Goal: Task Accomplishment & Management: Manage account settings

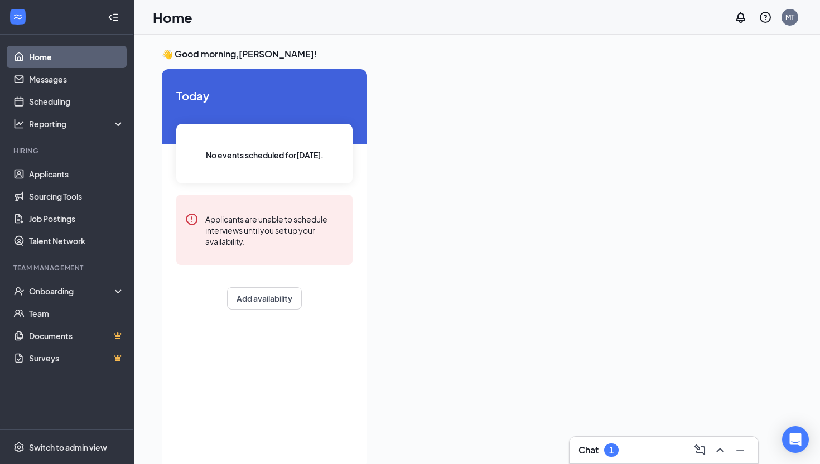
scroll to position [16, 0]
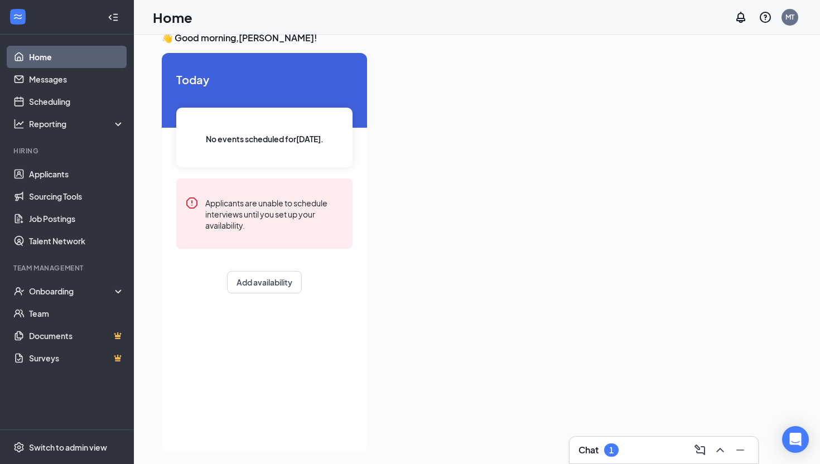
click at [488, 91] on div at bounding box center [584, 249] width 416 height 393
click at [49, 172] on link "Applicants" at bounding box center [76, 174] width 95 height 22
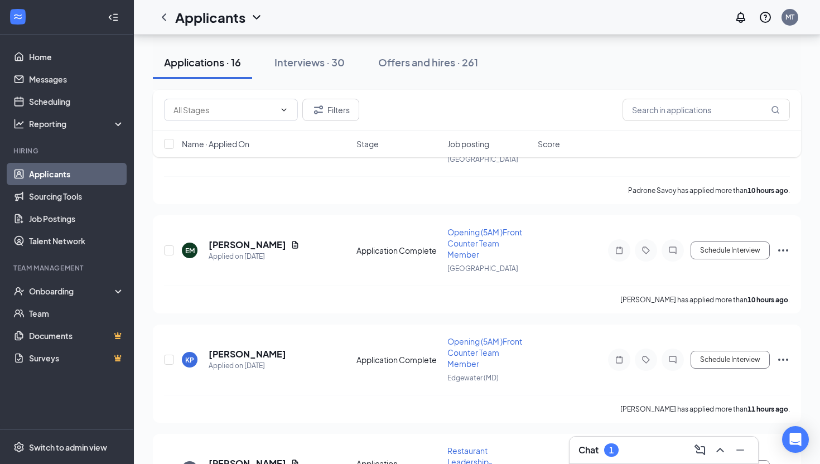
scroll to position [500, 0]
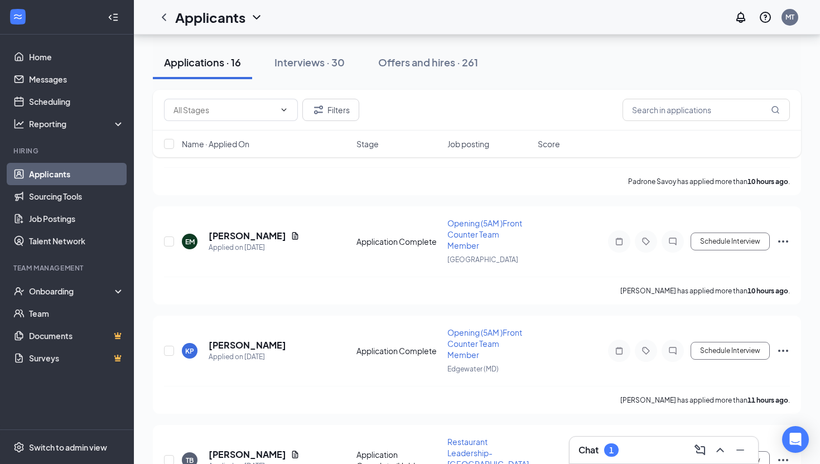
click at [619, 445] on div "Chat 1" at bounding box center [663, 450] width 171 height 18
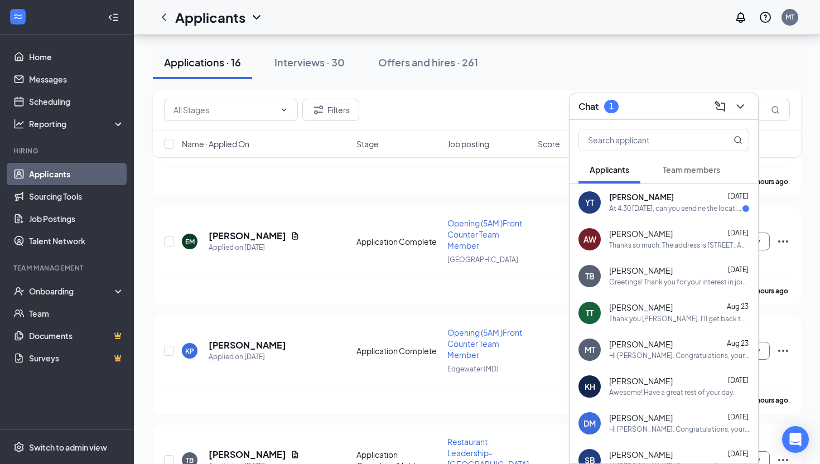
click at [634, 217] on div "YT Yanna Todden Aug 25 At 4.30 Wednesday, can you send ne the location, please?" at bounding box center [664, 202] width 189 height 37
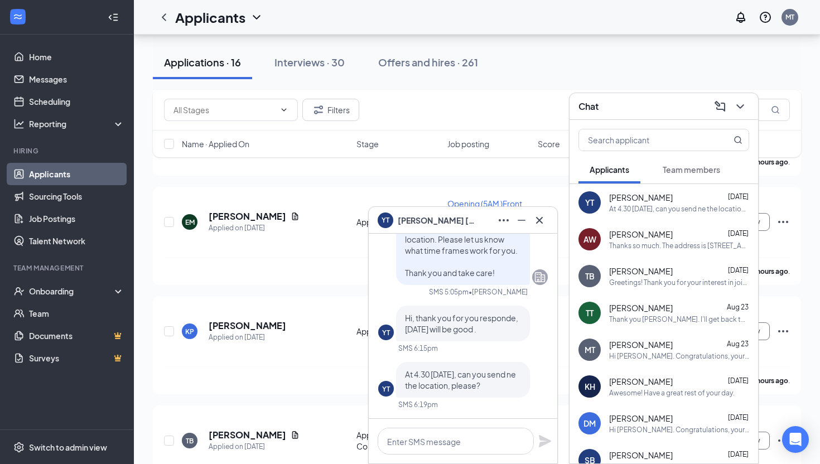
scroll to position [525, 0]
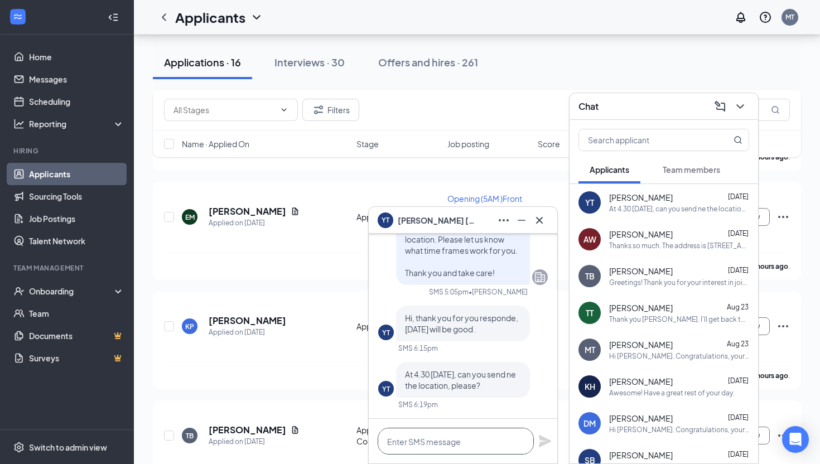
click at [457, 438] on textarea at bounding box center [456, 441] width 156 height 27
click at [535, 220] on icon "Cross" at bounding box center [539, 220] width 13 height 13
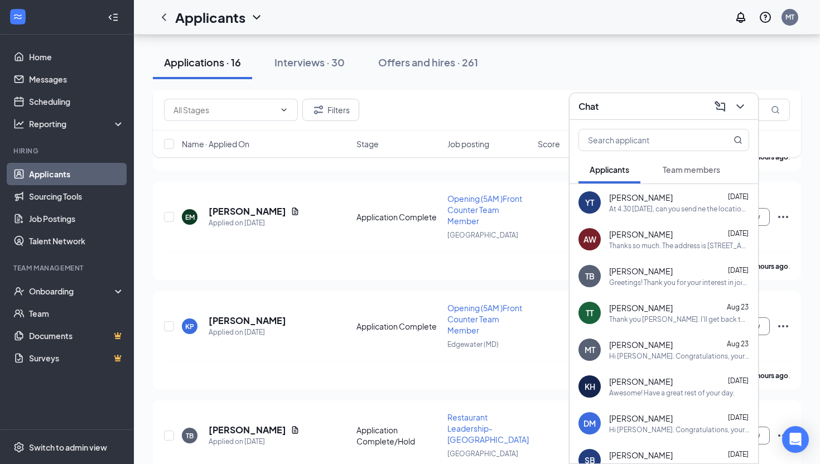
click at [741, 101] on icon "ChevronDown" at bounding box center [740, 106] width 13 height 13
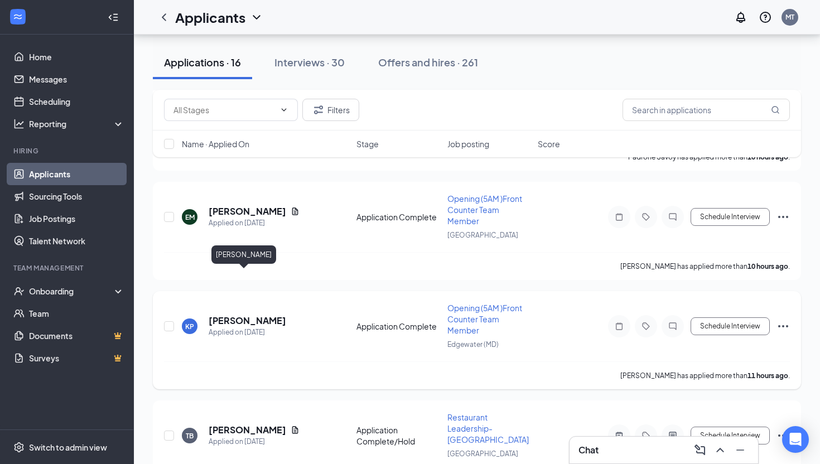
click at [218, 315] on h5 "Kleon Pryce" at bounding box center [248, 321] width 78 height 12
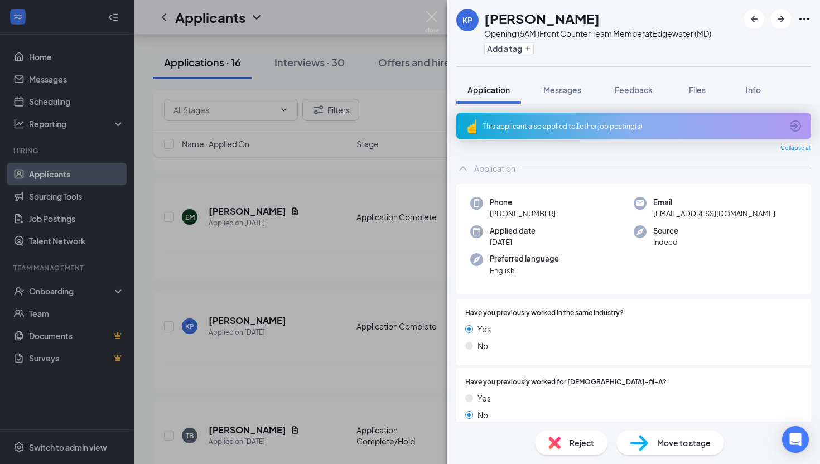
click at [642, 120] on div "This applicant also applied to 1 other job posting(s)" at bounding box center [633, 126] width 355 height 27
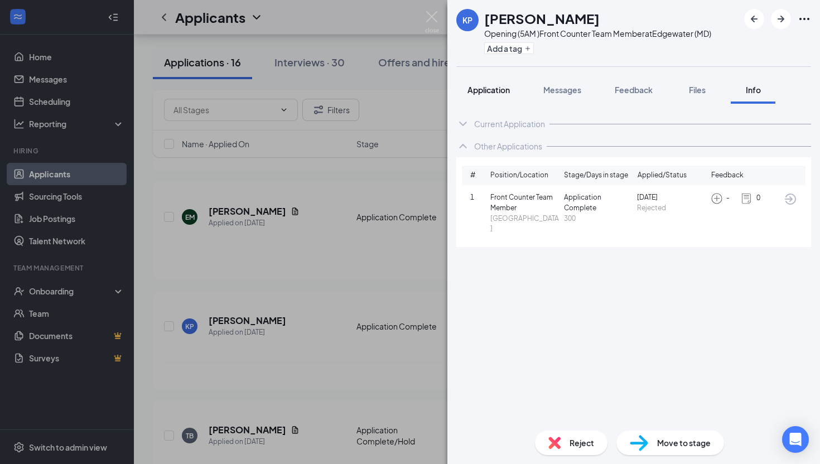
click at [489, 94] on span "Application" at bounding box center [488, 90] width 42 height 10
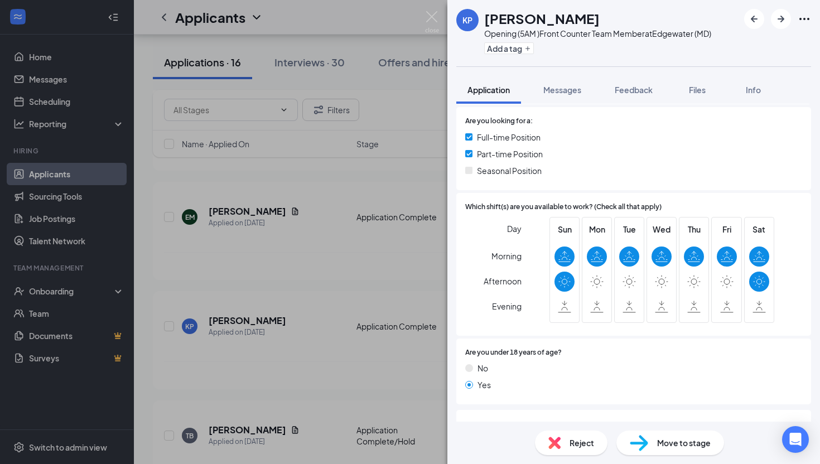
scroll to position [389, 0]
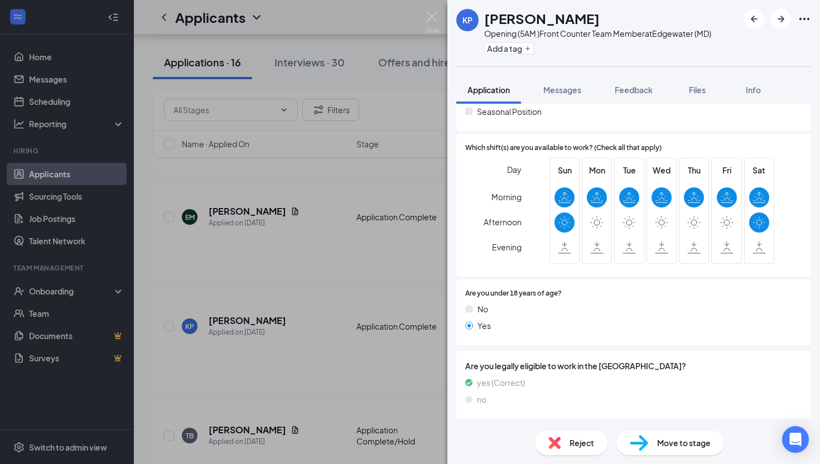
click at [572, 437] on span "Reject" at bounding box center [582, 443] width 25 height 12
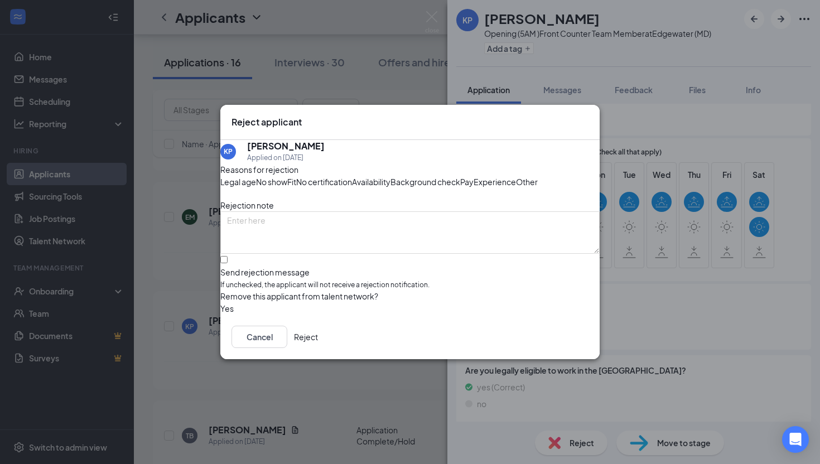
click at [311, 274] on div "Reasons for rejection Legal age No show Fit No certification Availability Backg…" at bounding box center [409, 239] width 379 height 152
click at [228, 263] on input "Send rejection message If unchecked, the applicant will not receive a rejection…" at bounding box center [223, 259] width 7 height 7
checkbox input "true"
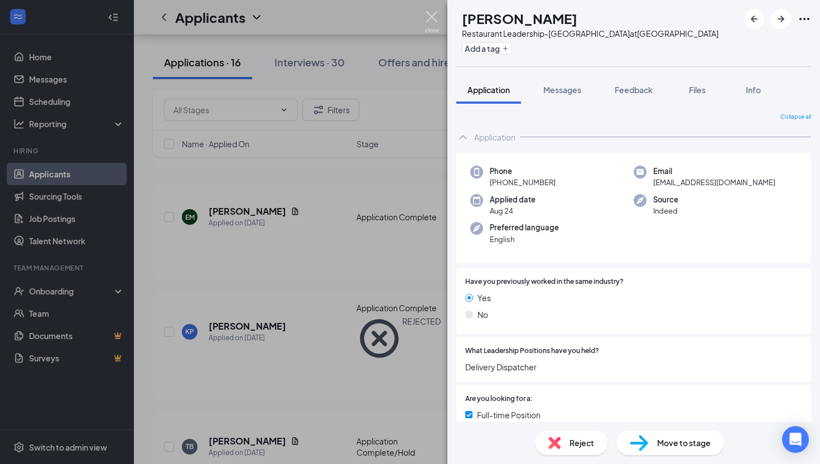
click at [437, 24] on img at bounding box center [432, 22] width 14 height 22
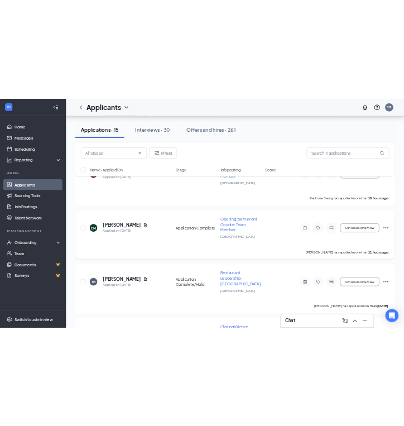
scroll to position [478, 0]
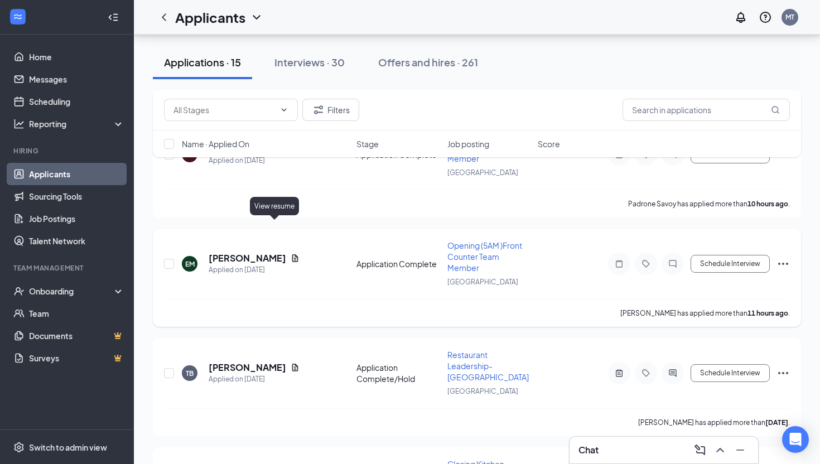
click at [291, 254] on icon "Document" at bounding box center [295, 258] width 9 height 9
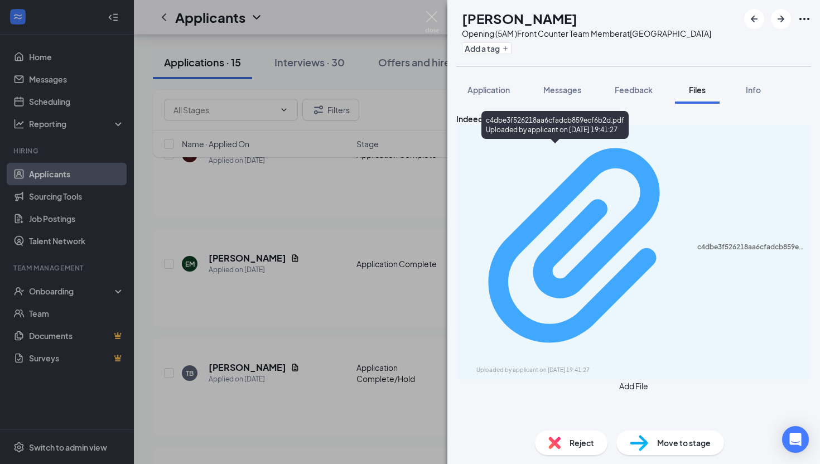
click at [697, 243] on div "c4dbe3f526218aa6cfadcb859ecf6b2d.pdf" at bounding box center [750, 247] width 107 height 9
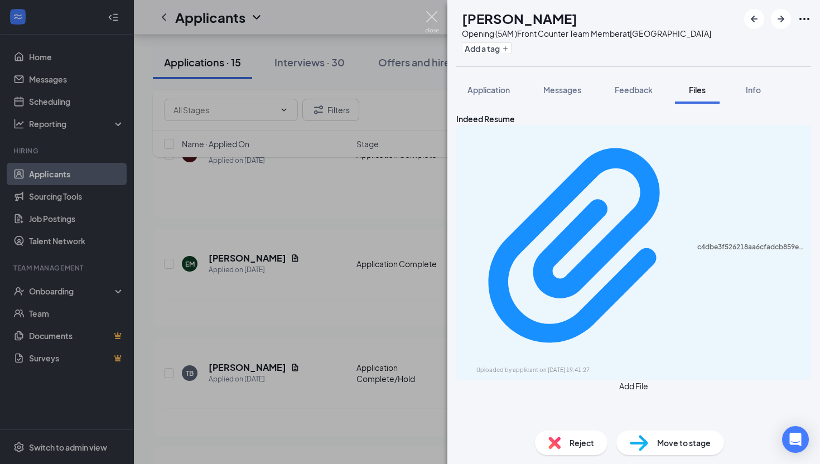
click at [437, 25] on img at bounding box center [432, 22] width 14 height 22
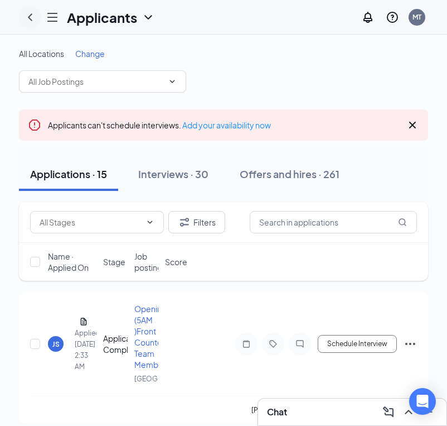
click at [34, 22] on icon "ChevronLeft" at bounding box center [29, 17] width 13 height 13
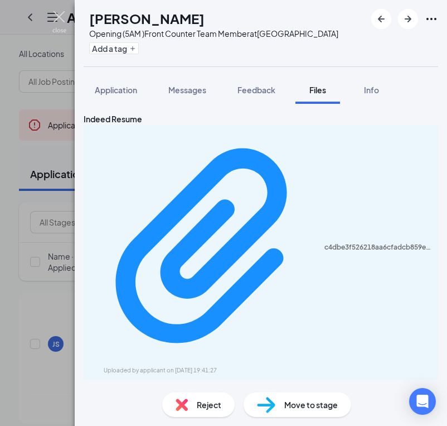
click at [59, 21] on img at bounding box center [59, 22] width 14 height 22
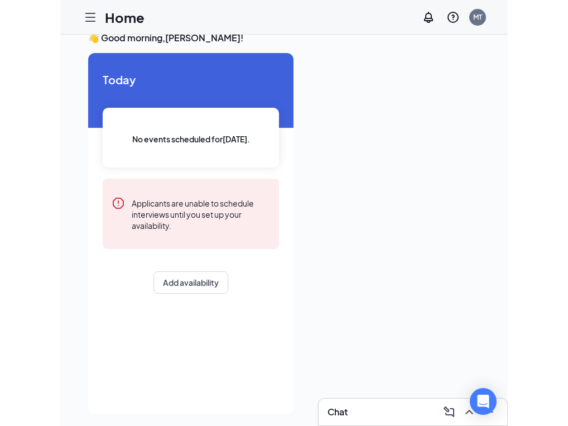
scroll to position [23, 0]
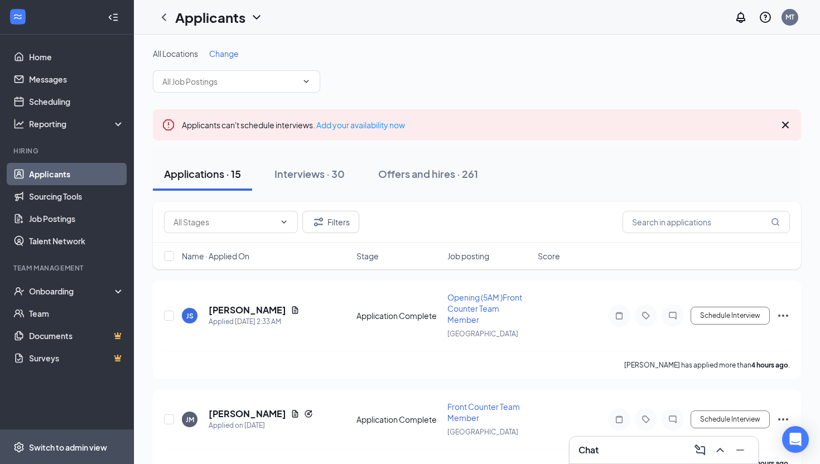
click at [76, 463] on span "Switch to admin view" at bounding box center [76, 447] width 95 height 34
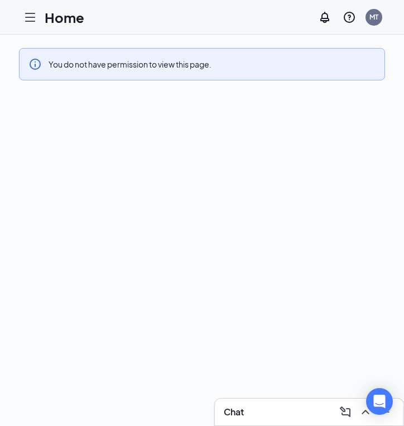
click at [31, 14] on icon "Hamburger" at bounding box center [29, 17] width 13 height 13
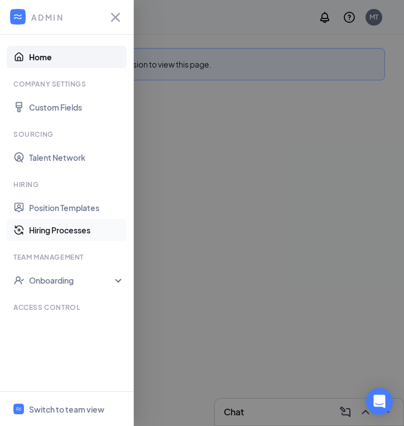
click at [61, 235] on link "Hiring Processes" at bounding box center [76, 230] width 95 height 22
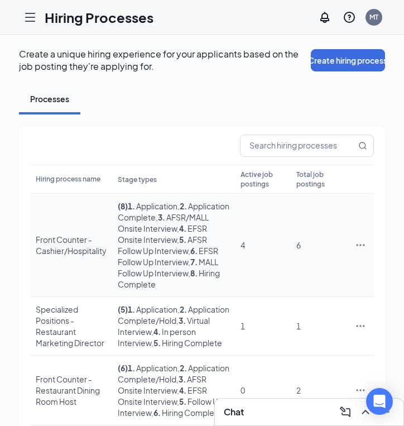
click at [67, 245] on td "Front Counter - Cashier/Hospitality" at bounding box center [71, 245] width 82 height 103
click at [235, 244] on td "4" at bounding box center [263, 245] width 56 height 103
click at [85, 268] on td "Front Counter - Cashier/Hospitality" at bounding box center [71, 245] width 82 height 103
click at [76, 256] on div "Front Counter - Cashier/Hospitality" at bounding box center [71, 245] width 71 height 22
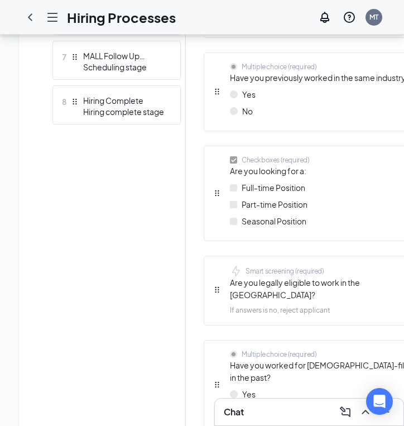
scroll to position [536, 0]
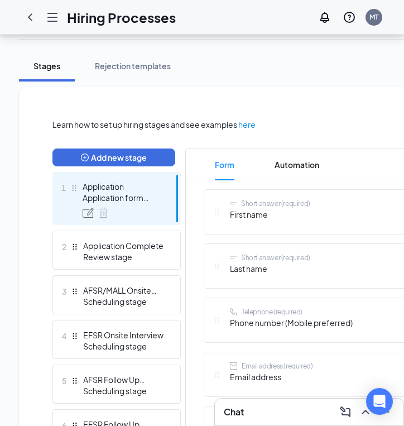
scroll to position [184, 0]
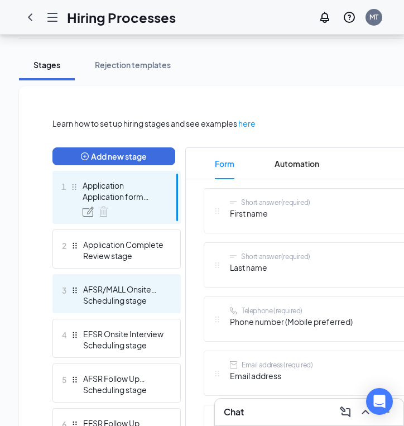
click at [147, 307] on div "3 AFSR/MALL Onsite Interview Scheduling stage" at bounding box center [116, 293] width 128 height 39
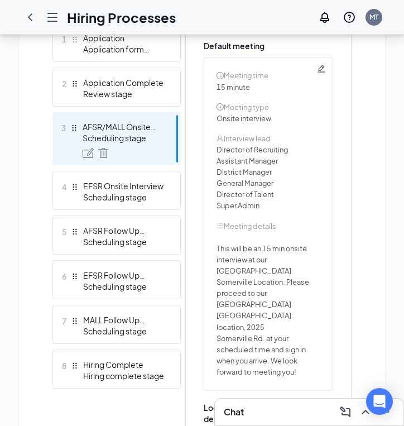
scroll to position [365, 0]
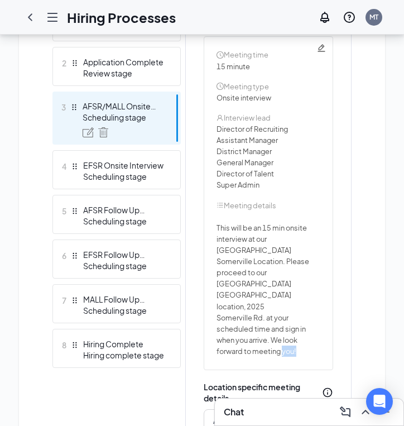
drag, startPoint x: 301, startPoint y: 313, endPoint x: 283, endPoint y: 312, distance: 17.9
click at [283, 312] on span "This will be an 15 min onsite interview at our Annapolis Somerville Location. P…" at bounding box center [267, 284] width 103 height 146
click at [315, 314] on div "This will be an 15 min onsite interview at our Annapolis Somerville Location. P…" at bounding box center [267, 284] width 103 height 146
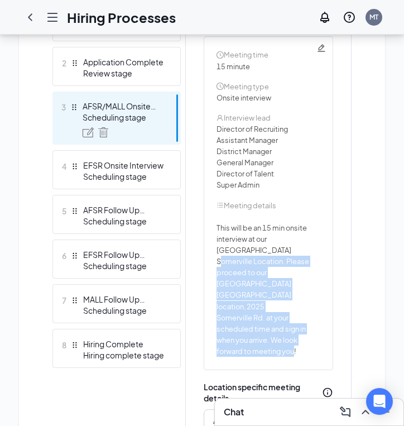
drag, startPoint x: 296, startPoint y: 317, endPoint x: 224, endPoint y: 247, distance: 101.0
click at [223, 248] on span "This will be an 15 min onsite interview at our Annapolis Somerville Location. P…" at bounding box center [267, 284] width 103 height 146
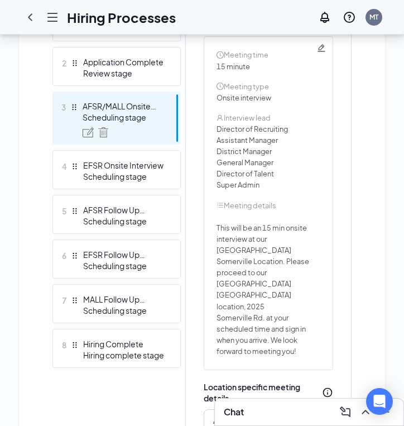
click at [300, 325] on div "Meeting time 15 minute Meeting type Onsite interview Interview lead Director of…" at bounding box center [268, 203] width 129 height 334
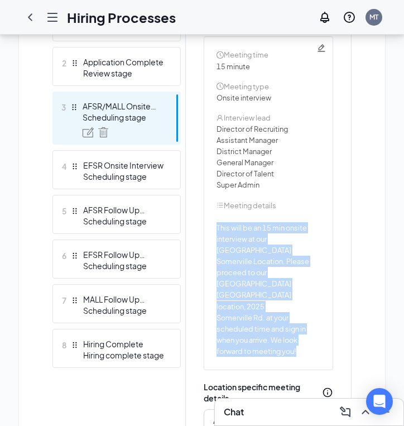
drag, startPoint x: 302, startPoint y: 318, endPoint x: 215, endPoint y: 224, distance: 128.3
click at [215, 224] on div "Meeting time 15 minute Meeting type Onsite interview Interview lead Director of…" at bounding box center [268, 203] width 129 height 334
copy span "This will be an 15 min onsite interview at our Annapolis Somerville Location. P…"
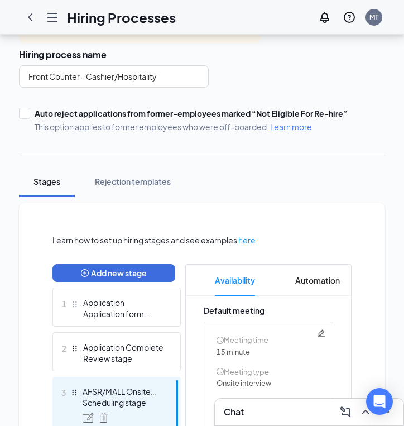
scroll to position [72, 0]
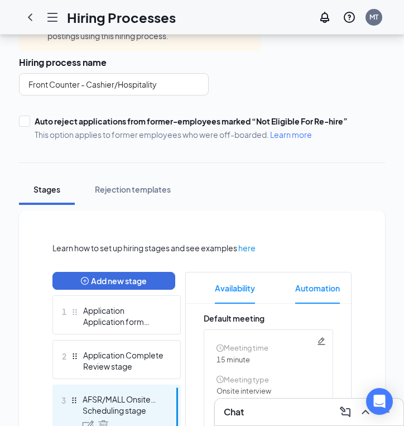
click at [315, 289] on span "Automation" at bounding box center [317, 287] width 45 height 31
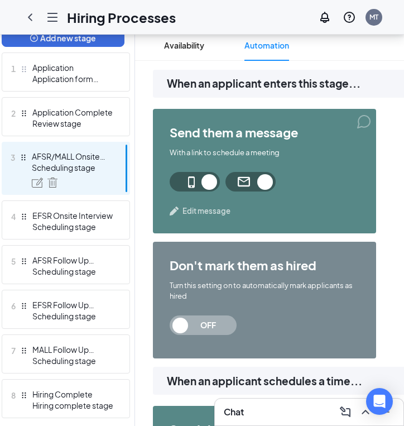
scroll to position [290, 0]
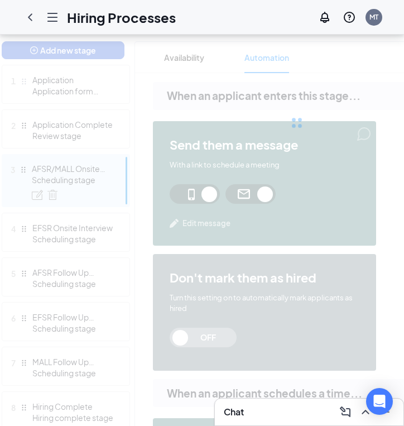
click at [100, 129] on div at bounding box center [297, 122] width 590 height 223
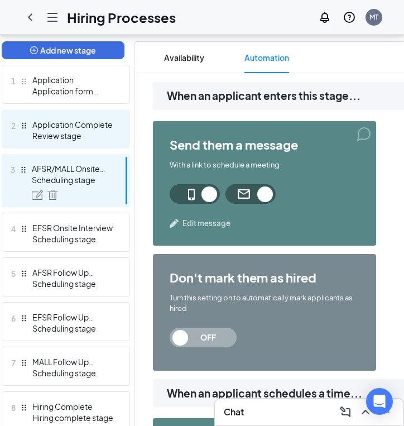
click at [100, 130] on div "Review stage" at bounding box center [72, 135] width 81 height 11
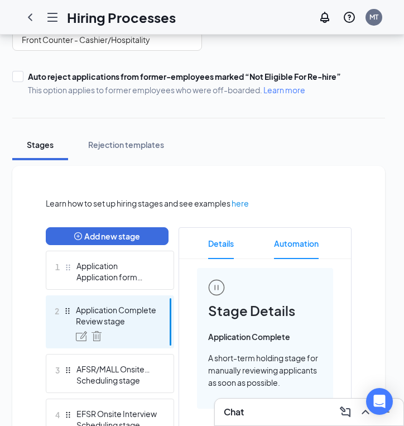
scroll to position [119, 0]
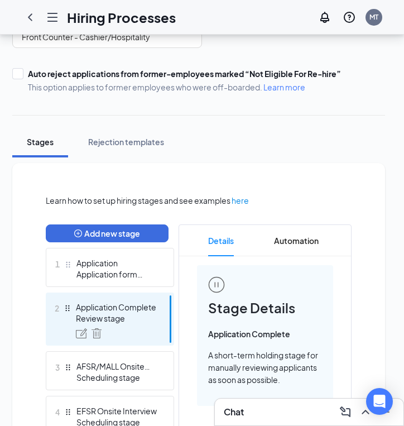
click at [225, 243] on span "Details" at bounding box center [221, 240] width 26 height 31
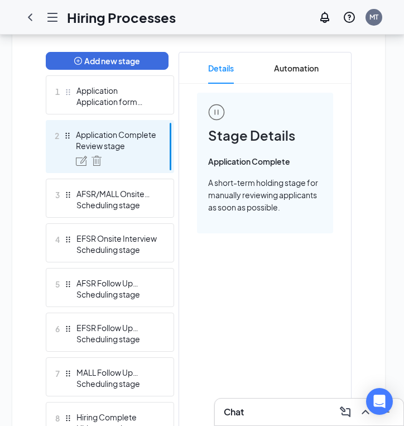
scroll to position [292, 0]
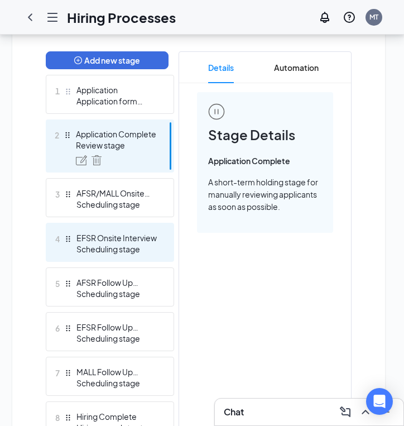
click at [96, 245] on div "Scheduling stage" at bounding box center [116, 248] width 81 height 11
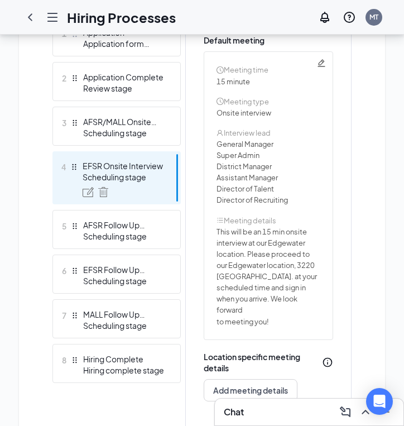
scroll to position [359, 0]
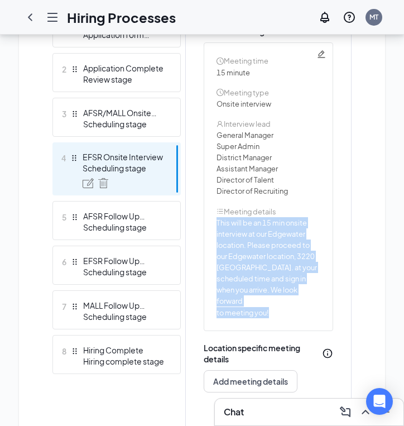
drag, startPoint x: 274, startPoint y: 315, endPoint x: 216, endPoint y: 223, distance: 108.3
click at [216, 223] on div "Meeting time 15 minute Meeting type Onsite interview Interview lead General Man…" at bounding box center [268, 186] width 129 height 288
copy span "This will be an 15 min onsite interview at our Edgewater location. Please proce…"
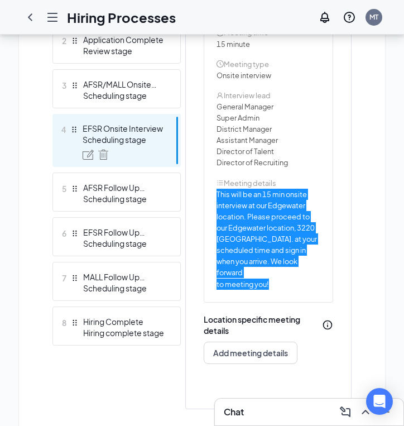
scroll to position [398, 0]
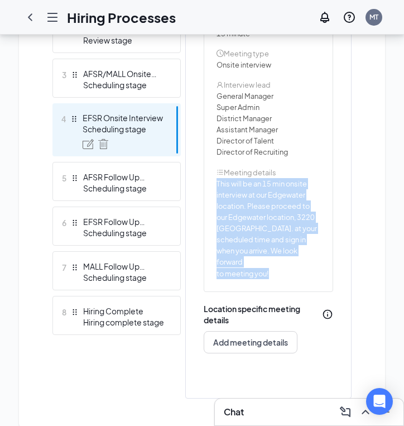
click at [84, 180] on div "AFSR Follow Up Interview" at bounding box center [123, 176] width 81 height 11
click at [84, 180] on div "AFSR Follow Up Interview Scheduling stage" at bounding box center [123, 182] width 81 height 22
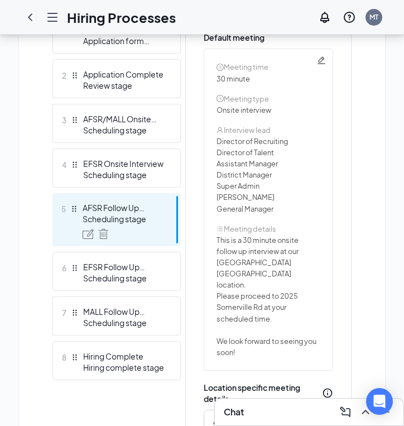
scroll to position [353, 0]
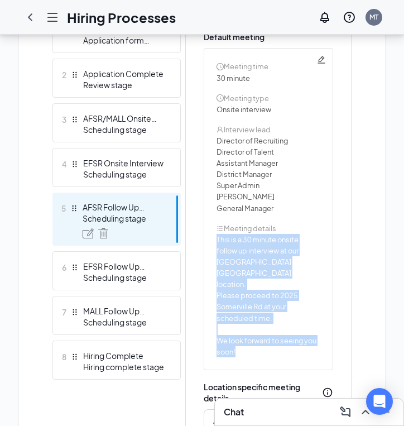
drag, startPoint x: 238, startPoint y: 331, endPoint x: 214, endPoint y: 239, distance: 95.3
click at [214, 239] on div "Meeting time 30 minute Meeting type Onsite interview Interview lead Director of…" at bounding box center [268, 209] width 129 height 322
copy span "This is a 30 minute onsite follow up interview at our Annapolis Somerville loca…"
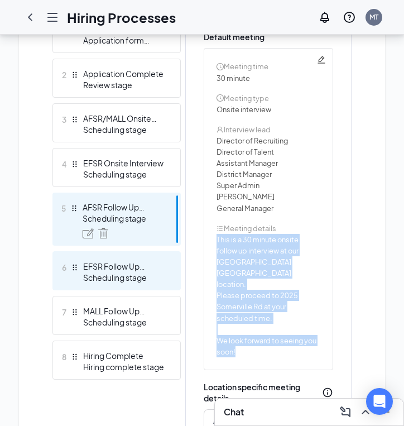
click at [137, 278] on div "Scheduling stage" at bounding box center [123, 277] width 81 height 11
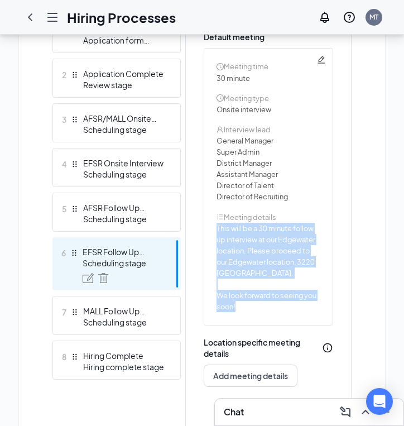
drag, startPoint x: 261, startPoint y: 313, endPoint x: 215, endPoint y: 230, distance: 94.7
click at [215, 230] on div "Meeting time 30 minute Meeting type Onsite interview Interview lead General Man…" at bounding box center [268, 186] width 129 height 277
copy span "This will be a 30 minute follow up interview at our Edgewater location. Please …"
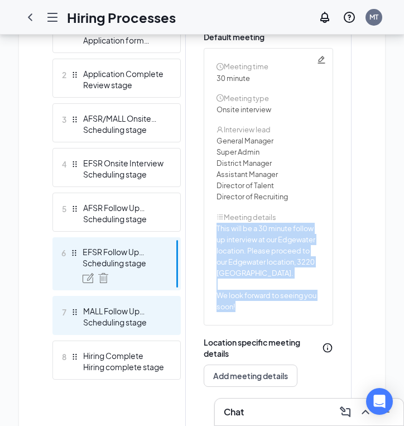
click at [127, 321] on div "Scheduling stage" at bounding box center [123, 321] width 81 height 11
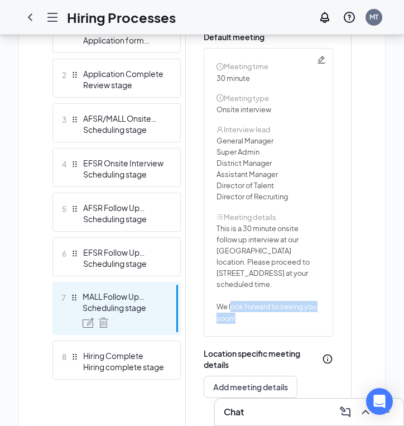
drag, startPoint x: 243, startPoint y: 316, endPoint x: 232, endPoint y: 307, distance: 14.6
click at [232, 307] on span "This is a 30 minute onsite follow up interview at our Westfield Annapolis Mall …" at bounding box center [266, 273] width 100 height 101
click at [255, 326] on div "Meeting time 30 minute Meeting type Onsite interview Interview lead General Man…" at bounding box center [268, 192] width 129 height 288
drag, startPoint x: 252, startPoint y: 249, endPoint x: 216, endPoint y: 249, distance: 35.7
click at [216, 249] on span "Westfield Annapolis Mall" at bounding box center [253, 250] width 75 height 9
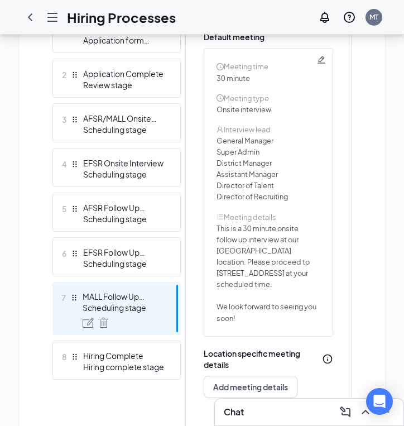
click at [238, 259] on span "location. Please proceed to" at bounding box center [262, 261] width 93 height 9
drag, startPoint x: 249, startPoint y: 251, endPoint x: 214, endPoint y: 245, distance: 36.2
click at [212, 248] on div "Meeting time 30 minute Meeting type Onsite interview Interview lead General Man…" at bounding box center [268, 192] width 129 height 288
click at [262, 315] on span "This is a 30 minute onsite follow up interview at our Westfield Annapolis Mall …" at bounding box center [266, 273] width 100 height 101
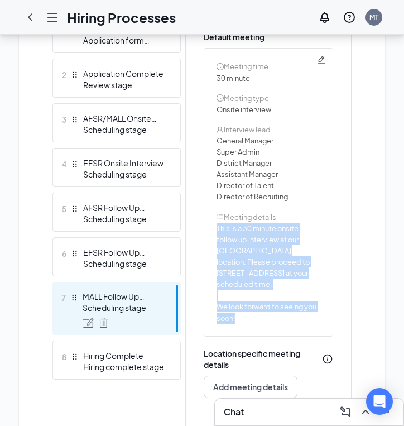
drag, startPoint x: 238, startPoint y: 320, endPoint x: 204, endPoint y: 229, distance: 96.9
click at [204, 229] on div "Meeting time 30 minute Meeting type Onsite interview Interview lead General Man…" at bounding box center [268, 192] width 129 height 288
copy span "This is a 30 minute onsite follow up interview at our Westfield Annapolis Mall …"
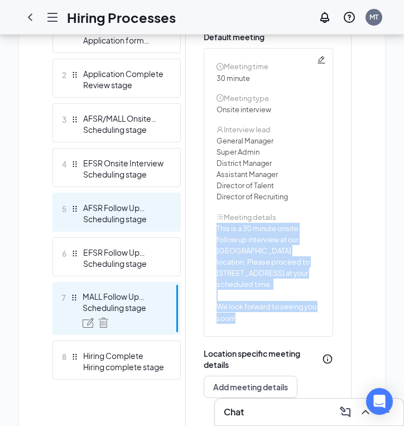
click at [104, 220] on div "Scheduling stage" at bounding box center [123, 218] width 81 height 11
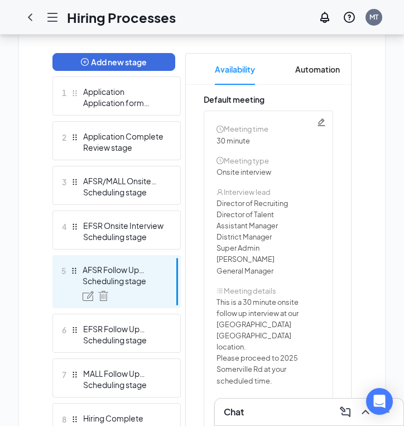
scroll to position [270, 0]
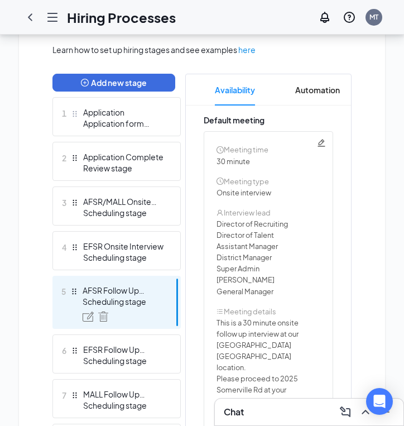
click at [145, 244] on div "EFSR Onsite Interview" at bounding box center [123, 245] width 81 height 11
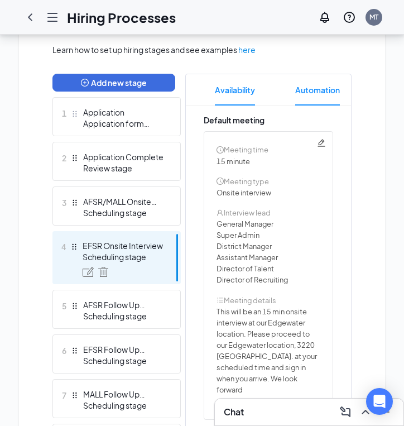
click at [316, 85] on span "Automation" at bounding box center [317, 89] width 45 height 31
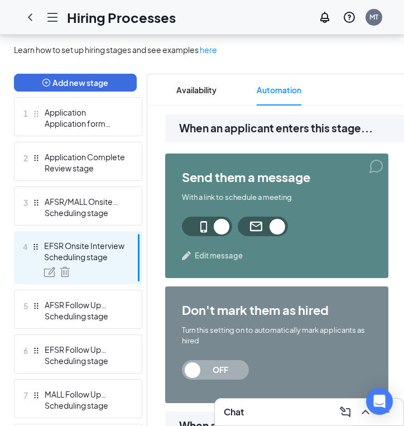
scroll to position [0, 40]
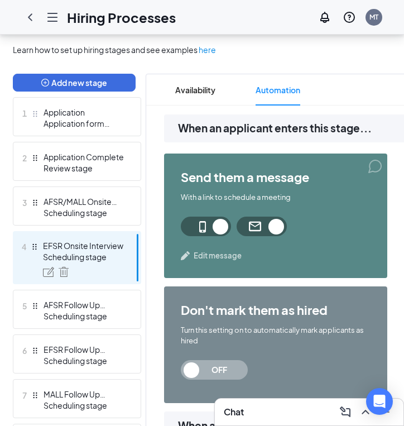
click at [213, 257] on span "Edit message" at bounding box center [218, 255] width 48 height 11
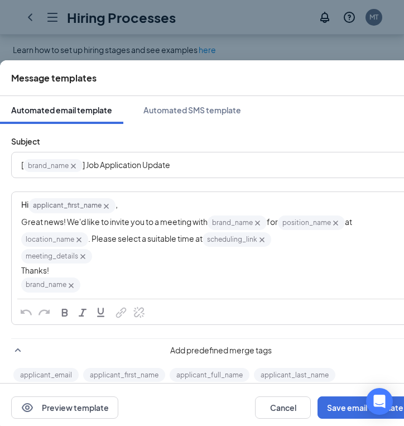
scroll to position [270, 0]
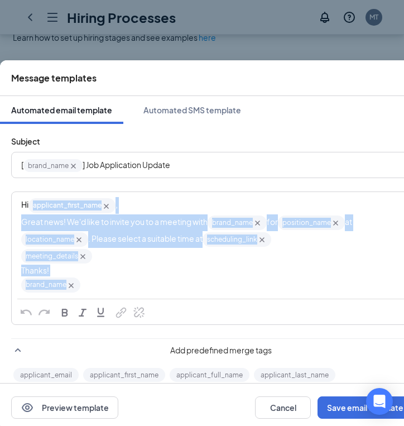
drag, startPoint x: 137, startPoint y: 280, endPoint x: 32, endPoint y: 206, distance: 128.5
click at [32, 206] on div "Hi applicant_first_name‌‌‌‌ {{applicant_first_name}} , Great news! We'd like to…" at bounding box center [212, 245] width 382 height 96
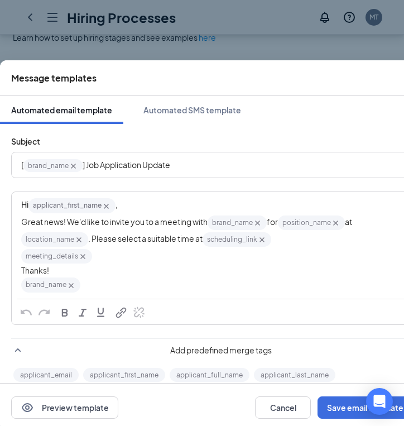
click at [137, 360] on div "applicant_email applicant_first_name applicant_full_name applicant_last_name ap…" at bounding box center [212, 415] width 402 height 119
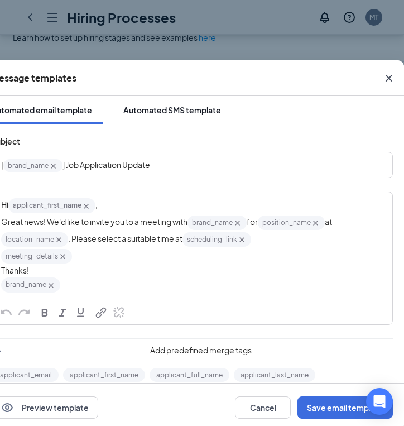
scroll to position [0, 20]
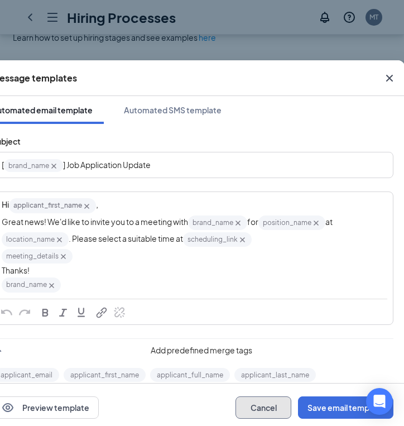
click at [273, 406] on button "Cancel" at bounding box center [263, 407] width 56 height 22
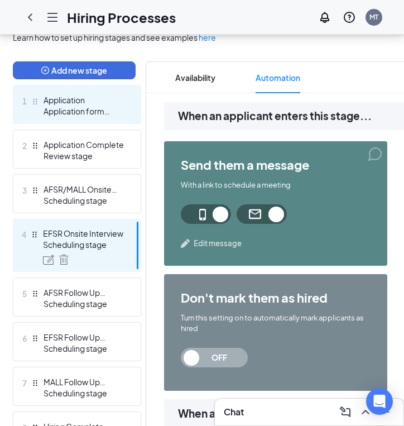
click at [107, 110] on div "Application form stage" at bounding box center [84, 110] width 81 height 11
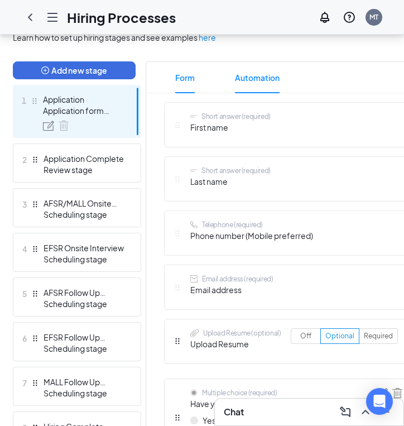
click at [255, 84] on span "Automation" at bounding box center [257, 77] width 45 height 31
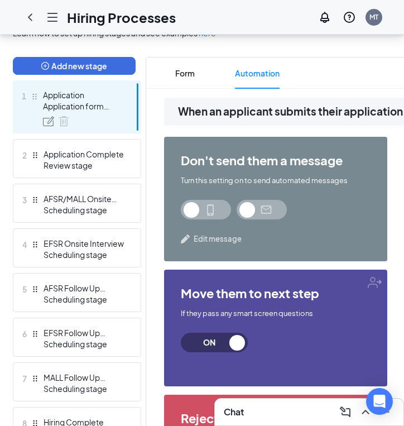
scroll to position [285, 0]
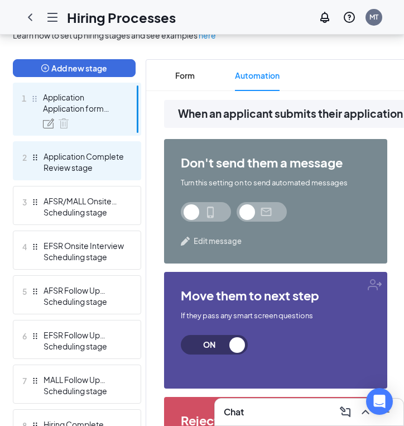
click at [105, 160] on div "Application Complete" at bounding box center [84, 156] width 81 height 11
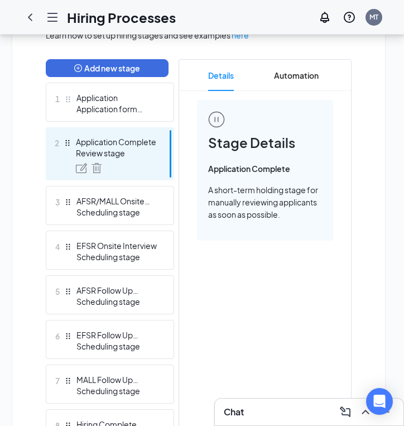
scroll to position [0, 7]
click at [293, 81] on span "Automation" at bounding box center [296, 75] width 45 height 31
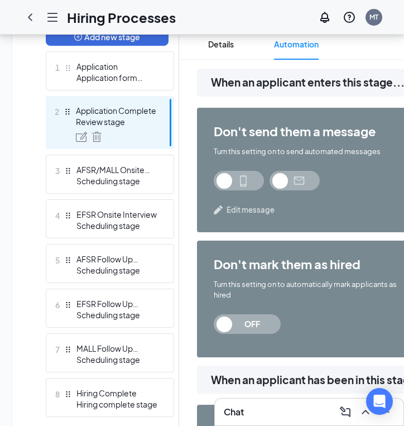
scroll to position [470, 0]
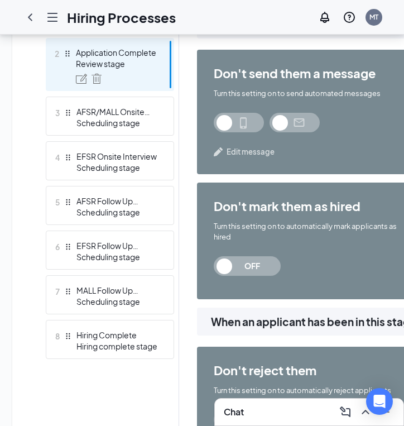
click at [130, 117] on div "Scheduling stage" at bounding box center [116, 122] width 81 height 11
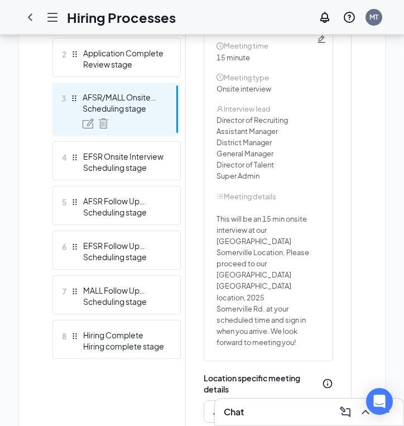
scroll to position [303, 0]
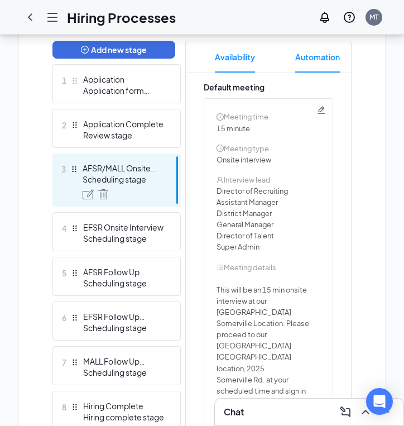
click at [320, 59] on span "Automation" at bounding box center [317, 56] width 45 height 31
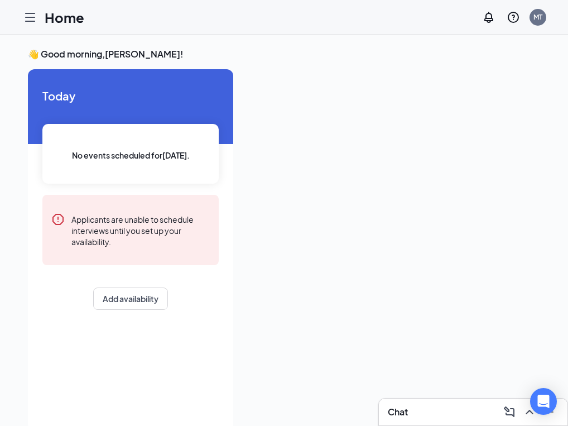
scroll to position [23, 0]
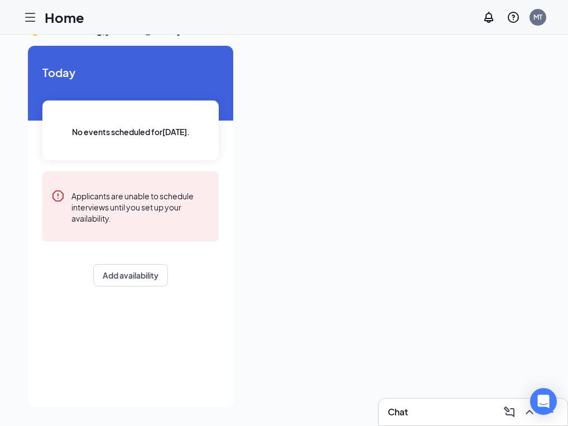
click at [29, 18] on icon "Hamburger" at bounding box center [29, 17] width 13 height 13
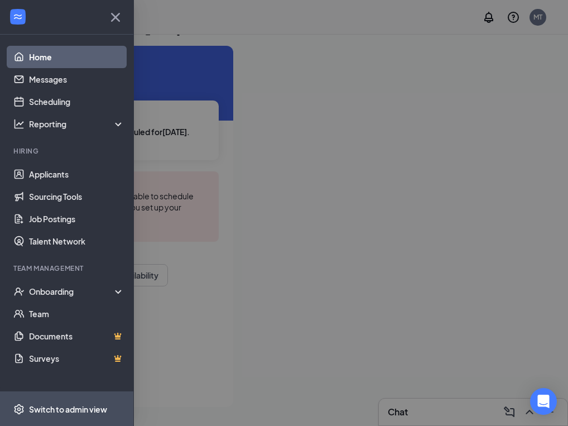
click at [101, 407] on div "Switch to admin view" at bounding box center [68, 408] width 78 height 11
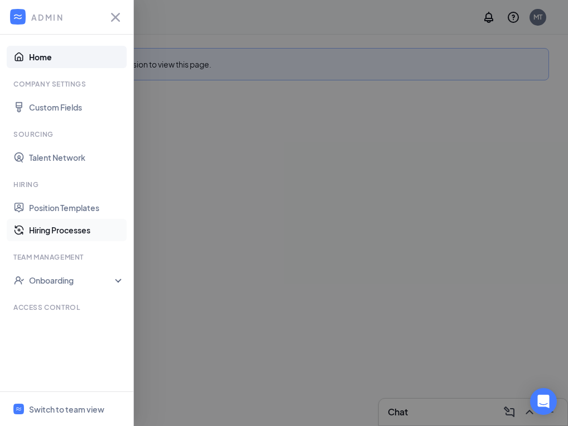
click at [103, 229] on link "Hiring Processes" at bounding box center [76, 230] width 95 height 22
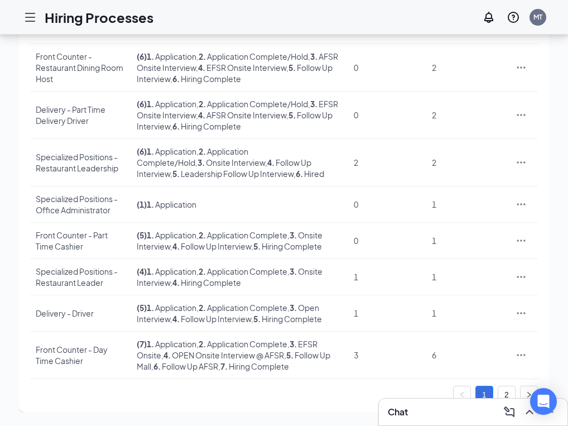
scroll to position [255, 0]
click at [504, 390] on link "2" at bounding box center [506, 394] width 17 height 17
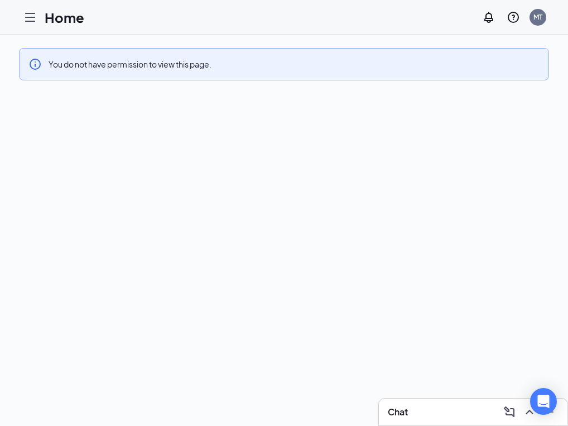
click at [47, 66] on div "You do not have permission to view this page." at bounding box center [284, 64] width 530 height 32
click at [38, 9] on div at bounding box center [30, 17] width 22 height 22
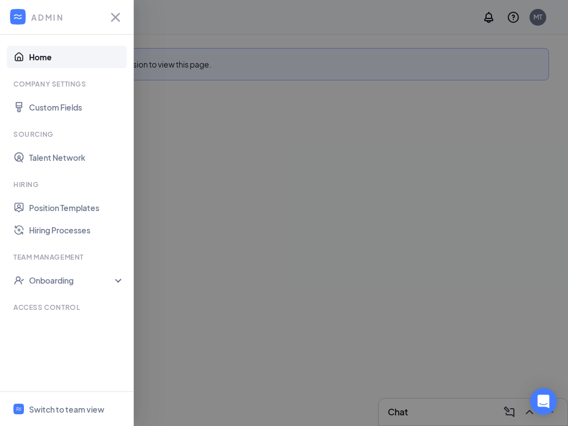
click at [37, 11] on div "ADMIN" at bounding box center [66, 17] width 133 height 35
click at [46, 230] on link "Hiring Processes" at bounding box center [76, 230] width 95 height 22
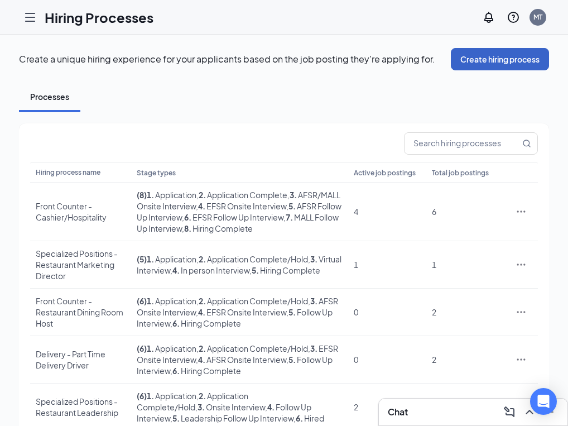
click at [484, 65] on button "Create hiring process" at bounding box center [500, 59] width 98 height 22
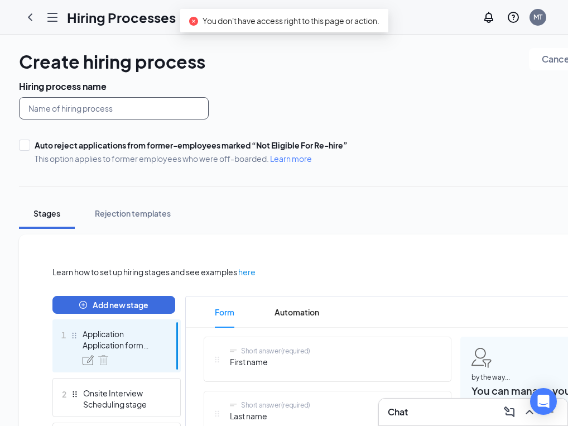
click at [62, 100] on input "text" at bounding box center [114, 108] width 190 height 22
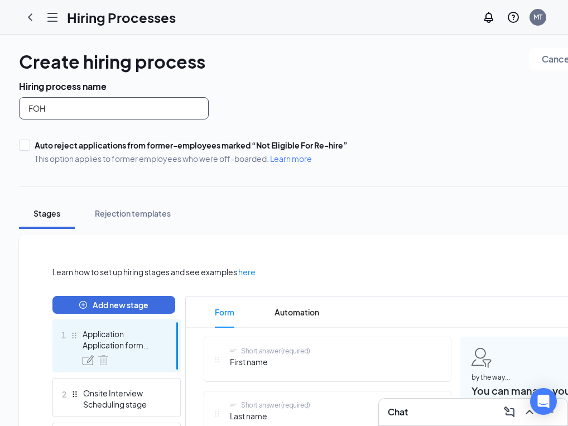
type input "FOH"
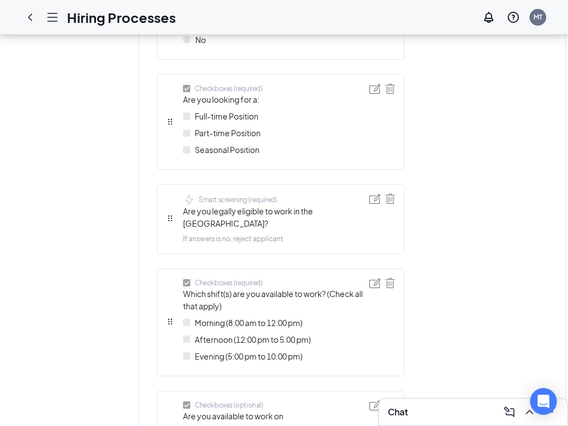
scroll to position [632, 0]
click at [389, 277] on img at bounding box center [390, 282] width 10 height 10
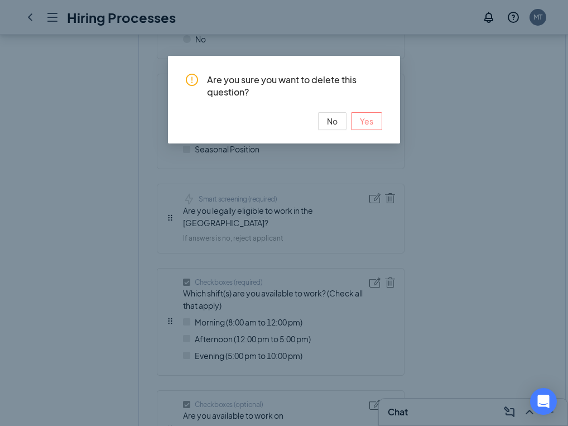
click at [368, 120] on span "Yes" at bounding box center [366, 121] width 13 height 12
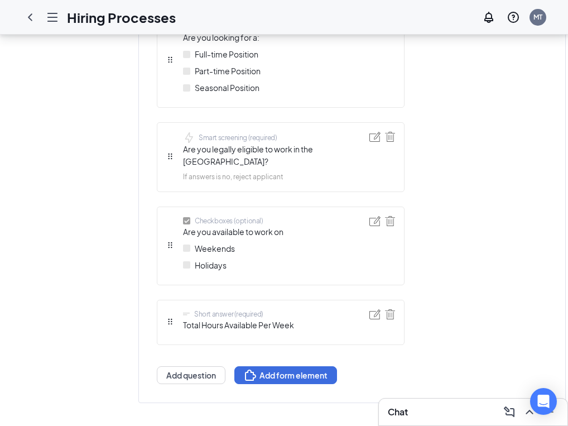
scroll to position [694, 0]
click at [390, 308] on img at bounding box center [390, 313] width 10 height 10
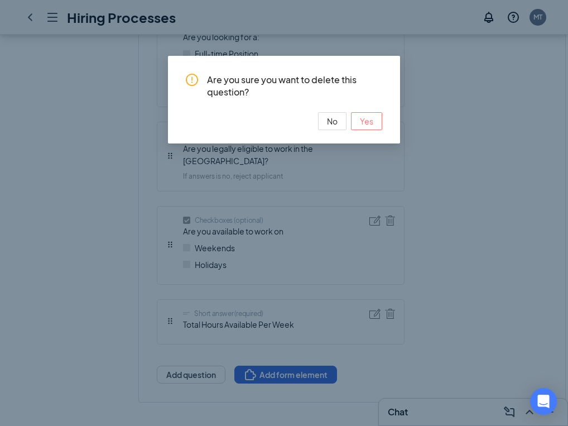
click at [367, 118] on span "Yes" at bounding box center [366, 121] width 13 height 12
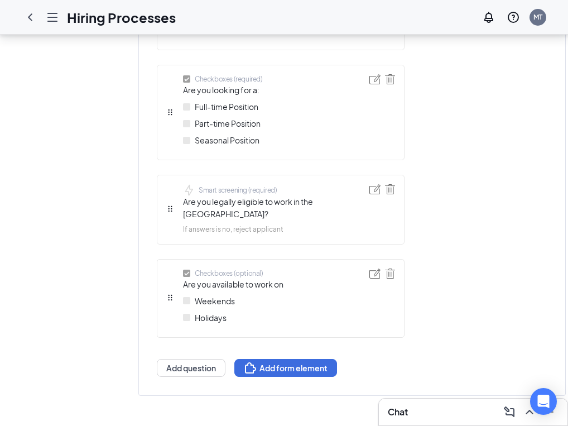
scroll to position [643, 0]
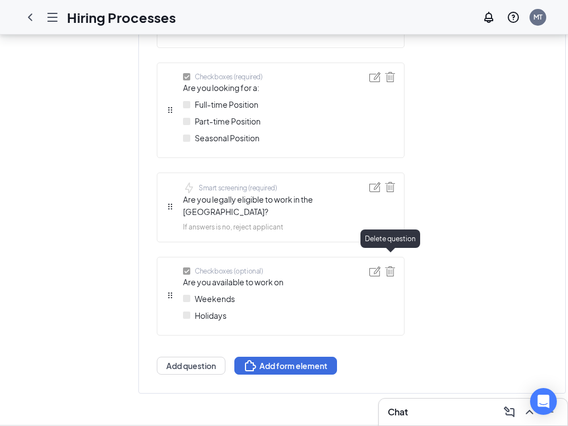
click at [385, 266] on img at bounding box center [390, 271] width 10 height 10
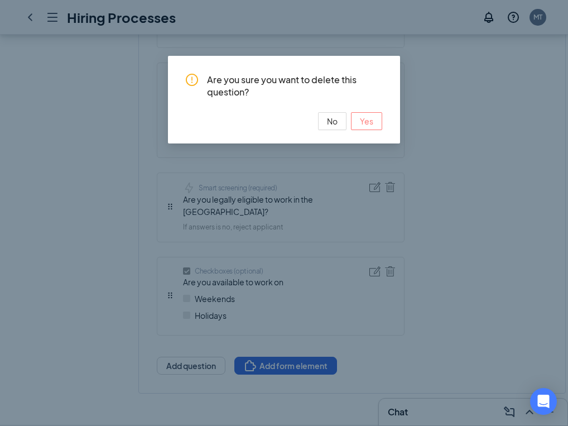
click at [368, 118] on span "Yes" at bounding box center [366, 121] width 13 height 12
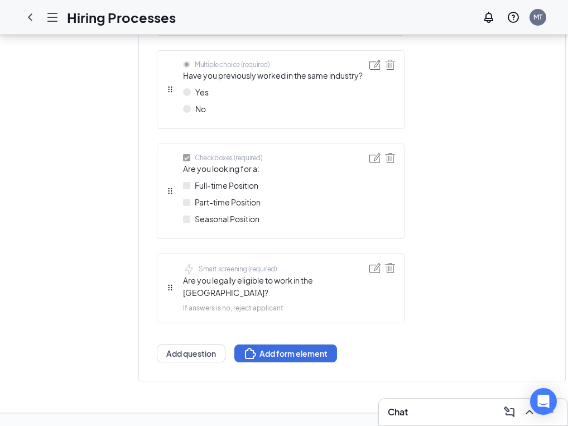
scroll to position [550, 0]
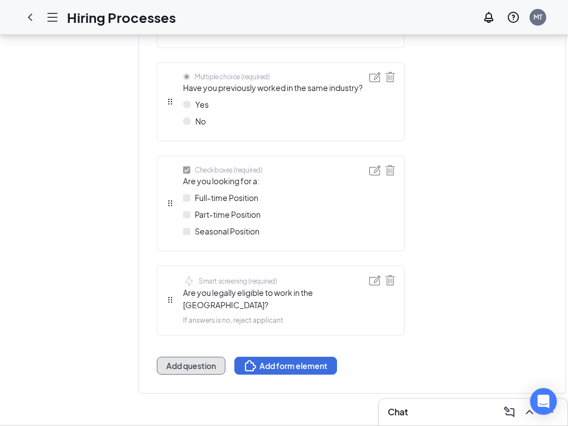
click at [197, 358] on button "Add question" at bounding box center [191, 365] width 69 height 18
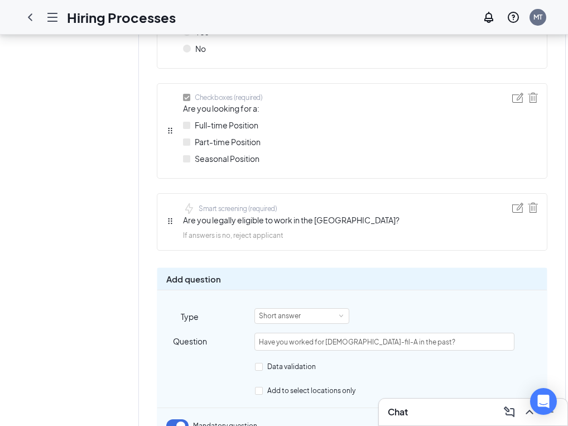
scroll to position [703, 0]
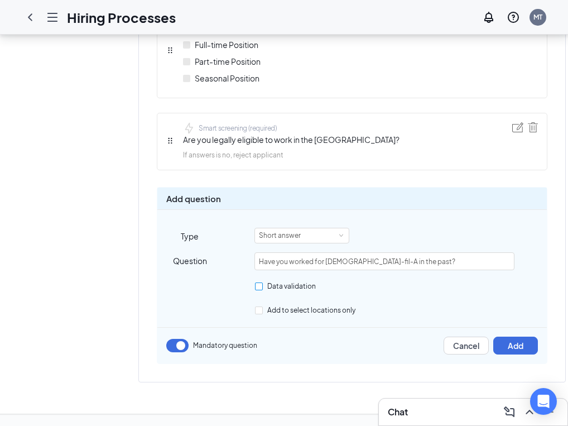
type input "Have you worked for [DEMOGRAPHIC_DATA]-fil-A in the past?"
click at [288, 287] on span "Data validation" at bounding box center [291, 286] width 57 height 8
click at [263, 287] on input "Data validation" at bounding box center [259, 286] width 8 height 8
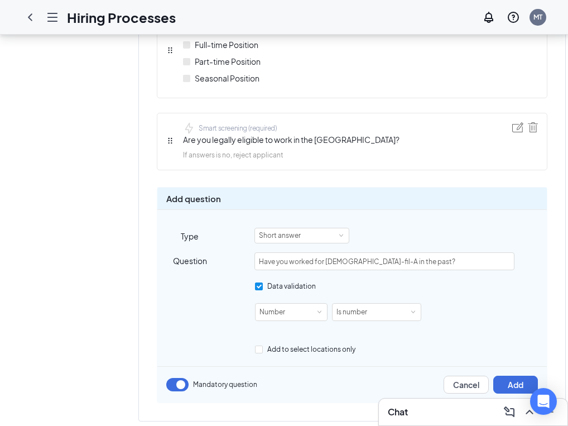
click at [288, 287] on span "Data validation" at bounding box center [291, 286] width 57 height 8
click at [263, 287] on input "Data validation" at bounding box center [259, 286] width 8 height 8
checkbox input "false"
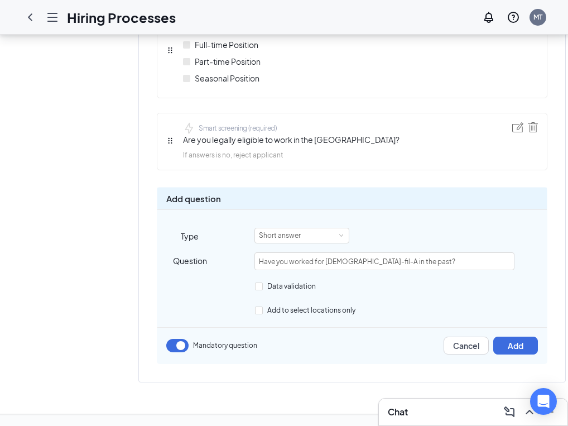
click at [312, 243] on div "Add question Type Short answer Question Have you worked for Chick-fil-A in the …" at bounding box center [352, 275] width 390 height 177
click at [312, 237] on div "Short answer" at bounding box center [302, 235] width 86 height 15
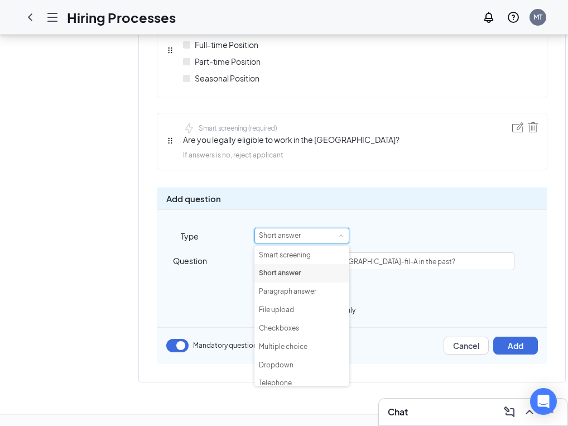
click at [307, 275] on li "Short answer" at bounding box center [301, 273] width 95 height 18
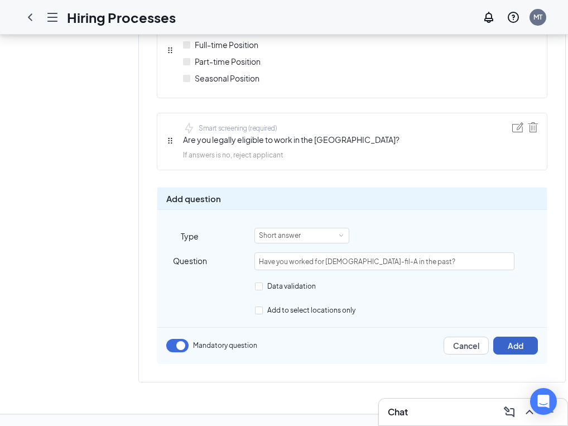
click at [523, 349] on button "Add" at bounding box center [515, 345] width 45 height 18
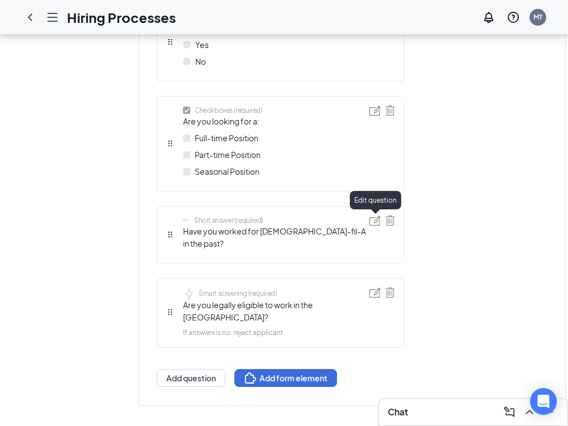
click at [375, 220] on img at bounding box center [374, 220] width 11 height 10
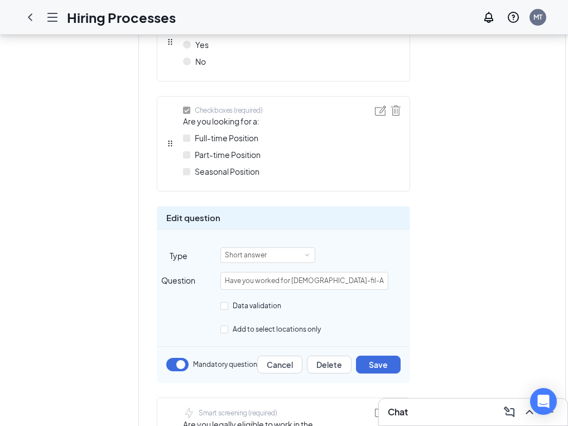
scroll to position [703, 0]
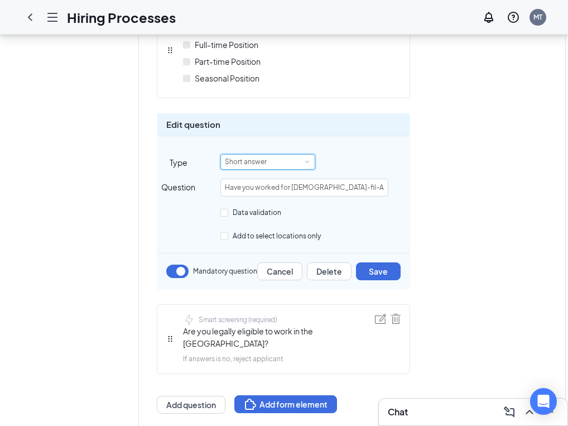
click at [286, 160] on div "Short answer" at bounding box center [268, 162] width 86 height 15
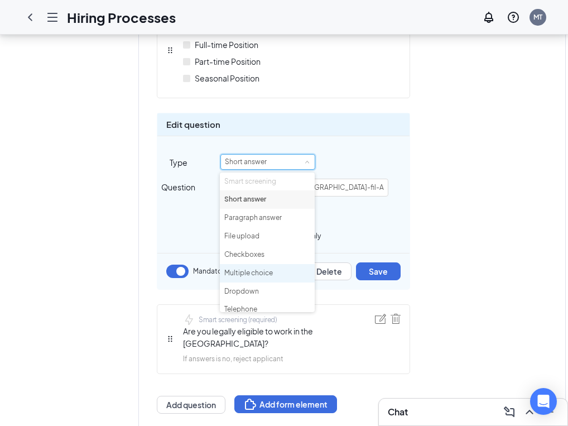
click at [284, 268] on li "Multiple choice" at bounding box center [267, 273] width 95 height 18
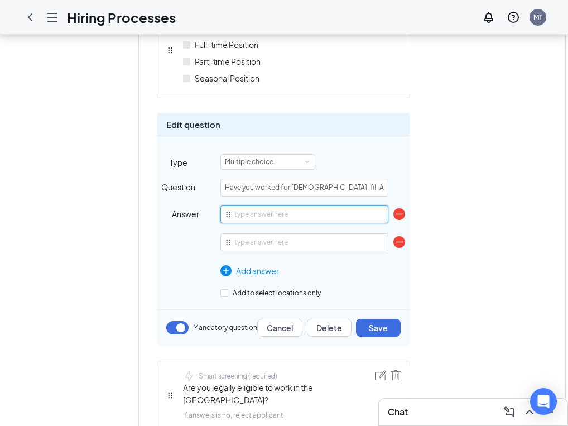
click at [286, 213] on input "text" at bounding box center [304, 214] width 168 height 18
type input "Yes"
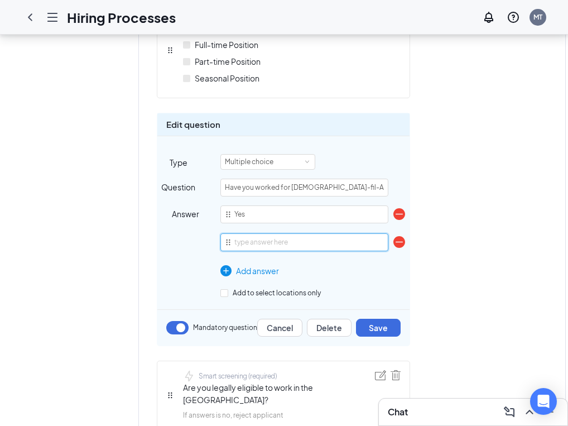
click at [269, 248] on input "text" at bounding box center [304, 242] width 168 height 18
type input "No"
click at [375, 324] on button "Save" at bounding box center [378, 328] width 45 height 18
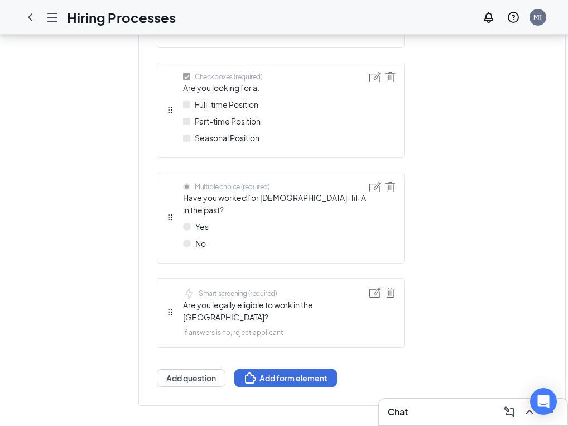
click at [170, 209] on div "Short answer (required) First name Short answer (required) Last name Telephone …" at bounding box center [281, 40] width 248 height 694
click at [376, 184] on img at bounding box center [374, 187] width 11 height 10
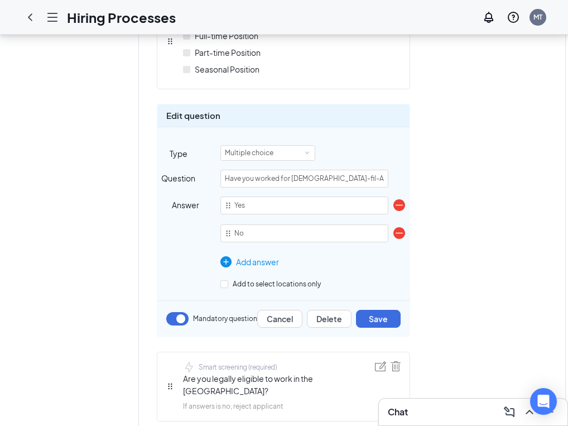
scroll to position [715, 0]
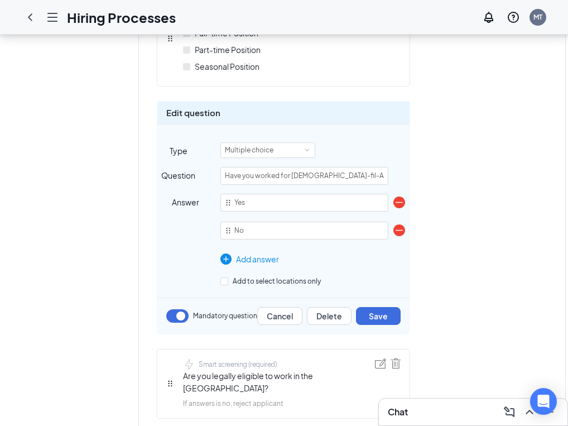
click at [256, 259] on div "Add answer" at bounding box center [304, 259] width 168 height 12
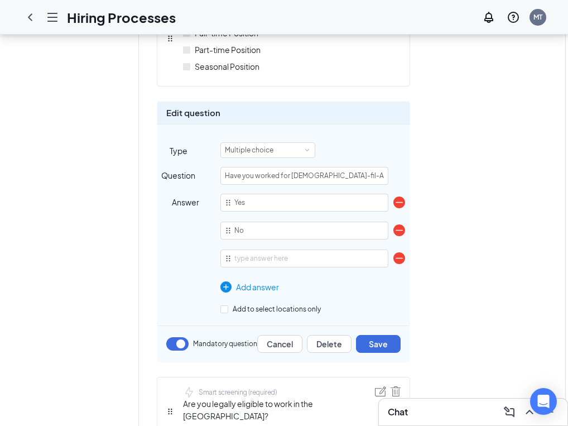
click at [400, 256] on img at bounding box center [399, 258] width 12 height 12
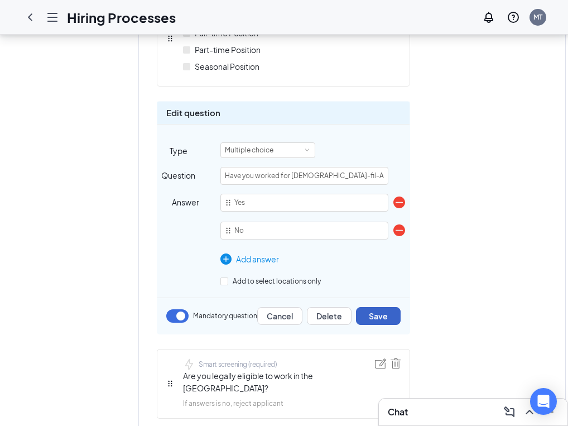
click at [382, 319] on button "Save" at bounding box center [378, 316] width 45 height 18
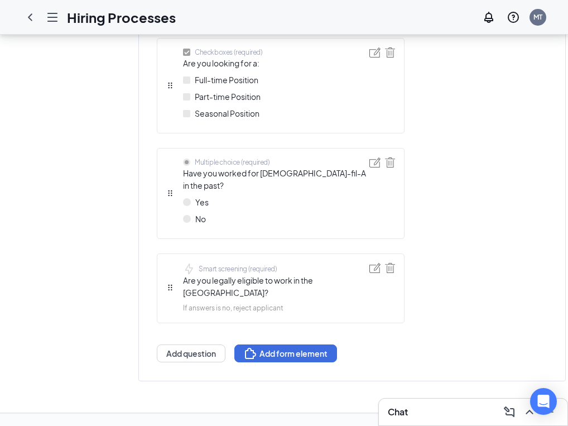
scroll to position [643, 0]
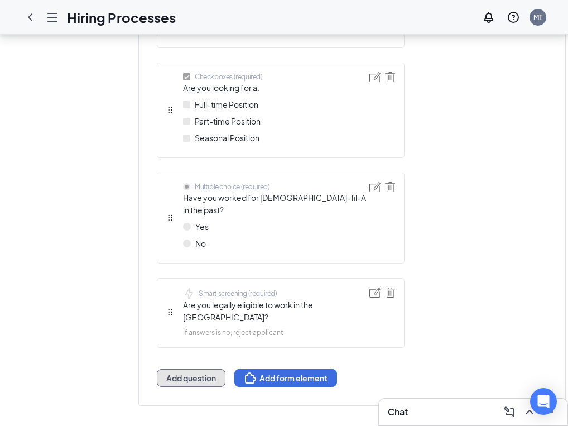
click at [206, 369] on button "Add question" at bounding box center [191, 378] width 69 height 18
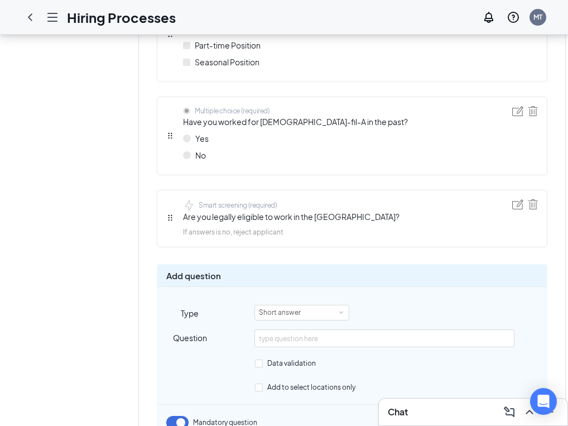
scroll to position [724, 0]
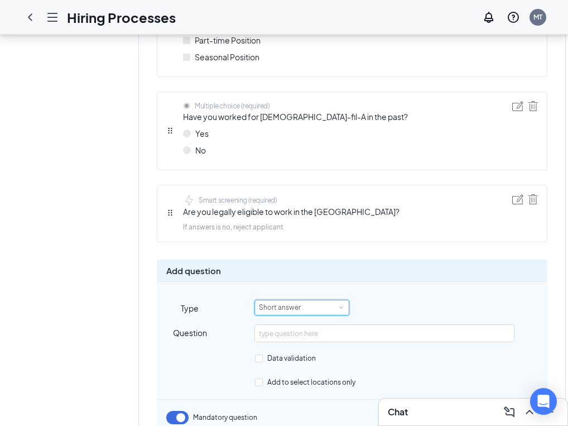
click at [303, 306] on div "Short answer" at bounding box center [284, 307] width 50 height 15
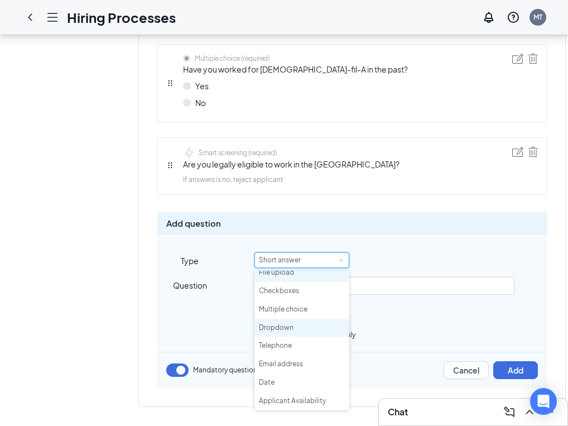
scroll to position [788, 0]
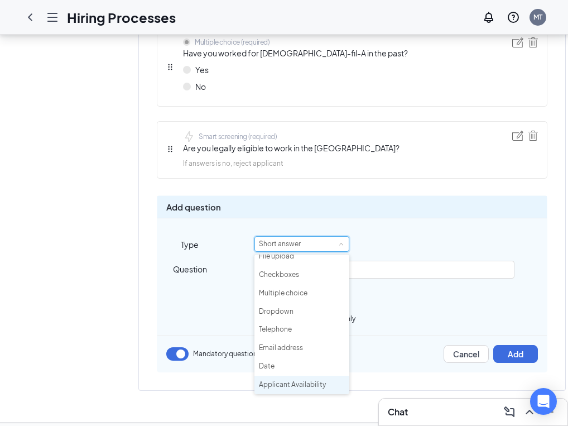
click at [291, 384] on li "Applicant Availability" at bounding box center [301, 384] width 95 height 18
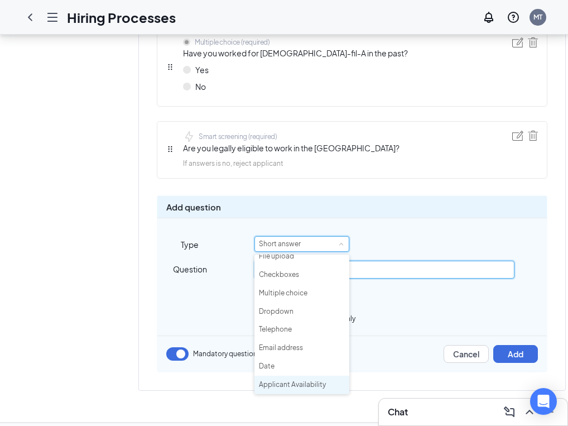
type input "Which shift(s) are you available to work? (Check all that apply)"
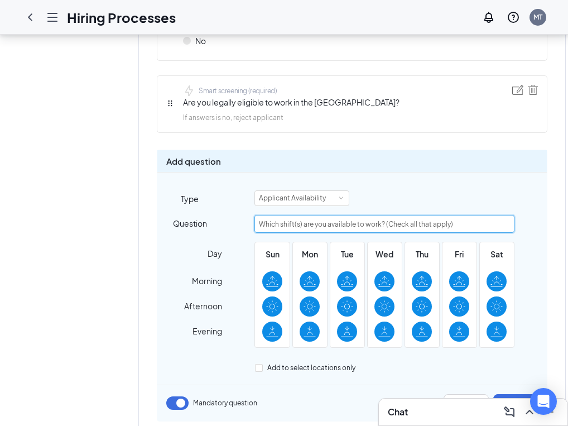
scroll to position [891, 0]
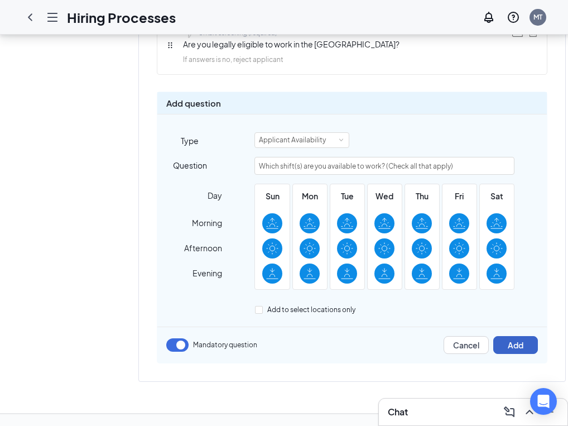
click at [519, 345] on button "Add" at bounding box center [515, 345] width 45 height 18
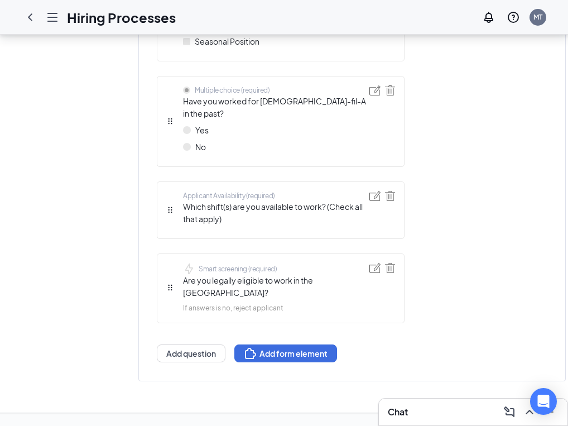
scroll to position [715, 0]
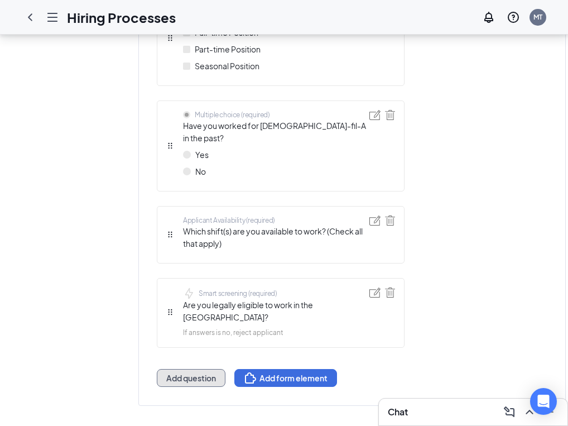
click at [214, 369] on button "Add question" at bounding box center [191, 378] width 69 height 18
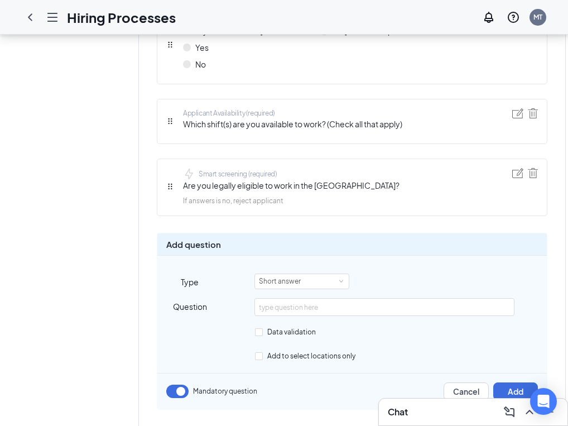
scroll to position [813, 0]
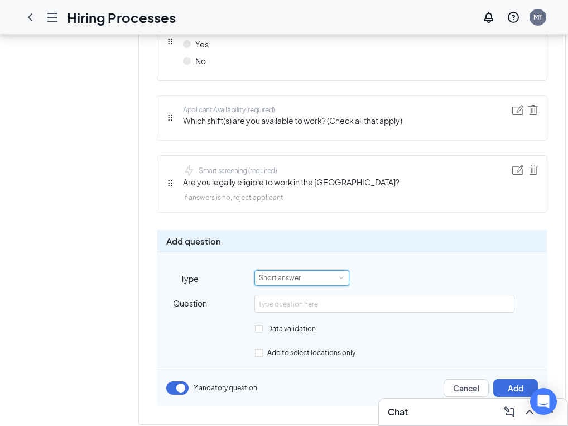
click at [311, 279] on div "Short answer" at bounding box center [302, 278] width 86 height 15
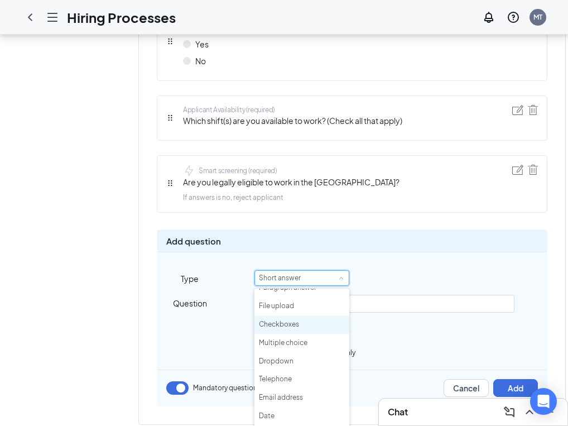
scroll to position [48, 0]
click at [310, 322] on li "Checkboxes" at bounding box center [301, 323] width 95 height 18
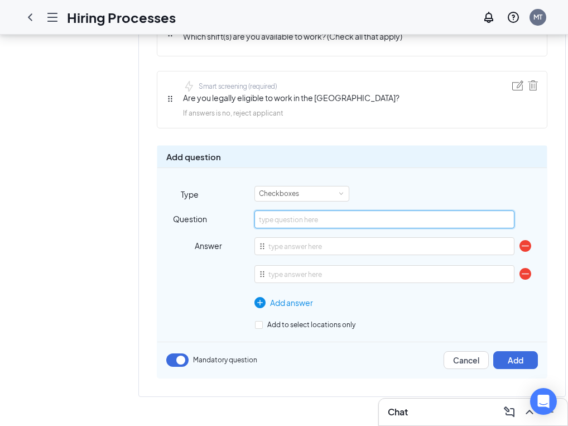
scroll to position [913, 0]
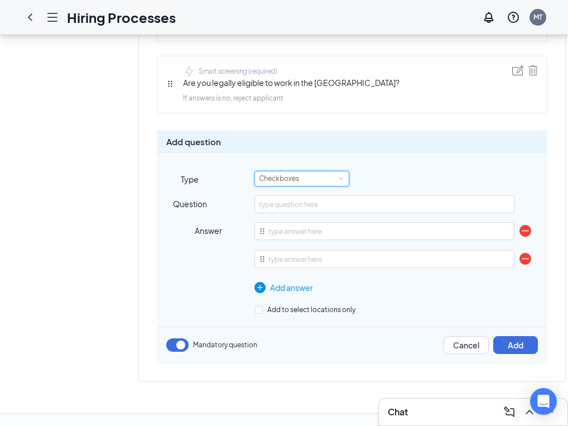
click at [329, 181] on div "Checkboxes" at bounding box center [302, 178] width 86 height 15
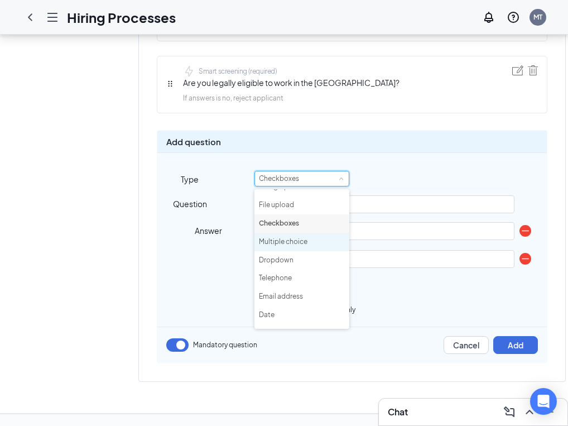
click at [305, 239] on li "Multiple choice" at bounding box center [301, 242] width 95 height 18
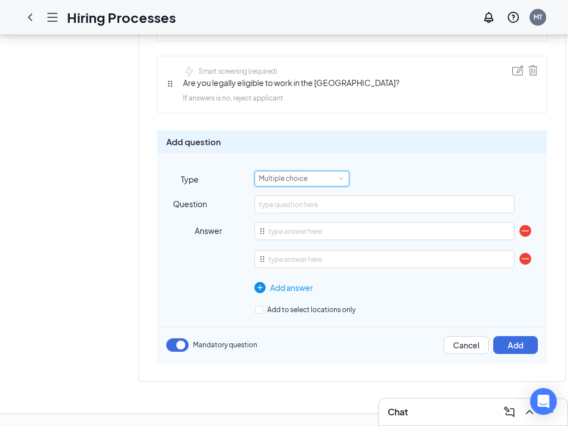
click at [308, 176] on div "Multiple choice" at bounding box center [287, 178] width 56 height 15
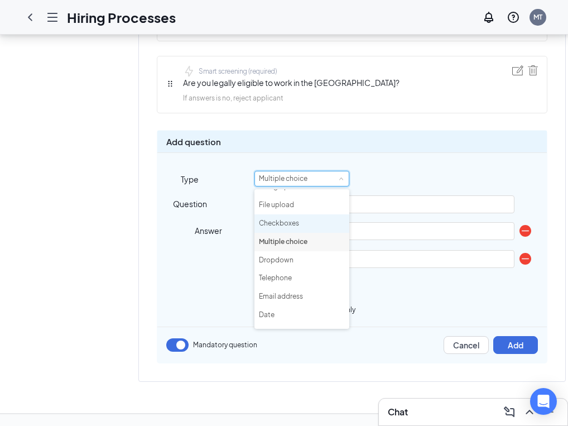
click at [306, 226] on li "Checkboxes" at bounding box center [301, 223] width 95 height 18
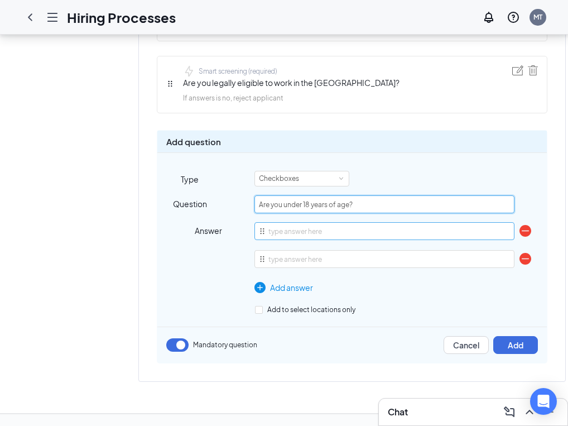
type input "Are you under 18 years of age?"
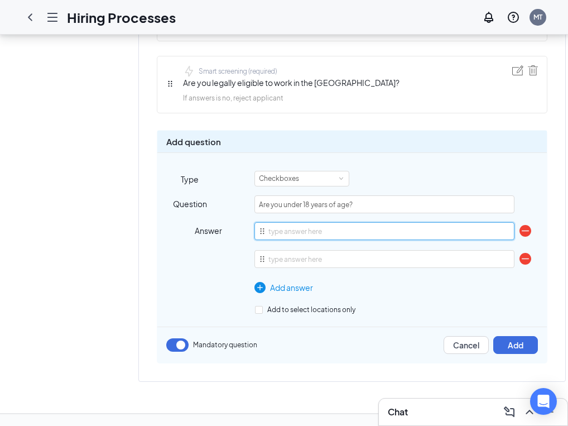
click at [367, 235] on input "text" at bounding box center [383, 231] width 259 height 18
type input "Yes"
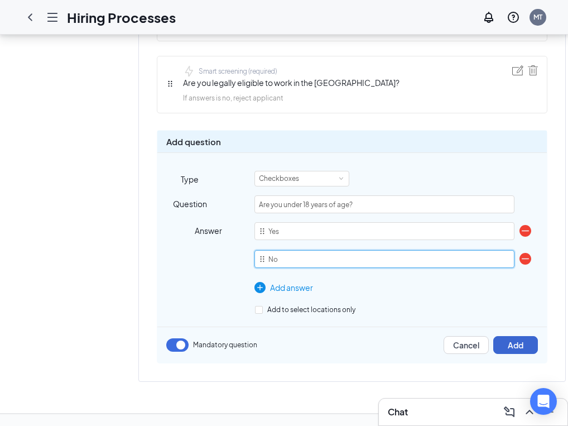
type input "No"
click at [512, 336] on button "Add" at bounding box center [515, 345] width 45 height 18
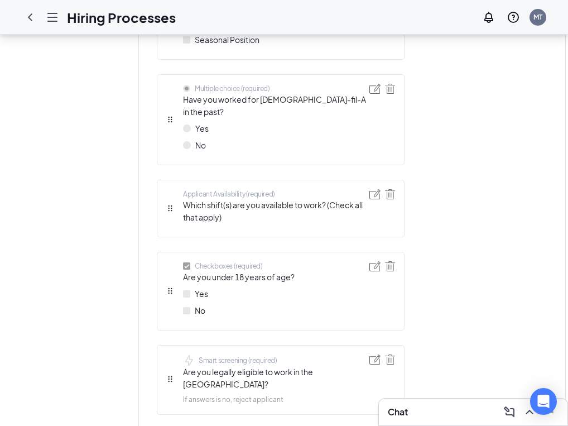
scroll to position [742, 0]
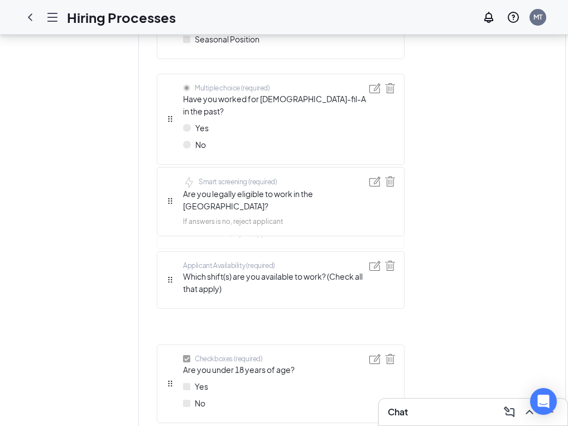
drag, startPoint x: 171, startPoint y: 360, endPoint x: 171, endPoint y: 186, distance: 173.5
click at [171, 185] on div "Short answer (required) First name Short answer (required) Last name Telephone …" at bounding box center [281, 23] width 248 height 859
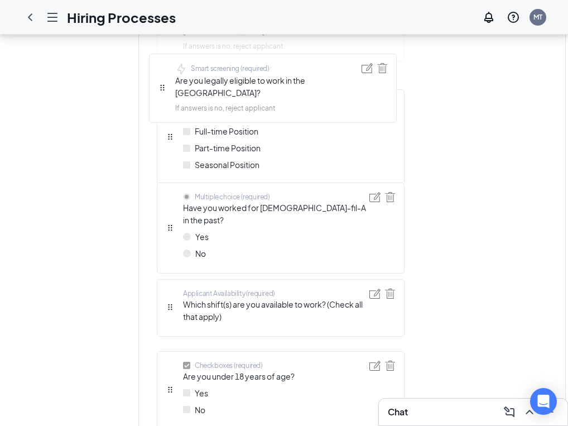
scroll to position [724, 0]
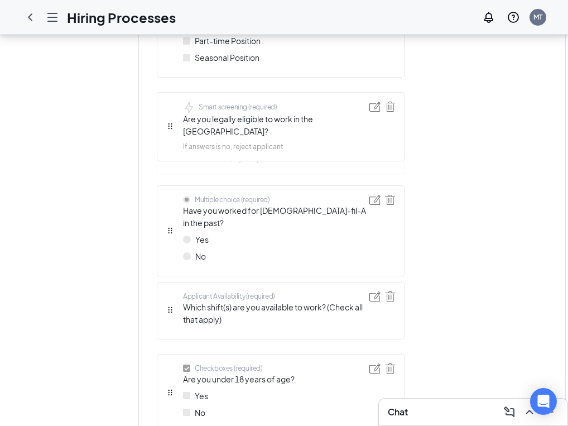
drag, startPoint x: 171, startPoint y: 197, endPoint x: 165, endPoint y: 141, distance: 56.7
click at [165, 141] on div "Short answer (required) First name Short answer (required) Last name Telephone …" at bounding box center [281, 42] width 248 height 859
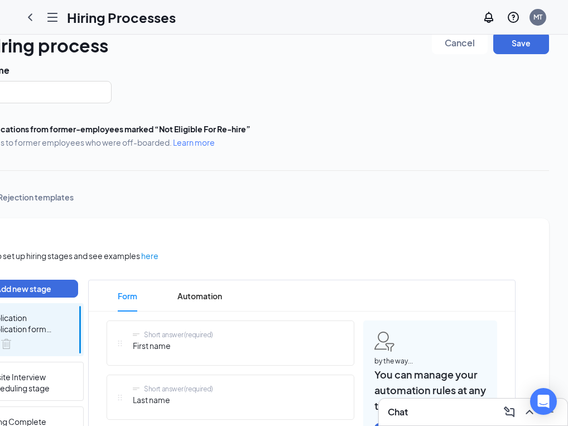
scroll to position [2, 0]
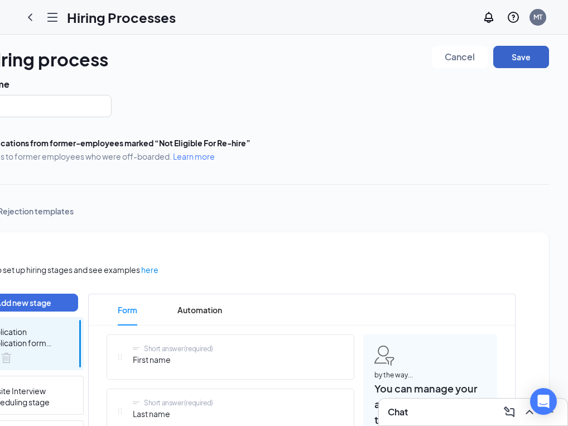
click at [520, 54] on button "Save" at bounding box center [521, 57] width 56 height 22
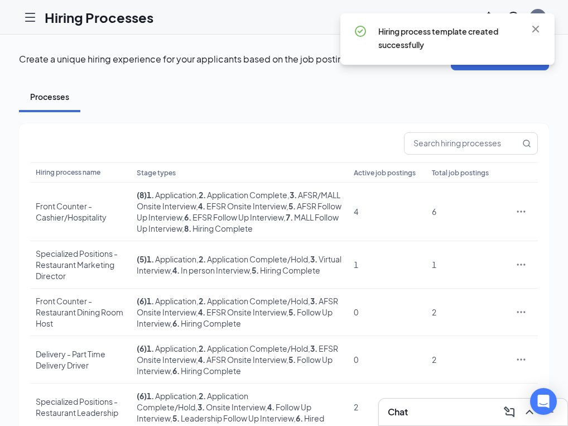
scroll to position [255, 0]
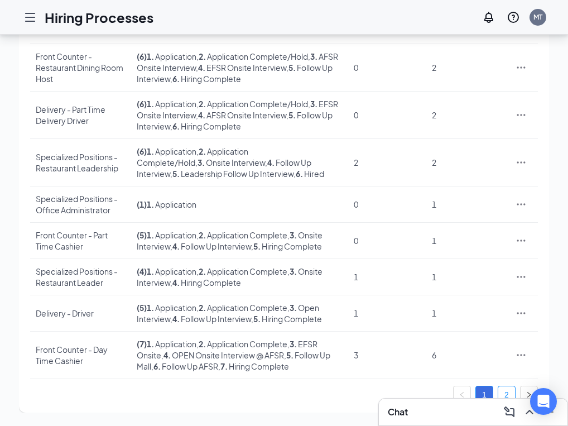
click at [508, 393] on link "2" at bounding box center [506, 394] width 17 height 17
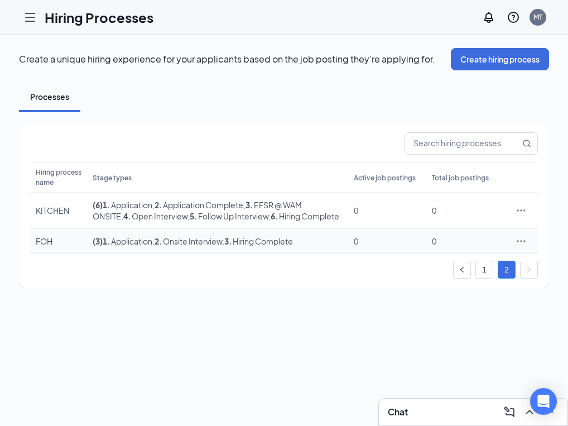
click at [242, 246] on span ", 3 . Hiring Complete" at bounding box center [257, 241] width 71 height 10
click at [54, 246] on div "FOH" at bounding box center [59, 240] width 46 height 11
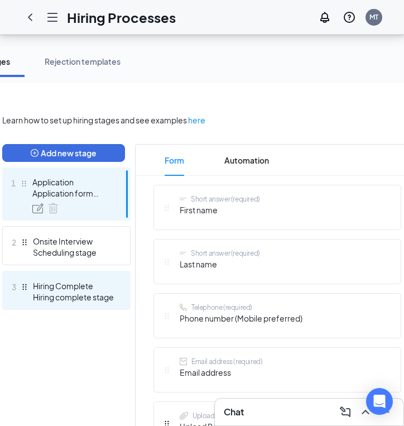
scroll to position [0, 43]
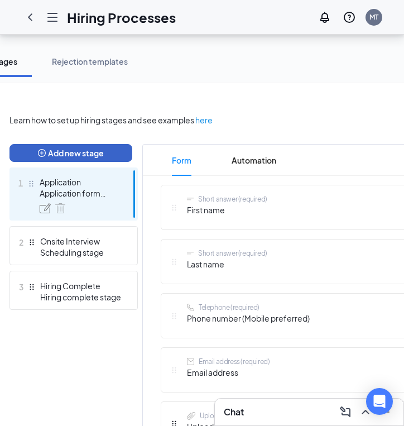
click at [82, 156] on button "Add new stage" at bounding box center [70, 153] width 123 height 18
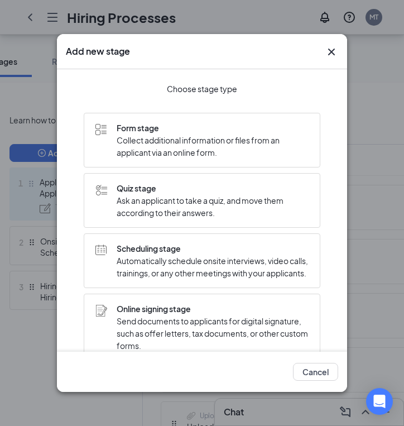
click at [130, 256] on span "Automatically schedule onsite interviews, video calls, trainings, or any other …" at bounding box center [213, 266] width 192 height 25
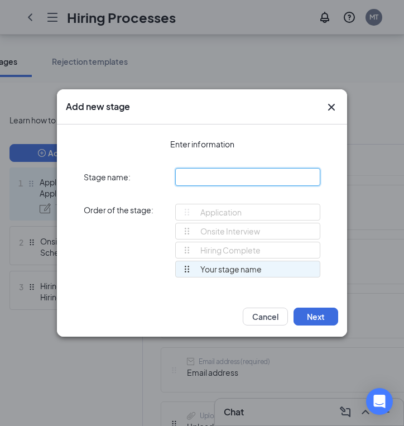
click at [223, 170] on input "text" at bounding box center [247, 177] width 145 height 18
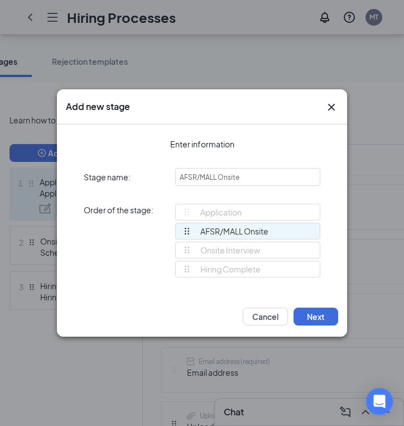
drag, startPoint x: 185, startPoint y: 269, endPoint x: 178, endPoint y: 229, distance: 40.7
click at [178, 229] on div "Application Onsite Interview Hiring Complete AFSR/MALL Onsite AFSR/MALL Onsite …" at bounding box center [247, 246] width 145 height 84
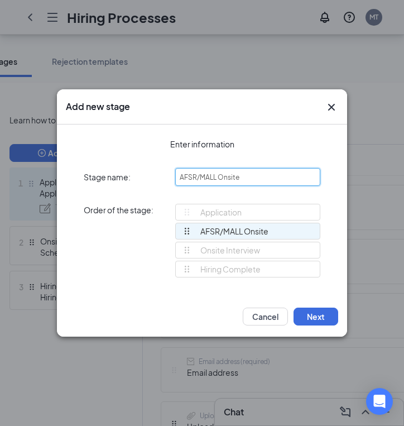
click at [256, 178] on input "AFSR/MALL Onsite" at bounding box center [247, 177] width 145 height 18
type input "AFSR/MALL Onsite Interview"
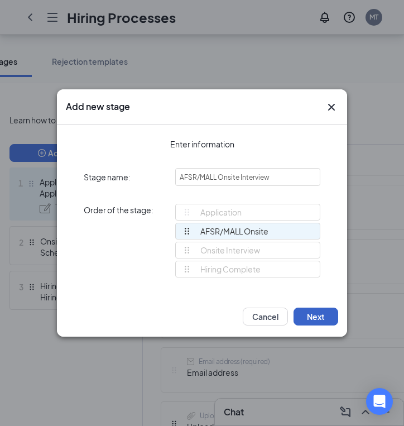
click at [308, 317] on button "Next" at bounding box center [315, 316] width 45 height 18
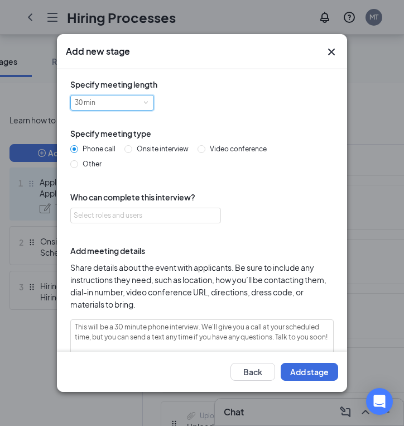
click at [108, 103] on div "30 min" at bounding box center [112, 102] width 75 height 15
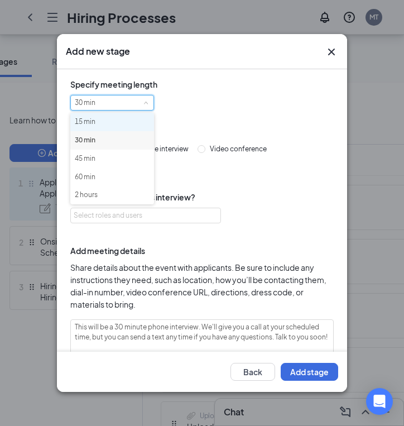
click at [106, 123] on li "15 min" at bounding box center [112, 122] width 84 height 18
type textarea "This will be a 15 minute phone interview. We'll give you a call at your schedul…"
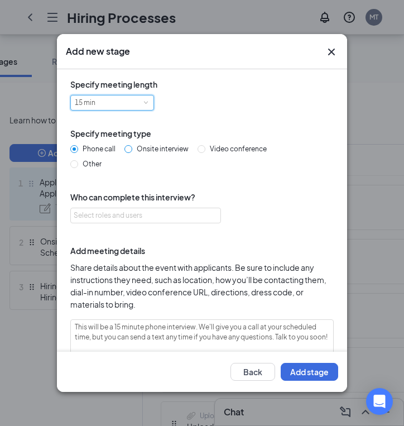
click at [128, 146] on input "Onsite interview" at bounding box center [128, 149] width 8 height 8
radio input "true"
radio input "false"
type textarea "This will be a 15 minute onsite interview. Please proceed to the store location…"
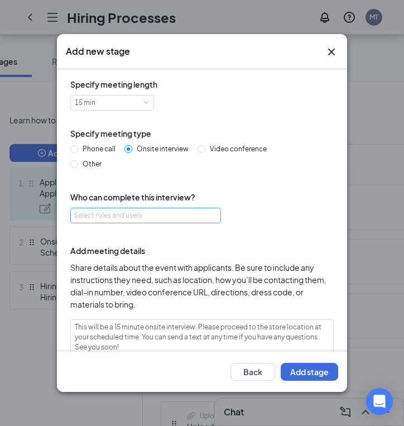
click at [126, 214] on div "Select roles and users" at bounding box center [143, 215] width 138 height 11
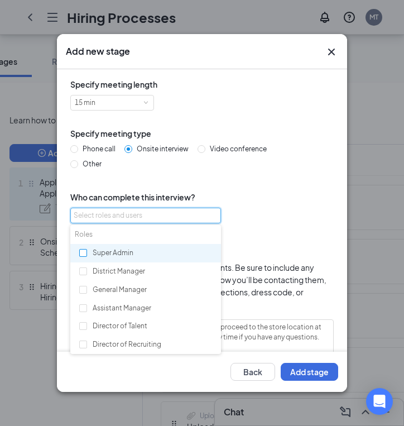
click at [85, 254] on input "checkbox" at bounding box center [83, 253] width 8 height 8
checkbox input "true"
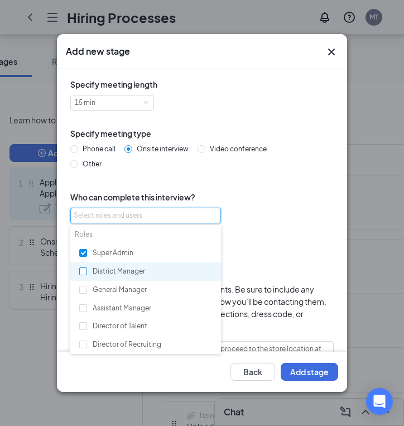
click at [85, 268] on input "checkbox" at bounding box center [83, 271] width 8 height 8
checkbox input "true"
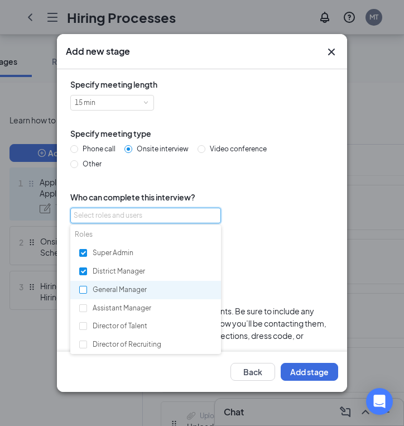
click at [80, 293] on label at bounding box center [83, 290] width 8 height 11
click at [80, 293] on input "checkbox" at bounding box center [83, 290] width 8 height 8
click at [84, 288] on input "checkbox" at bounding box center [83, 290] width 8 height 8
checkbox input "true"
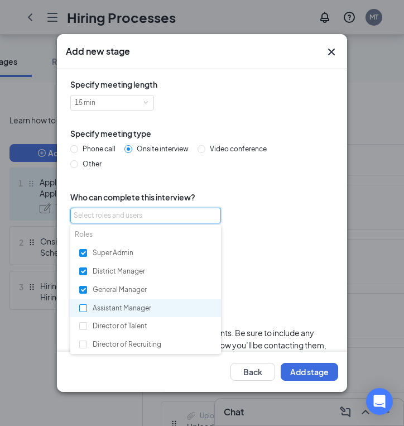
click at [85, 307] on input "checkbox" at bounding box center [83, 308] width 8 height 8
checkbox input "true"
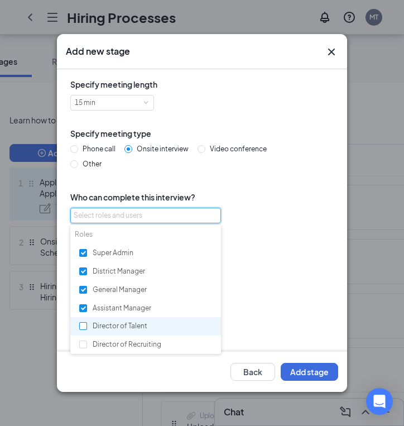
click at [84, 327] on input "checkbox" at bounding box center [83, 326] width 8 height 8
checkbox input "true"
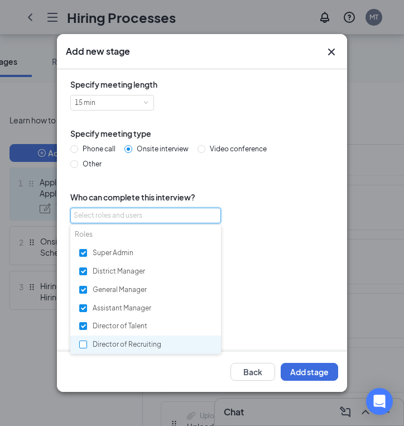
click at [84, 343] on input "checkbox" at bounding box center [83, 344] width 8 height 8
checkbox input "true"
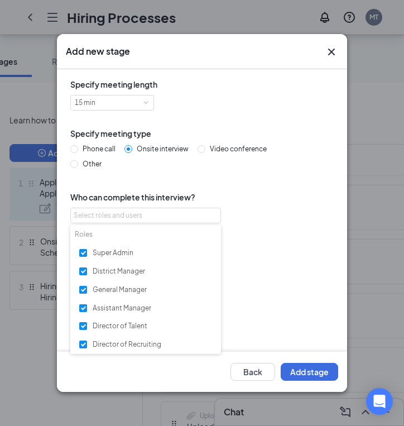
click at [262, 266] on div "Super Admin or District Manager or General Manager or Assistant Manager or Dire…" at bounding box center [201, 293] width 263 height 131
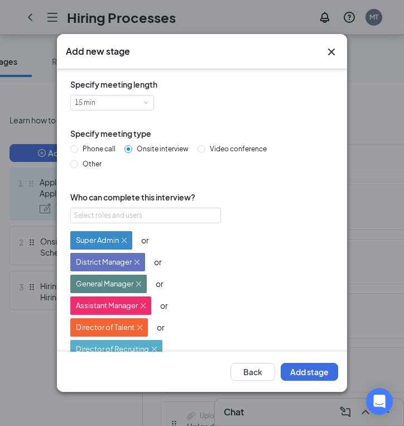
scroll to position [186, 0]
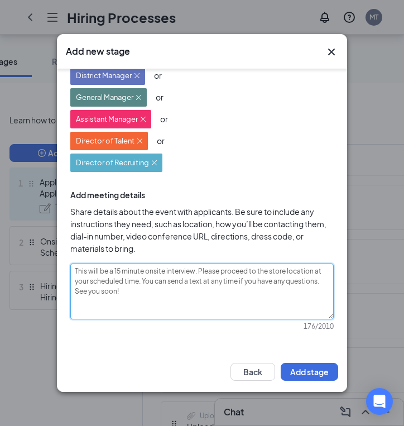
drag, startPoint x: 137, startPoint y: 291, endPoint x: 69, endPoint y: 266, distance: 72.0
click at [69, 266] on div "Specify meeting length 15 min Specify meeting type Phone call Onsite interview …" at bounding box center [202, 117] width 272 height 451
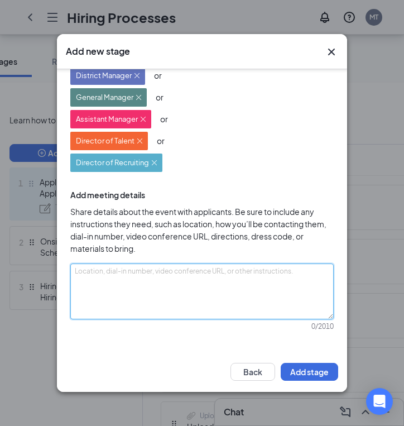
paste textarea "This will be an 15 min onsite interview at our Annapolis Somerville Location. P…"
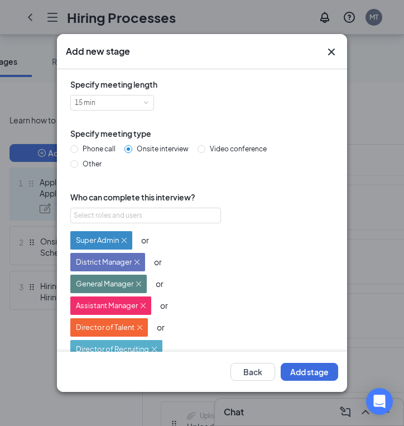
scroll to position [0, 0]
type textarea "This will be an 15 min onsite interview at our Annapolis Somerville Location. P…"
click at [301, 374] on button "Add stage" at bounding box center [309, 372] width 57 height 18
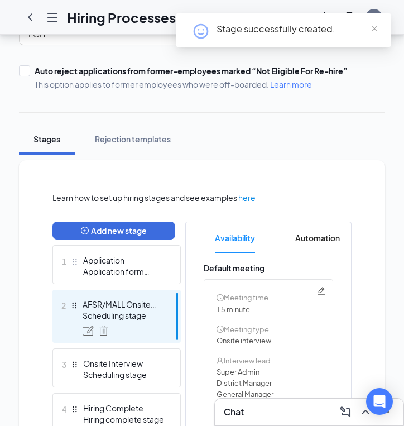
scroll to position [200, 0]
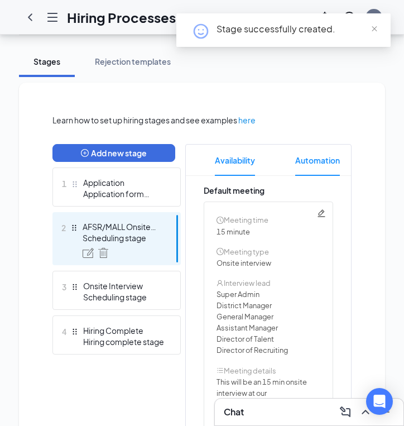
click at [310, 157] on span "Automation" at bounding box center [317, 159] width 45 height 31
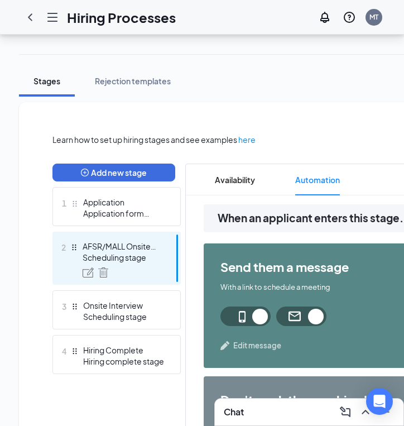
scroll to position [168, 0]
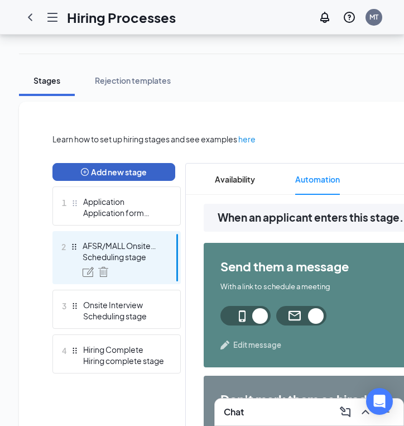
click at [102, 167] on button "Add new stage" at bounding box center [113, 172] width 123 height 18
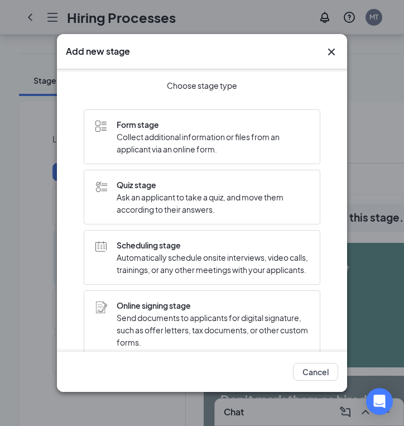
scroll to position [2, 0]
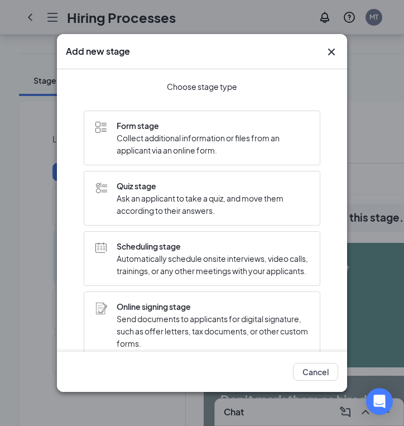
click at [214, 145] on span "Collect additional information or files from an applicant via an online form." at bounding box center [213, 144] width 192 height 25
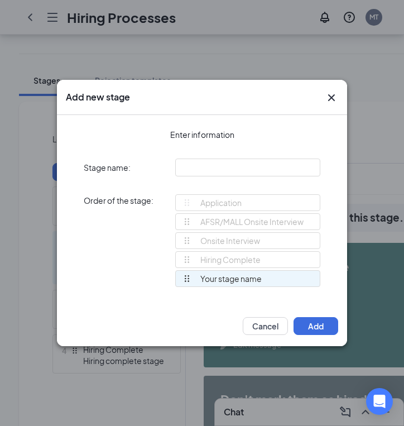
scroll to position [0, 0]
click at [210, 163] on input "text" at bounding box center [247, 167] width 145 height 18
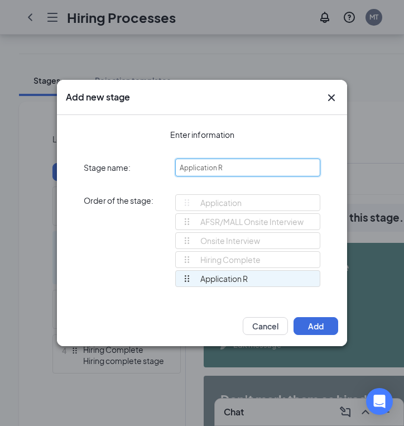
type input "Application R"
click at [186, 99] on div "Add new stage" at bounding box center [192, 97] width 252 height 12
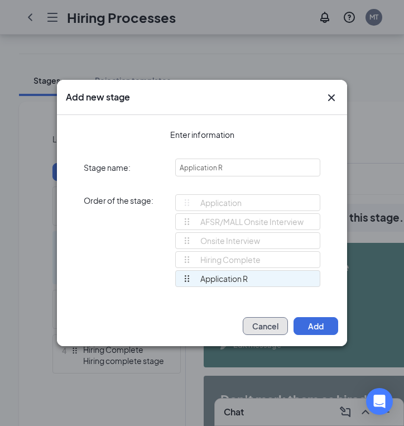
click at [263, 326] on button "Cancel" at bounding box center [265, 326] width 45 height 18
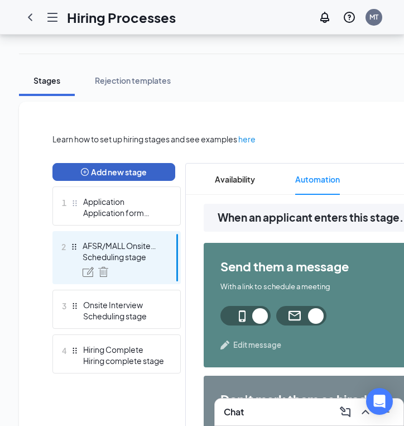
click at [157, 168] on button "Add new stage" at bounding box center [113, 172] width 123 height 18
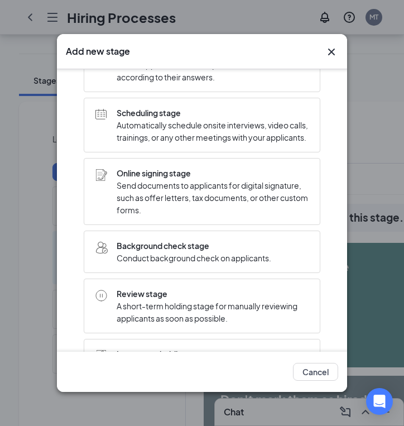
scroll to position [182, 0]
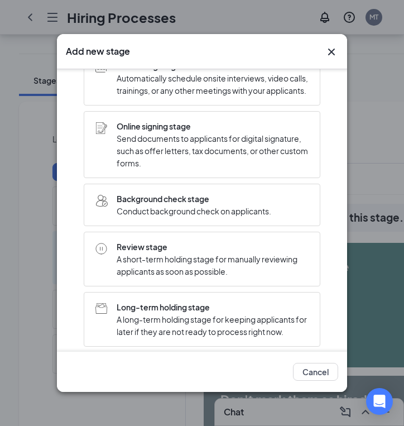
click at [172, 277] on span "A short-term holding stage for manually reviewing applicants as soon as possibl…" at bounding box center [213, 265] width 192 height 25
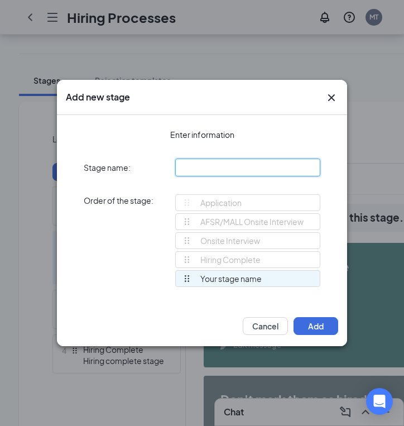
click at [234, 167] on input "text" at bounding box center [247, 167] width 145 height 18
type input "Application Complete"
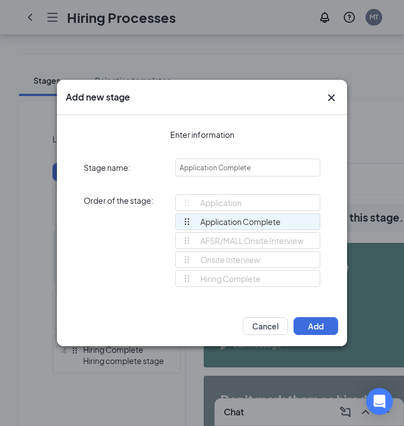
drag, startPoint x: 184, startPoint y: 278, endPoint x: 179, endPoint y: 214, distance: 64.3
click at [179, 214] on div "Application AFSR/MALL Onsite Interview Onsite Interview Hiring Complete Applica…" at bounding box center [247, 245] width 145 height 103
click at [313, 323] on button "Add" at bounding box center [315, 326] width 45 height 18
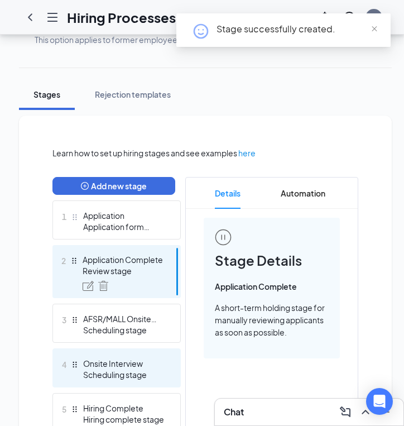
scroll to position [181, 0]
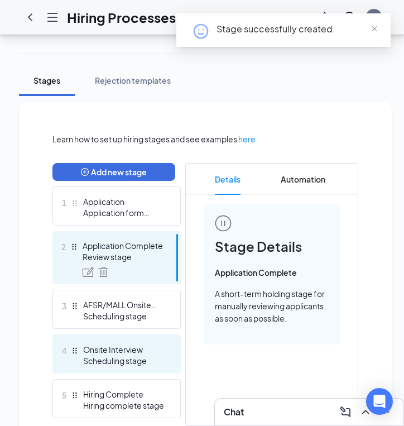
click at [118, 349] on div "Onsite Interview" at bounding box center [123, 349] width 81 height 11
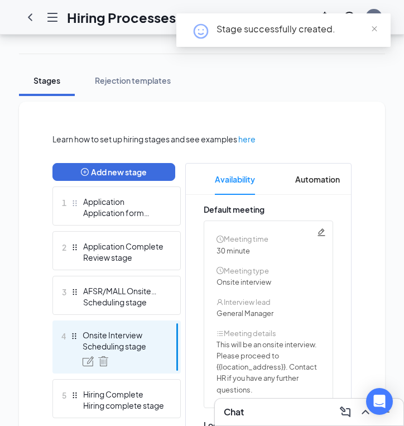
click at [118, 349] on div "Scheduling stage" at bounding box center [123, 345] width 81 height 11
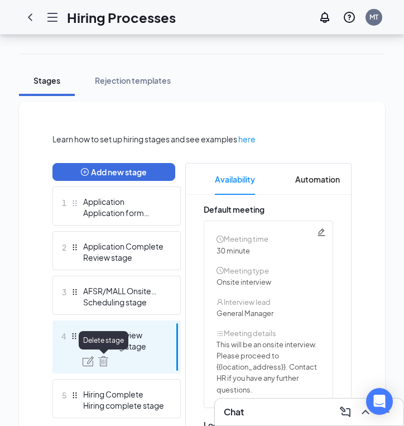
click at [104, 358] on img at bounding box center [103, 361] width 10 height 10
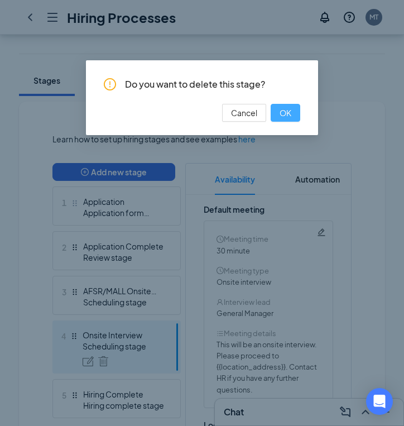
click at [291, 105] on button "OK" at bounding box center [286, 113] width 30 height 18
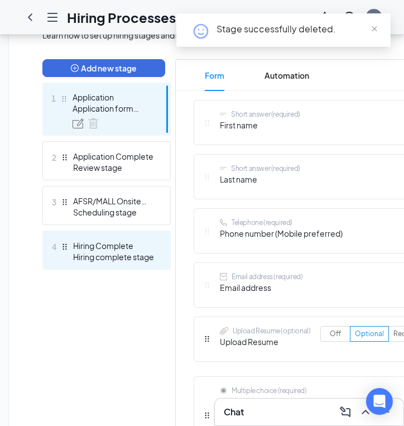
scroll to position [0, 9]
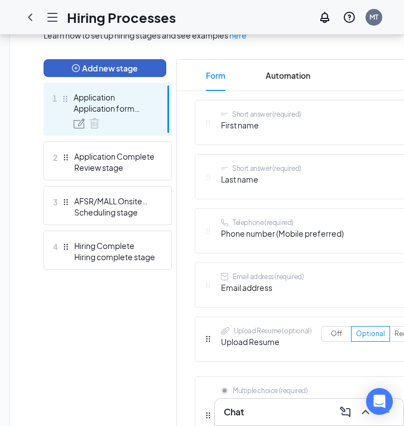
click at [80, 71] on button "Add new stage" at bounding box center [105, 68] width 123 height 18
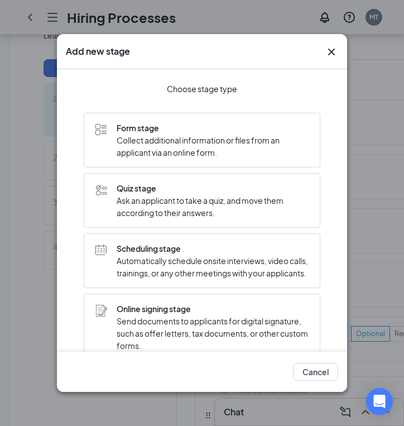
click at [146, 278] on span "Automatically schedule onsite interviews, video calls, trainings, or any other …" at bounding box center [213, 266] width 192 height 25
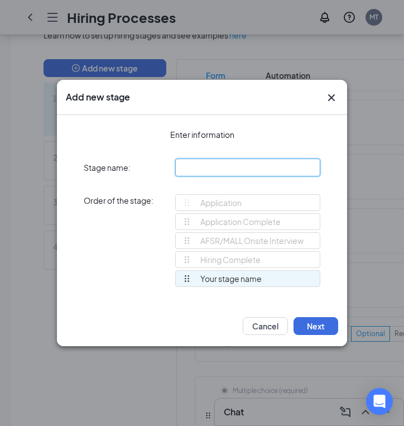
click at [230, 166] on input "text" at bounding box center [247, 167] width 145 height 18
type input "EFSR Onsite Interview"
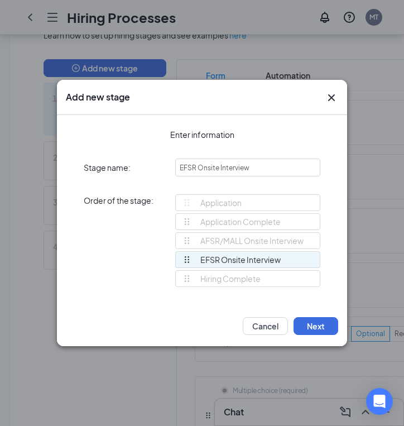
drag, startPoint x: 186, startPoint y: 277, endPoint x: 185, endPoint y: 254, distance: 22.9
click at [185, 254] on div "Application Application Complete AFSR/MALL Onsite Interview Hiring Complete EFS…" at bounding box center [247, 245] width 145 height 103
click at [308, 326] on button "Next" at bounding box center [315, 326] width 45 height 18
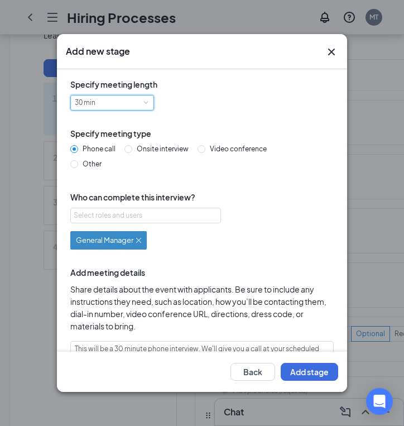
click at [110, 102] on div "30 min" at bounding box center [112, 102] width 75 height 15
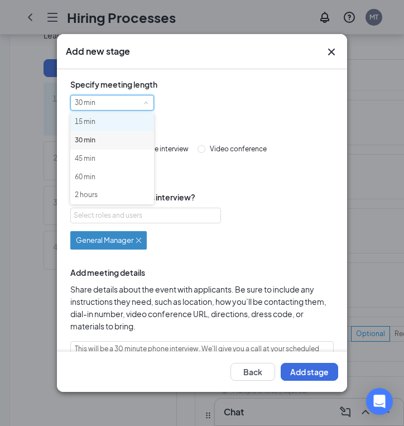
click at [110, 122] on li "15 min" at bounding box center [112, 122] width 84 height 18
type textarea "This will be a 15 minute phone interview. We'll give you a call at your schedul…"
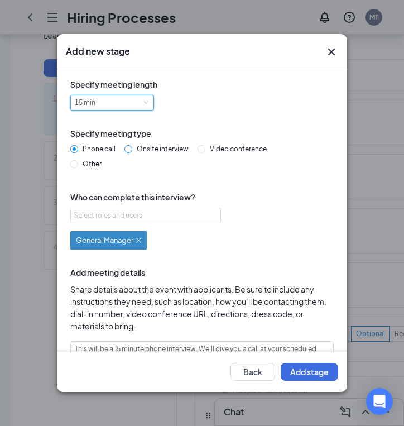
click at [136, 148] on span "Onsite interview" at bounding box center [162, 148] width 61 height 8
click at [132, 148] on input "Onsite interview" at bounding box center [128, 149] width 8 height 8
radio input "true"
radio input "false"
type textarea "This will be a 15 minute onsite interview. Please proceed to the store location…"
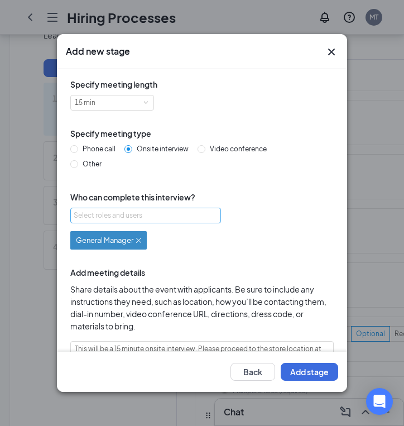
click at [133, 218] on div "Select roles and users" at bounding box center [143, 215] width 138 height 11
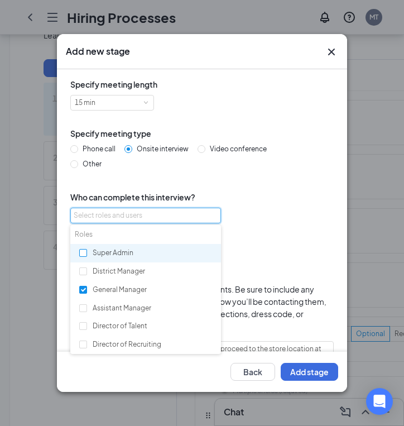
click at [85, 252] on input "checkbox" at bounding box center [83, 253] width 8 height 8
checkbox input "true"
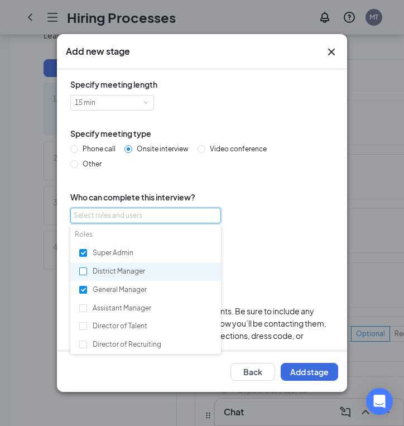
click at [85, 271] on input "checkbox" at bounding box center [83, 271] width 8 height 8
checkbox input "true"
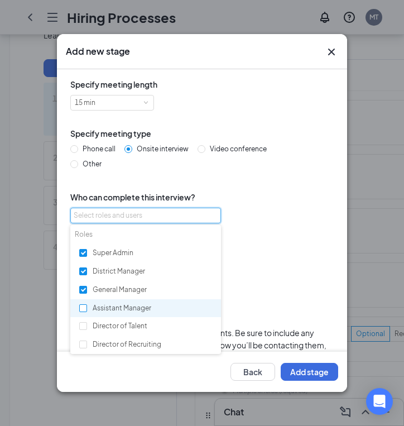
click at [83, 312] on label at bounding box center [83, 308] width 8 height 11
click at [83, 312] on input "checkbox" at bounding box center [83, 308] width 8 height 8
checkbox input "false"
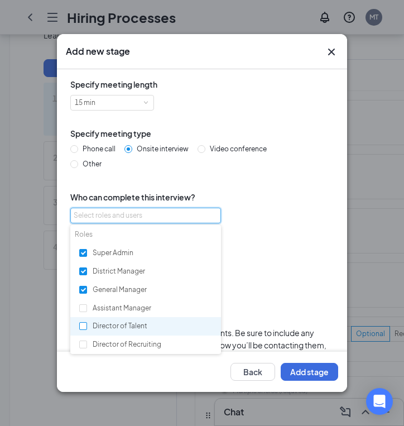
click at [83, 323] on input "checkbox" at bounding box center [83, 326] width 8 height 8
checkbox input "true"
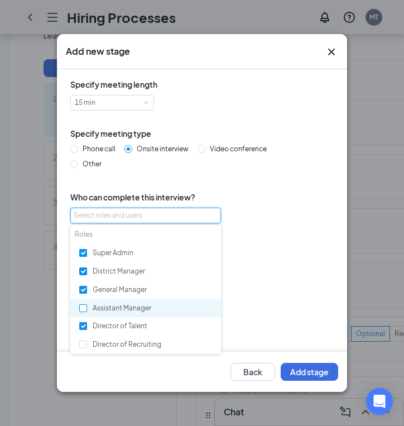
click at [81, 306] on input "checkbox" at bounding box center [83, 308] width 8 height 8
checkbox input "true"
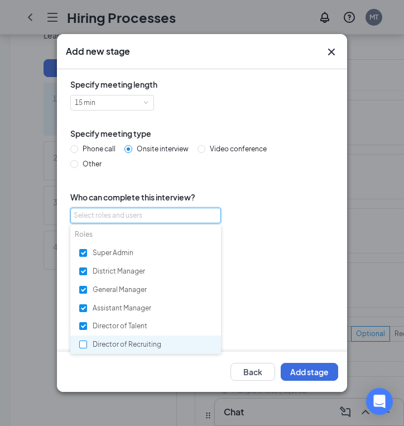
click at [85, 346] on input "checkbox" at bounding box center [83, 344] width 8 height 8
checkbox input "true"
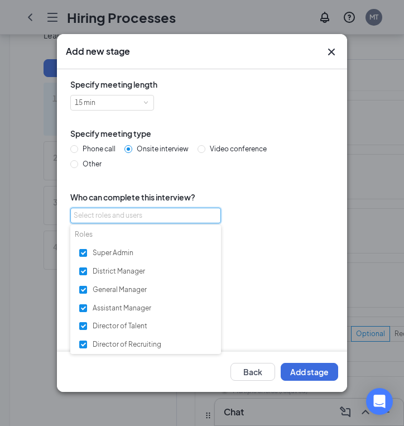
click at [280, 347] on div "General Manager or Super Admin or District Manager or Director of Talent or Ass…" at bounding box center [201, 293] width 263 height 131
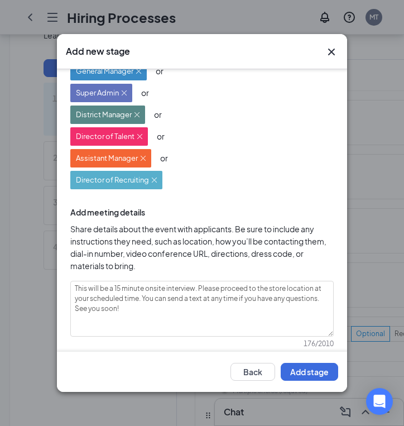
scroll to position [186, 0]
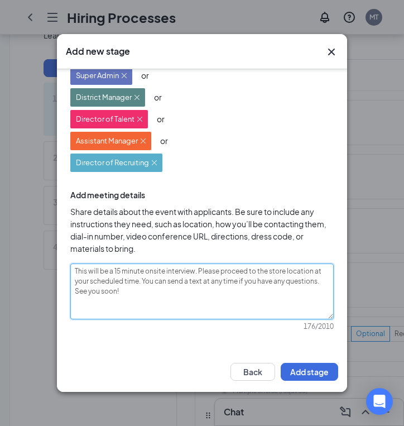
drag, startPoint x: 134, startPoint y: 294, endPoint x: 67, endPoint y: 232, distance: 91.2
click at [62, 238] on div "Specify meeting length 15 min Specify meeting type Phone call Onsite interview …" at bounding box center [202, 210] width 290 height 282
paste textarea "n 15 min onsite interview at our Edgewater location. Please proceed to our Edge…"
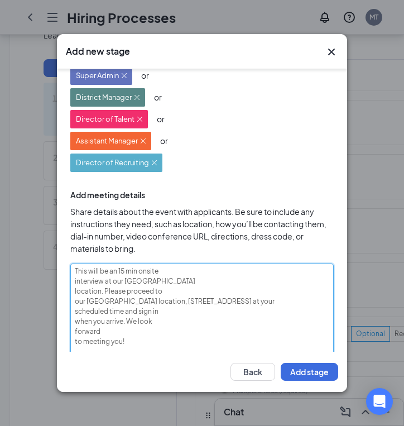
scroll to position [226, 0]
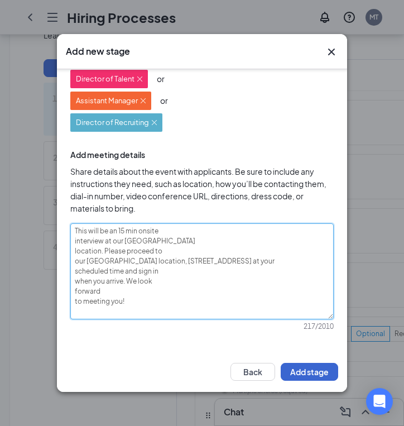
type textarea "This will be an 15 min onsite interview at our Edgewater location. Please proce…"
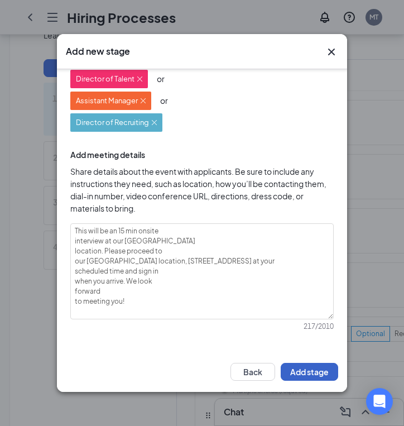
click at [311, 369] on button "Add stage" at bounding box center [309, 372] width 57 height 18
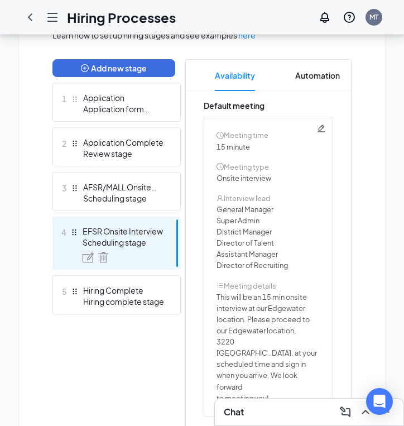
click at [76, 355] on div "Add new stage 1 Application Application form stage 2 Application Complete Revie…" at bounding box center [116, 291] width 128 height 464
click at [90, 73] on button "Add new stage" at bounding box center [113, 68] width 123 height 18
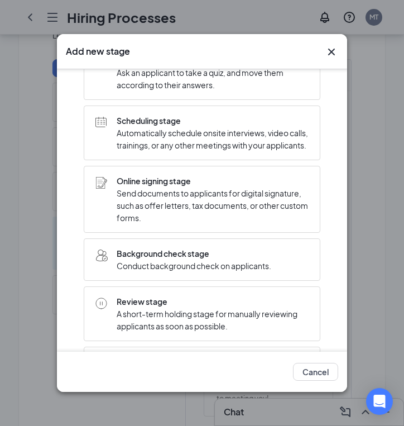
scroll to position [126, 0]
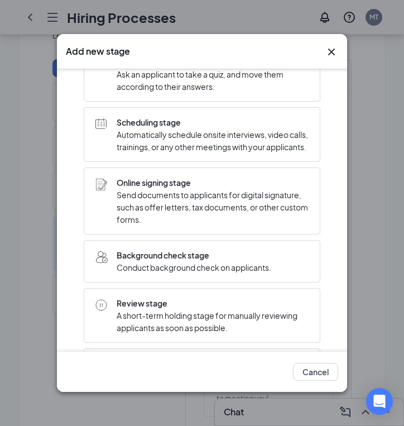
click at [148, 124] on span "Scheduling stage" at bounding box center [213, 122] width 192 height 12
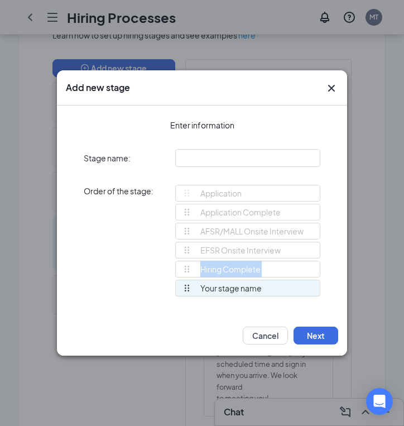
drag, startPoint x: 181, startPoint y: 285, endPoint x: 182, endPoint y: 263, distance: 22.3
click at [182, 263] on ul "Application Complete AFSR/MALL Onsite Interview EFSR Onsite Interview Hiring Co…" at bounding box center [247, 251] width 145 height 95
click at [149, 276] on div "Order of the stage: Application Application Complete AFSR/MALL Onsite Interview…" at bounding box center [202, 246] width 237 height 122
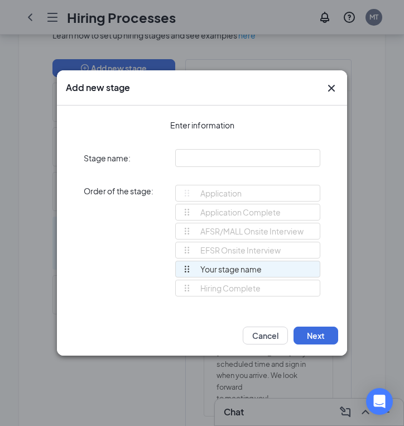
drag, startPoint x: 184, startPoint y: 287, endPoint x: 183, endPoint y: 264, distance: 23.4
click at [183, 264] on div "Application Application Complete AFSR/MALL Onsite Interview EFSR Onsite Intervi…" at bounding box center [247, 246] width 145 height 122
click at [191, 166] on input "text" at bounding box center [247, 158] width 145 height 18
click at [191, 165] on input "text" at bounding box center [247, 158] width 145 height 18
type input "AFSR Follow Up Interview"
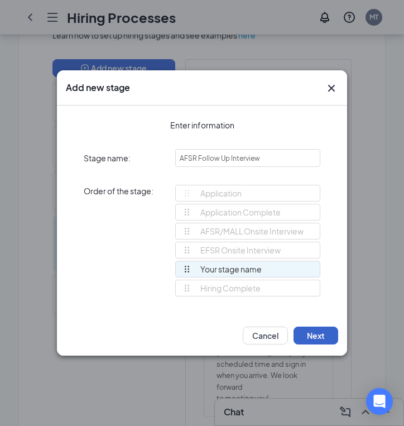
click at [310, 334] on button "Next" at bounding box center [315, 335] width 45 height 18
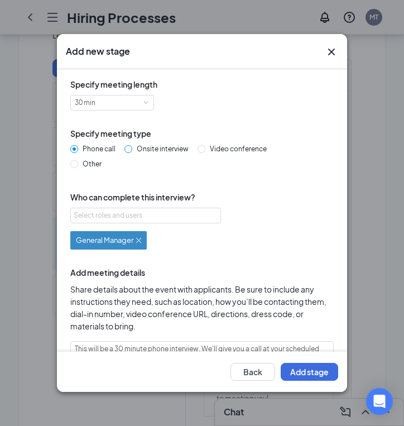
click at [129, 148] on input "Onsite interview" at bounding box center [128, 149] width 8 height 8
radio input "true"
radio input "false"
type textarea "This will be a 30 minute onsite interview. Please proceed to the store location…"
click at [120, 216] on div "Select roles and users" at bounding box center [143, 215] width 138 height 11
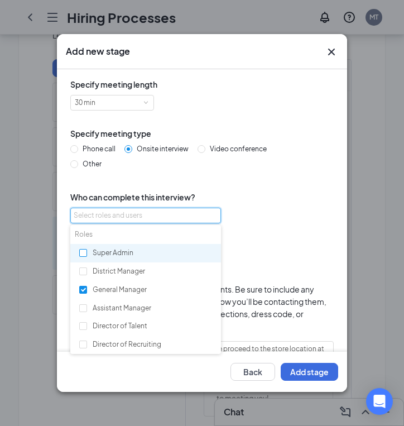
click at [83, 255] on input "checkbox" at bounding box center [83, 253] width 8 height 8
checkbox input "true"
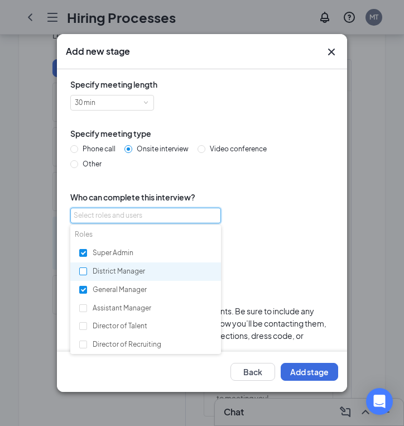
click at [82, 272] on input "checkbox" at bounding box center [83, 271] width 8 height 8
checkbox input "true"
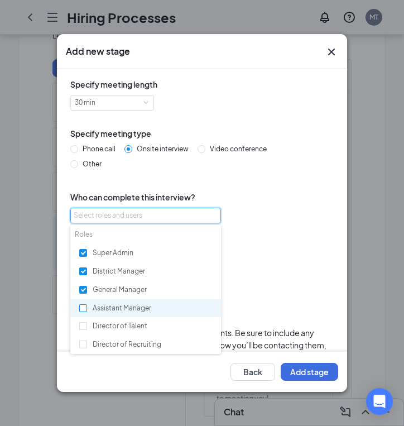
click at [84, 309] on input "checkbox" at bounding box center [83, 308] width 8 height 8
checkbox input "true"
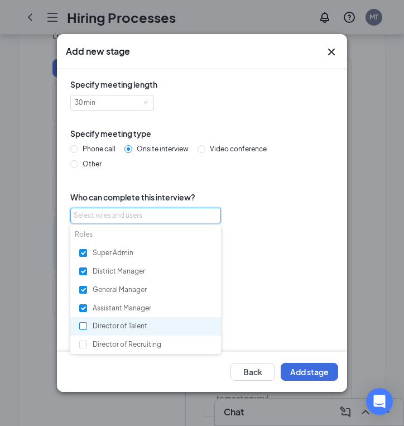
click at [85, 327] on input "checkbox" at bounding box center [83, 326] width 8 height 8
checkbox input "true"
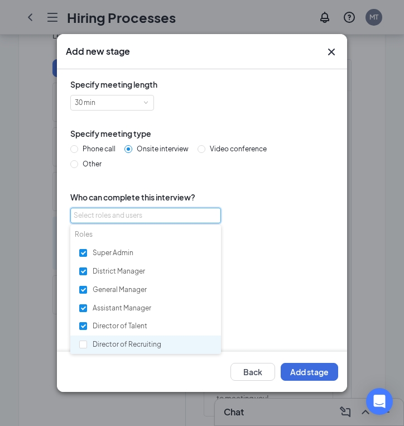
click at [87, 352] on div "Director of Recruiting" at bounding box center [145, 344] width 151 height 19
checkbox input "true"
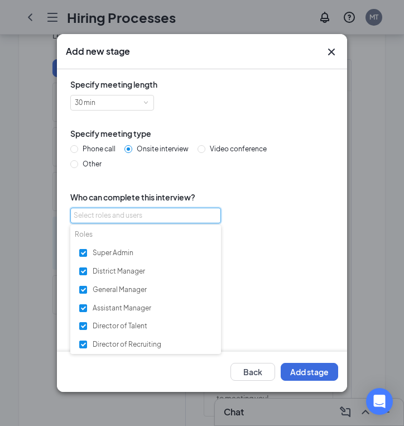
click at [266, 303] on div "General Manager or Super Admin or District Manager or Assistant Manager or Dire…" at bounding box center [201, 293] width 263 height 131
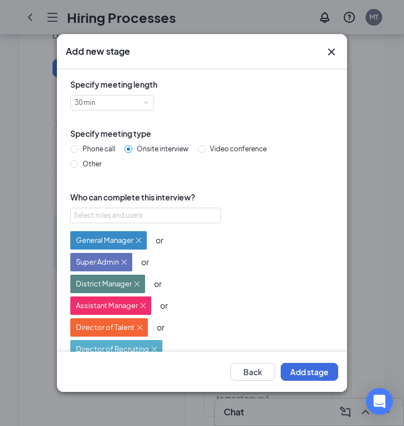
scroll to position [186, 0]
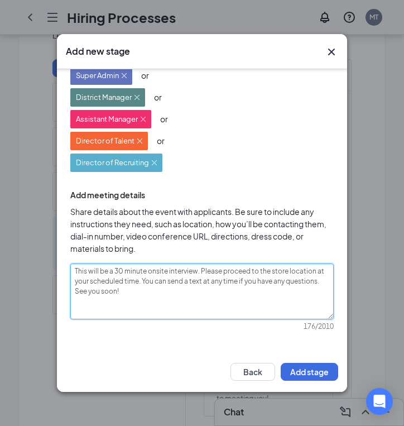
drag, startPoint x: 130, startPoint y: 295, endPoint x: 67, endPoint y: 261, distance: 70.9
click at [67, 261] on div "Specify meeting length 30 min Specify meeting type Phone call Onsite interview …" at bounding box center [202, 117] width 272 height 451
paste textarea "is a 30 minute onsite follow up interview at our Annapolis Somerville location.…"
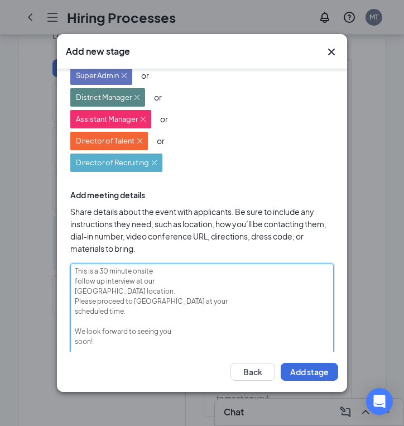
scroll to position [0, 0]
type textarea "This is a 30 minute onsite follow up interview at our Annapolis Somerville loca…"
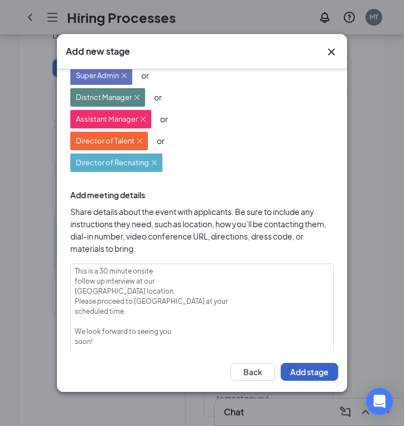
click at [299, 367] on button "Add stage" at bounding box center [309, 372] width 57 height 18
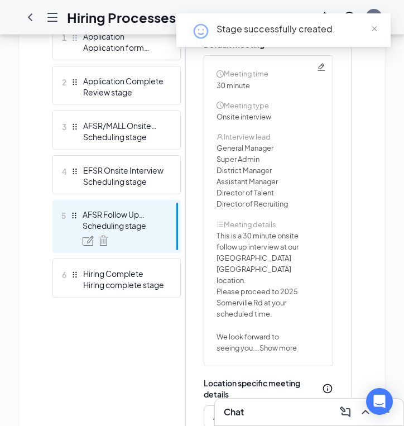
scroll to position [348, 0]
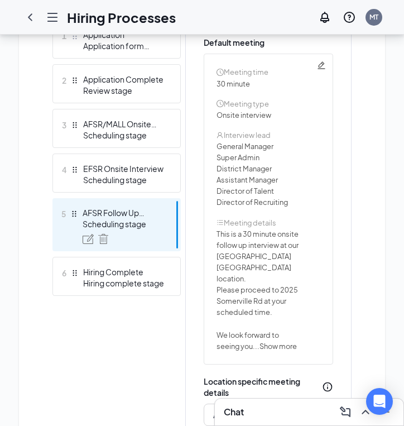
click at [74, 377] on div "Add new stage 1 Application Application form stage 2 Application Complete Revie…" at bounding box center [116, 233] width 128 height 475
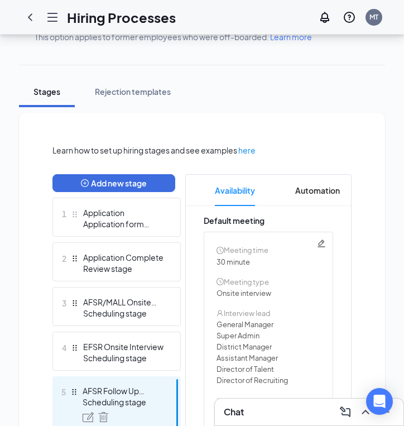
scroll to position [174, 0]
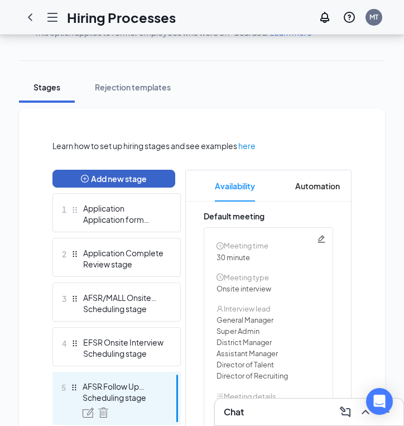
click at [96, 175] on button "Add new stage" at bounding box center [113, 179] width 123 height 18
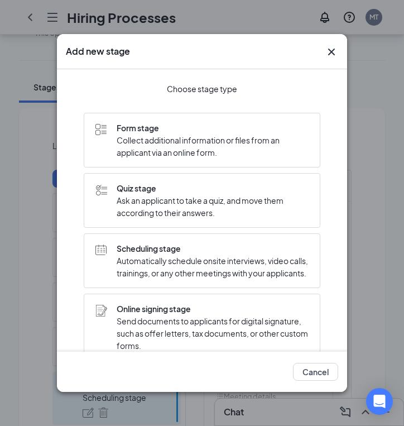
click at [149, 250] on span "Scheduling stage" at bounding box center [213, 248] width 192 height 12
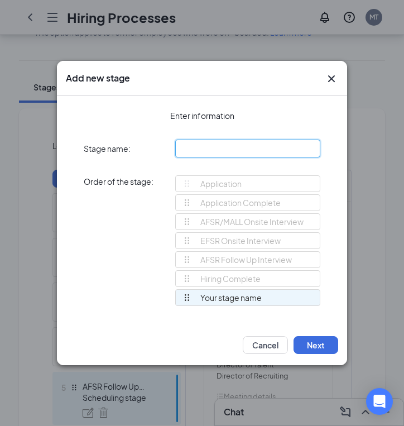
click at [241, 152] on input "text" at bounding box center [247, 148] width 145 height 18
type input "EFSR Follow Up Interview"
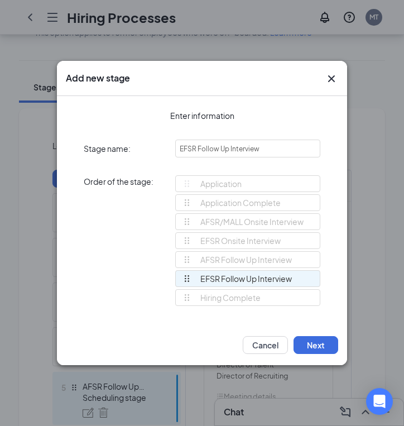
drag, startPoint x: 184, startPoint y: 295, endPoint x: 184, endPoint y: 276, distance: 19.0
click at [184, 276] on div "Application Application Complete AFSR/MALL Onsite Interview EFSR Onsite Intervi…" at bounding box center [247, 245] width 145 height 141
click at [308, 341] on button "Next" at bounding box center [315, 345] width 45 height 18
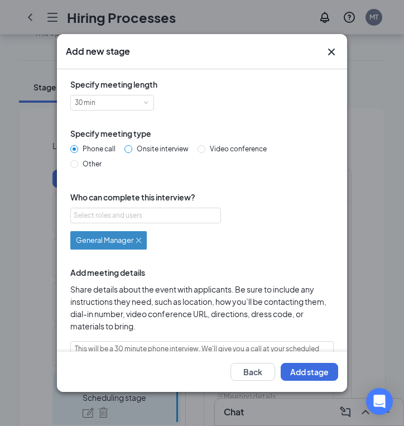
click at [130, 147] on input "Onsite interview" at bounding box center [128, 149] width 8 height 8
radio input "true"
radio input "false"
type textarea "This will be a 30 minute onsite interview. Please proceed to the store location…"
click at [118, 201] on span "Who can complete this interview?" at bounding box center [201, 197] width 263 height 12
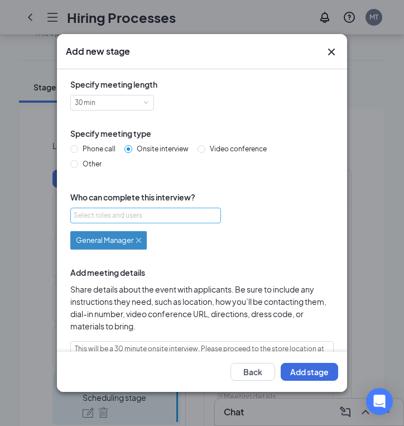
click at [118, 210] on div "Select roles and users" at bounding box center [143, 215] width 138 height 11
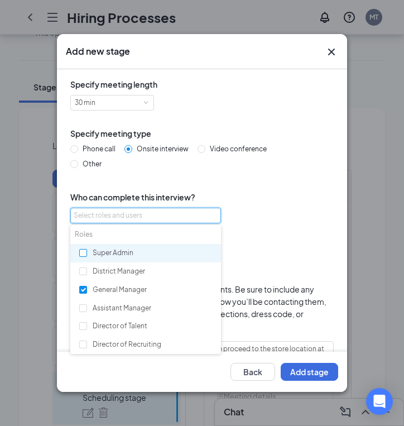
click at [86, 254] on input "checkbox" at bounding box center [83, 253] width 8 height 8
checkbox input "true"
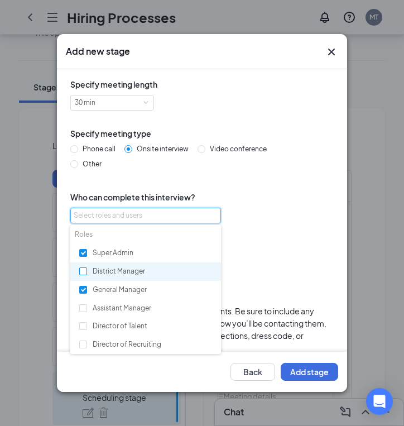
click at [86, 268] on input "checkbox" at bounding box center [83, 271] width 8 height 8
checkbox input "true"
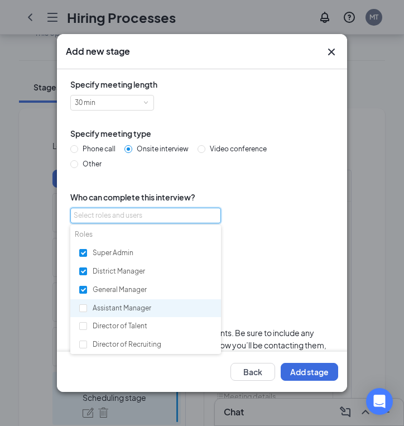
click at [101, 309] on div "Assistant Manager" at bounding box center [145, 308] width 151 height 19
checkbox input "true"
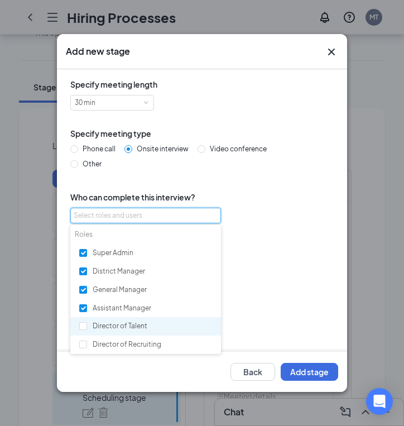
click at [107, 331] on div "Director of Talent" at bounding box center [145, 326] width 151 height 19
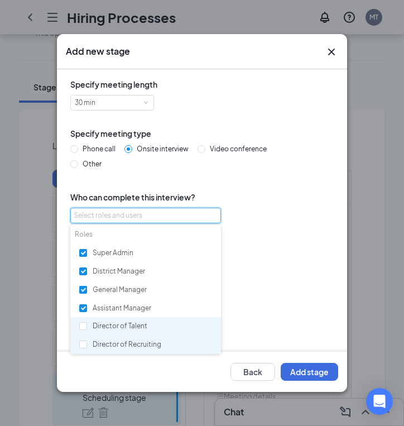
checkbox input "true"
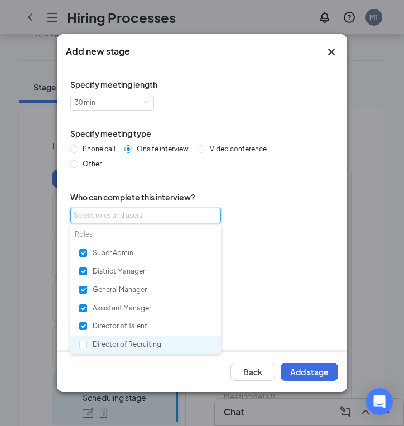
click at [107, 341] on div "Director of Recruiting" at bounding box center [145, 344] width 151 height 19
checkbox input "true"
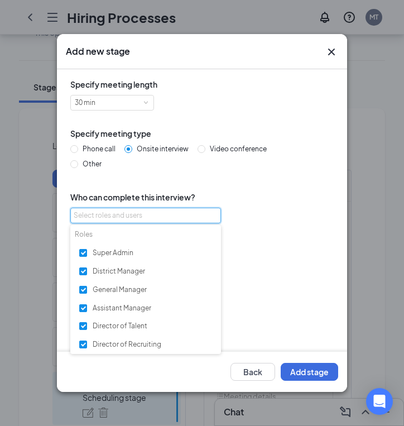
click at [279, 325] on div "General Manager or Super Admin or District Manager or Assistant Manager or Dire…" at bounding box center [201, 293] width 263 height 131
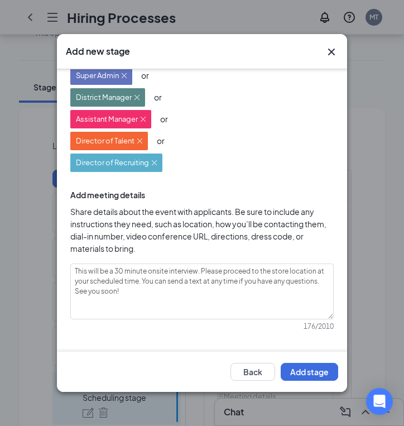
scroll to position [186, 0]
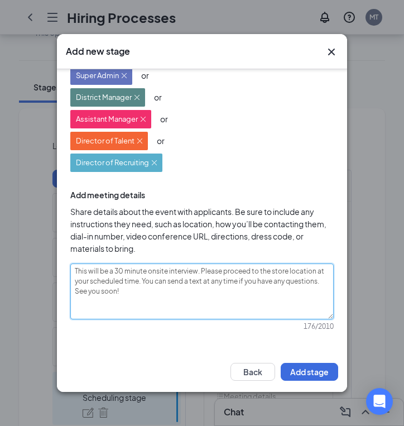
drag, startPoint x: 141, startPoint y: 299, endPoint x: 60, endPoint y: 249, distance: 95.2
click at [60, 249] on div "Specify meeting length 30 min Specify meeting type Phone call Onsite interview …" at bounding box center [202, 210] width 290 height 282
paste textarea "follow up interview at our Edgewater location. Please proceed to our Edgewater …"
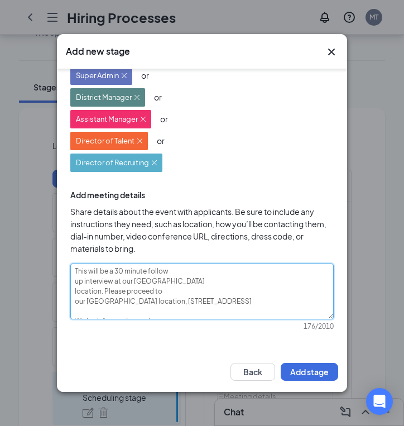
scroll to position [0, 0]
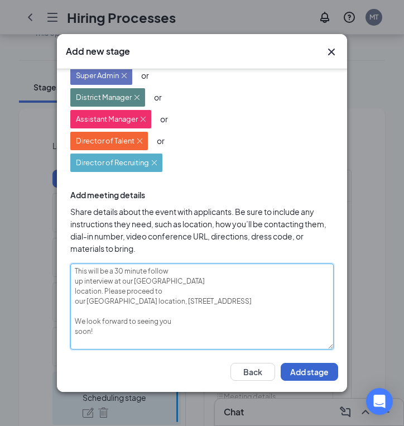
type textarea "This will be a 30 minute follow up interview at our Edgewater location. Please …"
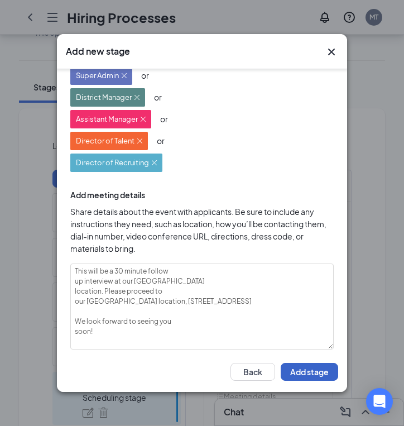
click at [312, 372] on button "Add stage" at bounding box center [309, 372] width 57 height 18
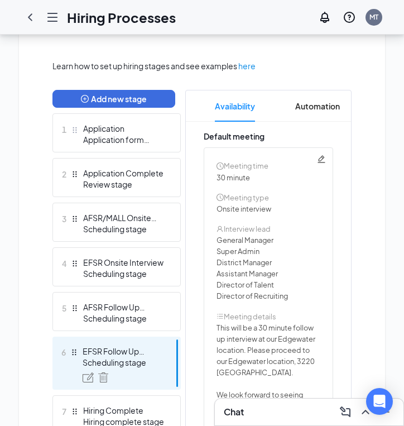
scroll to position [254, 0]
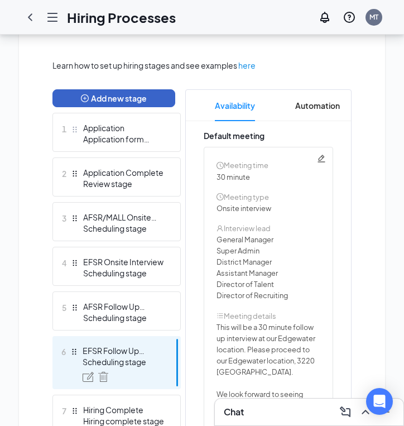
click at [85, 105] on button "Add new stage" at bounding box center [113, 98] width 123 height 18
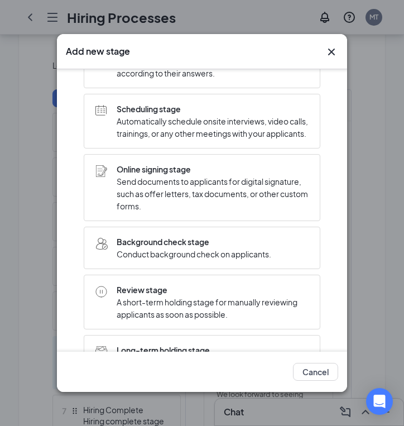
scroll to position [119, 0]
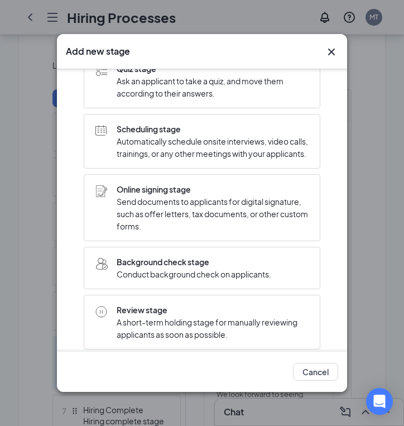
click at [172, 144] on span "Automatically schedule onsite interviews, video calls, trainings, or any other …" at bounding box center [213, 147] width 192 height 25
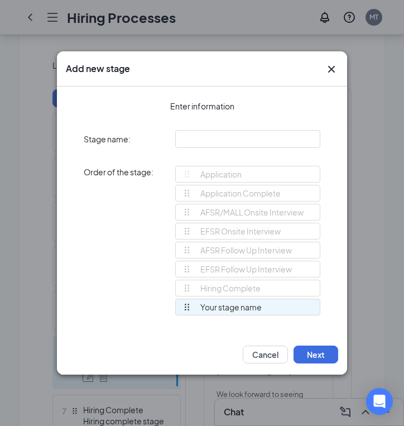
scroll to position [0, 0]
click at [203, 131] on input "text" at bounding box center [247, 139] width 145 height 18
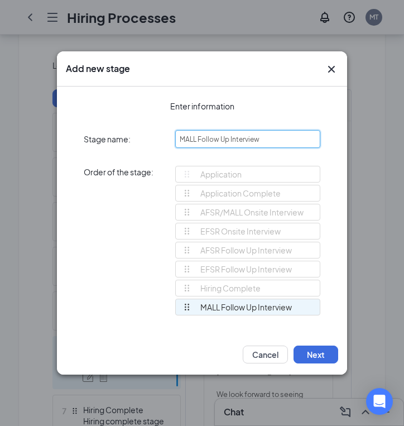
type input "MALL Follow Up Interview"
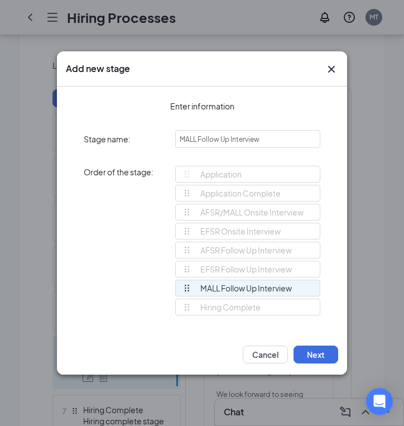
drag, startPoint x: 183, startPoint y: 304, endPoint x: 186, endPoint y: 285, distance: 19.7
click at [186, 285] on div "Application Application Complete AFSR/MALL Onsite Interview EFSR Onsite Intervi…" at bounding box center [247, 246] width 145 height 160
click at [313, 350] on button "Next" at bounding box center [315, 354] width 45 height 18
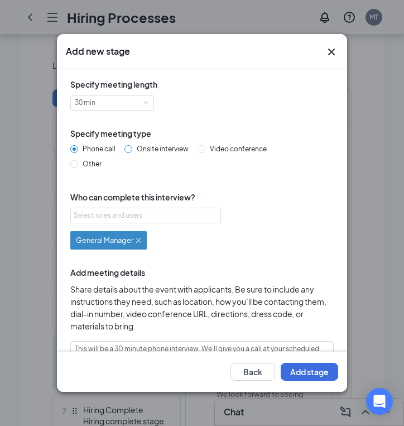
click at [138, 147] on span "Onsite interview" at bounding box center [162, 148] width 61 height 8
click at [132, 147] on input "Onsite interview" at bounding box center [128, 149] width 8 height 8
radio input "true"
radio input "false"
type textarea "This will be a 30 minute onsite interview. Please proceed to the store location…"
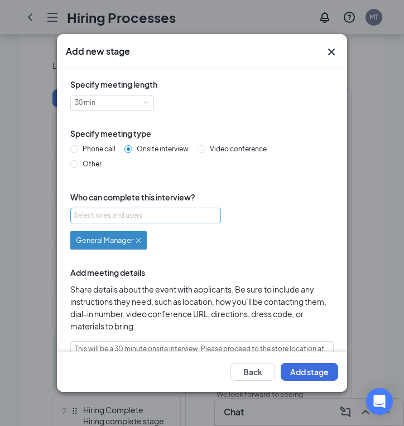
click at [118, 218] on div "Select roles and users" at bounding box center [143, 215] width 138 height 11
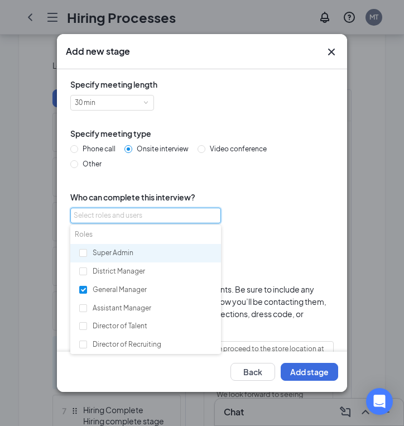
click at [107, 258] on div "Super Admin" at bounding box center [145, 253] width 151 height 19
checkbox input "true"
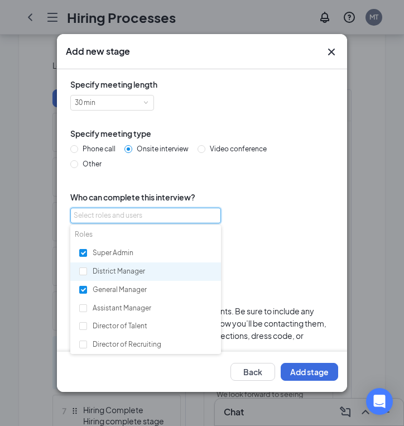
click at [107, 267] on div "District Manager" at bounding box center [145, 271] width 151 height 19
checkbox input "true"
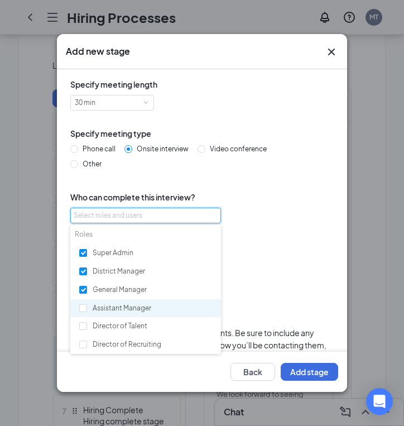
click at [110, 312] on div "Assistant Manager" at bounding box center [145, 308] width 151 height 19
checkbox input "true"
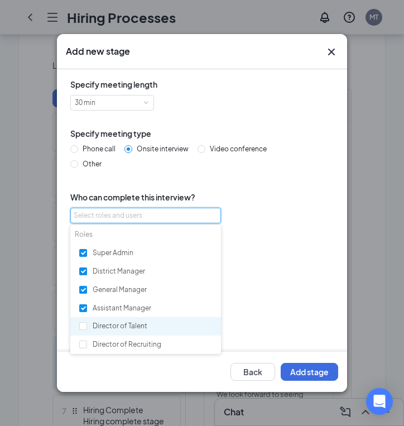
click at [110, 327] on div "Director of Talent" at bounding box center [145, 326] width 151 height 19
checkbox input "true"
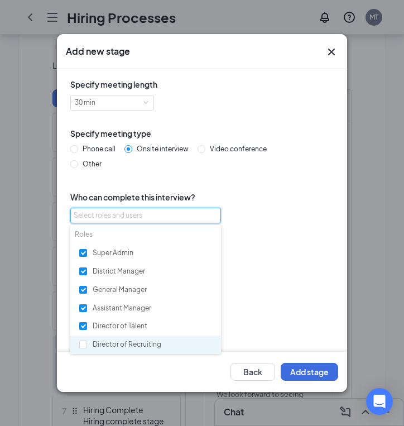
click at [110, 351] on div "Director of Recruiting" at bounding box center [145, 344] width 151 height 19
checkbox input "true"
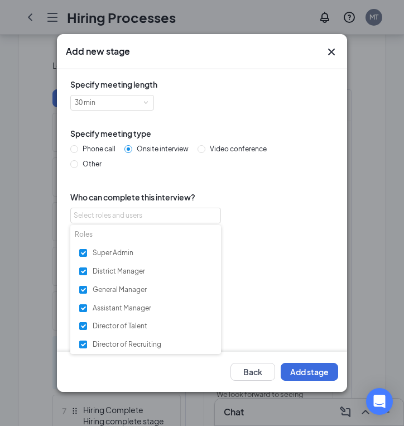
click at [287, 302] on div "General Manager or Super Admin or District Manager or Assistant Manager or Dire…" at bounding box center [201, 293] width 263 height 131
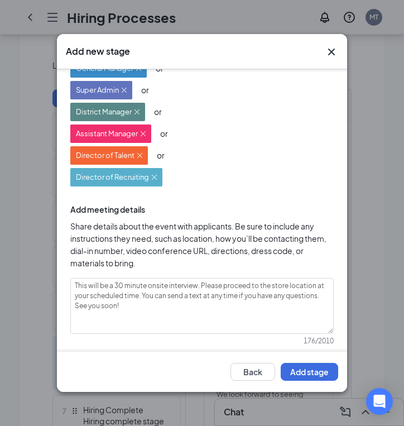
scroll to position [178, 0]
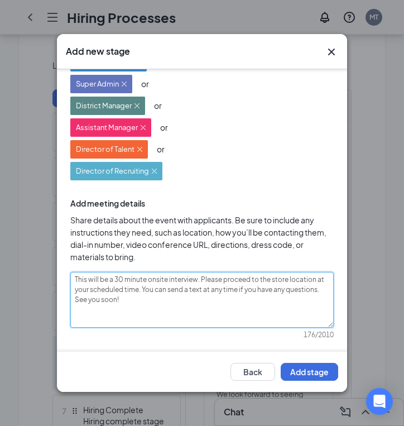
click at [122, 294] on textarea "This will be a 30 minute onsite interview. Please proceed to the store location…" at bounding box center [201, 300] width 263 height 56
drag, startPoint x: 124, startPoint y: 304, endPoint x: 71, endPoint y: 277, distance: 59.6
click at [71, 277] on textarea "This will be a 30 minute onsite interview. Please proceed to the store location…" at bounding box center [201, 300] width 263 height 56
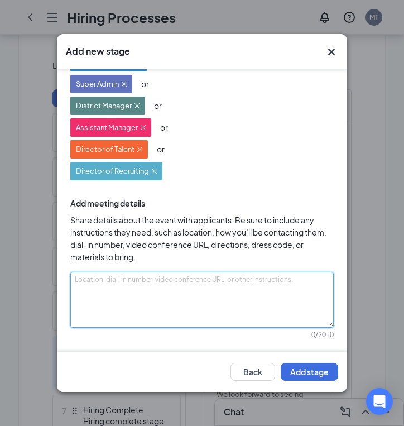
paste textarea "This is a 30 minute onsite follow up interview at our Westfield Annapolis Mall …"
type textarea "This is a 30 minute onsite follow up interview at our Westfield Annapolis Mall …"
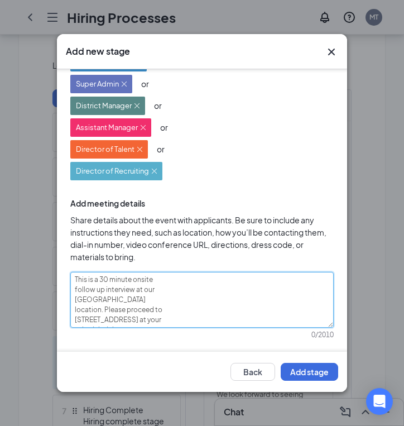
scroll to position [0, 0]
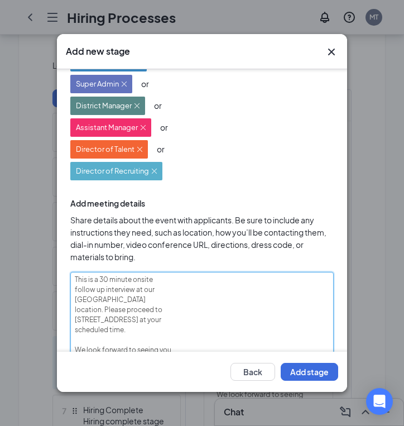
drag, startPoint x: 106, startPoint y: 298, endPoint x: 74, endPoint y: 297, distance: 32.4
click at [74, 297] on textarea "This is a 30 minute onsite follow up interview at our Westfield Annapolis Mall …" at bounding box center [201, 320] width 263 height 96
type textarea "This is a 30 minute onsite follow up interview at our Annapolis Mall location. …"
type textarea "This is a 30 minute onsite follow up interview at ourAnnapolis Mall location. P…"
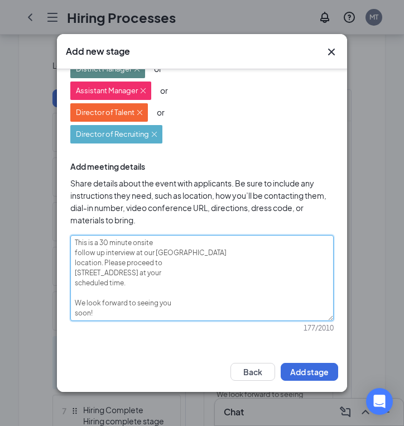
scroll to position [216, 0]
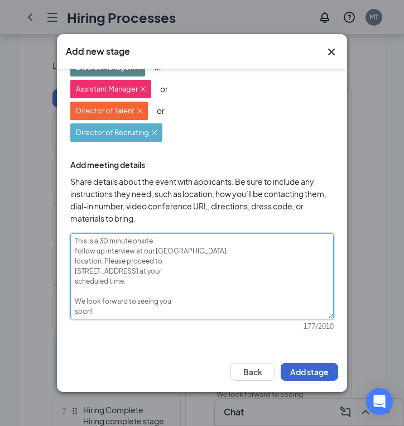
type textarea "This is a 30 minute onsite follow up interview at our Annapolis Mall location. …"
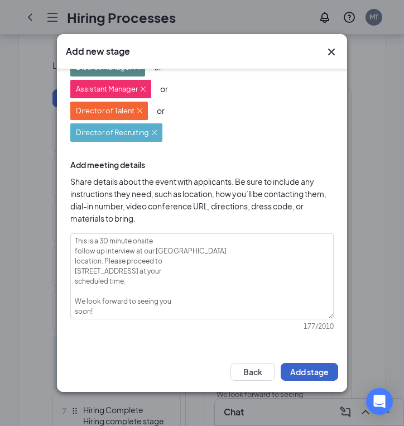
click at [306, 372] on button "Add stage" at bounding box center [309, 372] width 57 height 18
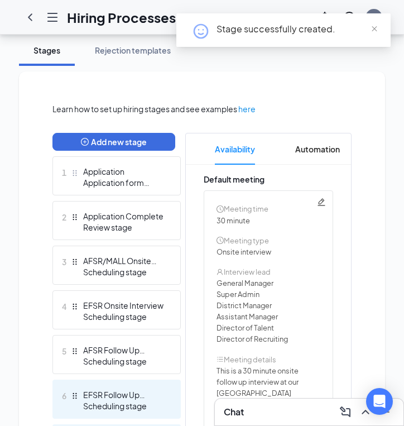
scroll to position [237, 0]
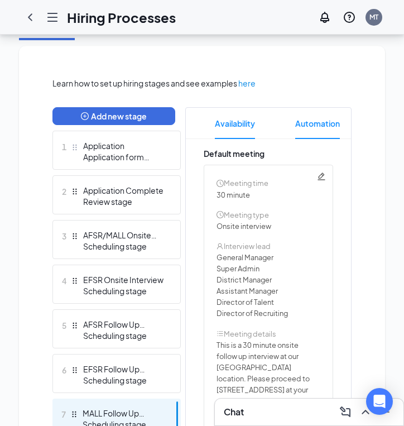
click at [305, 134] on span "Automation" at bounding box center [317, 123] width 45 height 31
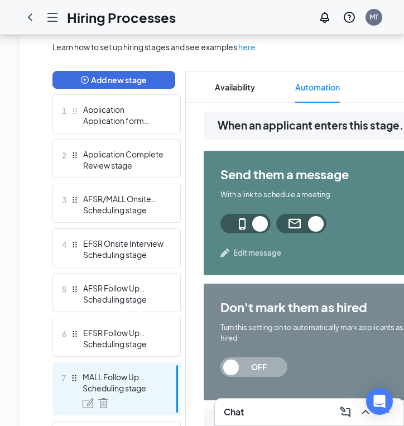
scroll to position [257, 0]
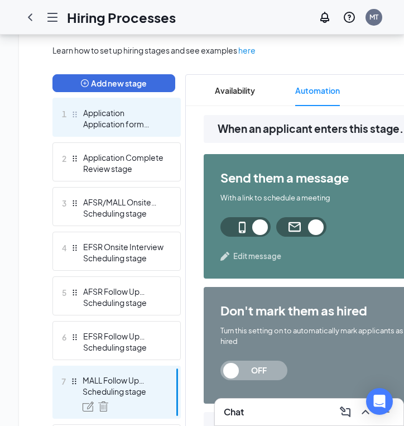
click at [136, 123] on div "Application form stage" at bounding box center [123, 123] width 81 height 11
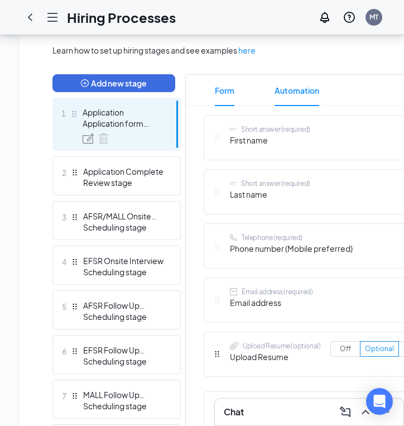
click at [296, 88] on span "Automation" at bounding box center [296, 90] width 45 height 31
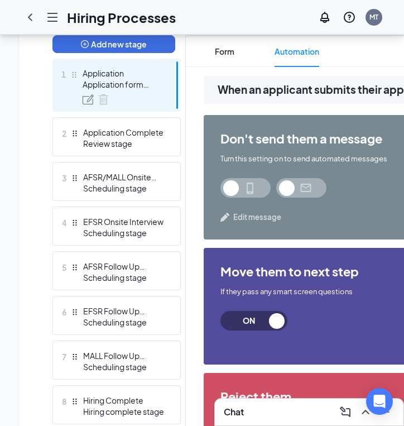
scroll to position [307, 0]
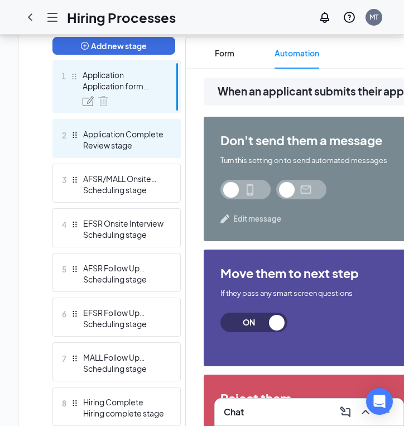
click at [84, 138] on div "Application Complete" at bounding box center [123, 133] width 81 height 11
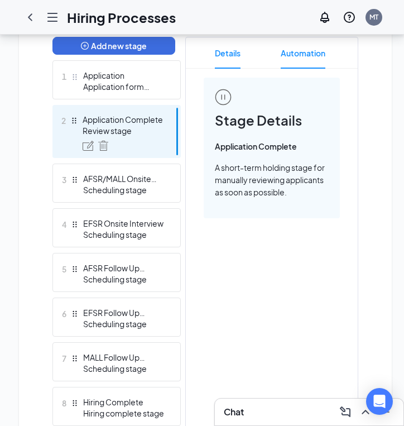
click at [296, 55] on span "Automation" at bounding box center [303, 52] width 45 height 31
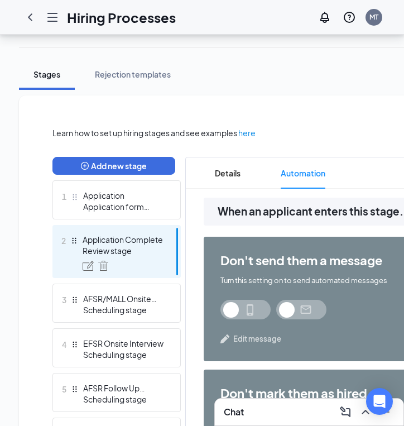
scroll to position [179, 0]
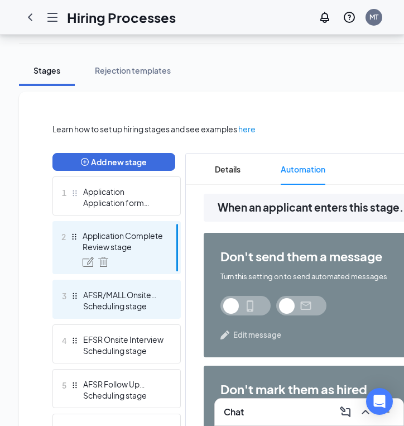
click at [140, 301] on div "Scheduling stage" at bounding box center [123, 305] width 81 height 11
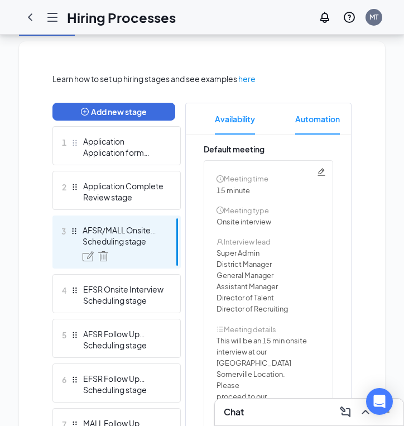
click at [311, 115] on span "Automation" at bounding box center [317, 118] width 45 height 31
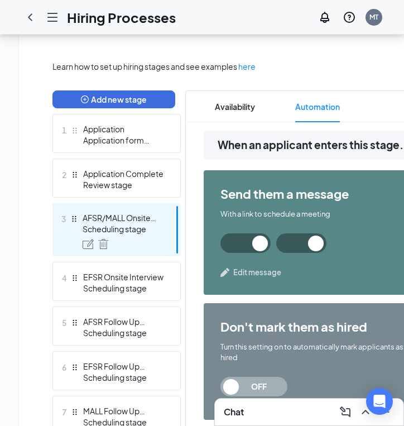
scroll to position [229, 0]
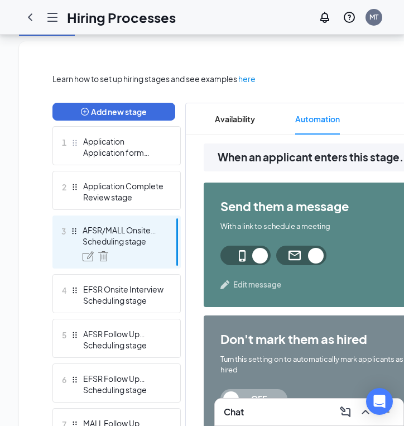
click at [250, 287] on span "Edit message" at bounding box center [257, 284] width 48 height 11
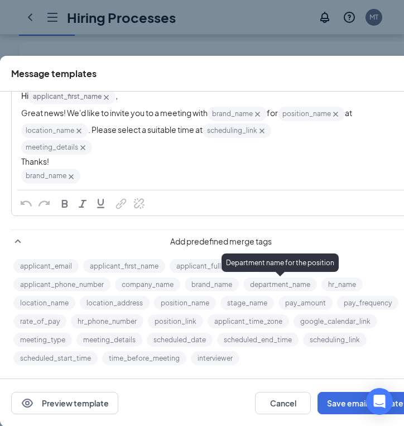
scroll to position [19, 0]
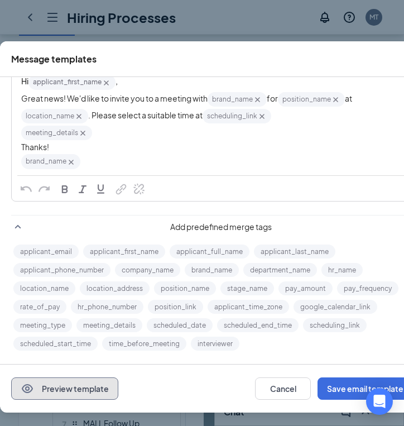
click at [83, 385] on button "Preview template" at bounding box center [64, 388] width 107 height 22
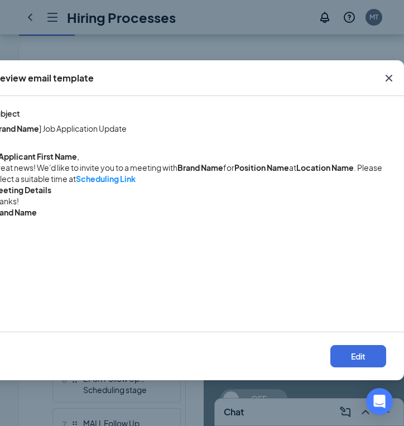
scroll to position [0, 18]
click at [393, 73] on icon "Cross" at bounding box center [390, 77] width 13 height 13
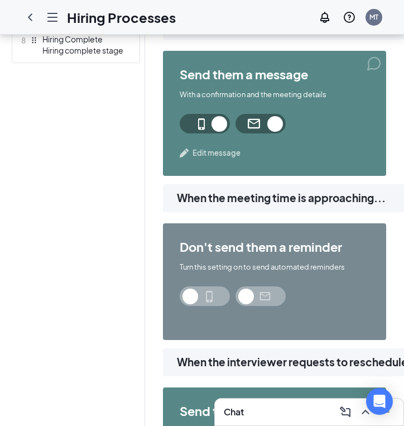
scroll to position [664, 0]
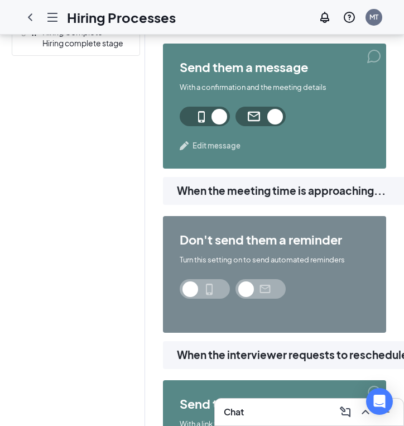
click at [200, 286] on span at bounding box center [205, 289] width 50 height 20
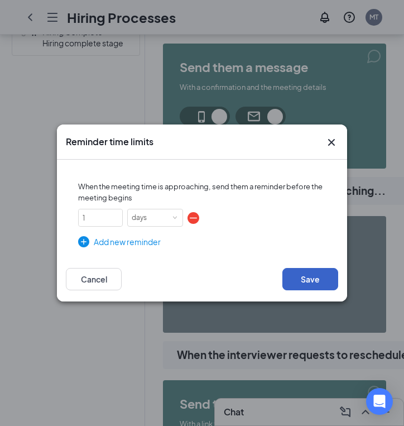
click at [306, 277] on button "Save" at bounding box center [310, 279] width 56 height 22
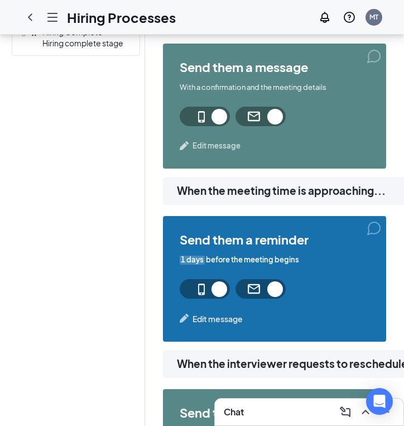
click at [233, 319] on span "Edit message" at bounding box center [217, 318] width 50 height 12
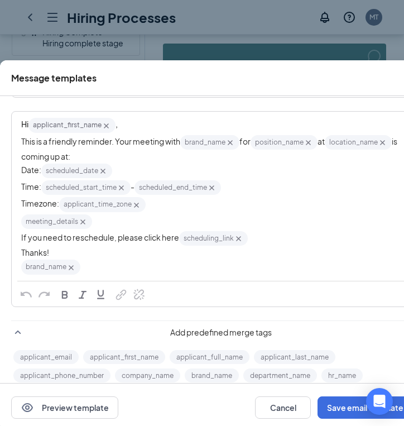
scroll to position [83, 0]
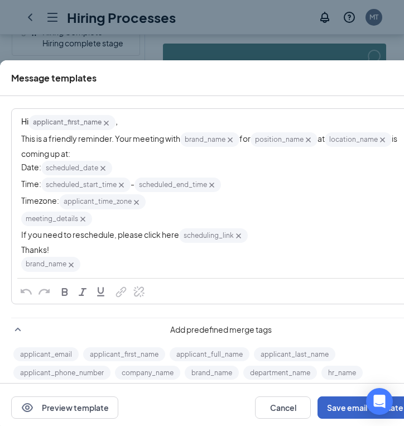
click at [330, 408] on button "Save email template" at bounding box center [364, 407] width 95 height 22
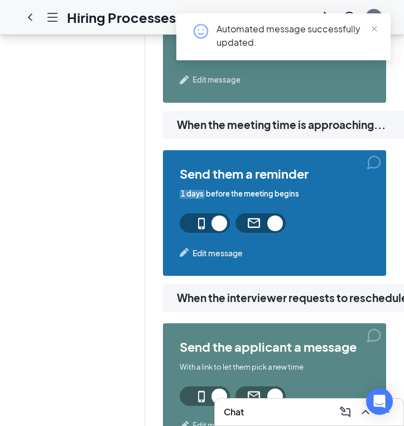
scroll to position [740, 0]
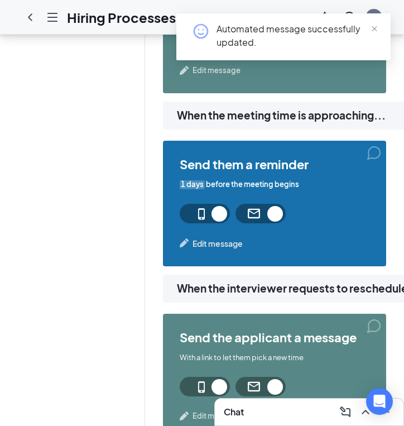
click at [210, 236] on div "send them a reminder 1 days before the meeting begins Edit message" at bounding box center [274, 204] width 223 height 126
click at [210, 241] on span "Edit message" at bounding box center [217, 243] width 50 height 12
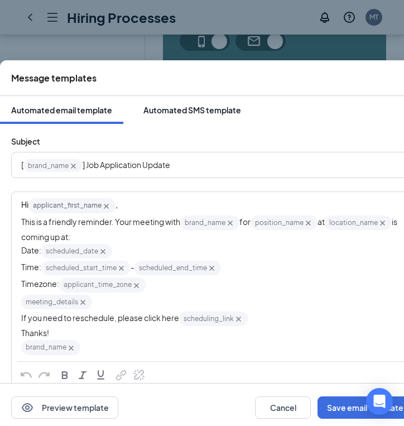
click at [180, 114] on div "Automated SMS template" at bounding box center [192, 109] width 98 height 11
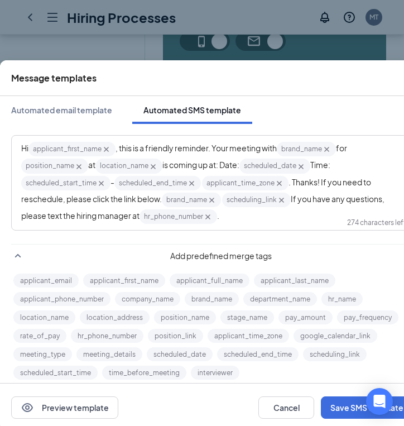
click at [121, 150] on span ", this is a friendly reminder. Your meeting with" at bounding box center [195, 148] width 161 height 10
click at [95, 55] on div "Message templates Automated email template Automated SMS template Hi applicant_…" at bounding box center [202, 213] width 404 height 426
click at [332, 408] on button "Save SMS template" at bounding box center [367, 407] width 92 height 22
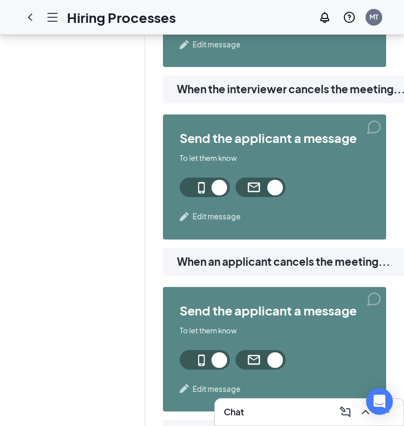
scroll to position [1288, 0]
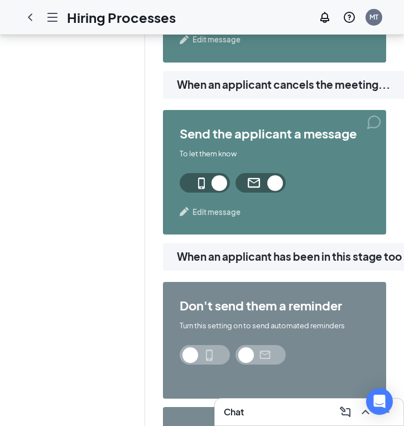
click at [206, 360] on span at bounding box center [205, 355] width 50 height 20
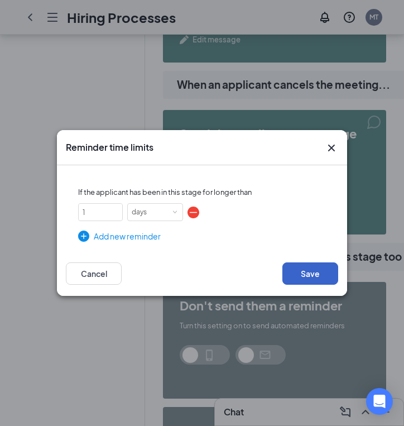
click at [305, 282] on button "Save" at bounding box center [310, 273] width 56 height 22
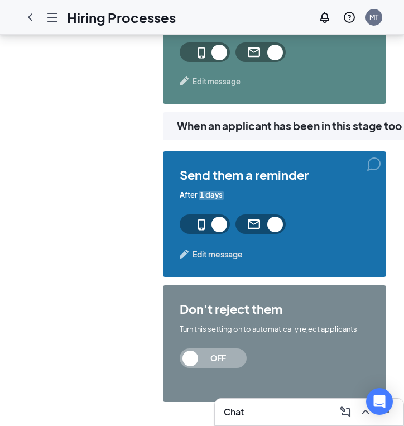
scroll to position [1419, 0]
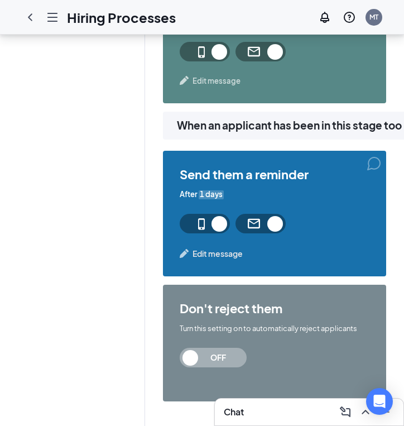
click at [201, 351] on span "OFF" at bounding box center [218, 358] width 49 height 20
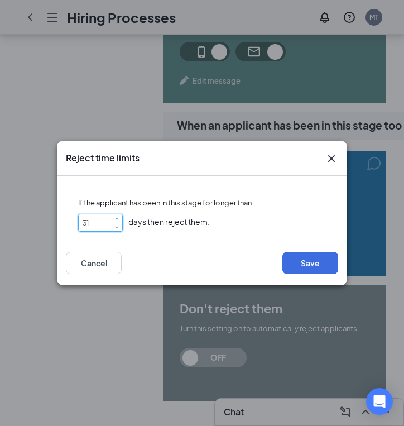
click at [112, 222] on span "Increase Value" at bounding box center [116, 219] width 12 height 10
click at [115, 226] on span "Decrease Value" at bounding box center [117, 226] width 4 height 4
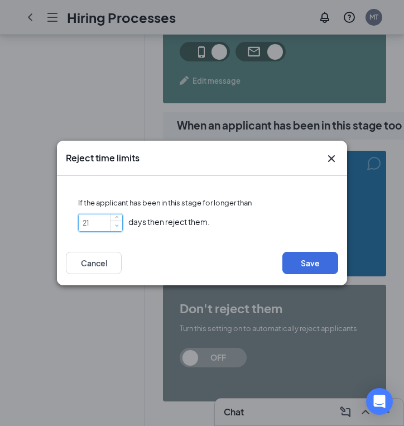
click at [115, 226] on span "Decrease Value" at bounding box center [117, 226] width 4 height 4
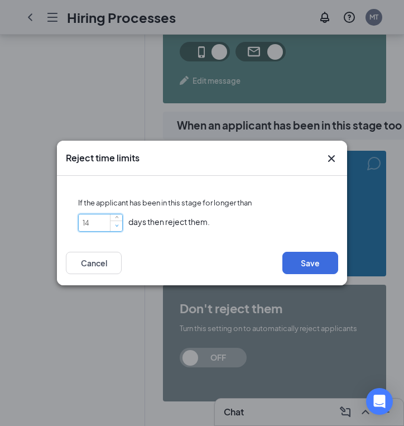
click at [115, 226] on span "Decrease Value" at bounding box center [117, 226] width 4 height 4
type input "10"
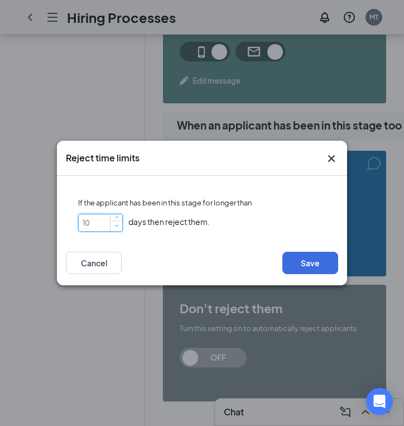
click at [115, 226] on span "Decrease Value" at bounding box center [117, 226] width 4 height 4
click at [297, 268] on button "Save" at bounding box center [310, 263] width 56 height 22
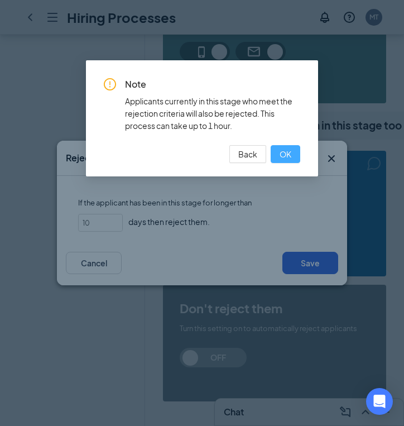
click at [283, 158] on span "OK" at bounding box center [285, 154] width 12 height 12
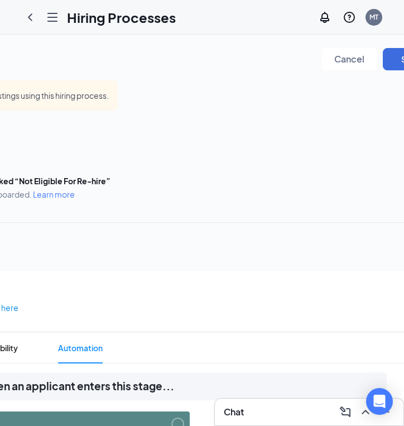
scroll to position [0, 293]
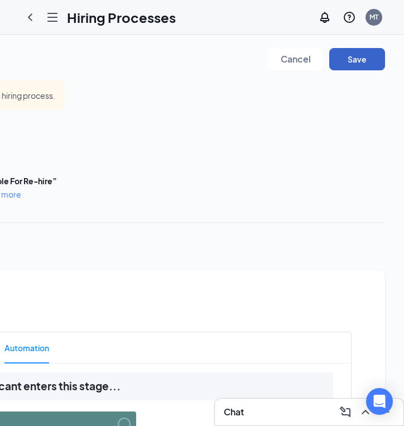
click at [364, 56] on button "Save" at bounding box center [357, 59] width 56 height 22
click at [365, 66] on button "Save" at bounding box center [357, 59] width 56 height 22
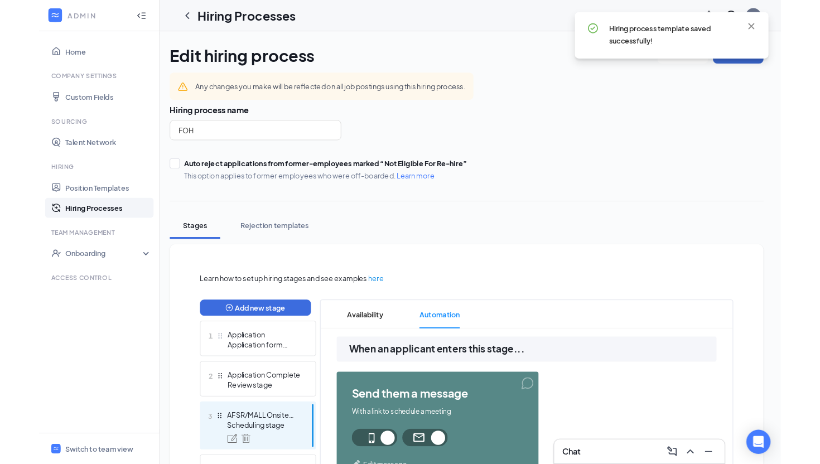
scroll to position [0, 11]
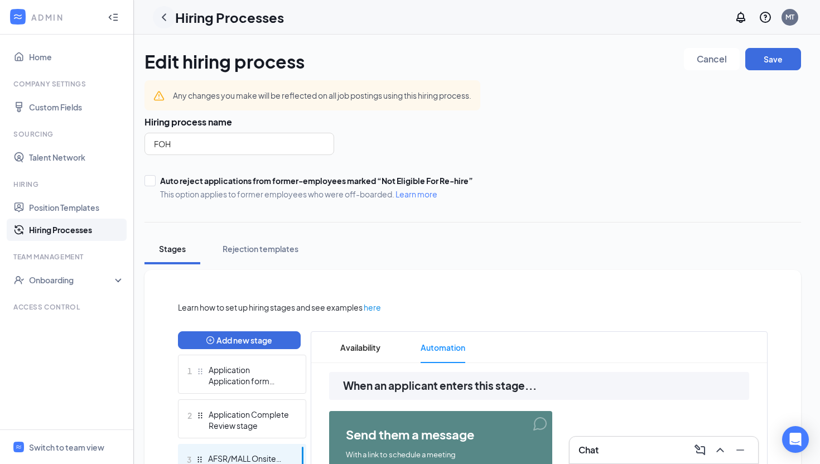
click at [164, 17] on icon "ChevronLeft" at bounding box center [163, 17] width 13 height 13
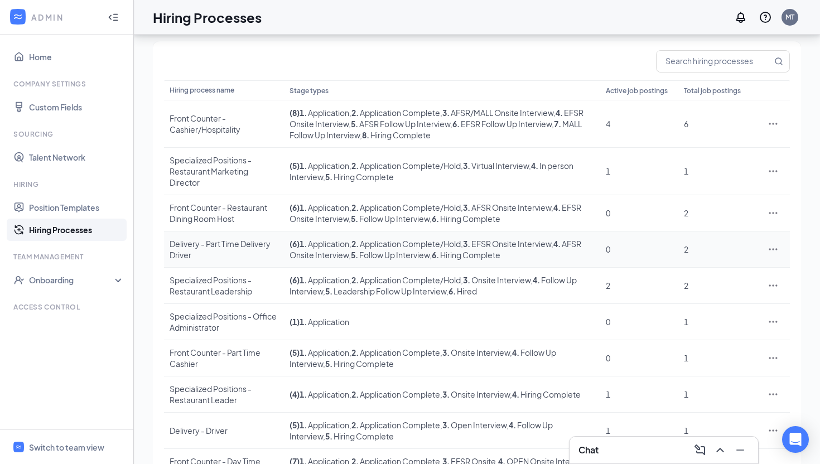
scroll to position [139, 0]
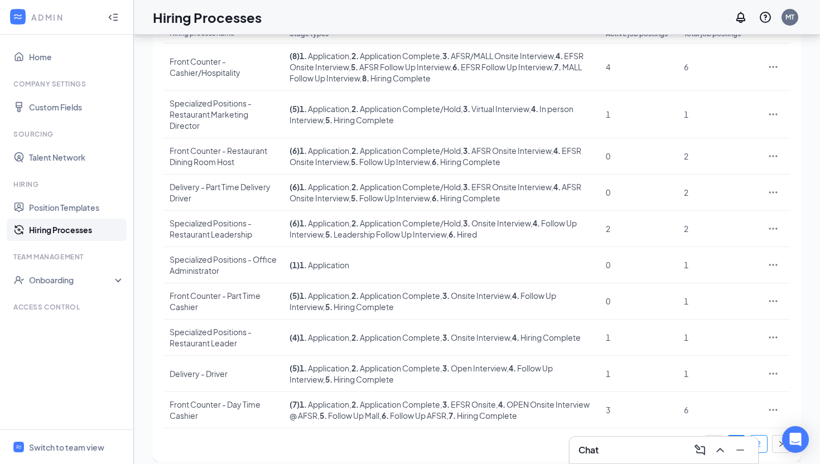
click at [567, 425] on link "2" at bounding box center [758, 444] width 17 height 17
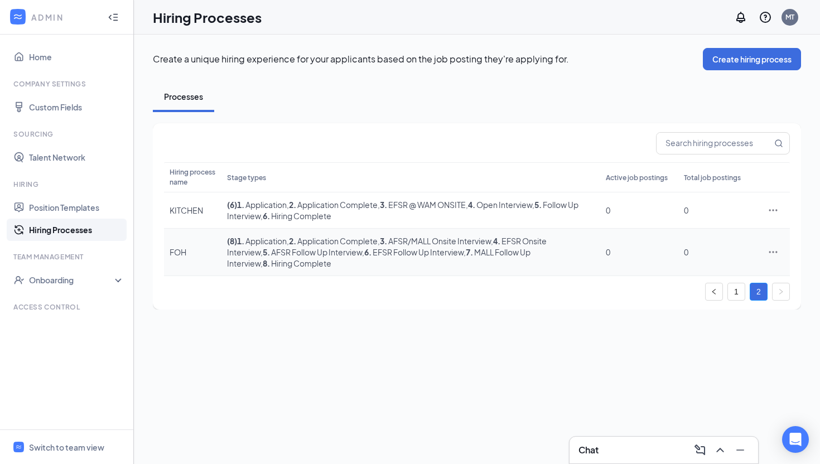
click at [567, 254] on icon "Ellipses" at bounding box center [773, 252] width 11 height 11
click at [567, 323] on span "View job postings" at bounding box center [706, 326] width 64 height 10
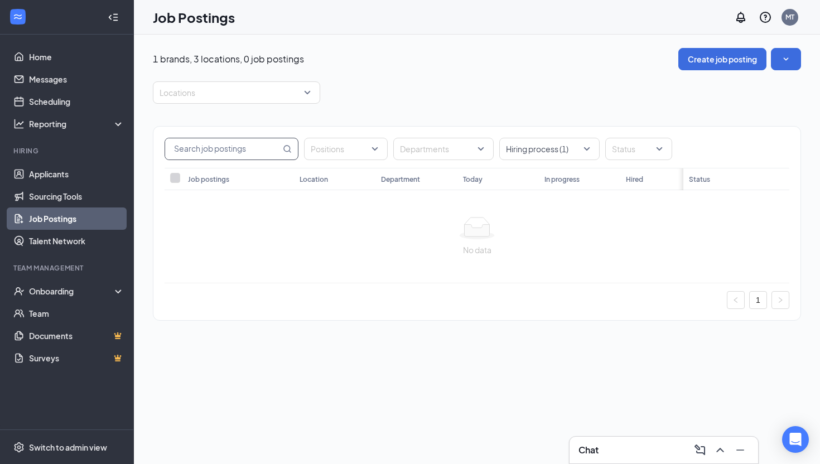
click at [213, 150] on input "text" at bounding box center [222, 148] width 115 height 21
click at [257, 90] on div at bounding box center [231, 93] width 151 height 18
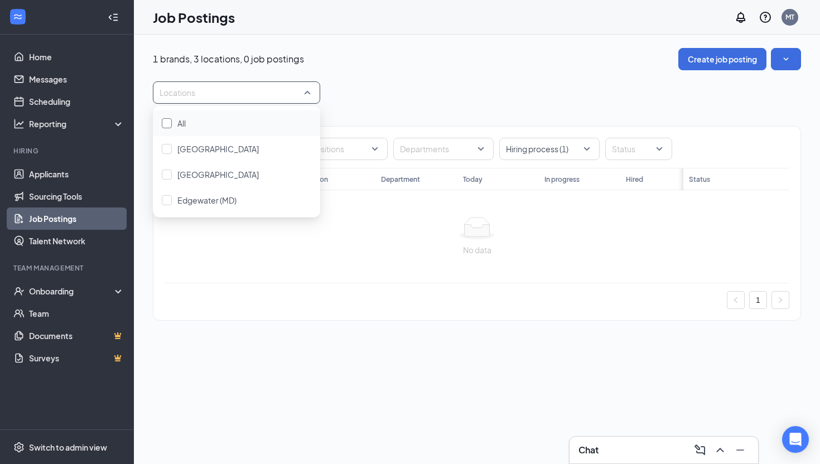
click at [209, 118] on div "All" at bounding box center [237, 123] width 150 height 12
click at [434, 105] on div "Positions Departments Hiring process (1) Status Job postings Location Departmen…" at bounding box center [477, 218] width 648 height 228
click at [346, 161] on div "Positions Departments Hiring process (1) Status" at bounding box center [476, 147] width 647 height 41
click at [346, 151] on div at bounding box center [340, 149] width 67 height 18
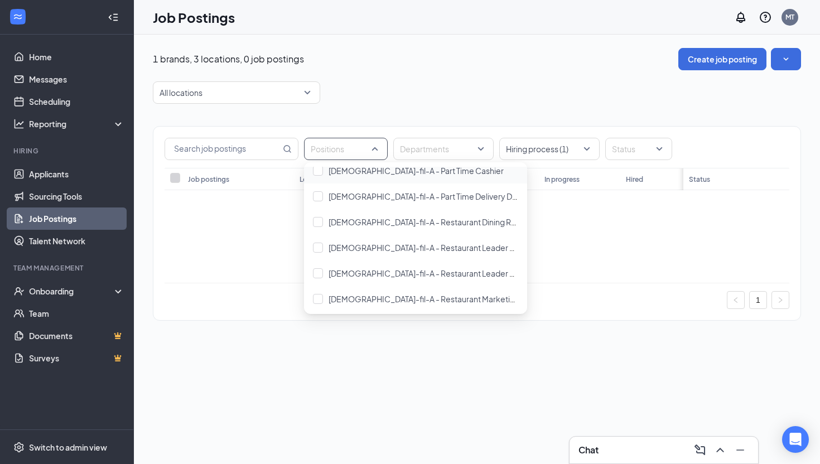
scroll to position [65, 0]
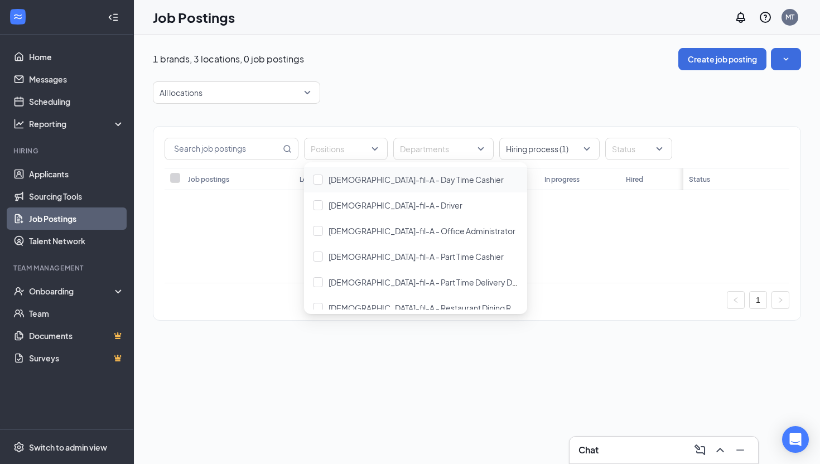
click at [537, 243] on div "No data" at bounding box center [476, 236] width 607 height 39
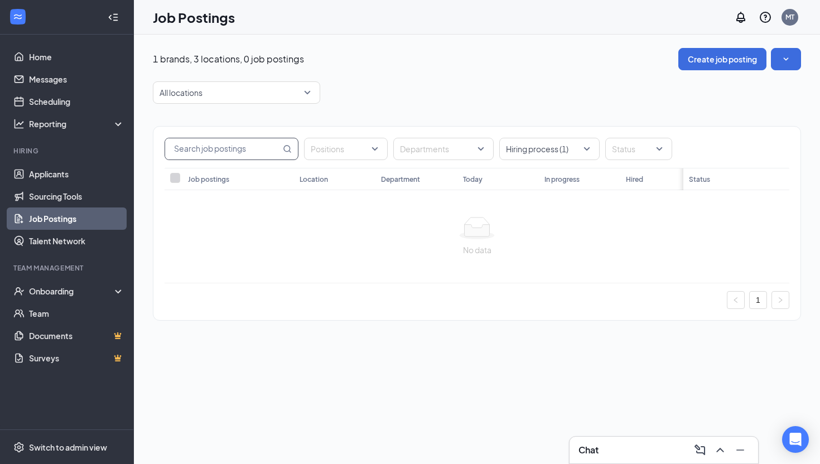
click at [229, 150] on input "text" at bounding box center [222, 148] width 115 height 21
click at [281, 98] on div at bounding box center [231, 93] width 151 height 18
click at [385, 99] on div "All locations" at bounding box center [477, 92] width 648 height 22
click at [567, 146] on div at bounding box center [633, 149] width 50 height 18
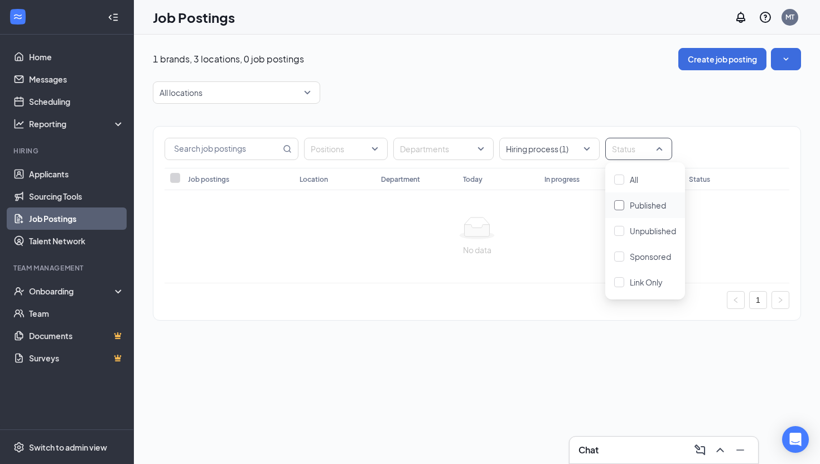
click at [567, 205] on span "Published" at bounding box center [648, 205] width 36 height 10
click at [567, 204] on span "Published" at bounding box center [648, 205] width 36 height 10
click at [554, 88] on div "All locations" at bounding box center [477, 92] width 648 height 22
click at [567, 147] on div at bounding box center [544, 149] width 84 height 18
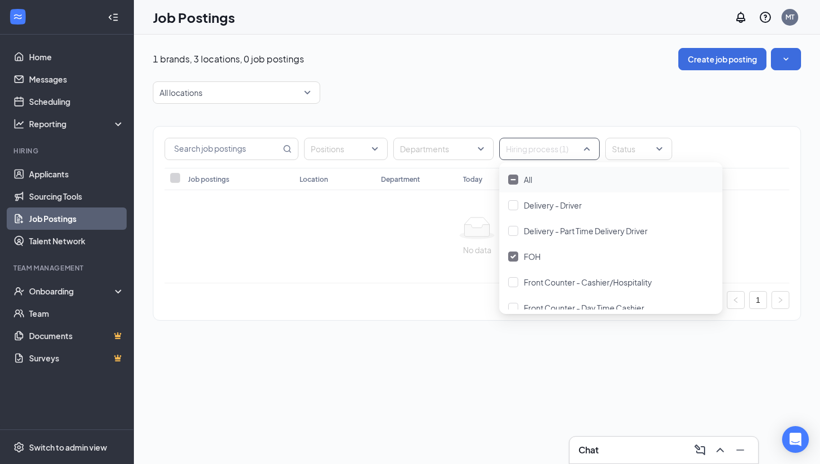
click at [543, 69] on div "1 brands, 3 locations, 0 job postings Create job posting" at bounding box center [477, 59] width 648 height 22
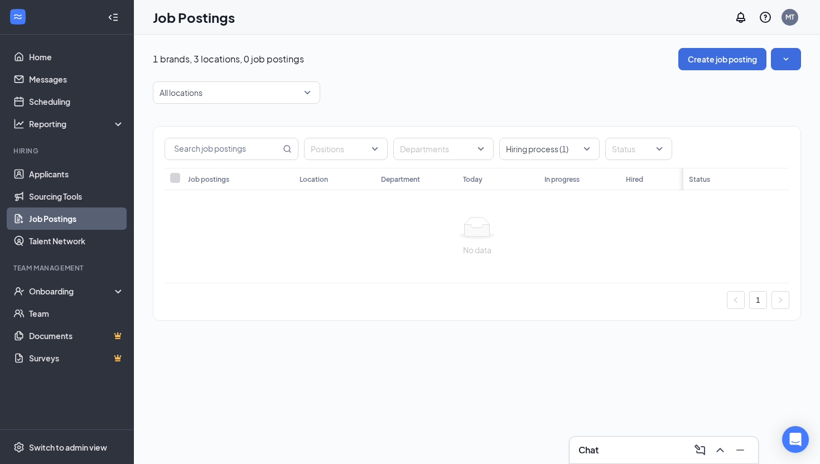
click at [190, 184] on th "Job postings" at bounding box center [238, 179] width 112 height 22
click at [178, 181] on span at bounding box center [175, 178] width 10 height 10
click at [210, 150] on input "text" at bounding box center [222, 148] width 115 height 21
click at [567, 62] on icon "SmallChevronDown" at bounding box center [785, 59] width 11 height 11
click at [567, 136] on span "View job postings on the career page" at bounding box center [710, 137] width 134 height 10
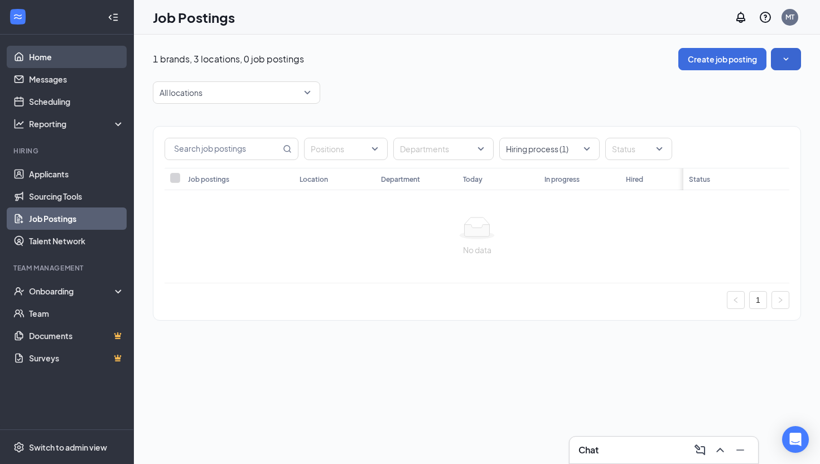
click at [93, 59] on link "Home" at bounding box center [76, 57] width 95 height 22
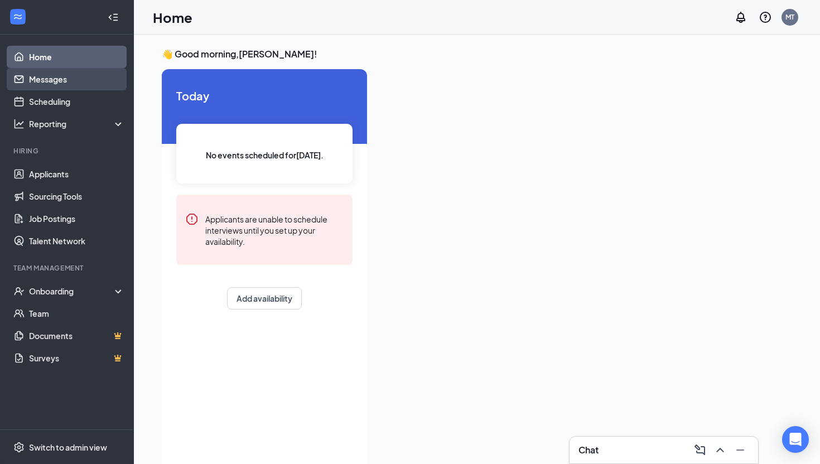
click at [55, 76] on link "Messages" at bounding box center [76, 79] width 95 height 22
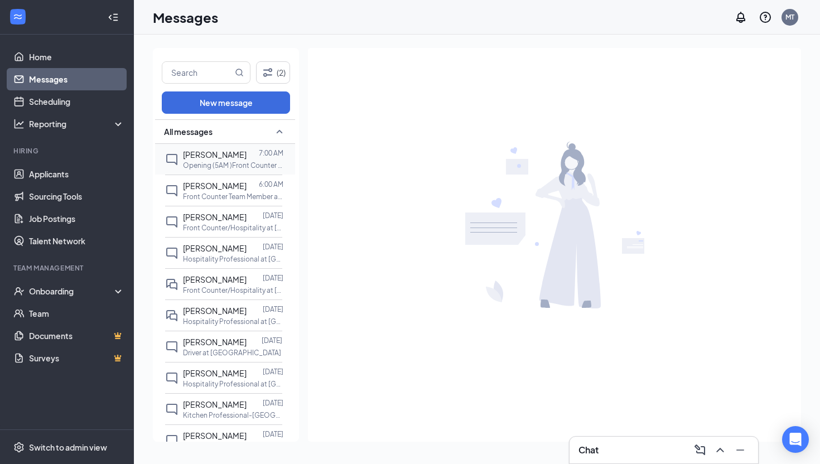
click at [213, 163] on p "Opening (5AM )Front Counter Team Member at Annapolis" at bounding box center [233, 165] width 100 height 9
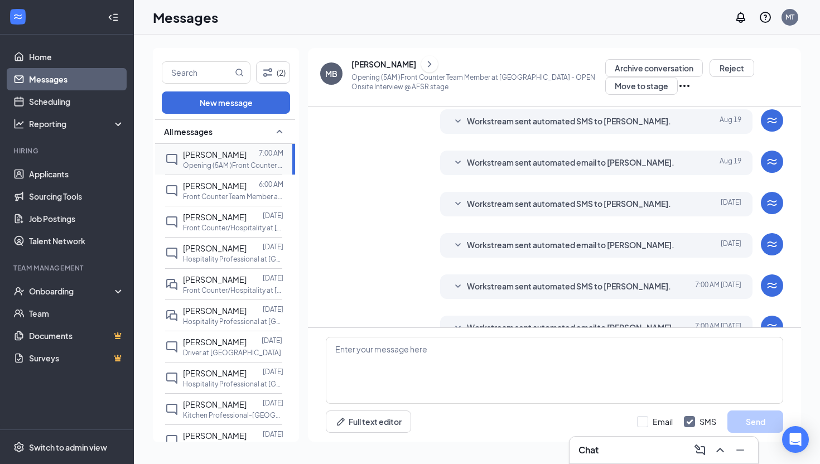
scroll to position [210, 0]
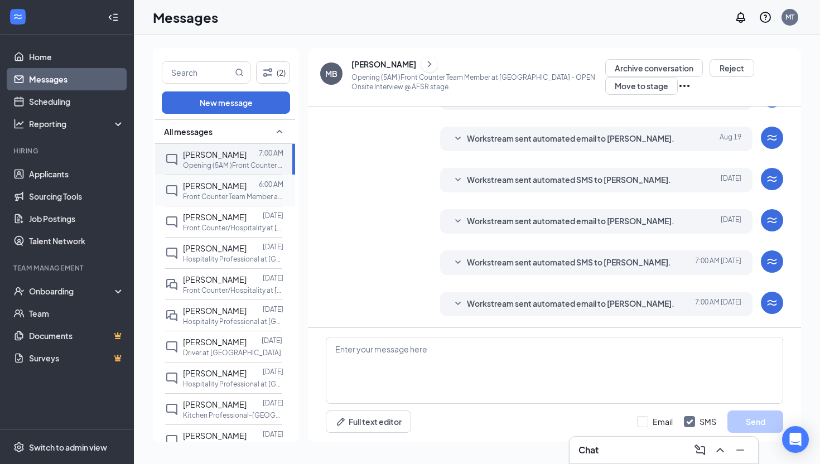
click at [183, 195] on p "Front Counter Team Member at Annapolis Mall" at bounding box center [233, 196] width 100 height 9
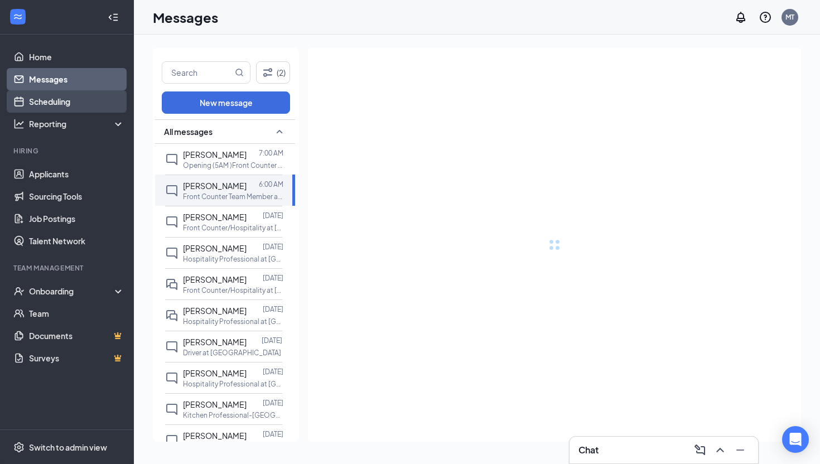
click at [80, 100] on link "Scheduling" at bounding box center [76, 101] width 95 height 22
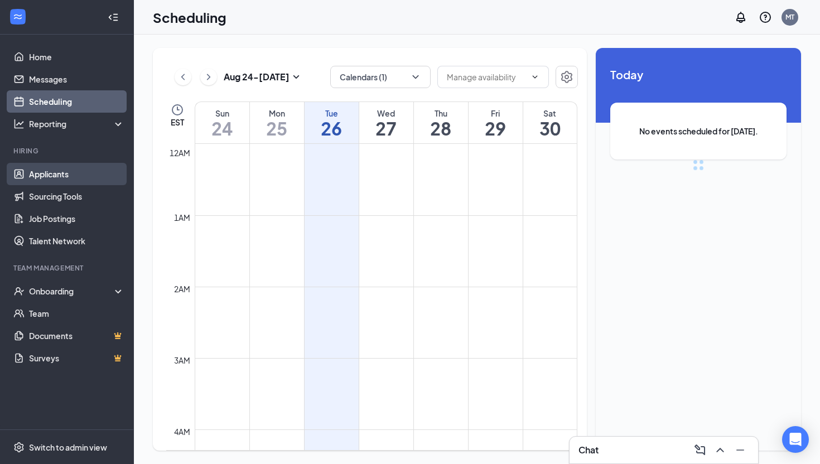
scroll to position [548, 0]
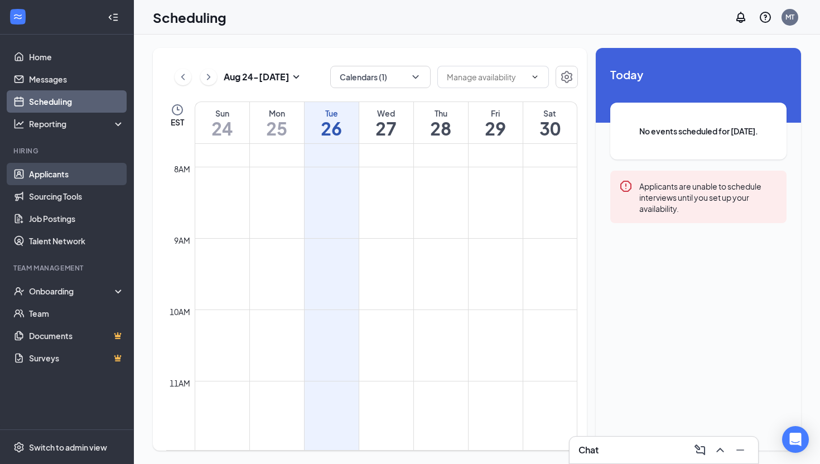
click at [81, 167] on link "Applicants" at bounding box center [76, 174] width 95 height 22
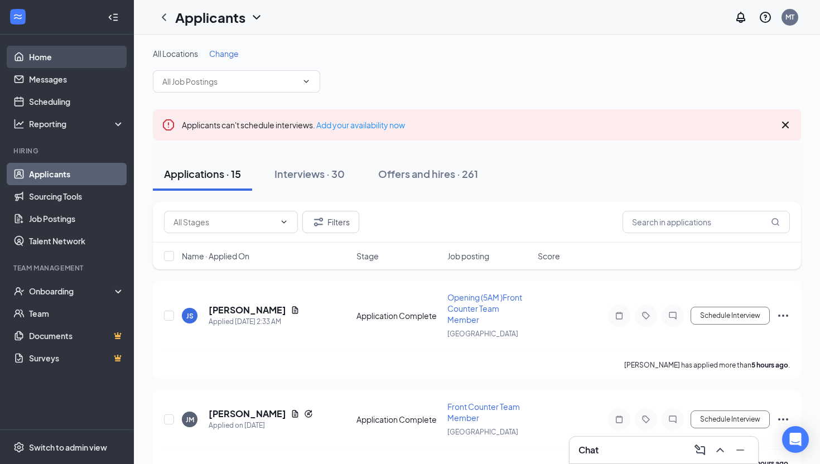
click at [52, 54] on link "Home" at bounding box center [76, 57] width 95 height 22
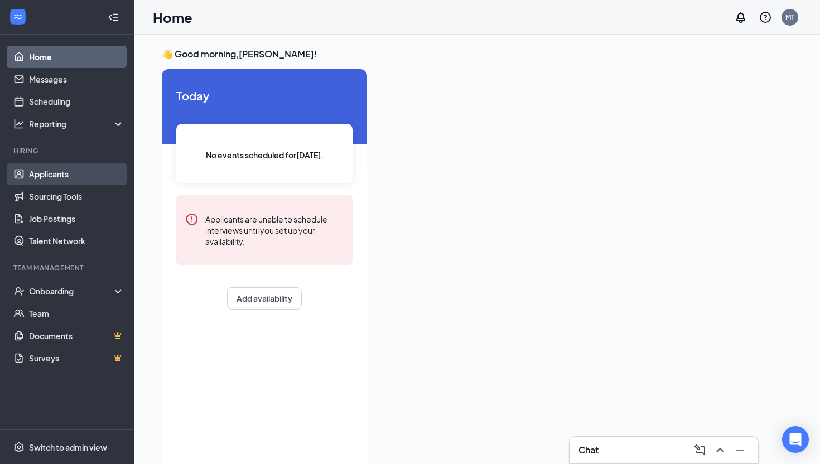
click at [73, 177] on link "Applicants" at bounding box center [76, 174] width 95 height 22
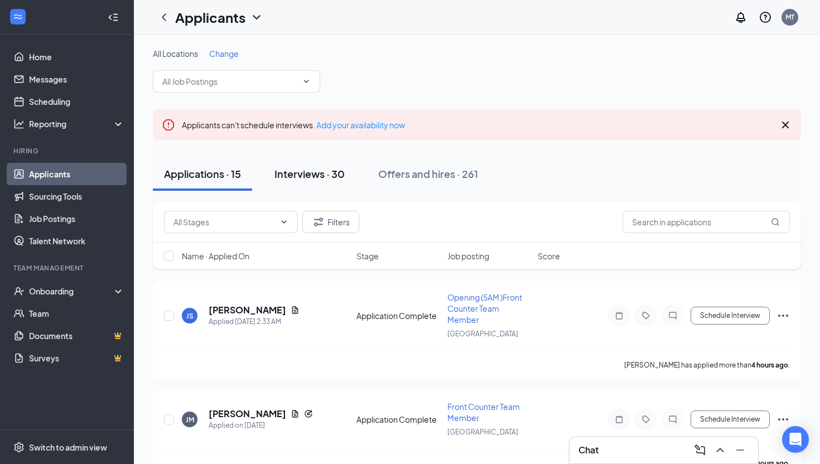
click at [323, 177] on div "Interviews · 30" at bounding box center [309, 174] width 70 height 14
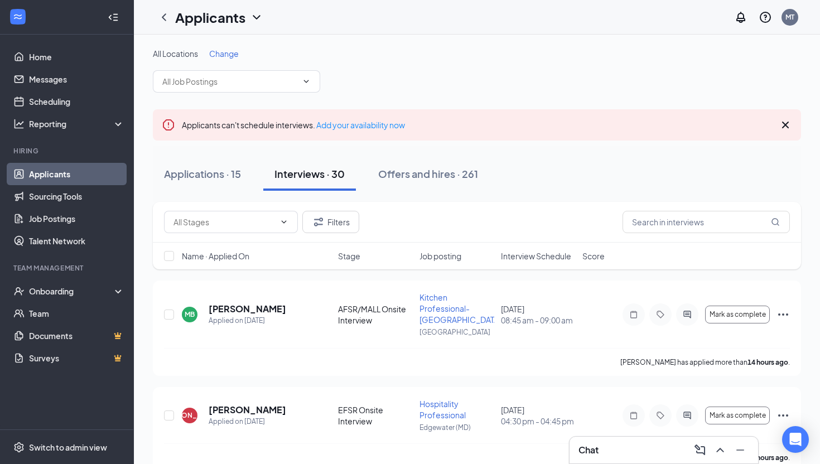
click at [447, 256] on span "Job posting" at bounding box center [441, 255] width 42 height 11
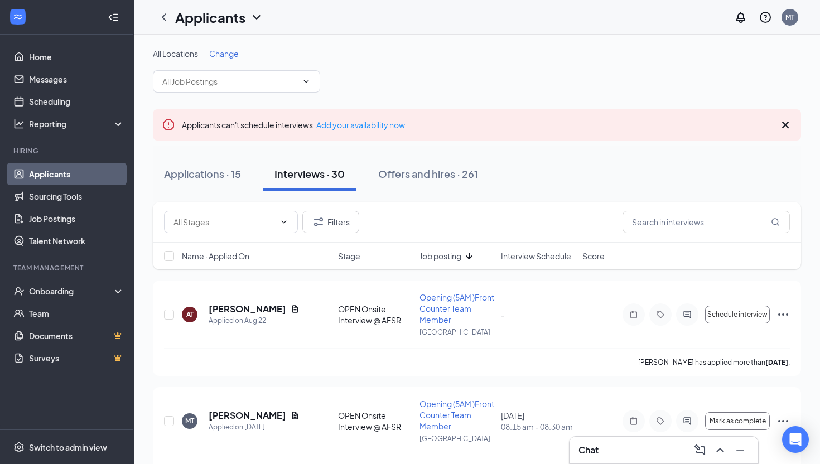
click at [447, 256] on span "Job posting" at bounding box center [441, 255] width 42 height 11
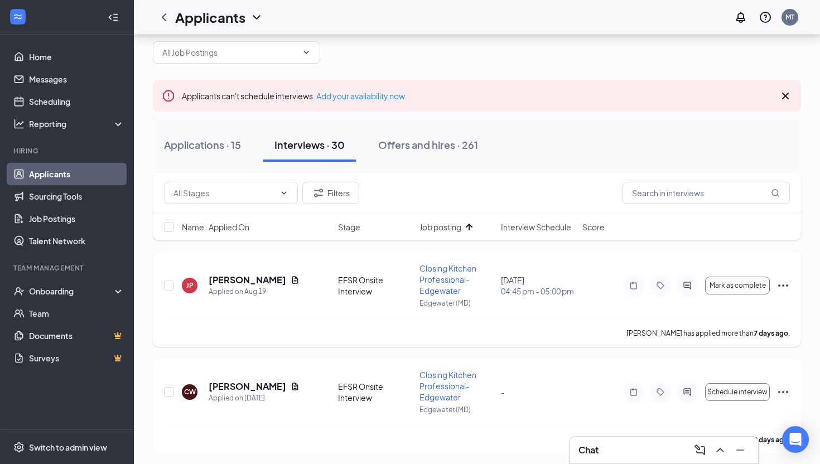
scroll to position [30, 0]
click at [459, 229] on span "Job posting" at bounding box center [441, 225] width 42 height 11
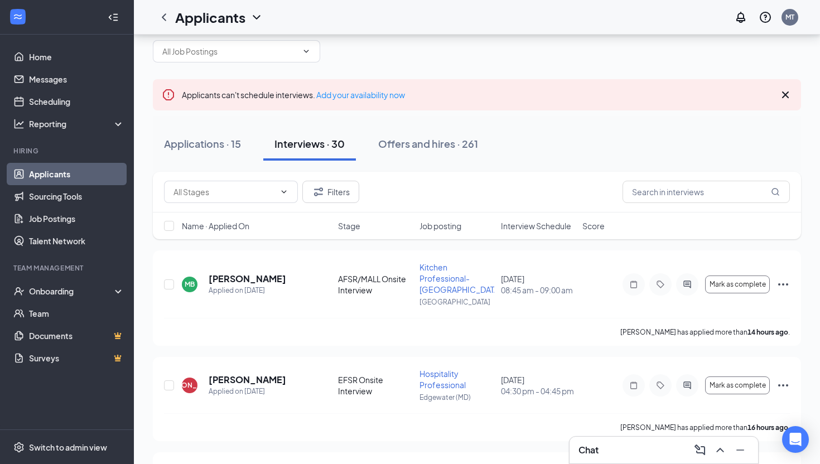
click at [547, 224] on span "Interview Schedule" at bounding box center [536, 225] width 70 height 11
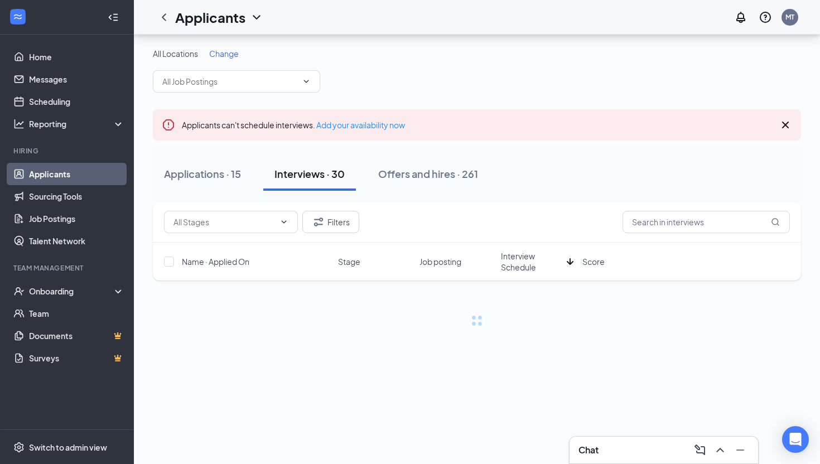
scroll to position [0, 0]
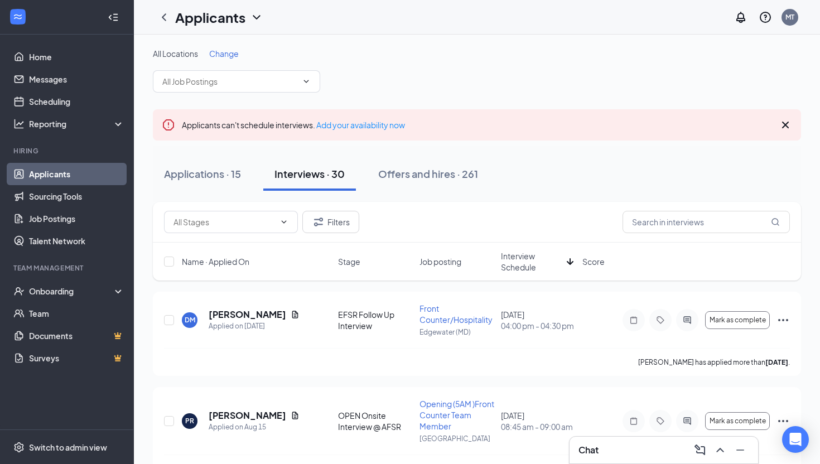
click at [527, 258] on span "Interview Schedule" at bounding box center [531, 261] width 61 height 22
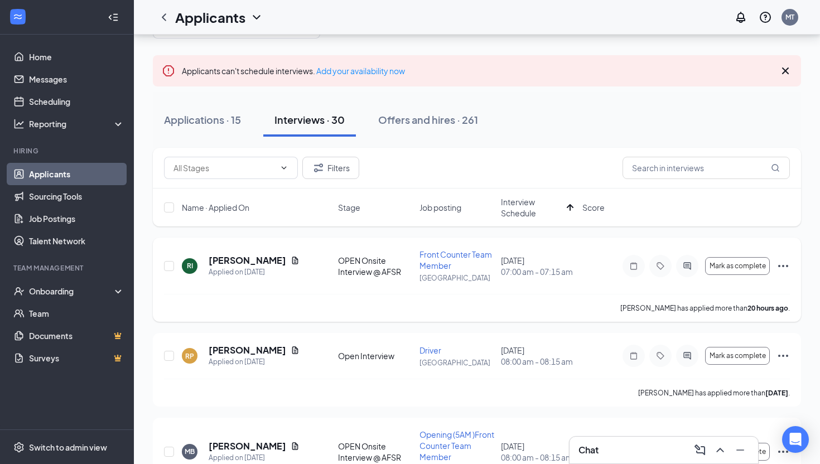
scroll to position [52, 0]
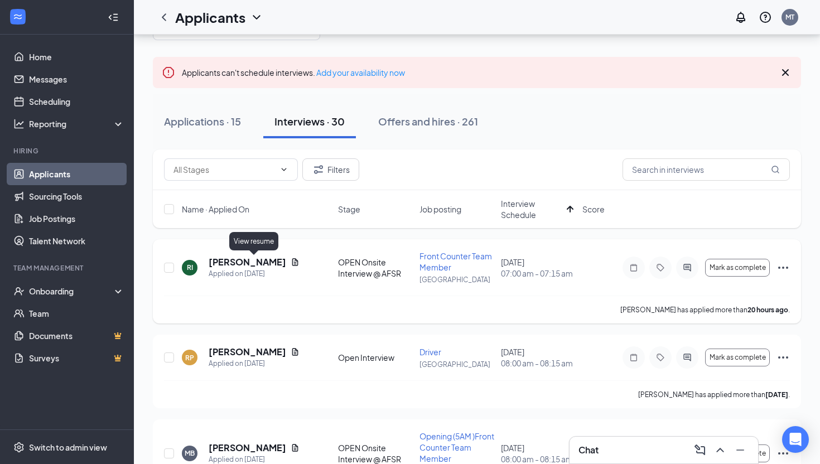
click at [291, 261] on icon "Document" at bounding box center [295, 262] width 9 height 9
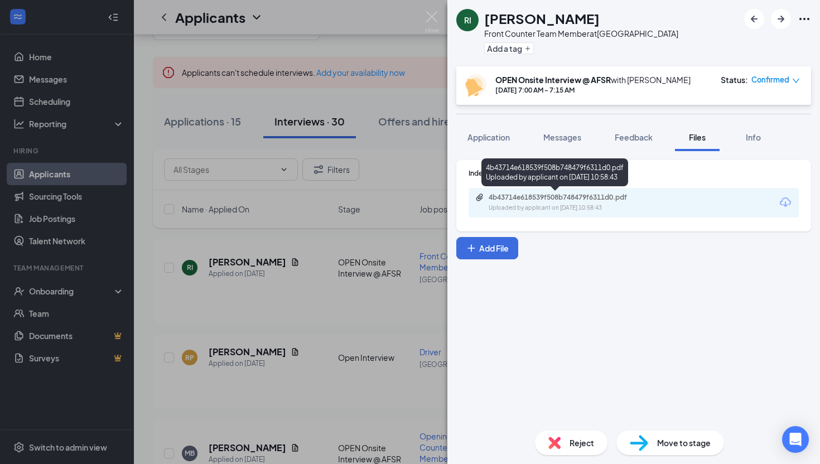
click at [547, 201] on div "4b43714e618539f508b748479f6311d0.pdf" at bounding box center [567, 197] width 156 height 9
click at [431, 25] on img at bounding box center [432, 22] width 14 height 22
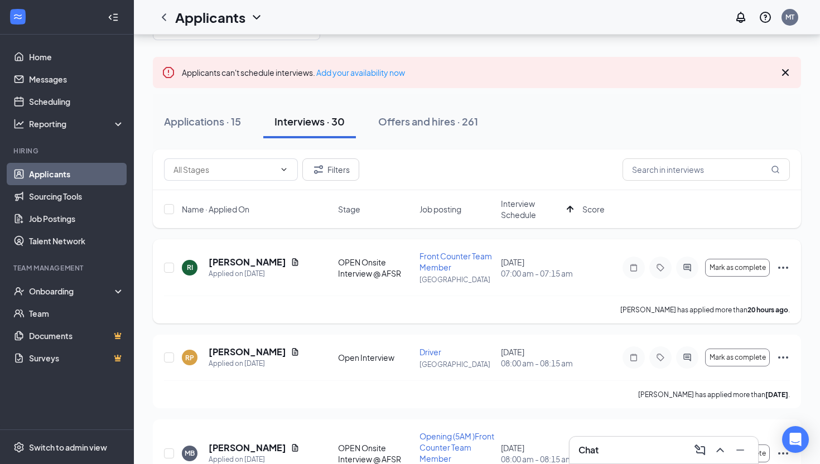
click at [782, 267] on icon "Ellipses" at bounding box center [783, 267] width 13 height 13
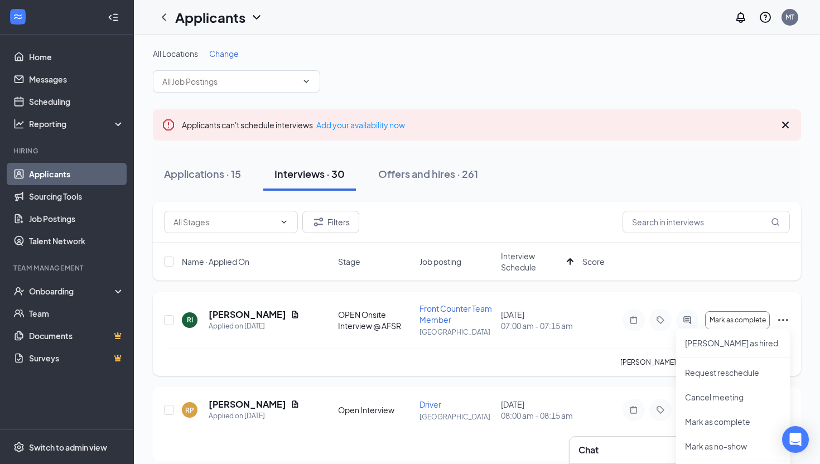
click at [191, 319] on div "RI" at bounding box center [190, 319] width 6 height 9
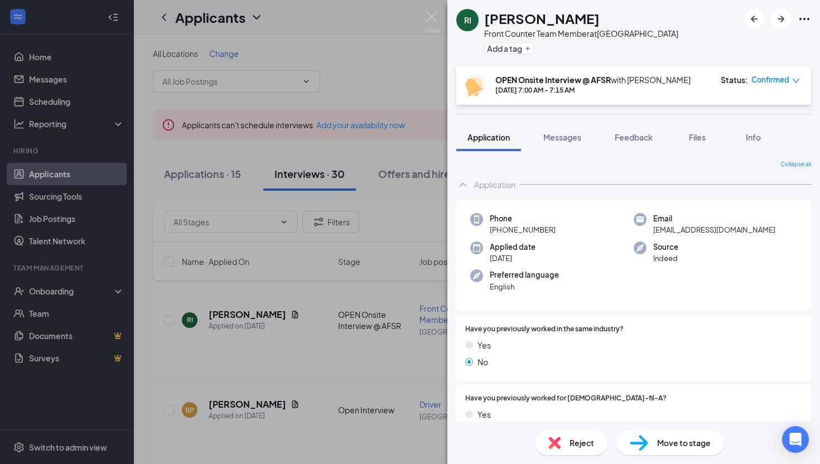
click at [799, 19] on icon "Ellipses" at bounding box center [804, 18] width 13 height 13
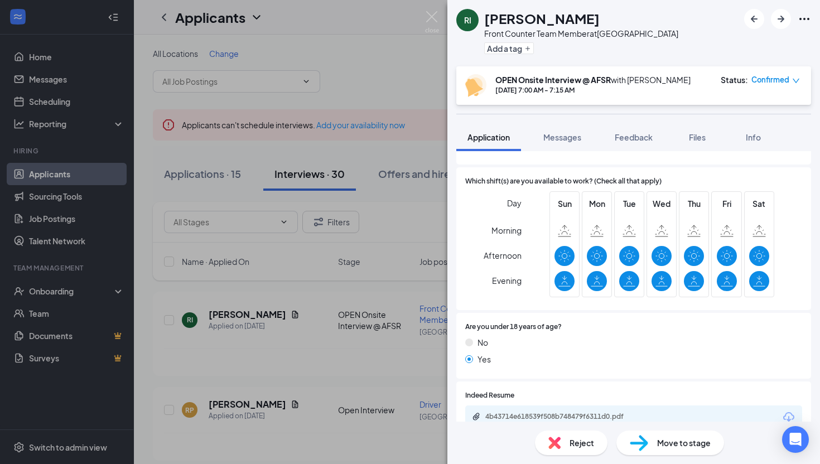
scroll to position [466, 0]
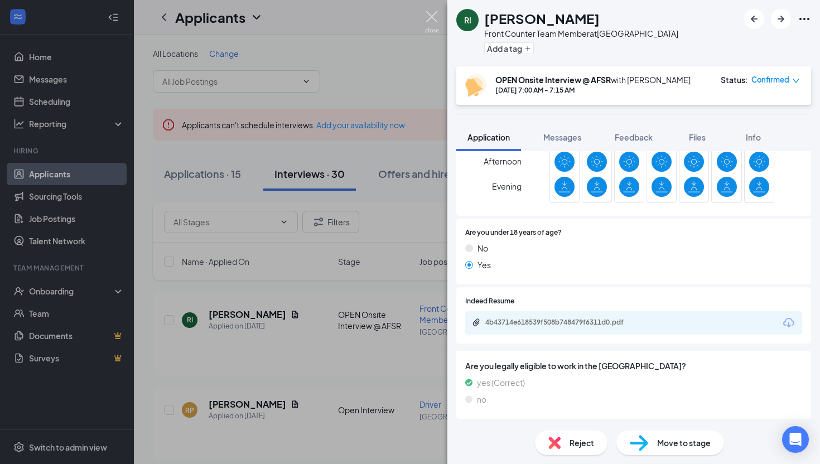
click at [430, 17] on img at bounding box center [432, 22] width 14 height 22
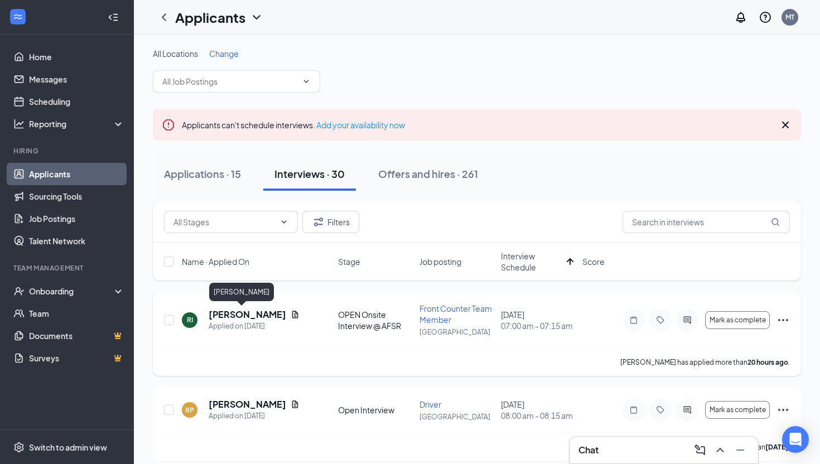
click at [218, 315] on h5 "[PERSON_NAME]" at bounding box center [248, 314] width 78 height 12
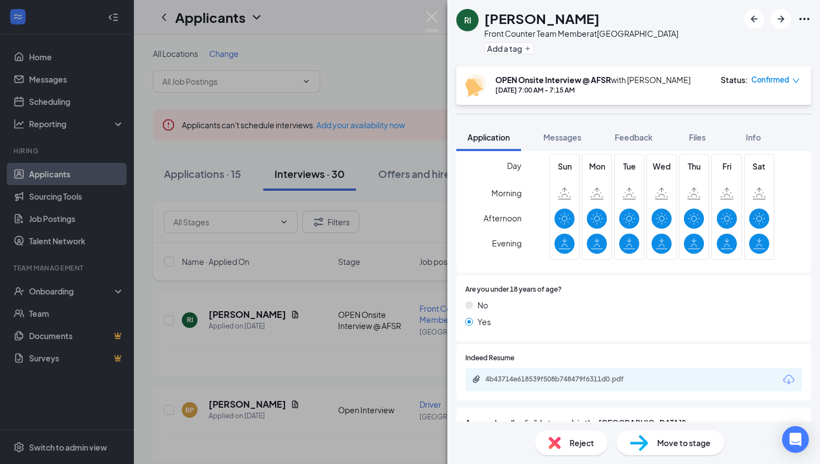
scroll to position [466, 0]
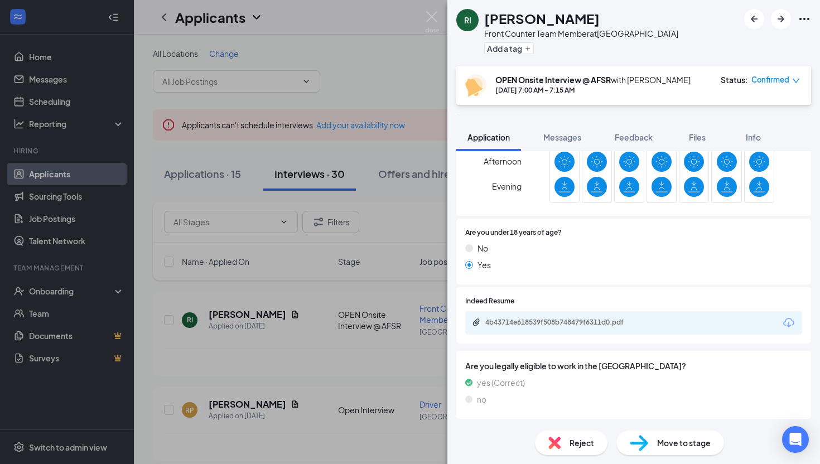
click at [674, 324] on div "4b43714e618539f508b748479f6311d0.pdf" at bounding box center [633, 322] width 337 height 23
click at [435, 25] on img at bounding box center [432, 22] width 14 height 22
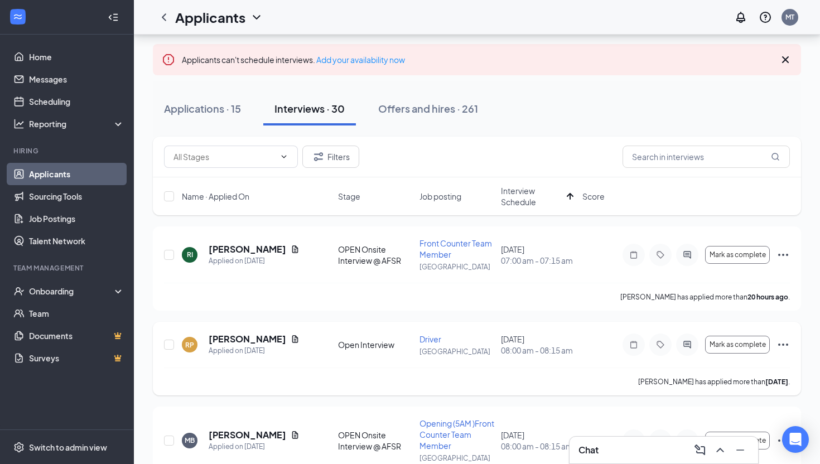
scroll to position [59, 0]
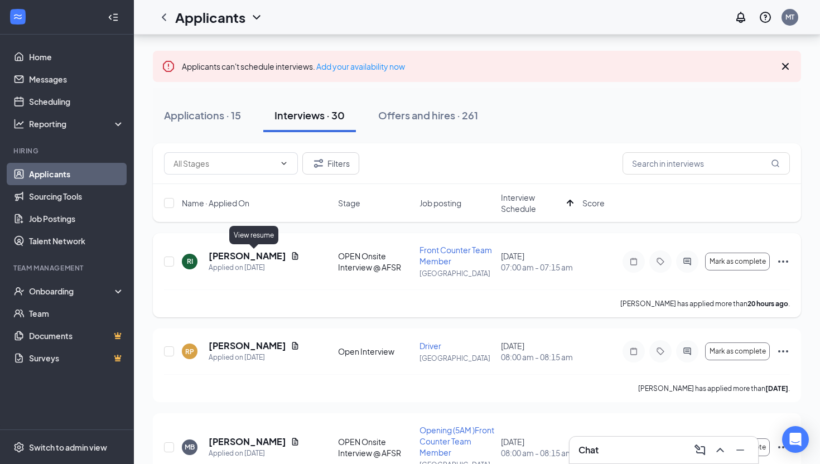
click at [292, 258] on icon "Document" at bounding box center [295, 255] width 6 height 7
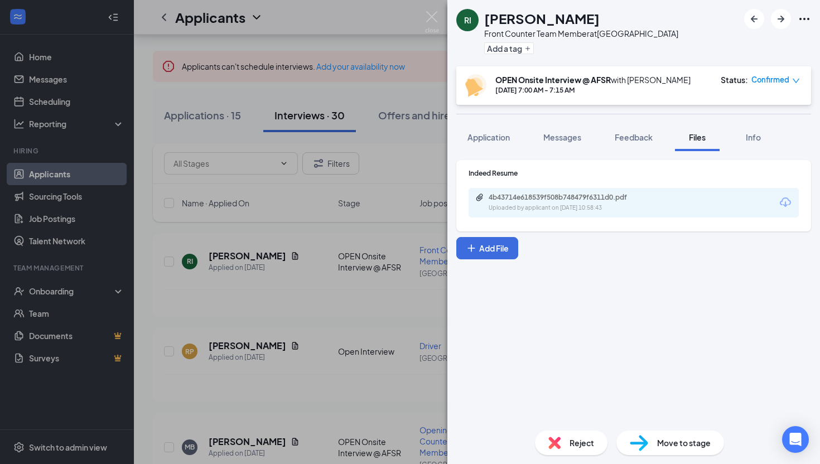
click at [539, 206] on div "Uploaded by applicant on [DATE] 10:58:43" at bounding box center [572, 208] width 167 height 9
click at [432, 19] on img at bounding box center [432, 22] width 14 height 22
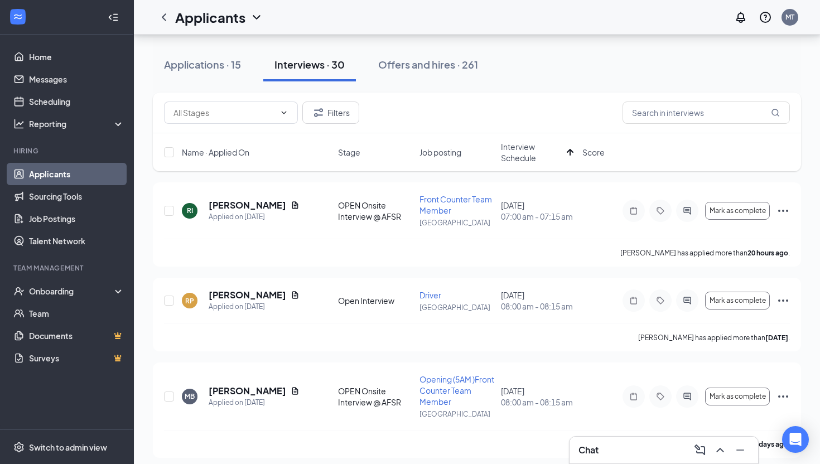
scroll to position [102, 0]
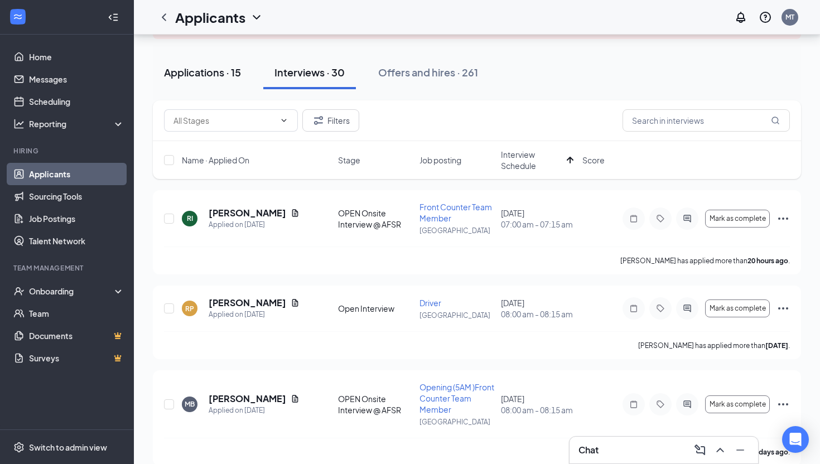
click at [191, 78] on div "Applications · 15" at bounding box center [202, 72] width 77 height 14
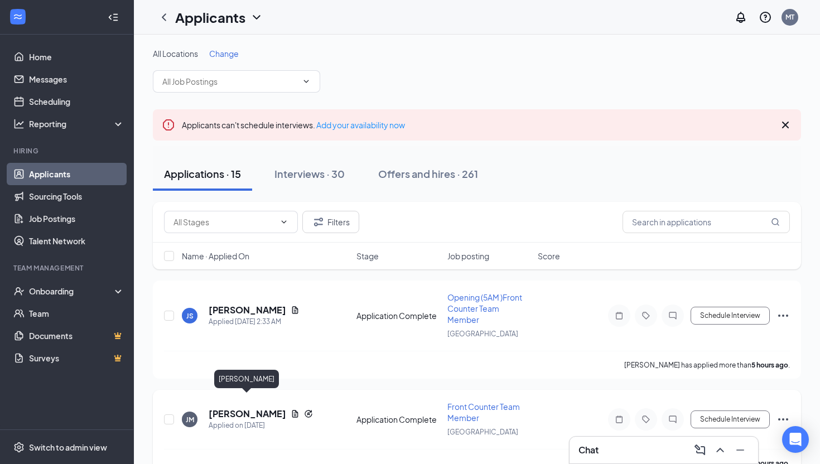
click at [255, 408] on h5 "[PERSON_NAME]" at bounding box center [248, 414] width 78 height 12
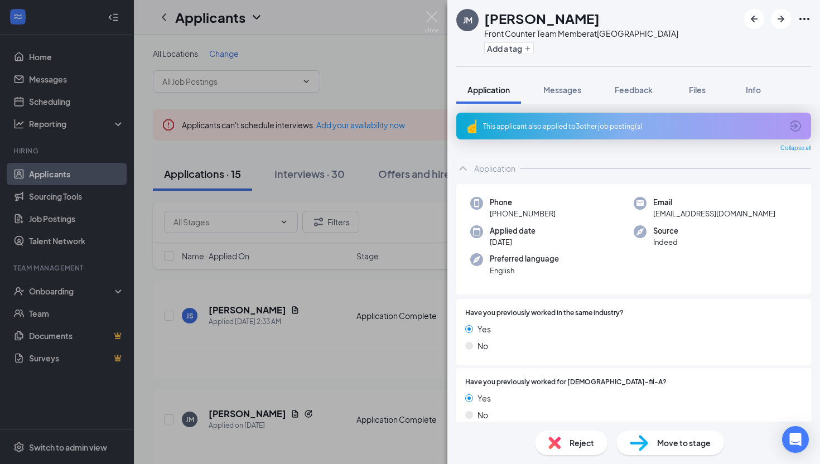
click at [654, 123] on div "This applicant also applied to 3 other job posting(s)" at bounding box center [632, 126] width 299 height 9
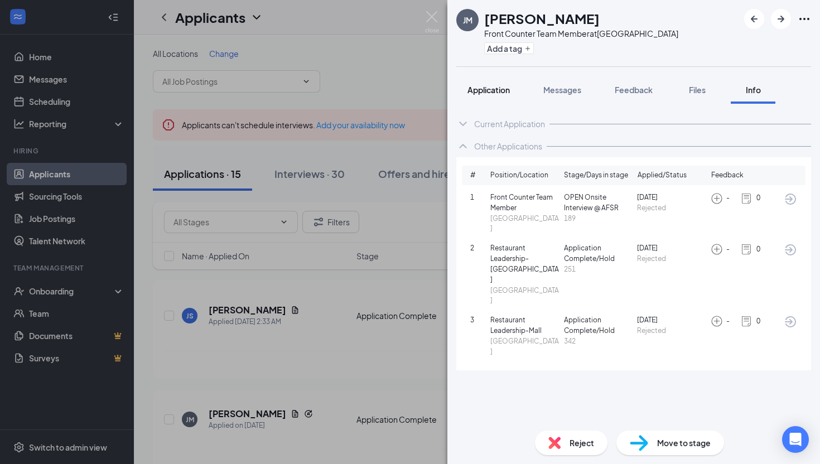
click at [498, 83] on button "Application" at bounding box center [488, 90] width 65 height 28
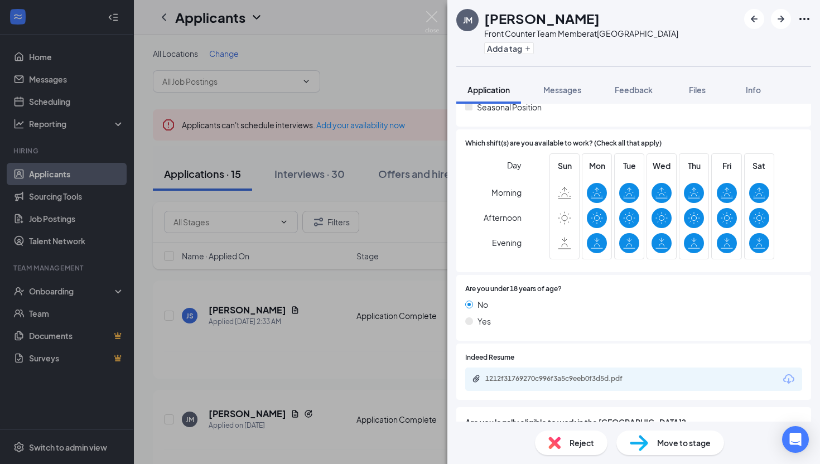
scroll to position [450, 0]
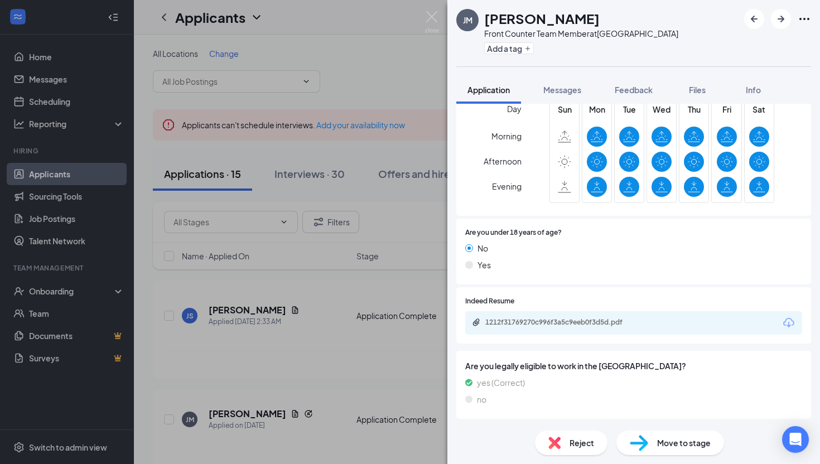
click at [575, 447] on span "Reject" at bounding box center [582, 443] width 25 height 12
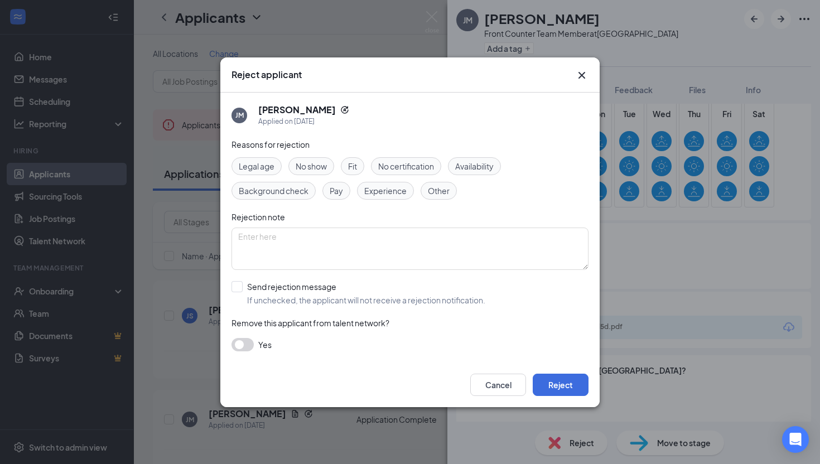
click at [240, 344] on button "button" at bounding box center [243, 344] width 22 height 13
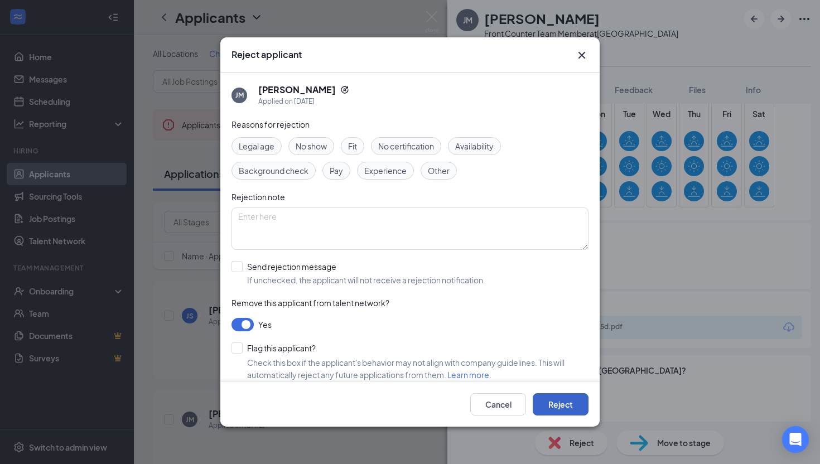
click at [555, 408] on button "Reject" at bounding box center [561, 404] width 56 height 22
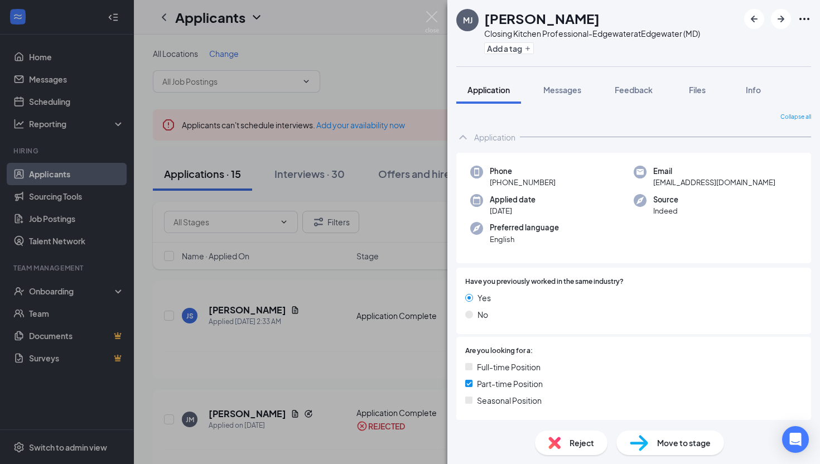
scroll to position [45, 0]
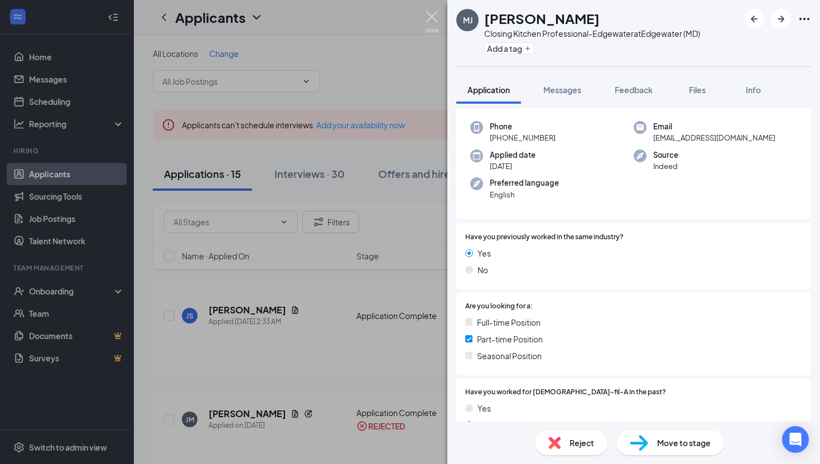
click at [432, 13] on img at bounding box center [432, 22] width 14 height 22
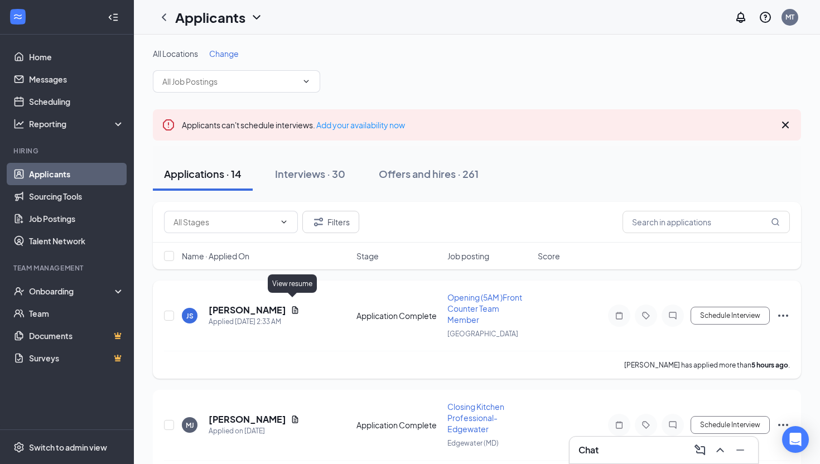
click at [292, 306] on icon "Document" at bounding box center [295, 310] width 9 height 9
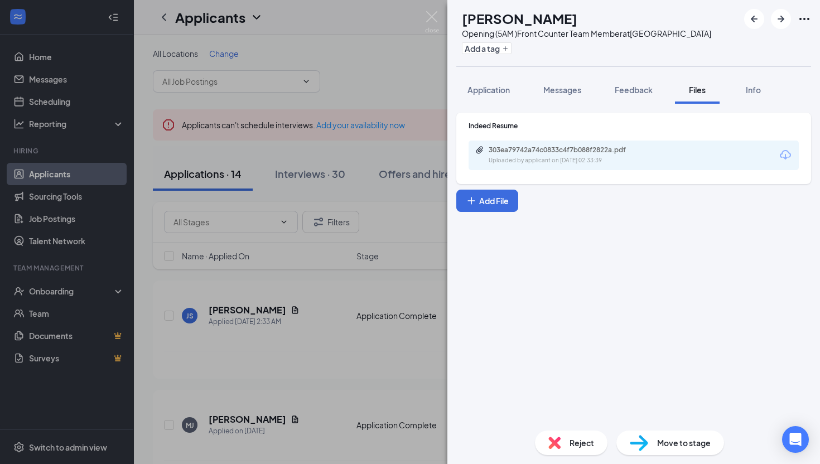
click at [569, 168] on div "303ea79742a74c0833c4f7b088f2822a.pdf Uploaded by applicant on Aug 26, 2025 at 0…" at bounding box center [634, 156] width 330 height 30
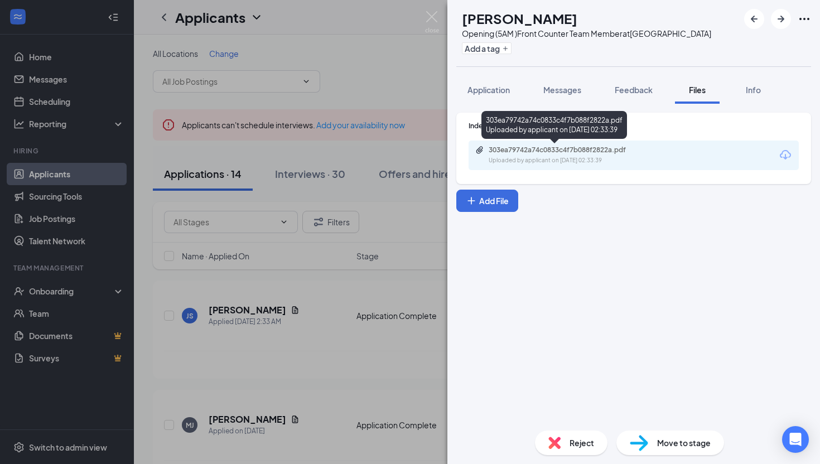
click at [565, 151] on div "303ea79742a74c0833c4f7b088f2822a.pdf" at bounding box center [567, 150] width 156 height 9
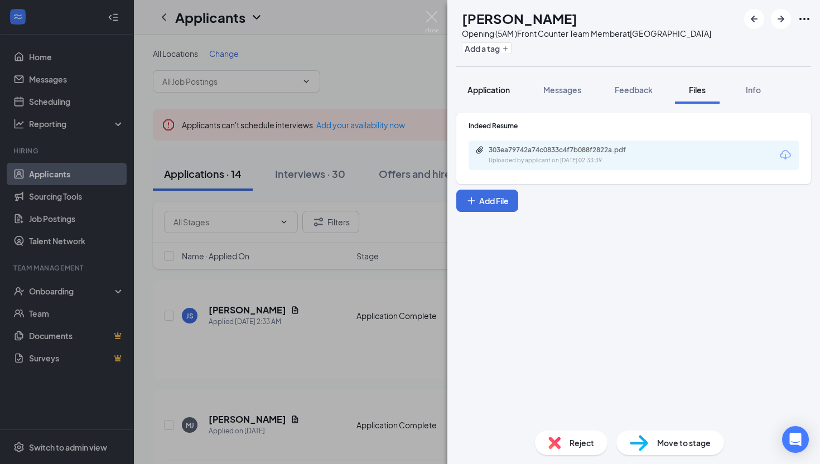
click at [486, 90] on span "Application" at bounding box center [488, 90] width 42 height 10
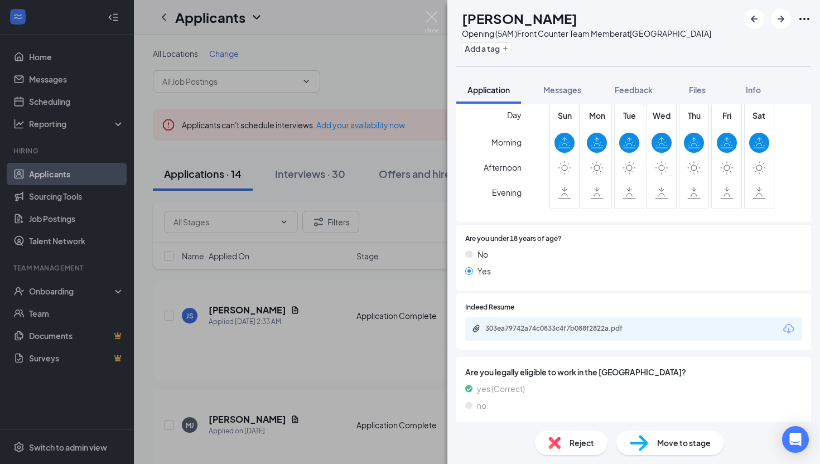
scroll to position [419, 0]
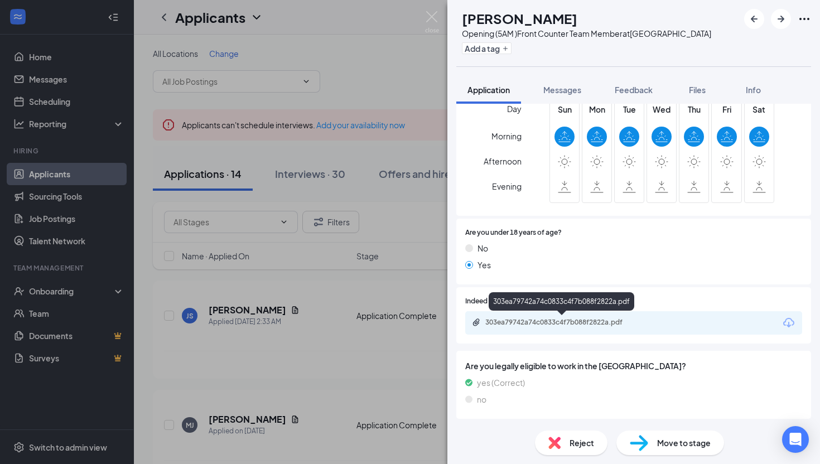
click at [557, 325] on div "303ea79742a74c0833c4f7b088f2822a.pdf" at bounding box center [563, 322] width 156 height 9
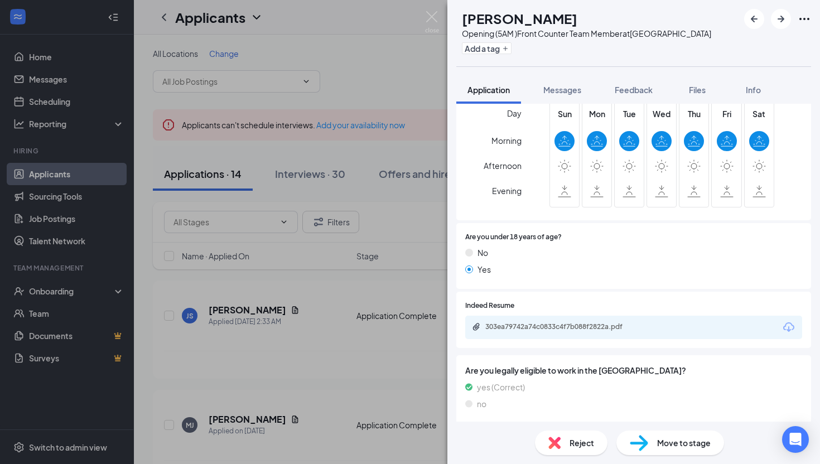
click at [571, 443] on span "Reject" at bounding box center [582, 443] width 25 height 12
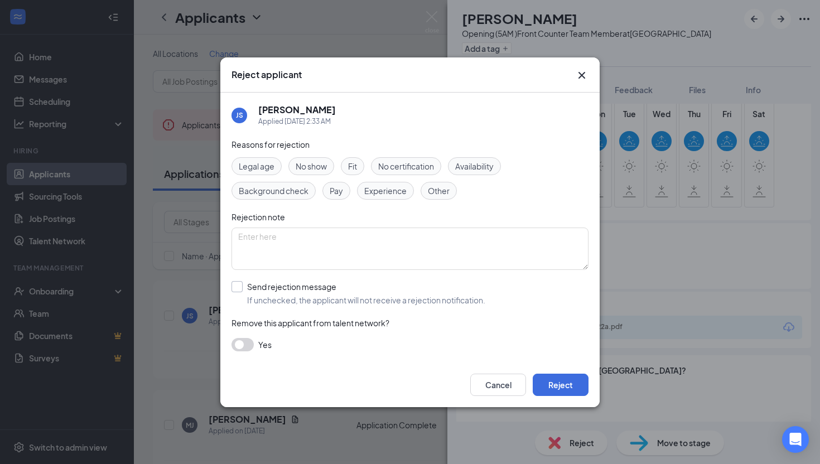
click at [466, 300] on input "Send rejection message If unchecked, the applicant will not receive a rejection…" at bounding box center [359, 293] width 254 height 25
checkbox input "true"
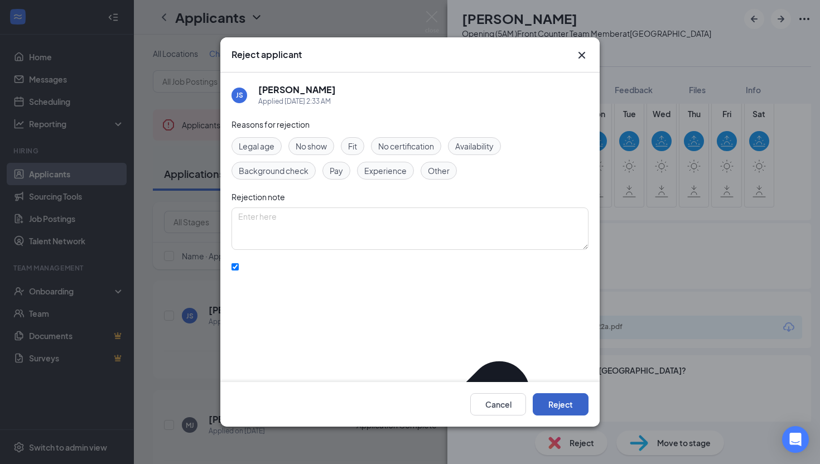
click at [561, 396] on button "Reject" at bounding box center [561, 404] width 56 height 22
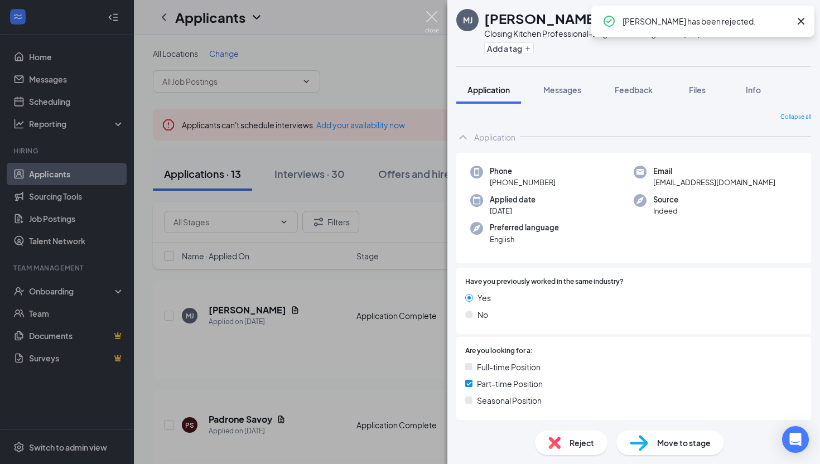
click at [426, 15] on img at bounding box center [432, 22] width 14 height 22
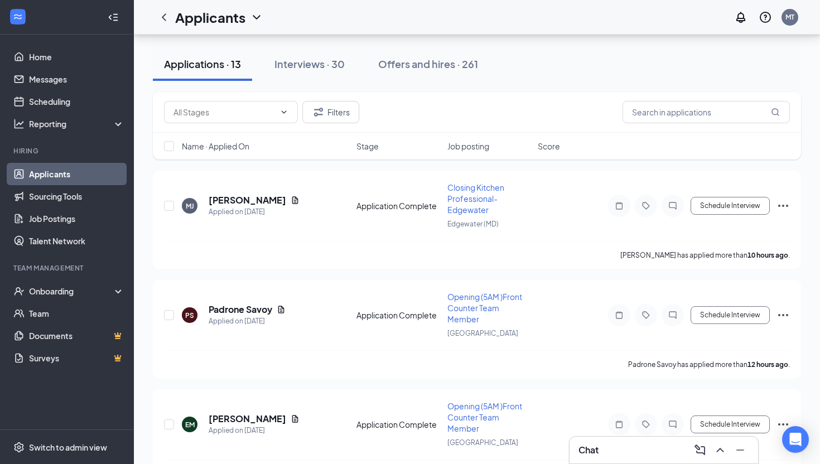
scroll to position [110, 0]
click at [280, 305] on icon "Document" at bounding box center [281, 308] width 6 height 7
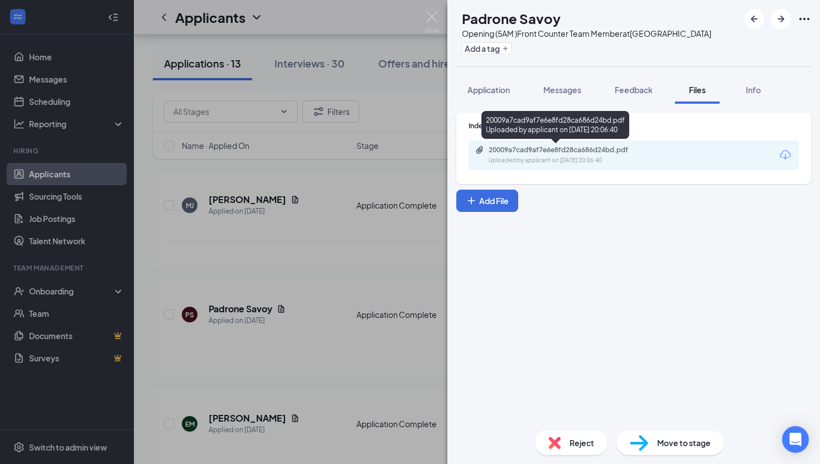
click at [553, 159] on div "Uploaded by applicant on Aug 25, 2025 at 20:06:40" at bounding box center [572, 160] width 167 height 9
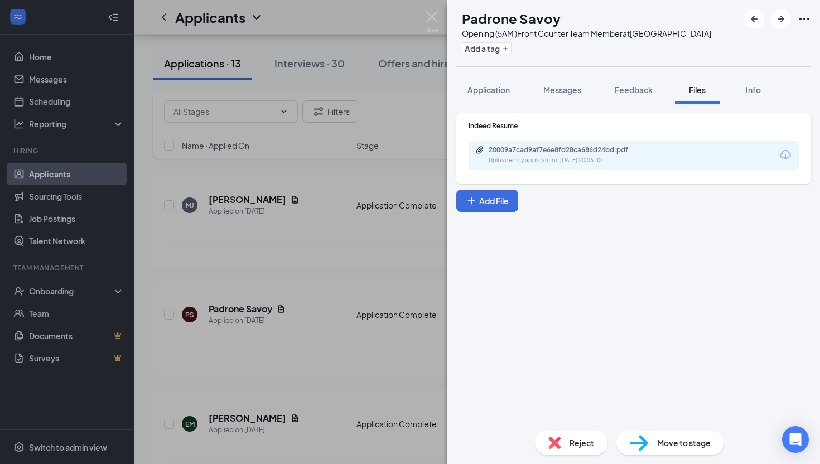
click at [615, 287] on div "Indeed Resume 20009a7cad9af7e6e8fd28ca686d24bd.pdf Uploaded by applicant on Aug…" at bounding box center [633, 263] width 373 height 318
click at [470, 95] on div "Application" at bounding box center [488, 89] width 42 height 11
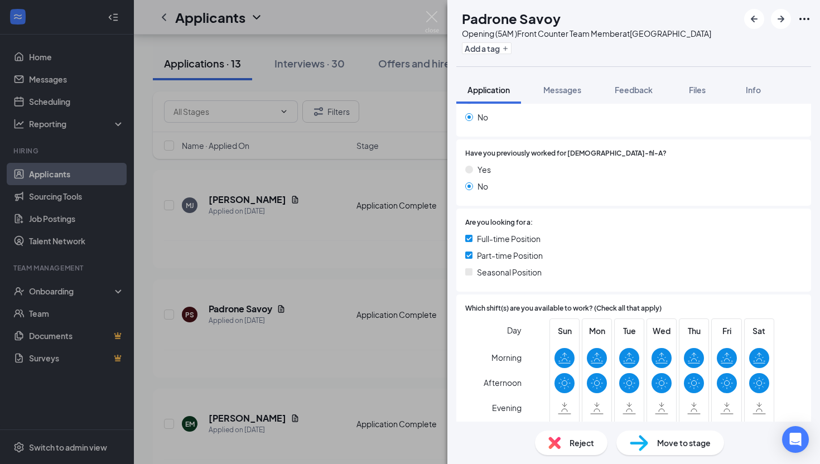
scroll to position [157, 0]
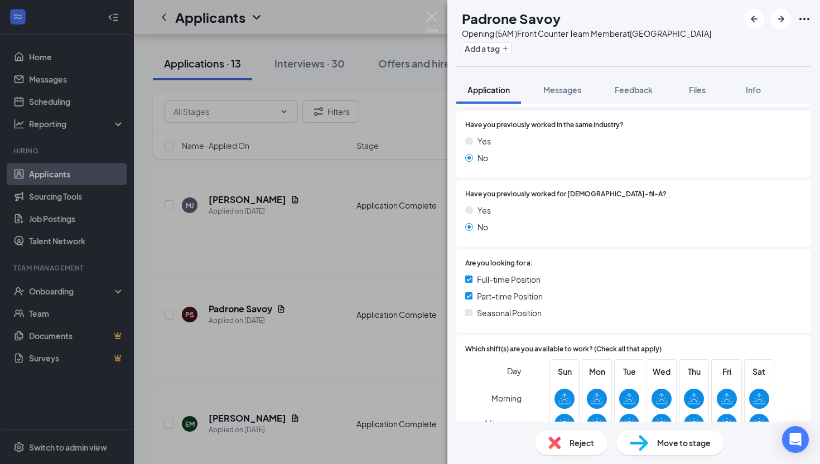
click at [573, 445] on span "Reject" at bounding box center [582, 443] width 25 height 12
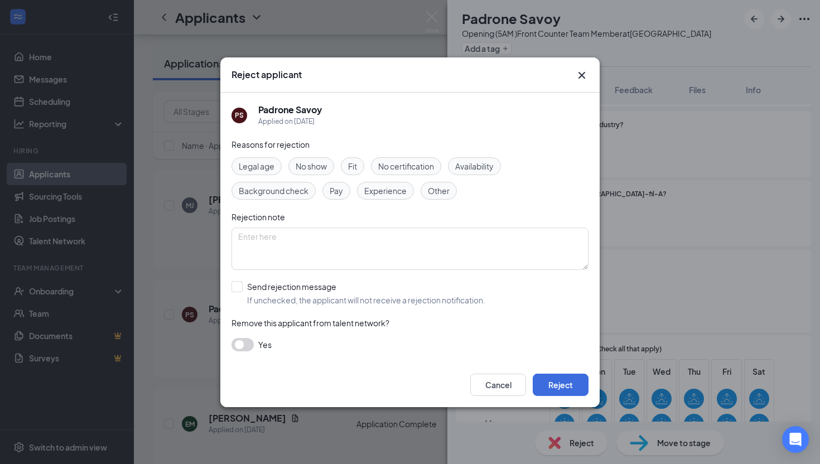
click at [389, 188] on span "Experience" at bounding box center [385, 191] width 42 height 12
click at [367, 301] on input "Send rejection message If unchecked, the applicant will not receive a rejection…" at bounding box center [359, 293] width 254 height 25
checkbox input "true"
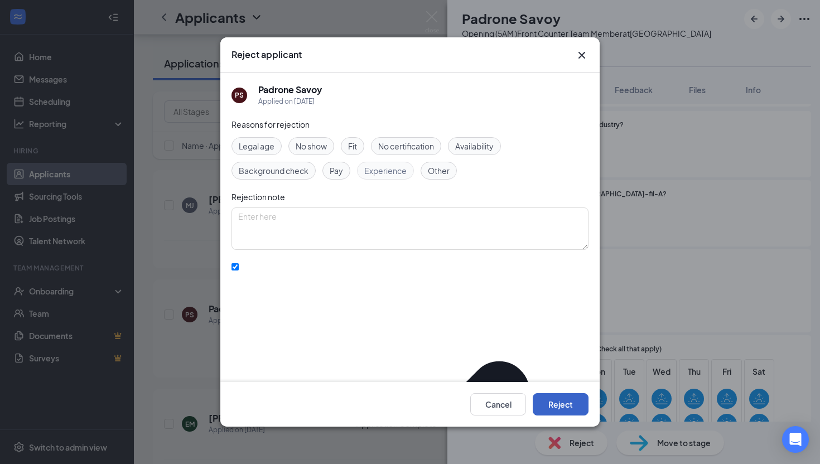
click at [577, 409] on button "Reject" at bounding box center [561, 404] width 56 height 22
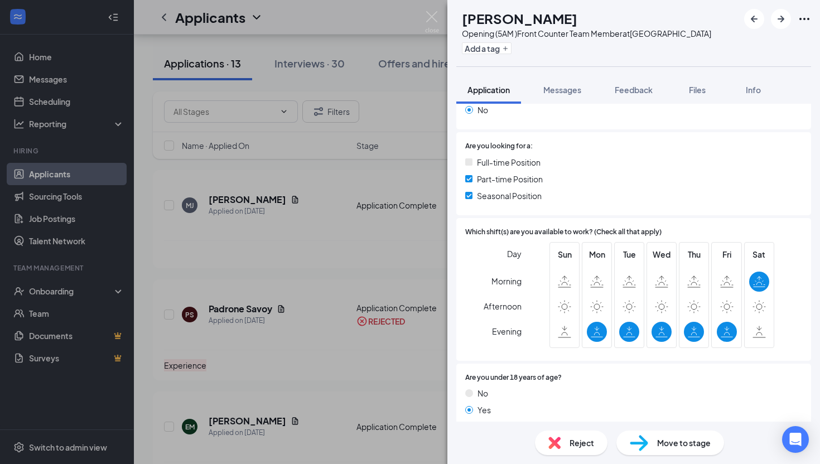
scroll to position [419, 0]
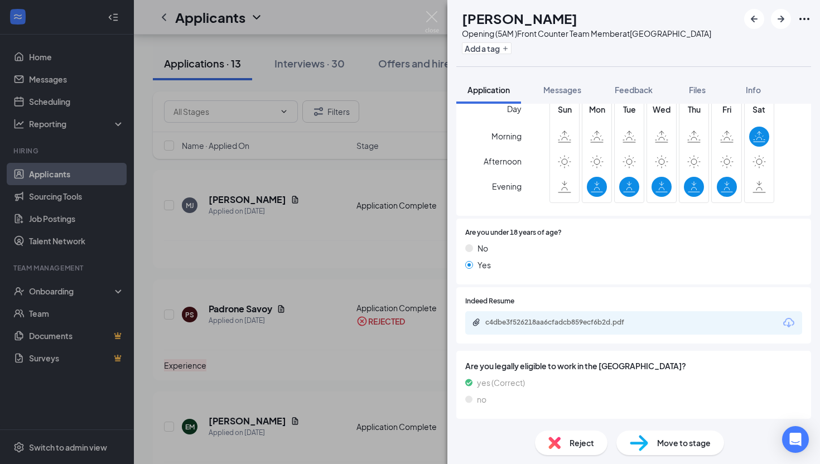
click at [568, 438] on div "Reject" at bounding box center [571, 443] width 73 height 25
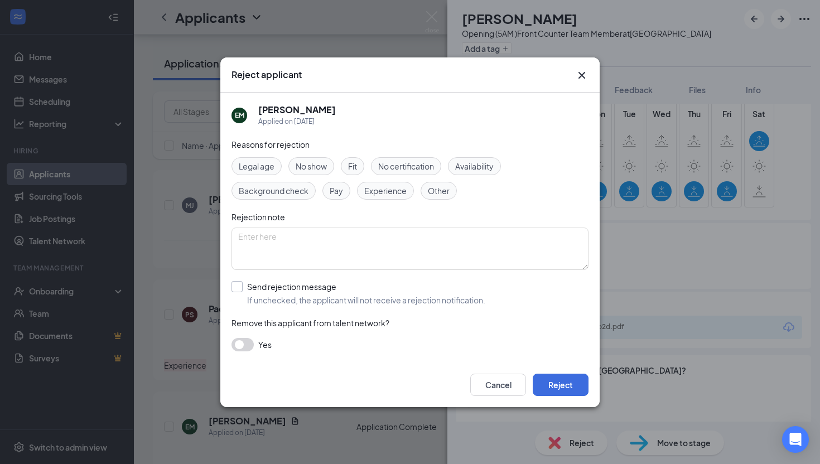
click at [402, 297] on input "Send rejection message If unchecked, the applicant will not receive a rejection…" at bounding box center [359, 293] width 254 height 25
checkbox input "true"
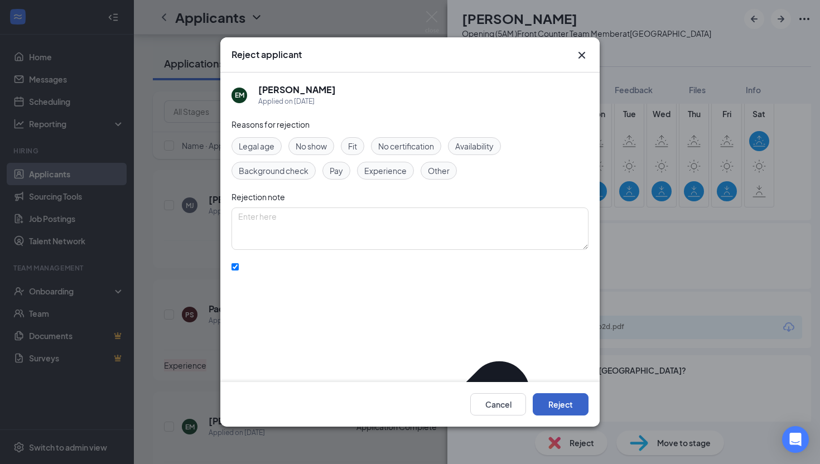
click at [552, 404] on button "Reject" at bounding box center [561, 404] width 56 height 22
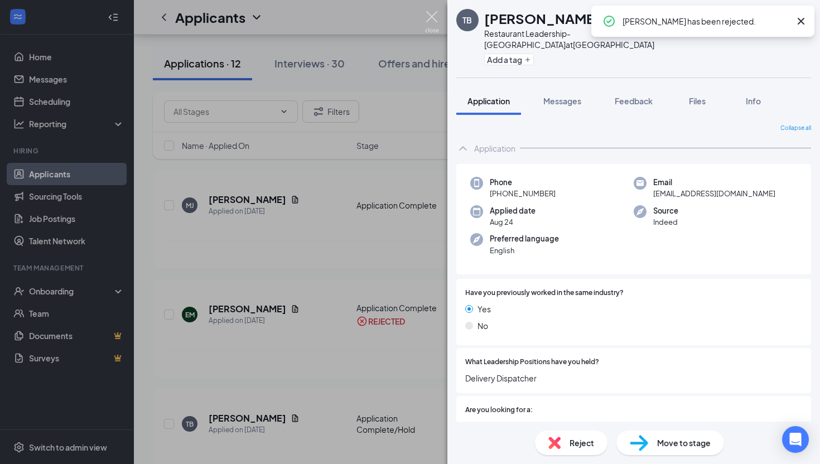
click at [428, 15] on img at bounding box center [432, 22] width 14 height 22
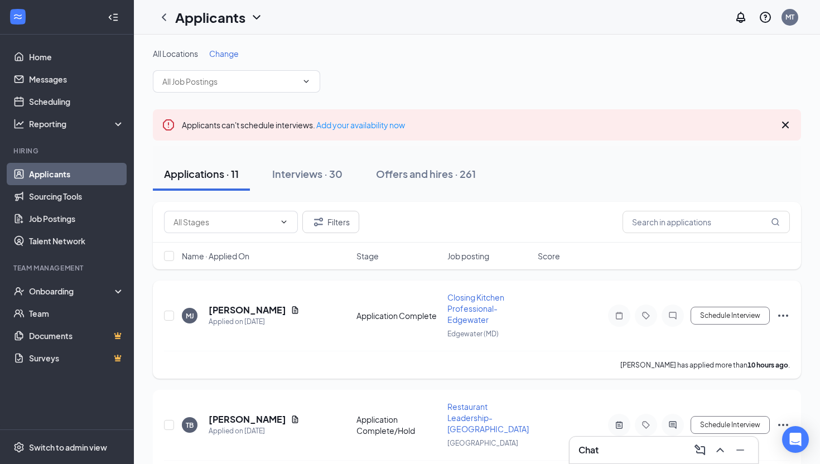
click at [475, 311] on span "Closing Kitchen Professional-Edgewater" at bounding box center [475, 308] width 57 height 32
click at [262, 312] on h5 "Michael Johnson" at bounding box center [248, 310] width 78 height 12
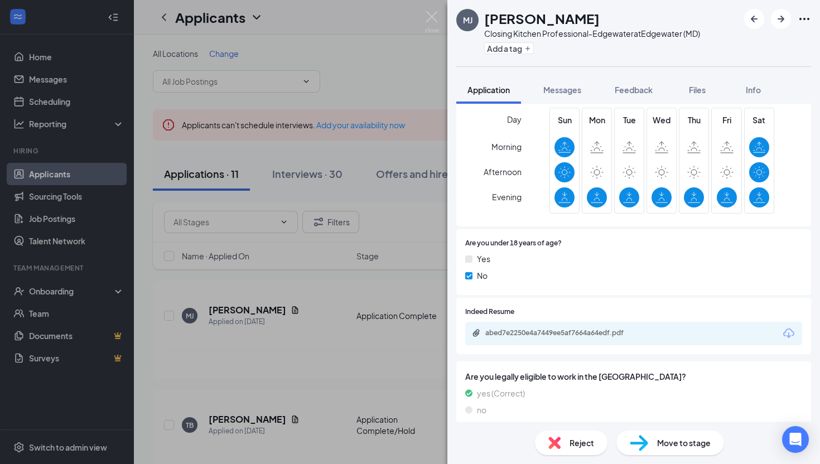
scroll to position [419, 0]
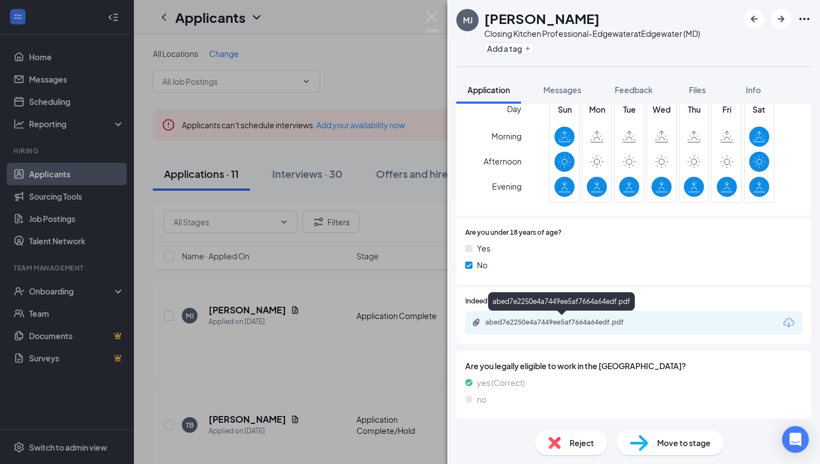
click at [560, 322] on div "abed7e2250e4a7449ee5af7664a64edf.pdf" at bounding box center [563, 322] width 156 height 9
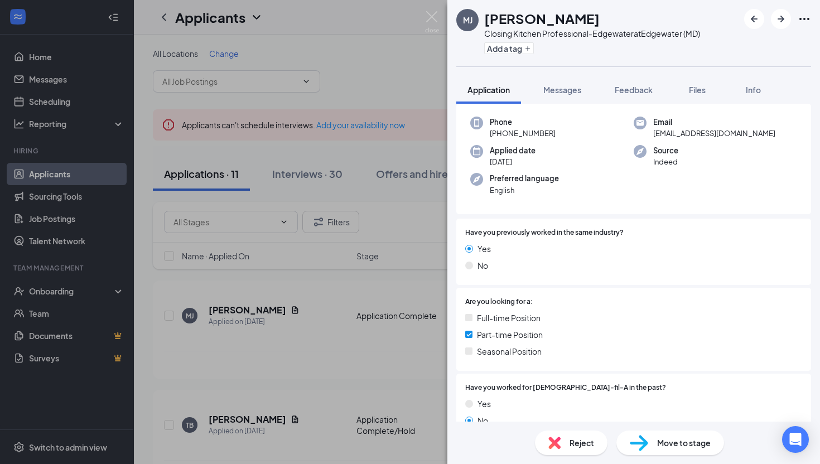
scroll to position [0, 0]
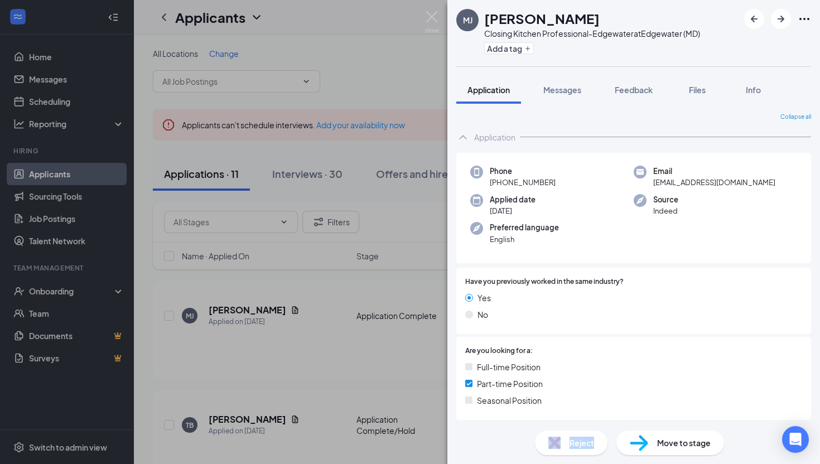
click at [565, 449] on div "Reject" at bounding box center [571, 443] width 73 height 25
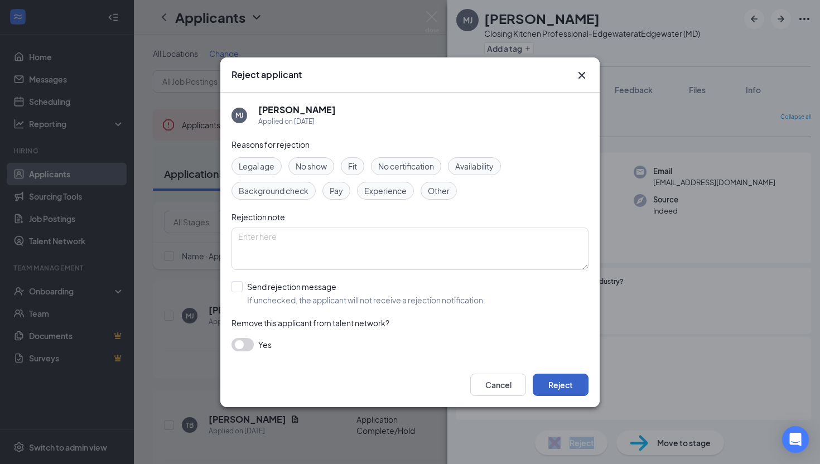
click at [564, 389] on button "Reject" at bounding box center [561, 385] width 56 height 22
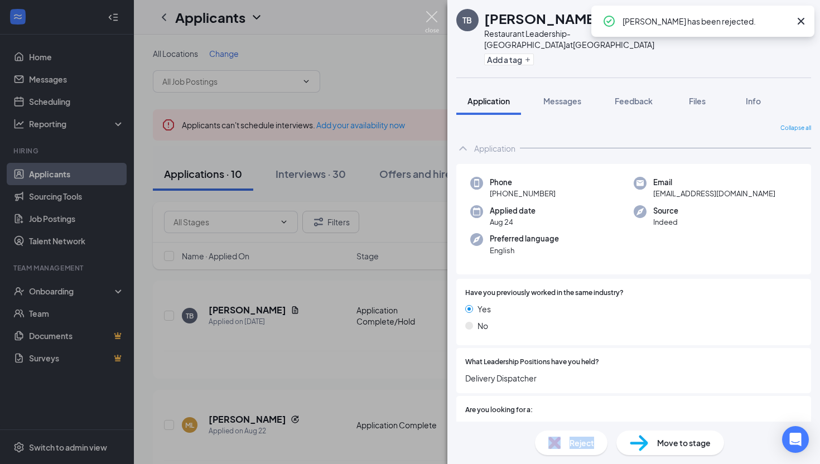
click at [429, 15] on img at bounding box center [432, 22] width 14 height 22
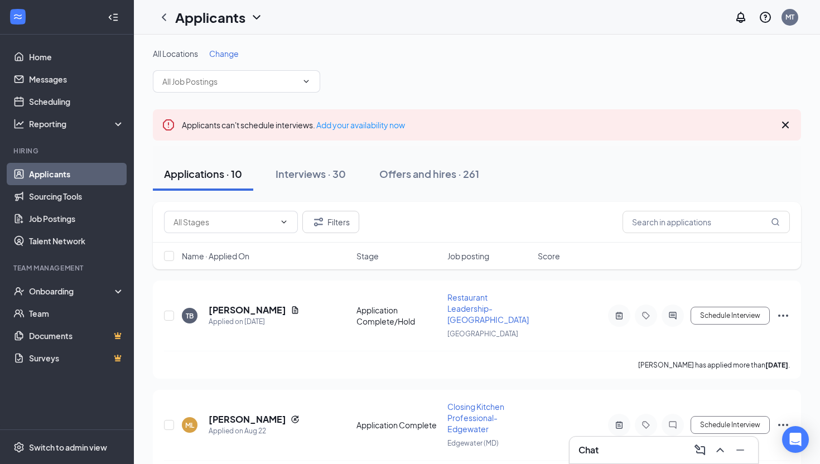
click at [611, 454] on div "Chat" at bounding box center [663, 450] width 171 height 18
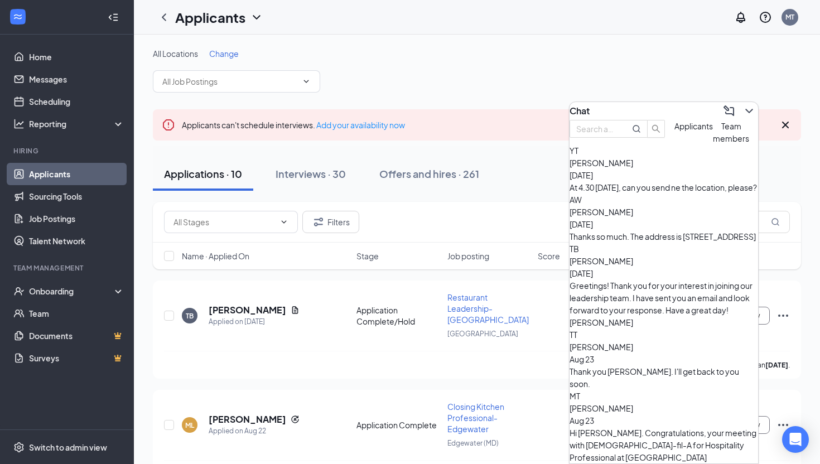
click at [624, 168] on span "Yanna Todden" at bounding box center [602, 163] width 64 height 10
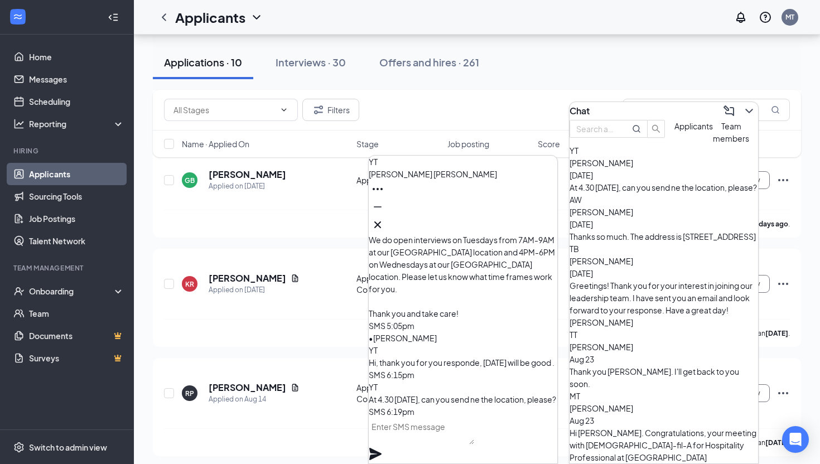
scroll to position [350, 0]
click at [384, 196] on icon "Ellipses" at bounding box center [377, 188] width 13 height 13
click at [384, 221] on icon "Cross" at bounding box center [377, 224] width 13 height 13
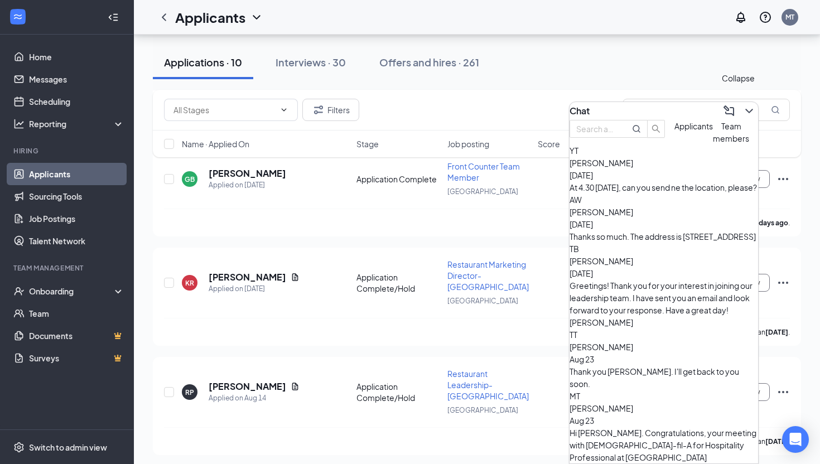
click at [742, 104] on icon "ChevronDown" at bounding box center [748, 110] width 13 height 13
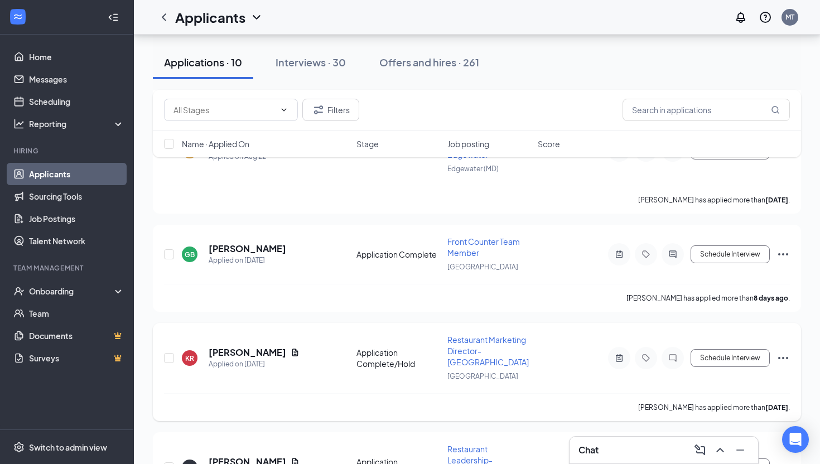
scroll to position [267, 0]
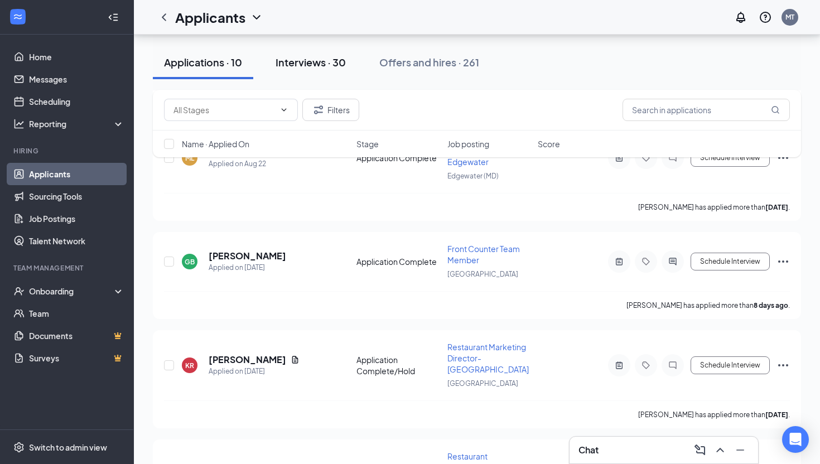
click at [310, 73] on button "Interviews · 30" at bounding box center [310, 62] width 93 height 33
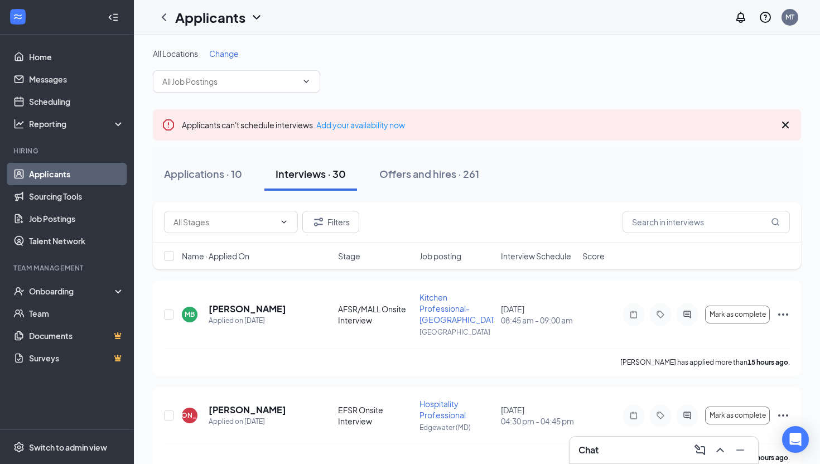
click at [523, 253] on span "Interview Schedule" at bounding box center [536, 255] width 70 height 11
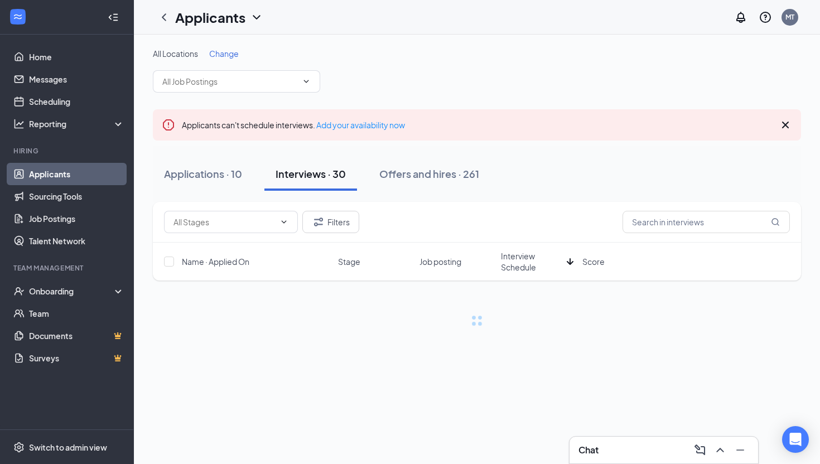
click at [523, 253] on span "Interview Schedule" at bounding box center [531, 261] width 61 height 22
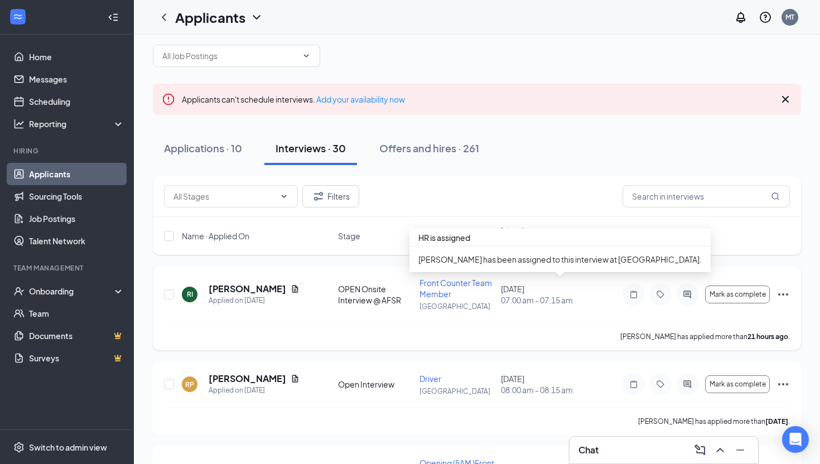
scroll to position [29, 0]
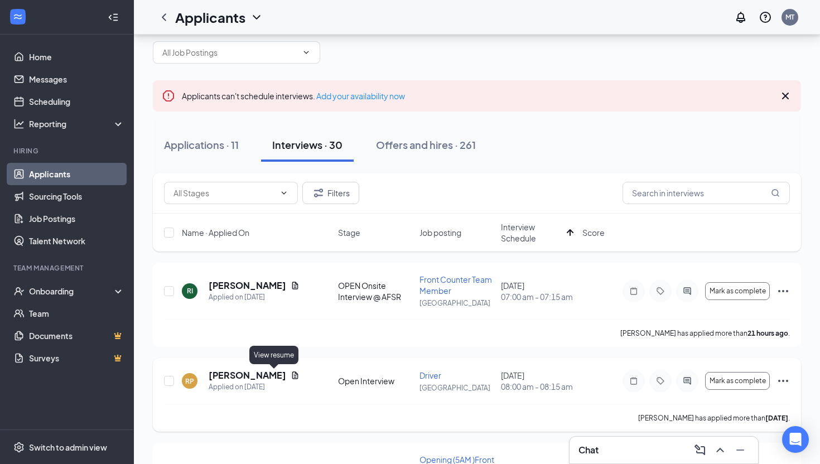
click at [292, 376] on icon "Document" at bounding box center [295, 375] width 6 height 7
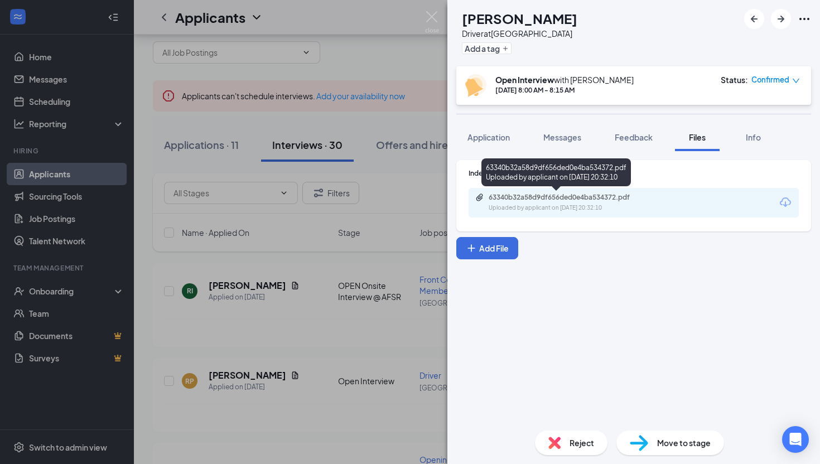
click at [573, 206] on div "Uploaded by applicant on Aug 21, 2025 at 20:32:10" at bounding box center [572, 208] width 167 height 9
click at [428, 8] on div "RP Richard Pace Driver at Annapolis Add a tag Open Interview with Karen Psaras …" at bounding box center [410, 232] width 820 height 464
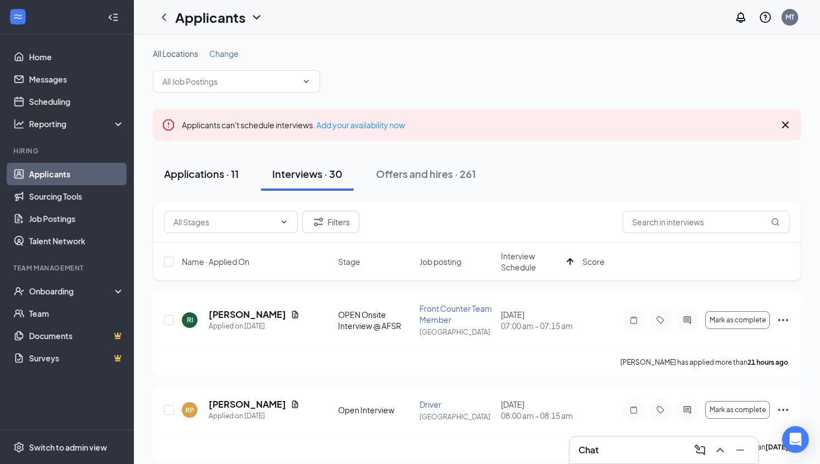
click at [206, 175] on div "Applications · 11" at bounding box center [201, 174] width 75 height 14
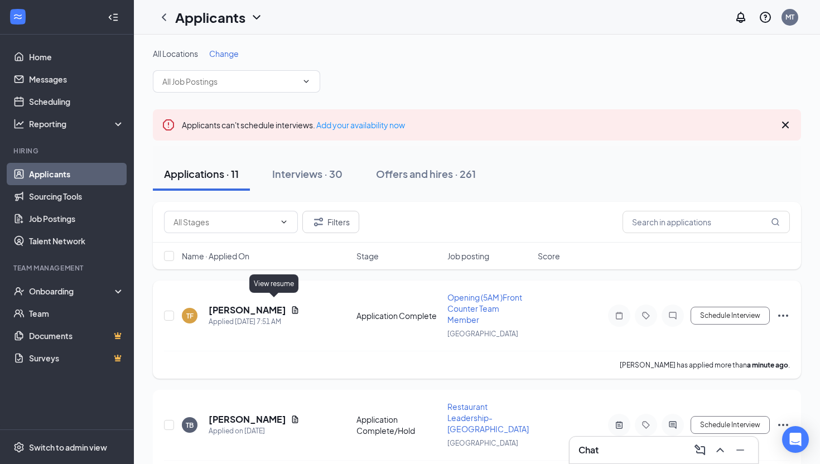
click at [291, 306] on icon "Document" at bounding box center [295, 310] width 9 height 9
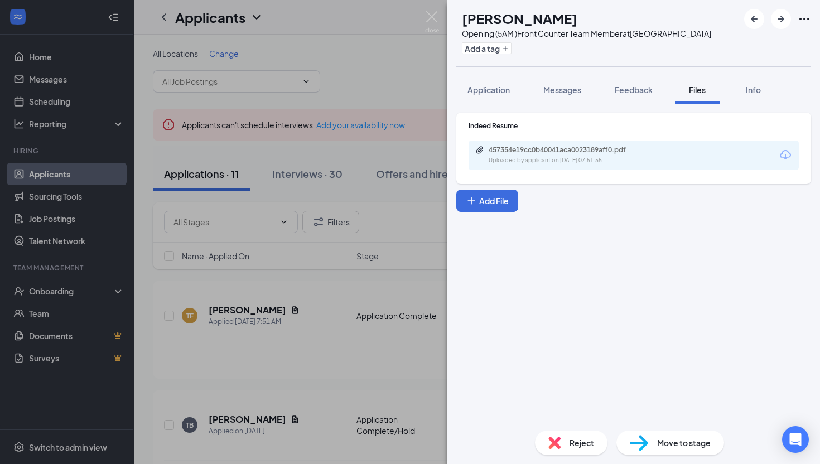
click at [554, 177] on div "Indeed Resume 457354e19cc0b40041aca0023189aff0.pdf Uploaded by applicant on Aug…" at bounding box center [633, 148] width 355 height 71
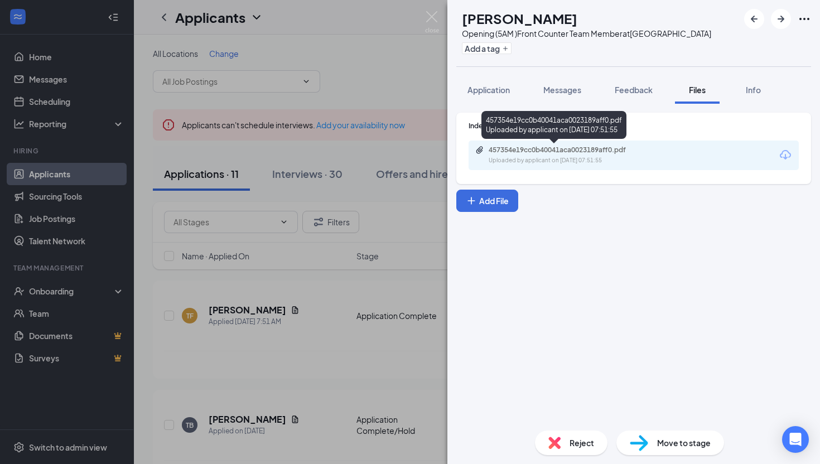
click at [557, 151] on div "457354e19cc0b40041aca0023189aff0.pdf" at bounding box center [567, 150] width 156 height 9
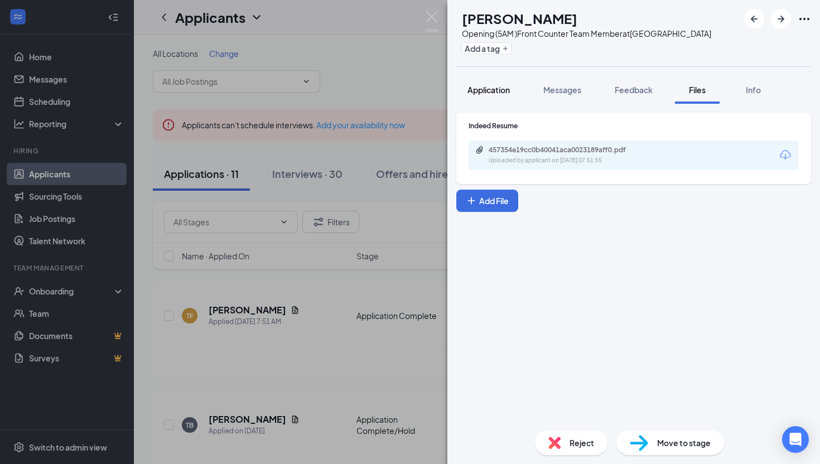
click at [488, 88] on span "Application" at bounding box center [488, 90] width 42 height 10
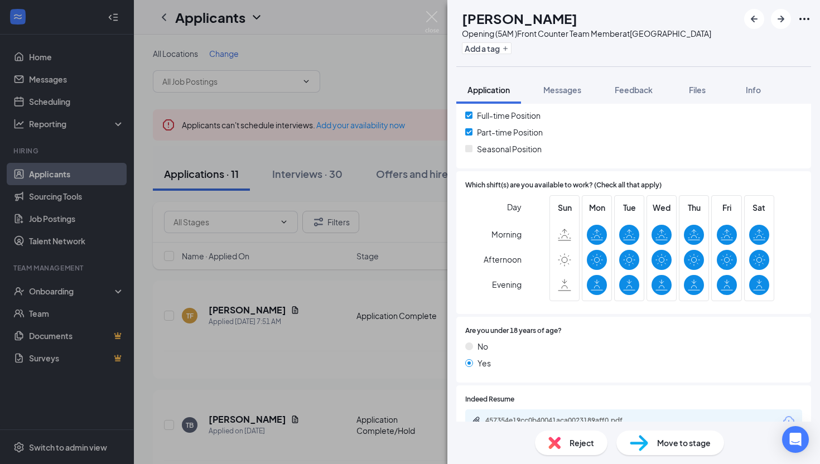
scroll to position [419, 0]
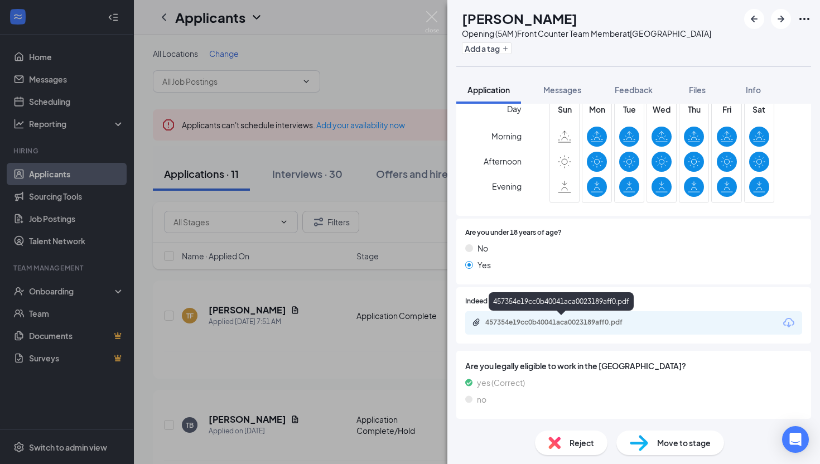
click at [596, 319] on div "457354e19cc0b40041aca0023189aff0.pdf" at bounding box center [563, 322] width 156 height 9
click at [682, 440] on span "Move to stage" at bounding box center [684, 443] width 54 height 12
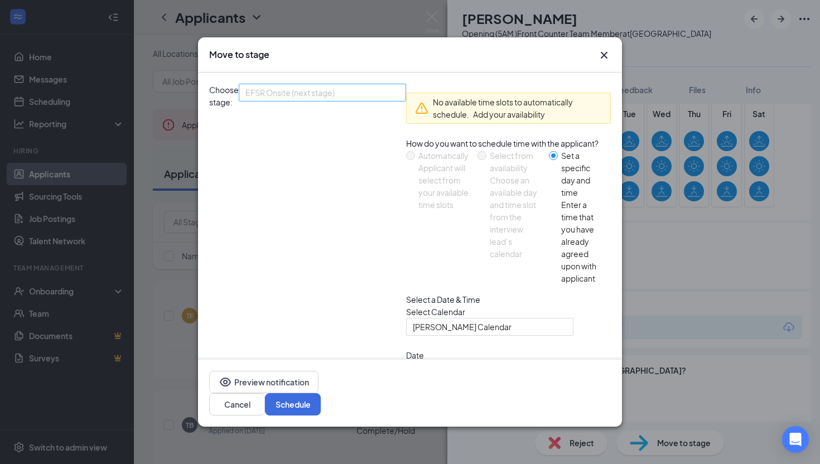
click at [335, 91] on span "EFSR Onsite (next stage)" at bounding box center [289, 92] width 89 height 17
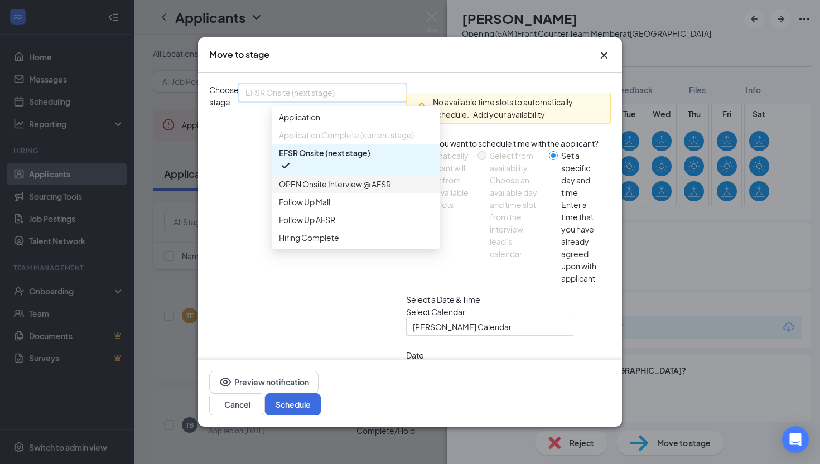
click at [361, 190] on span "OPEN Onsite Interview @ AFSR" at bounding box center [335, 184] width 112 height 12
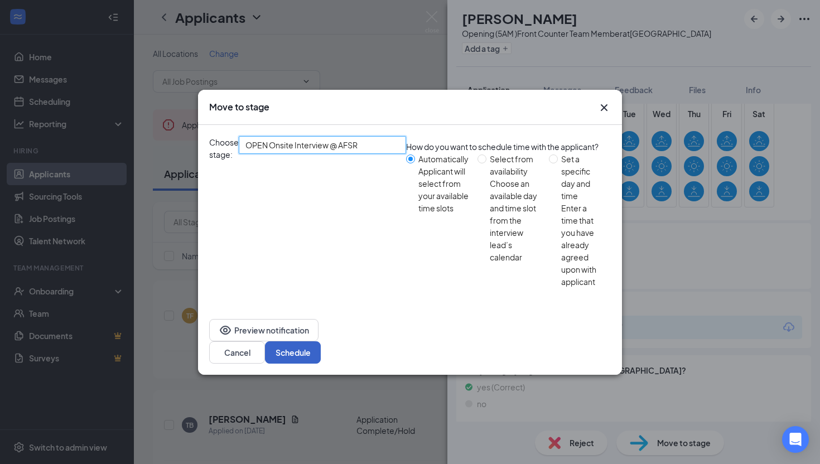
click at [321, 341] on button "Schedule" at bounding box center [293, 352] width 56 height 22
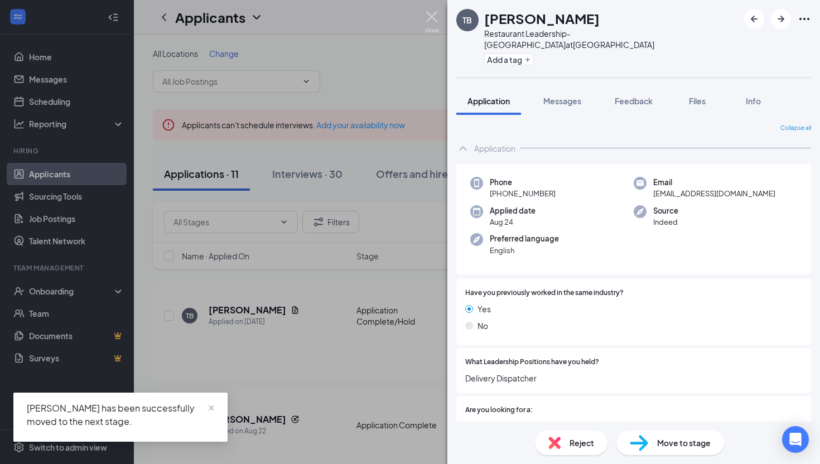
click at [433, 22] on img at bounding box center [432, 22] width 14 height 22
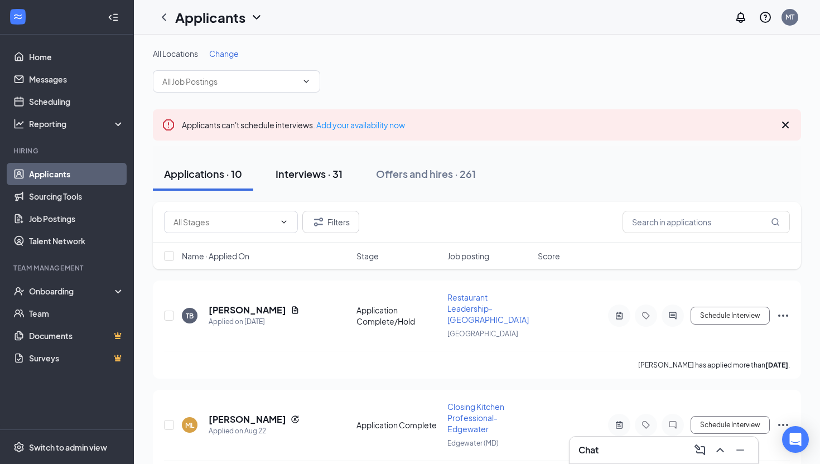
click at [301, 175] on div "Interviews · 31" at bounding box center [309, 174] width 67 height 14
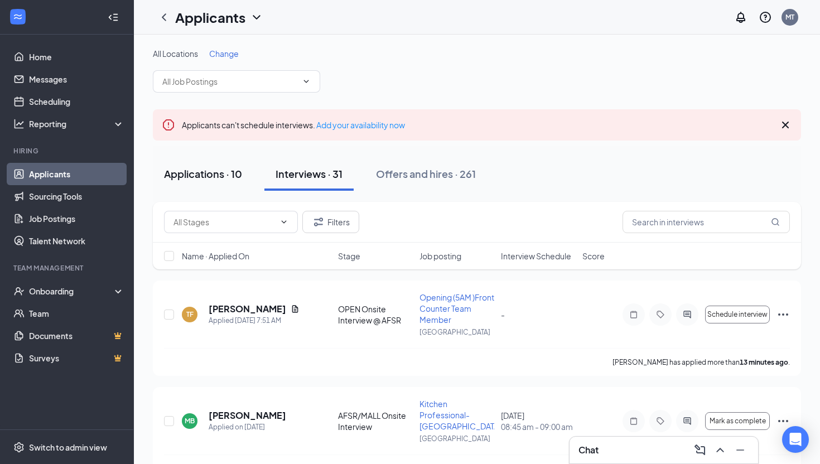
click at [204, 175] on div "Applications · 10" at bounding box center [203, 174] width 78 height 14
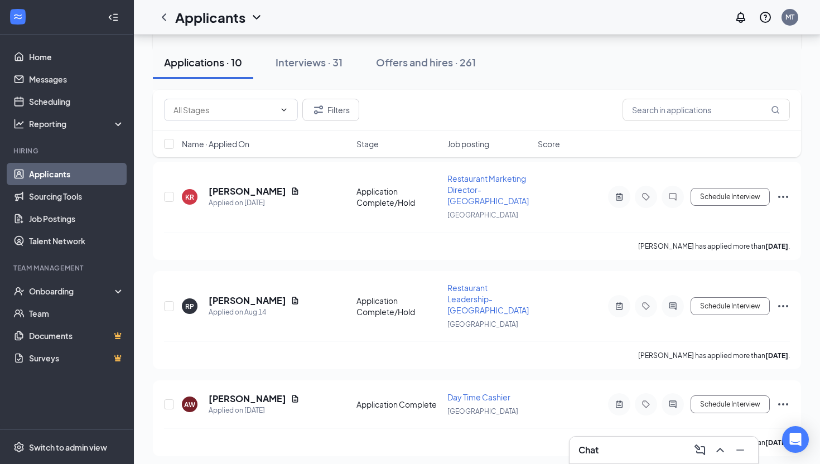
scroll to position [503, 0]
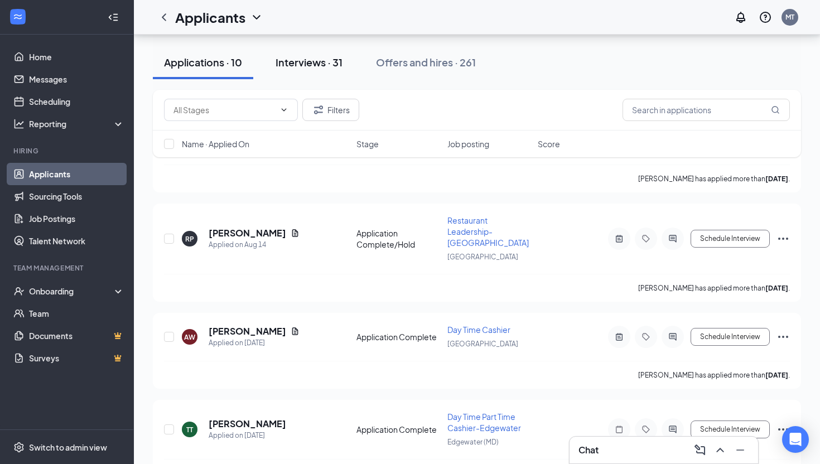
click at [332, 70] on button "Interviews · 31" at bounding box center [308, 62] width 89 height 33
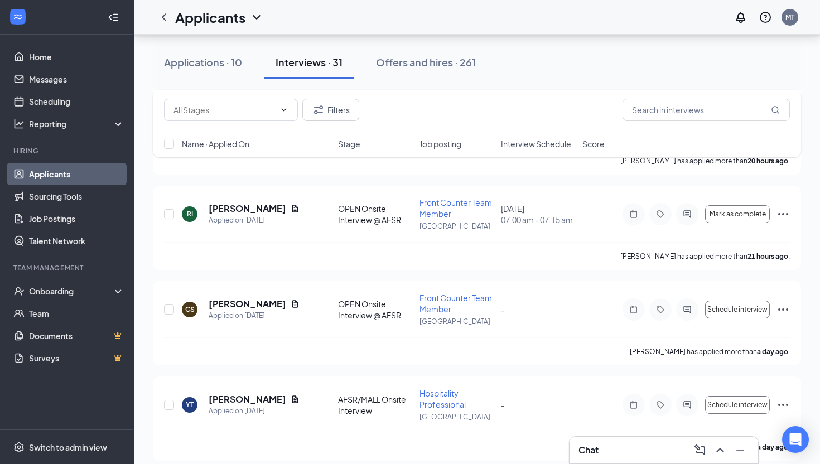
scroll to position [649, 0]
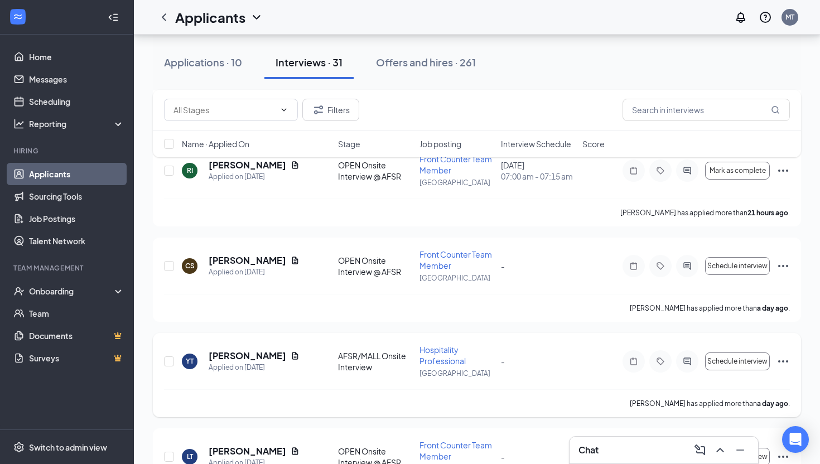
click at [530, 373] on div "YT Yanna Todden Applied on Aug 24 AFSR/MALL Onsite Interview Hospitality Profes…" at bounding box center [477, 366] width 626 height 45
click at [257, 352] on h5 "[PERSON_NAME]" at bounding box center [248, 356] width 78 height 12
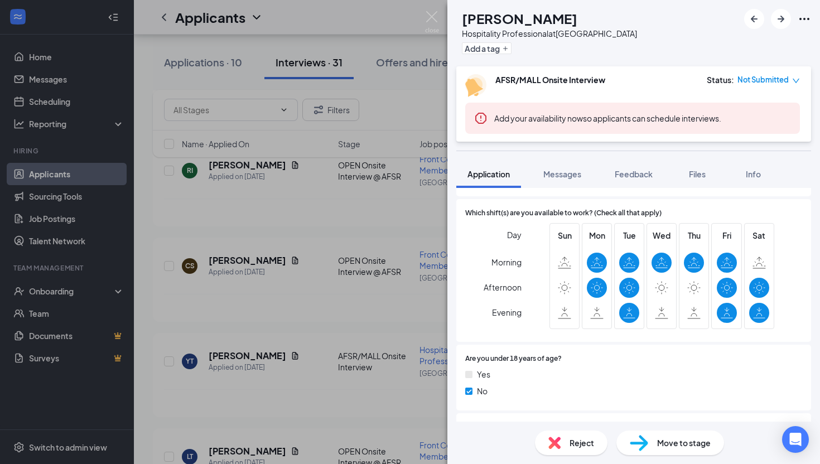
scroll to position [383, 0]
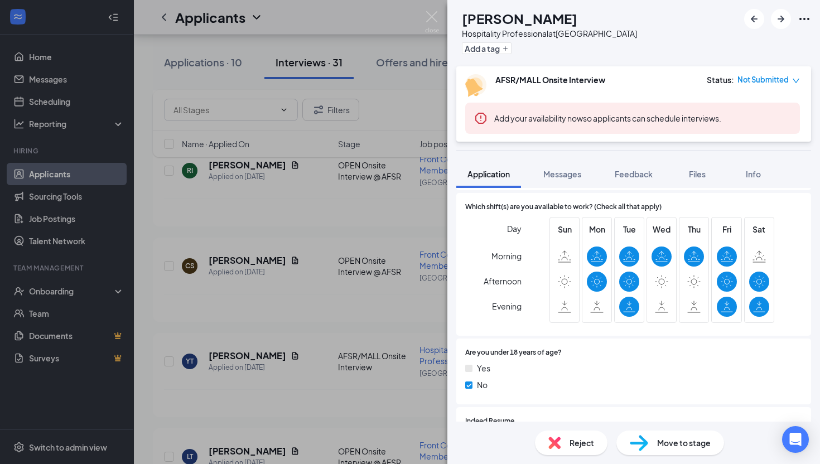
click at [666, 447] on span "Move to stage" at bounding box center [684, 443] width 54 height 12
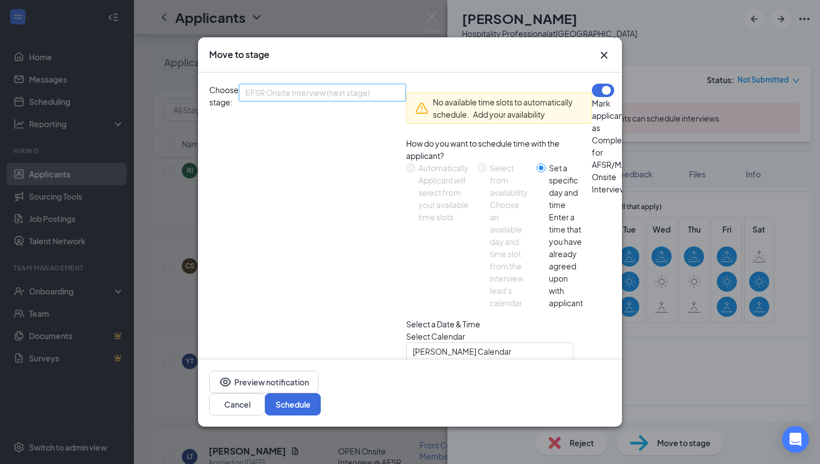
click at [361, 97] on span "EFSR Onsite Interview (next stage)" at bounding box center [307, 92] width 124 height 17
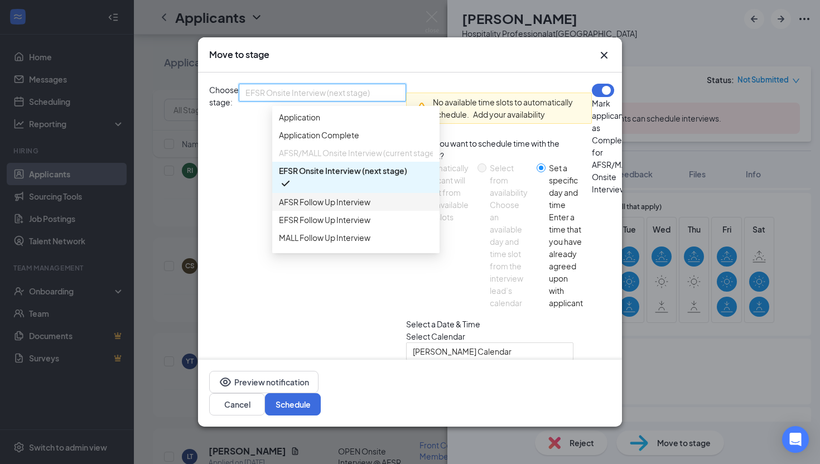
click at [455, 318] on div "Select a Date & Time Select Calendar Megan Taylor's Calendar Date Aug 26, 2025 …" at bounding box center [499, 404] width 186 height 173
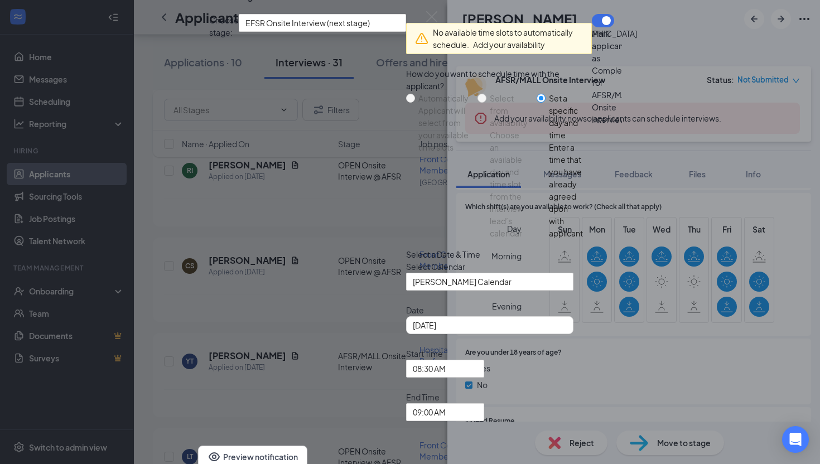
scroll to position [37, 0]
click at [413, 273] on span "Megan Taylor's Calendar" at bounding box center [490, 281] width 154 height 17
click at [460, 215] on div "No available time slots to automatically schedule. Add your availability How do…" at bounding box center [499, 224] width 186 height 421
click at [413, 319] on div "Aug 26, 2025" at bounding box center [490, 325] width 154 height 12
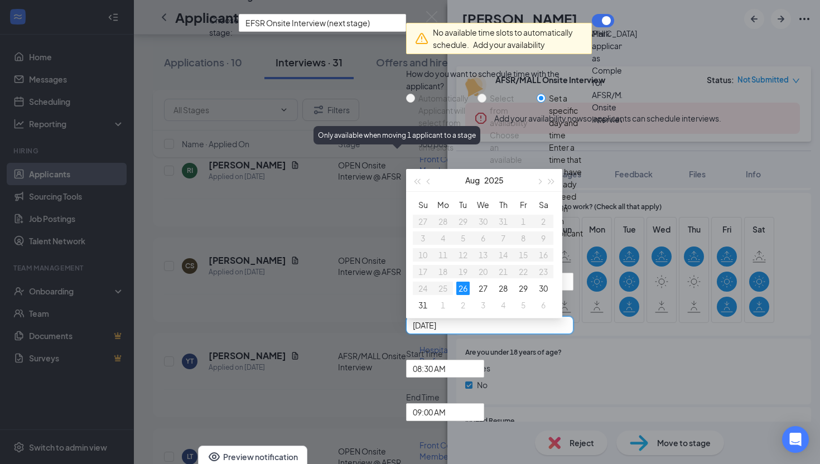
click at [436, 208] on div "How do you want to schedule time with the applicant? Automatically Applicant wi…" at bounding box center [499, 157] width 186 height 181
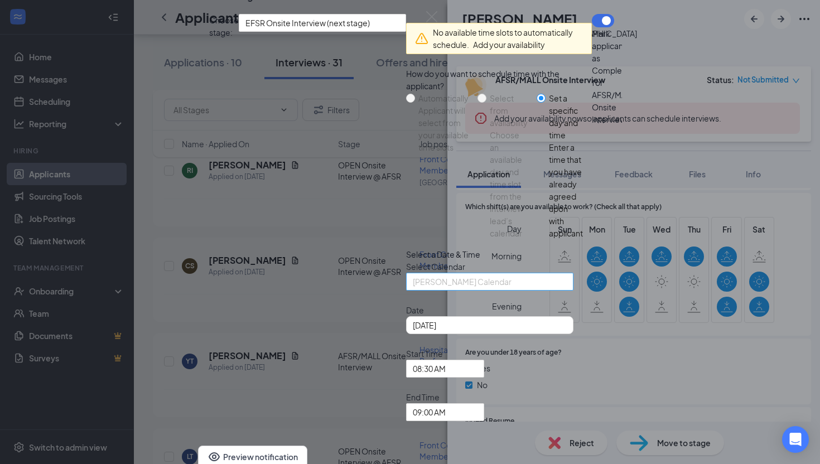
click at [413, 273] on span "Megan Taylor's Calendar" at bounding box center [462, 281] width 99 height 17
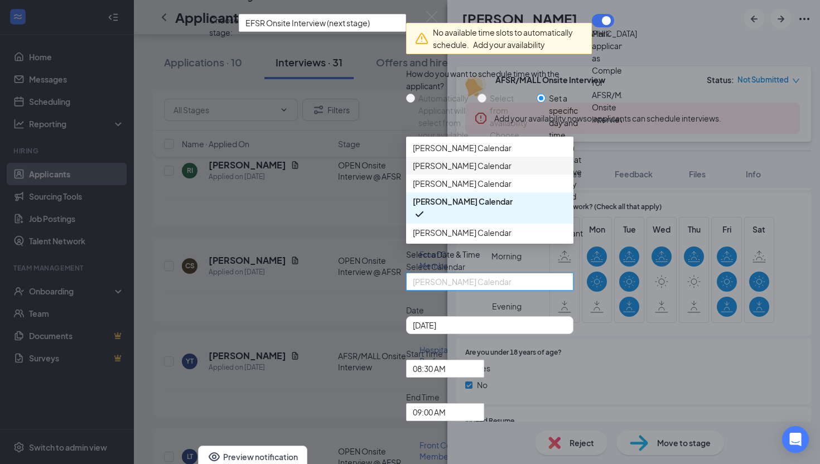
click at [406, 166] on div "Karen Psaras's Calendar" at bounding box center [489, 166] width 167 height 18
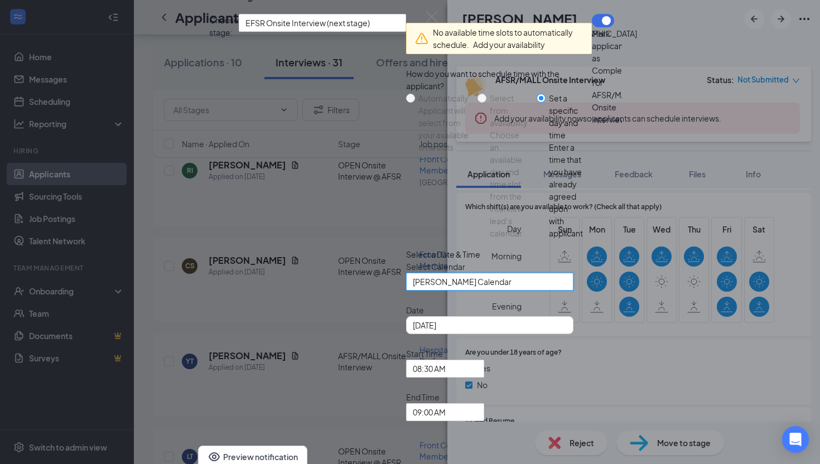
click at [413, 273] on span "Karen Psaras's Calendar" at bounding box center [485, 288] width 144 height 30
click at [376, 352] on div "Choose stage: EFSR Onsite Interview (next stage) 3624790 3543906 3802937 Applic…" at bounding box center [410, 224] width 402 height 443
click at [413, 273] on span "Karen Psaras's Calendar" at bounding box center [485, 288] width 144 height 30
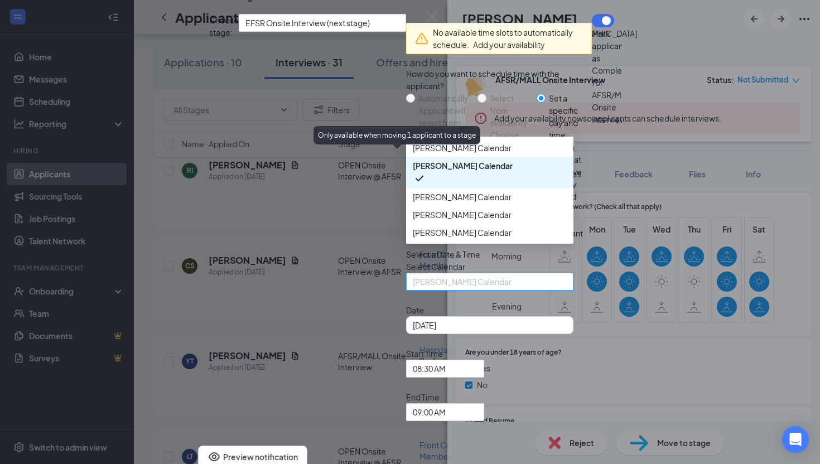
click at [490, 180] on div "Choose an available day and time slot from the interview lead’s calendar" at bounding box center [509, 184] width 38 height 110
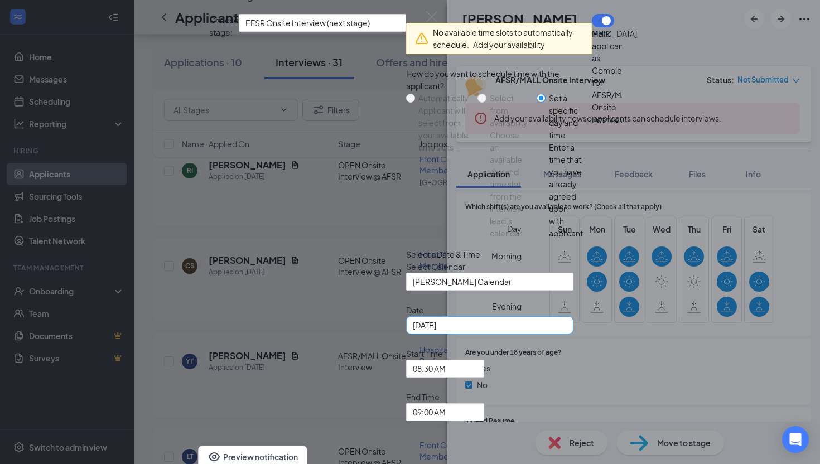
click at [413, 319] on div "Aug 26, 2025" at bounding box center [490, 325] width 154 height 12
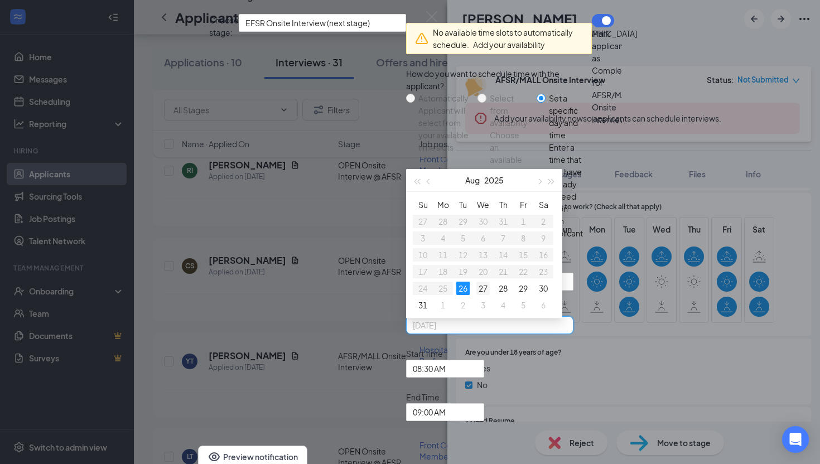
type input "Aug 27, 2025"
click at [476, 282] on div "27" at bounding box center [482, 288] width 13 height 13
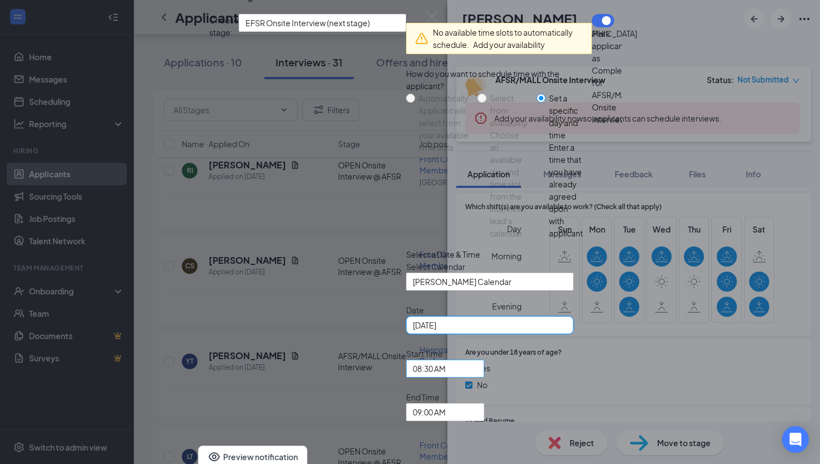
click at [452, 360] on span "08:30 AM" at bounding box center [445, 368] width 65 height 17
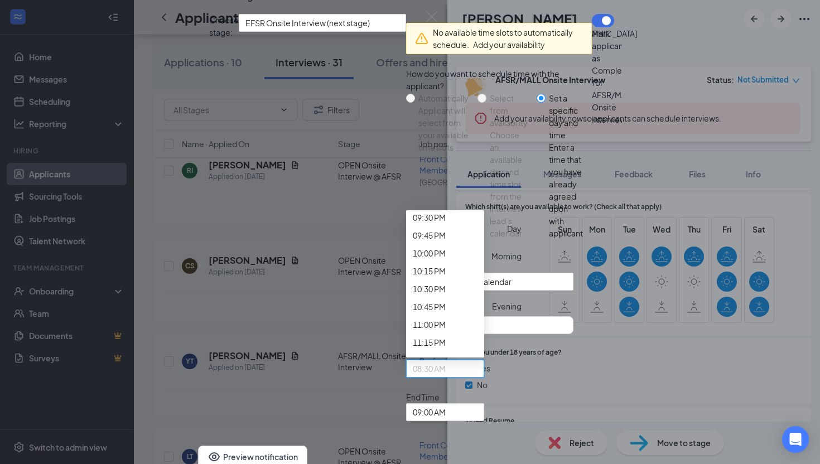
scroll to position [1629, 0]
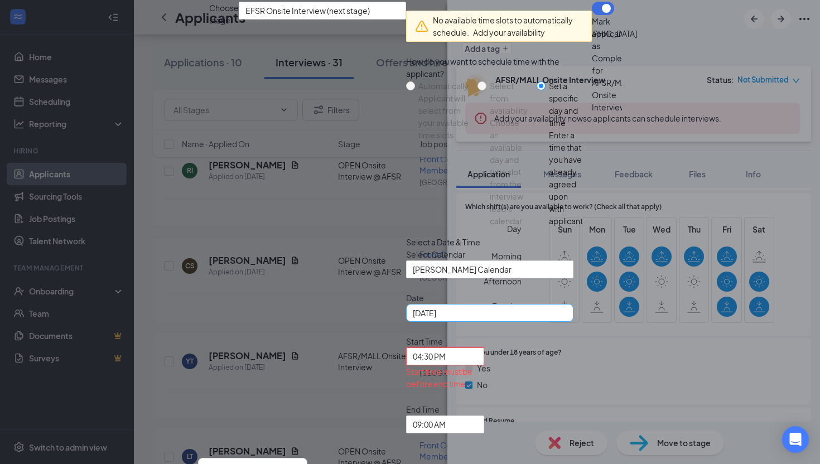
click at [413, 312] on div "Aug 27, 2025" at bounding box center [490, 313] width 154 height 12
click at [500, 253] on div "Select Calendar Karen Psaras's Calendar 93380 82344 94787 Darienne White's Cale…" at bounding box center [499, 263] width 186 height 30
click at [478, 416] on span "09:00 AM" at bounding box center [445, 424] width 65 height 17
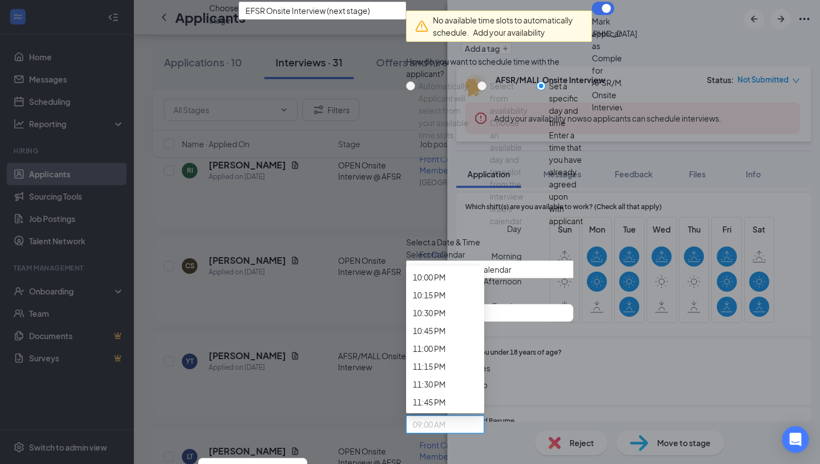
scroll to position [1726, 0]
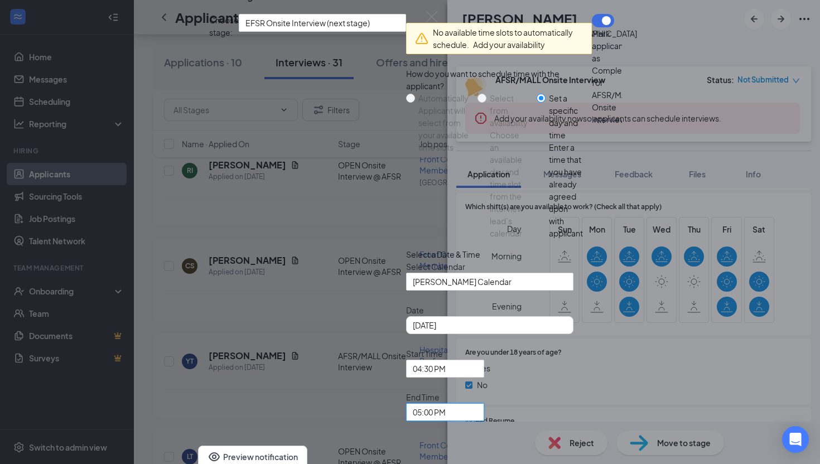
click at [499, 261] on div "Select Calendar Karen Psaras's Calendar 93380 82344 94787 Darienne White's Cale…" at bounding box center [499, 276] width 186 height 30
click at [592, 27] on button "button" at bounding box center [603, 20] width 22 height 13
click at [257, 446] on button "Preview notification" at bounding box center [252, 457] width 109 height 22
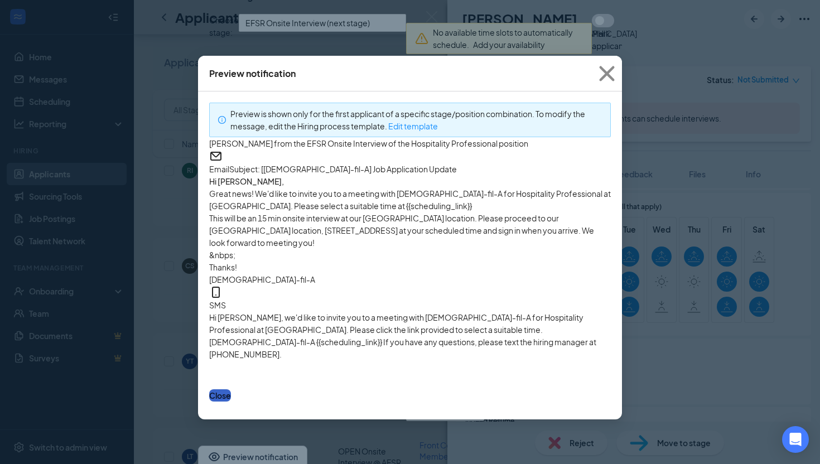
click at [231, 402] on button "Close" at bounding box center [220, 395] width 22 height 12
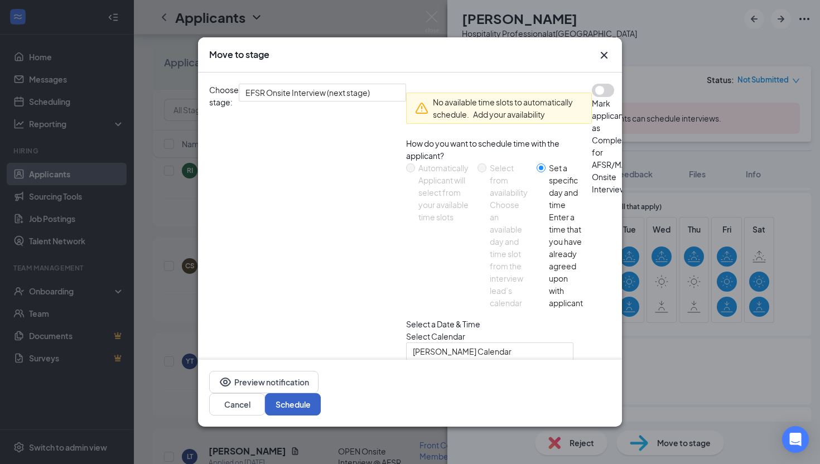
scroll to position [37, 0]
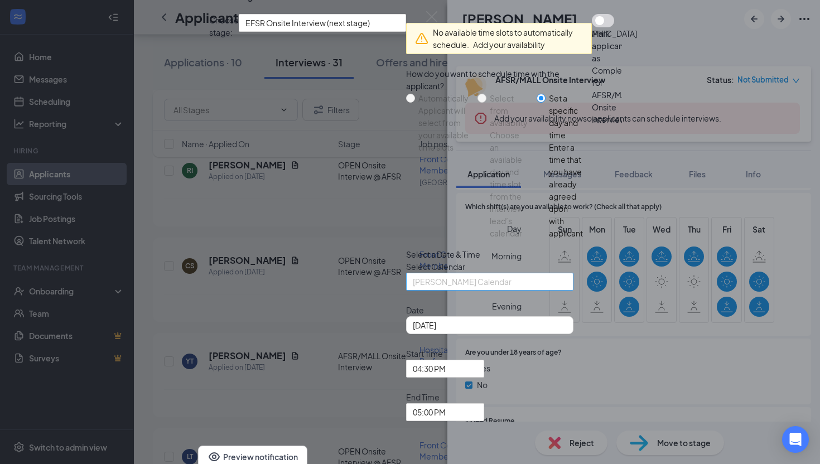
click at [413, 273] on span "Karen Psaras's Calendar" at bounding box center [485, 288] width 144 height 30
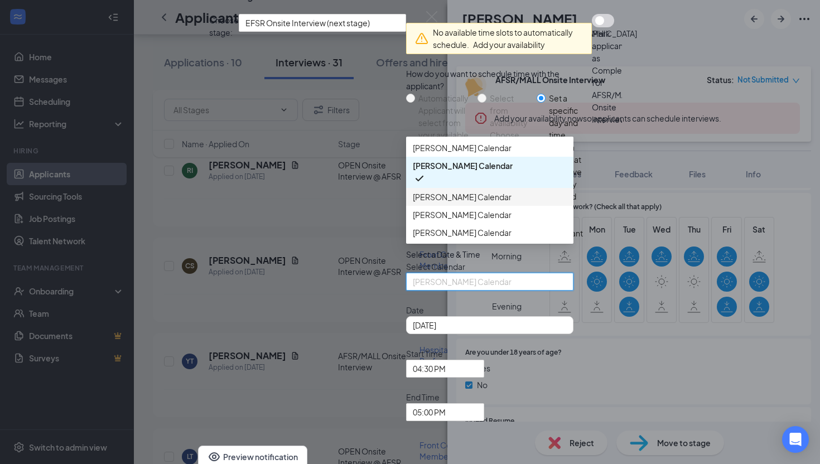
click at [413, 191] on span "Lena Warner's Calendar" at bounding box center [462, 197] width 99 height 12
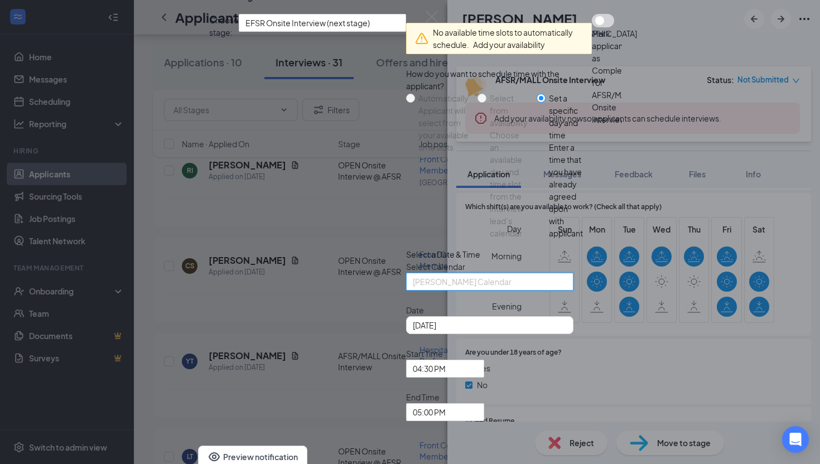
click at [413, 273] on span "Lena Warner's Calendar" at bounding box center [462, 281] width 99 height 17
click at [427, 248] on div "Select a Date & Time Select Calendar Lena Warner's Calendar 208813 82370 Darien…" at bounding box center [499, 334] width 186 height 173
click at [413, 273] on span "Lena Warner's Calendar" at bounding box center [462, 281] width 99 height 17
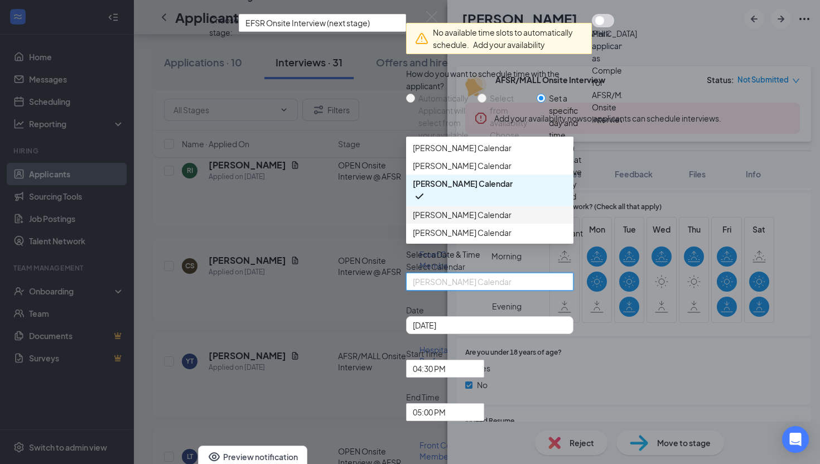
click at [413, 210] on span "Megan Taylor's Calendar" at bounding box center [462, 215] width 99 height 12
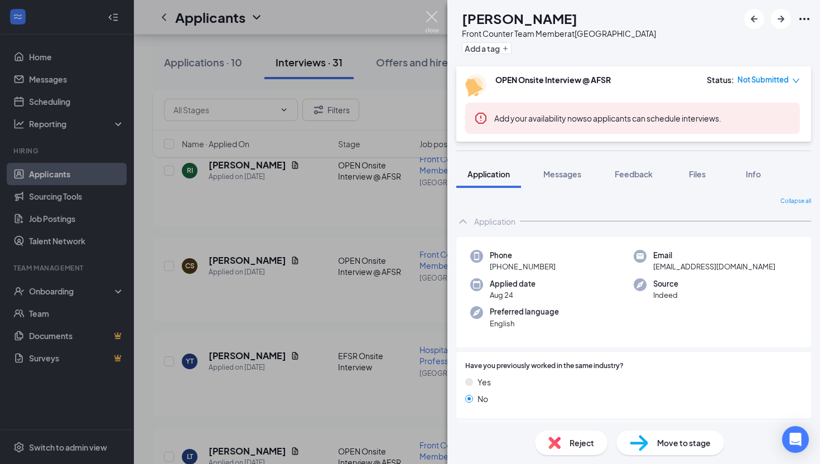
click at [432, 24] on img at bounding box center [432, 22] width 14 height 22
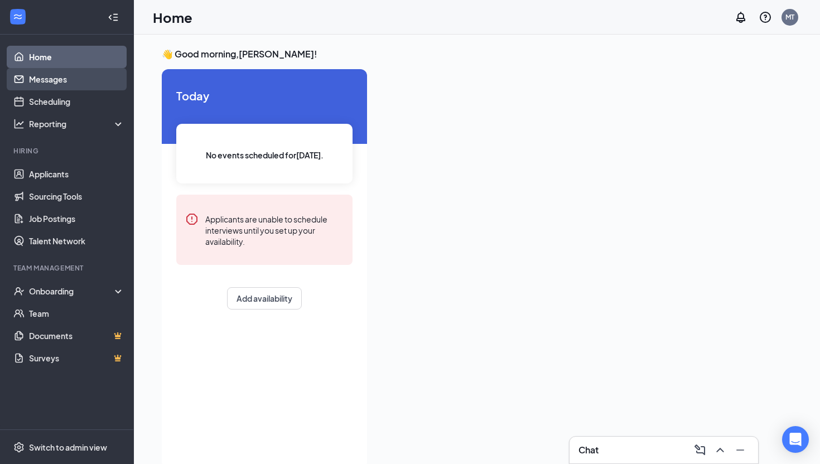
click at [51, 73] on link "Messages" at bounding box center [76, 79] width 95 height 22
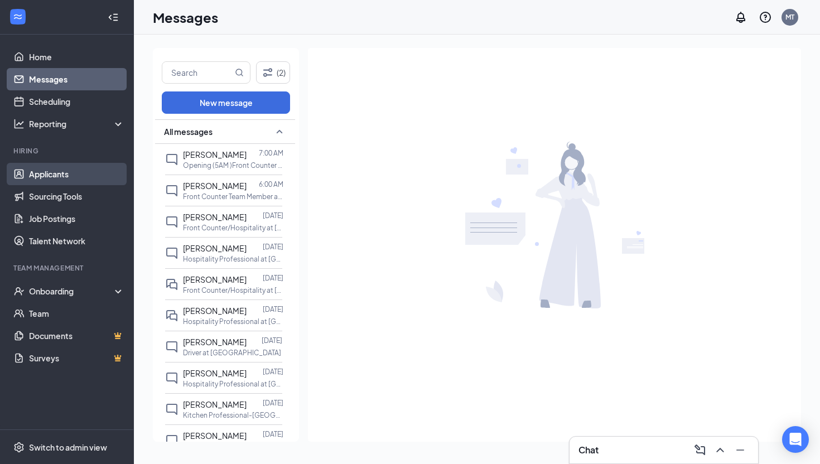
click at [78, 177] on link "Applicants" at bounding box center [76, 174] width 95 height 22
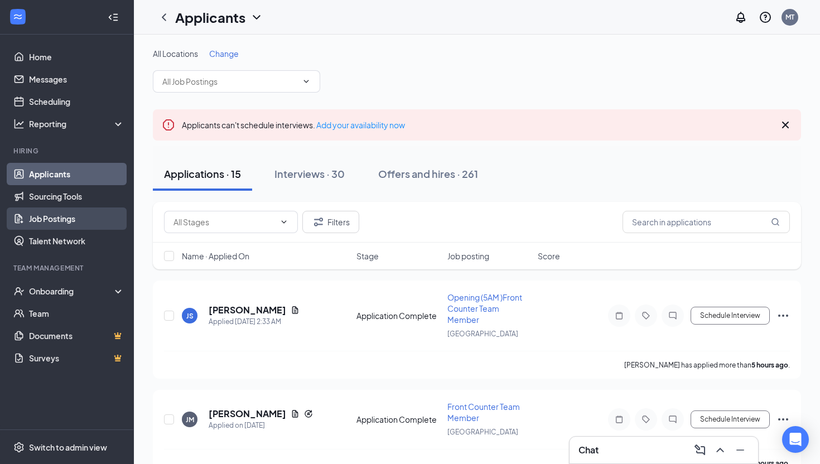
click at [63, 226] on link "Job Postings" at bounding box center [76, 219] width 95 height 22
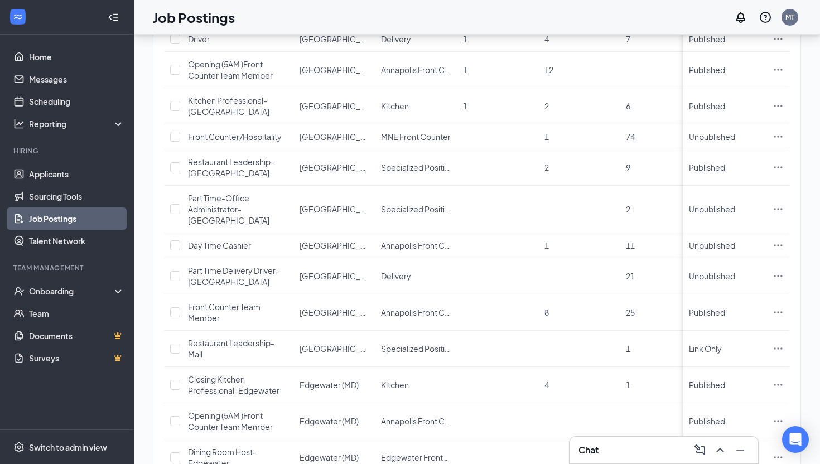
scroll to position [212, 0]
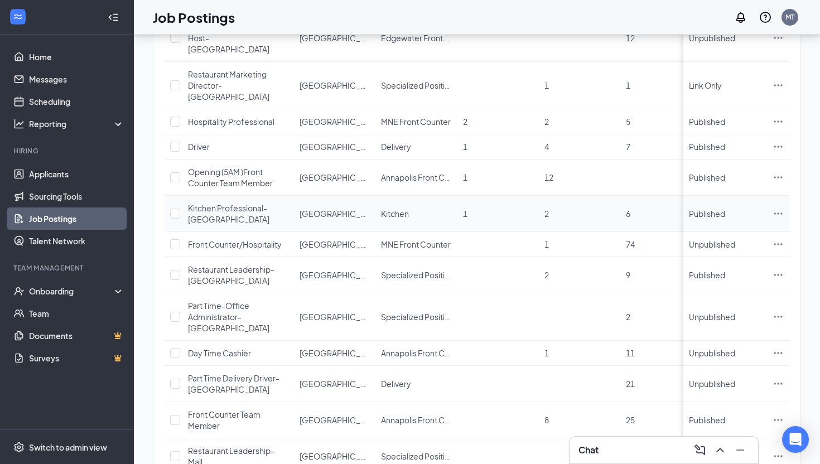
click at [215, 203] on span "Kitchen Professional-[GEOGRAPHIC_DATA]" at bounding box center [228, 213] width 81 height 21
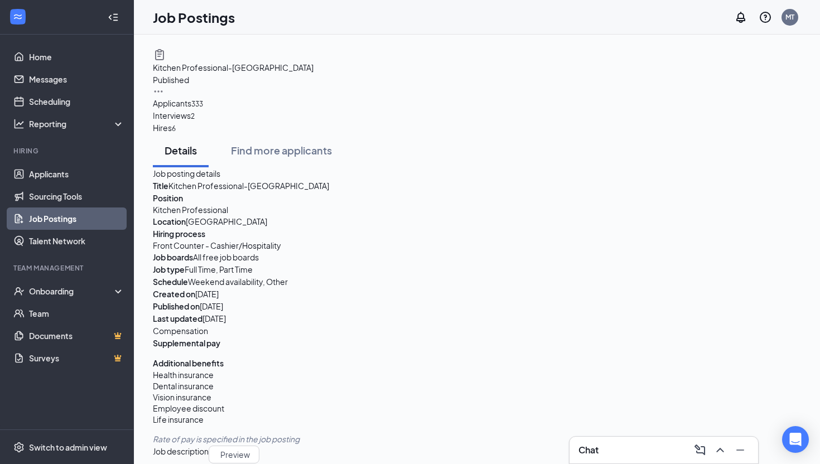
click at [787, 86] on div at bounding box center [477, 91] width 648 height 11
click at [164, 86] on icon "Ellipses" at bounding box center [158, 91] width 11 height 11
click at [337, 201] on div "Job posting details Title Kitchen Professional-Annapolis Position Kitchen Profe…" at bounding box center [477, 245] width 648 height 157
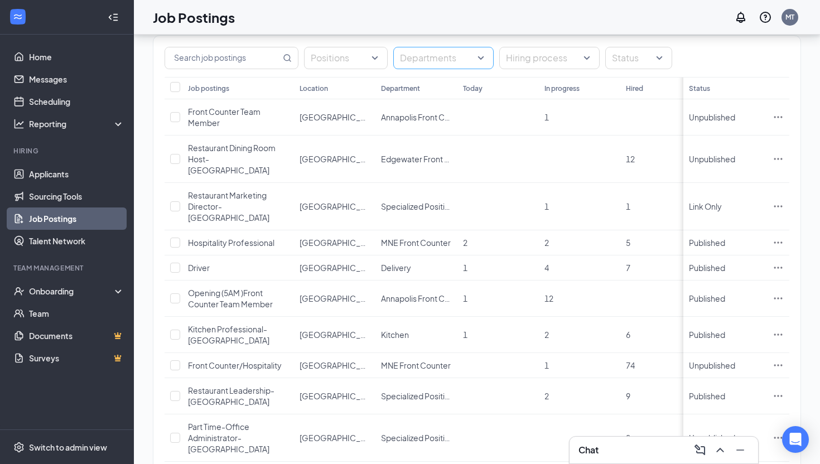
scroll to position [91, 0]
click at [779, 118] on icon "Ellipses" at bounding box center [778, 116] width 11 height 11
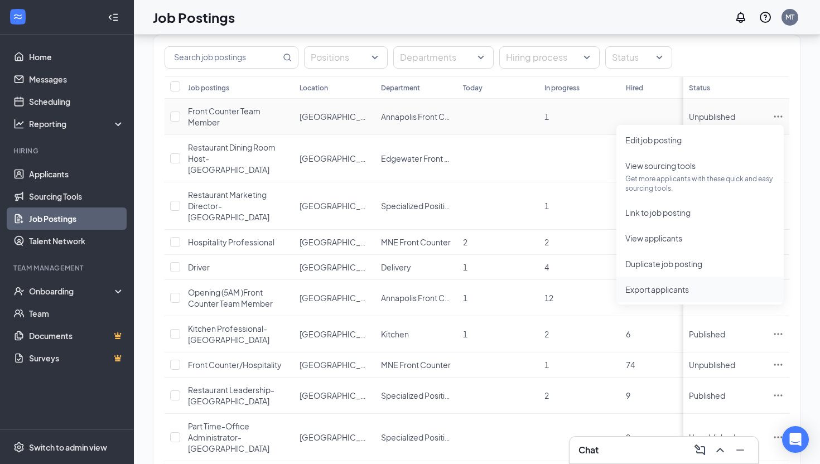
click at [705, 290] on span "Export applicants" at bounding box center [700, 289] width 150 height 12
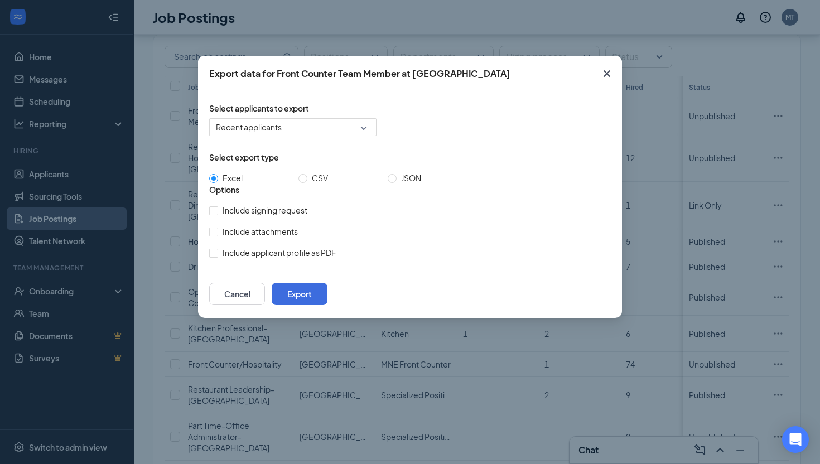
scroll to position [92, 0]
click at [343, 131] on span "Recent applicants" at bounding box center [293, 127] width 154 height 17
click at [334, 139] on div "Select applicants to export Recent applicants all filter Recent applicants Appl…" at bounding box center [410, 181] width 402 height 156
click at [608, 75] on icon "Cross" at bounding box center [607, 73] width 7 height 7
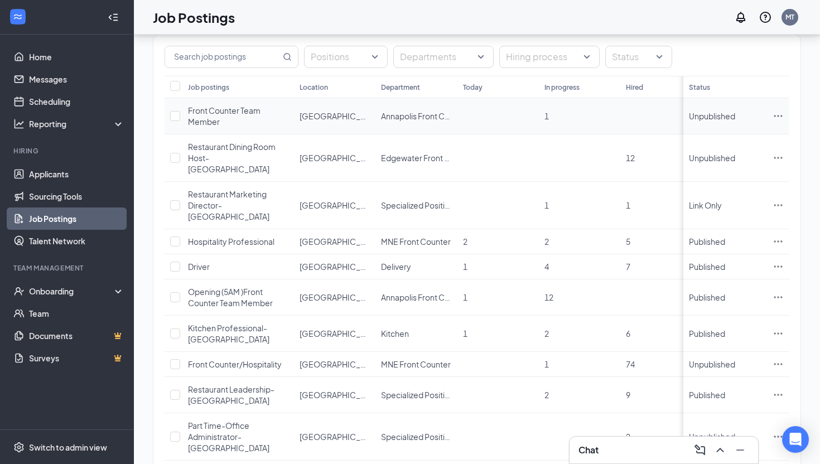
click at [779, 115] on icon "Ellipses" at bounding box center [778, 115] width 11 height 11
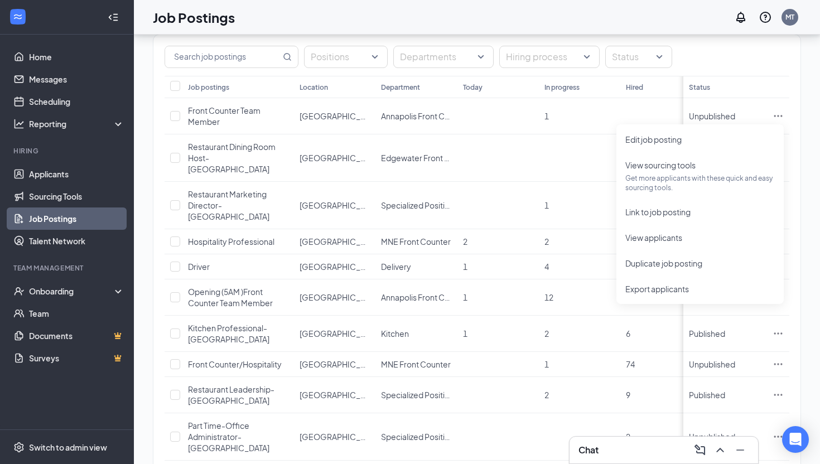
click at [733, 54] on div "Positions Departments Hiring process Status" at bounding box center [477, 57] width 625 height 22
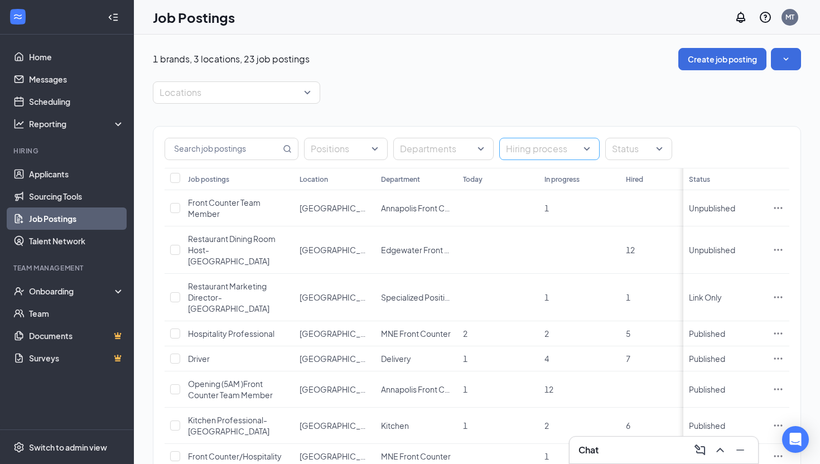
click at [540, 153] on div at bounding box center [544, 149] width 84 height 18
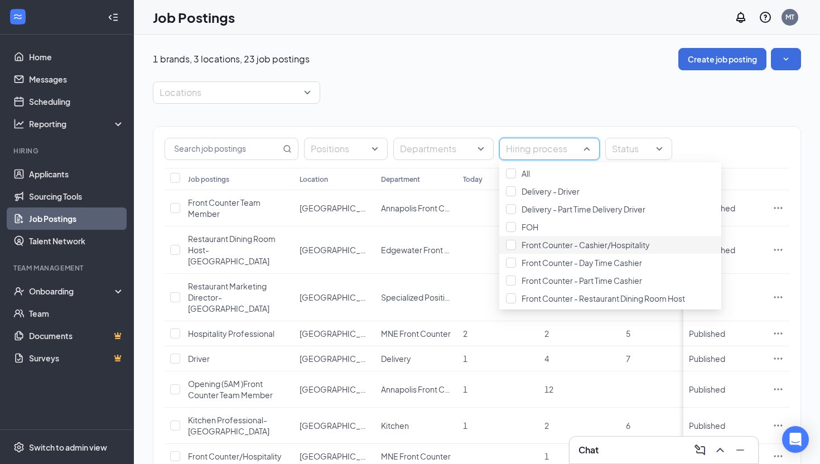
scroll to position [15, 0]
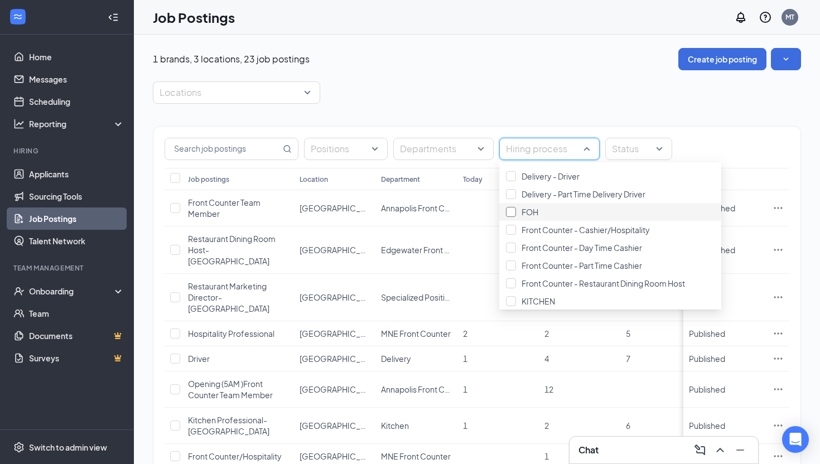
click at [515, 217] on div at bounding box center [511, 212] width 10 height 10
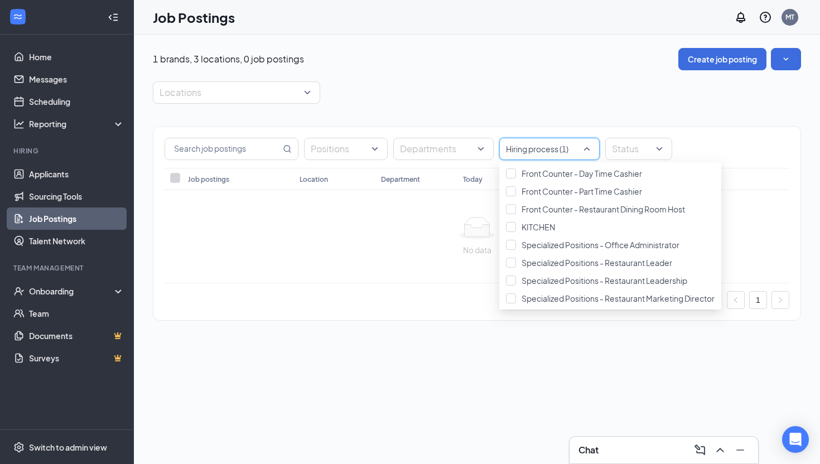
scroll to position [191, 0]
click at [322, 233] on div at bounding box center [476, 228] width 607 height 22
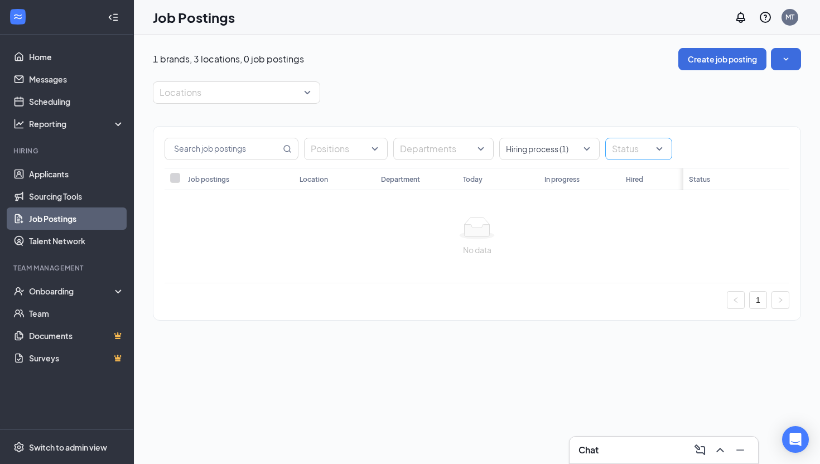
click at [651, 153] on div at bounding box center [633, 149] width 50 height 18
click at [758, 302] on link "1" at bounding box center [758, 300] width 17 height 17
click at [269, 97] on div at bounding box center [231, 93] width 151 height 18
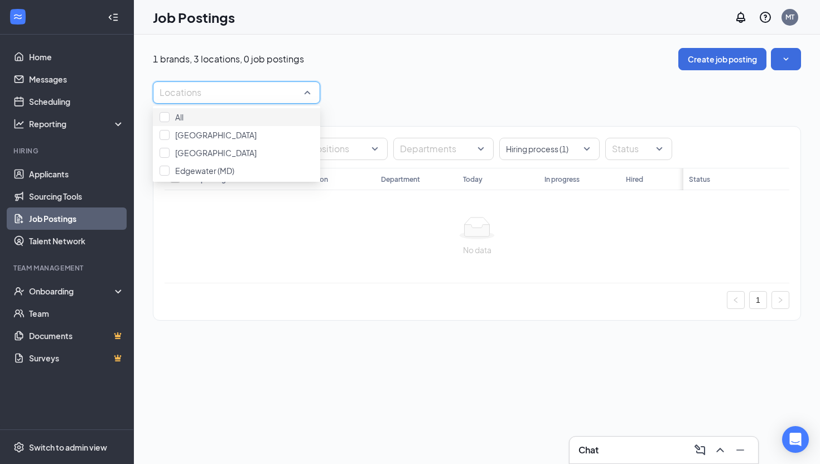
click at [401, 93] on div "Locations" at bounding box center [477, 92] width 648 height 22
click at [314, 95] on div "Locations" at bounding box center [236, 92] width 167 height 22
click at [361, 30] on div "Job Postings MT" at bounding box center [477, 17] width 686 height 35
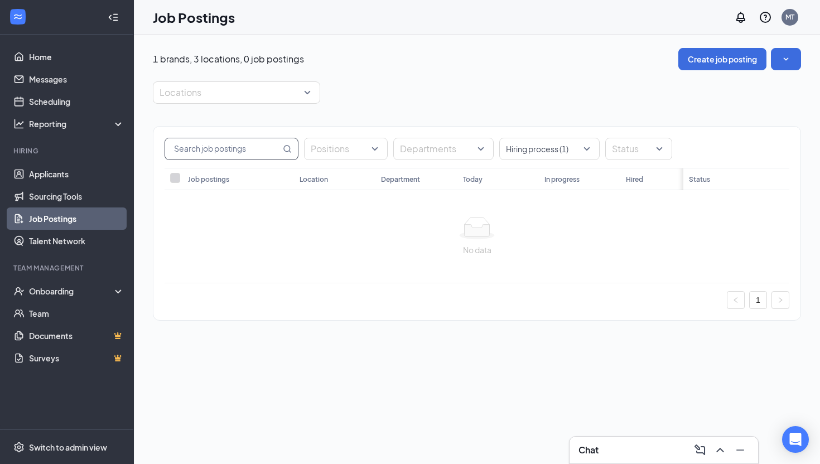
click at [226, 148] on input "text" at bounding box center [222, 148] width 115 height 21
type input "D"
click at [791, 452] on body "Home Messages Scheduling Reporting Hiring Applicants Sourcing Tools Job Posting…" at bounding box center [410, 232] width 820 height 464
click at [791, 439] on icon "Open Intercom Messenger" at bounding box center [795, 439] width 13 height 15
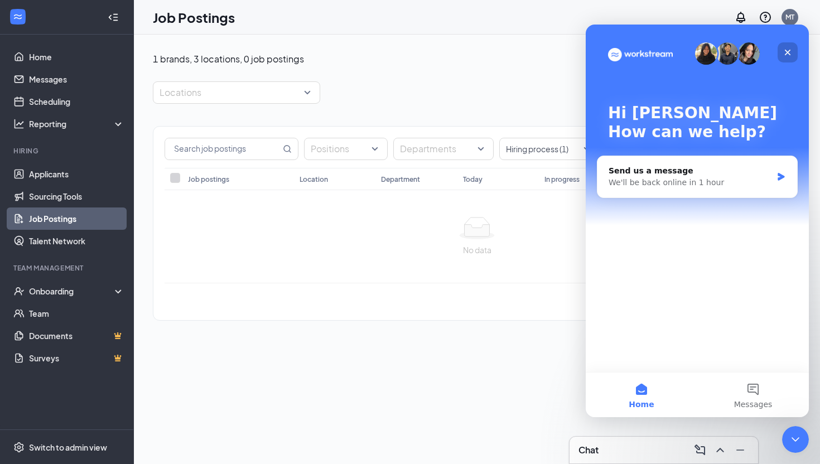
click at [781, 56] on div "Close" at bounding box center [788, 52] width 20 height 20
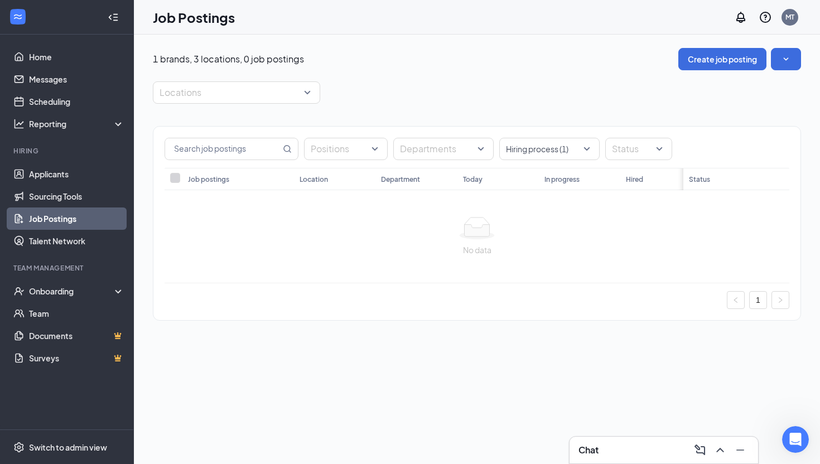
click at [616, 88] on div "Locations" at bounding box center [477, 92] width 648 height 22
click at [805, 438] on div "Open Intercom Messenger" at bounding box center [793, 438] width 37 height 37
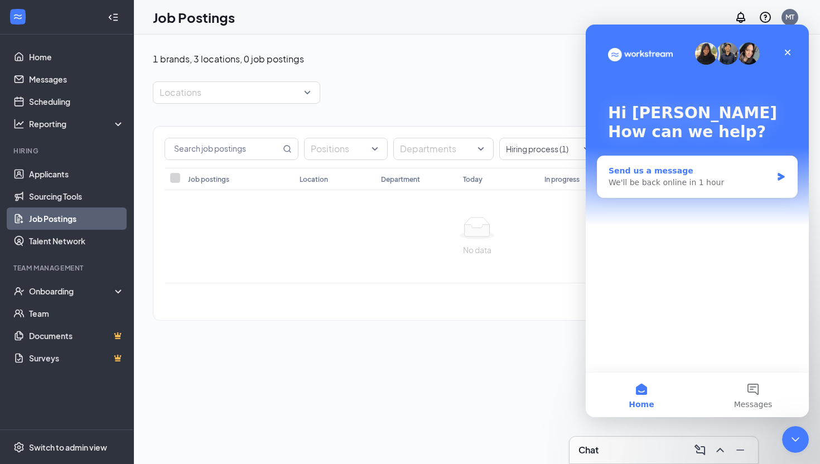
click at [698, 180] on div "We'll be back online in 1 hour" at bounding box center [690, 183] width 163 height 12
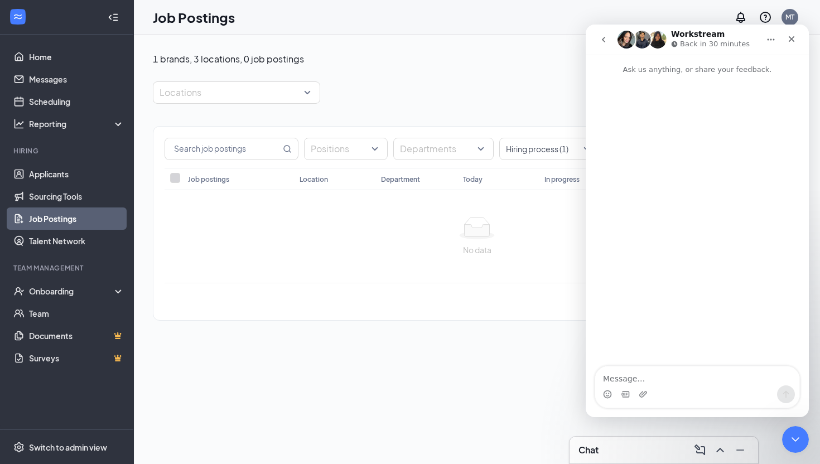
click at [718, 65] on p "Ask us anything, or share your feedback." at bounding box center [697, 65] width 223 height 21
click at [790, 32] on div "Close" at bounding box center [792, 39] width 20 height 20
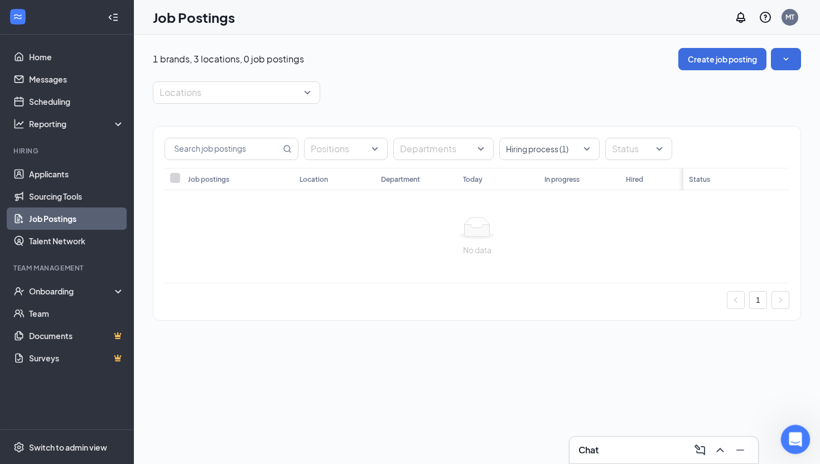
click at [803, 440] on div "Open Intercom Messenger" at bounding box center [793, 438] width 37 height 37
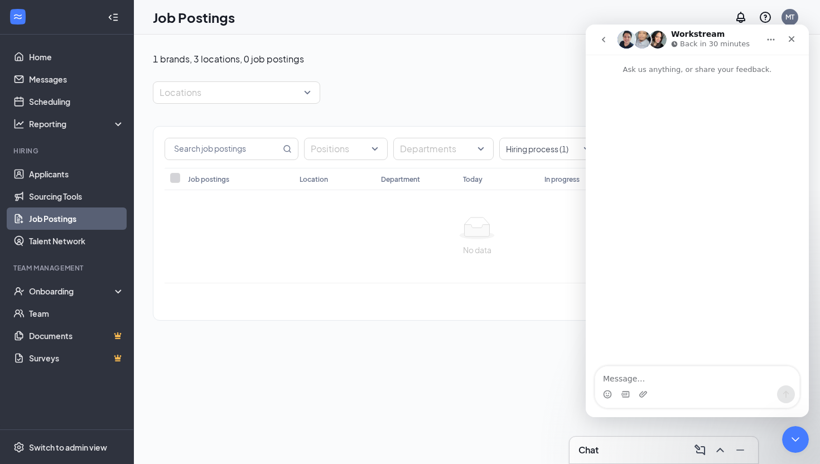
click at [725, 42] on p "Back in 30 minutes" at bounding box center [715, 43] width 70 height 11
click at [776, 43] on button "Home" at bounding box center [770, 39] width 21 height 21
click at [629, 44] on img "Intercom messenger" at bounding box center [627, 40] width 18 height 18
click at [693, 368] on textarea "Message…" at bounding box center [697, 376] width 204 height 19
type textarea "G"
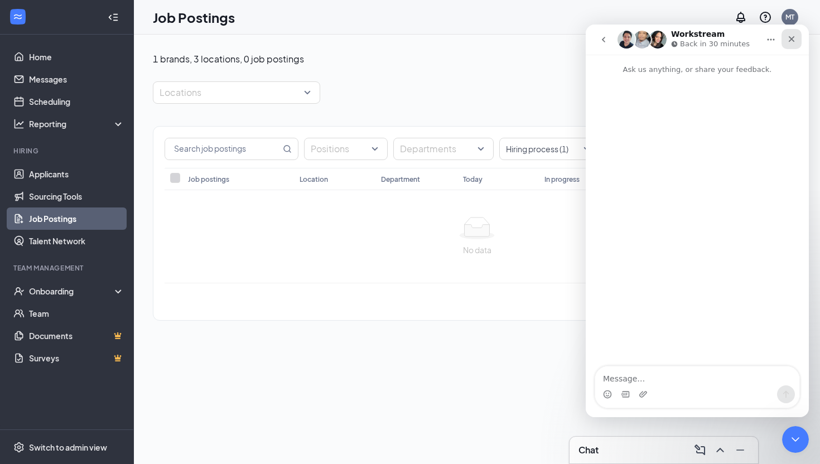
click at [792, 44] on div "Close" at bounding box center [792, 39] width 20 height 20
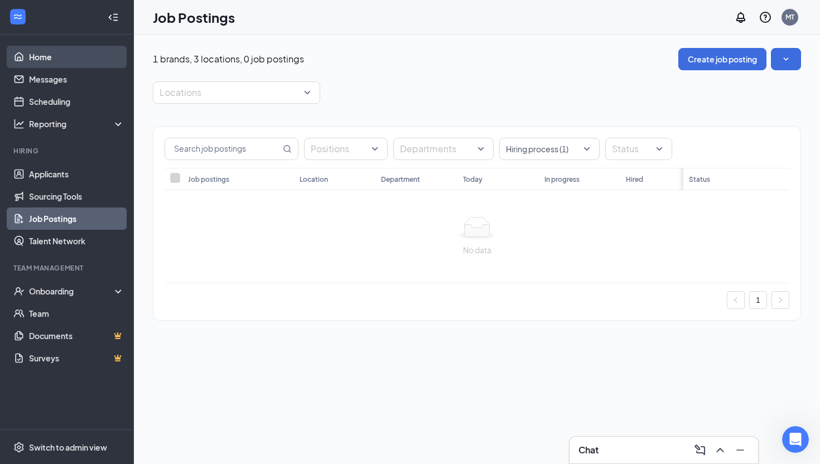
click at [49, 60] on link "Home" at bounding box center [76, 57] width 95 height 22
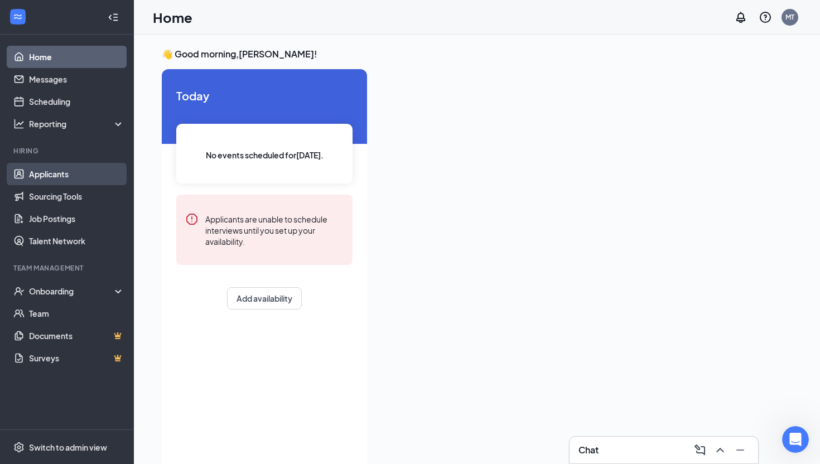
click at [47, 173] on link "Applicants" at bounding box center [76, 174] width 95 height 22
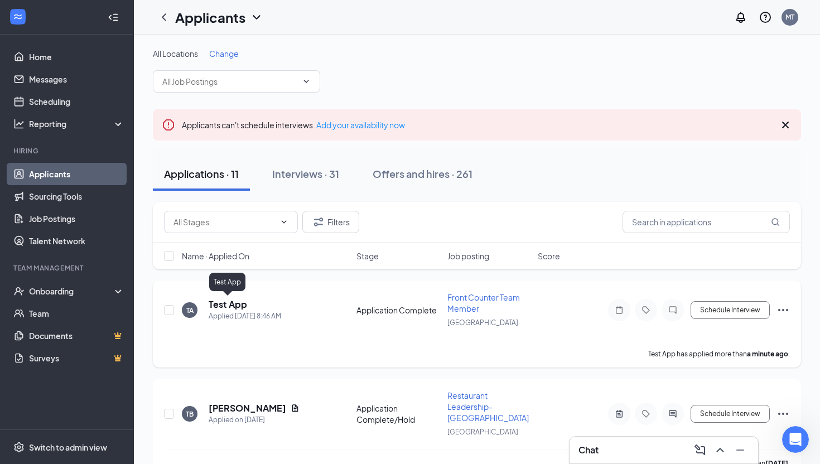
click at [222, 301] on h5 "Test App" at bounding box center [228, 304] width 38 height 12
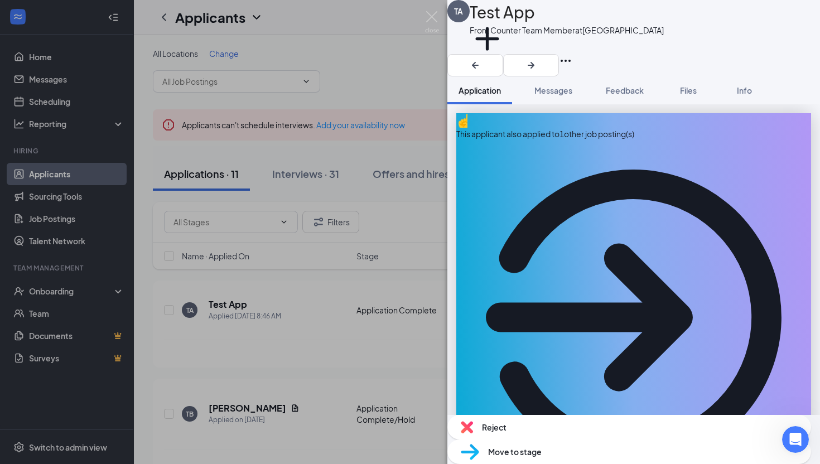
click at [609, 131] on div "This applicant also applied to 1 other job posting(s)" at bounding box center [633, 304] width 355 height 382
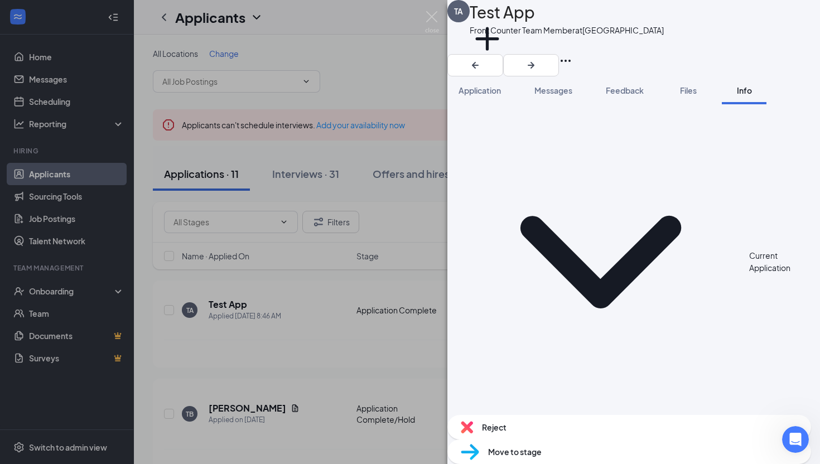
click at [485, 87] on span "Application" at bounding box center [480, 90] width 42 height 10
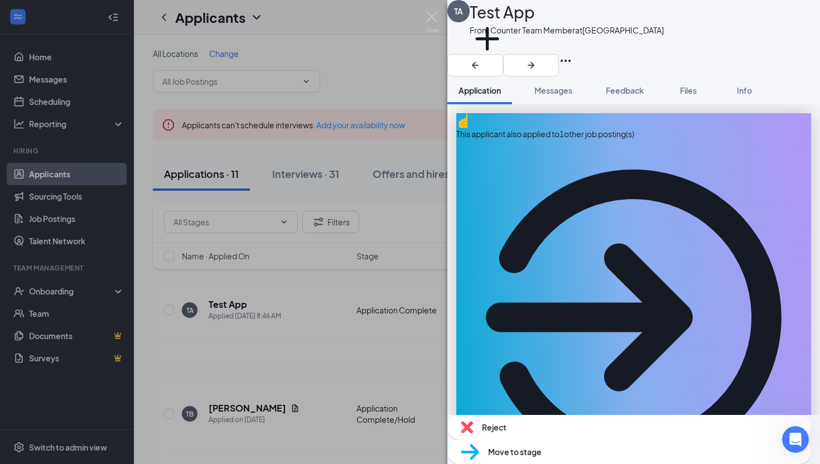
click at [571, 60] on icon "Ellipses" at bounding box center [566, 61] width 10 height 2
click at [572, 54] on icon "Ellipses" at bounding box center [565, 60] width 13 height 13
click at [756, 38] on link "View full application" at bounding box center [720, 39] width 72 height 12
click at [572, 54] on icon "Ellipses" at bounding box center [565, 60] width 13 height 13
click at [437, 21] on img at bounding box center [432, 22] width 14 height 22
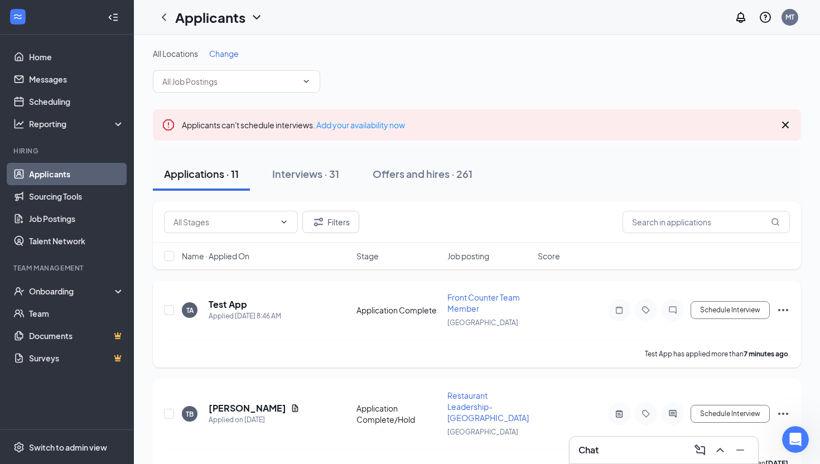
click at [514, 315] on div "Front Counter Team Member Annapolis Mall" at bounding box center [489, 310] width 84 height 37
click at [240, 304] on h5 "Test App" at bounding box center [228, 304] width 38 height 12
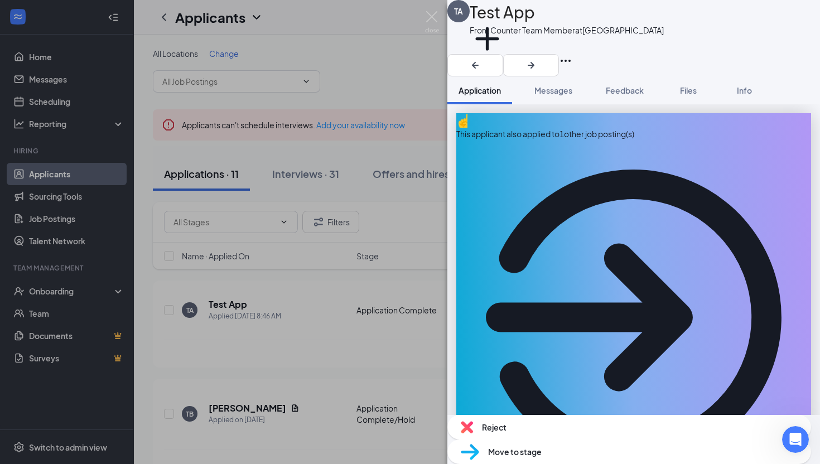
click at [542, 446] on span "Move to stage" at bounding box center [515, 452] width 54 height 12
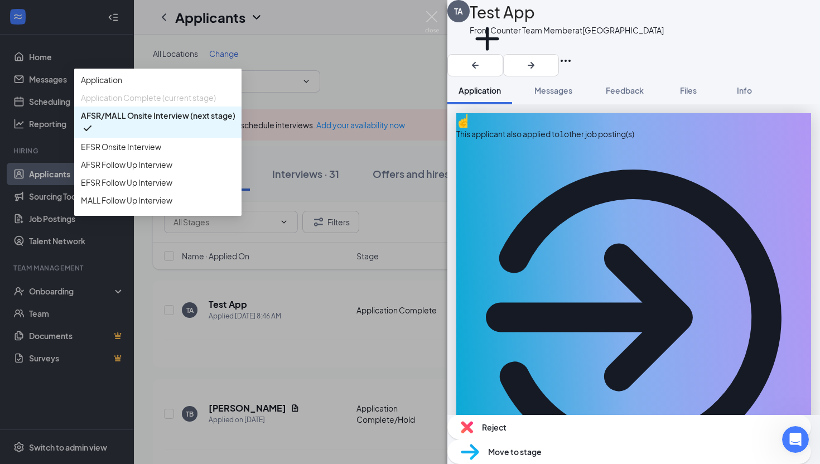
click at [235, 122] on span "AFSR/MALL Onsite Interview (next stage)" at bounding box center [158, 115] width 155 height 12
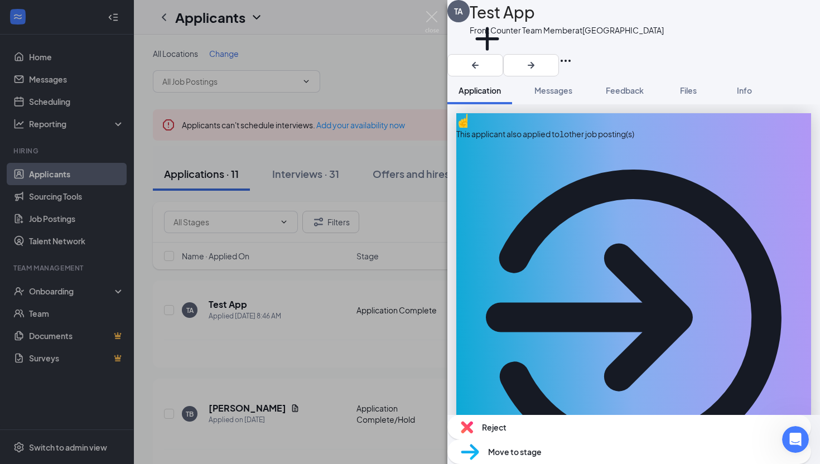
click at [434, 21] on img at bounding box center [432, 22] width 14 height 22
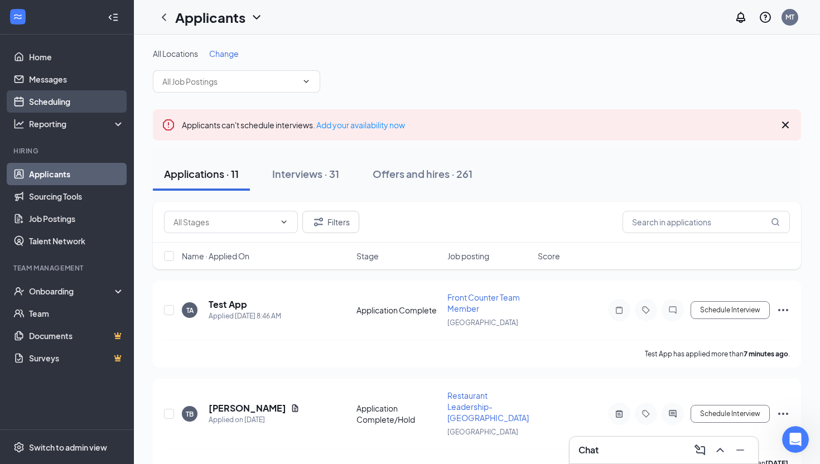
click at [78, 102] on link "Scheduling" at bounding box center [76, 101] width 95 height 22
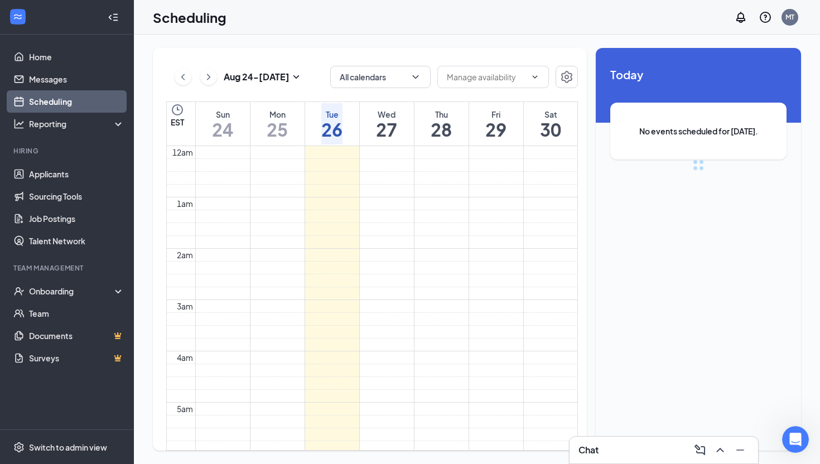
scroll to position [548, 0]
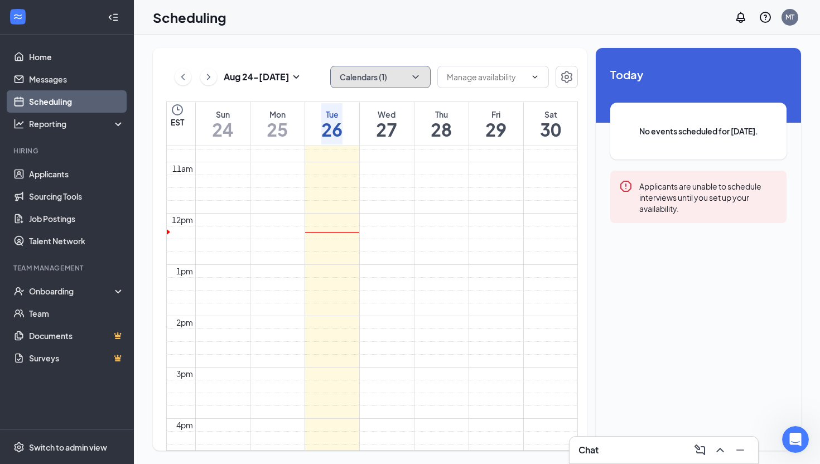
click at [380, 80] on button "Calendars (1)" at bounding box center [380, 77] width 100 height 22
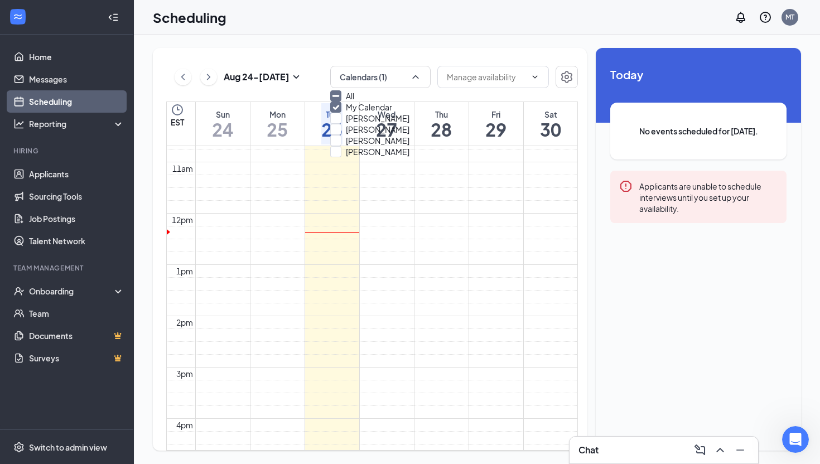
click at [373, 102] on div "All" at bounding box center [380, 95] width 100 height 11
checkbox input "true"
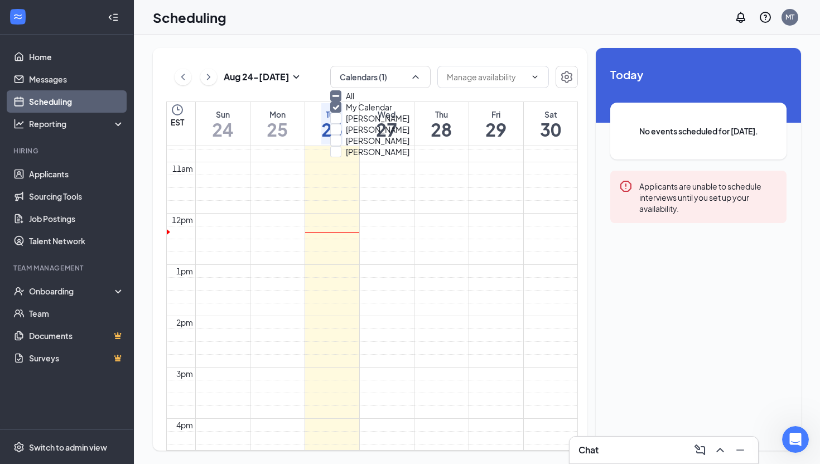
checkbox input "true"
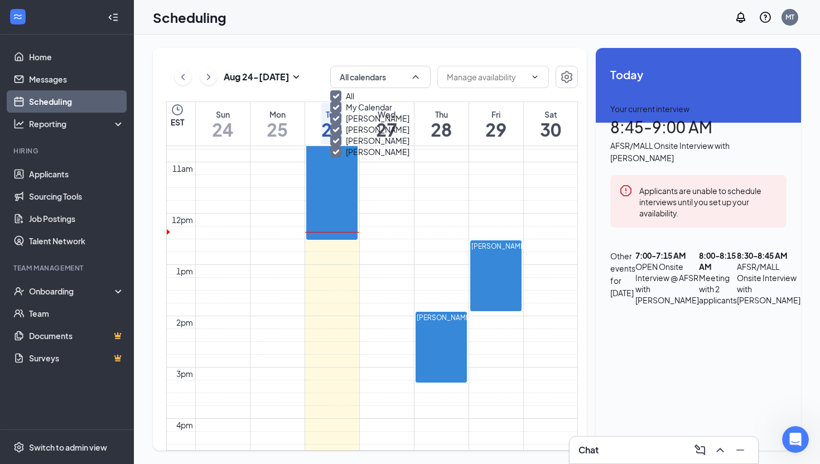
scroll to position [41, 0]
click at [723, 235] on div "Today Your current interview 8:45 - 9:00 AM AFSR/MALL Onsite Interview with Mar…" at bounding box center [698, 186] width 205 height 276
click at [307, 172] on div "Karen Psaras 7:00-7:15 AM 1 8:00-8:15 AM 2 8:30-8:45 AM 1 8:45-9:00 AM 1" at bounding box center [332, 168] width 51 height 141
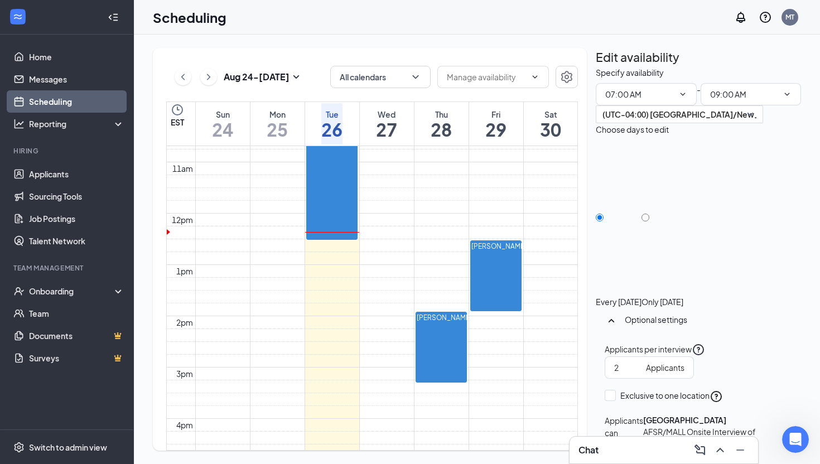
scroll to position [277, 0]
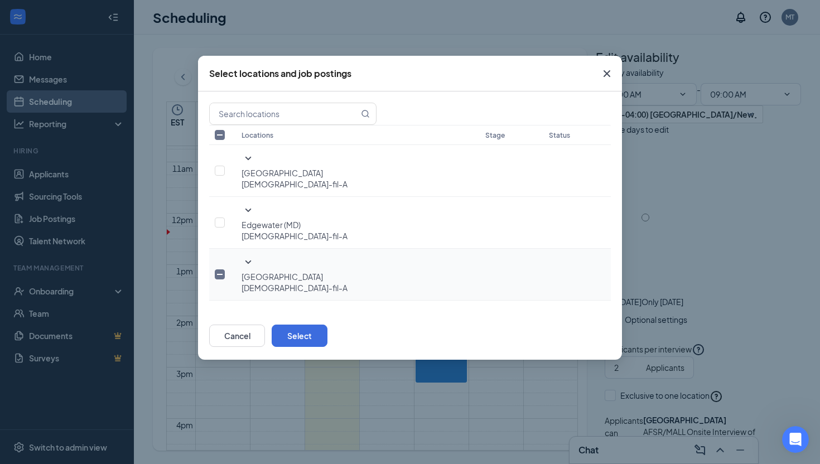
click at [245, 261] on icon "SmallChevronDown" at bounding box center [248, 262] width 6 height 3
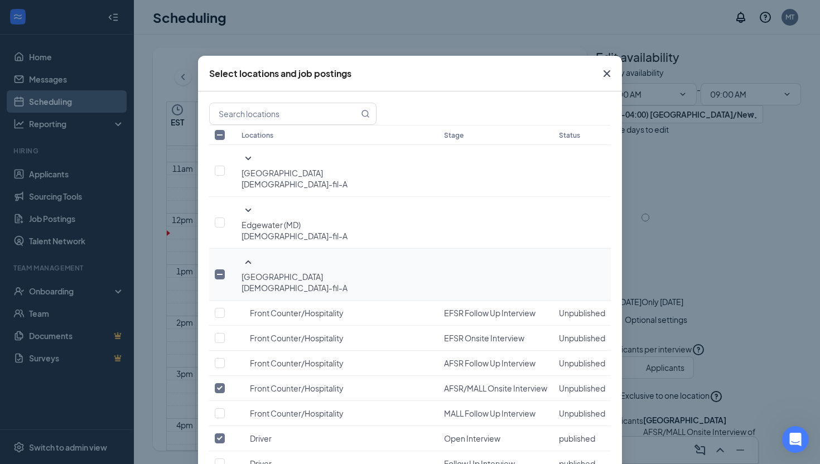
scroll to position [474, 0]
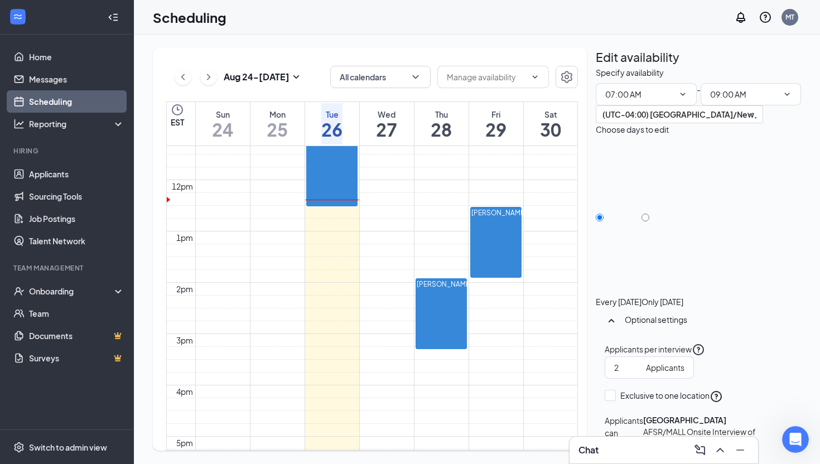
scroll to position [277, 0]
click at [63, 74] on link "Messages" at bounding box center [76, 79] width 95 height 22
click at [95, 221] on link "Job Postings" at bounding box center [76, 219] width 95 height 22
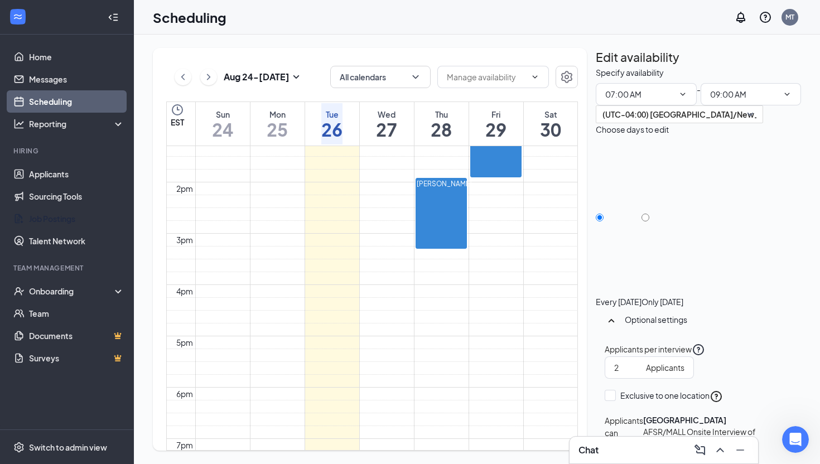
scroll to position [250, 0]
click at [662, 66] on h2 "Edit availability" at bounding box center [638, 57] width 84 height 18
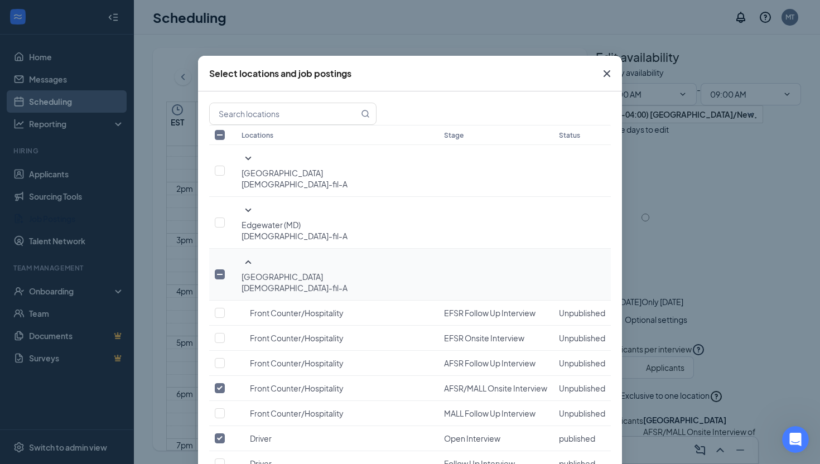
scroll to position [400, 0]
checkbox input "false"
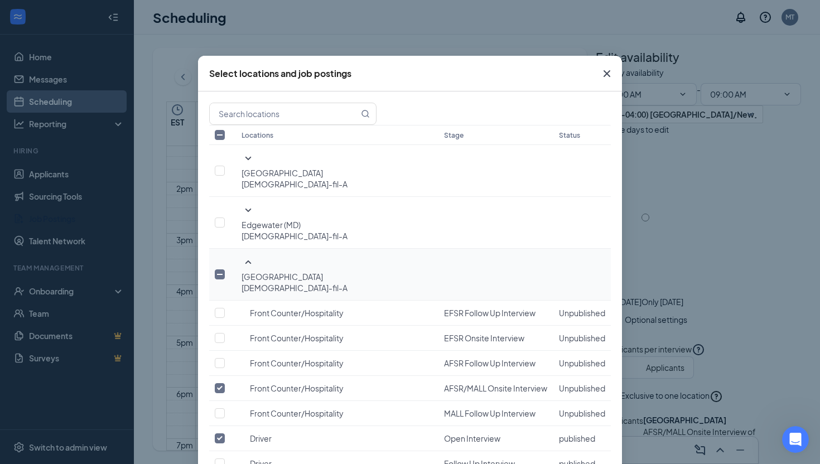
checkbox input "false"
click at [225, 459] on input "checkbox" at bounding box center [220, 464] width 10 height 10
checkbox input "true"
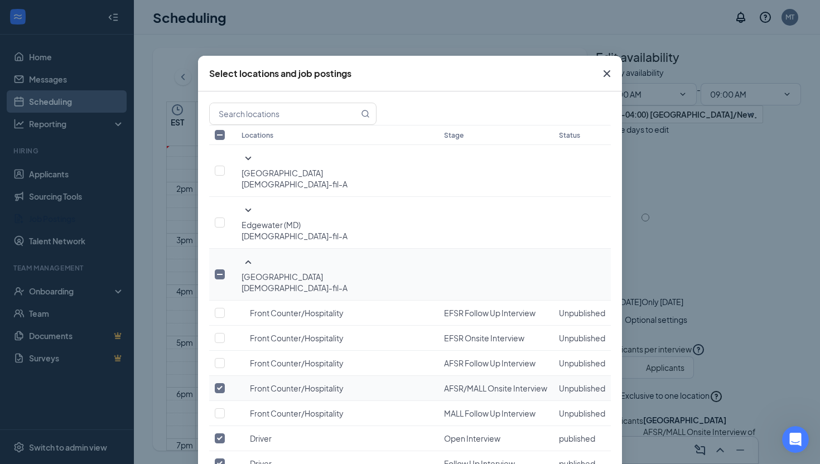
scroll to position [107, 0]
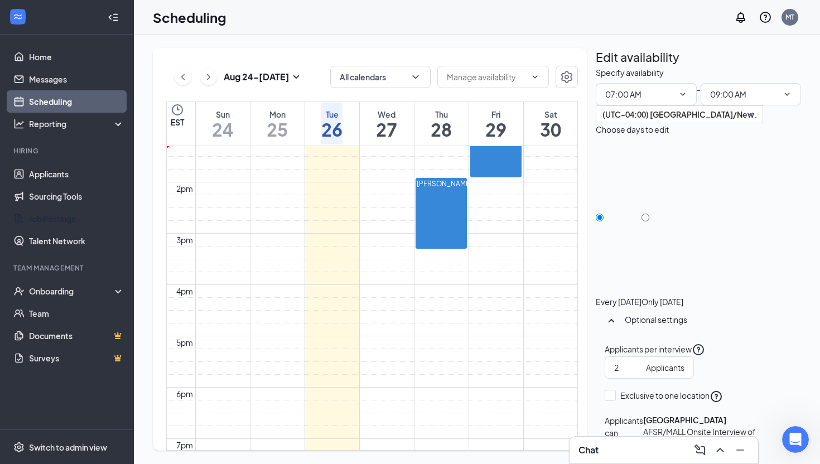
scroll to position [208, 0]
click at [799, 440] on icon "Open Intercom Messenger" at bounding box center [794, 438] width 18 height 18
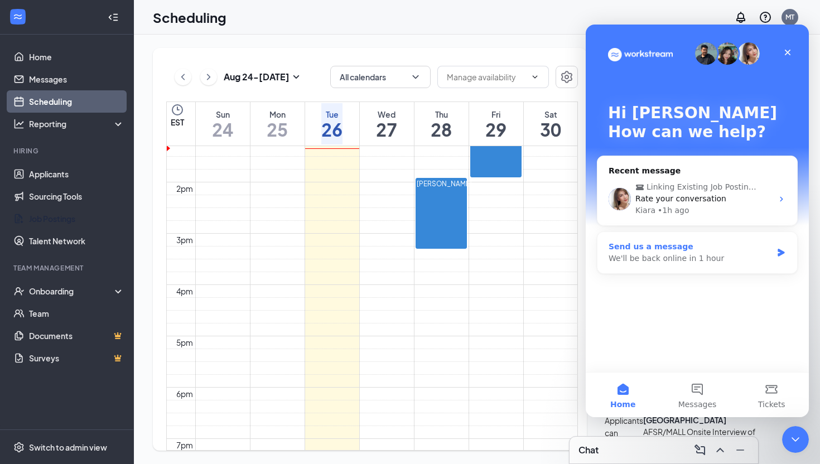
click at [673, 261] on div "We'll be back online in 1 hour" at bounding box center [690, 259] width 163 height 12
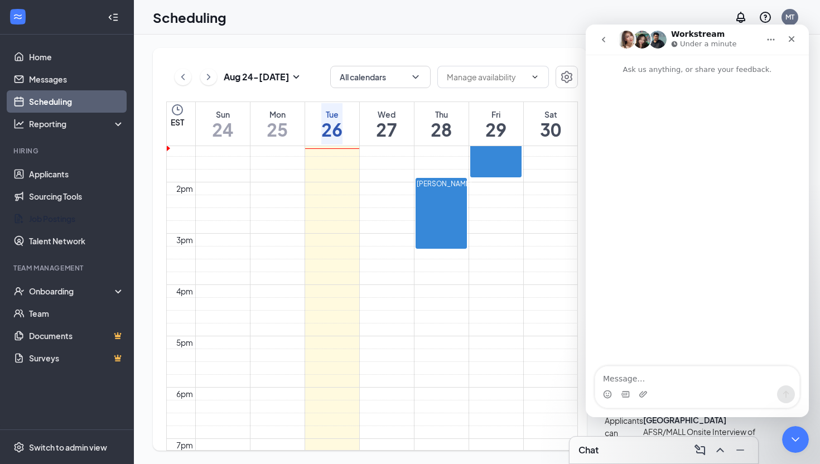
click at [652, 395] on div "Intercom messenger" at bounding box center [697, 394] width 204 height 18
click at [654, 374] on textarea "Message…" at bounding box center [697, 376] width 204 height 19
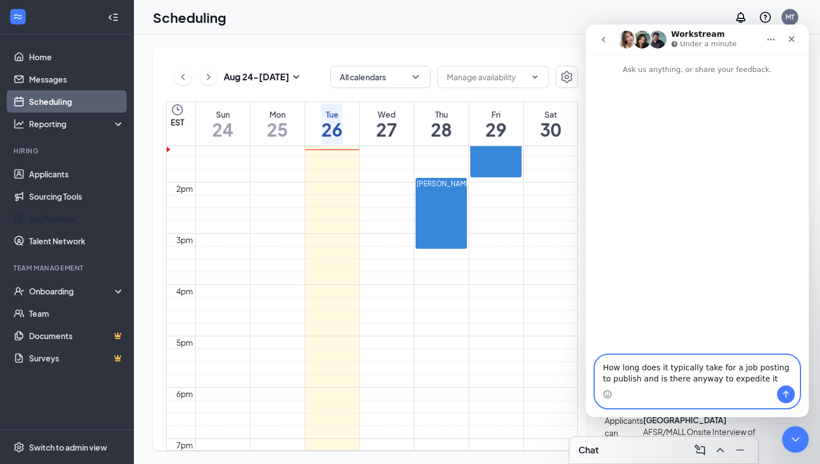
type textarea "How long does it typically take for a job posting to publish and is there anywa…"
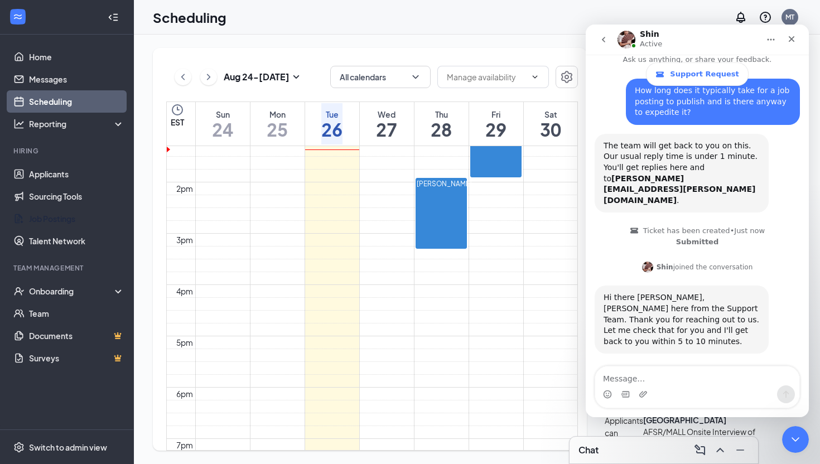
scroll to position [46, 0]
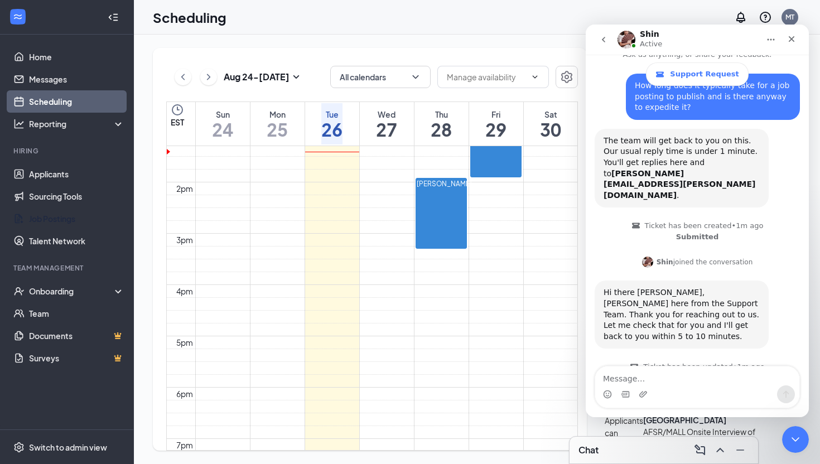
click at [710, 389] on div "Intercom messenger" at bounding box center [697, 394] width 204 height 18
click at [698, 375] on textarea "Message…" at bounding box center [697, 376] width 204 height 19
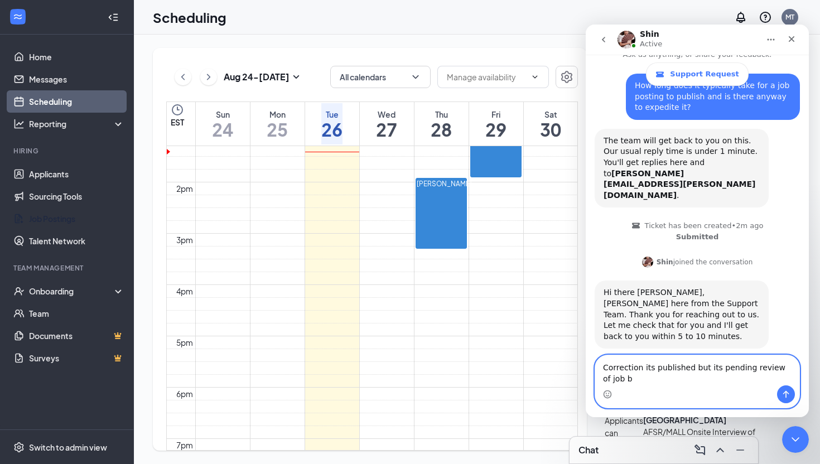
scroll to position [57, 0]
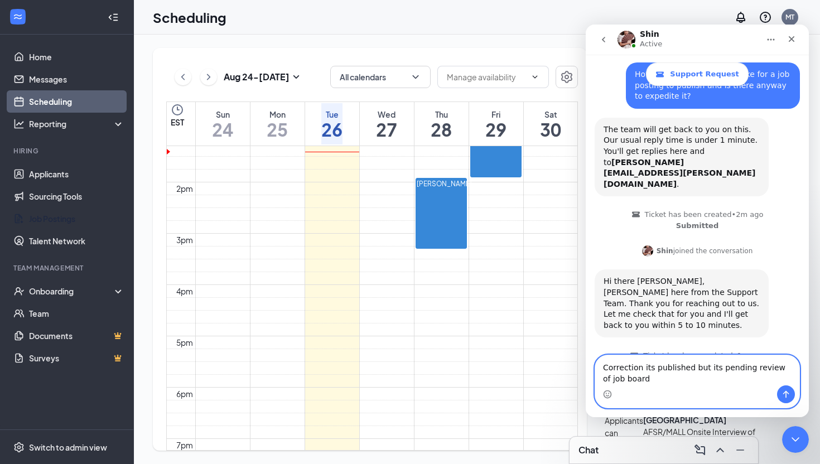
click at [635, 382] on textarea "Correction its published but its pending review of job board" at bounding box center [697, 370] width 204 height 30
type textarea "Correction its published but its pending review of job board guidelines."
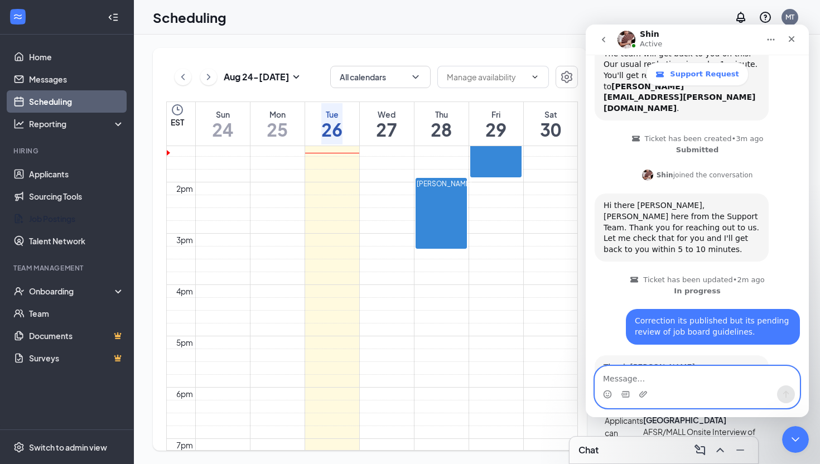
scroll to position [157, 0]
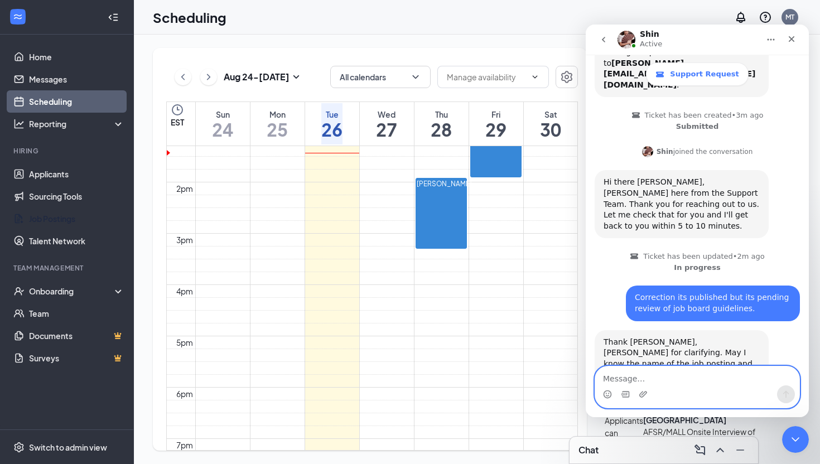
paste textarea "Front Counter Team Member Annapolis Mall Annapolis Front Counter 1"
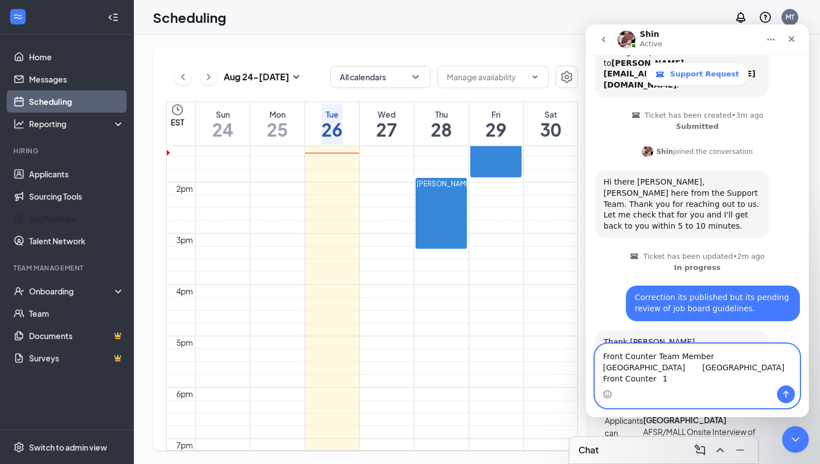
scroll to position [179, 0]
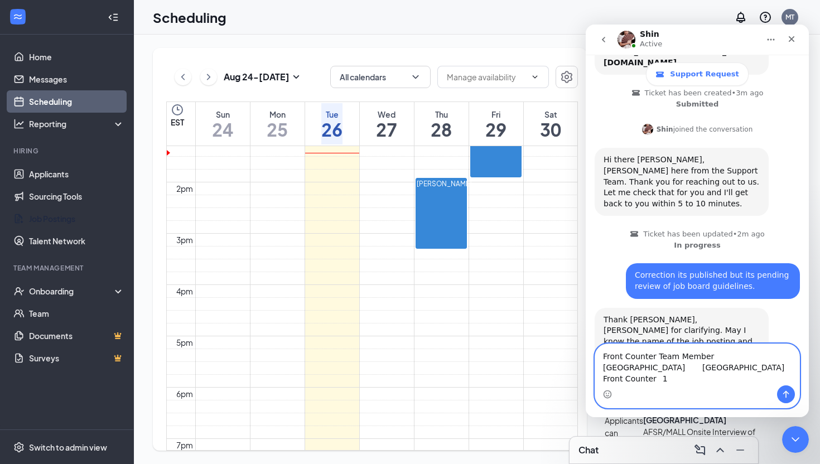
type textarea "Front Counter Team Member Annapolis Mall Annapolis Front Counter"
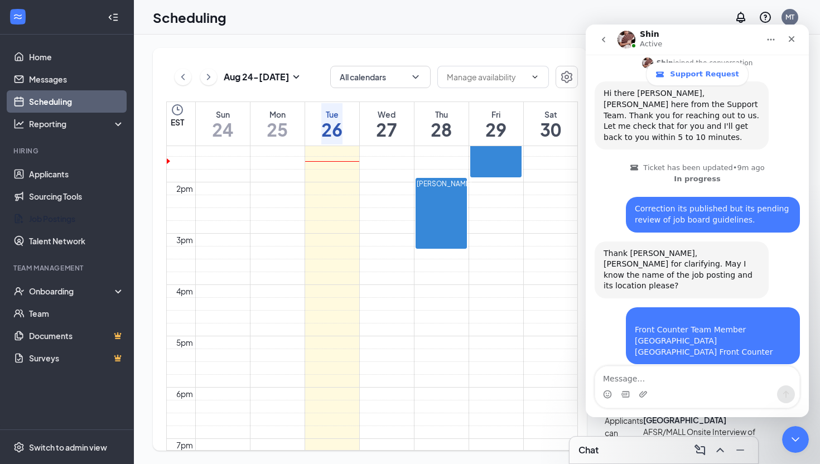
scroll to position [682, 0]
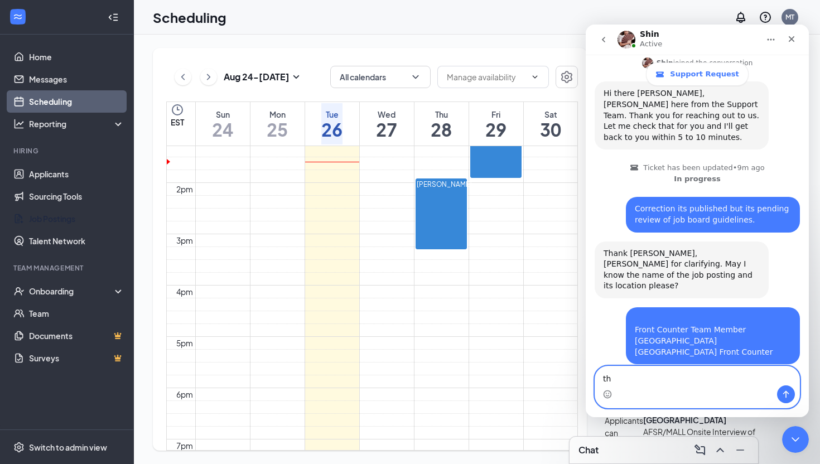
type textarea "t"
type textarea "Thank you."
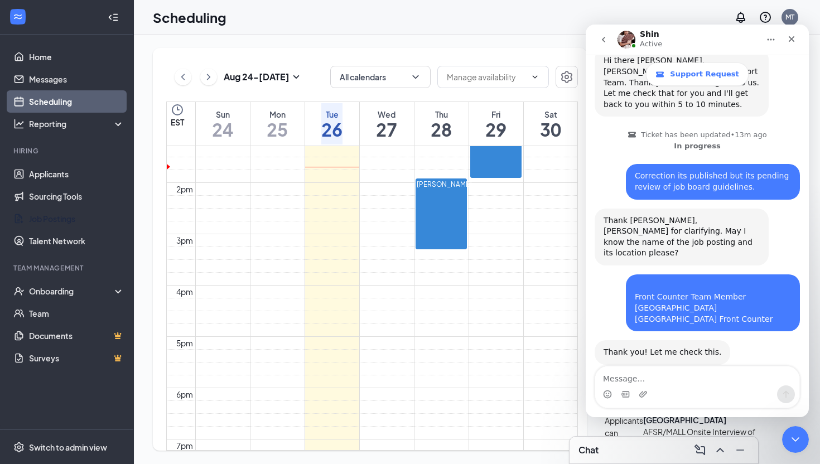
click at [672, 388] on div "Intercom messenger" at bounding box center [697, 394] width 204 height 18
click at [676, 378] on textarea "Message…" at bounding box center [697, 376] width 204 height 19
type textarea "Q"
type textarea "Any update?>"
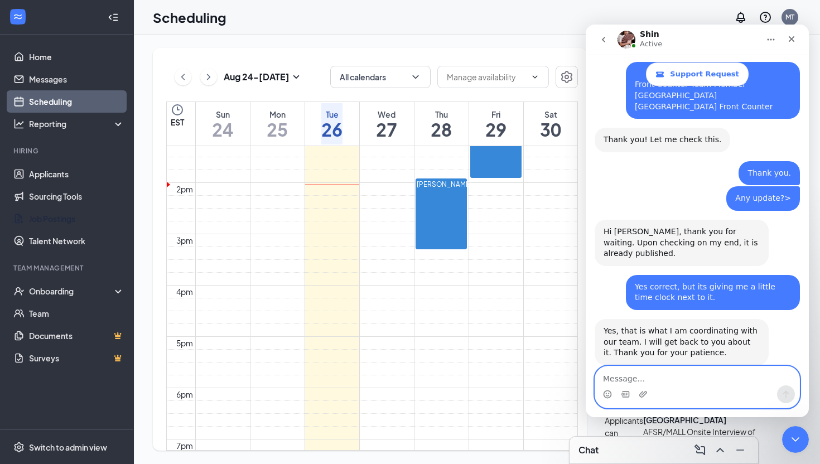
scroll to position [491, 0]
click at [790, 41] on icon "Close" at bounding box center [791, 39] width 9 height 9
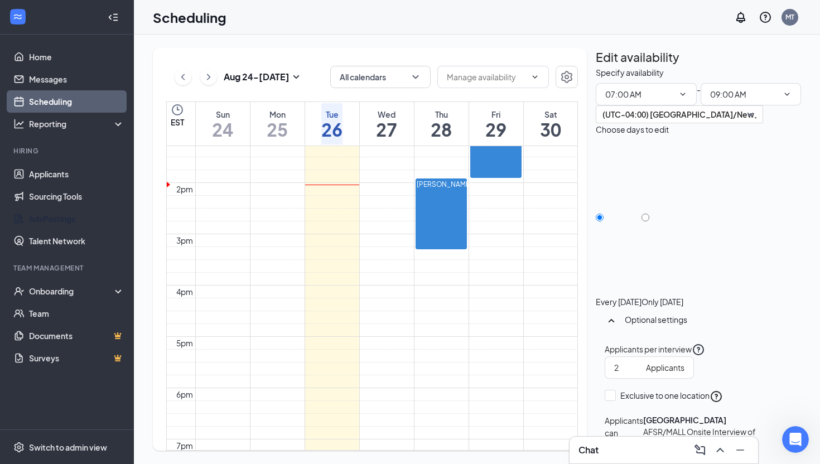
scroll to position [534, 0]
click at [59, 59] on link "Home" at bounding box center [76, 57] width 95 height 22
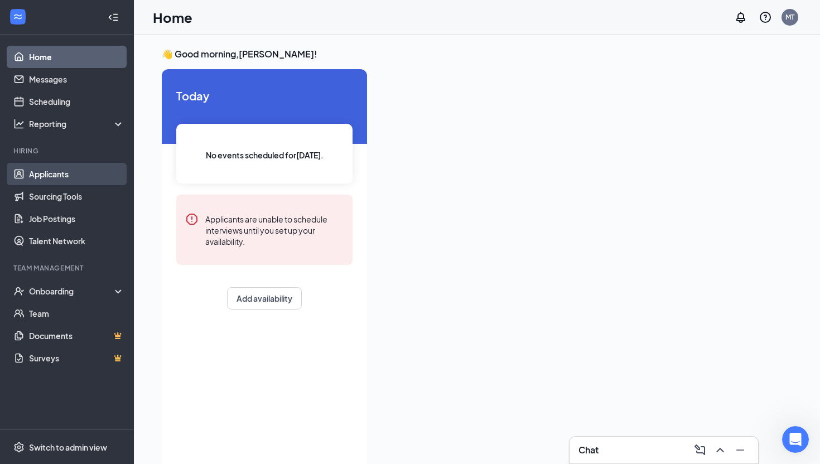
click at [60, 169] on link "Applicants" at bounding box center [76, 174] width 95 height 22
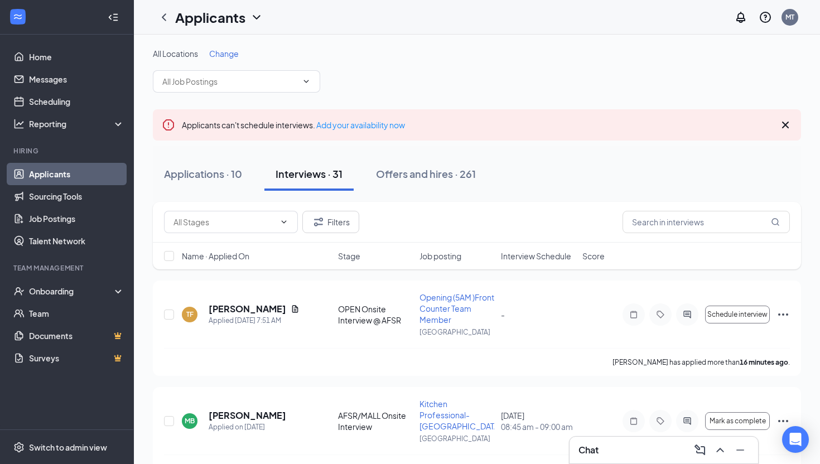
click at [548, 261] on span "Interview Schedule" at bounding box center [536, 255] width 70 height 11
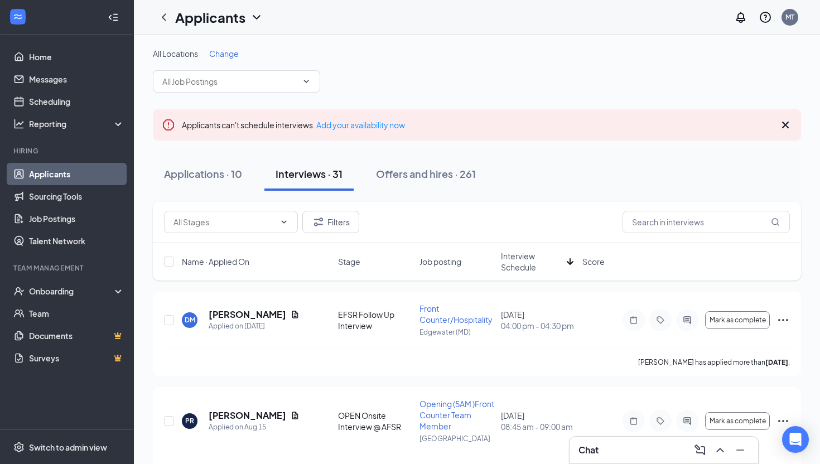
click at [531, 264] on span "Interview Schedule" at bounding box center [531, 261] width 61 height 22
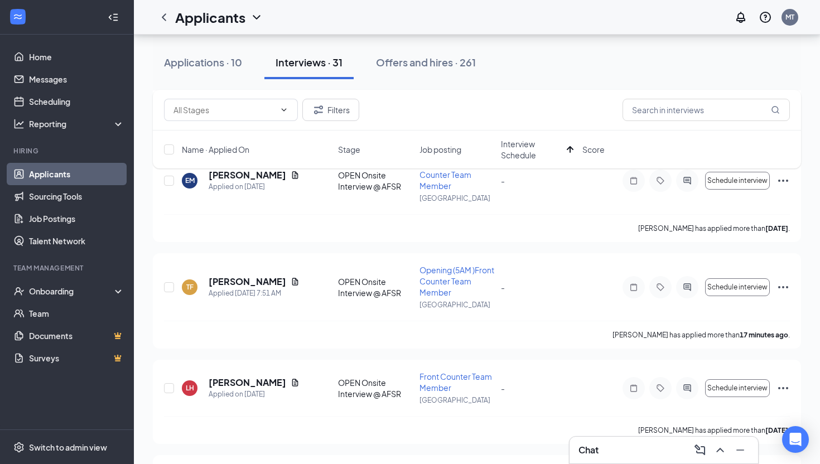
scroll to position [2425, 0]
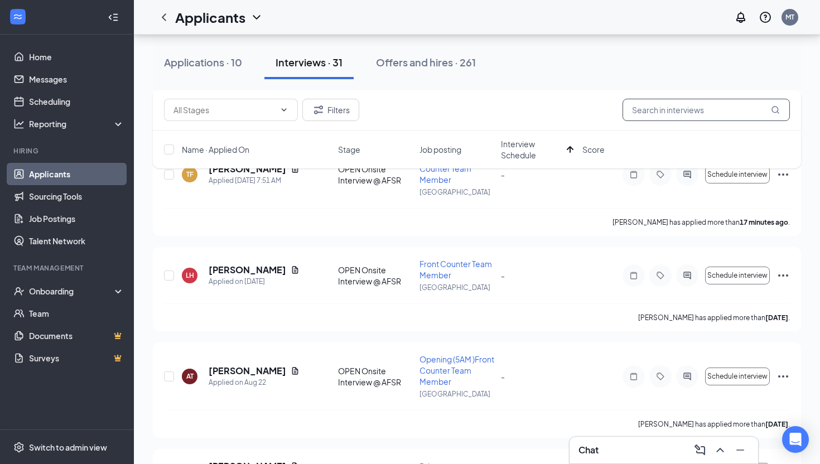
click at [641, 107] on input "text" at bounding box center [706, 110] width 167 height 22
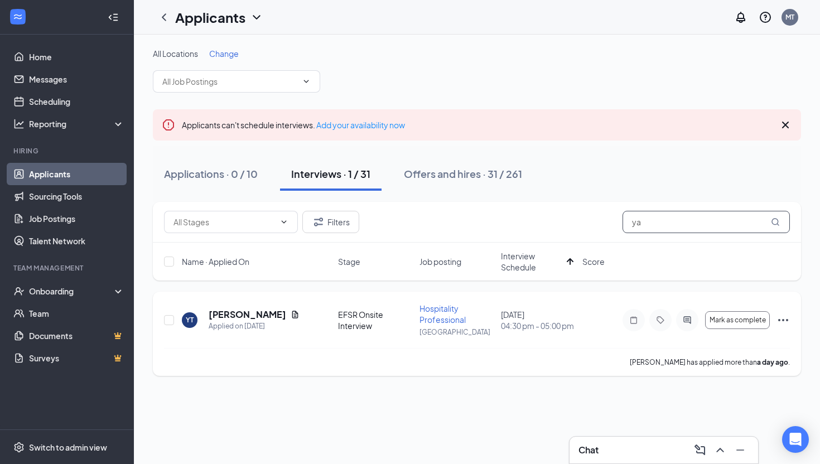
type input "ya"
click at [599, 344] on div "YT [PERSON_NAME] Applied on [DATE] EFSR Onsite Interview Hospitality Profession…" at bounding box center [477, 325] width 626 height 45
click at [631, 457] on div "Chat" at bounding box center [663, 450] width 171 height 18
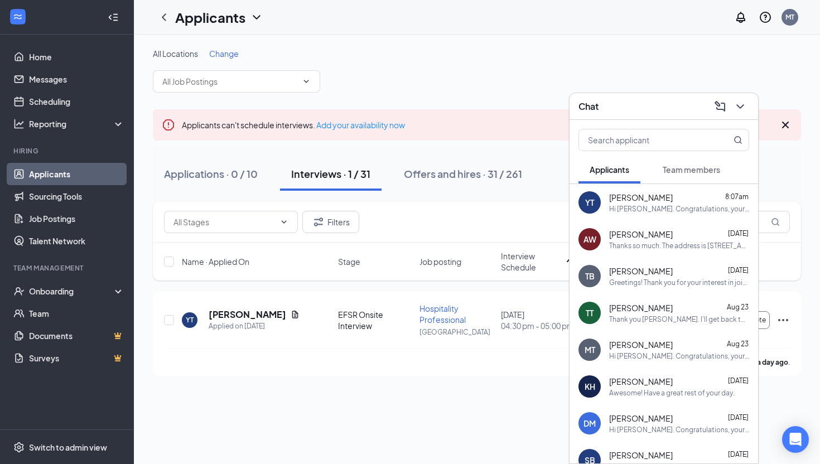
click at [618, 189] on div "YT [PERSON_NAME] 8:07am Hi [PERSON_NAME]. Congratulations, your meeting with [D…" at bounding box center [664, 202] width 189 height 37
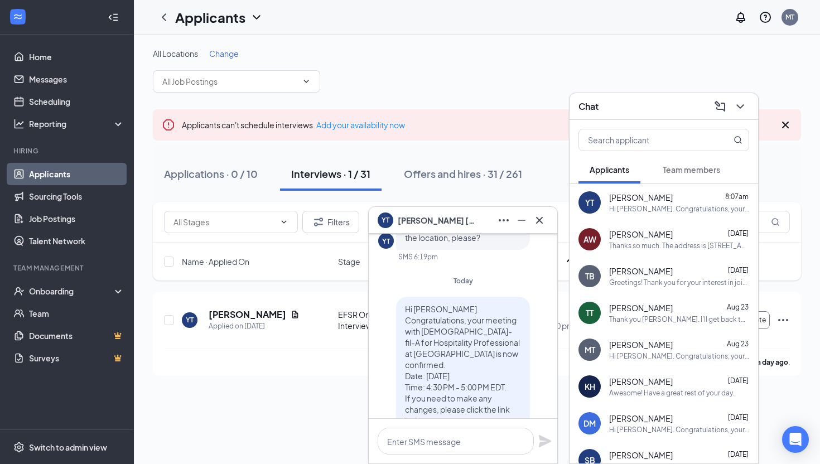
scroll to position [-105, 0]
click at [544, 223] on icon "Cross" at bounding box center [539, 220] width 13 height 13
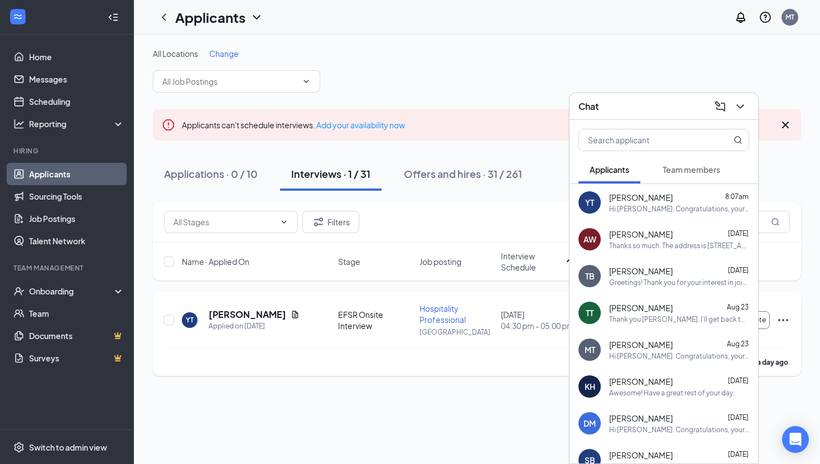
click at [355, 324] on div "EFSR Onsite Interview" at bounding box center [375, 320] width 75 height 22
click at [739, 103] on icon "ChevronDown" at bounding box center [740, 106] width 13 height 13
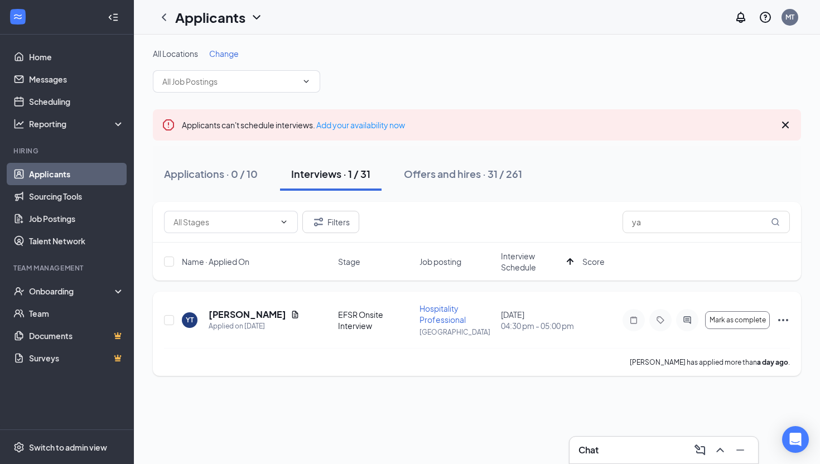
click at [364, 323] on div "EFSR Onsite Interview" at bounding box center [375, 320] width 75 height 22
click at [456, 318] on span "Hospitality Professional" at bounding box center [443, 313] width 46 height 21
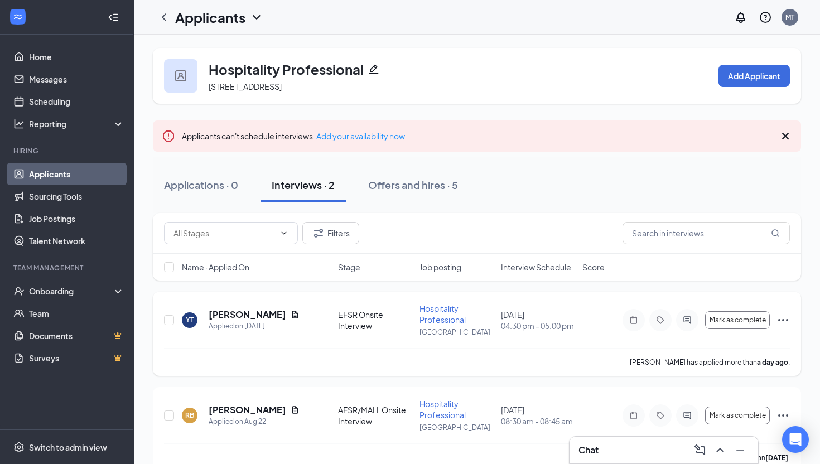
click at [311, 321] on div "YT [PERSON_NAME] Applied on [DATE]" at bounding box center [257, 319] width 150 height 23
click at [630, 462] on div "Chat" at bounding box center [664, 450] width 189 height 27
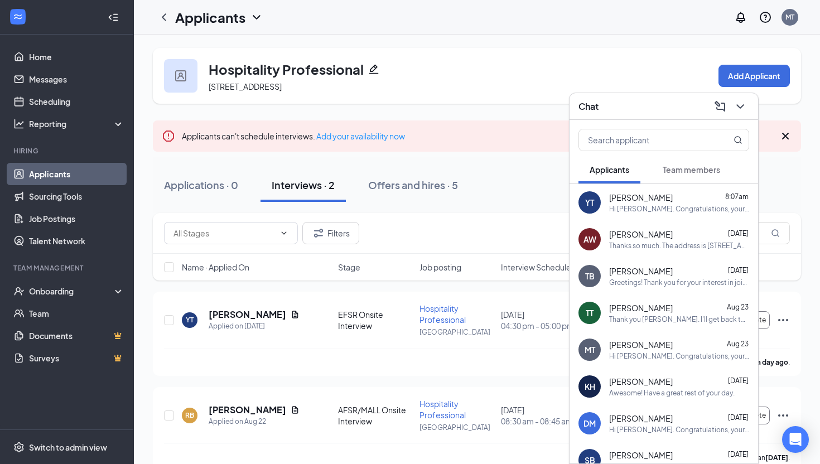
click at [637, 205] on div "Hi [PERSON_NAME]. Congratulations, your meeting with [DEMOGRAPHIC_DATA]-fil-A f…" at bounding box center [679, 208] width 140 height 9
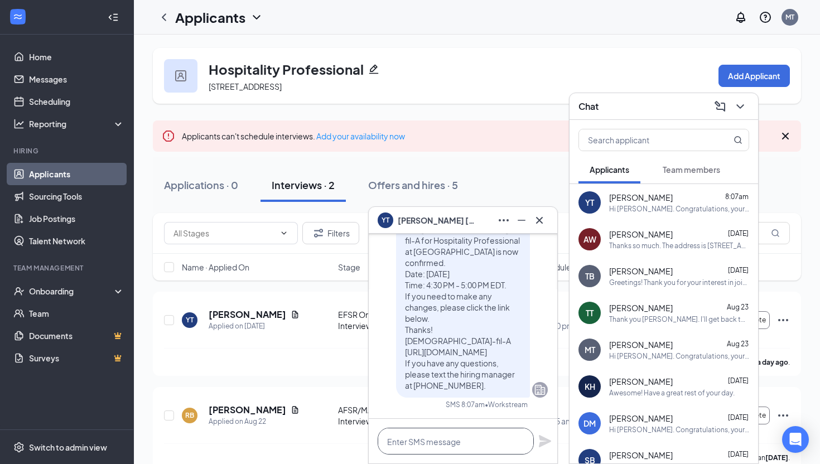
click at [404, 446] on textarea at bounding box center [456, 441] width 156 height 27
click at [414, 443] on textarea "Good morning [PERSON_NAME]" at bounding box center [456, 441] width 156 height 27
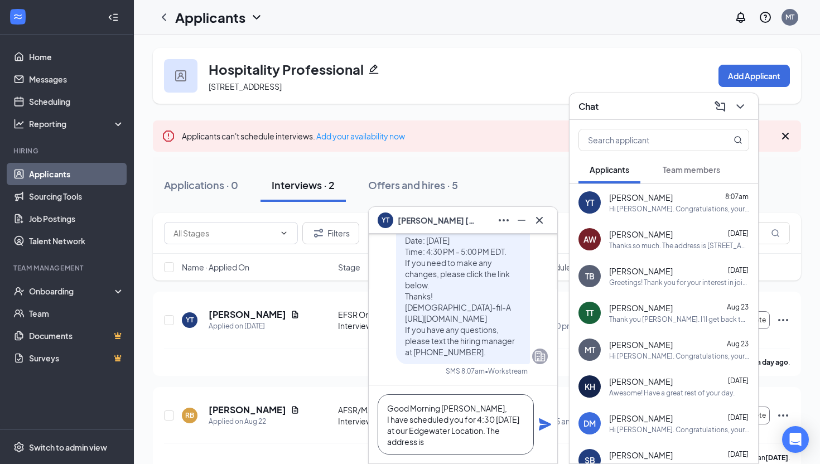
paste textarea "[STREET_ADDRESS]"
click at [474, 412] on textarea "Good Morning [PERSON_NAME], I have scheduled you for 4:30 [DATE] at our Edgewat…" at bounding box center [456, 424] width 156 height 60
click at [443, 438] on textarea "Good Morning [PERSON_NAME], I have scheduled you for 4:30 [DATE] at our Edgewat…" at bounding box center [456, 424] width 156 height 60
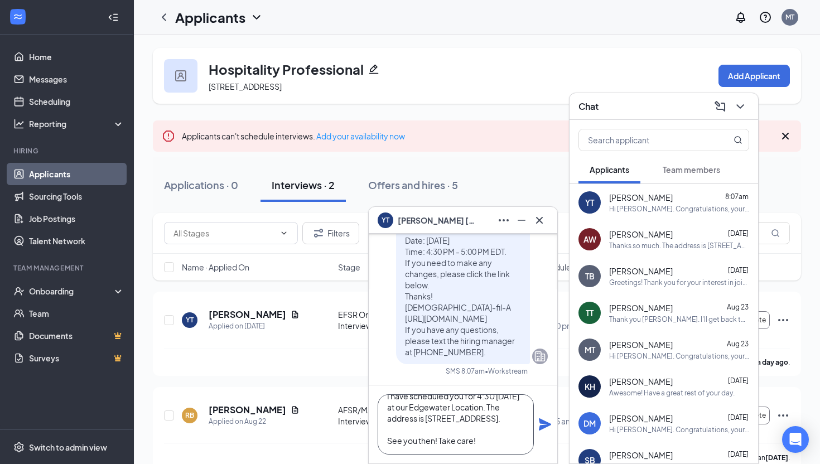
scroll to position [67, 0]
type textarea "Good Morning [PERSON_NAME], I have scheduled you for 4:30 [DATE] at our Edgewat…"
click at [542, 426] on icon "Plane" at bounding box center [545, 424] width 12 height 12
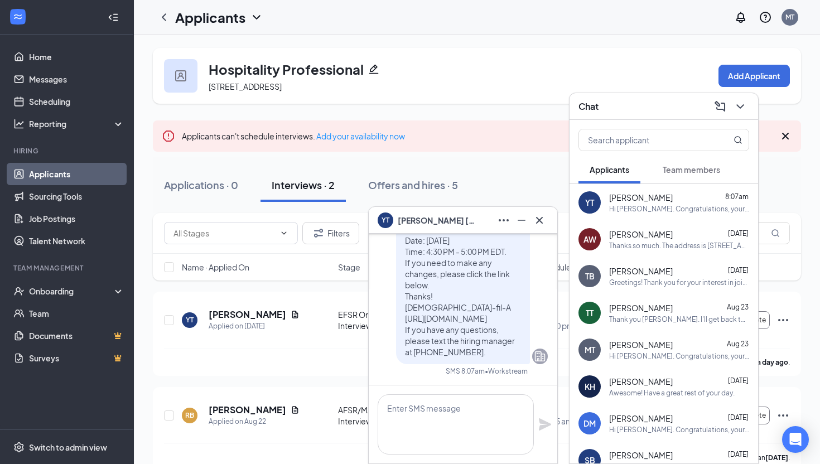
scroll to position [0, 0]
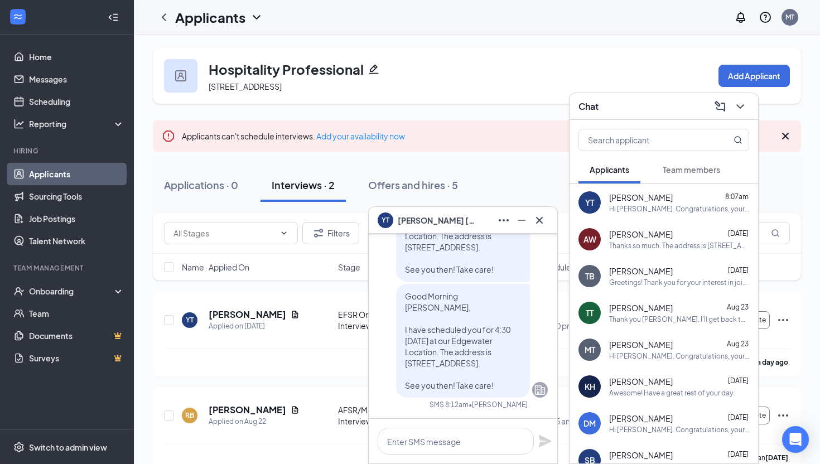
click at [551, 222] on div "YT [PERSON_NAME]" at bounding box center [463, 220] width 189 height 27
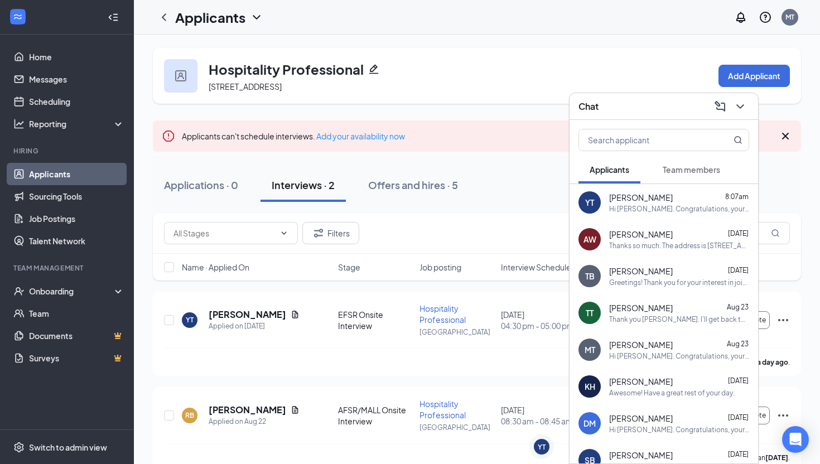
click at [543, 222] on div "Filters" at bounding box center [477, 233] width 626 height 22
click at [529, 451] on div "YT [PERSON_NAME]" at bounding box center [541, 448] width 32 height 27
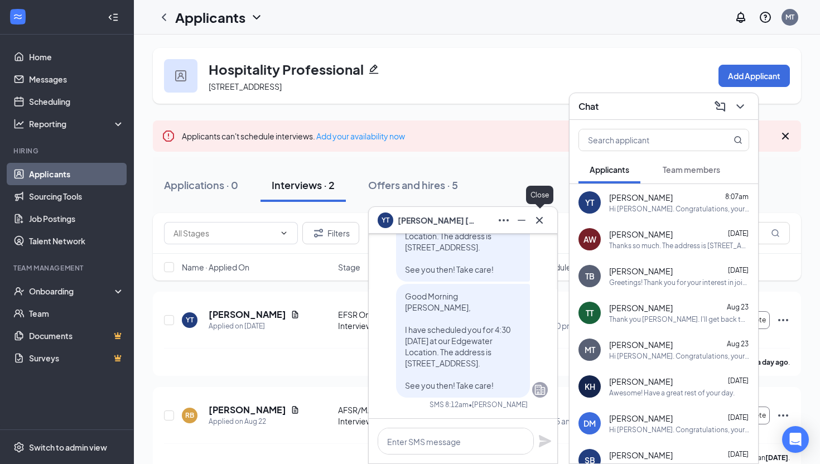
click at [540, 223] on icon "Cross" at bounding box center [539, 220] width 13 height 13
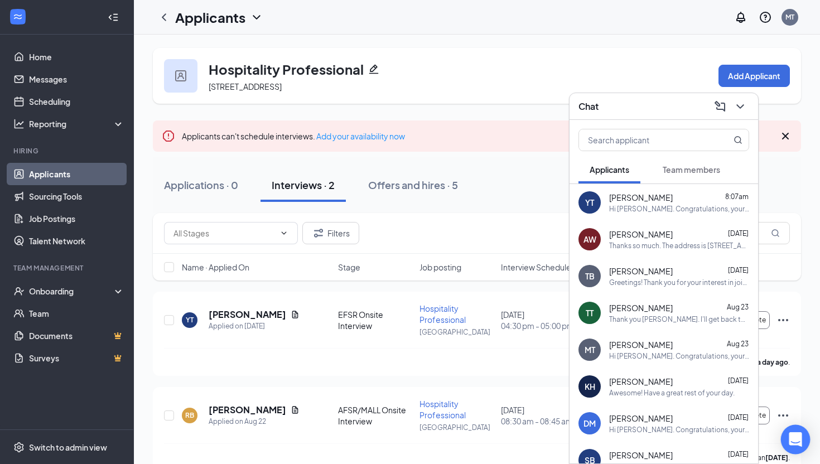
click at [795, 441] on icon "Open Intercom Messenger" at bounding box center [795, 439] width 13 height 15
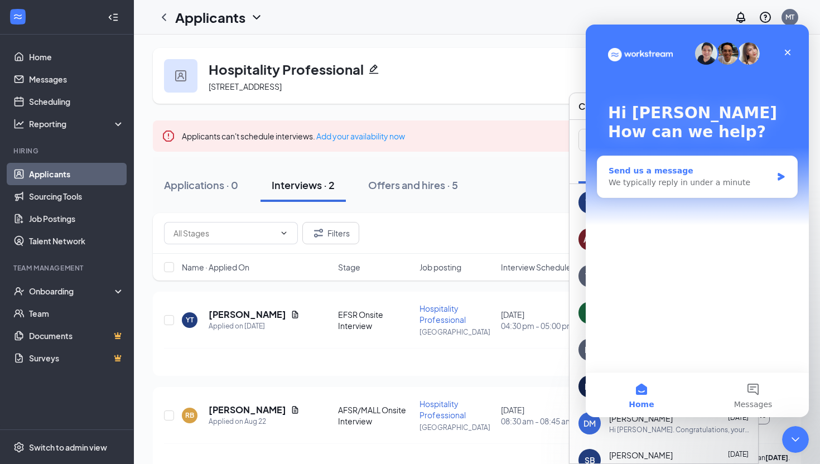
click at [722, 175] on div "Send us a message" at bounding box center [690, 171] width 163 height 12
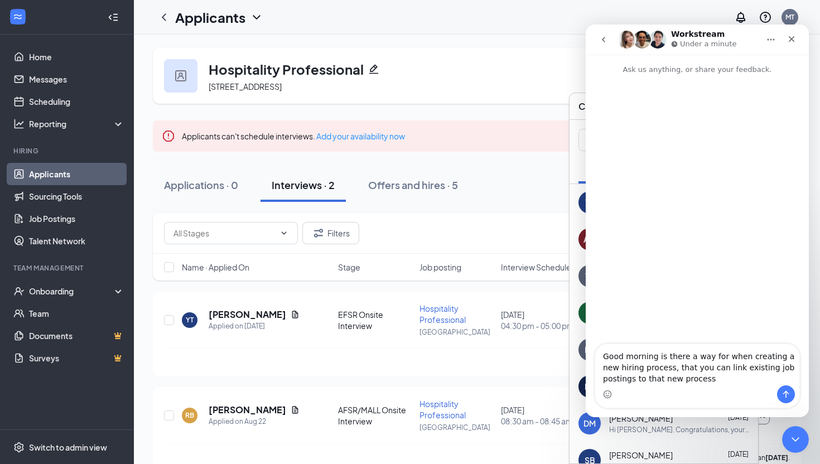
type textarea "Good morning is there a way for when creating a new hiring process, that you ca…"
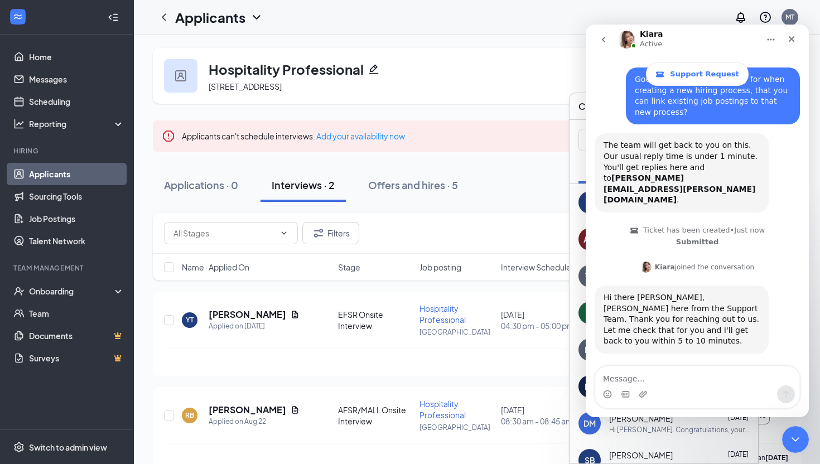
scroll to position [57, 0]
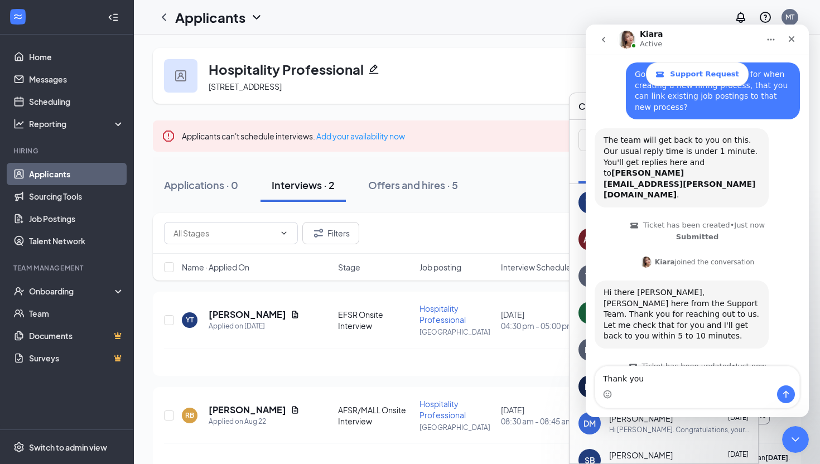
type textarea "Thank you."
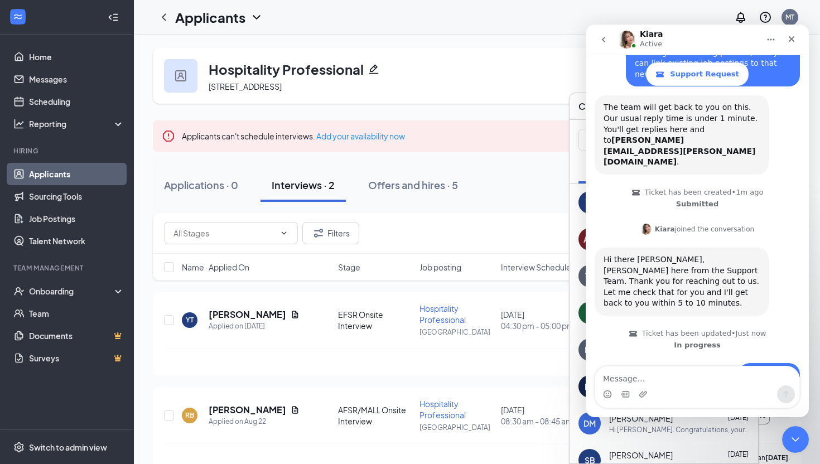
click at [600, 36] on icon "go back" at bounding box center [603, 39] width 9 height 9
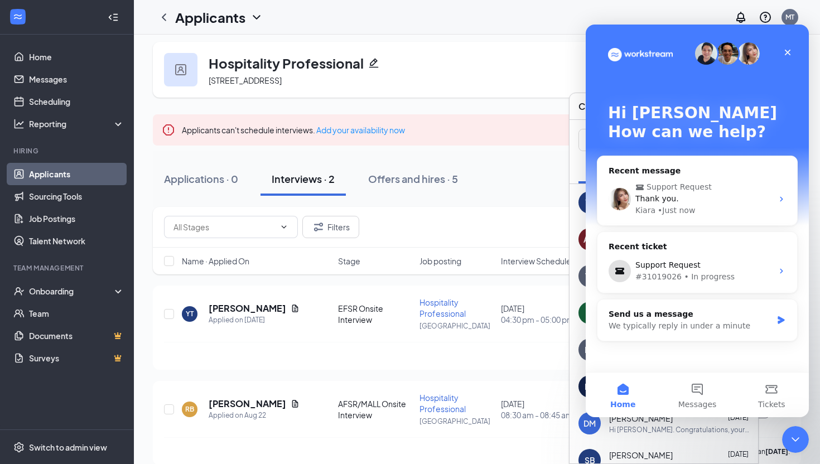
scroll to position [4, 0]
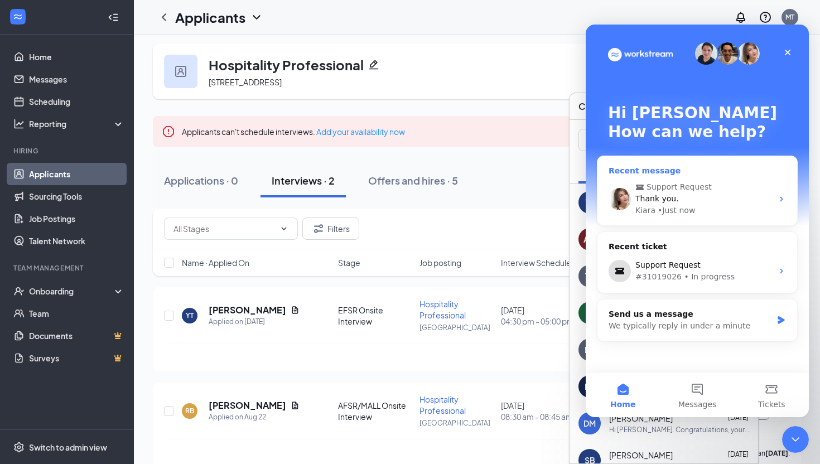
click at [688, 205] on div "• Just now" at bounding box center [676, 211] width 37 height 12
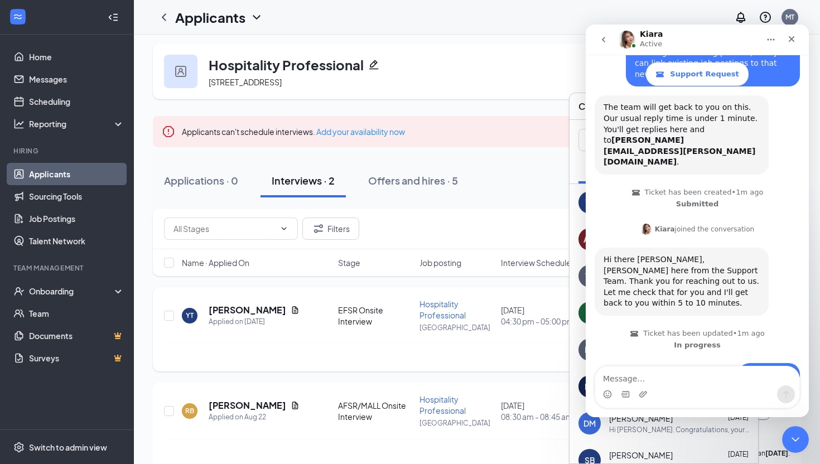
scroll to position [21, 0]
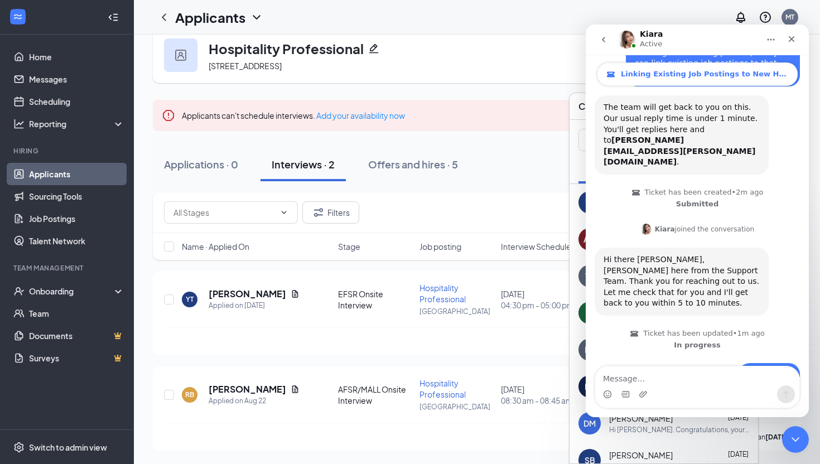
click at [697, 77] on span "Linking Existing Job Postings to New Hiring Process" at bounding box center [704, 74] width 167 height 9
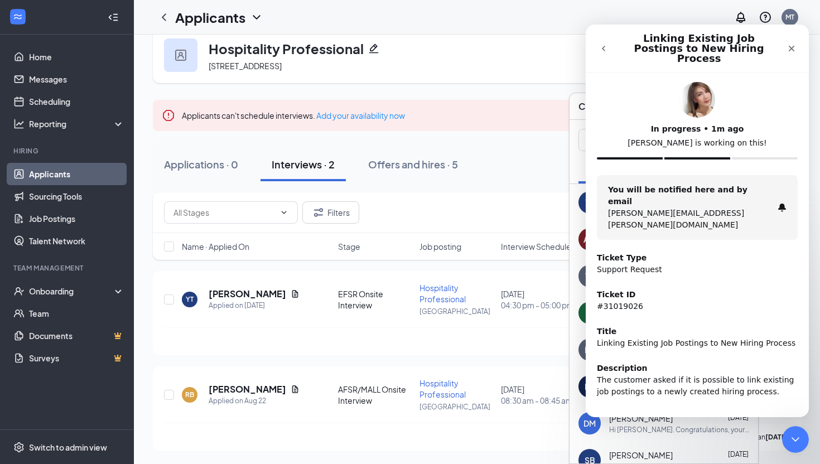
scroll to position [0, 0]
click at [608, 46] on button "go back" at bounding box center [603, 48] width 21 height 21
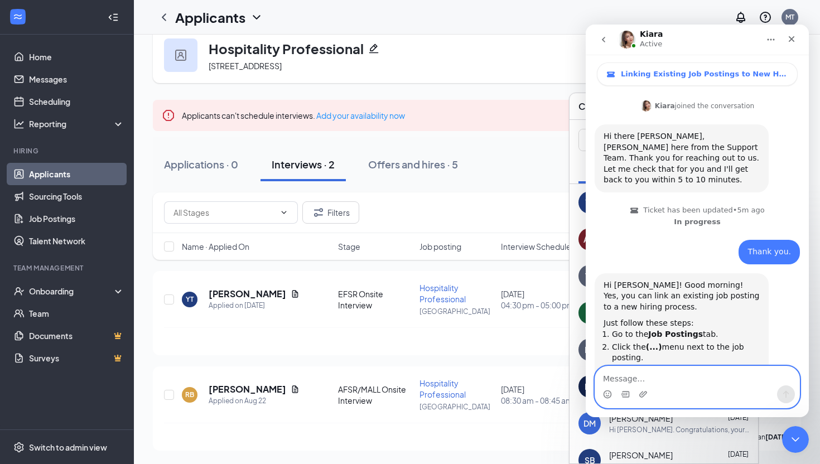
scroll to position [295, 0]
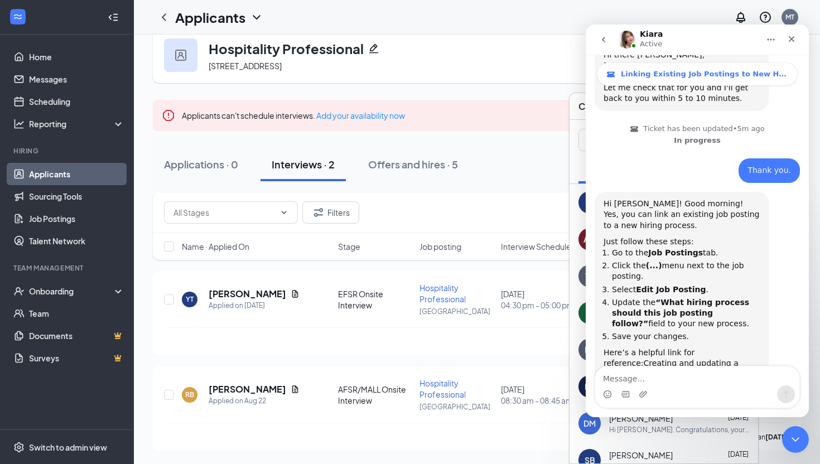
click at [689, 393] on div "Intercom messenger" at bounding box center [697, 394] width 204 height 18
click at [667, 375] on textarea "Message…" at bounding box center [697, 376] width 204 height 19
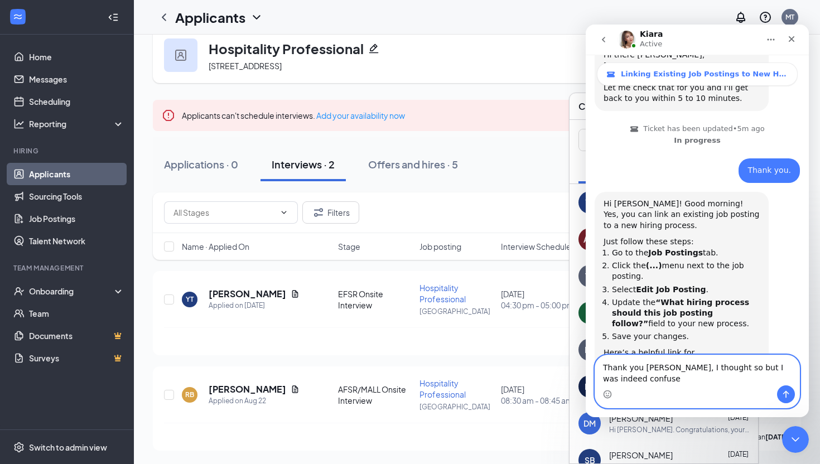
scroll to position [306, 0]
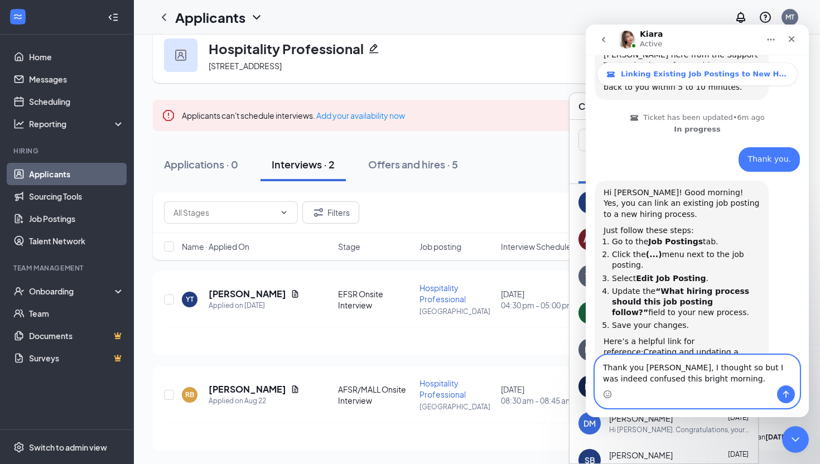
click at [780, 385] on textarea "Thank you [PERSON_NAME], I thought so but I was indeed confused this bright mor…" at bounding box center [697, 370] width 204 height 30
type textarea "Thank you [PERSON_NAME], I thought so but I was indeed confused this bright mor…"
click at [788, 392] on icon "Send a message…" at bounding box center [786, 394] width 9 height 9
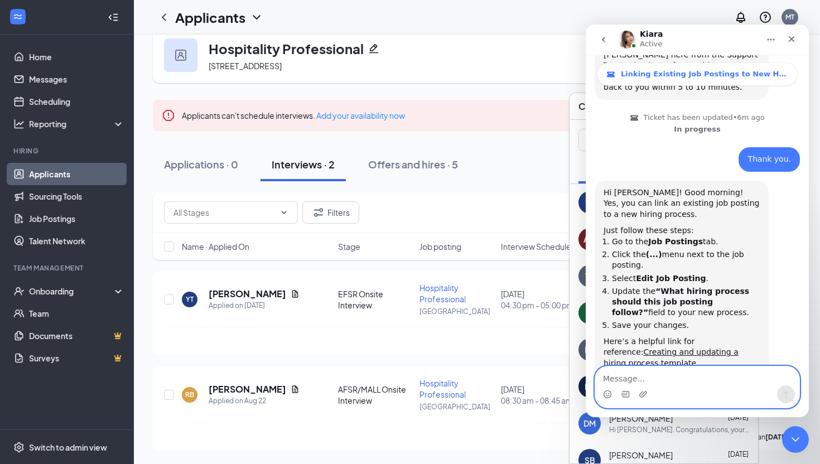
scroll to position [339, 0]
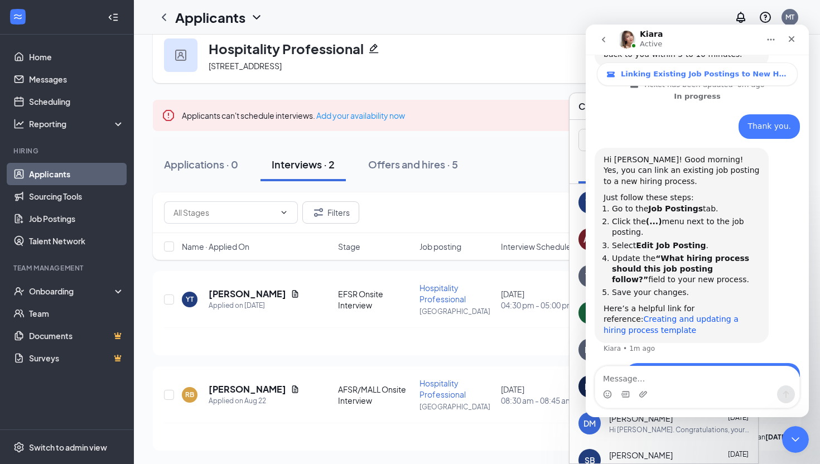
click at [731, 315] on link "Creating and updating a hiring process template" at bounding box center [671, 325] width 135 height 20
click at [603, 47] on button "go back" at bounding box center [603, 39] width 21 height 21
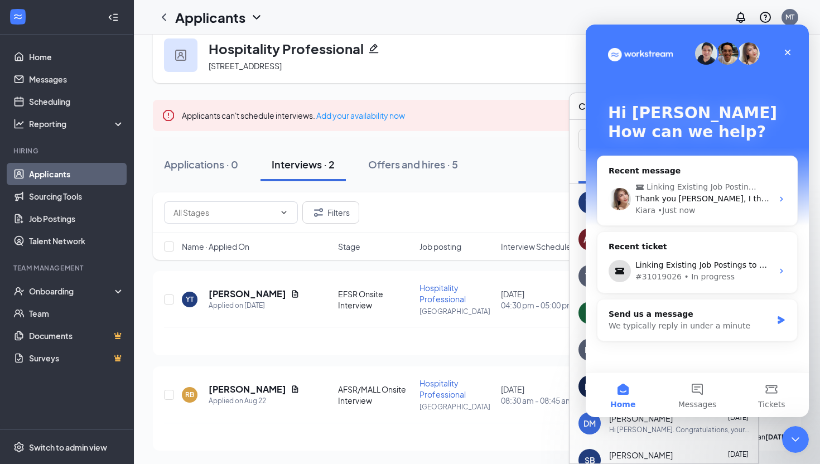
scroll to position [0, 0]
click at [686, 196] on span "Thank you [PERSON_NAME], I thought so but I was indeed confused this bright mor…" at bounding box center [807, 198] width 345 height 9
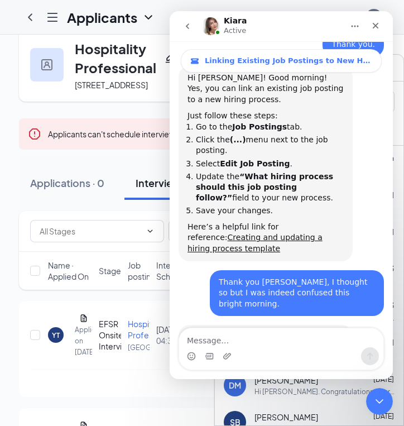
scroll to position [420, 0]
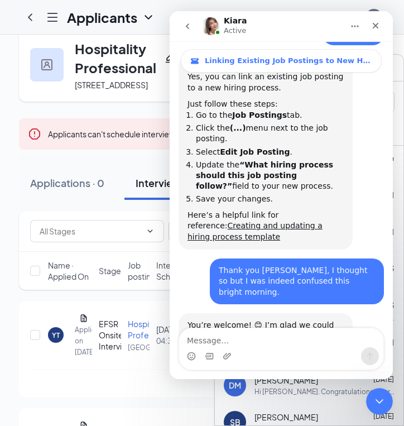
click at [276, 341] on textarea "Message…" at bounding box center [281, 337] width 204 height 19
type textarea ":)"
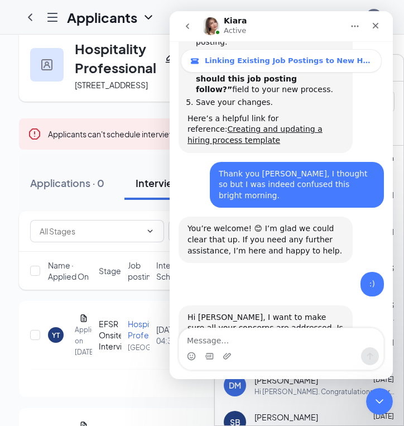
scroll to position [519, 0]
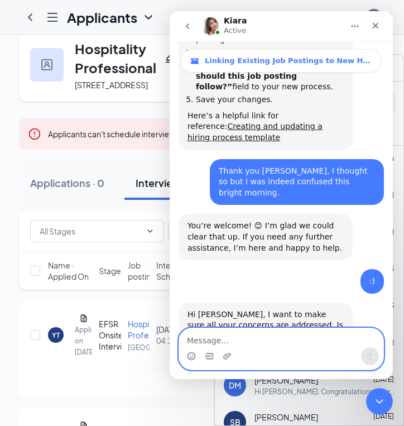
click at [249, 341] on textarea "Message…" at bounding box center [281, 337] width 204 height 19
type textarea "No I am ok! Thank you"
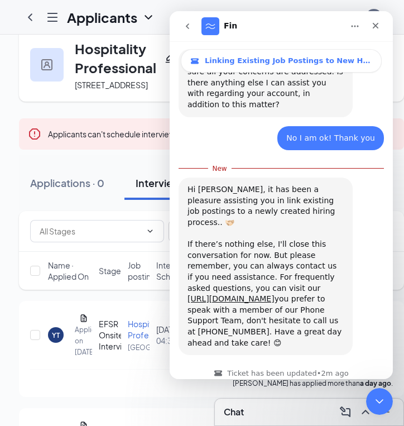
scroll to position [768, 0]
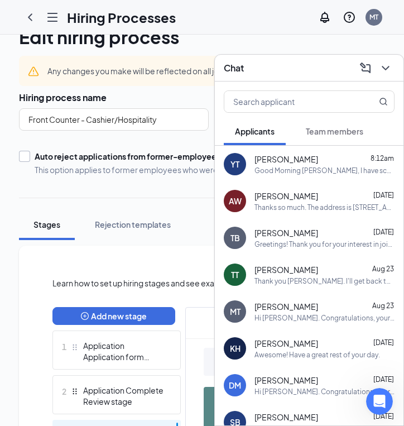
scroll to position [30, 0]
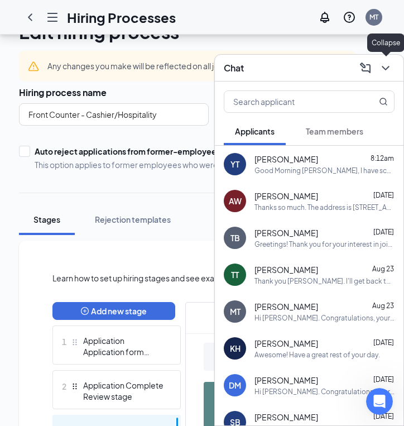
click at [379, 68] on icon "ChevronDown" at bounding box center [385, 67] width 13 height 13
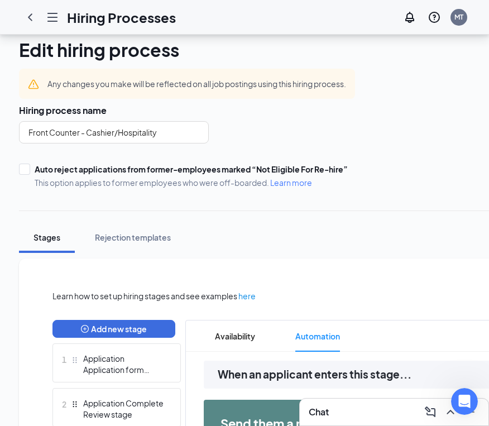
scroll to position [0, 0]
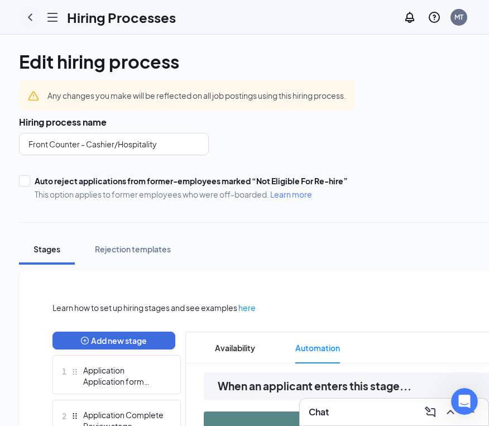
click at [28, 15] on icon "ChevronLeft" at bounding box center [29, 17] width 13 height 13
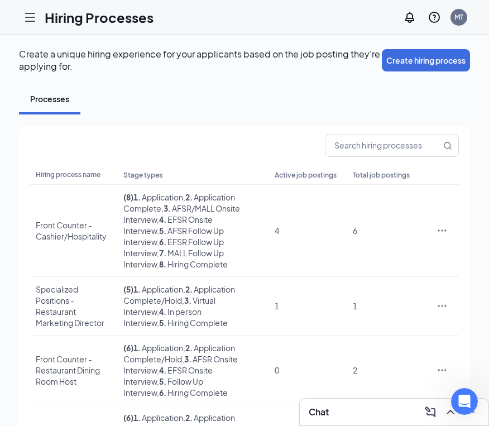
click at [31, 19] on icon "Hamburger" at bounding box center [29, 17] width 13 height 13
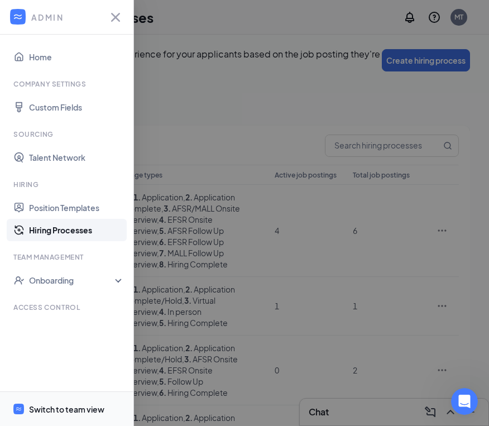
click at [73, 408] on div "Switch to team view" at bounding box center [66, 408] width 75 height 11
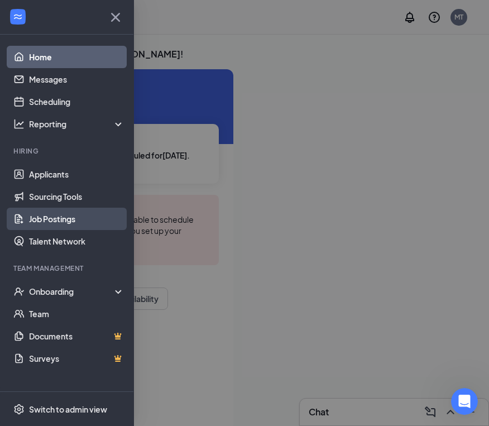
click at [55, 211] on link "Job Postings" at bounding box center [76, 219] width 95 height 22
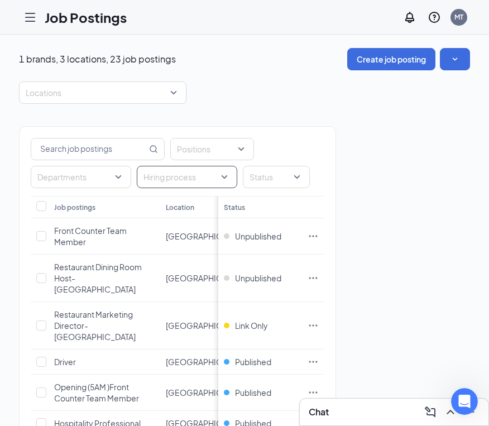
click at [167, 168] on div at bounding box center [181, 177] width 84 height 18
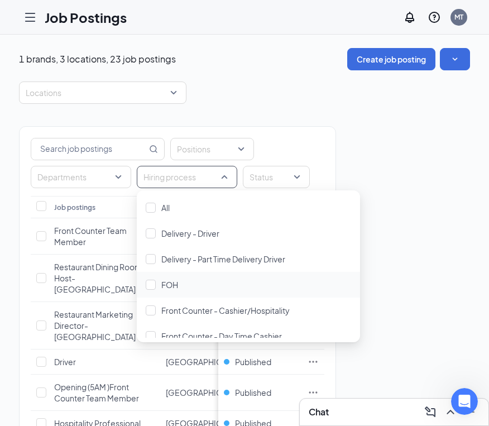
click at [183, 276] on div "FOH" at bounding box center [248, 285] width 223 height 26
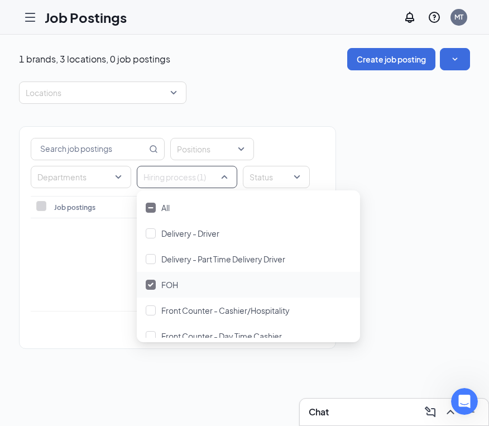
click at [183, 275] on div "FOH" at bounding box center [248, 285] width 223 height 26
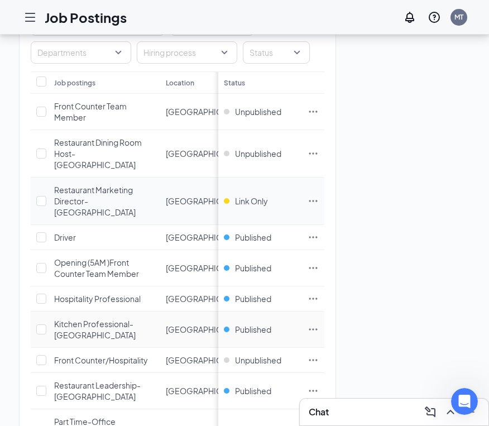
scroll to position [132, 0]
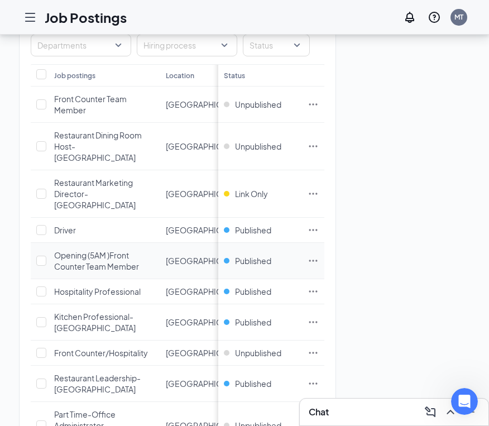
click at [307, 255] on icon "Ellipses" at bounding box center [312, 260] width 11 height 11
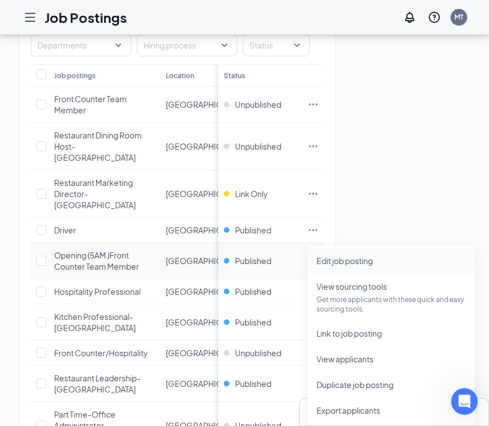
click at [331, 262] on span "Edit job posting" at bounding box center [344, 260] width 56 height 10
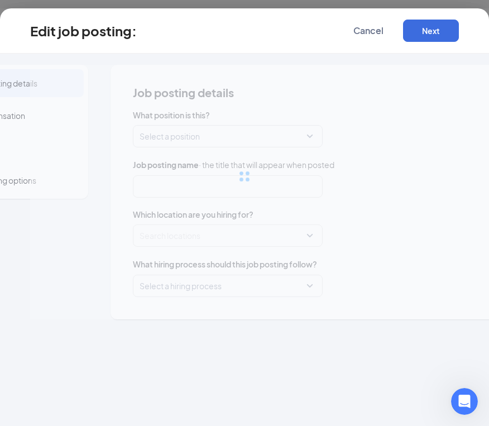
type input "Opening (5AM )Front Counter Team Member"
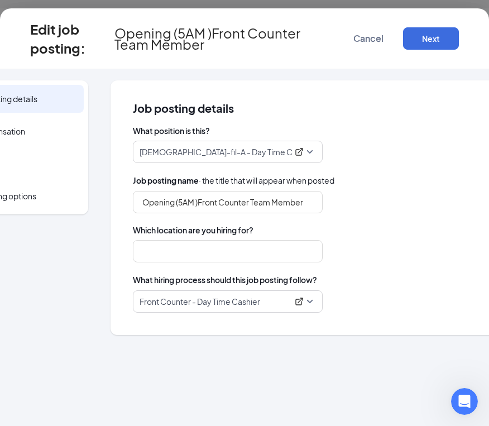
type input "[GEOGRAPHIC_DATA]"
click at [365, 37] on span "Cancel" at bounding box center [368, 38] width 30 height 11
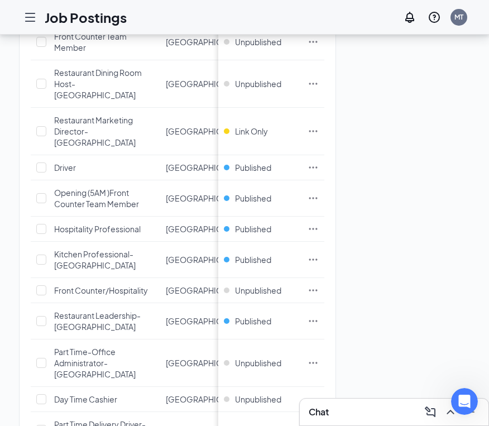
scroll to position [195, 0]
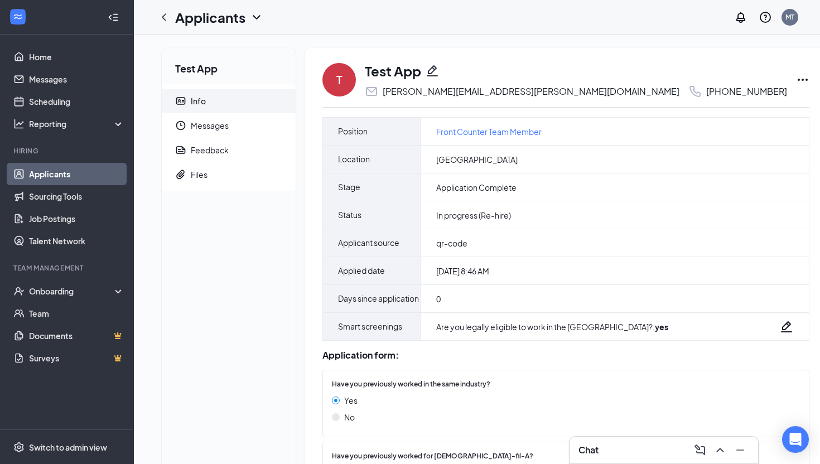
click at [651, 80] on div "T Test App [EMAIL_ADDRESS][PERSON_NAME][DOMAIN_NAME] [PHONE_NUMBER] Position Fr…" at bounding box center [566, 442] width 523 height 788
click at [798, 80] on icon "Ellipses" at bounding box center [803, 80] width 10 height 2
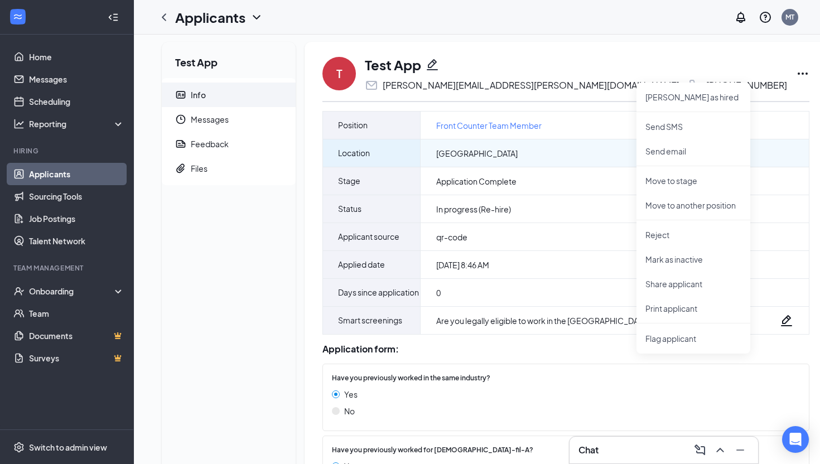
scroll to position [8, 0]
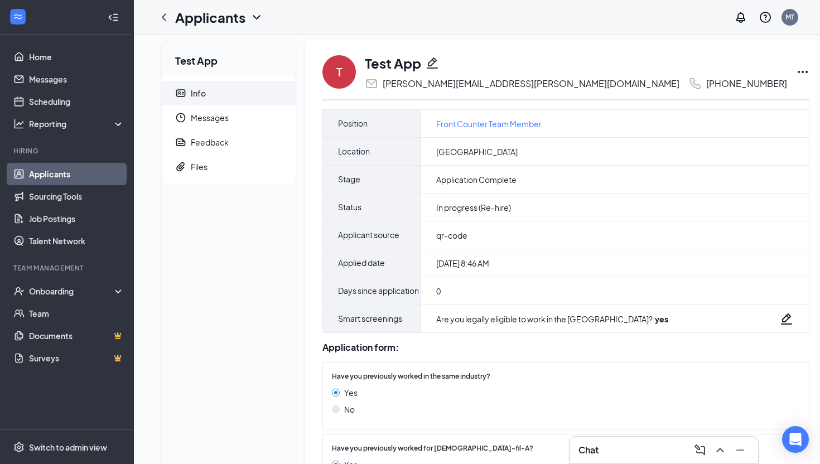
click at [706, 86] on div "[PHONE_NUMBER]" at bounding box center [746, 83] width 81 height 11
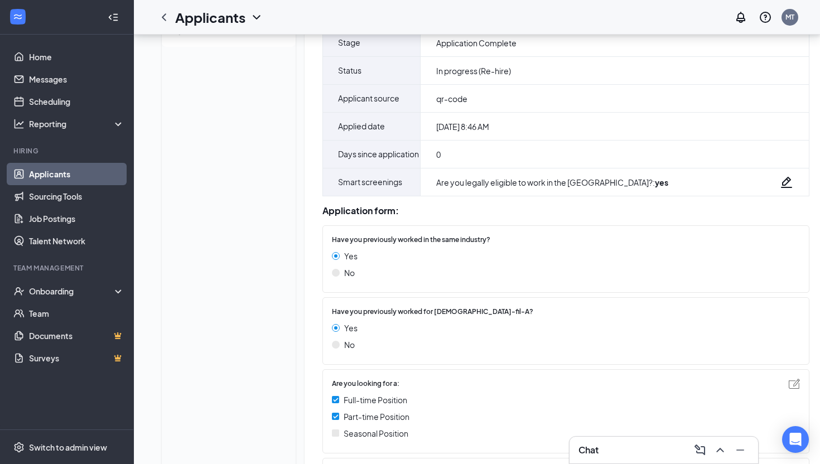
scroll to position [0, 0]
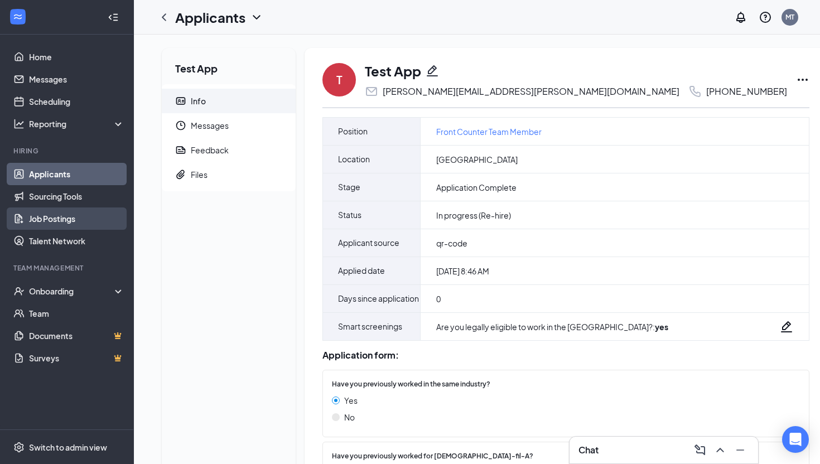
click at [57, 215] on link "Job Postings" at bounding box center [76, 219] width 95 height 22
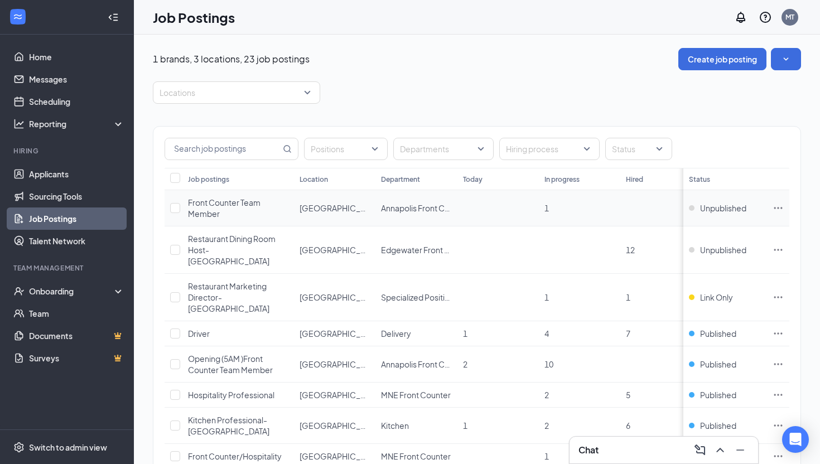
click at [546, 209] on span "1" at bounding box center [546, 208] width 4 height 10
click at [221, 205] on span "Front Counter Team Member" at bounding box center [224, 207] width 73 height 21
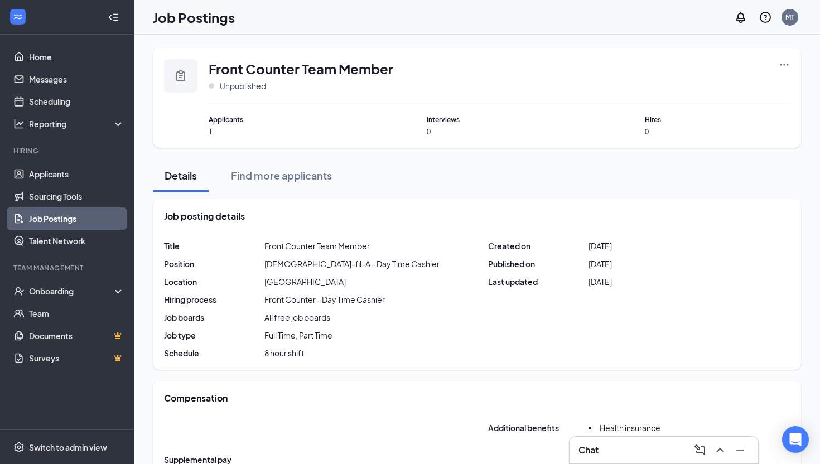
click at [212, 125] on div "Applicants 1" at bounding box center [282, 125] width 146 height 22
click at [223, 122] on span "Applicants" at bounding box center [282, 119] width 146 height 11
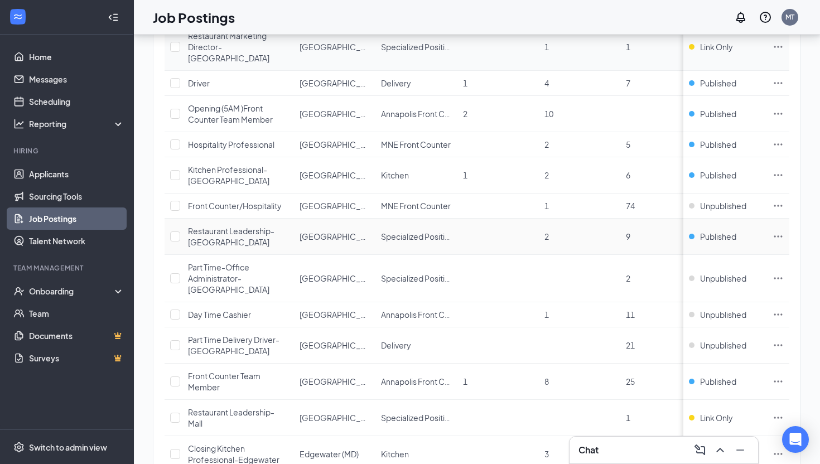
scroll to position [251, 0]
click at [773, 375] on icon "Ellipses" at bounding box center [778, 380] width 11 height 11
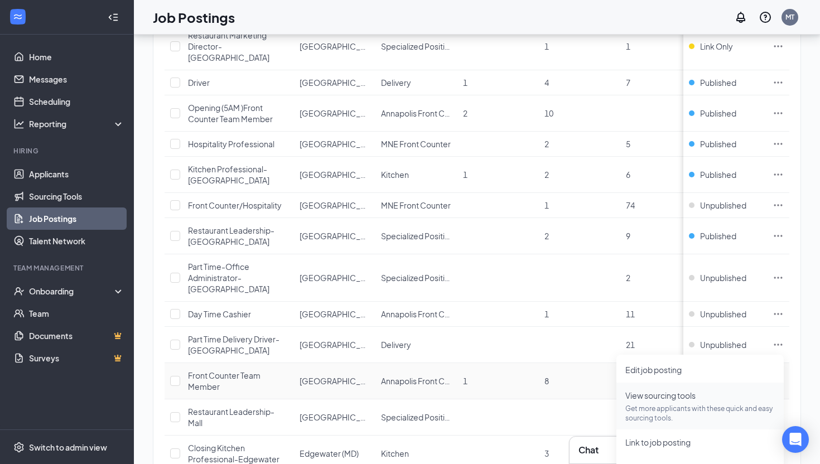
click at [674, 384] on li "View sourcing tools Get more applicants with these quick and easy sourcing tool…" at bounding box center [699, 406] width 167 height 47
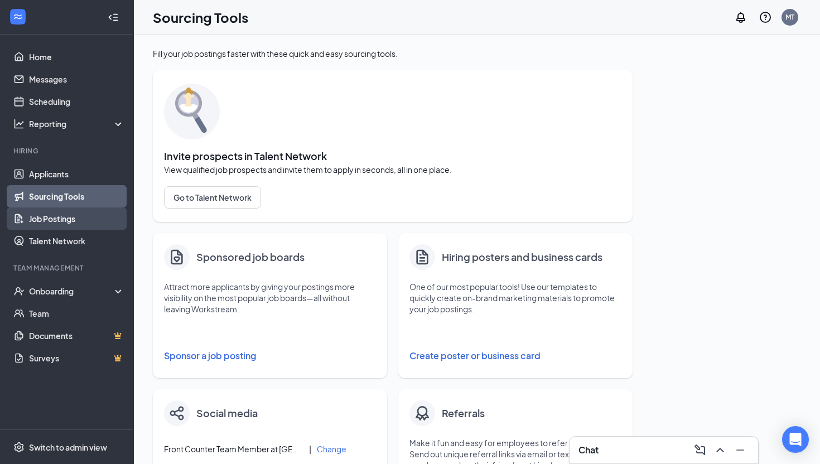
click at [69, 215] on link "Job Postings" at bounding box center [76, 219] width 95 height 22
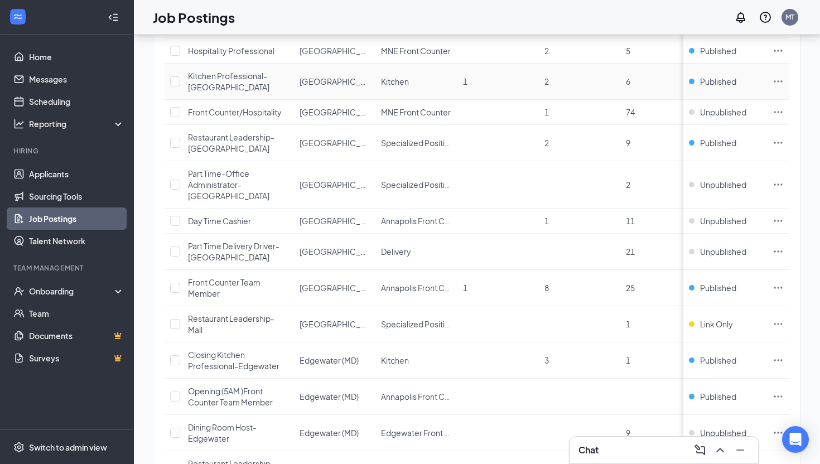
scroll to position [348, 0]
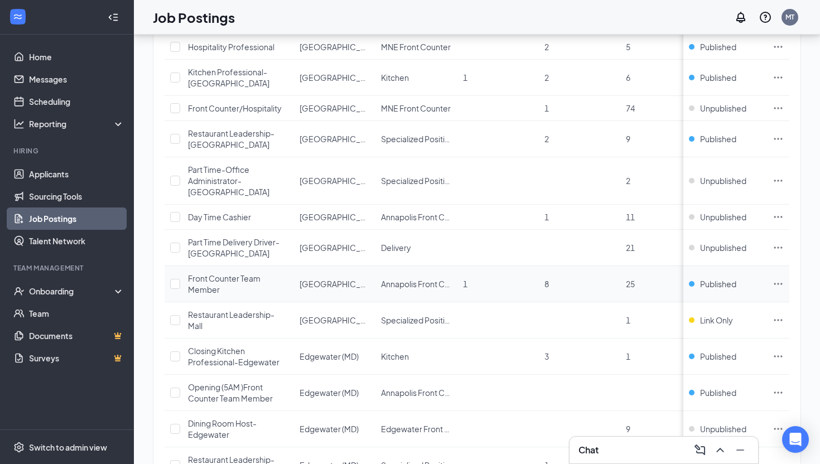
click at [775, 283] on icon "Ellipses" at bounding box center [778, 284] width 8 height 2
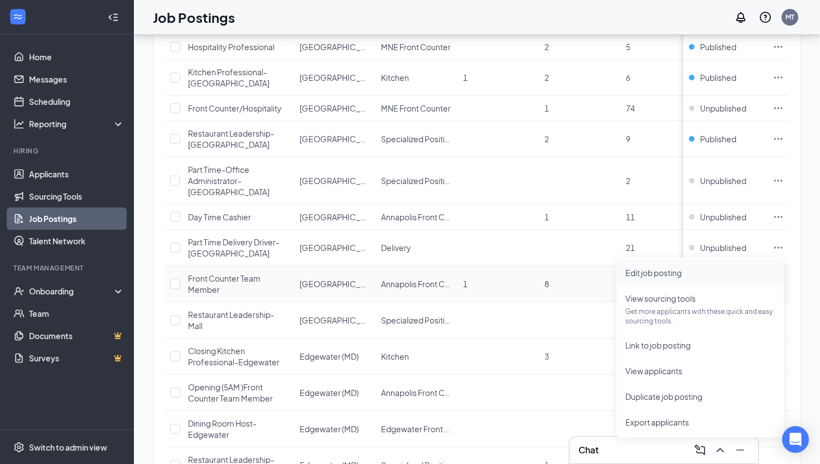
click at [758, 277] on span "Edit job posting" at bounding box center [700, 273] width 150 height 12
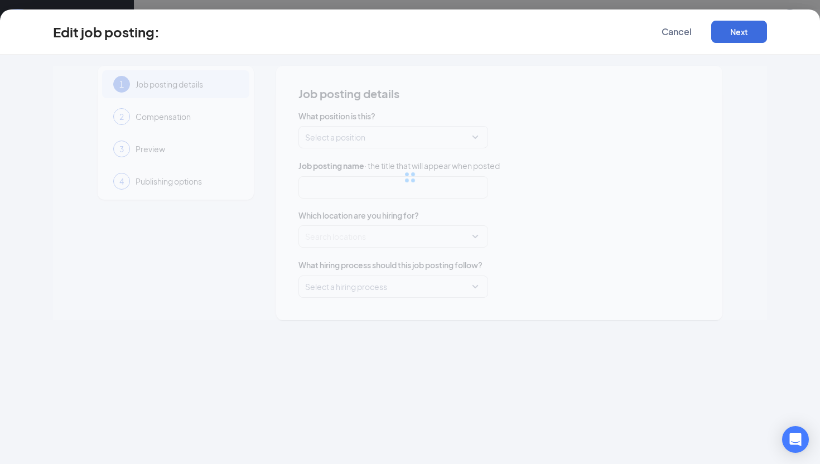
type input "Front Counter Team Member"
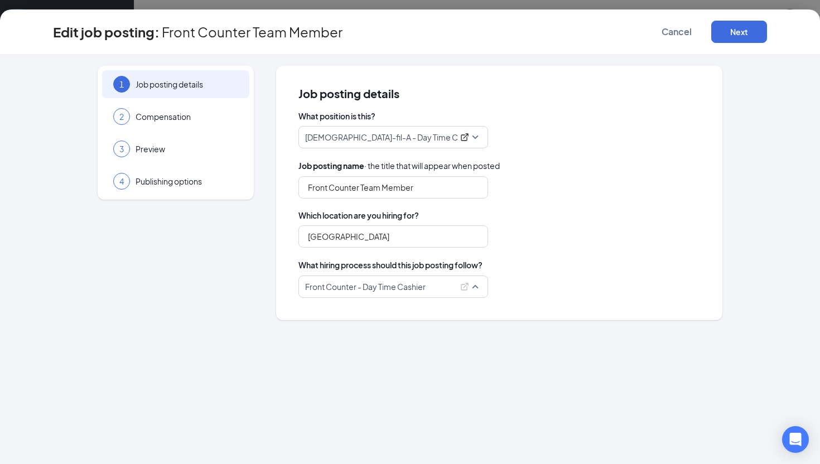
click at [409, 284] on p "Front Counter - Day Time Cashier" at bounding box center [379, 286] width 148 height 11
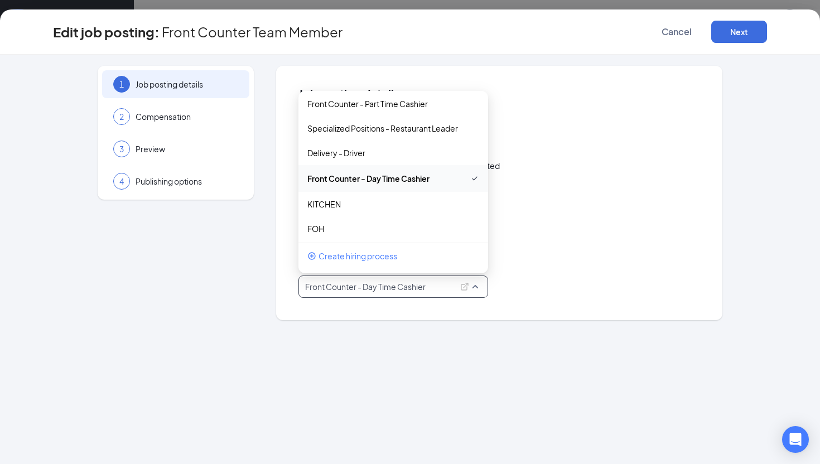
scroll to position [154, 0]
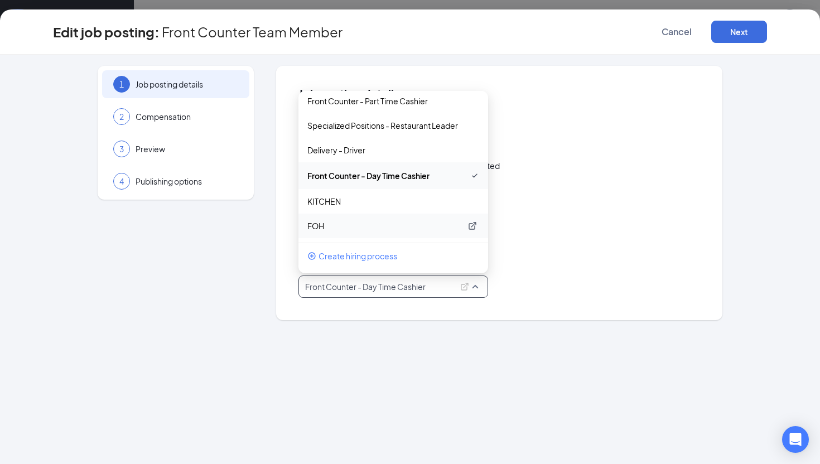
click at [386, 228] on p "FOH" at bounding box center [384, 225] width 154 height 11
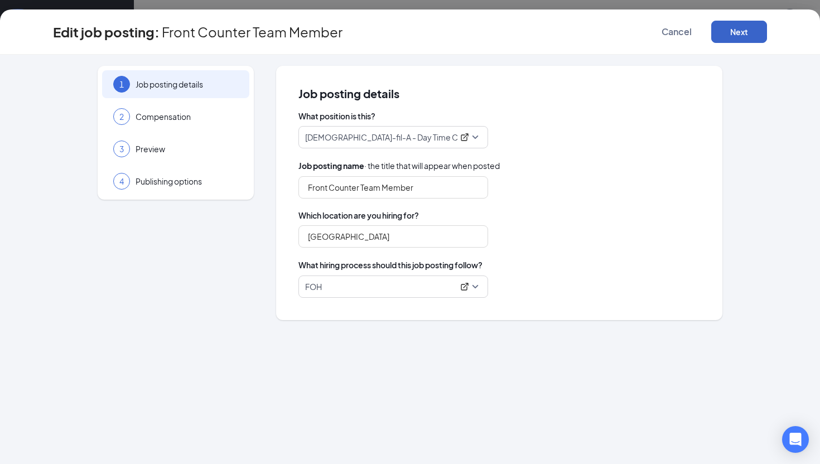
click at [731, 36] on button "Next" at bounding box center [739, 32] width 56 height 22
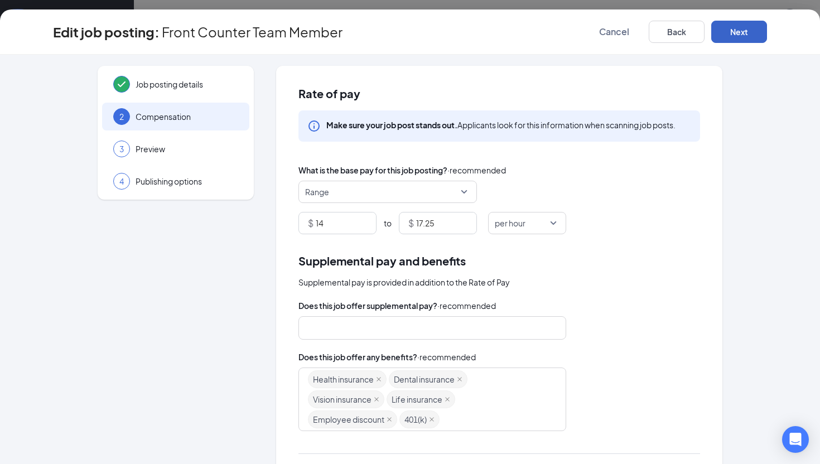
click at [731, 36] on button "Next" at bounding box center [739, 32] width 56 height 22
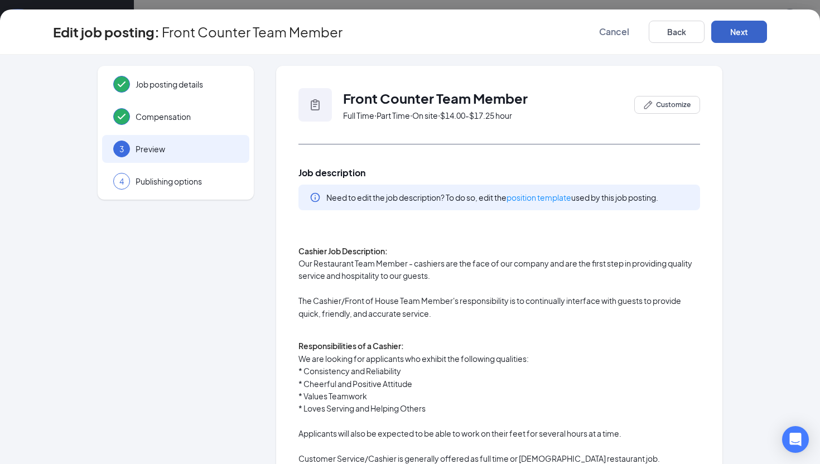
click at [731, 36] on button "Next" at bounding box center [739, 32] width 56 height 22
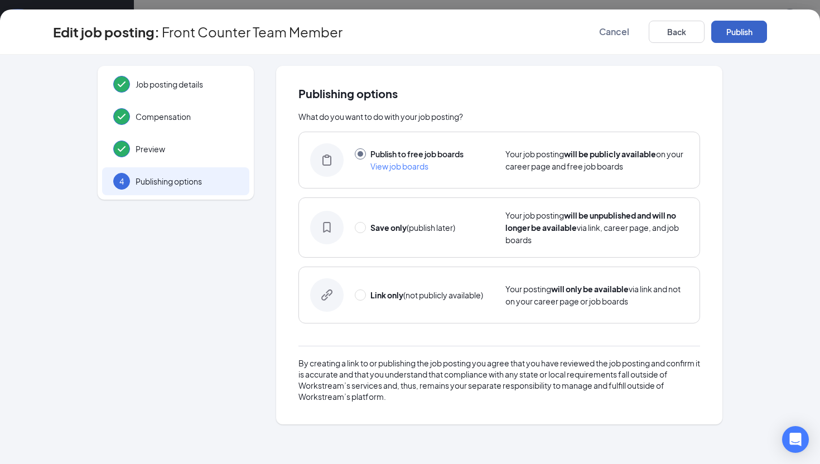
click at [731, 36] on button "Publish" at bounding box center [739, 32] width 56 height 22
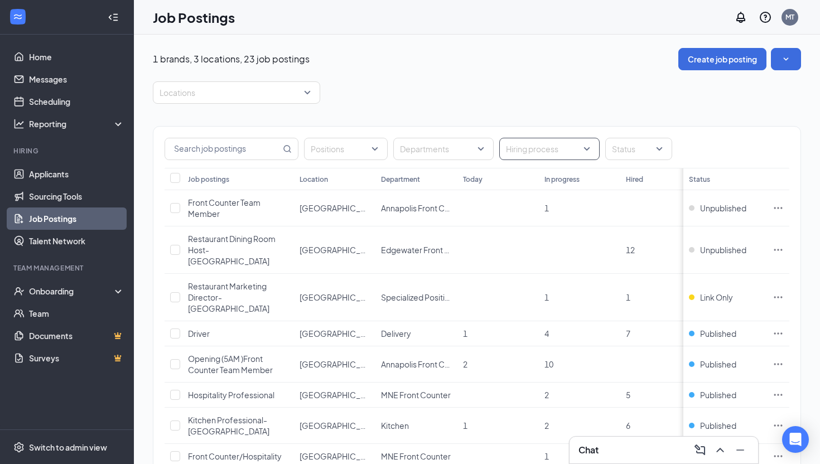
click at [509, 155] on div at bounding box center [544, 149] width 84 height 18
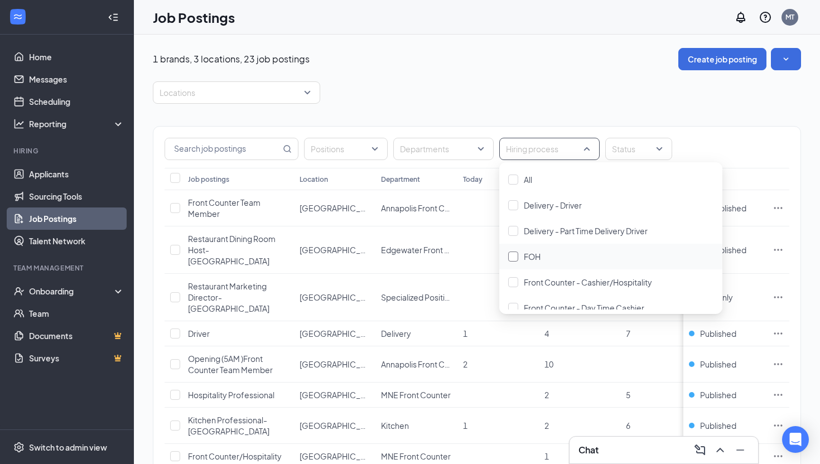
click at [556, 258] on div "FOH" at bounding box center [610, 256] width 205 height 12
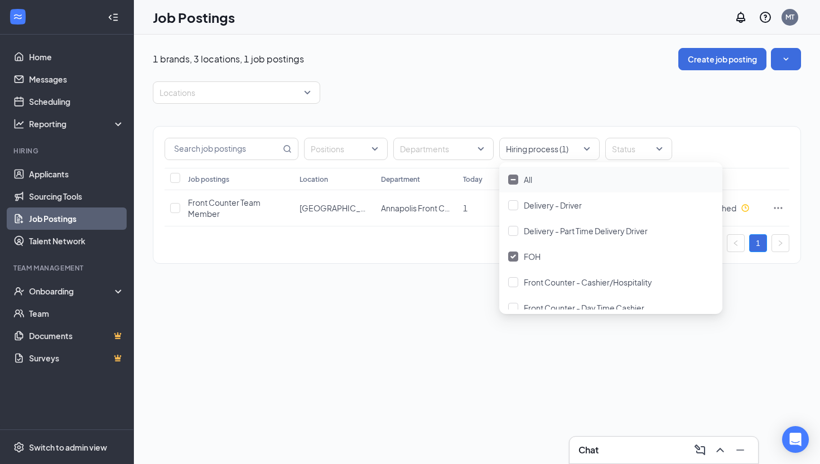
click at [428, 312] on div "1 brands, 3 locations, 1 job postings Create job posting Locations Positions De…" at bounding box center [477, 250] width 686 height 430
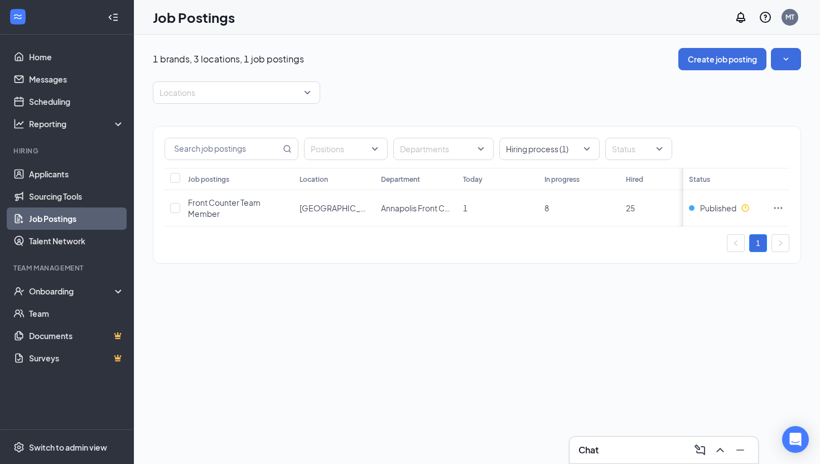
click at [636, 446] on div "Chat" at bounding box center [663, 450] width 171 height 18
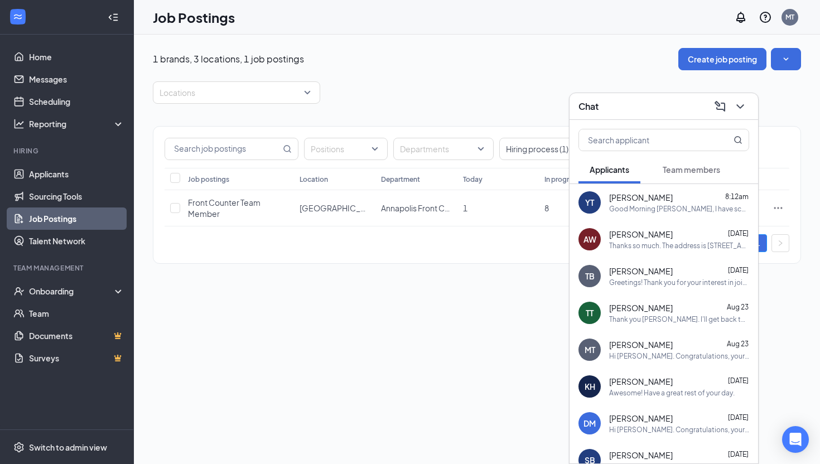
click at [676, 249] on div "Thanks so much. The address is [STREET_ADDRESS]" at bounding box center [679, 245] width 140 height 9
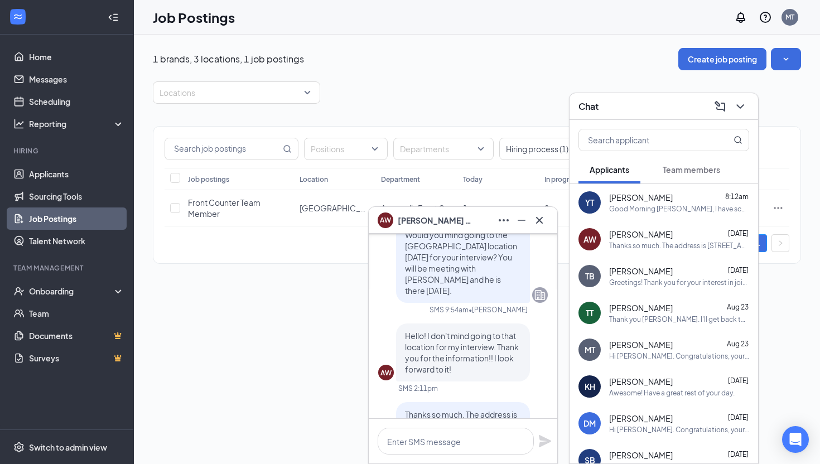
scroll to position [-45, 0]
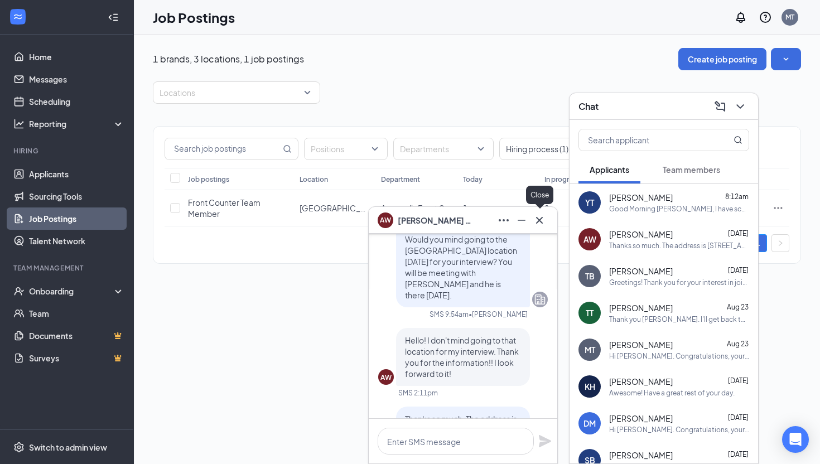
click at [543, 218] on icon "Cross" at bounding box center [539, 220] width 13 height 13
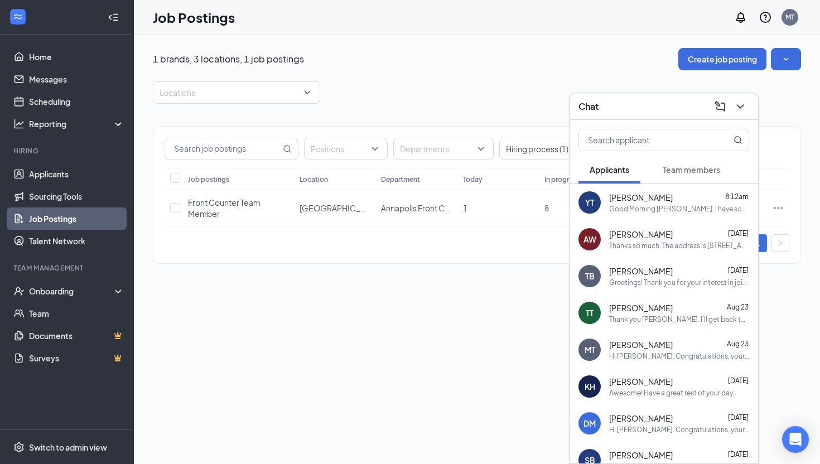
click at [637, 304] on span "[PERSON_NAME]" at bounding box center [641, 307] width 64 height 11
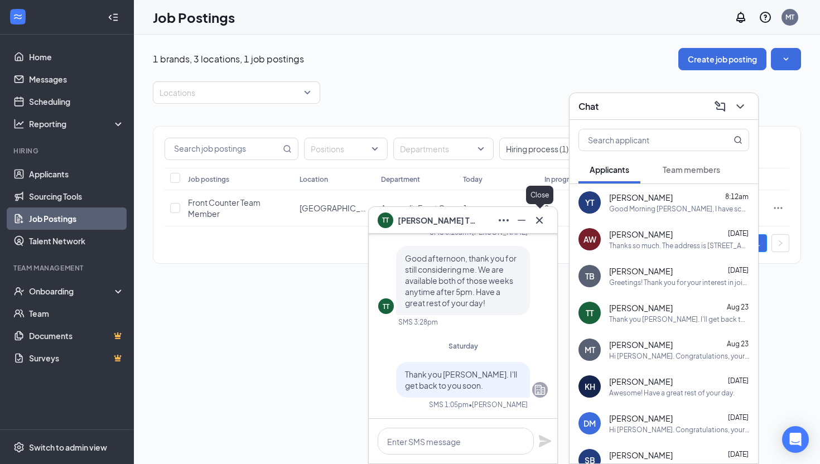
click at [540, 220] on icon "Cross" at bounding box center [539, 219] width 7 height 7
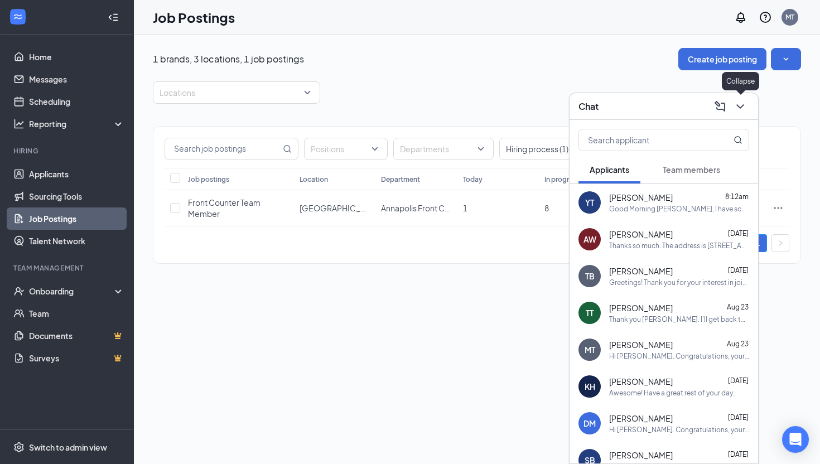
click at [742, 100] on icon "ChevronDown" at bounding box center [740, 106] width 13 height 13
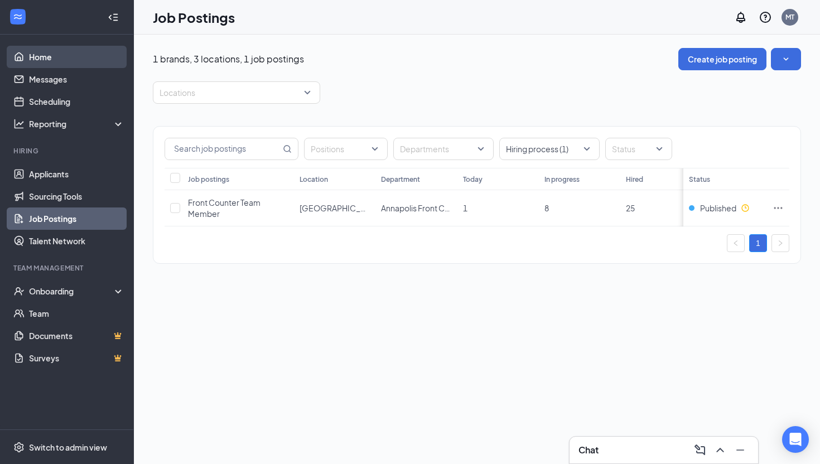
click at [58, 59] on link "Home" at bounding box center [76, 57] width 95 height 22
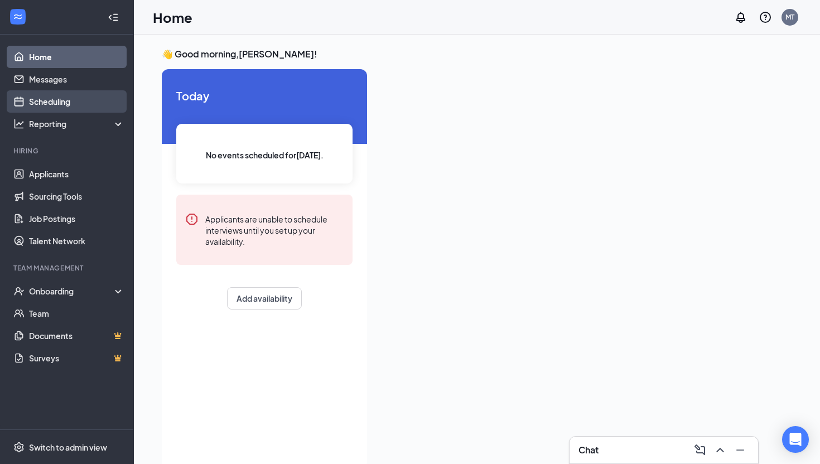
click at [49, 112] on link "Scheduling" at bounding box center [76, 101] width 95 height 22
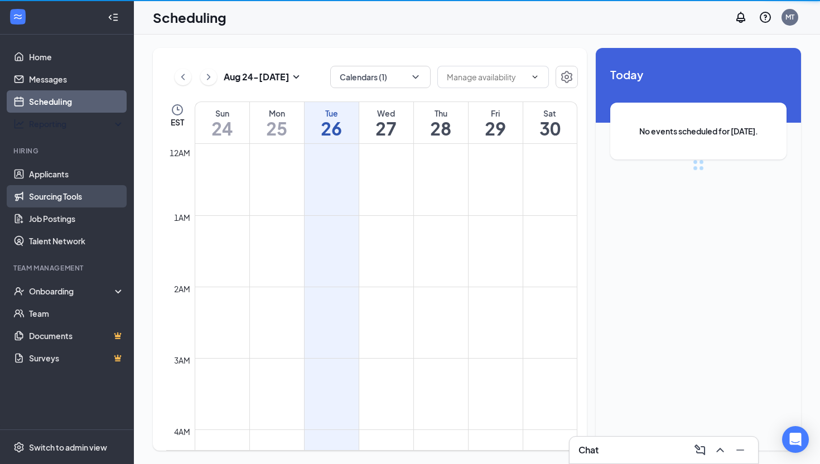
scroll to position [548, 0]
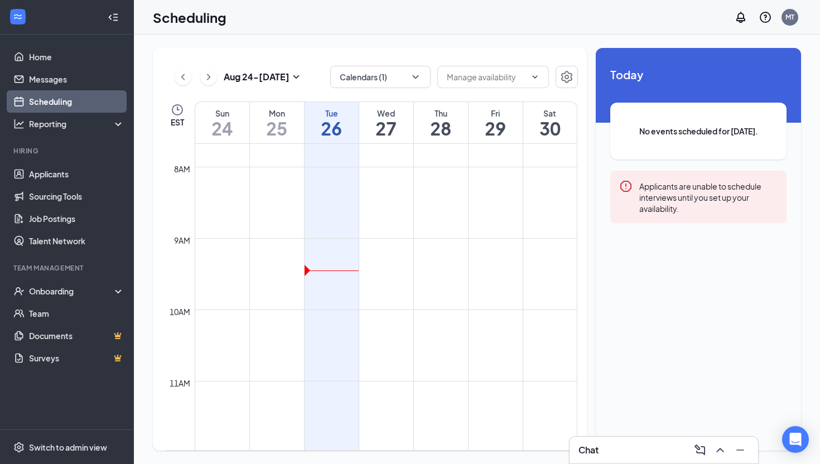
click at [625, 192] on icon "Error" at bounding box center [625, 186] width 13 height 13
click at [64, 81] on link "Messages" at bounding box center [76, 79] width 95 height 22
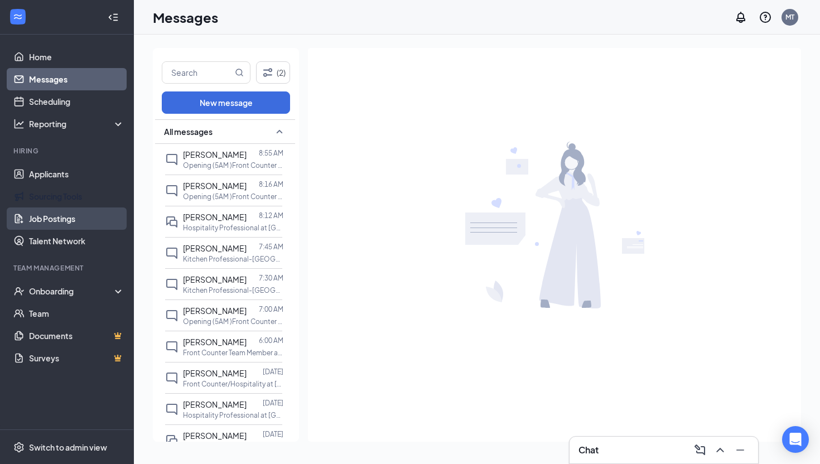
click at [64, 227] on link "Job Postings" at bounding box center [76, 219] width 95 height 22
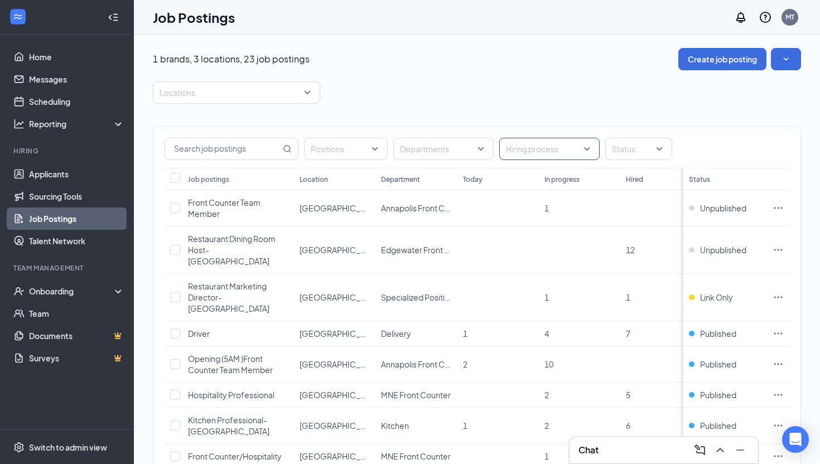
click at [551, 154] on div at bounding box center [544, 149] width 84 height 18
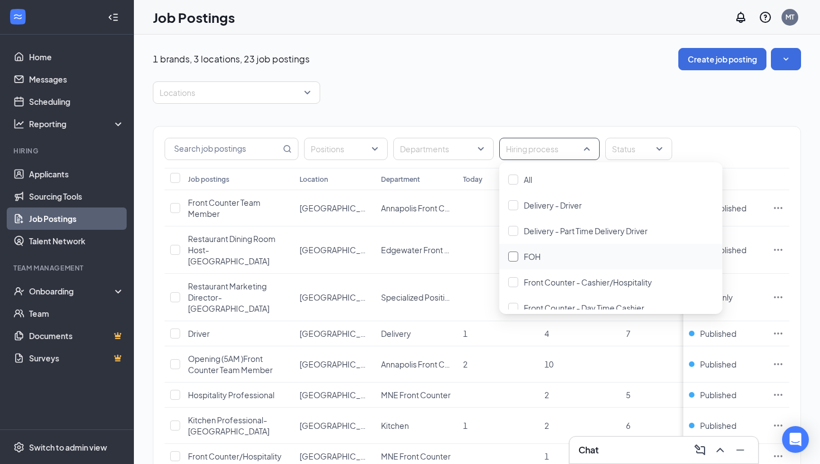
click at [537, 252] on span "FOH" at bounding box center [532, 257] width 17 height 10
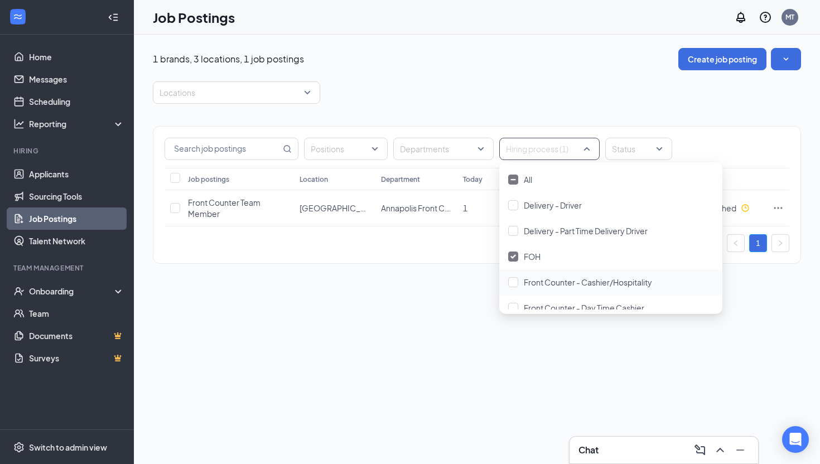
click at [467, 301] on div "1 brands, 3 locations, 1 job postings Create job posting Locations Positions De…" at bounding box center [477, 250] width 686 height 430
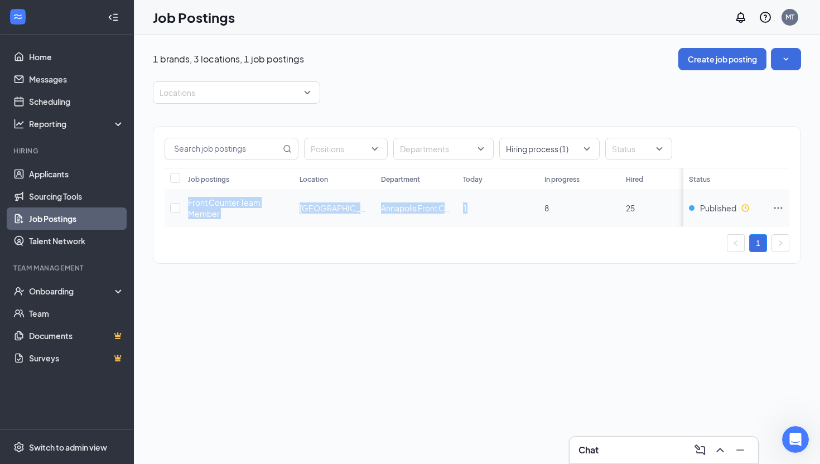
drag, startPoint x: 181, startPoint y: 202, endPoint x: 469, endPoint y: 218, distance: 288.3
click at [469, 218] on tr "Front Counter Team Member [GEOGRAPHIC_DATA] [GEOGRAPHIC_DATA] Front Counter 1 8…" at bounding box center [527, 208] width 725 height 36
copy tr "Front Counter Team Member [GEOGRAPHIC_DATA] [GEOGRAPHIC_DATA] Front Counter 1"
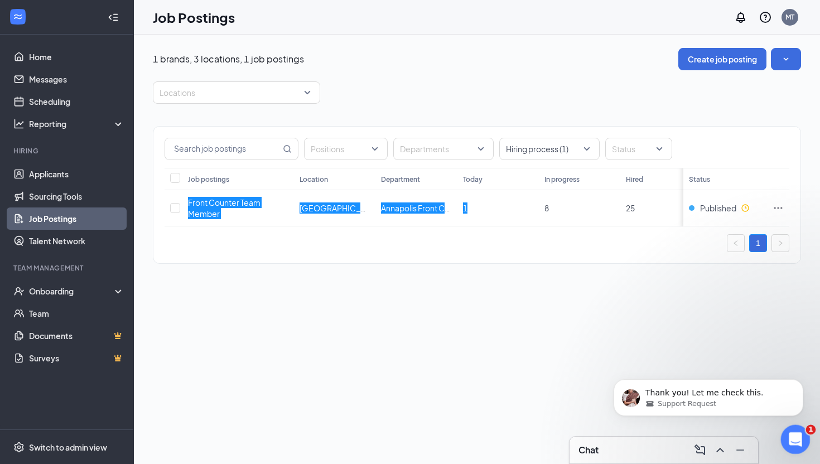
click at [785, 446] on div "Open Intercom Messenger" at bounding box center [793, 438] width 37 height 37
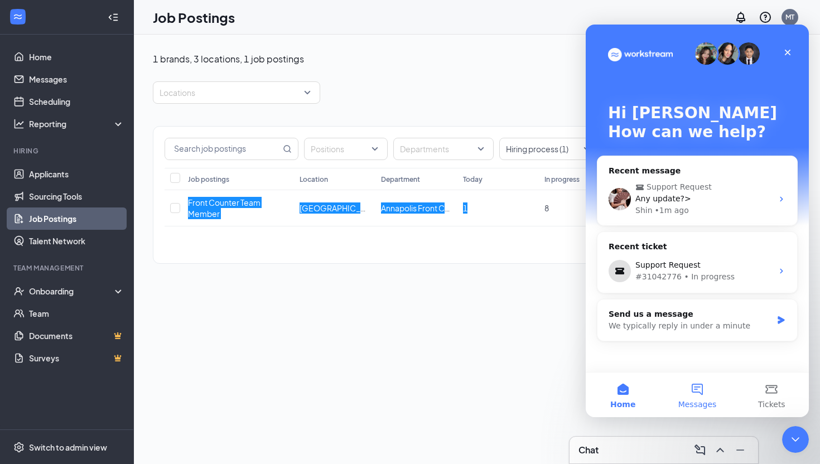
click at [695, 392] on button "Messages" at bounding box center [697, 395] width 74 height 45
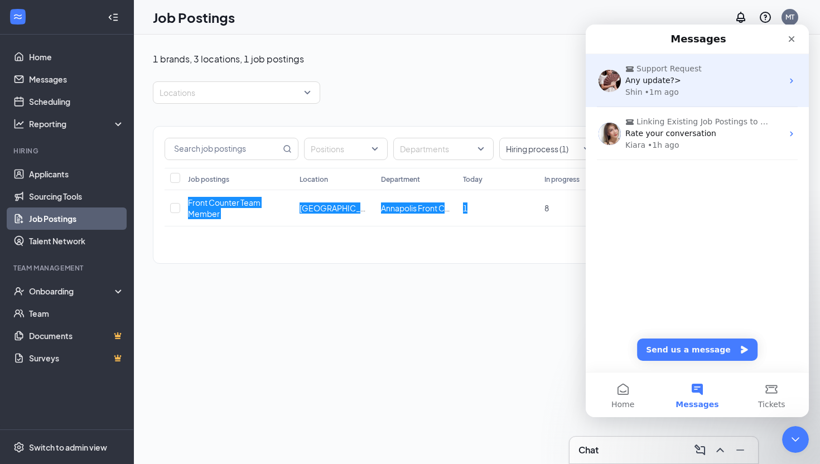
click at [701, 83] on div "Any update?>" at bounding box center [703, 81] width 157 height 12
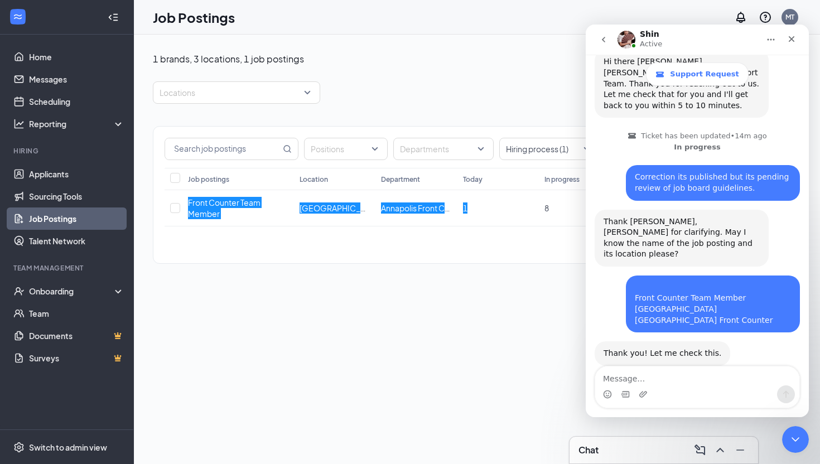
scroll to position [304, 0]
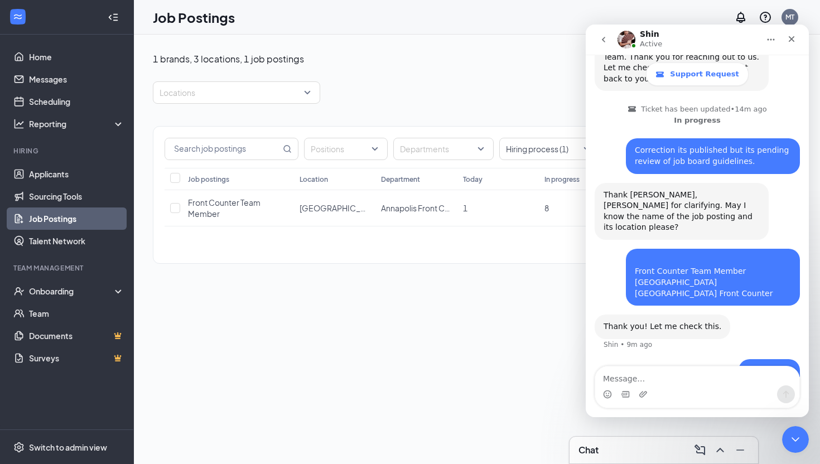
click at [330, 302] on div "1 brands, 3 locations, 1 job postings Create job posting Locations Positions De…" at bounding box center [477, 250] width 686 height 430
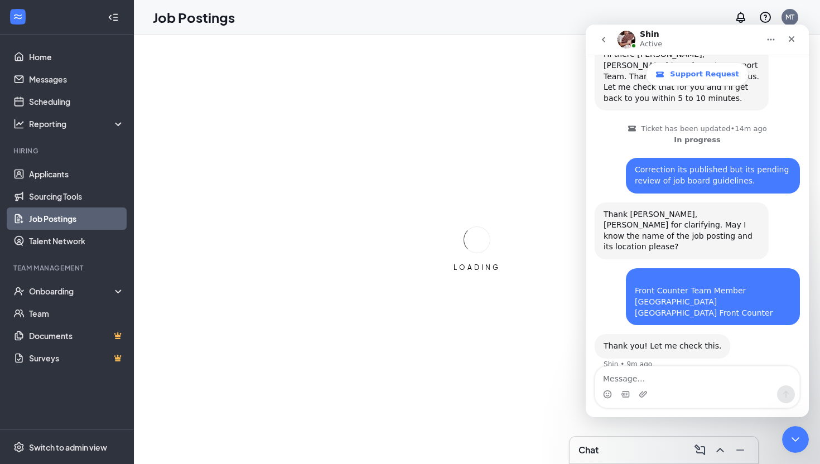
scroll to position [304, 0]
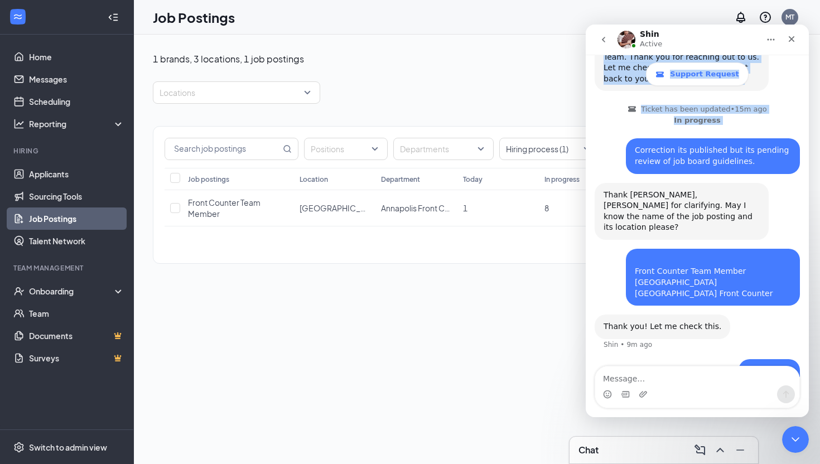
drag, startPoint x: 674, startPoint y: 39, endPoint x: 565, endPoint y: 107, distance: 128.3
click html "Shin Active Support Request Ask us anything, or share your feedback. How long d…"
click at [793, 35] on icon "Close" at bounding box center [791, 39] width 9 height 9
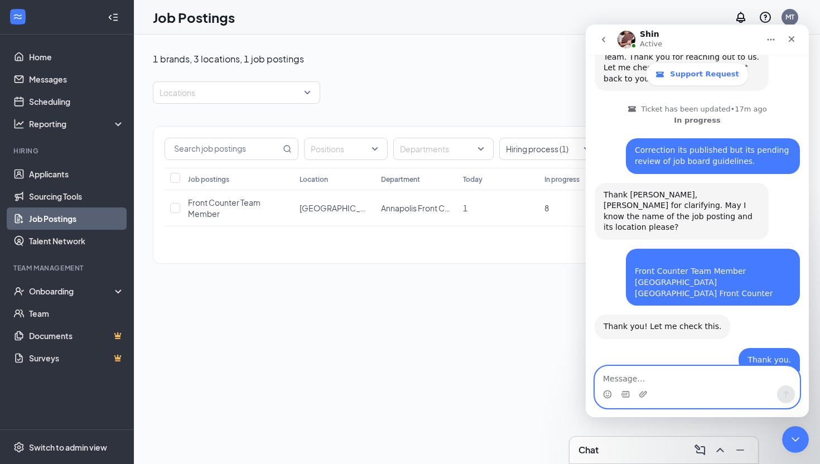
scroll to position [359, 0]
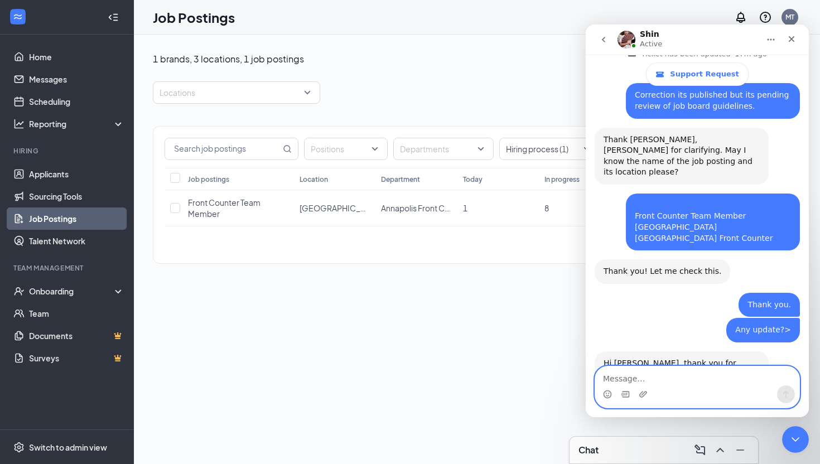
click at [655, 380] on textarea "Message…" at bounding box center [697, 376] width 204 height 19
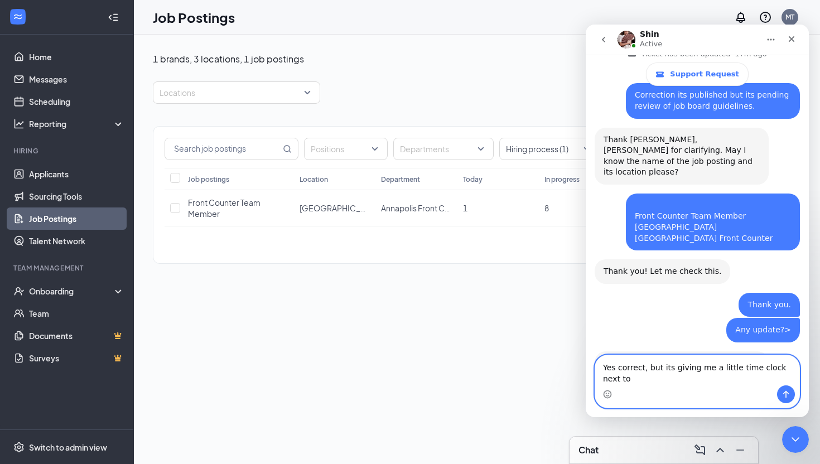
scroll to position [370, 0]
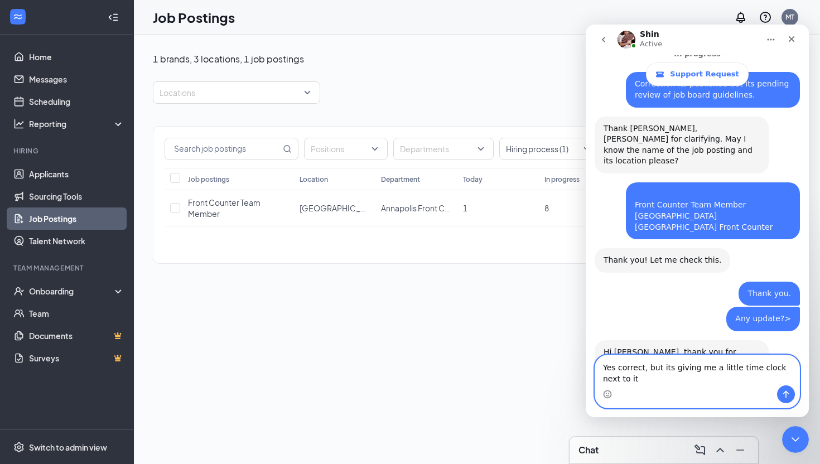
type textarea "Yes correct, but its giving me a little time clock next to it."
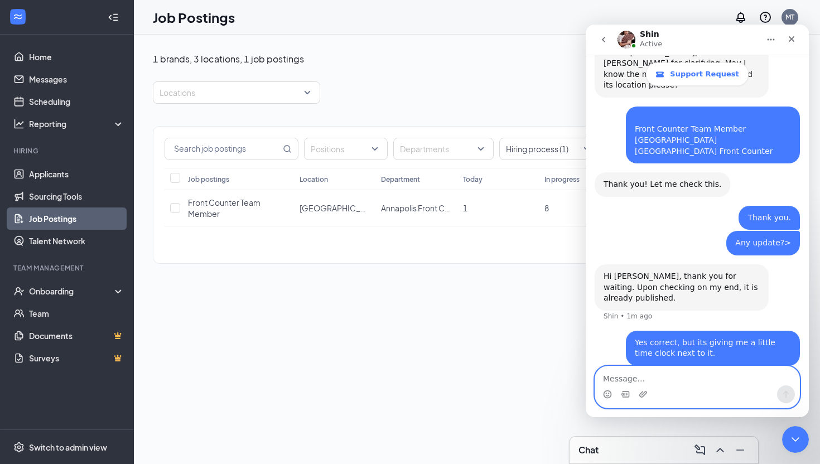
scroll to position [403, 0]
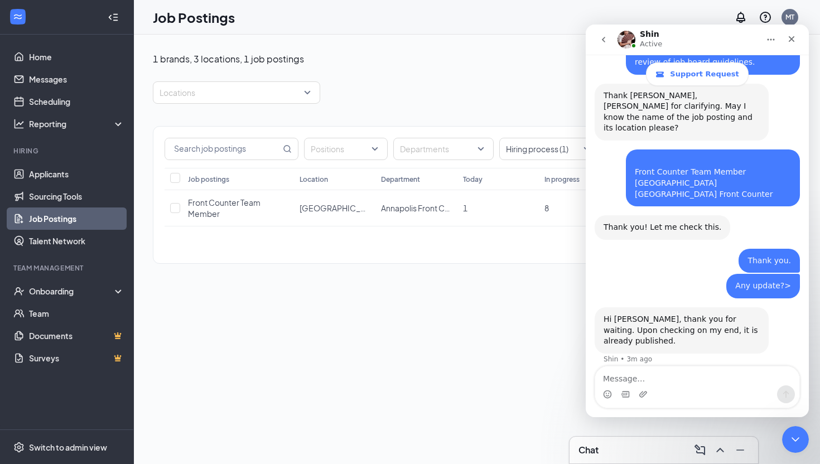
click at [630, 41] on img "Intercom messenger" at bounding box center [627, 40] width 18 height 18
click at [710, 390] on div "Intercom messenger" at bounding box center [697, 394] width 204 height 18
click at [791, 40] on icon "Close" at bounding box center [791, 39] width 9 height 9
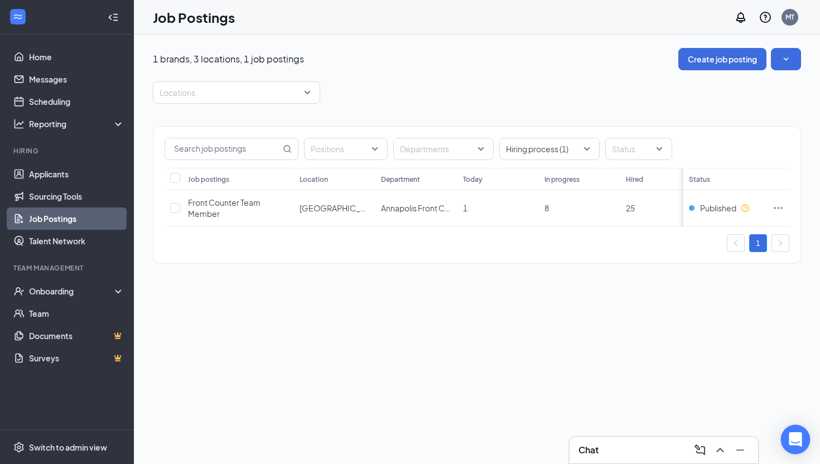
click at [792, 437] on icon "Open Intercom Messenger" at bounding box center [795, 439] width 13 height 15
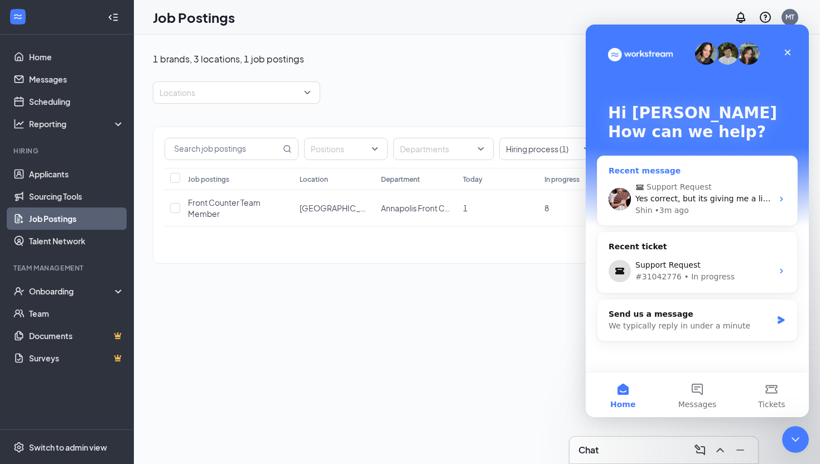
click at [713, 194] on span "Yes correct, but its giving me a little time clock next to it." at bounding box center [747, 198] width 224 height 9
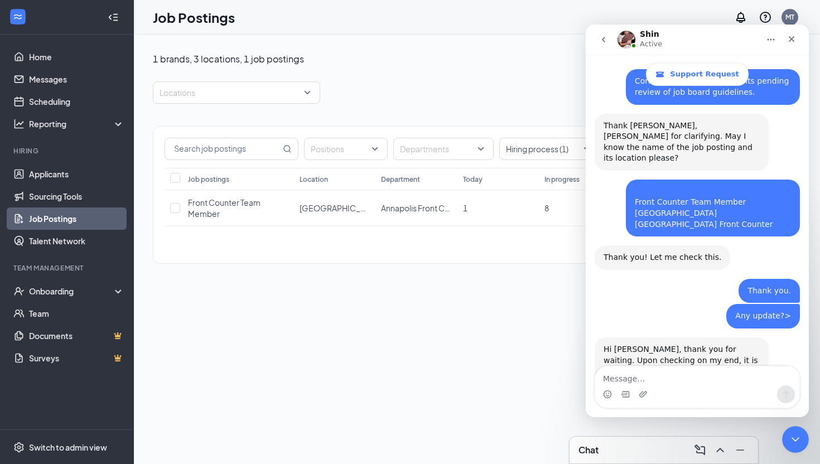
scroll to position [403, 0]
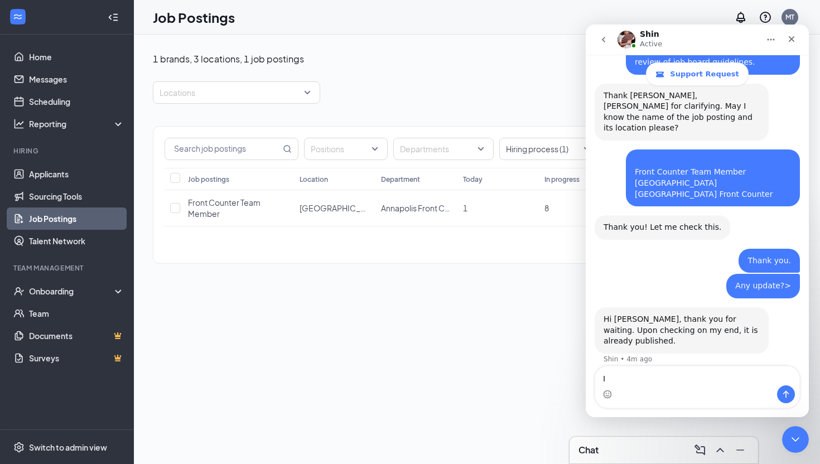
type textarea "I"
type textarea "W"
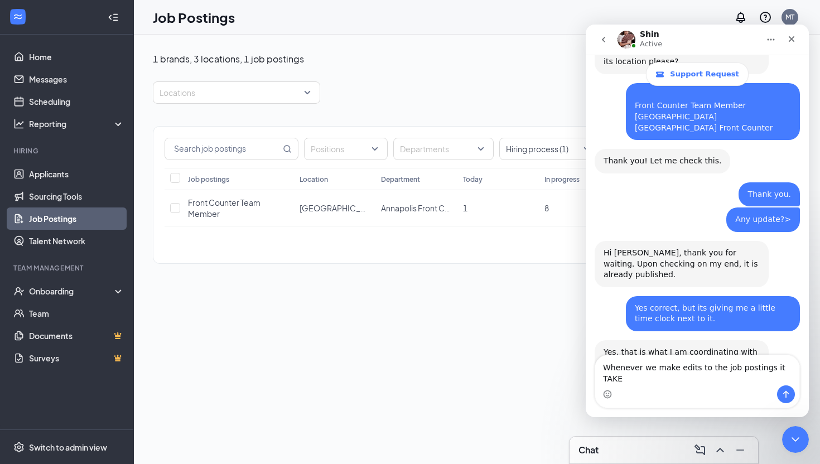
scroll to position [459, 0]
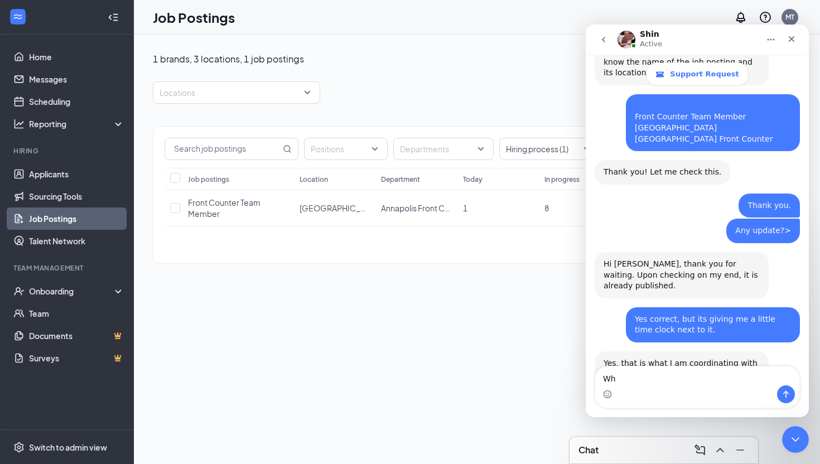
type textarea "W"
type textarea "Thanks."
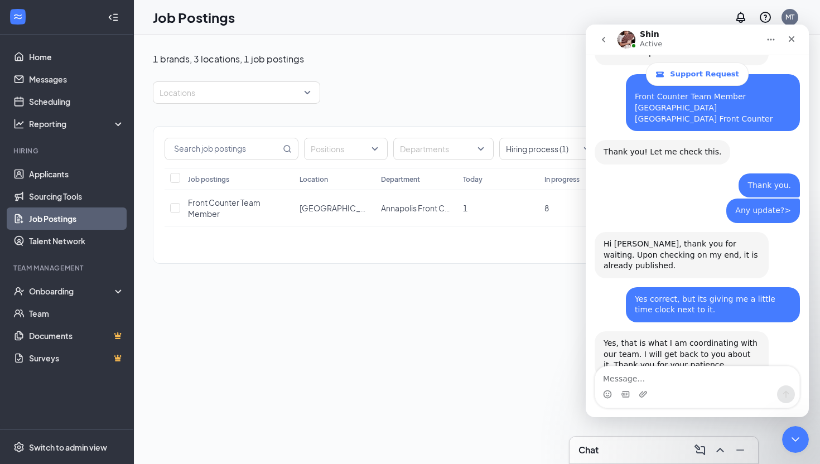
scroll to position [491, 0]
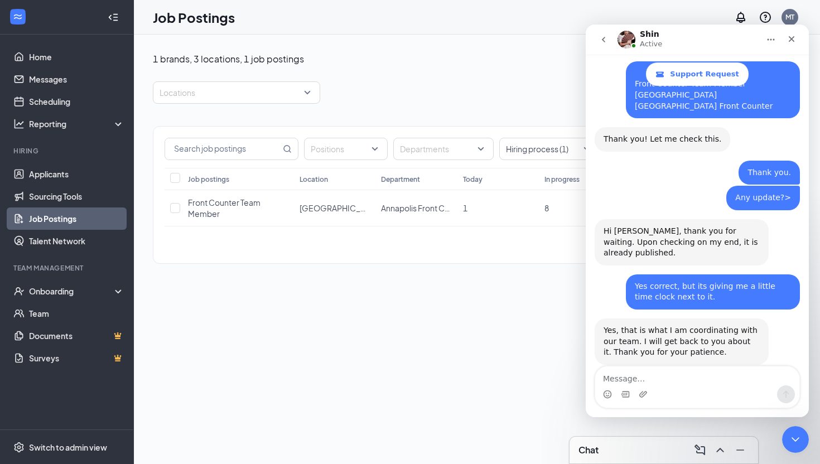
click at [423, 389] on div "1 brands, 3 locations, 1 job postings Create job posting Locations Positions De…" at bounding box center [477, 250] width 686 height 430
click at [789, 37] on icon "Close" at bounding box center [792, 39] width 6 height 6
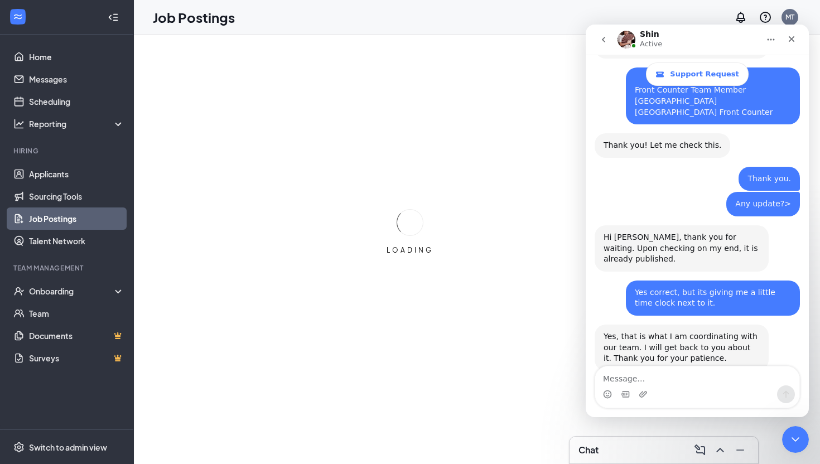
scroll to position [491, 0]
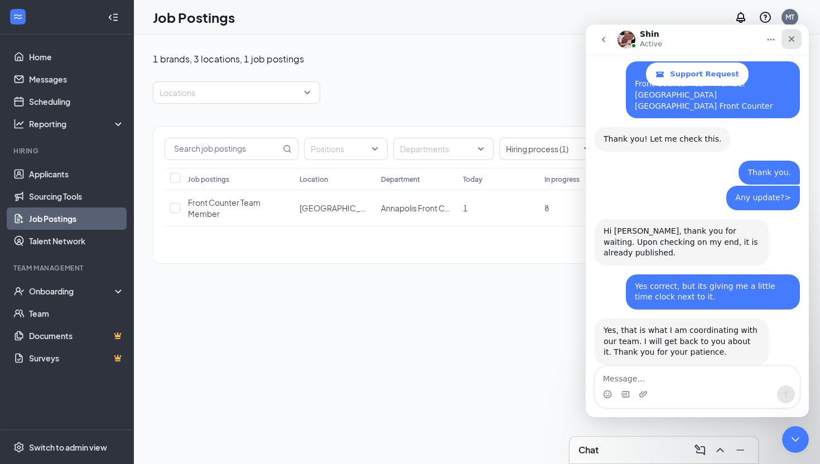
click at [795, 38] on icon "Close" at bounding box center [791, 39] width 9 height 9
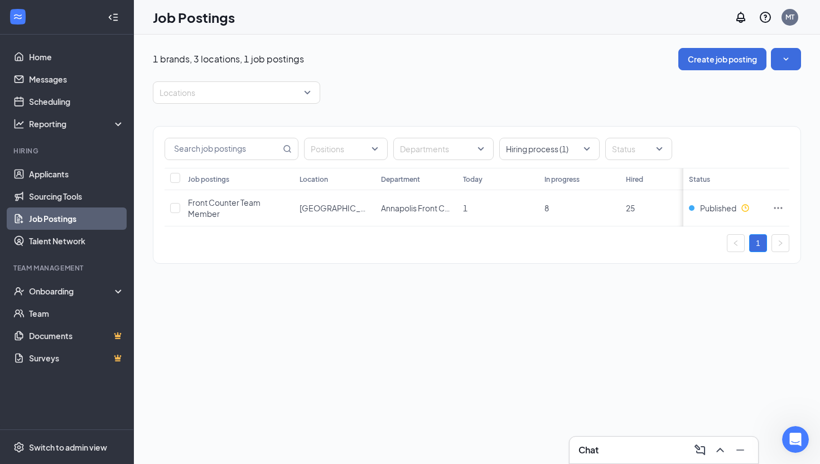
click at [610, 454] on div "Chat" at bounding box center [663, 450] width 171 height 18
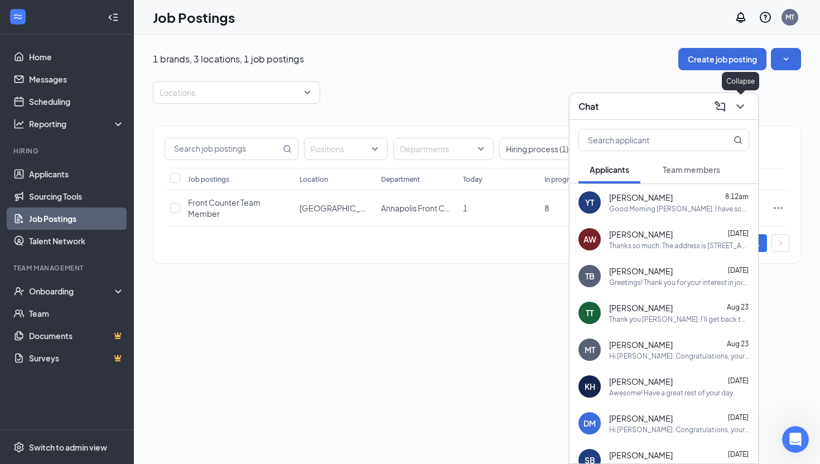
click at [739, 109] on icon "ChevronDown" at bounding box center [740, 106] width 13 height 13
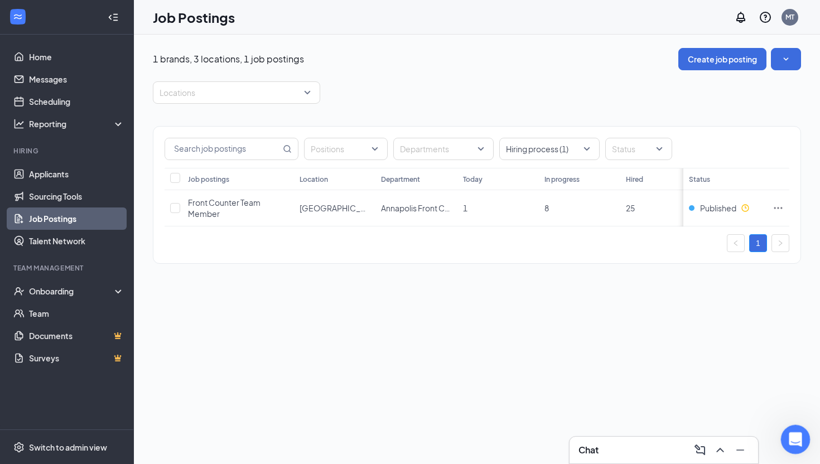
click at [789, 435] on icon "Open Intercom Messenger" at bounding box center [794, 438] width 18 height 18
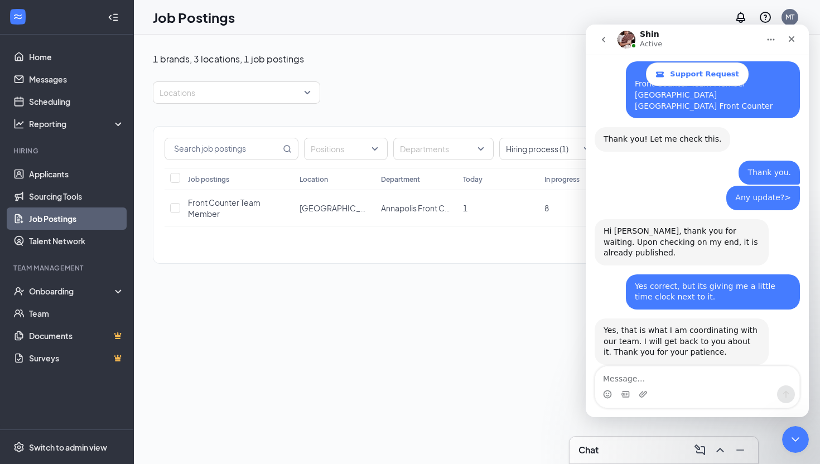
click at [603, 40] on icon "go back" at bounding box center [603, 40] width 3 height 6
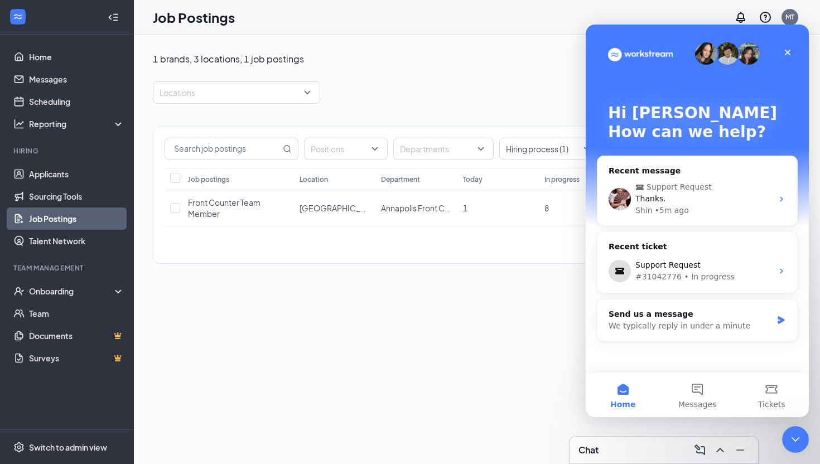
scroll to position [0, 0]
click at [705, 213] on div "Shin • 5m ago" at bounding box center [703, 211] width 137 height 12
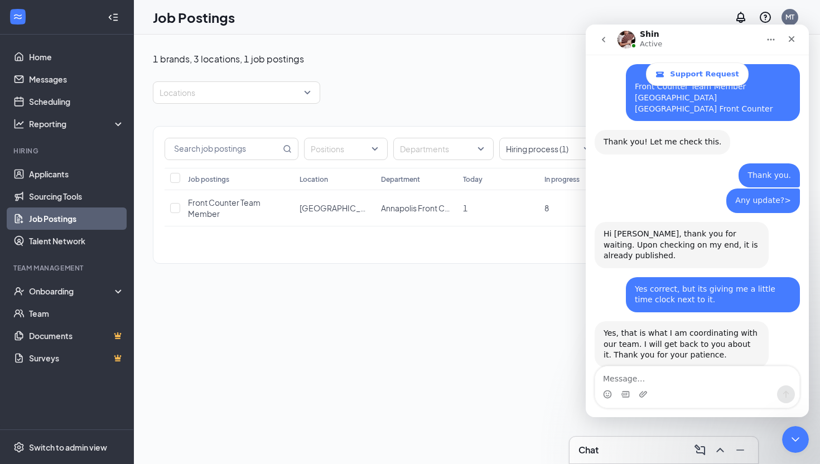
scroll to position [491, 0]
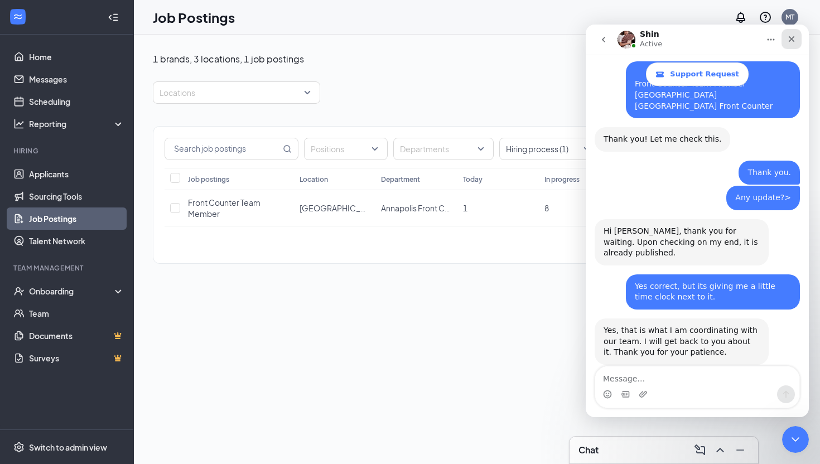
click at [798, 39] on div "Close" at bounding box center [792, 39] width 20 height 20
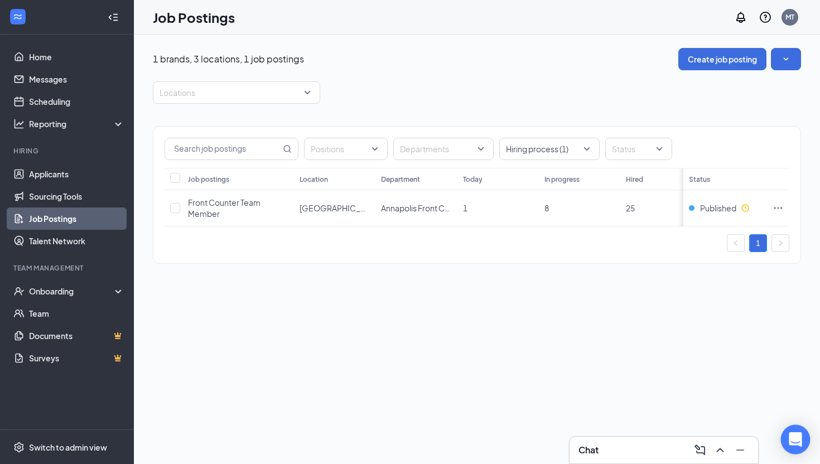
click at [799, 441] on icon "Open Intercom Messenger" at bounding box center [795, 439] width 13 height 15
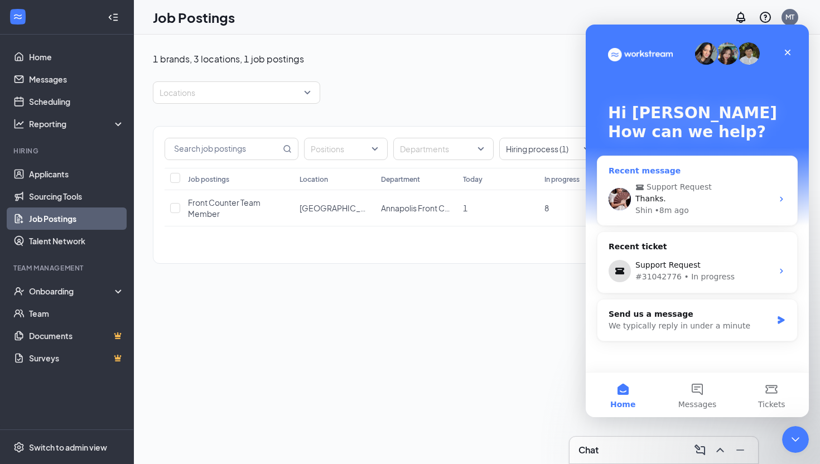
click at [672, 193] on div "Thanks." at bounding box center [703, 199] width 137 height 12
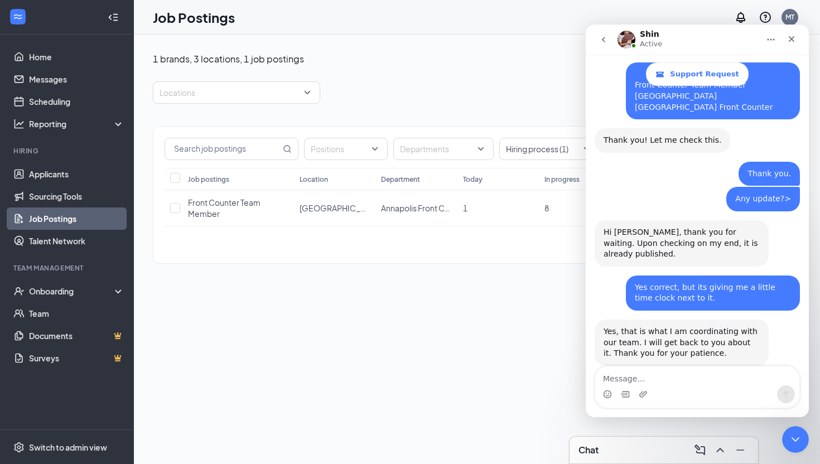
scroll to position [491, 0]
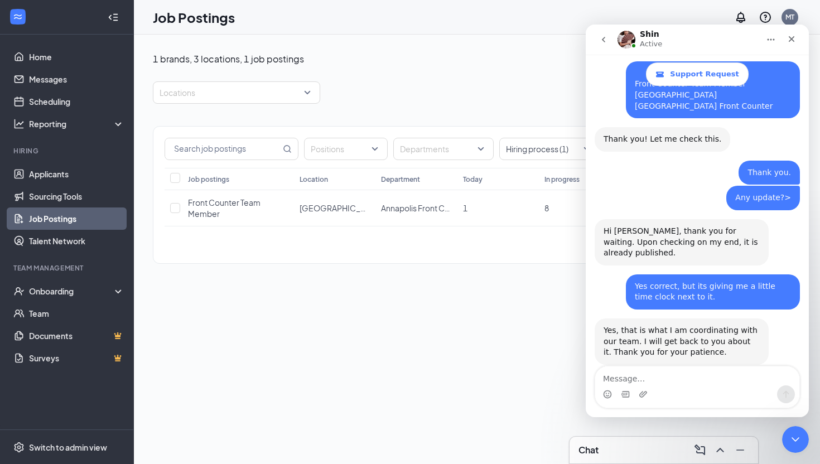
type textarea "S"
type textarea "Any follow up?"
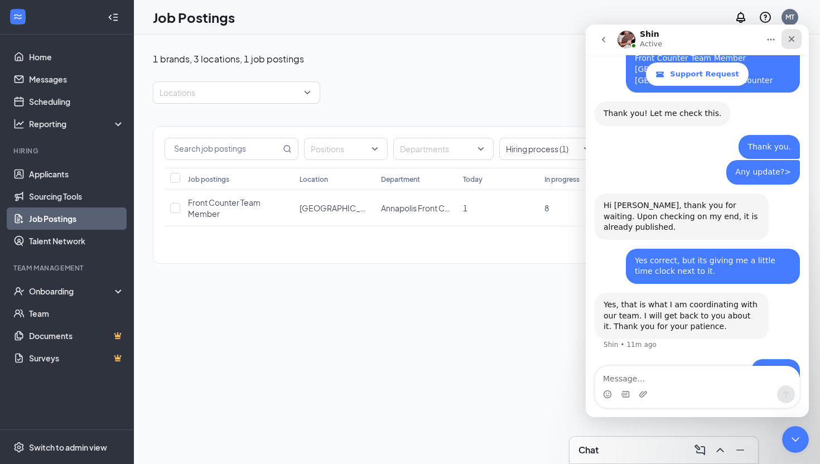
click at [792, 43] on icon "Close" at bounding box center [791, 39] width 9 height 9
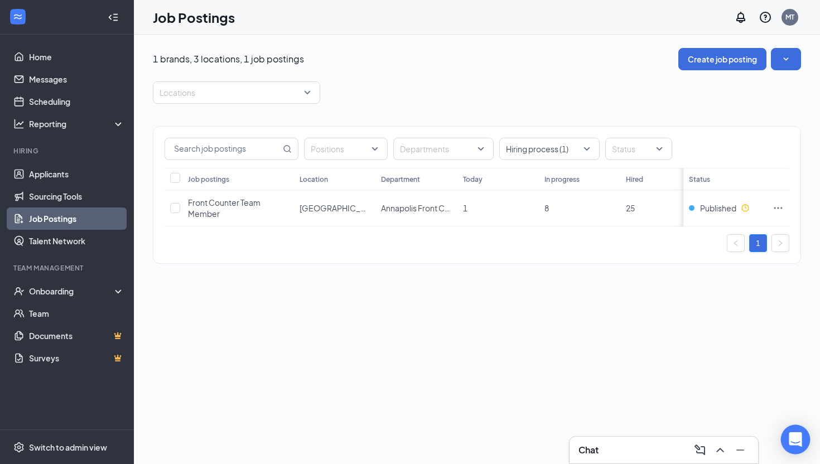
click at [795, 442] on icon "Open Intercom Messenger" at bounding box center [795, 439] width 15 height 15
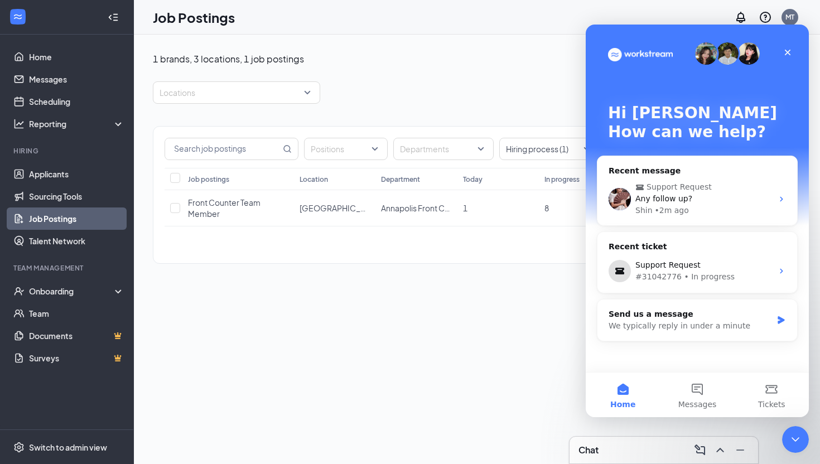
click at [626, 55] on img "Intercom messenger" at bounding box center [640, 55] width 65 height 14
click at [691, 173] on div "Support Request Hi [PERSON_NAME], I have coordinated with our team and we need …" at bounding box center [697, 198] width 200 height 53
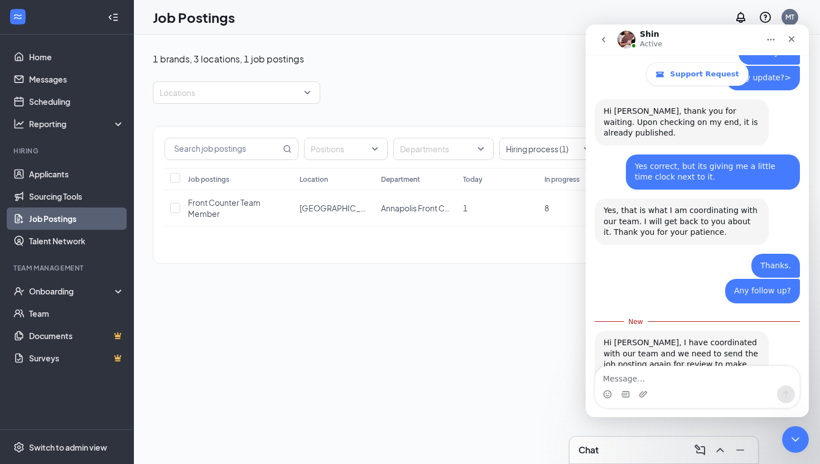
scroll to position [613, 0]
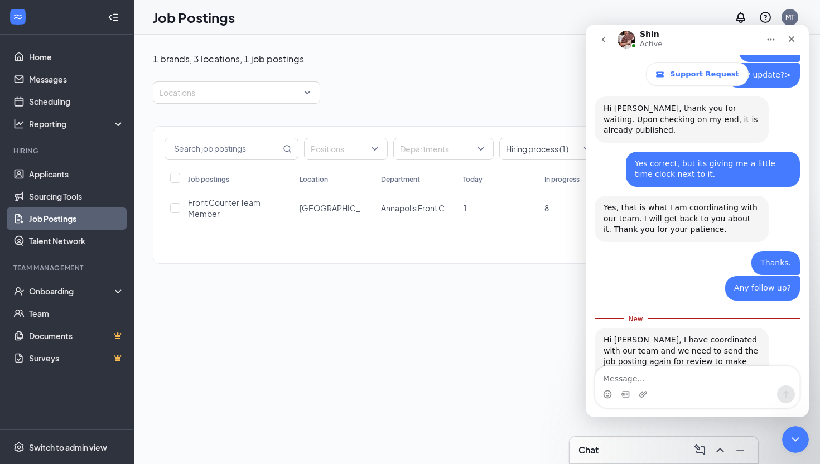
click at [681, 379] on textarea "Message…" at bounding box center [697, 376] width 204 height 19
type textarea "How long does that take?"
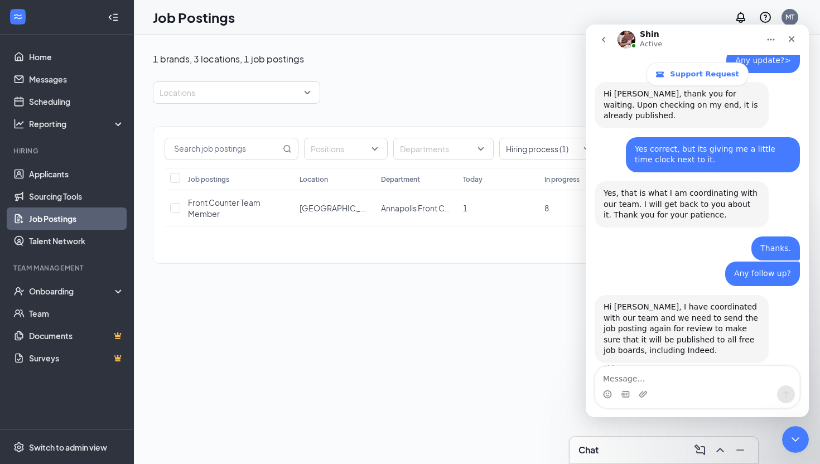
click at [640, 383] on textarea "Message…" at bounding box center [697, 376] width 204 height 19
type textarea "T"
type textarea "Y"
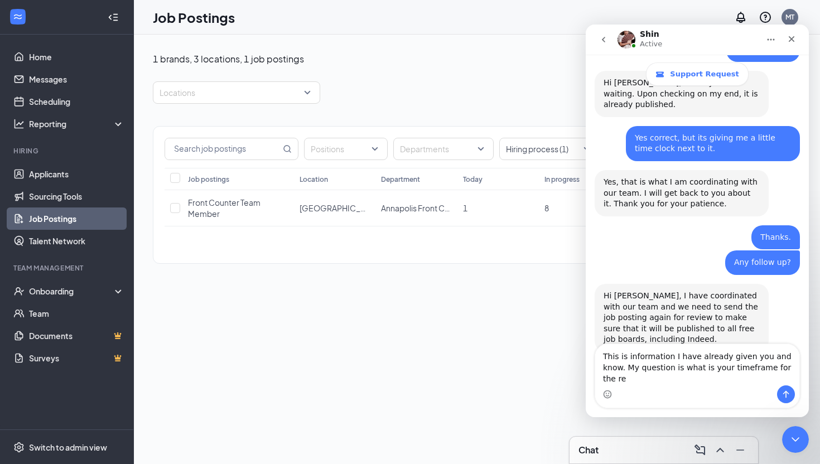
scroll to position [649, 0]
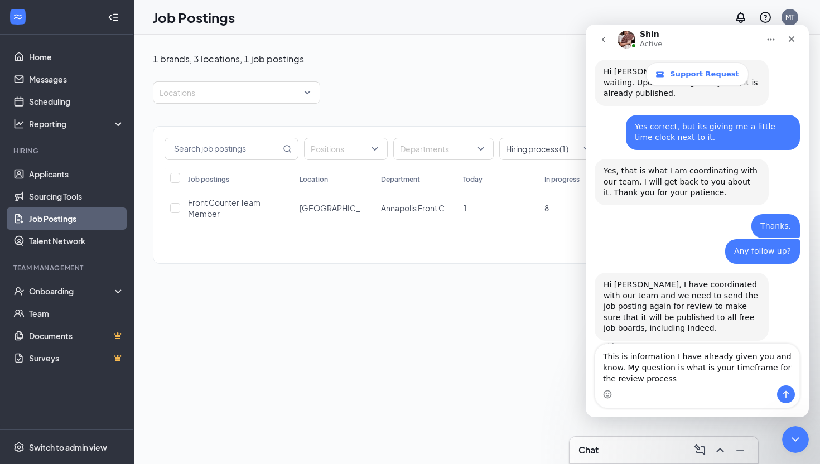
type textarea "This is information I have already given you and know. My question is what is y…"
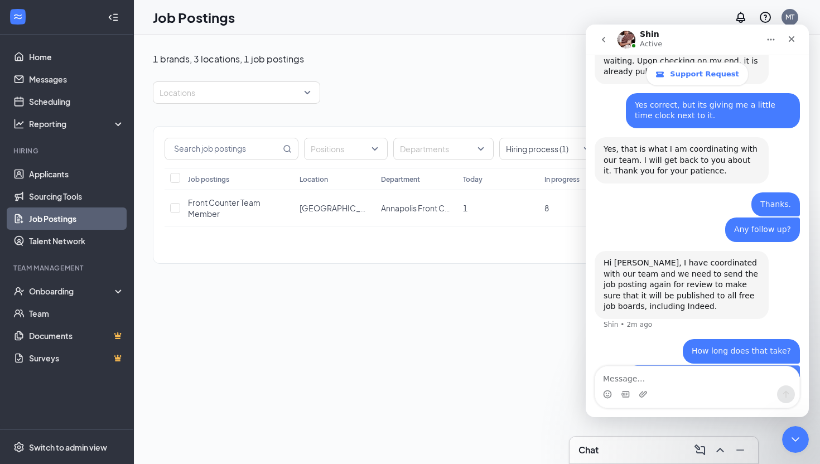
scroll to position [674, 0]
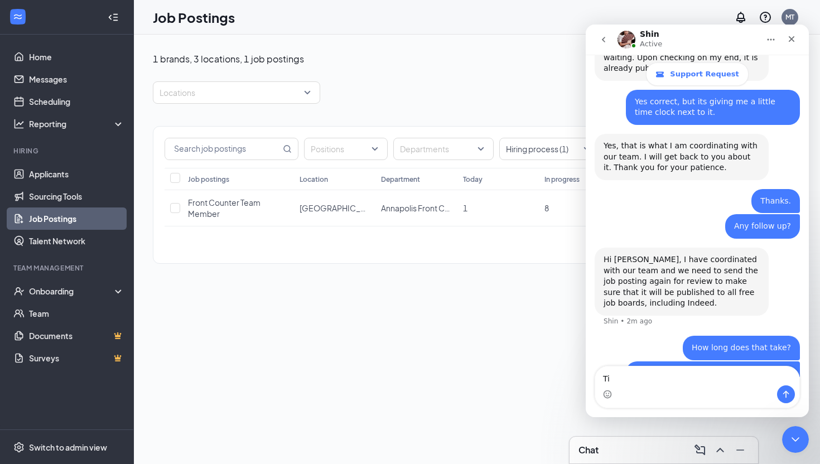
type textarea "T"
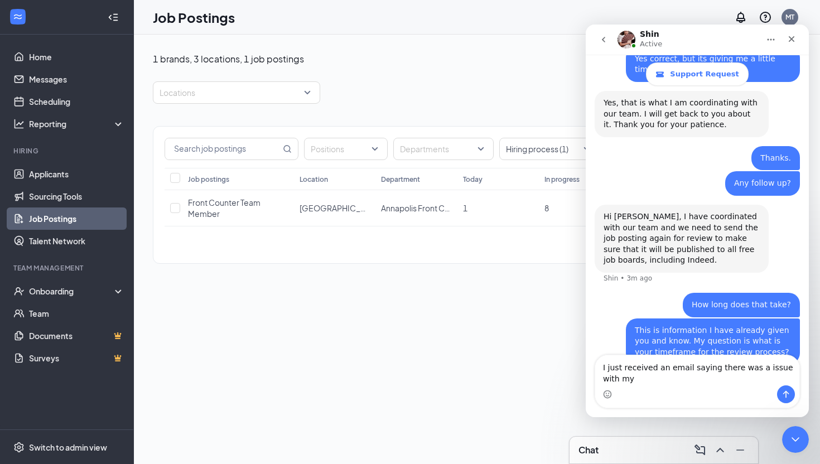
scroll to position [729, 0]
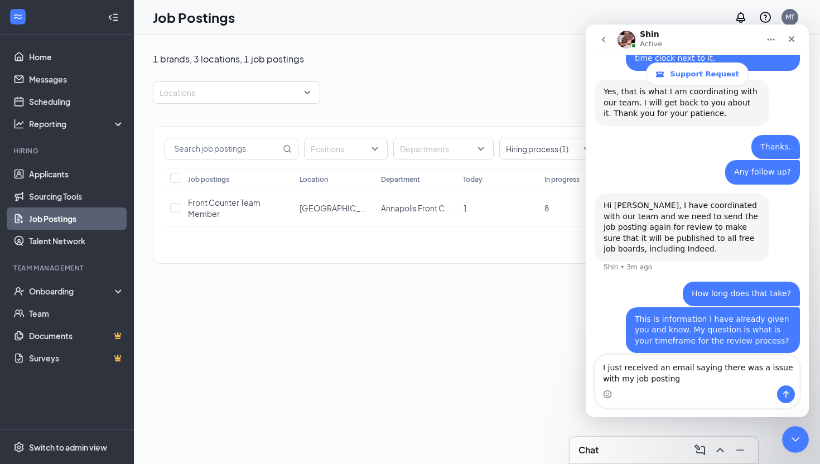
type textarea "I just received an email saying there was a issue with my job posting>"
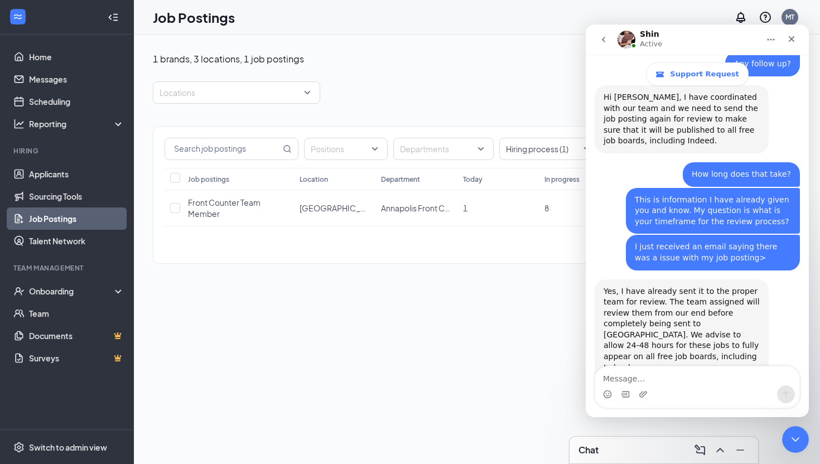
scroll to position [848, 0]
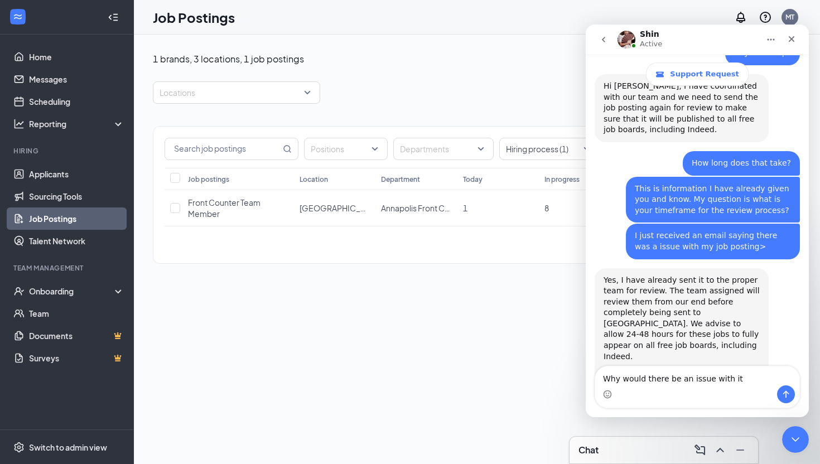
type textarea "Why would there be an issue with it?"
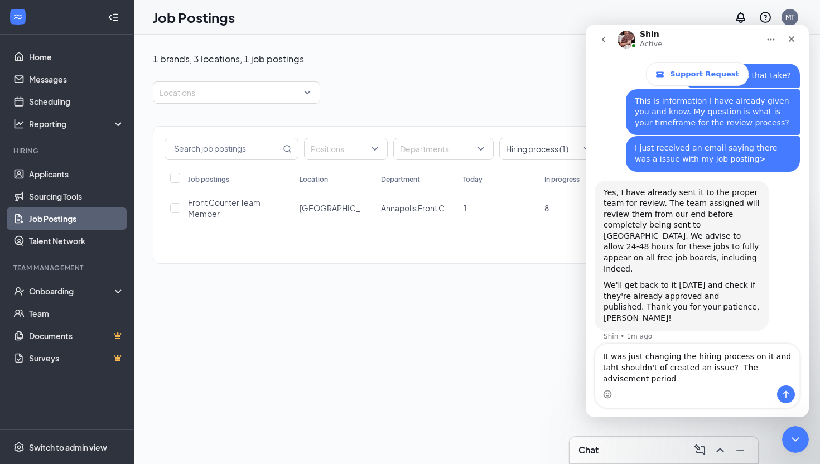
scroll to position [947, 0]
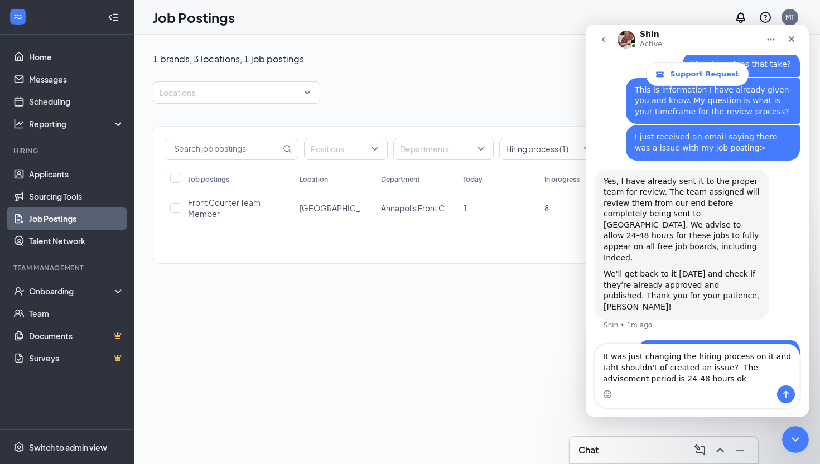
type textarea "It was just changing the hiring process on it and taht shouldn't of created an …"
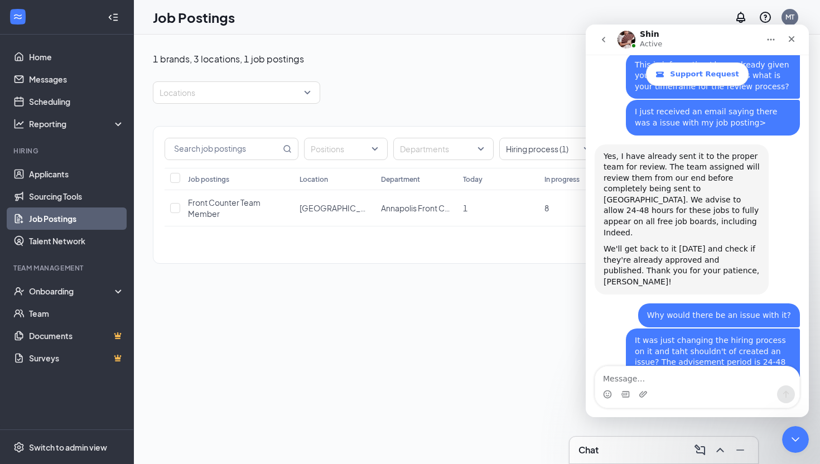
scroll to position [995, 0]
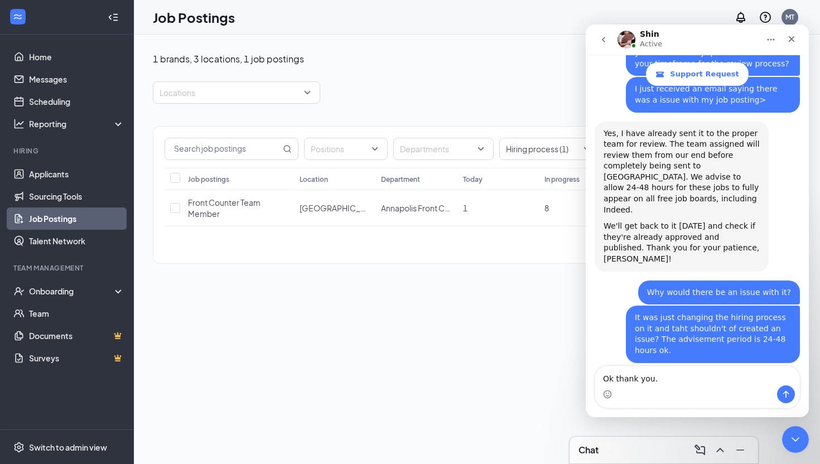
type textarea "Ok thank you."
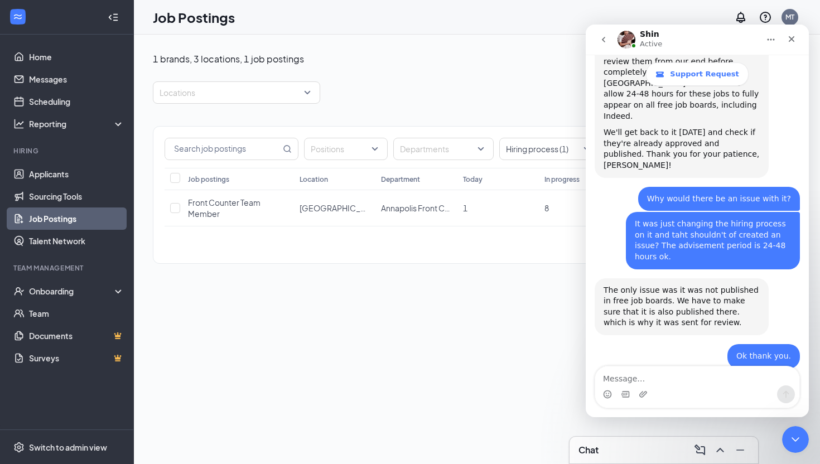
scroll to position [1094, 0]
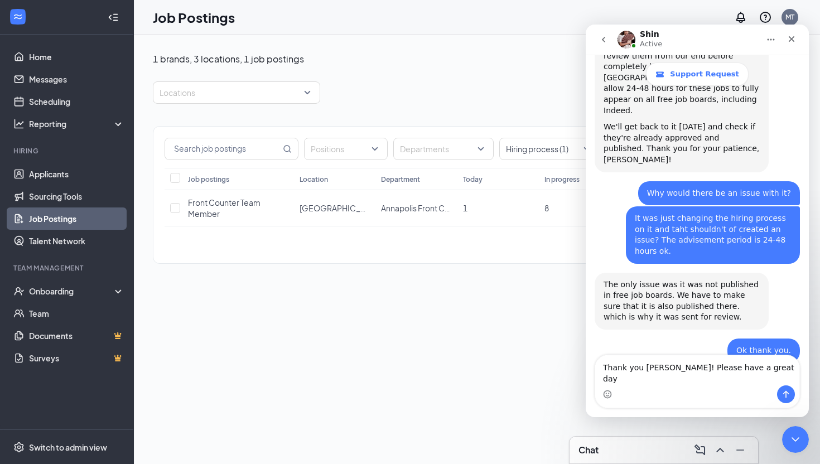
type textarea "Thank you Shin! Please have a great day."
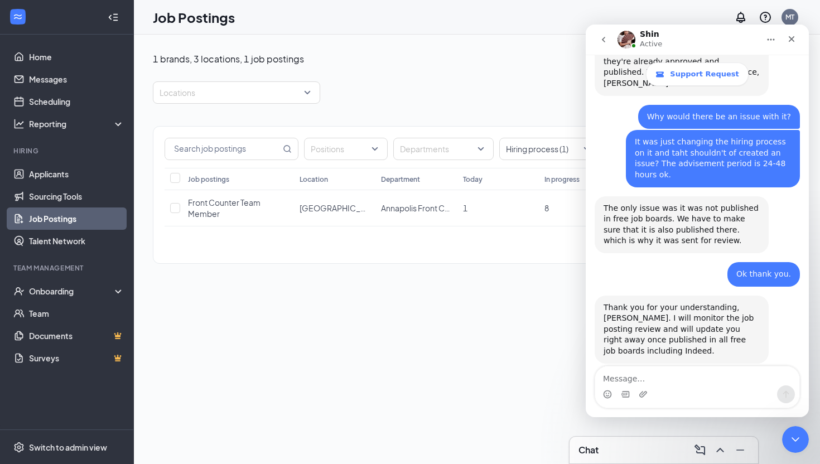
scroll to position [1171, 0]
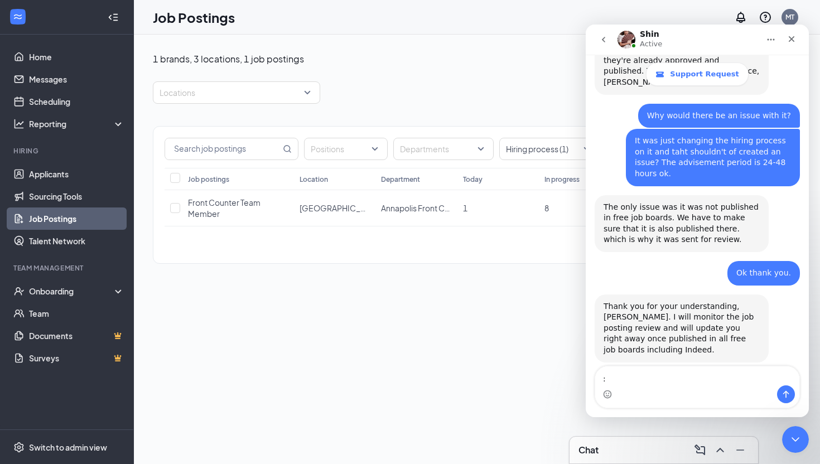
type textarea ":)"
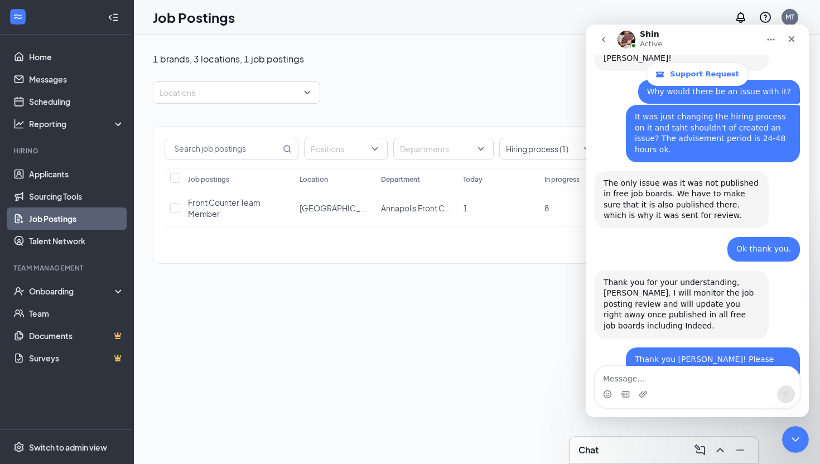
scroll to position [1204, 0]
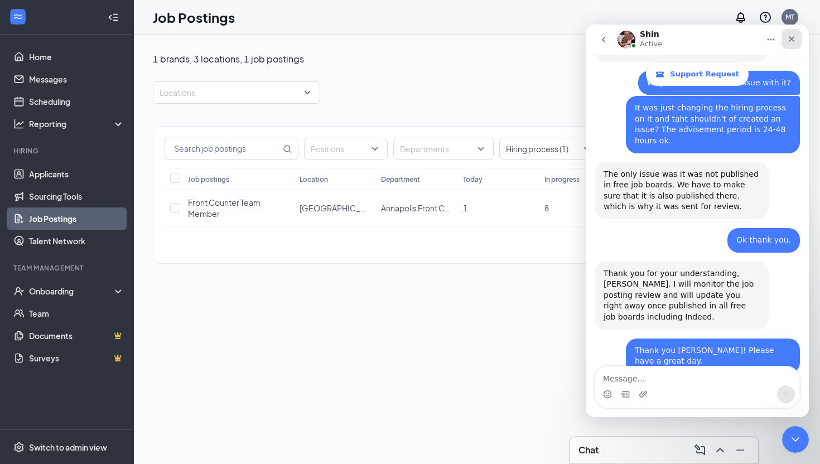
click at [790, 42] on icon "Close" at bounding box center [791, 39] width 9 height 9
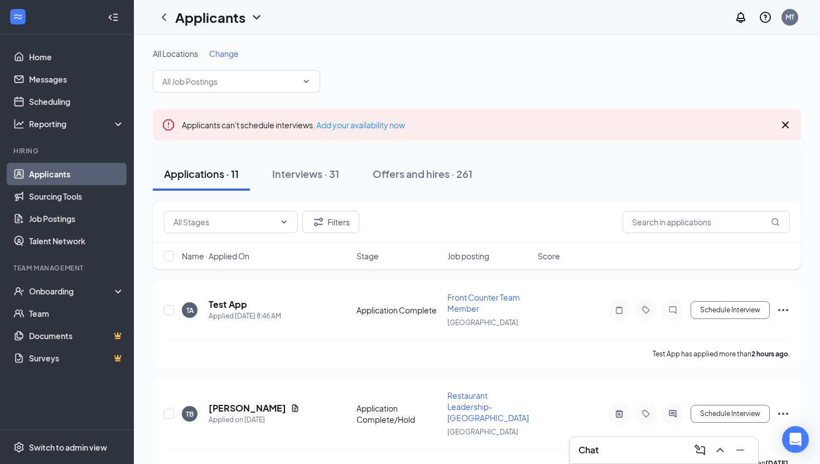
click at [462, 249] on div "Name · Applied On Stage Job posting Score" at bounding box center [477, 256] width 648 height 27
click at [462, 257] on span "Job posting" at bounding box center [468, 255] width 42 height 11
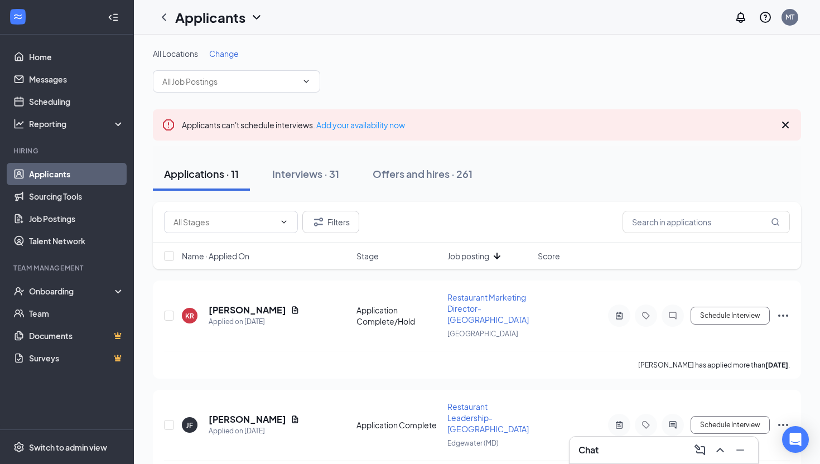
click at [469, 257] on span "Job posting" at bounding box center [468, 255] width 42 height 11
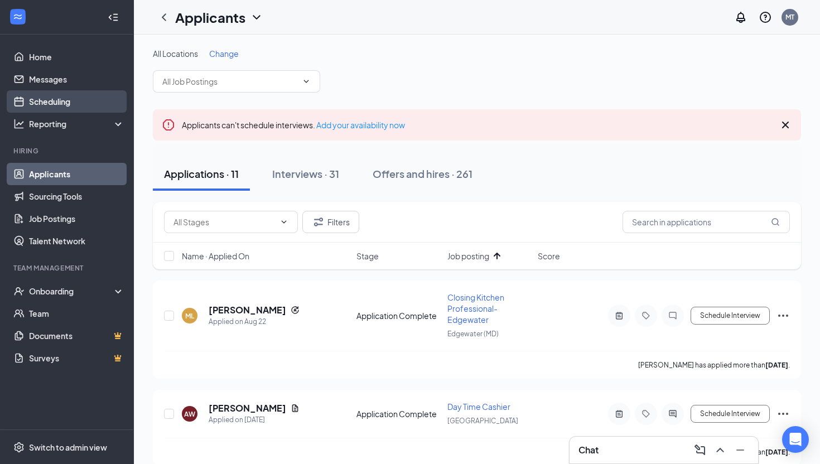
click at [57, 103] on link "Scheduling" at bounding box center [76, 101] width 95 height 22
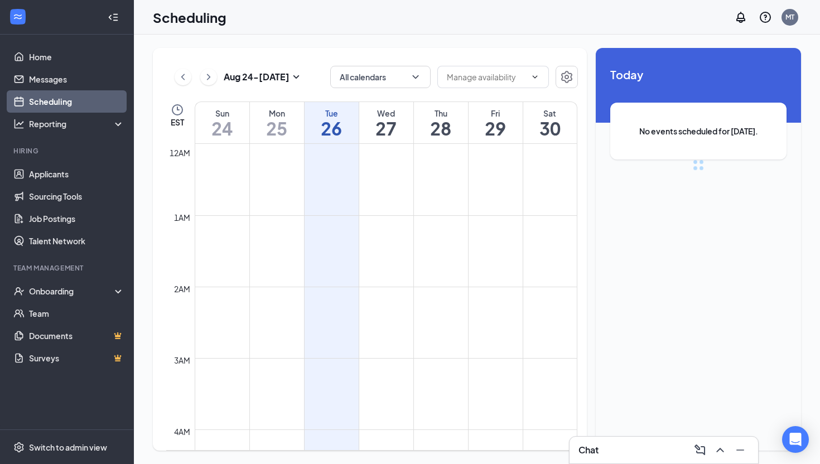
scroll to position [548, 0]
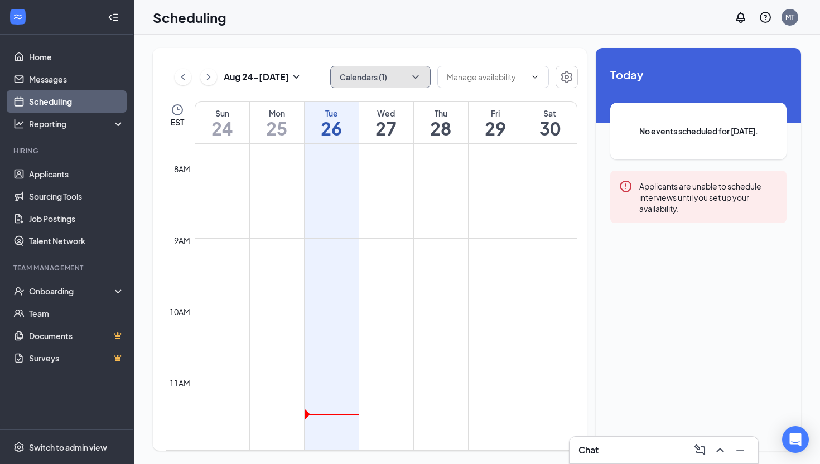
click at [381, 83] on button "Calendars (1)" at bounding box center [380, 77] width 100 height 22
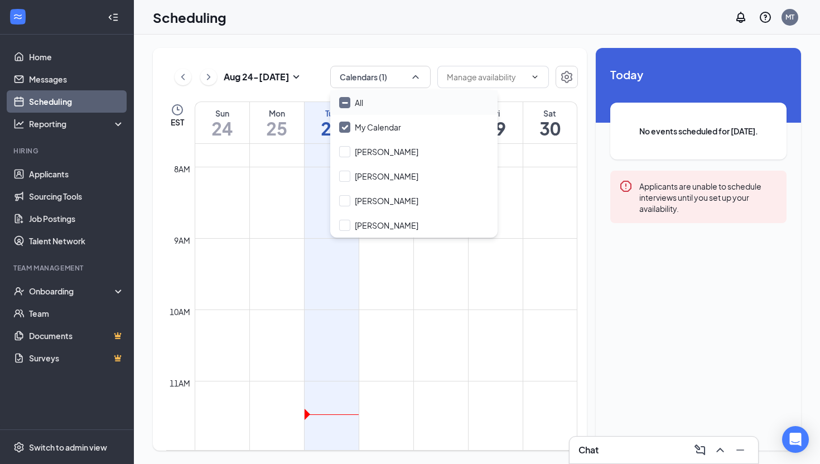
click at [364, 100] on div "All" at bounding box center [413, 102] width 167 height 25
checkbox input "true"
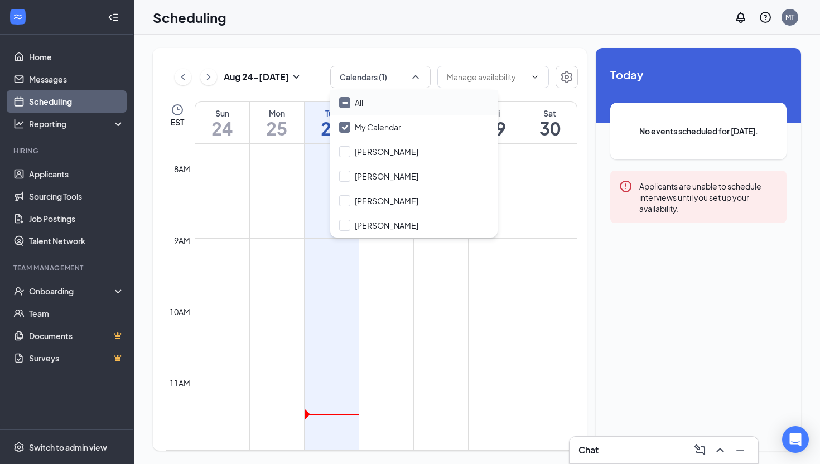
checkbox input "true"
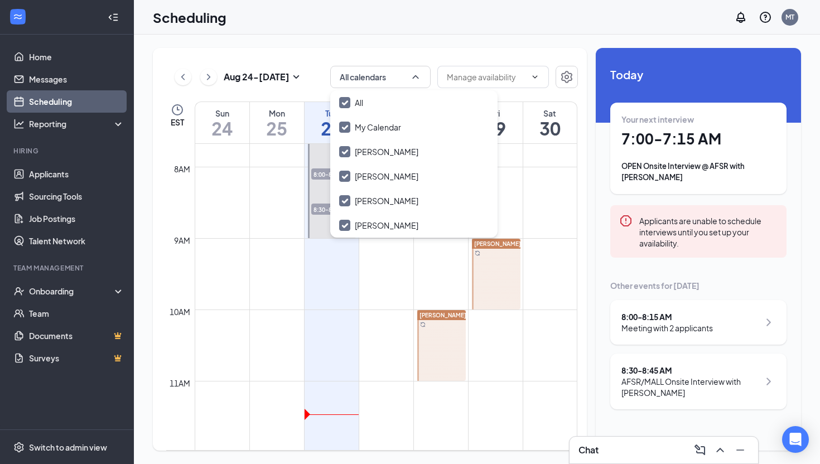
click at [430, 17] on div "Scheduling MT" at bounding box center [477, 17] width 686 height 35
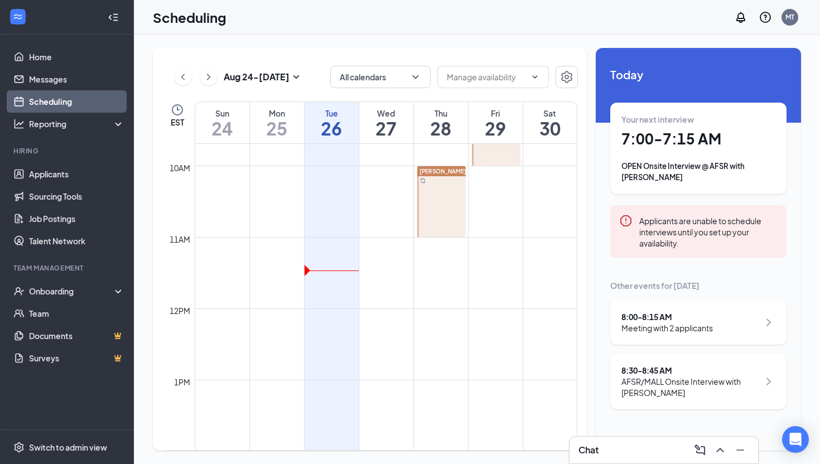
scroll to position [669, 0]
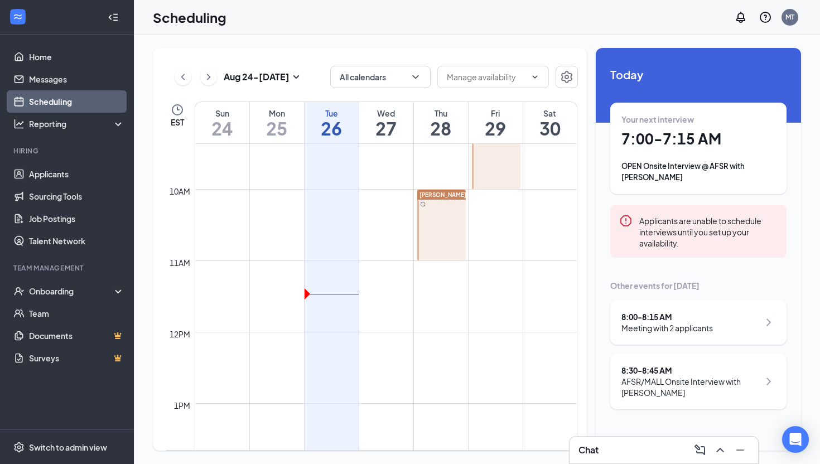
click at [435, 239] on div at bounding box center [441, 225] width 49 height 71
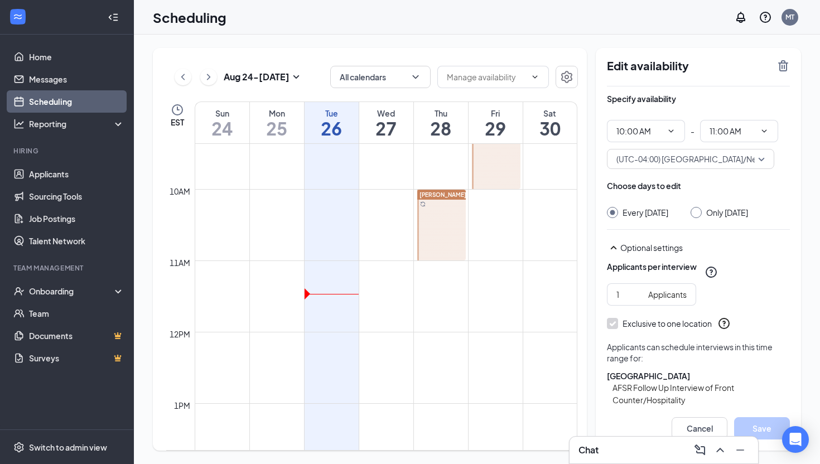
click at [440, 210] on div at bounding box center [441, 225] width 49 height 71
click at [784, 61] on icon "TrashOutline" at bounding box center [783, 65] width 10 height 11
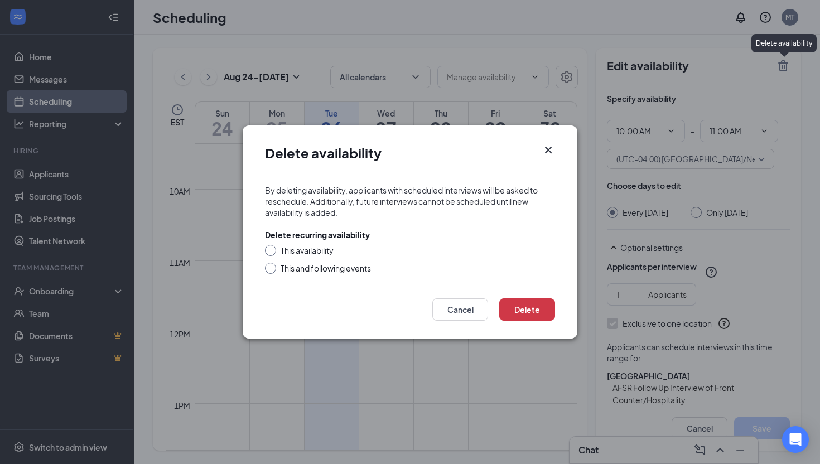
click at [326, 254] on div "This availability" at bounding box center [307, 250] width 53 height 11
click at [273, 253] on input "This availability" at bounding box center [269, 249] width 8 height 8
radio input "true"
click at [531, 310] on button "Delete" at bounding box center [527, 309] width 56 height 22
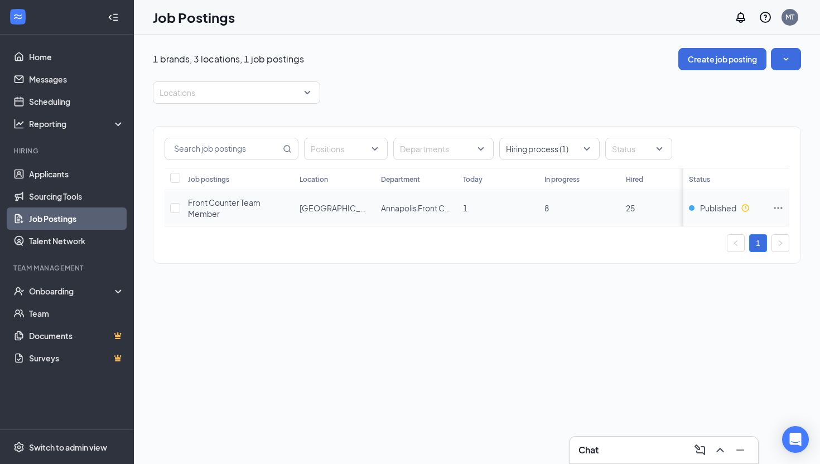
click at [272, 210] on div "Front Counter Team Member" at bounding box center [238, 208] width 100 height 22
click at [69, 56] on link "Home" at bounding box center [76, 57] width 95 height 22
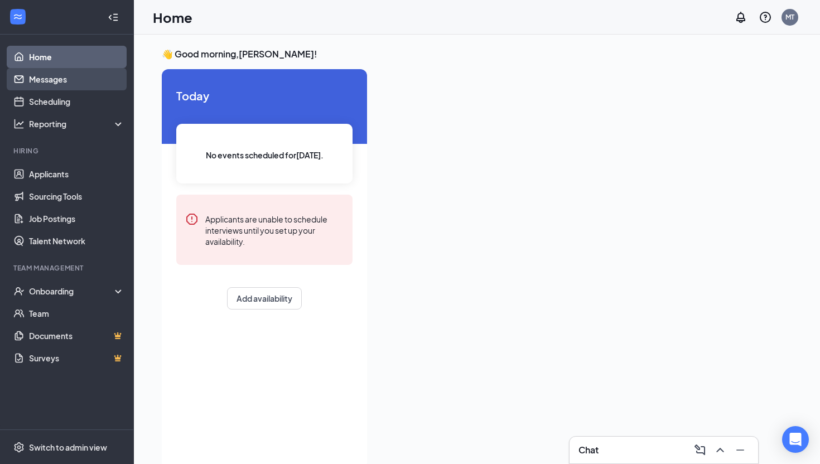
click at [80, 87] on link "Messages" at bounding box center [76, 79] width 95 height 22
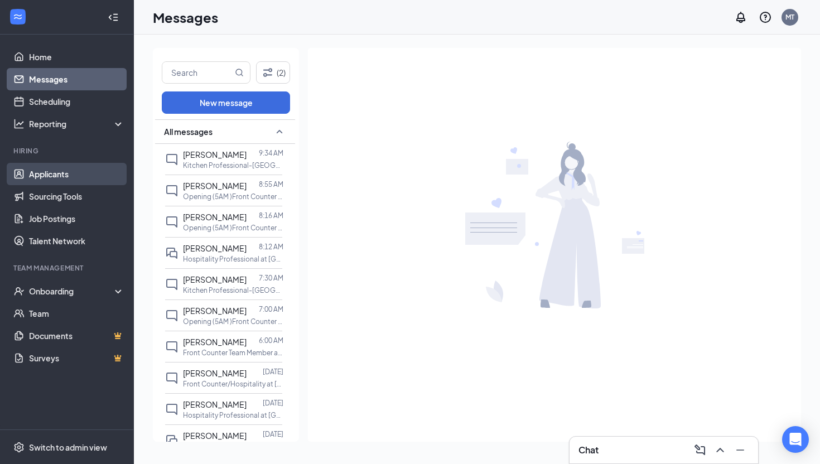
click at [63, 179] on link "Applicants" at bounding box center [76, 174] width 95 height 22
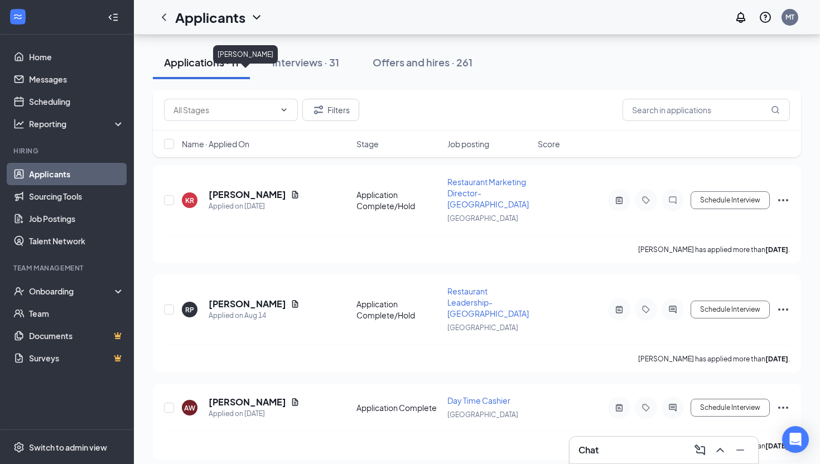
scroll to position [639, 0]
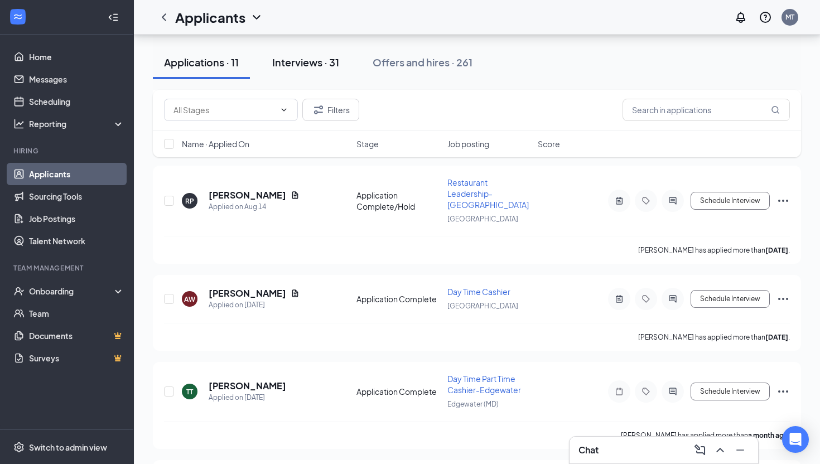
click at [279, 68] on div "Interviews · 31" at bounding box center [305, 62] width 67 height 14
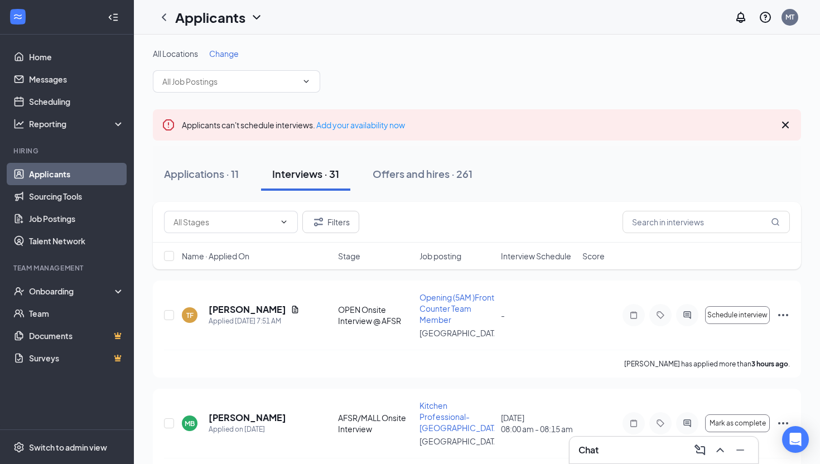
click at [541, 253] on span "Interview Schedule" at bounding box center [536, 255] width 70 height 11
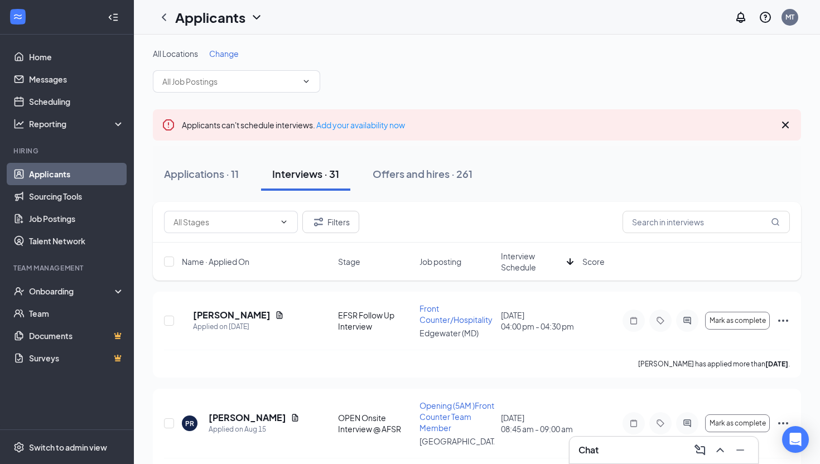
click at [541, 254] on span "Interview Schedule" at bounding box center [531, 261] width 61 height 22
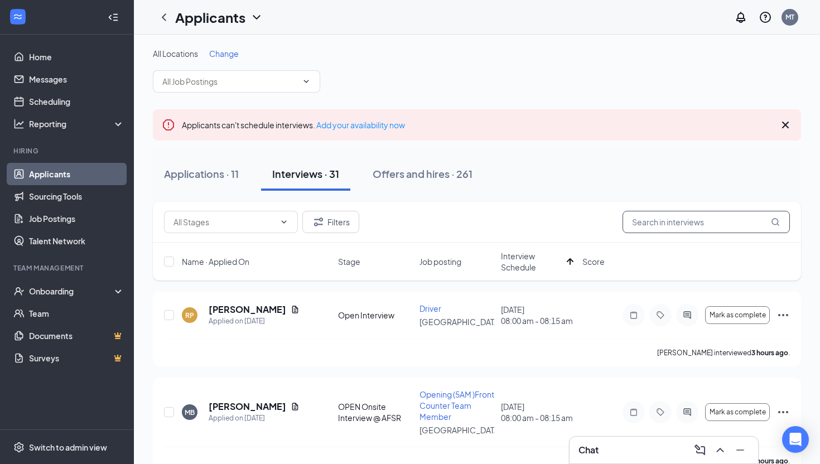
click at [689, 219] on input "text" at bounding box center [706, 222] width 167 height 22
click at [788, 126] on icon "Cross" at bounding box center [785, 124] width 13 height 13
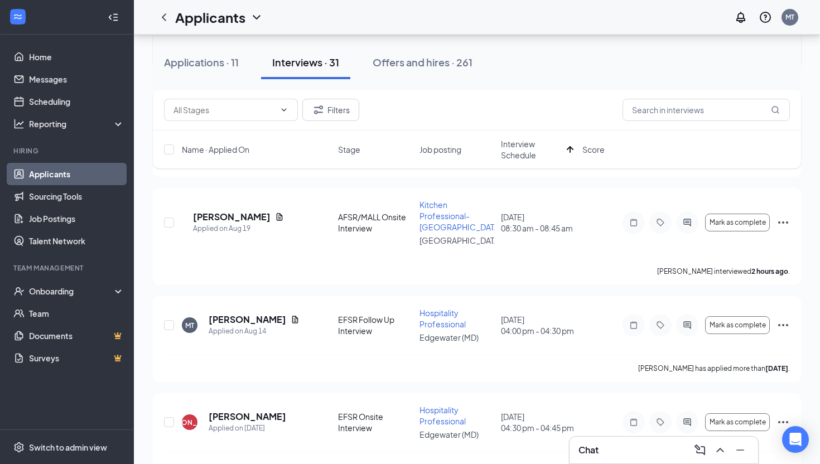
scroll to position [245, 0]
click at [674, 114] on input "text" at bounding box center [706, 110] width 167 height 22
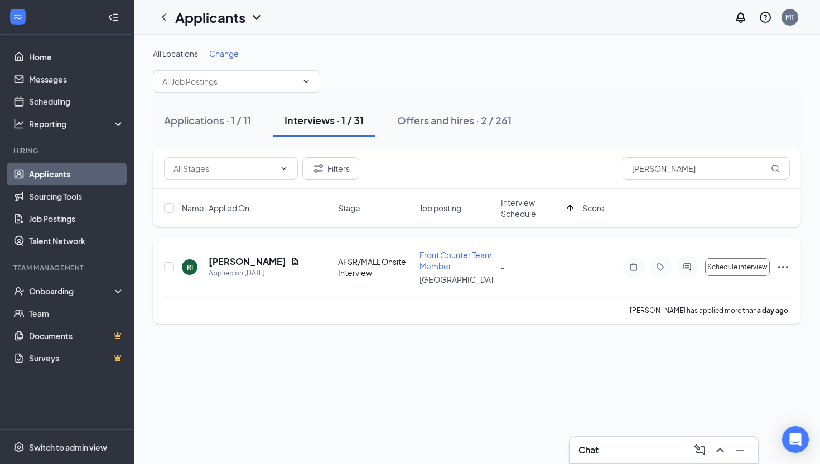
click at [261, 262] on div "Robert II" at bounding box center [254, 261] width 91 height 12
click at [291, 258] on icon "Document" at bounding box center [295, 261] width 9 height 9
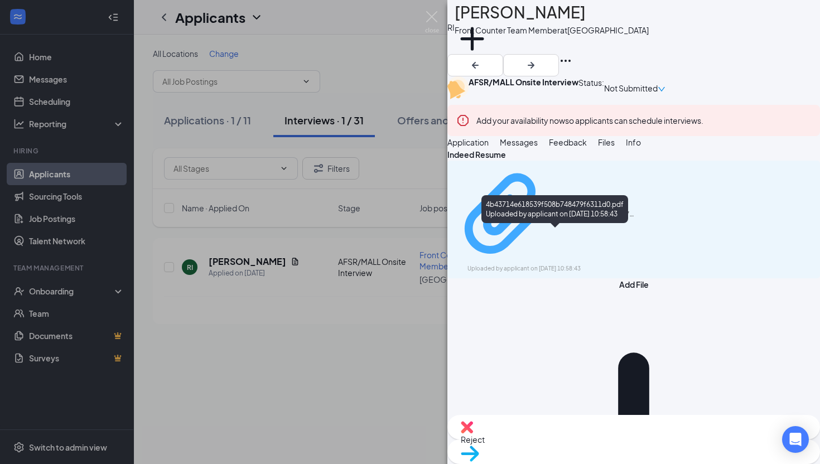
click at [565, 264] on div "Uploaded by applicant on Aug 25, 2025 at 10:58:43" at bounding box center [550, 268] width 167 height 9
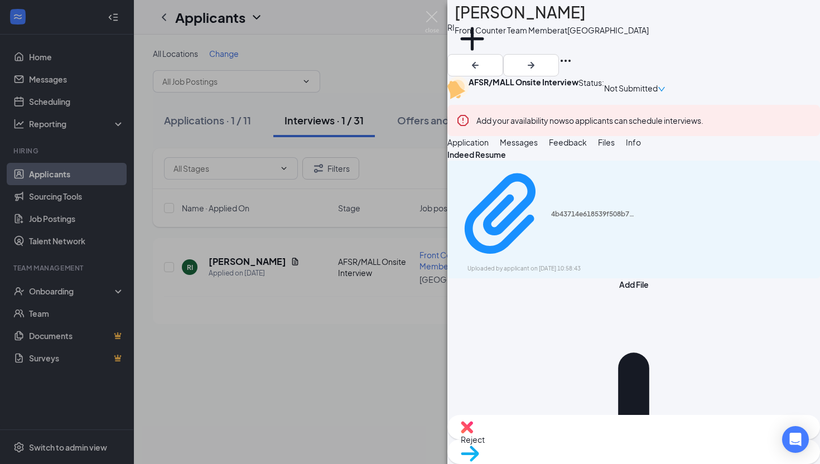
click at [621, 76] on div "AFSR/MALL Onsite Interview Status : Not Submitted Add your availability now so …" at bounding box center [633, 106] width 373 height 60
click at [427, 15] on img at bounding box center [432, 22] width 14 height 22
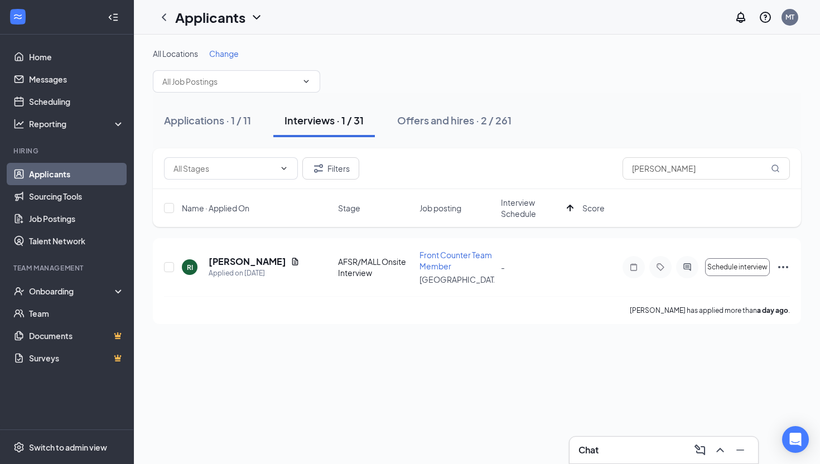
click at [620, 459] on div "Chat" at bounding box center [663, 450] width 171 height 18
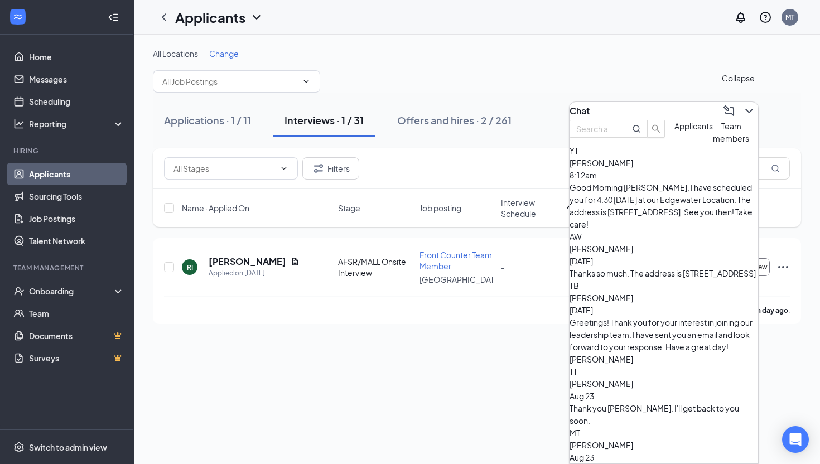
click at [742, 104] on icon "ChevronDown" at bounding box center [748, 110] width 13 height 13
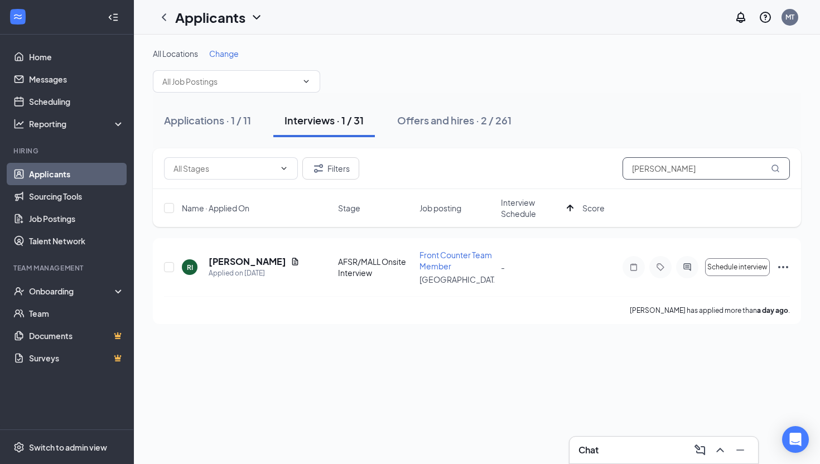
click at [709, 173] on input "Robert" at bounding box center [706, 168] width 167 height 22
type input "R"
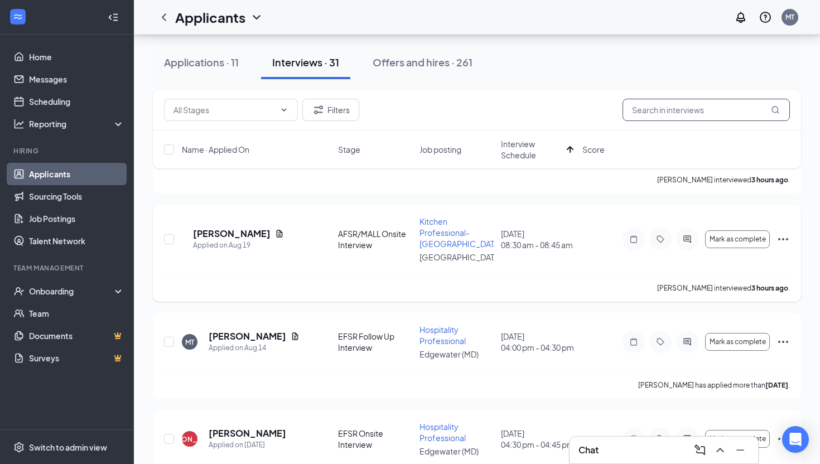
scroll to position [267, 0]
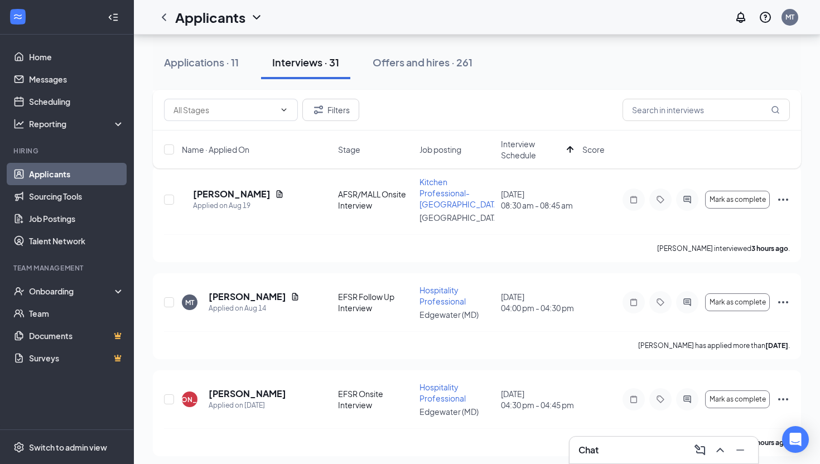
click at [509, 145] on span "Interview Schedule" at bounding box center [531, 149] width 61 height 22
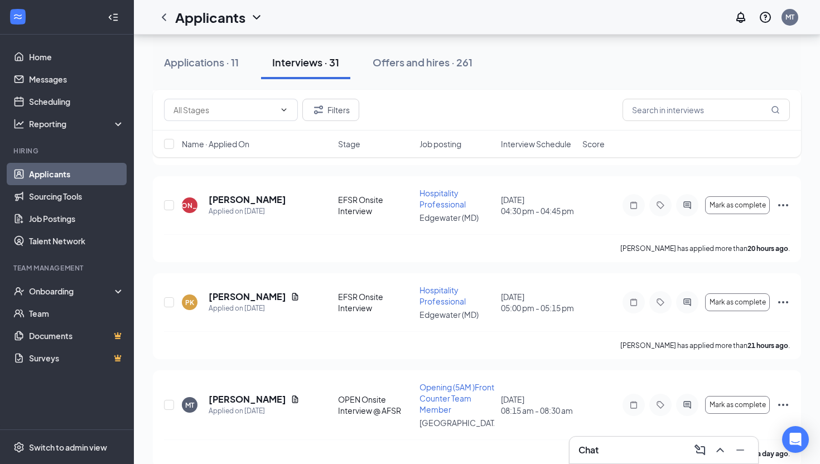
click at [509, 145] on span "Interview Schedule" at bounding box center [536, 143] width 70 height 11
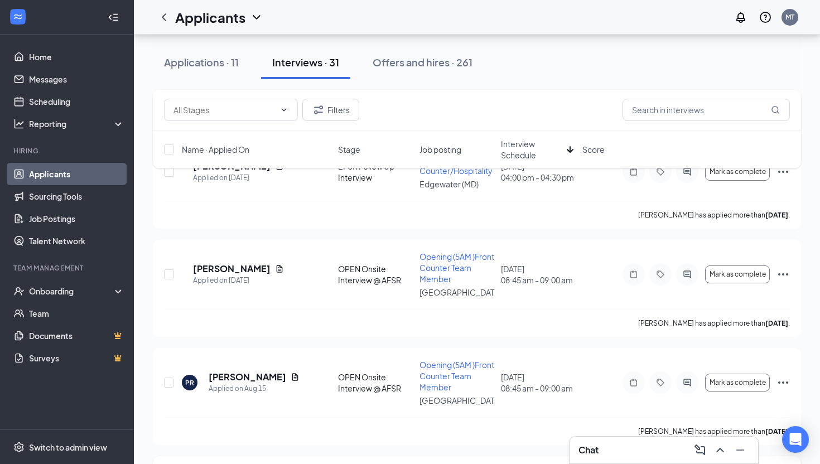
scroll to position [97, 0]
click at [214, 66] on div "Applications · 11" at bounding box center [201, 62] width 75 height 14
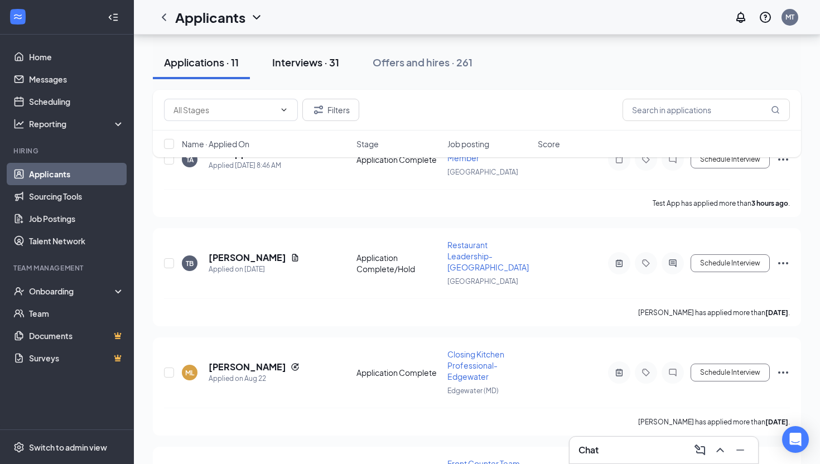
click at [319, 52] on button "Interviews · 31" at bounding box center [305, 62] width 89 height 33
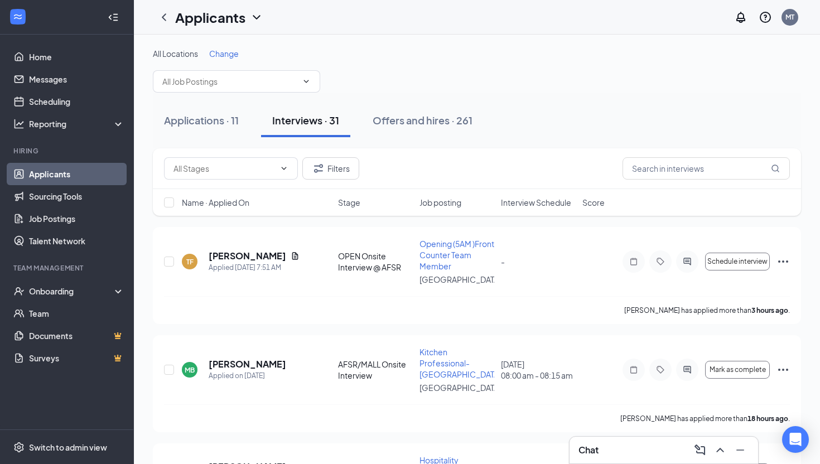
click at [531, 204] on span "Interview Schedule" at bounding box center [536, 202] width 70 height 11
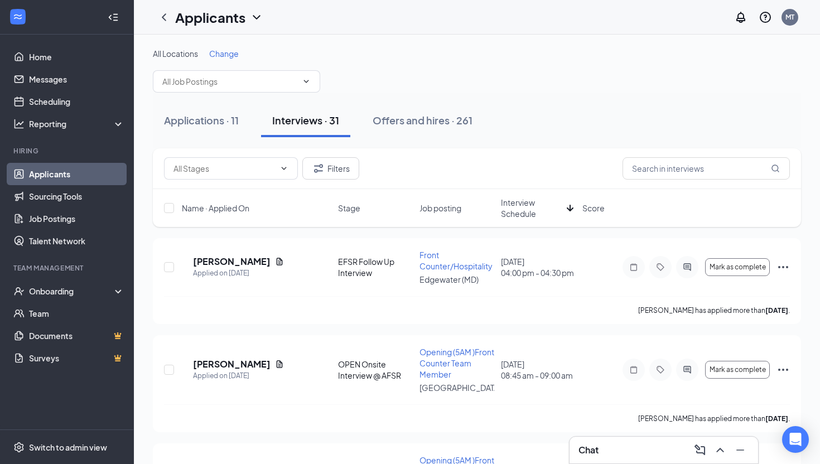
click at [531, 204] on span "Interview Schedule" at bounding box center [531, 208] width 61 height 22
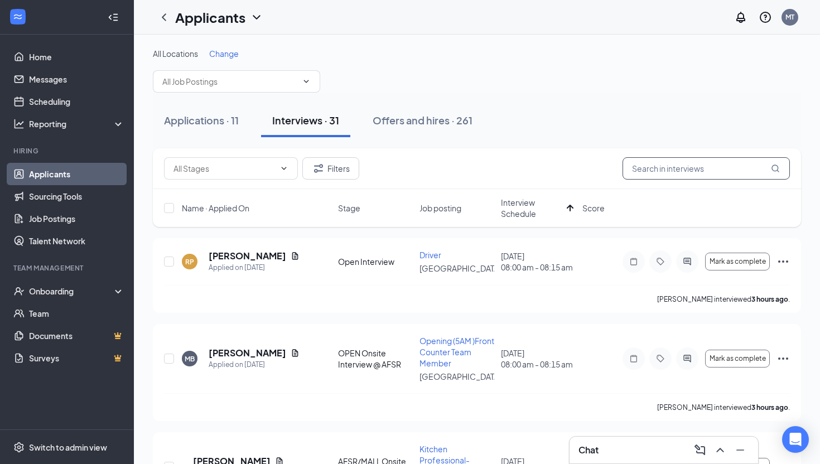
click at [664, 160] on input "text" at bounding box center [706, 168] width 167 height 22
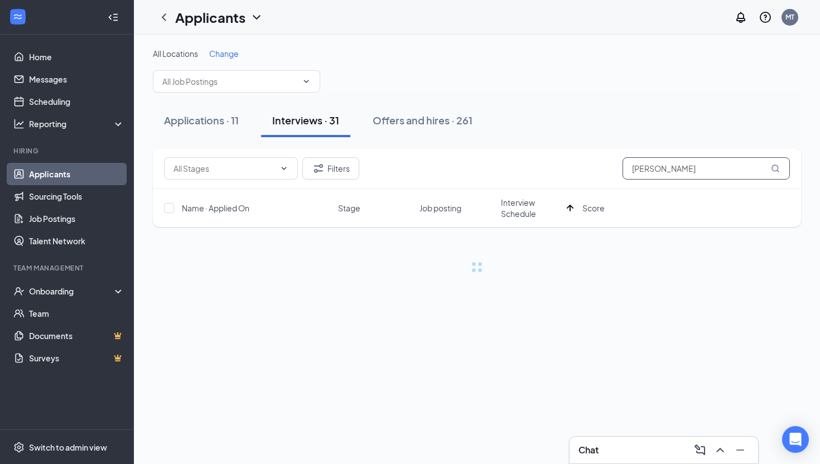
type input "robert"
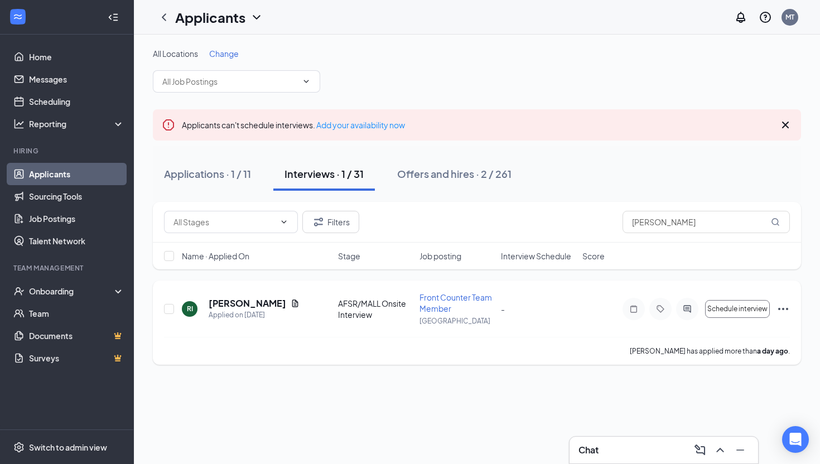
click at [571, 302] on div "RI Robert II Applied on Aug 25 AFSR/MALL Onsite Interview Front Counter Team Me…" at bounding box center [477, 314] width 626 height 45
click at [194, 307] on div "RI" at bounding box center [190, 309] width 16 height 16
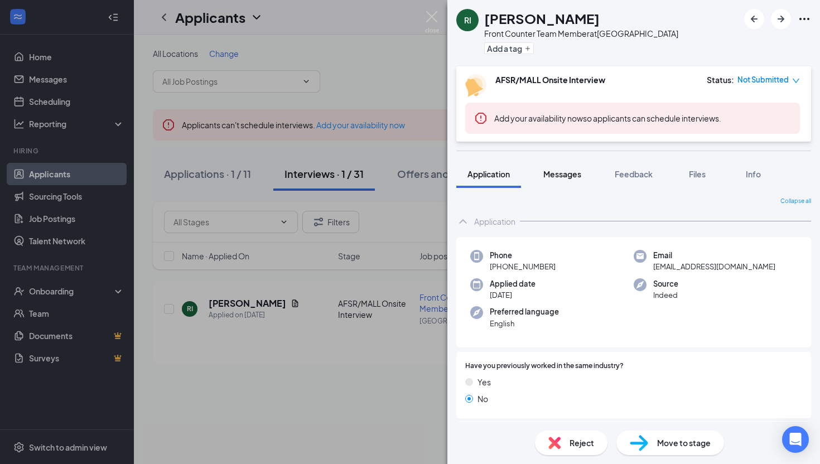
click at [555, 176] on span "Messages" at bounding box center [562, 174] width 38 height 10
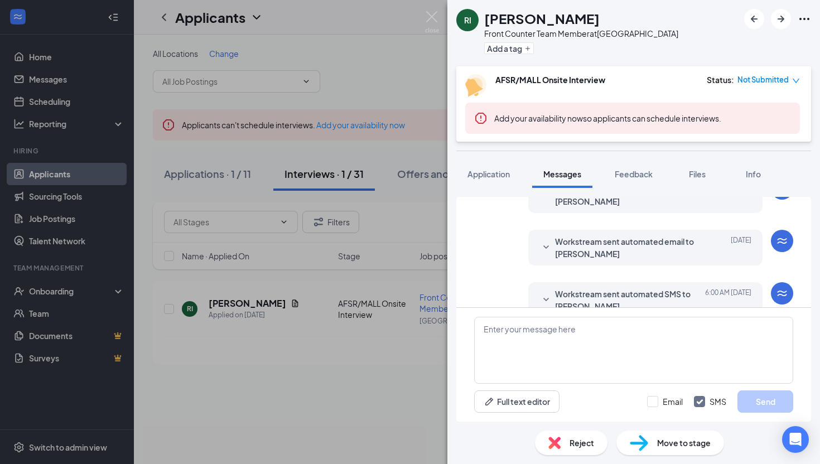
scroll to position [281, 0]
click at [609, 247] on span "Workstream sent automated SMS to Robert II." at bounding box center [628, 249] width 146 height 25
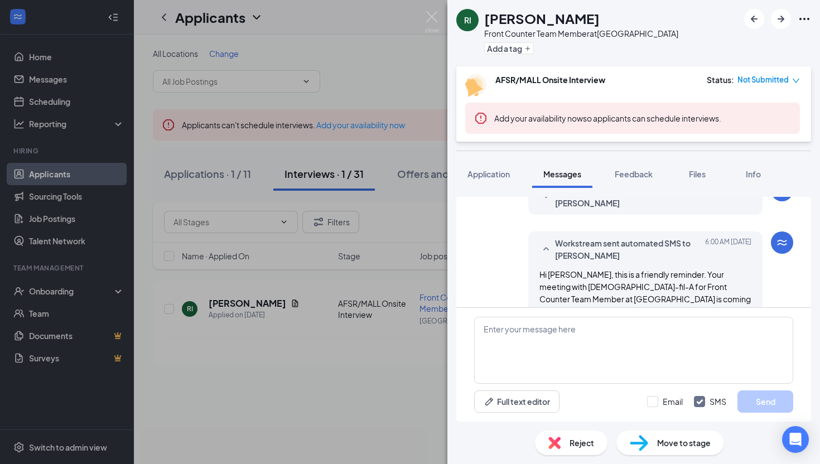
click at [609, 247] on span "Workstream sent automated SMS to Robert II." at bounding box center [628, 249] width 146 height 25
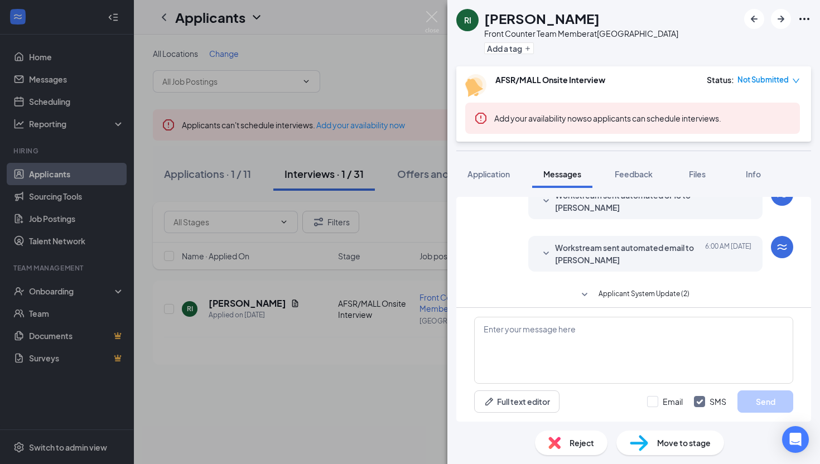
scroll to position [337, 0]
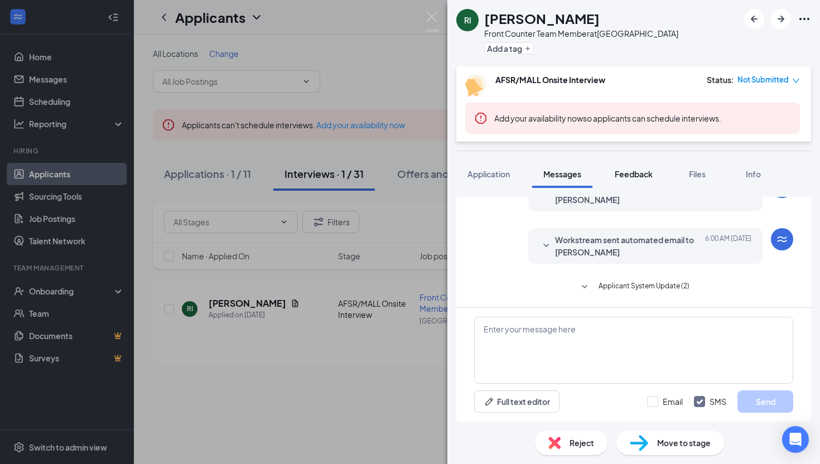
click at [638, 169] on span "Feedback" at bounding box center [634, 174] width 38 height 10
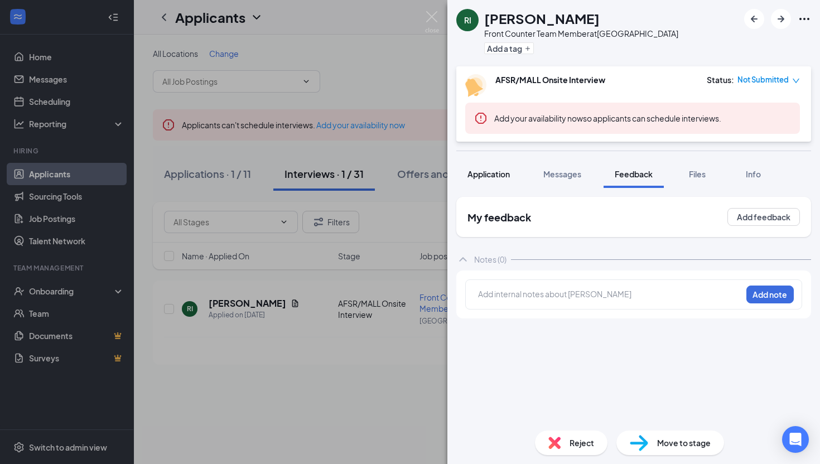
click at [486, 179] on div "Application" at bounding box center [488, 173] width 42 height 11
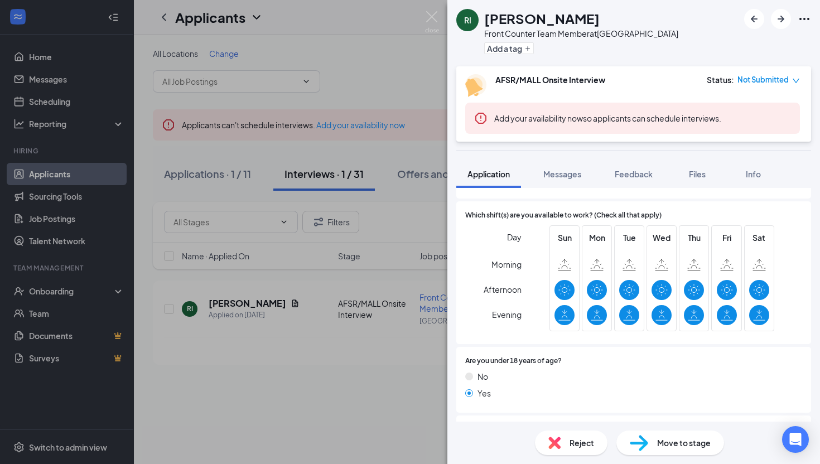
scroll to position [379, 0]
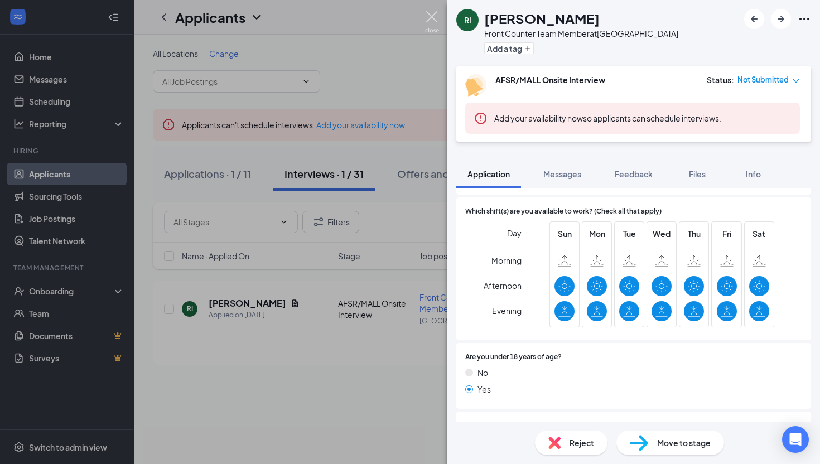
click at [431, 26] on img at bounding box center [432, 22] width 14 height 22
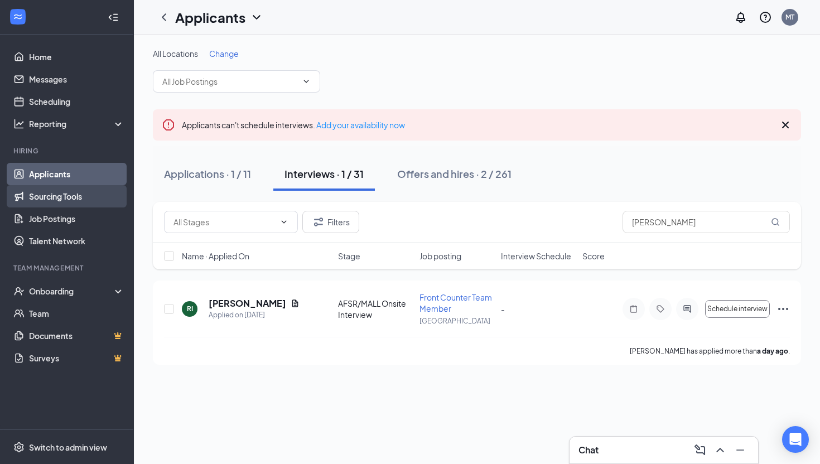
click at [71, 199] on link "Sourcing Tools" at bounding box center [76, 196] width 95 height 22
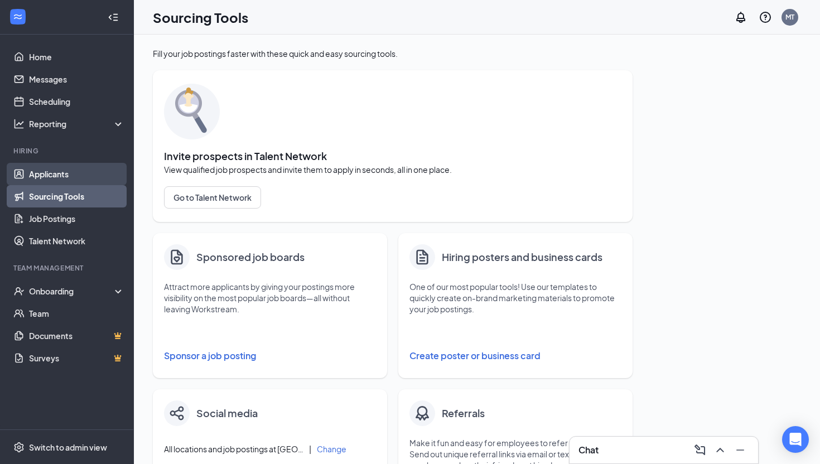
click at [63, 165] on link "Applicants" at bounding box center [76, 174] width 95 height 22
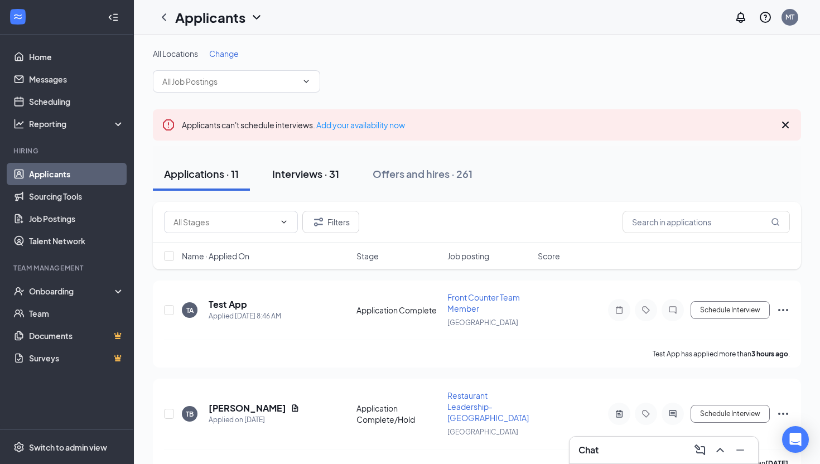
click at [321, 165] on button "Interviews · 31" at bounding box center [305, 173] width 89 height 33
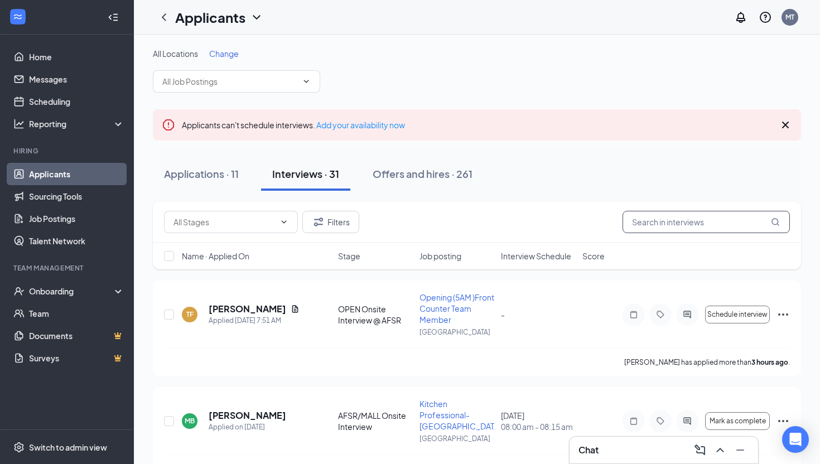
click at [685, 214] on input "text" at bounding box center [706, 222] width 167 height 22
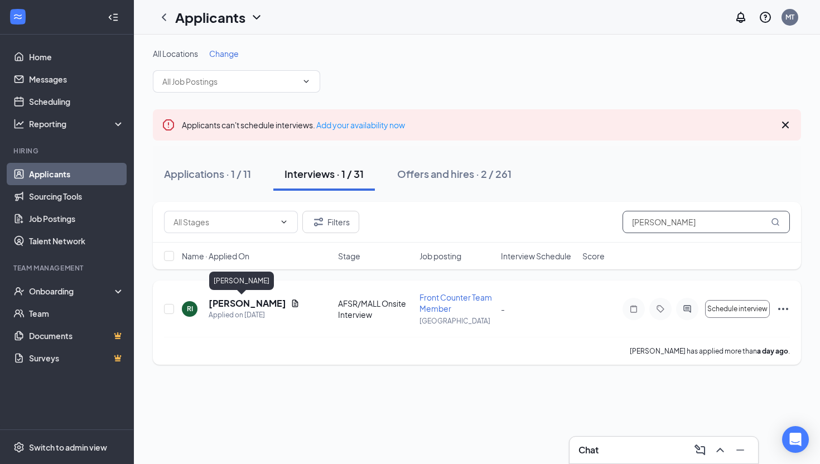
type input "[PERSON_NAME]"
click at [238, 306] on h5 "Robert II" at bounding box center [248, 303] width 78 height 12
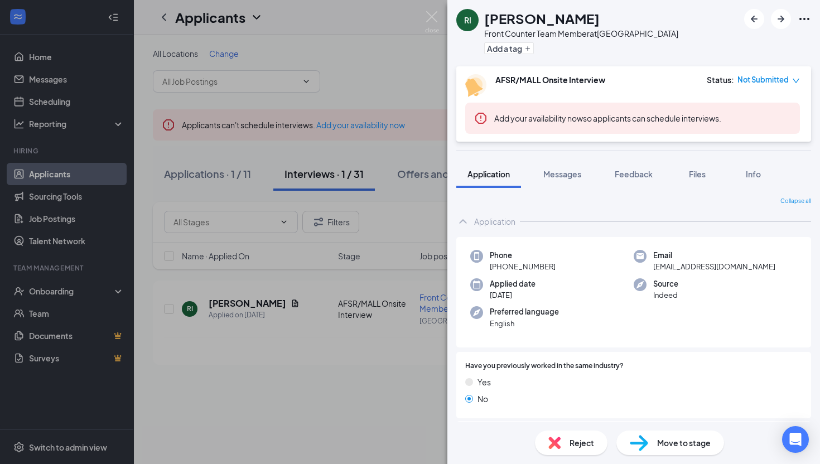
click at [808, 18] on icon "Ellipses" at bounding box center [804, 19] width 10 height 2
click at [762, 43] on link "View full application" at bounding box center [744, 44] width 120 height 11
click at [432, 21] on img at bounding box center [432, 22] width 14 height 22
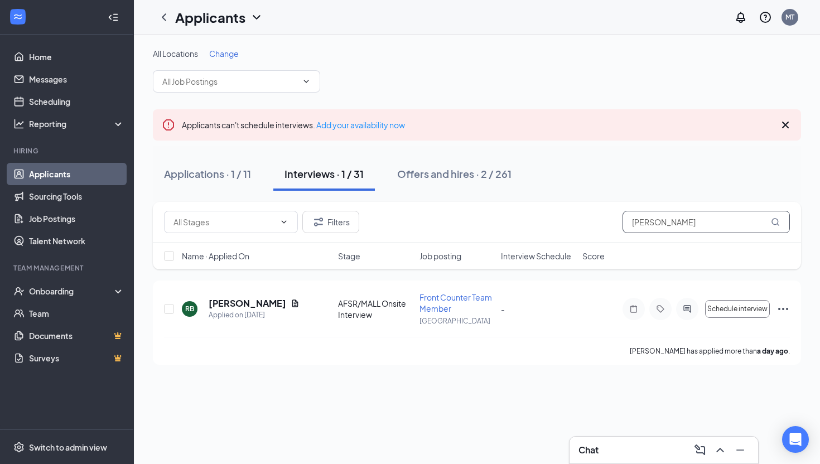
drag, startPoint x: 686, startPoint y: 225, endPoint x: 542, endPoint y: 191, distance: 148.3
click at [542, 191] on div "All Locations Change Applicants can't schedule interviews. Add your availabilit…" at bounding box center [477, 206] width 648 height 317
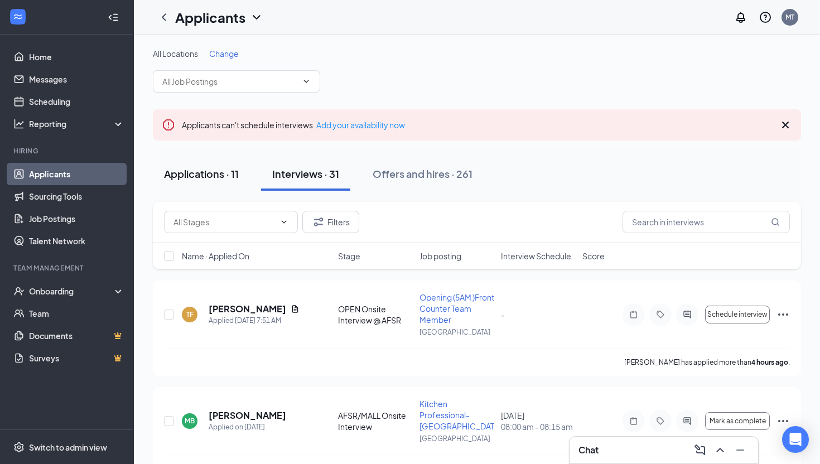
click at [195, 178] on div "Applications · 11" at bounding box center [201, 174] width 75 height 14
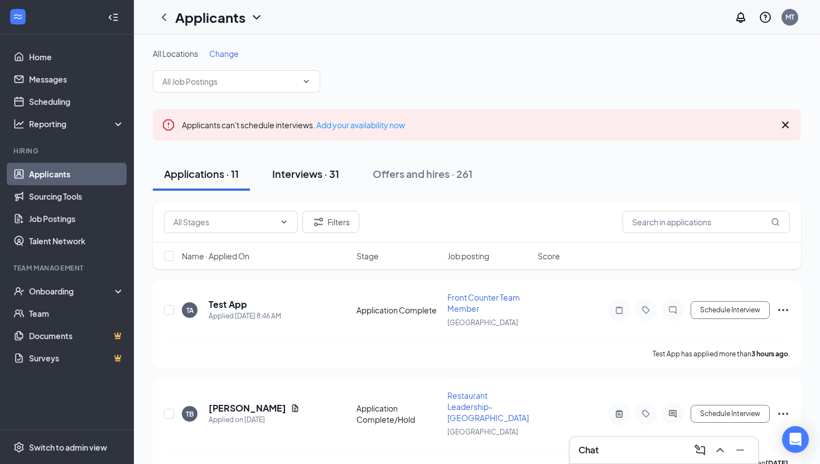
click at [315, 184] on button "Interviews · 31" at bounding box center [305, 173] width 89 height 33
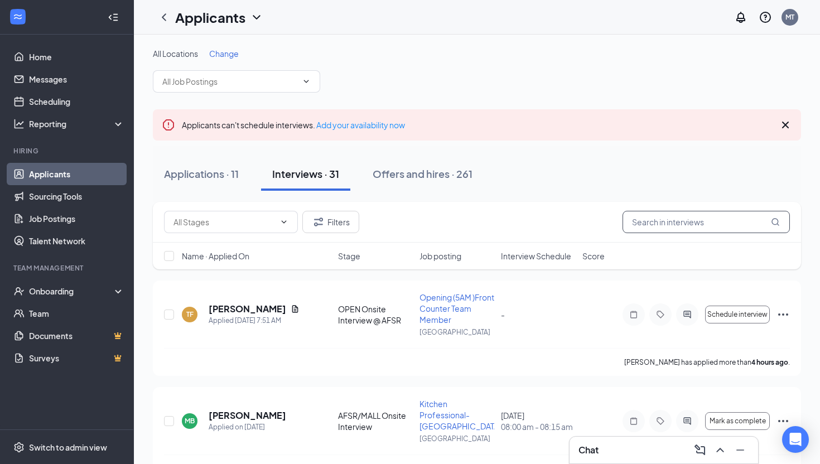
click at [669, 229] on input "text" at bounding box center [706, 222] width 167 height 22
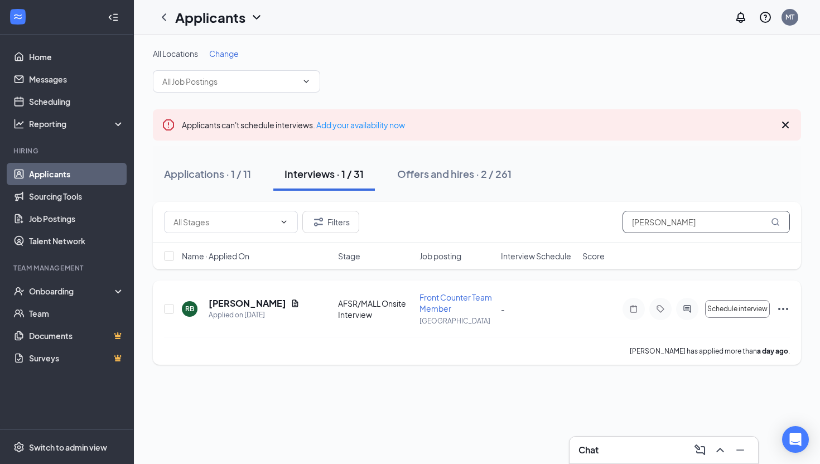
type input "[PERSON_NAME]"
click at [518, 303] on div "-" at bounding box center [538, 309] width 75 height 12
click at [457, 292] on div "Front Counter Team Member" at bounding box center [457, 303] width 75 height 22
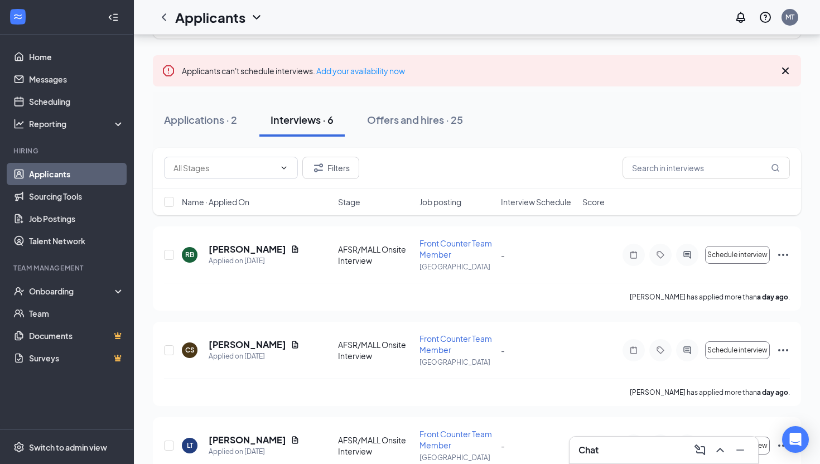
scroll to position [66, 0]
click at [258, 253] on h5 "[PERSON_NAME]" at bounding box center [248, 248] width 78 height 12
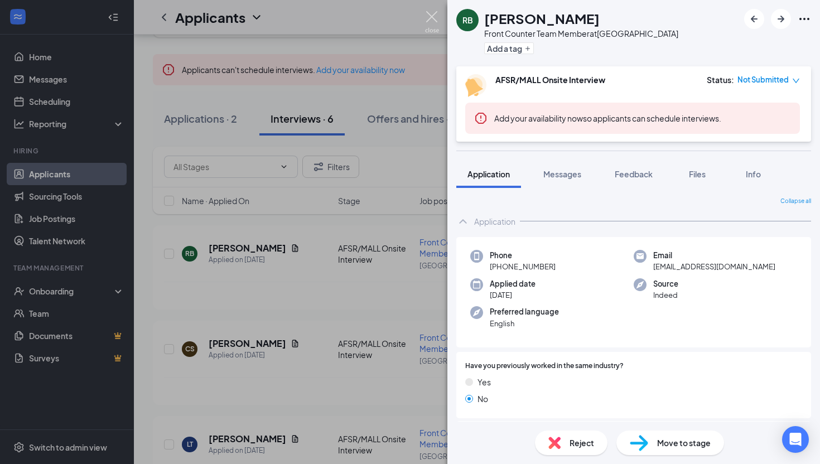
click at [434, 18] on img at bounding box center [432, 22] width 14 height 22
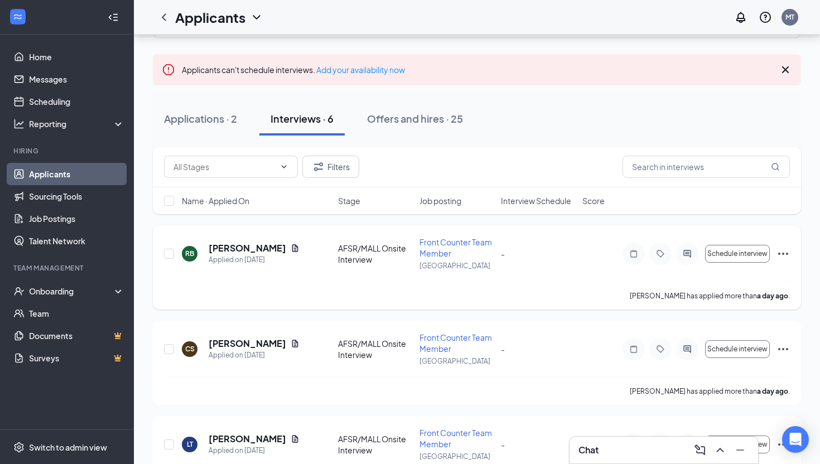
click at [569, 250] on div "-" at bounding box center [538, 254] width 75 height 12
click at [557, 252] on div "-" at bounding box center [538, 254] width 75 height 12
click at [259, 245] on h5 "Robert Barth II" at bounding box center [248, 248] width 78 height 12
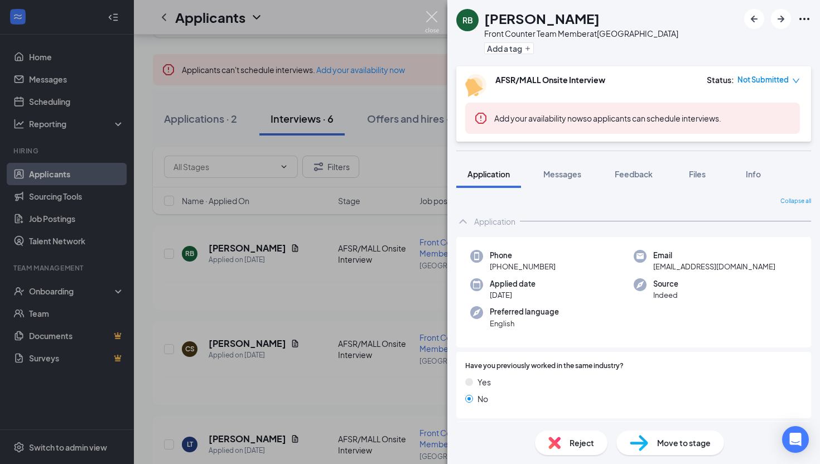
click at [427, 18] on img at bounding box center [432, 22] width 14 height 22
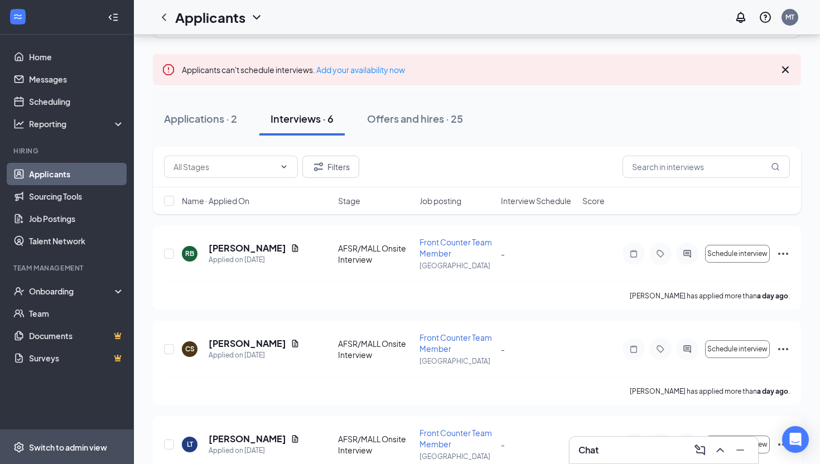
click at [89, 449] on div "Switch to admin view" at bounding box center [68, 447] width 78 height 11
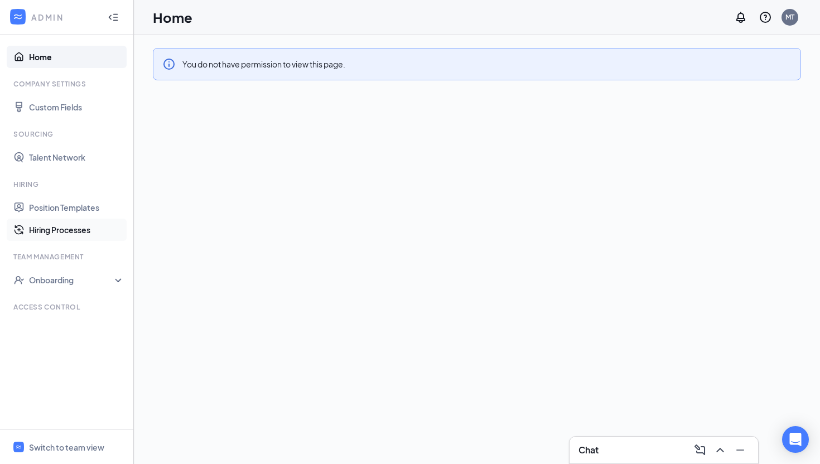
click at [69, 226] on link "Hiring Processes" at bounding box center [76, 230] width 95 height 22
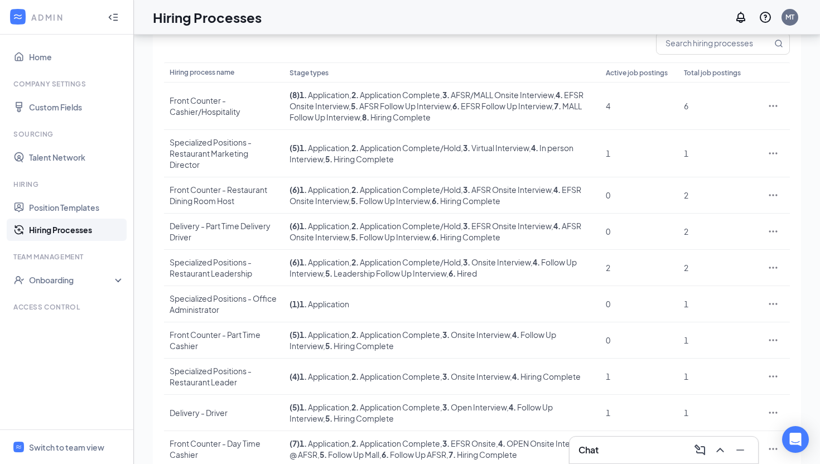
scroll to position [139, 0]
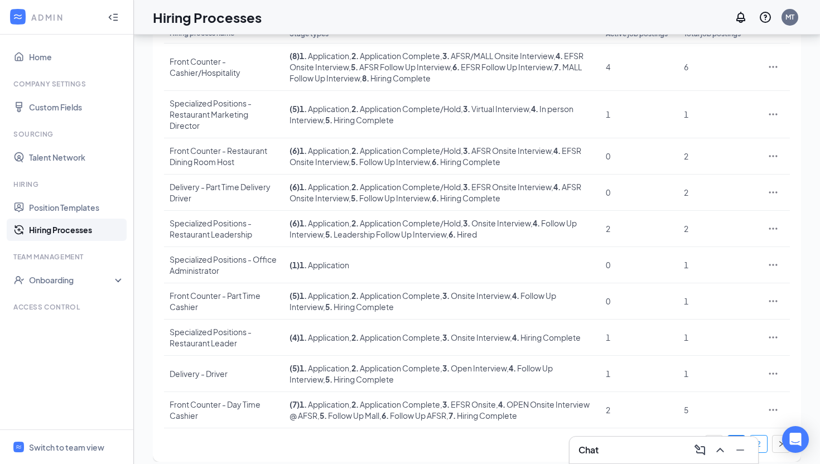
click at [759, 436] on link "2" at bounding box center [758, 444] width 17 height 17
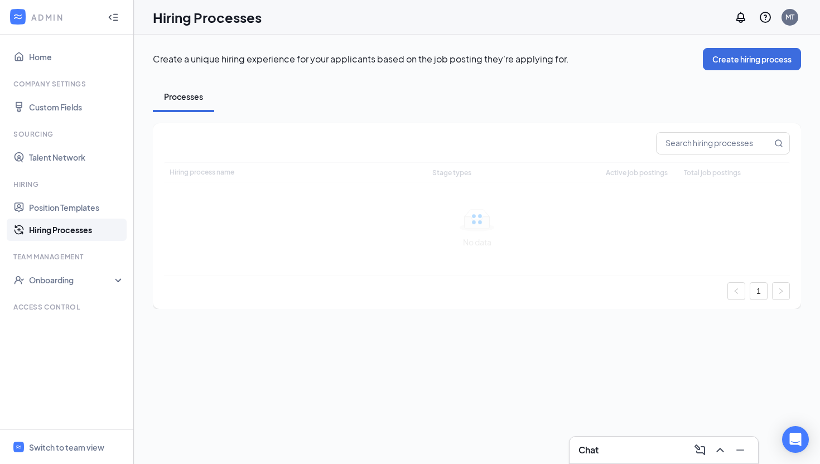
scroll to position [0, 0]
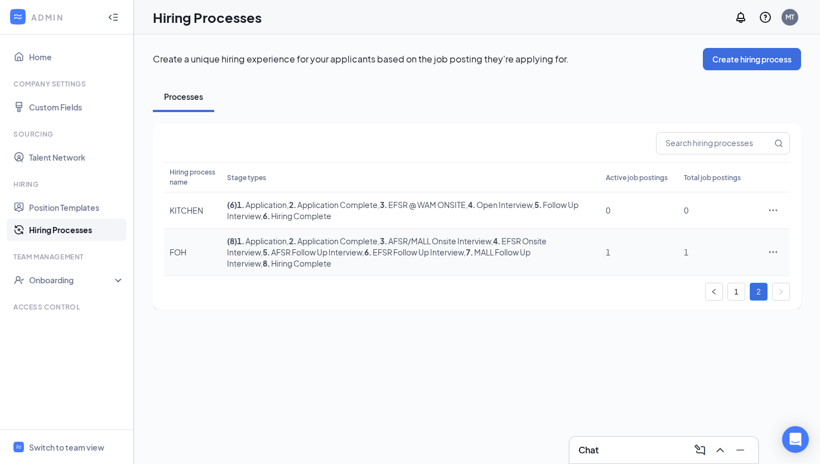
click at [411, 260] on td "( 8 ) 1 . Application , 2 . Application Complete , 3 . AFSR/MALL Onsite Intervi…" at bounding box center [410, 252] width 379 height 47
click at [607, 251] on span "1" at bounding box center [608, 252] width 4 height 10
click at [216, 248] on div "FOH" at bounding box center [193, 252] width 46 height 11
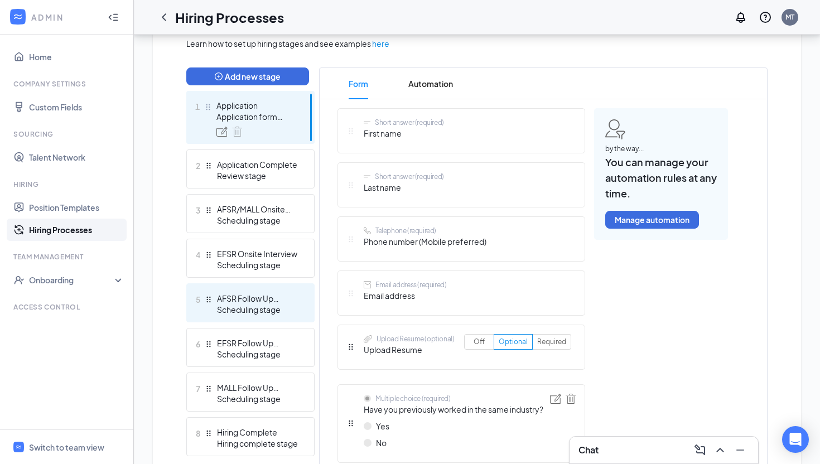
scroll to position [264, 0]
click at [264, 317] on div "5 AFSR Follow Up Interview Scheduling stage" at bounding box center [250, 302] width 128 height 39
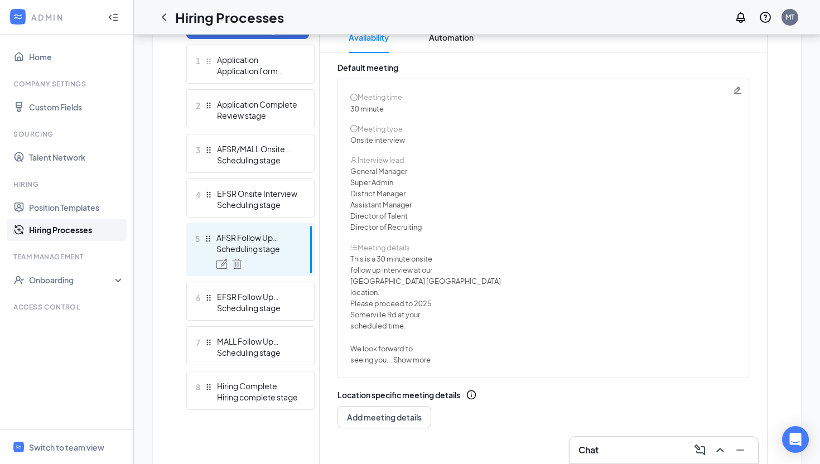
scroll to position [312, 0]
click at [260, 247] on div "Scheduling stage" at bounding box center [256, 247] width 81 height 11
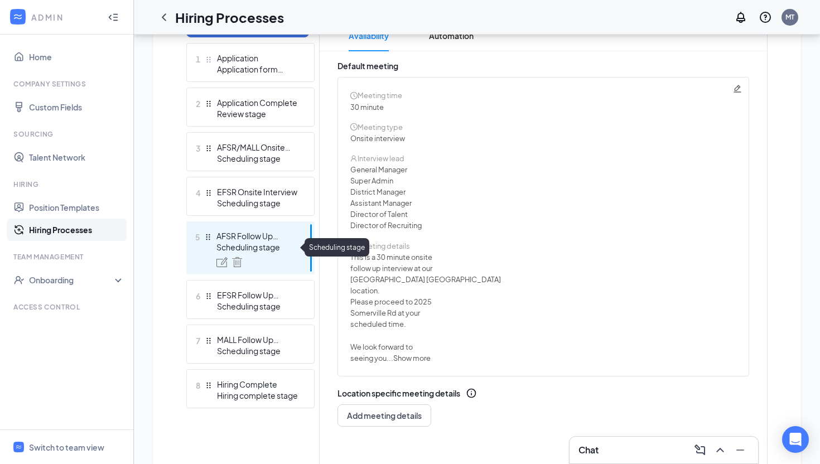
click at [260, 247] on div "Scheduling stage" at bounding box center [256, 247] width 81 height 11
click at [223, 257] on img at bounding box center [221, 262] width 11 height 10
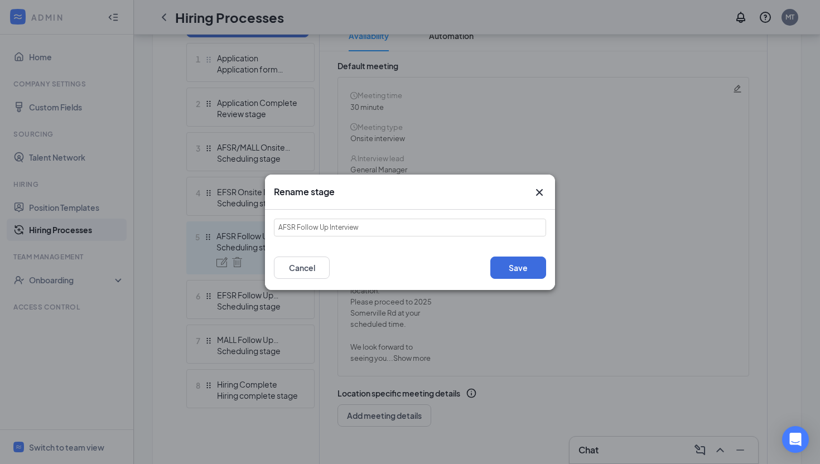
click at [549, 190] on div "Rename stage" at bounding box center [410, 192] width 290 height 35
click at [539, 190] on icon "Cross" at bounding box center [539, 192] width 13 height 13
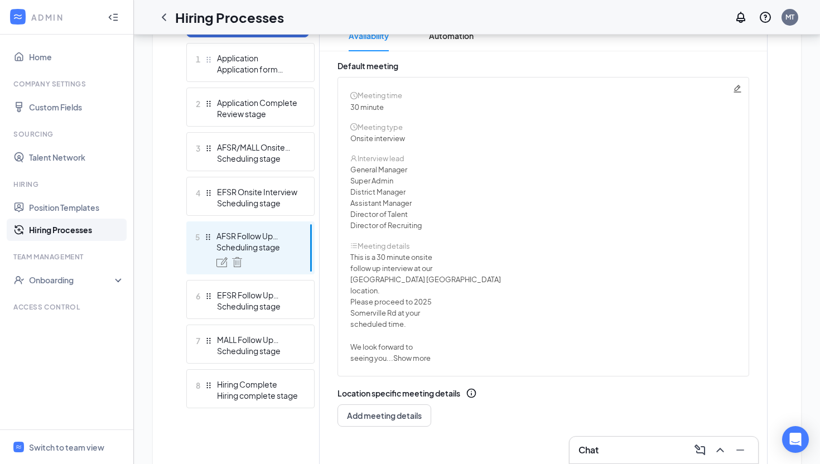
click at [603, 451] on div "Chat" at bounding box center [663, 450] width 171 height 18
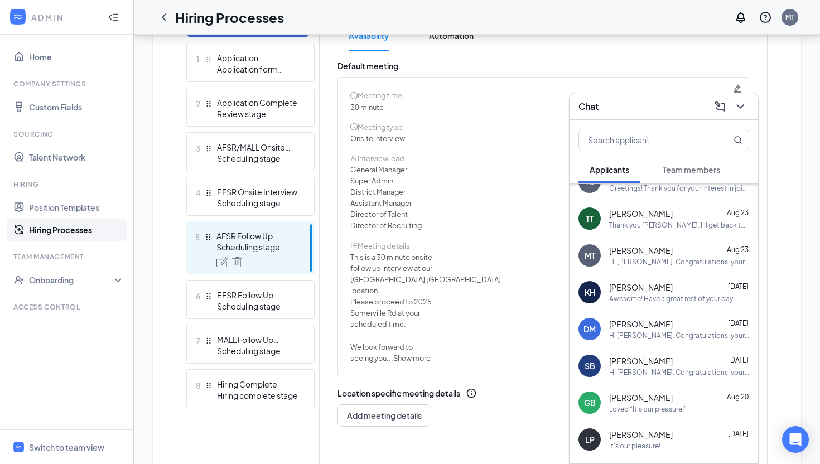
scroll to position [95, 0]
click at [658, 300] on div "Awesome! Have a great rest of your day." at bounding box center [672, 297] width 126 height 9
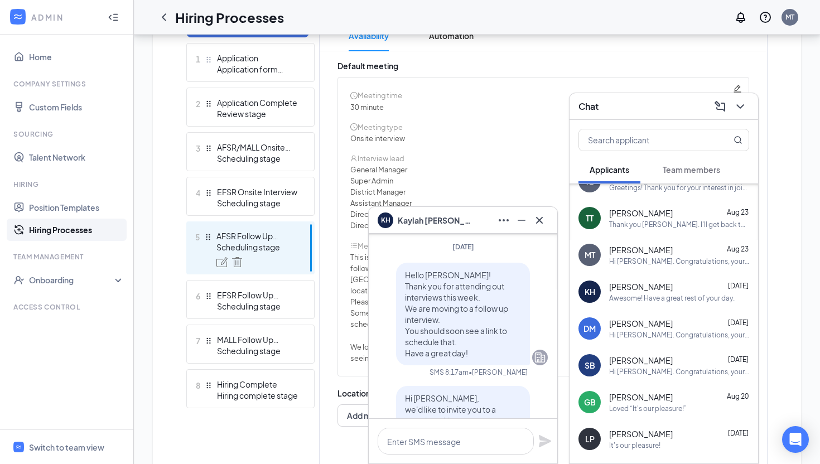
scroll to position [-1357, 0]
drag, startPoint x: 406, startPoint y: 319, endPoint x: 426, endPoint y: 329, distance: 22.2
click at [426, 329] on span "Hello Kaylah! Thank you for attending out interviews this week. We are moving t…" at bounding box center [456, 315] width 103 height 88
click at [454, 359] on span "Hello Kaylah! Thank you for attending out interviews this week. We are moving t…" at bounding box center [456, 315] width 103 height 88
drag, startPoint x: 455, startPoint y: 377, endPoint x: 406, endPoint y: 346, distance: 58.4
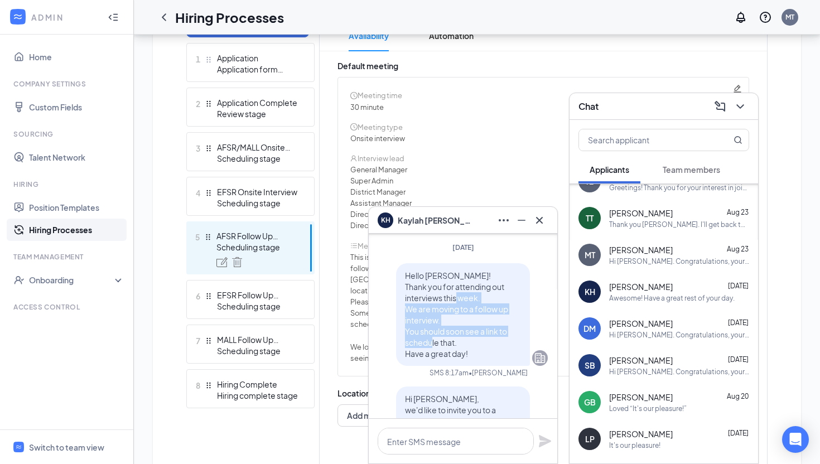
click at [406, 346] on span "Hello Kaylah! Thank you for attending out interviews this week. We are moving t…" at bounding box center [456, 315] width 103 height 88
copy span "We are moving to a follow up interview. You should soon see a link to schedule …"
click at [484, 167] on div "General Manager" at bounding box center [542, 169] width 385 height 11
click at [537, 220] on icon "Cross" at bounding box center [539, 220] width 13 height 13
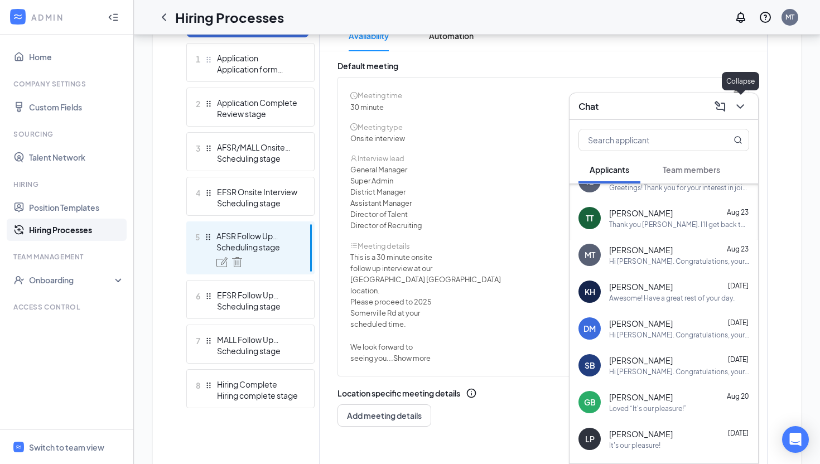
click at [745, 102] on icon "ChevronDown" at bounding box center [740, 106] width 13 height 13
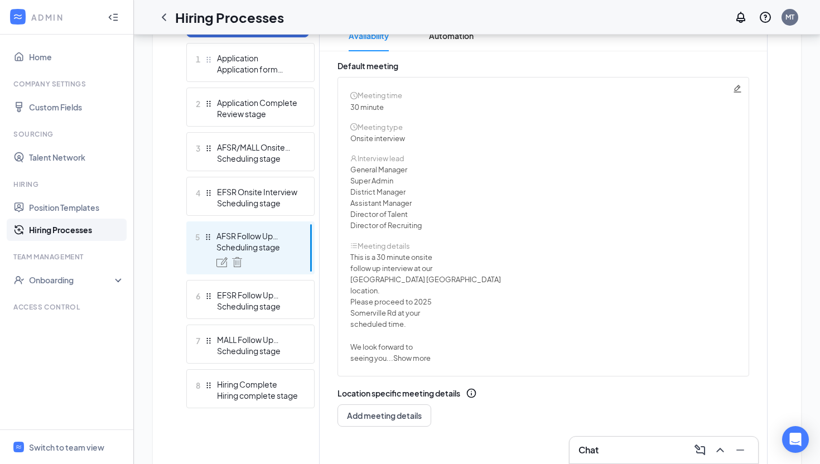
click at [734, 88] on icon "Pencil" at bounding box center [737, 88] width 9 height 9
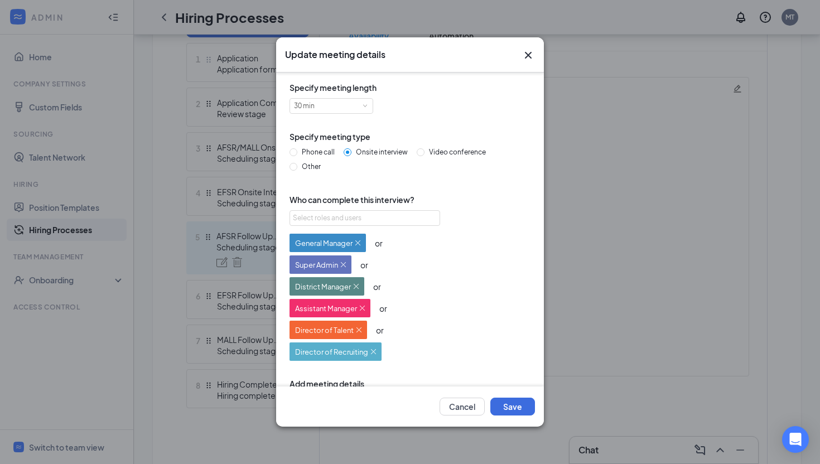
scroll to position [194, 0]
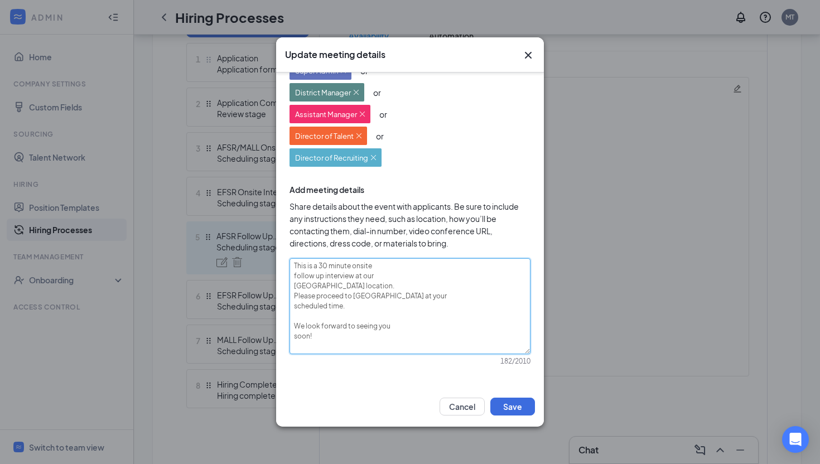
click at [295, 266] on textarea "This is a 30 minute onsite follow up interview at our Annapolis Somerville loca…" at bounding box center [410, 306] width 241 height 96
paste textarea "We are moving to a follow up interview. You should soon see a link to schedule …"
type textarea "We are moving to a follow up interview. You should soon see a link to schedule …"
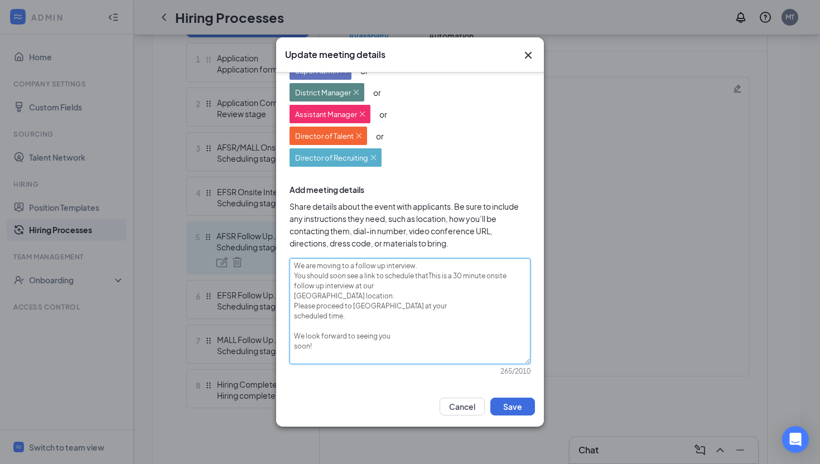
type textarea "We are moving to a follow up interview. You should soon see a link to schedule …"
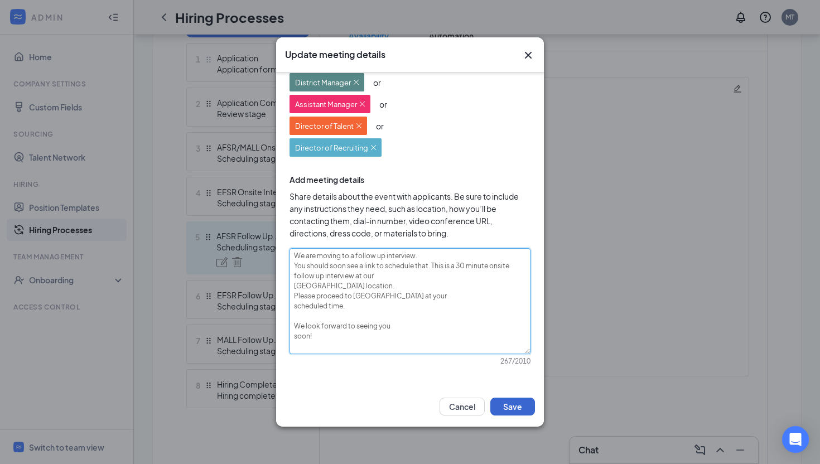
type textarea "We are moving to a follow up interview. You should soon see a link to schedule …"
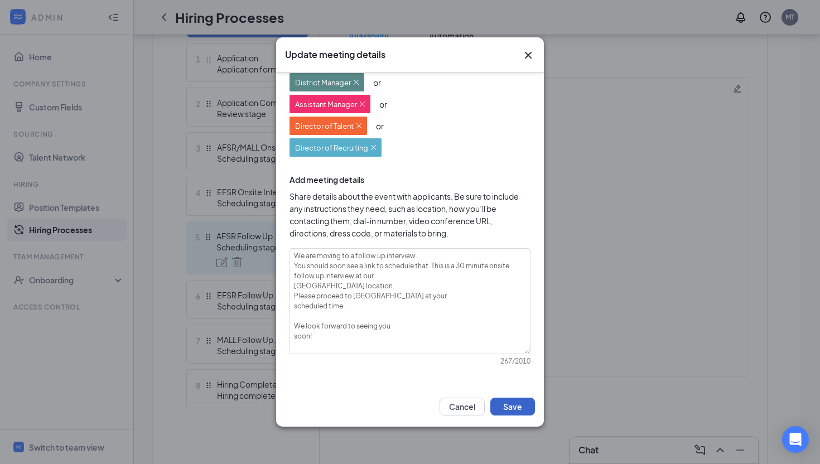
click at [509, 409] on button "Save" at bounding box center [512, 407] width 45 height 18
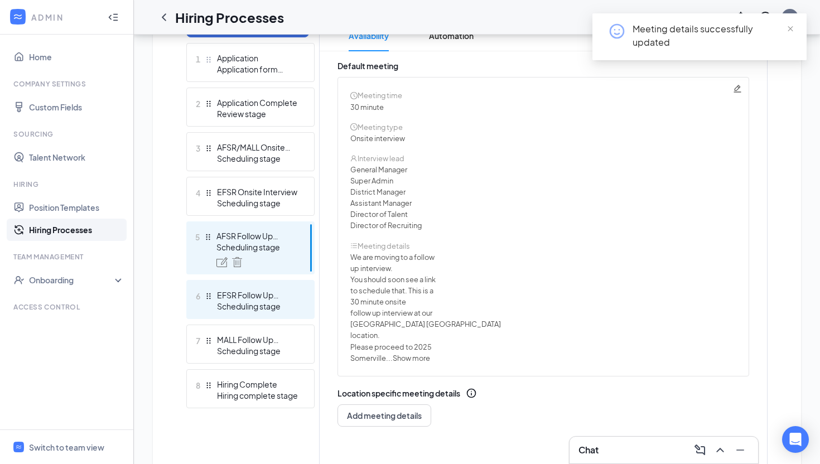
click at [261, 301] on div "Scheduling stage" at bounding box center [257, 306] width 81 height 11
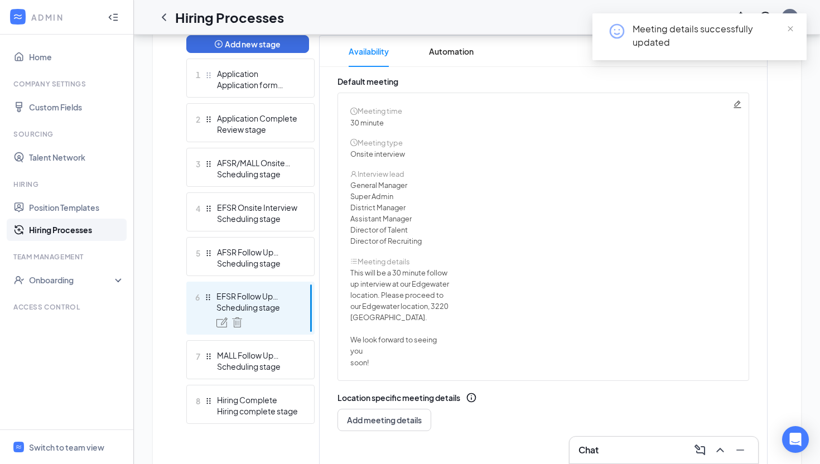
scroll to position [290, 0]
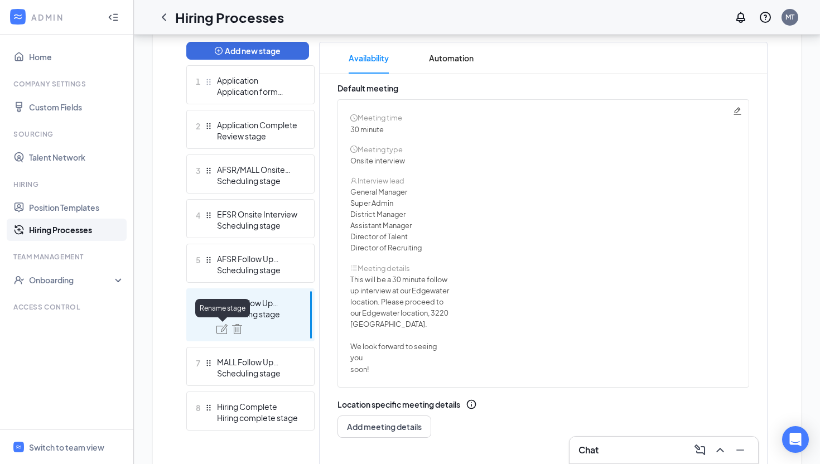
click at [219, 335] on div "6 EFSR Follow Up Interview Scheduling stage" at bounding box center [250, 314] width 128 height 53
click at [225, 327] on img at bounding box center [221, 329] width 11 height 10
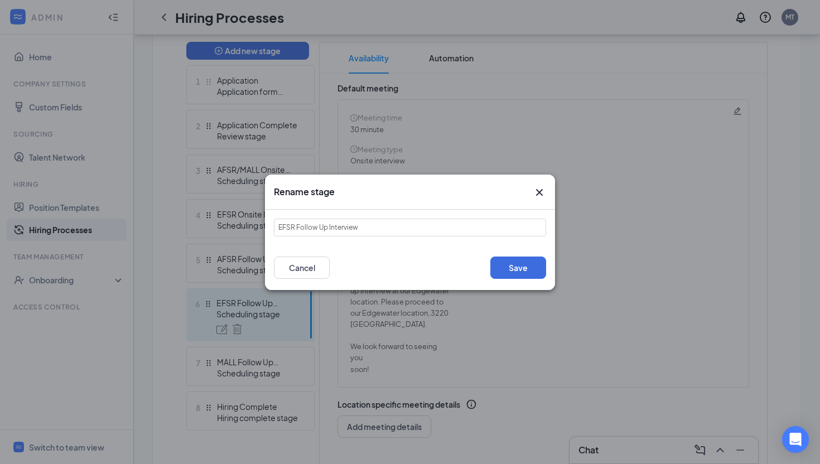
click at [538, 192] on icon "Cross" at bounding box center [539, 192] width 7 height 7
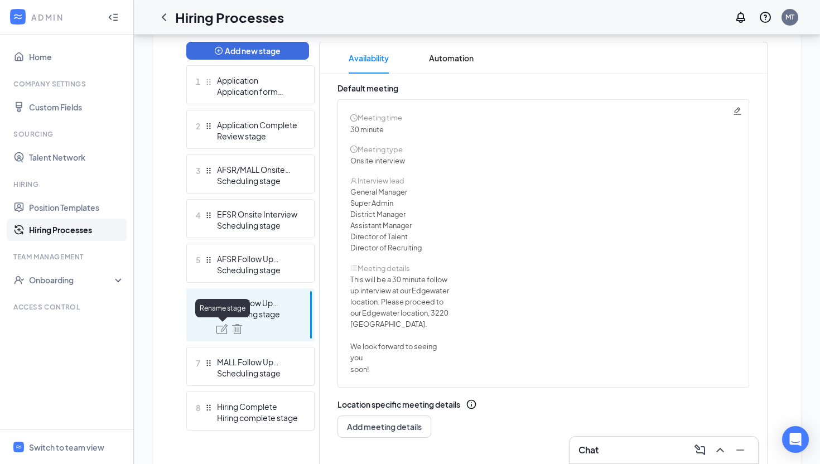
click at [221, 330] on img at bounding box center [221, 329] width 11 height 10
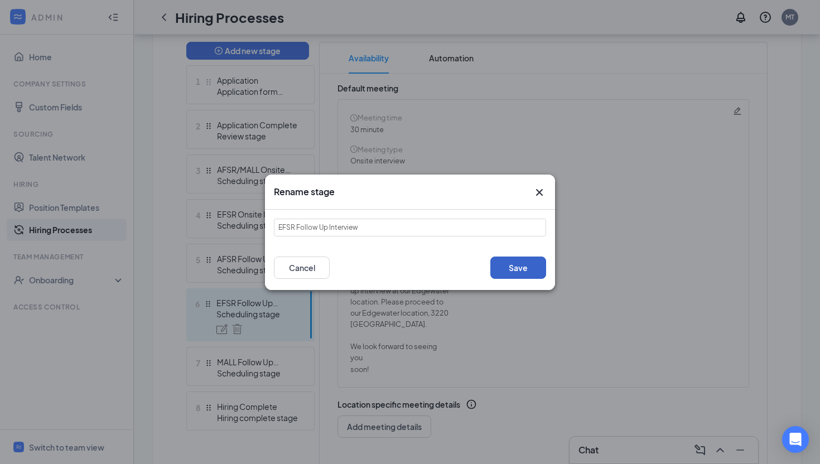
click at [519, 261] on button "Save" at bounding box center [518, 268] width 56 height 22
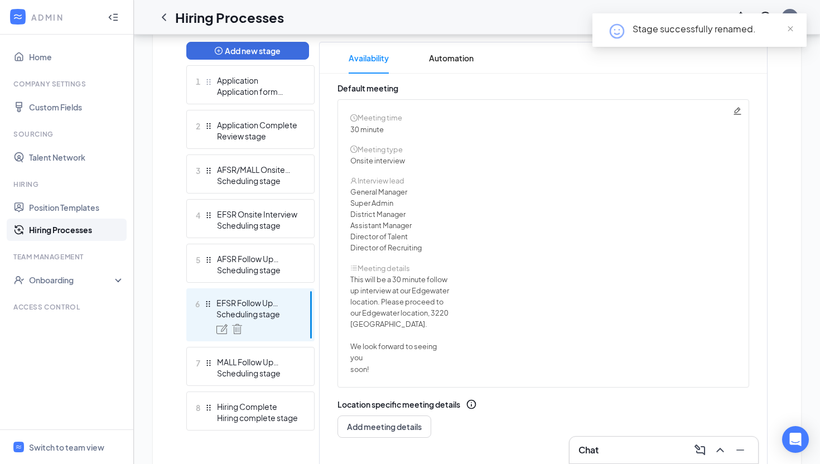
click at [741, 108] on icon "Pencil" at bounding box center [737, 111] width 9 height 9
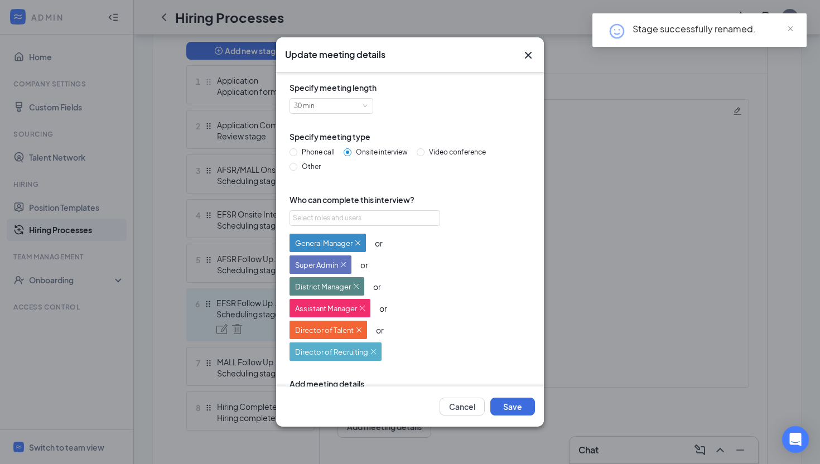
scroll to position [124, 0]
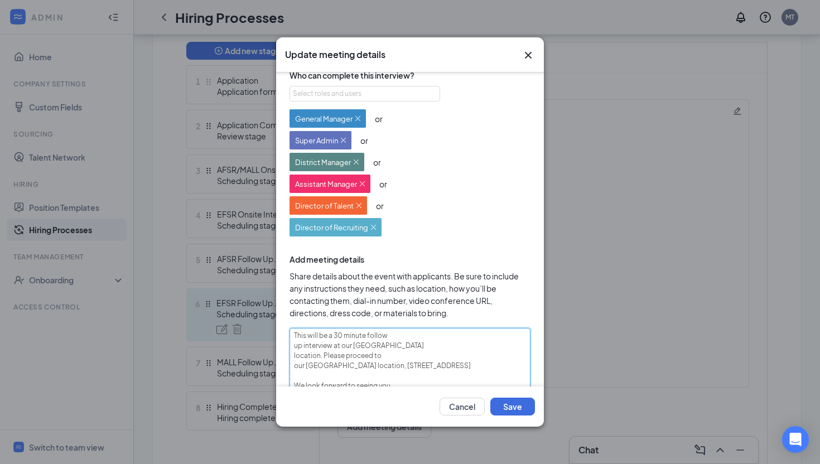
click at [295, 335] on textarea "This will be a 30 minute follow up interview at our Edgewater location. Please …" at bounding box center [410, 371] width 241 height 86
paste textarea "We are moving to a follow up interview. You should soon see a link to schedule …"
type textarea "We are moving to a follow up interview. You should soon see a link to schedule …"
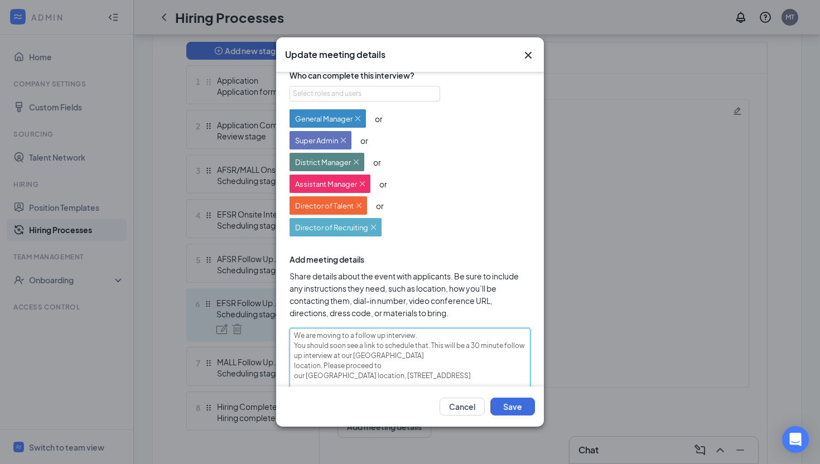
type textarea "We are moving to a follow up interview. You should soon see a link to schedule …"
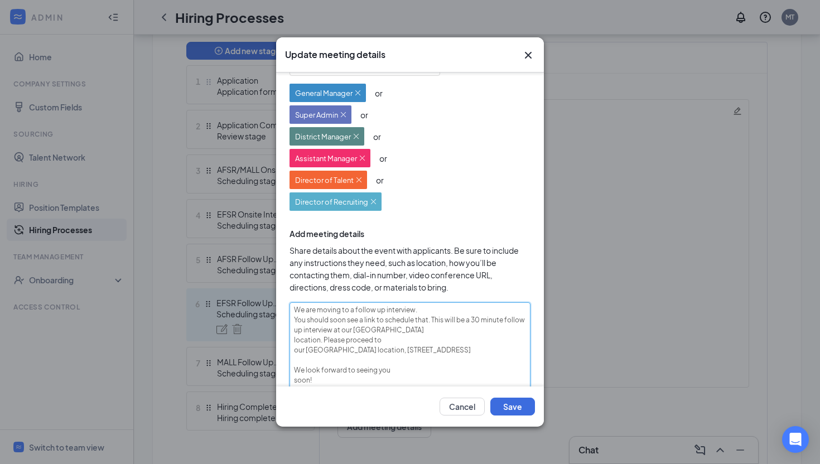
scroll to position [151, 0]
click at [296, 307] on textarea "We are moving to a follow up interview. You should soon see a link to schedule …" at bounding box center [410, 350] width 241 height 96
type textarea "TWe are moving to a follow up interview. You should soon see a link to schedule…"
type textarea "ThWe are moving to a follow up interview. You should soon see a link to schedul…"
type textarea "ThaWe are moving to a follow up interview. You should soon see a link to schedu…"
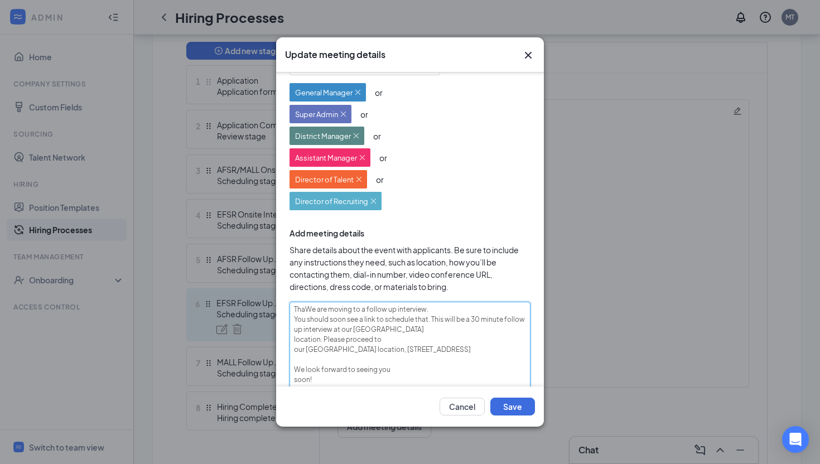
type textarea "ThanWe are moving to a follow up interview. You should soon see a link to sched…"
type textarea "ThankWe are moving to a follow up interview. You should soon see a link to sche…"
type textarea "Thank We are moving to a follow up interview. You should soon see a link to sch…"
type textarea "Thank yWe are moving to a follow up interview. You should soon see a link to sc…"
type textarea "Thank yoWe are moving to a follow up interview. You should soon see a link to s…"
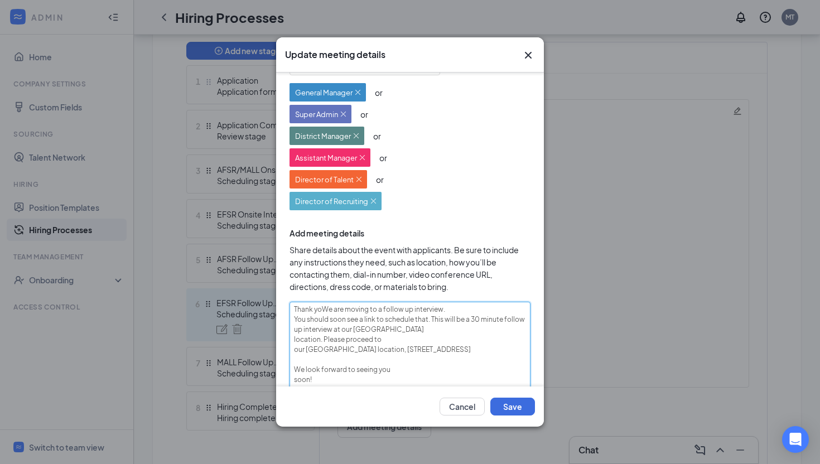
type textarea "Thank youWe are moving to a follow up interview. You should soon see a link to …"
type textarea "Thank you We are moving to a follow up interview. You should soon see a link to…"
type textarea "Thank you fWe are moving to a follow up interview. You should soon see a link t…"
type textarea "Thank you foWe are moving to a follow up interview. You should soon see a link …"
type textarea "Thank you forWe are moving to a follow up interview. You should soon see a link…"
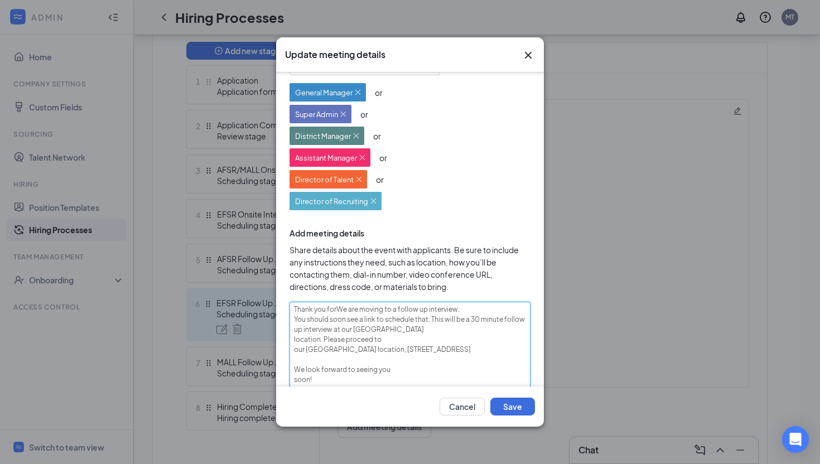
type textarea "Thank you for We are moving to a follow up interview. You should soon see a lin…"
type textarea "Thank you for aWe are moving to a follow up interview. You should soon see a li…"
type textarea "Thank you for atWe are moving to a follow up interview. You should soon see a l…"
type textarea "Thank you for atteWe are moving to a follow up interview. You should soon see a…"
type textarea "Thank you for attenWe are moving to a follow up interview. You should soon see …"
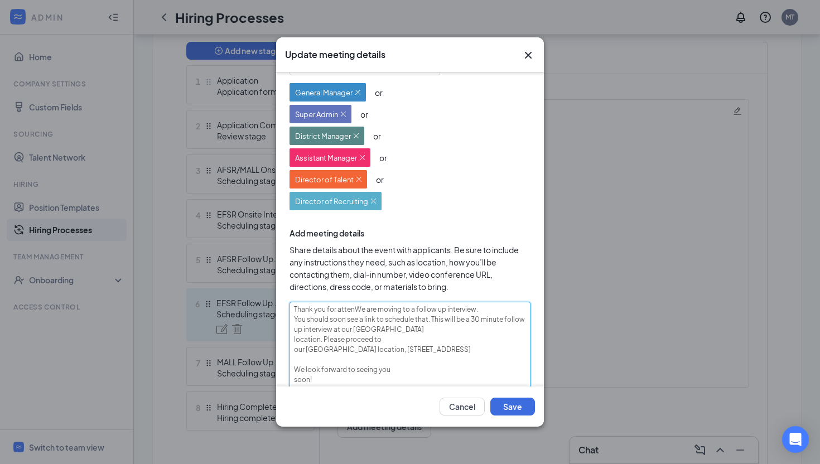
type textarea "Thank you for attendWe are moving to a follow up interview. You should soon see…"
type textarea "Thank you for attendiWe are moving to a follow up interview. You should soon se…"
type textarea "Thank you for attendinWe are moving to a follow up interview. You should soon s…"
type textarea "Thank you for attendingWe are moving to a follow up interview. You should soon …"
type textarea "Thank you for attending We are moving to a follow up interview. You should soon…"
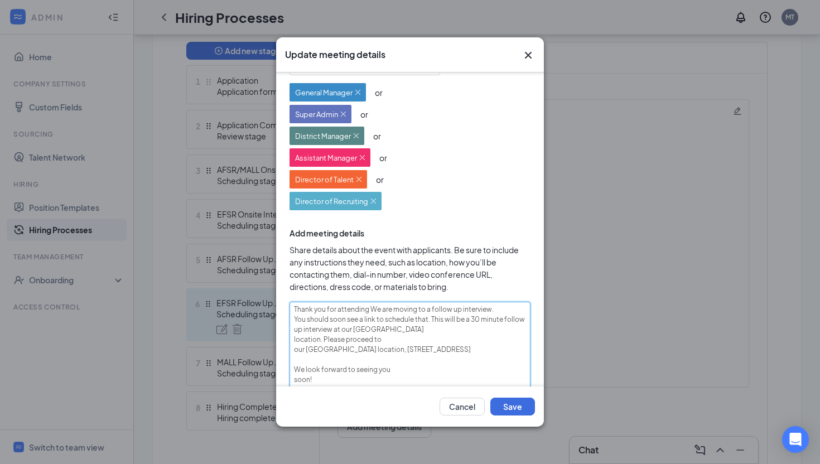
type textarea "Thank you for attending oWe are moving to a follow up interview. You should soo…"
type textarea "Thank you for attending ouWe are moving to a follow up interview. You should so…"
type textarea "Thank you for attending ourWe are moving to a follow up interview. You should s…"
type textarea "Thank you for attending our We are moving to a follow up interview. You should …"
type textarea "Thank you for attending our oWe are moving to a follow up interview. You should…"
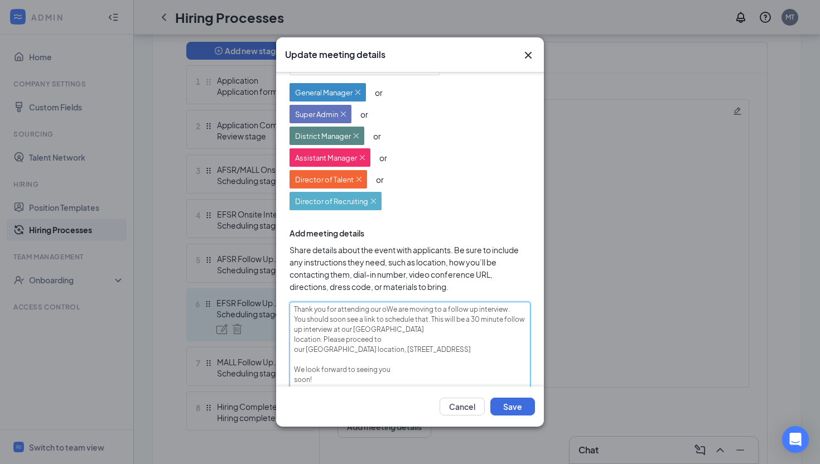
type textarea "Thank you for attending our opWe are moving to a follow up interview. You shoul…"
type textarea "Thank you for attending our opeWe are moving to a follow up interview. You shou…"
type textarea "Thank you for attending our openWe are moving to a follow up interview. You sho…"
type textarea "Thank you for attending our open We are moving to a follow up interview. You sh…"
type textarea "Thank you for attending our open iWe are moving to a follow up interview. You s…"
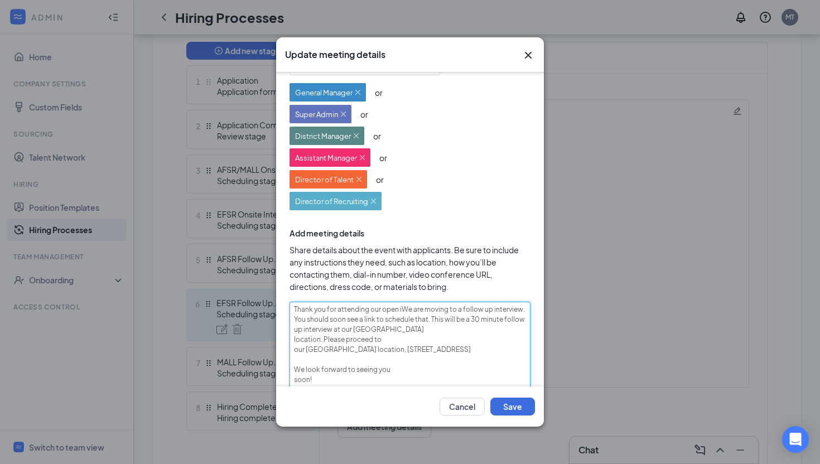
type textarea "Thank you for attending our open inWe are moving to a follow up interview. You …"
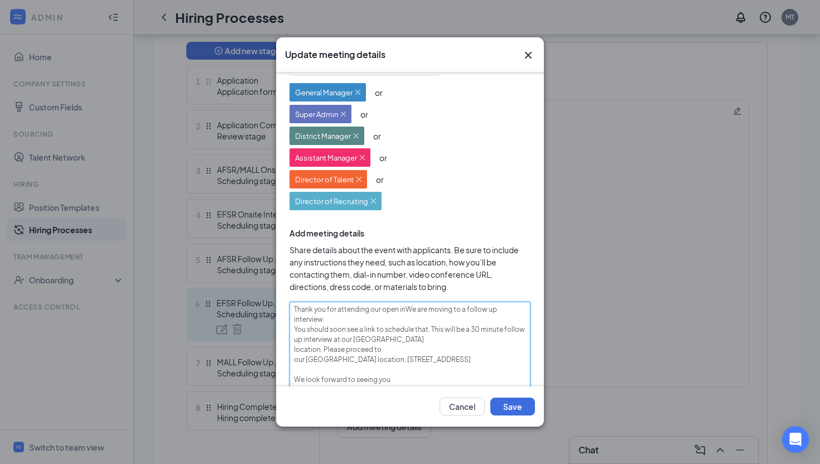
type textarea "Thank you for attending our open intWe are moving to a follow up interview. You…"
type textarea "Thank you for attending our open inteWe are moving to a follow up interview. Yo…"
type textarea "Thank you for attending our open interWe are moving to a follow up interview. Y…"
type textarea "Thank you for attending our open intervWe are moving to a follow up interview. …"
type textarea "Thank you for attending our open interviWe are moving to a follow up interview.…"
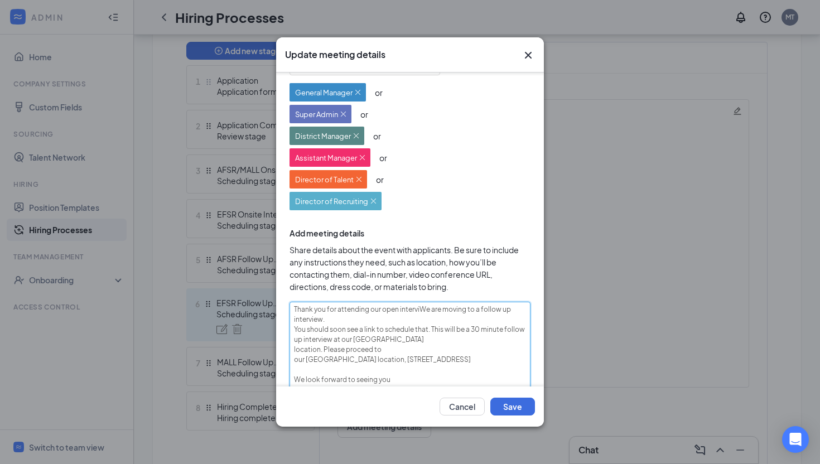
type textarea "Thank you for attending our open intervirWe are moving to a follow up interview…"
type textarea "Thank you for attending our open interviWe are moving to a follow up interview.…"
type textarea "Thank you for attending our open intervieWe are moving to a follow up interview…"
type textarea "Thank you for attending our open interviewWe are moving to a follow up intervie…"
type textarea "Thank you for attending our open interviewsWe are moving to a follow up intervi…"
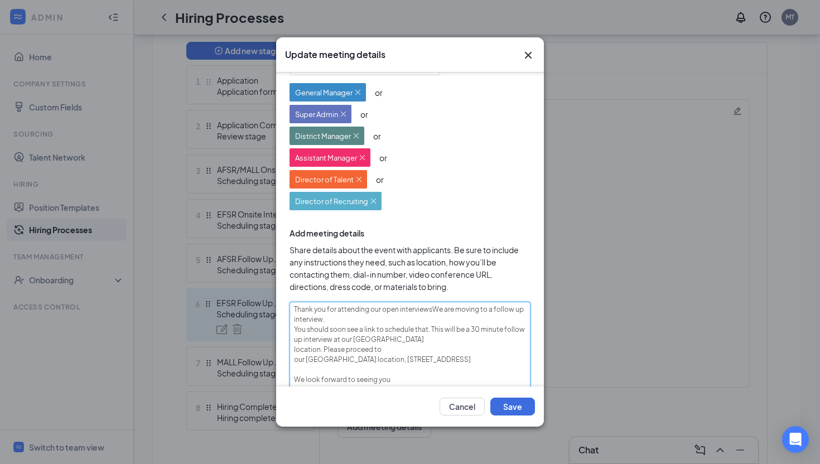
type textarea "Thank you for attending our open interviews.We are moving to a follow up interv…"
type textarea "Thank you for attending our open interviews. We are moving to a follow up inter…"
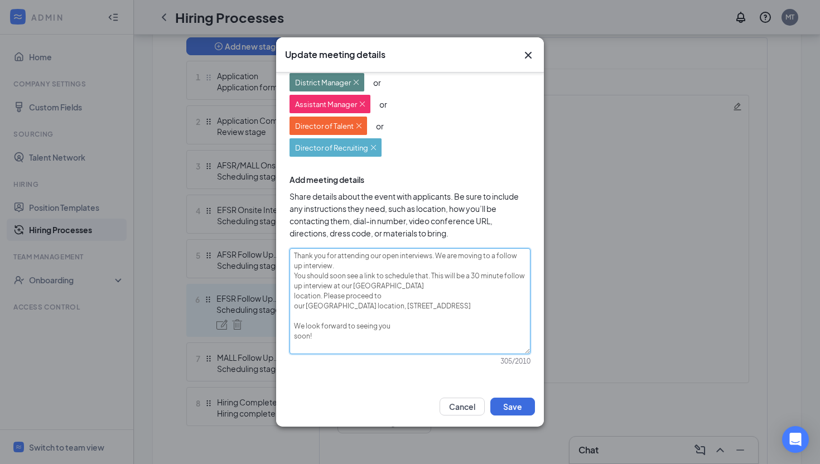
scroll to position [292, 0]
click at [427, 278] on textarea "Thank you for attending our open interviews. We are moving to a follow up inter…" at bounding box center [410, 301] width 241 height 106
drag, startPoint x: 427, startPoint y: 278, endPoint x: 291, endPoint y: 278, distance: 136.1
click at [291, 278] on textarea "Thank you for attending our open interviews. We are moving to a follow up inter…" at bounding box center [410, 301] width 241 height 106
click at [432, 305] on textarea "Thank you for attending our open interviews. We are moving to a follow up inter…" at bounding box center [410, 301] width 241 height 106
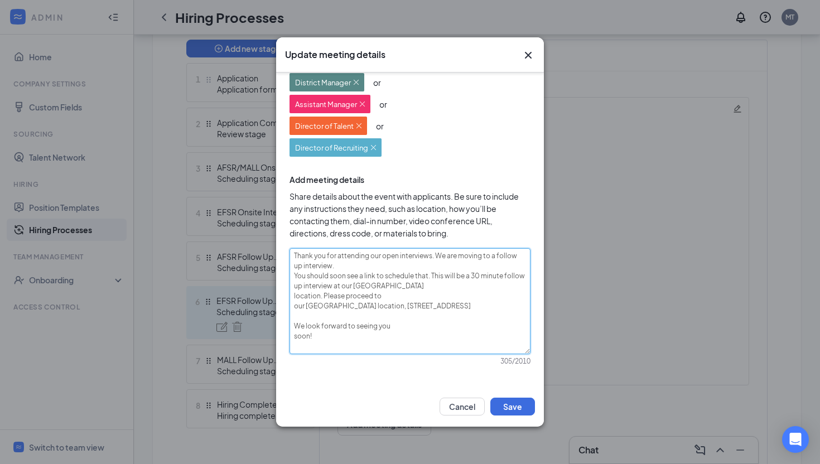
drag, startPoint x: 428, startPoint y: 278, endPoint x: 508, endPoint y: 307, distance: 84.2
click at [508, 307] on textarea "Thank you for attending our open interviews. We are moving to a follow up inter…" at bounding box center [410, 301] width 241 height 106
click at [462, 310] on textarea "Thank you for attending our open interviews. We are moving to a follow up inter…" at bounding box center [410, 301] width 241 height 106
click at [427, 276] on textarea "Thank you for attending our open interviews. We are moving to a follow up inter…" at bounding box center [410, 301] width 241 height 106
type textarea "Thank you for attending our open interviews. We are moving to a follow up inter…"
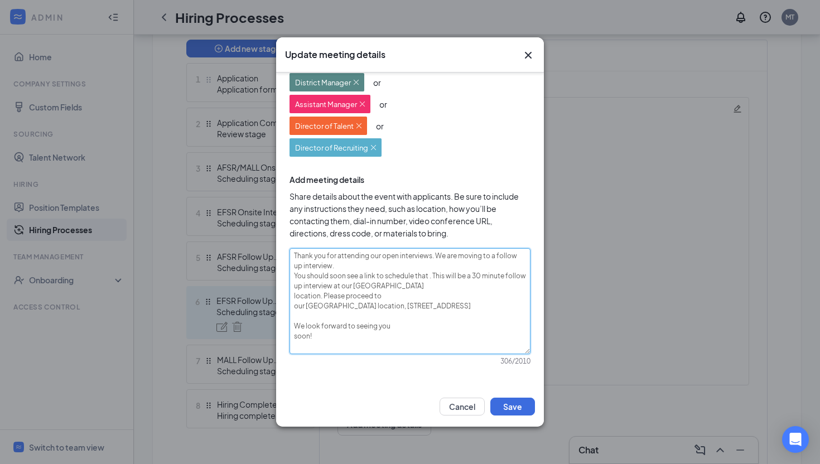
type textarea "Thank you for attending our open interviews. We are moving to a follow up inter…"
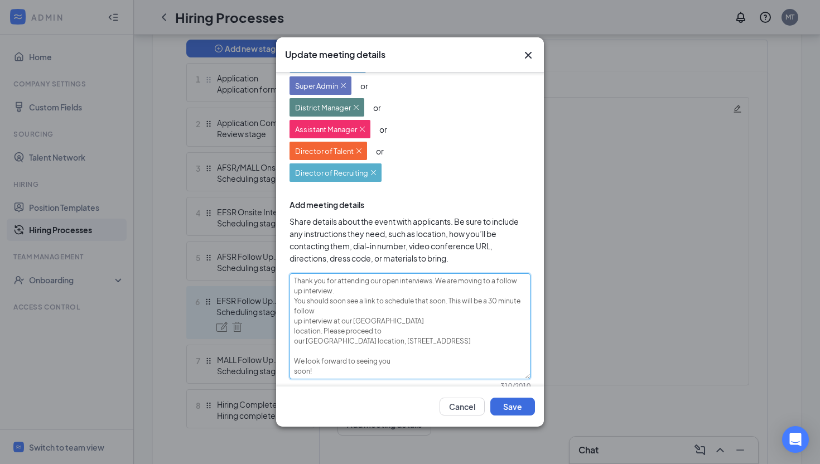
scroll to position [0, 0]
type textarea "Thank you for attending our open interviews. We are moving to a follow up inter…"
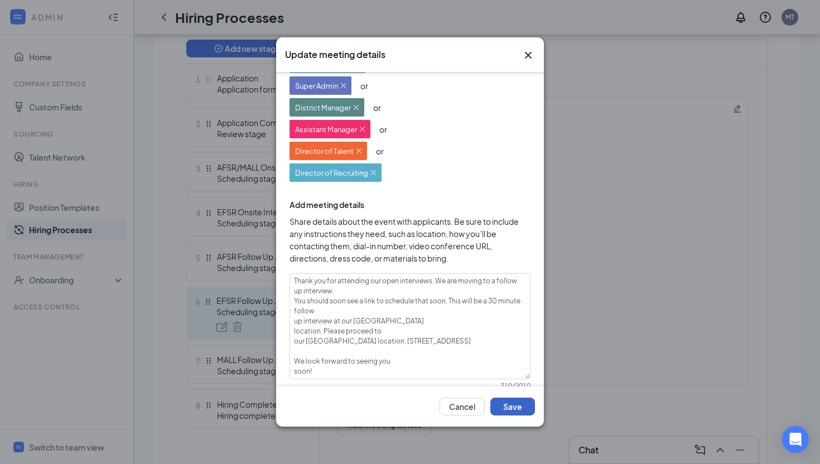
click at [509, 406] on button "Save" at bounding box center [512, 407] width 45 height 18
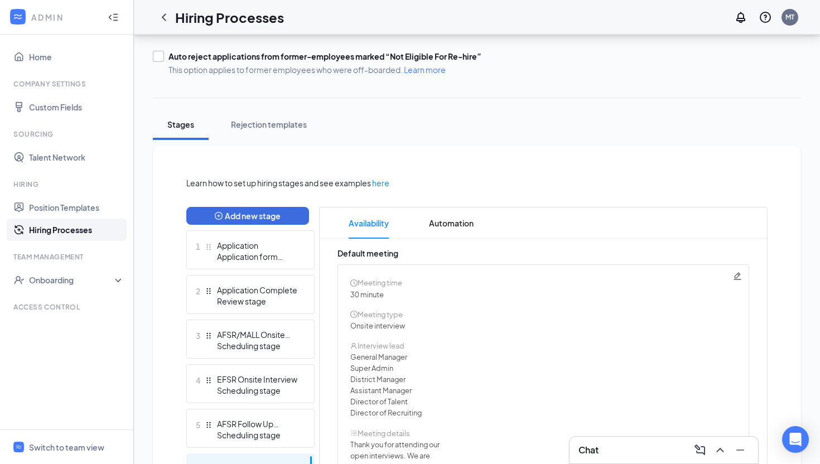
scroll to position [128, 0]
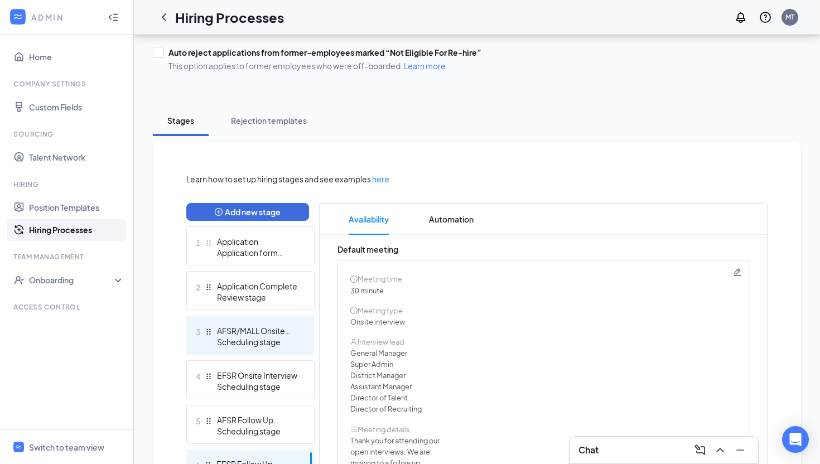
click at [266, 350] on div "3 AFSR/MALL Onsite Interview Scheduling stage" at bounding box center [250, 335] width 128 height 39
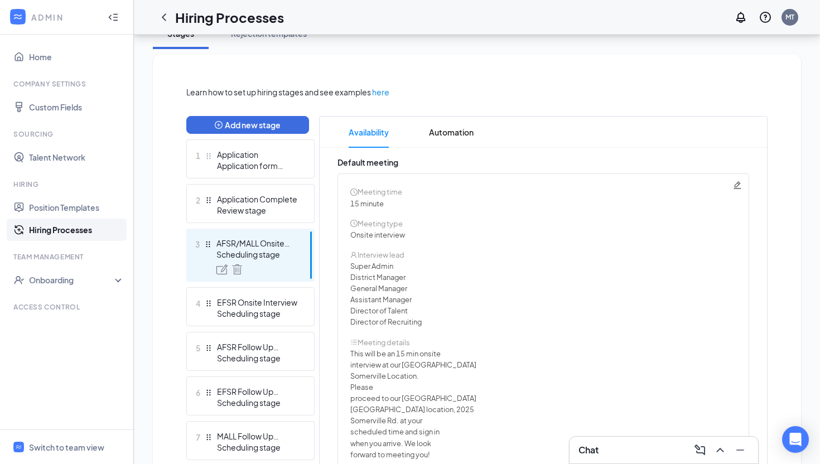
scroll to position [216, 0]
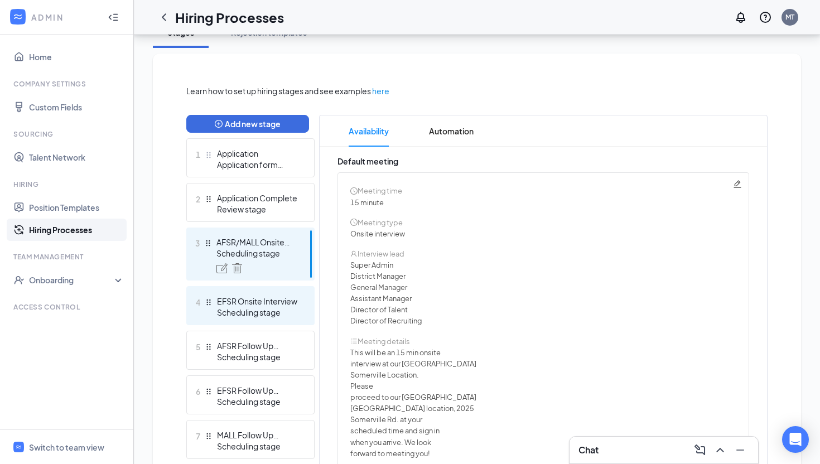
click at [284, 299] on div "EFSR Onsite Interview" at bounding box center [257, 301] width 81 height 11
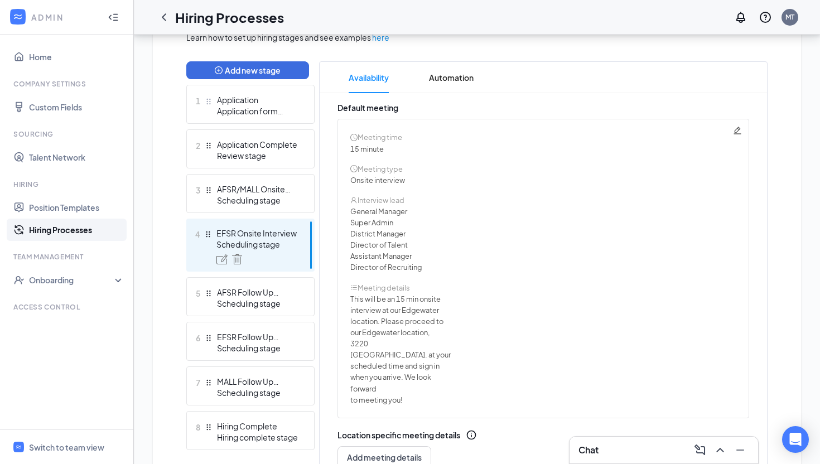
scroll to position [281, 0]
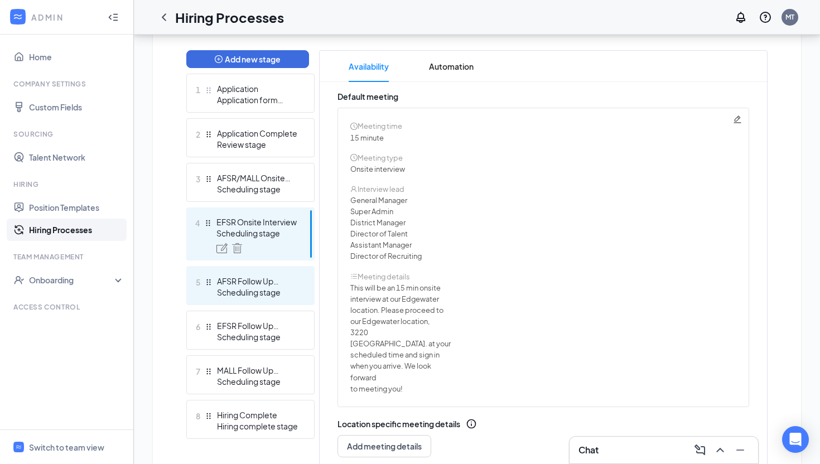
click at [256, 273] on div "5 AFSR Follow Up Interview Scheduling stage" at bounding box center [250, 285] width 128 height 39
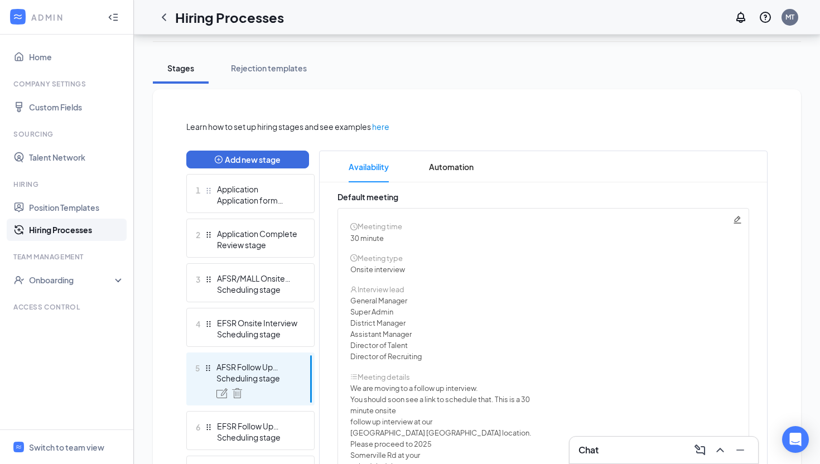
scroll to position [153, 0]
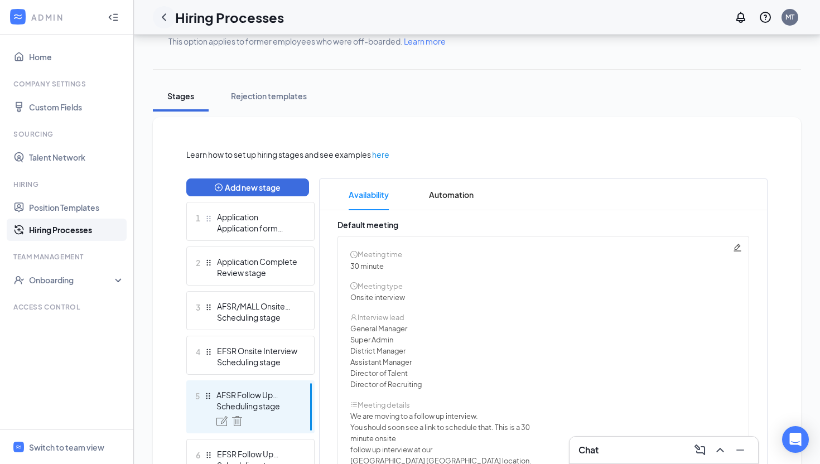
click at [171, 21] on div at bounding box center [164, 17] width 22 height 22
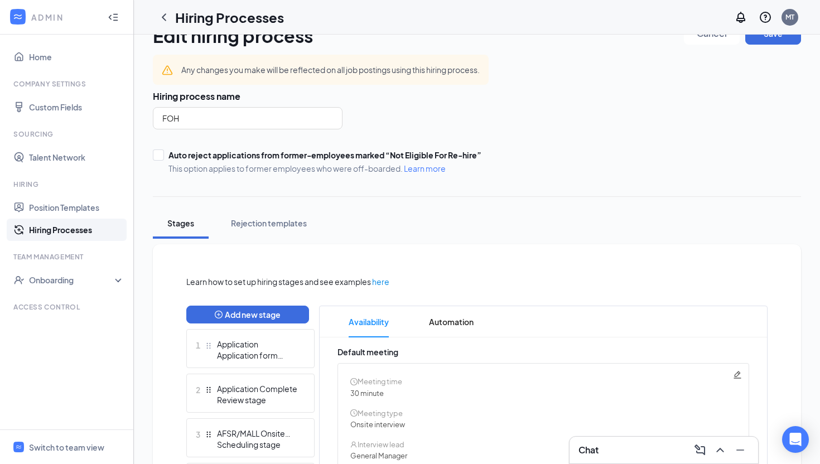
scroll to position [0, 0]
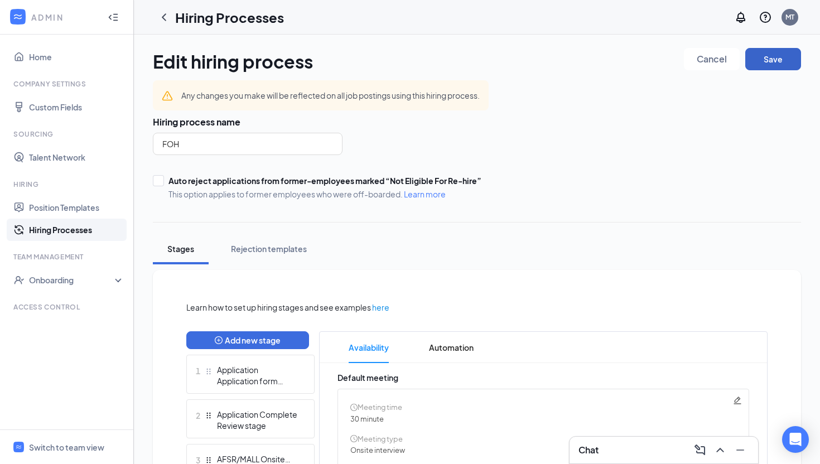
click at [778, 61] on button "Save" at bounding box center [773, 59] width 56 height 22
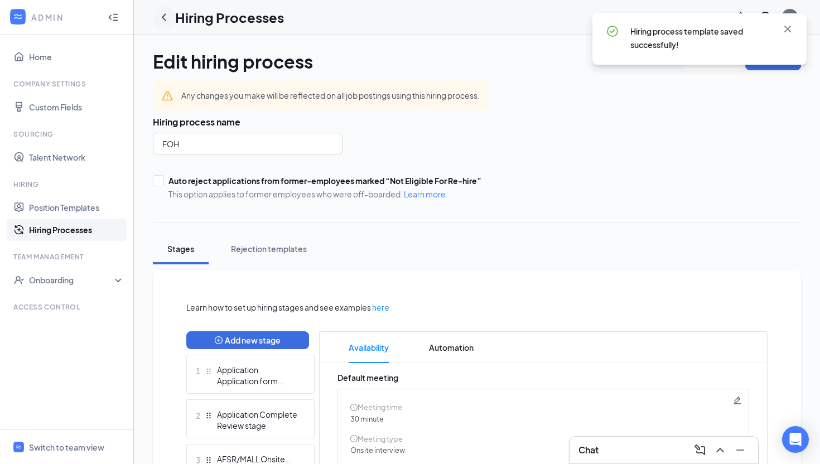
click at [162, 17] on icon "ChevronLeft" at bounding box center [164, 16] width 4 height 7
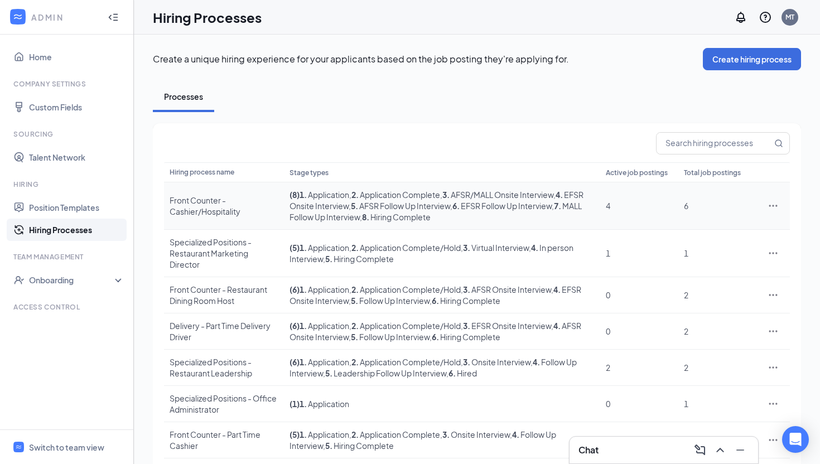
click at [255, 210] on div "Front Counter - Cashier/Hospitality" at bounding box center [224, 206] width 109 height 22
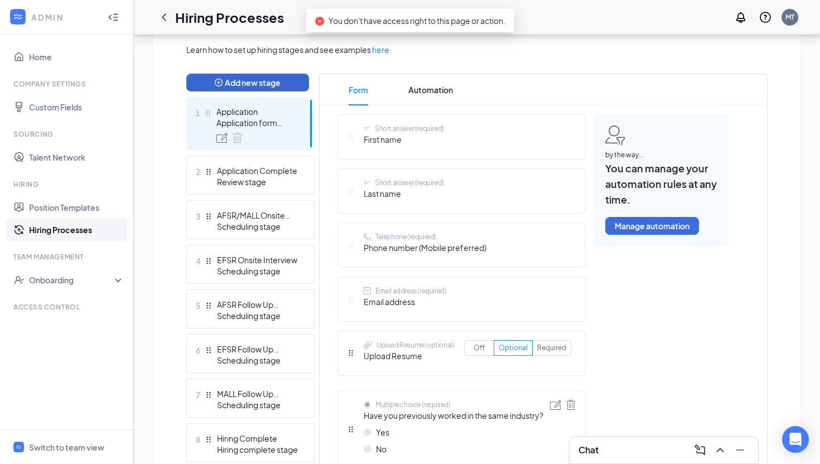
scroll to position [264, 0]
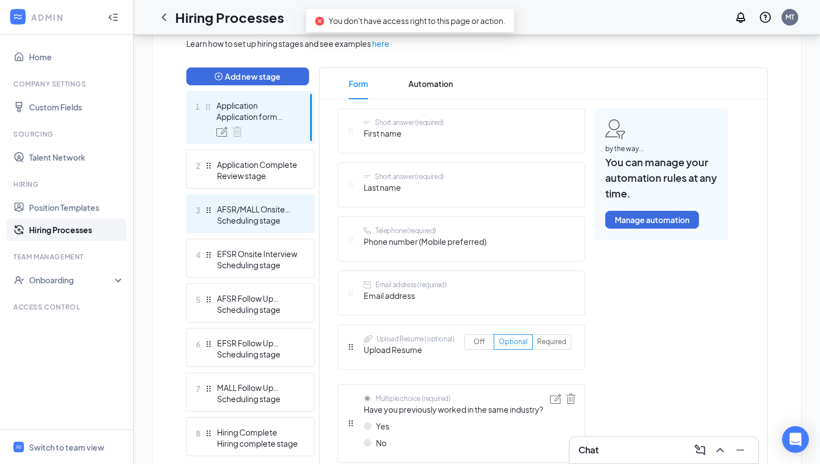
click at [269, 222] on div "Scheduling stage" at bounding box center [257, 220] width 81 height 11
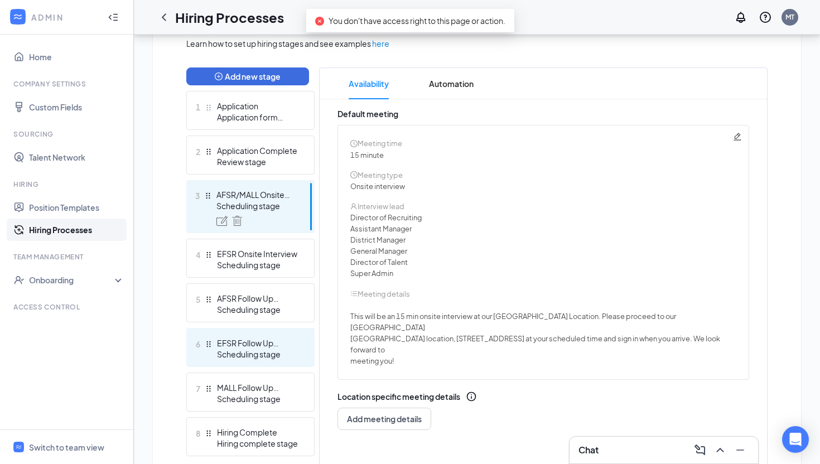
click at [264, 350] on div "Scheduling stage" at bounding box center [257, 354] width 81 height 11
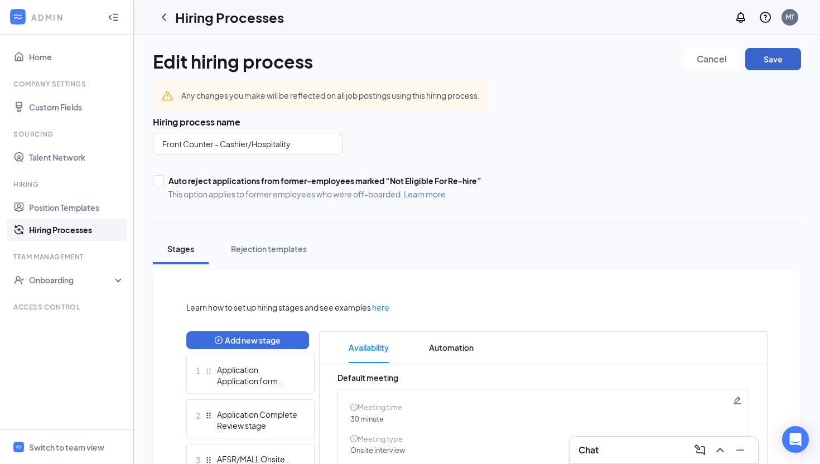
click at [775, 51] on button "Save" at bounding box center [773, 59] width 56 height 22
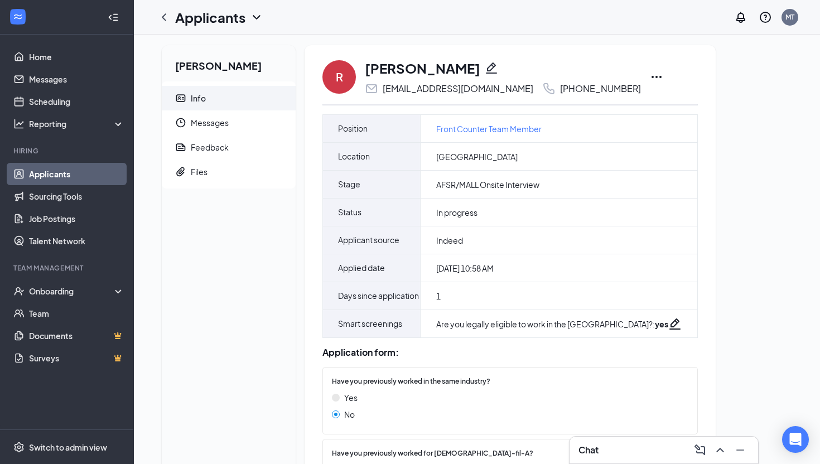
scroll to position [1, 0]
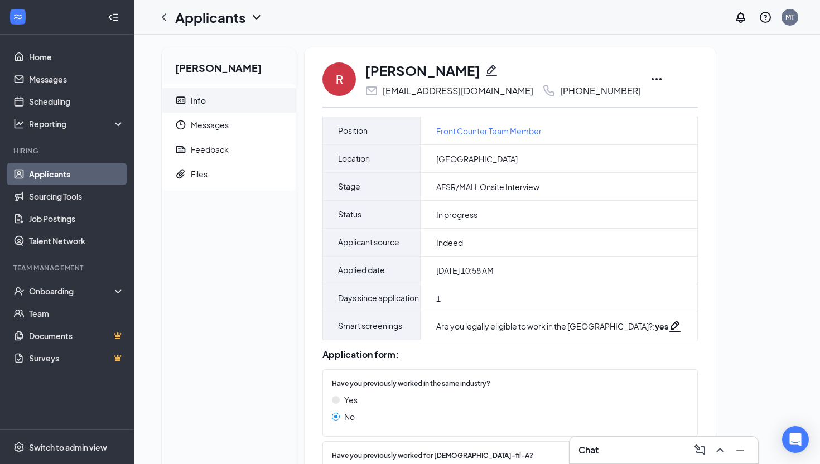
click at [486, 75] on icon "Pencil" at bounding box center [491, 70] width 11 height 11
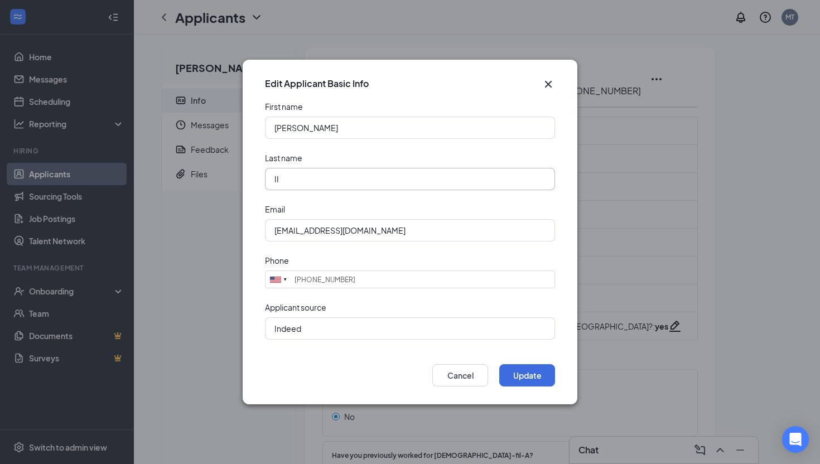
drag, startPoint x: 356, startPoint y: 177, endPoint x: 241, endPoint y: 175, distance: 114.9
click at [241, 175] on div "Edit Applicant Basic Info First name Robert Last name II Email rjbarth.rj@gmail…" at bounding box center [410, 232] width 820 height 464
type input "Barth"
click at [532, 377] on button "Update" at bounding box center [527, 375] width 56 height 22
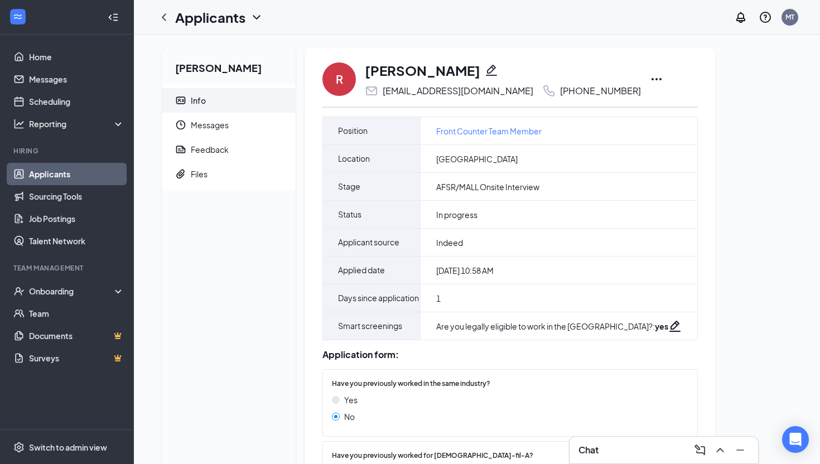
click at [456, 59] on div "R Robert Barth rjbarth.rj@gmail.com +1 (667) 352-9317 Position Front Counter Te…" at bounding box center [510, 441] width 411 height 788
click at [485, 64] on icon "Pencil" at bounding box center [491, 70] width 13 height 13
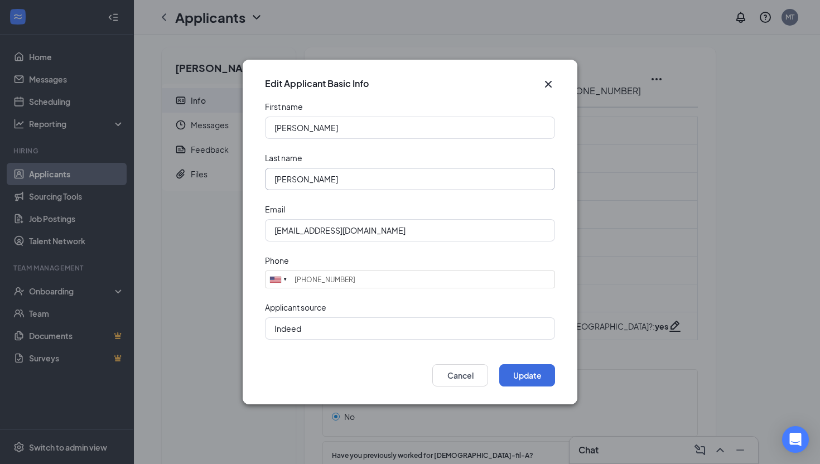
click at [321, 180] on input "Barth" at bounding box center [410, 179] width 290 height 22
type input "Barth II"
click at [523, 377] on button "Update" at bounding box center [527, 375] width 56 height 22
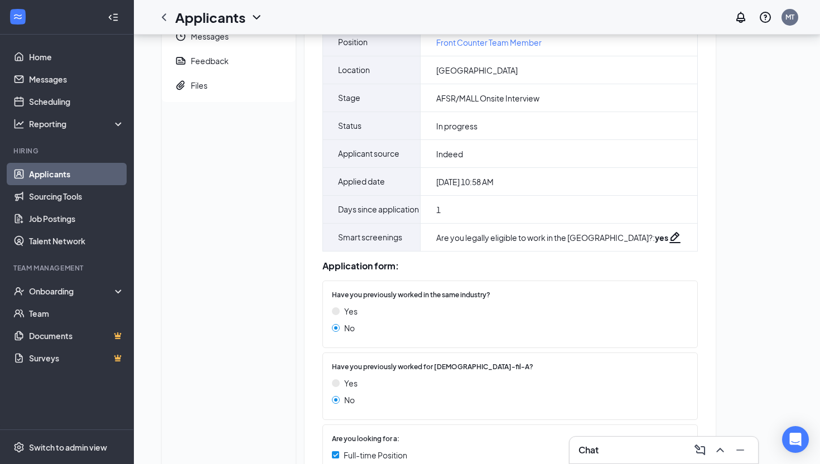
scroll to position [0, 0]
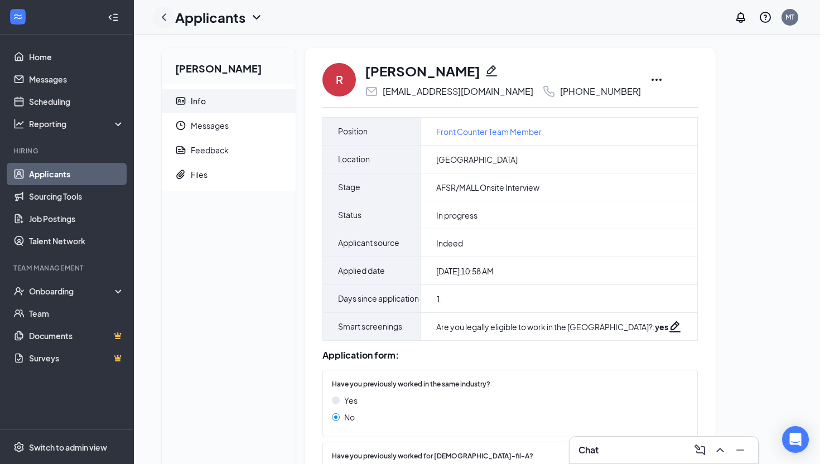
click at [162, 17] on icon "ChevronLeft" at bounding box center [164, 16] width 4 height 7
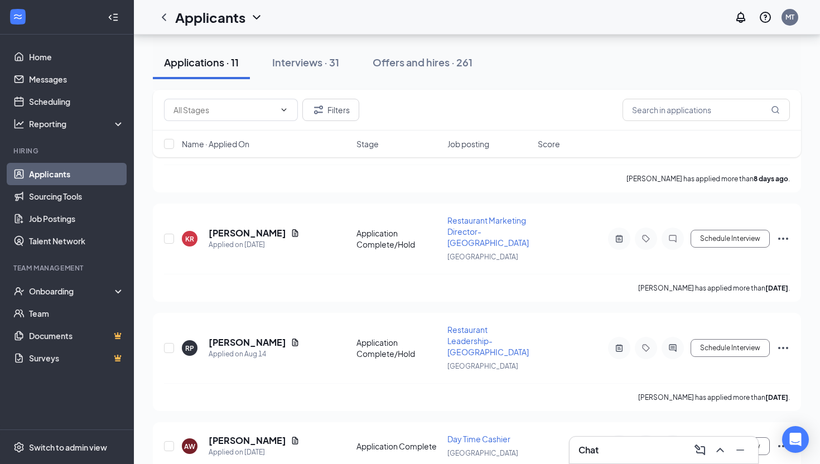
scroll to position [716, 0]
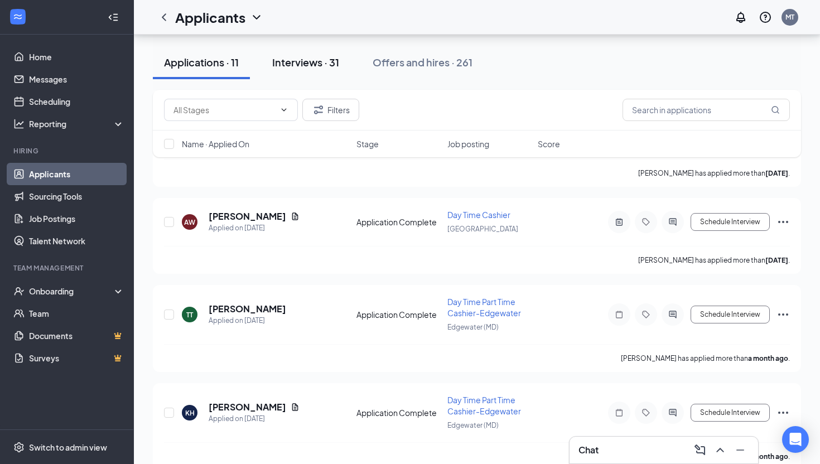
click at [317, 71] on button "Interviews · 31" at bounding box center [305, 62] width 89 height 33
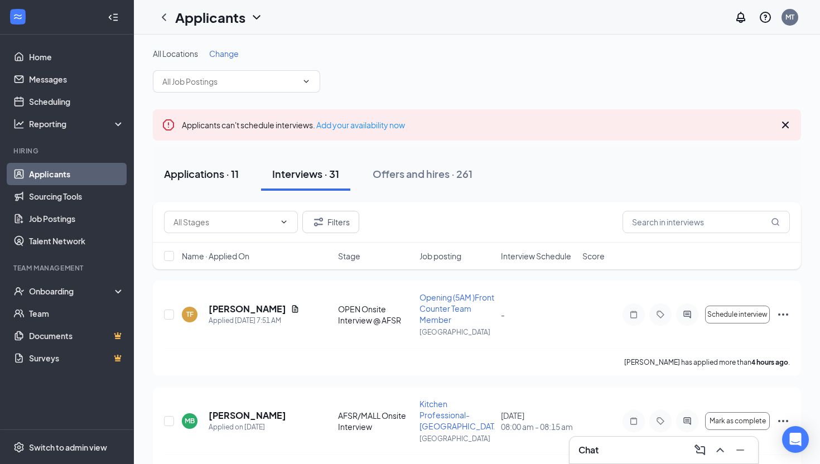
click at [203, 179] on div "Applications · 11" at bounding box center [201, 174] width 75 height 14
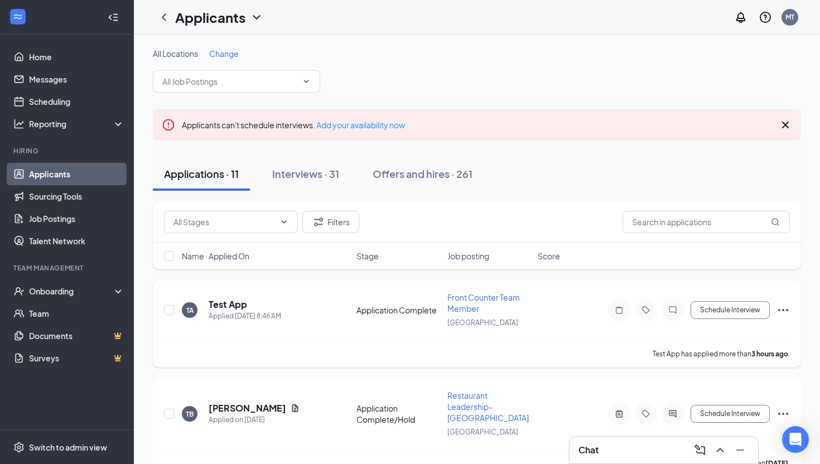
click at [288, 321] on div "TA Test App Applied [DATE] 8:46 AM Application Complete Front Counter Team Memb…" at bounding box center [477, 316] width 626 height 48
click at [235, 310] on h5 "Test App" at bounding box center [228, 304] width 38 height 12
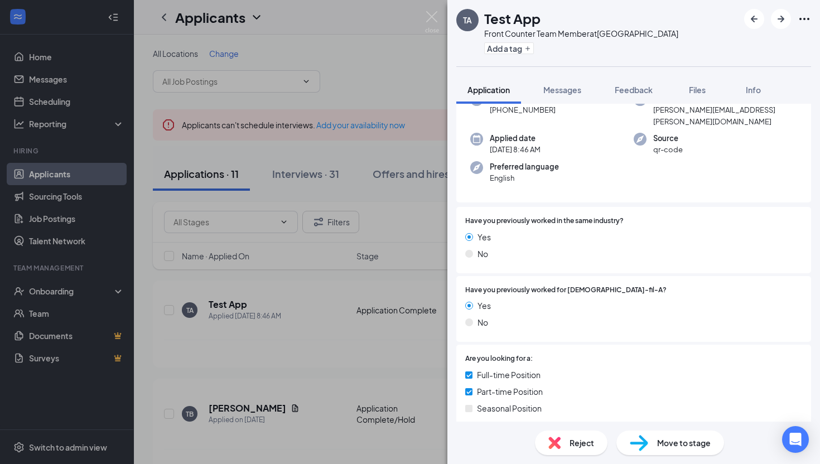
scroll to position [104, 0]
click at [433, 28] on img at bounding box center [432, 22] width 14 height 22
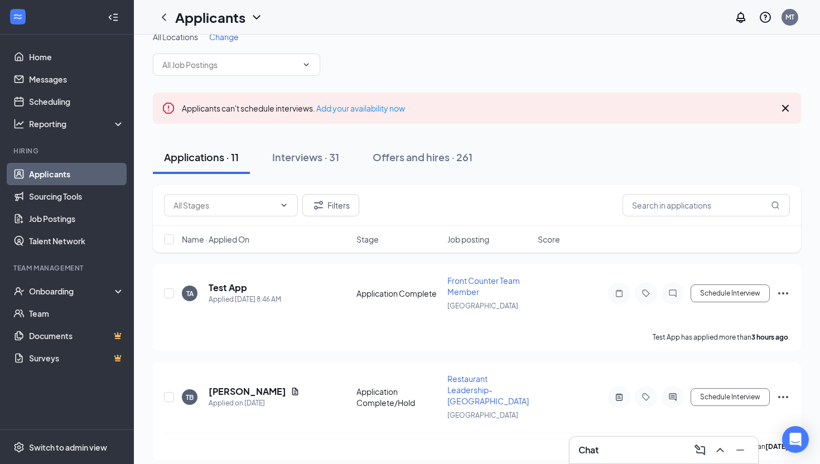
scroll to position [8, 0]
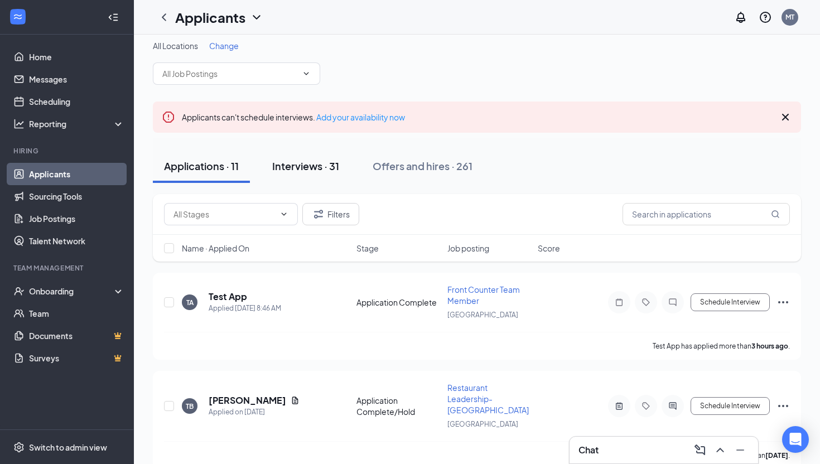
click at [291, 166] on div "Interviews · 31" at bounding box center [305, 166] width 67 height 14
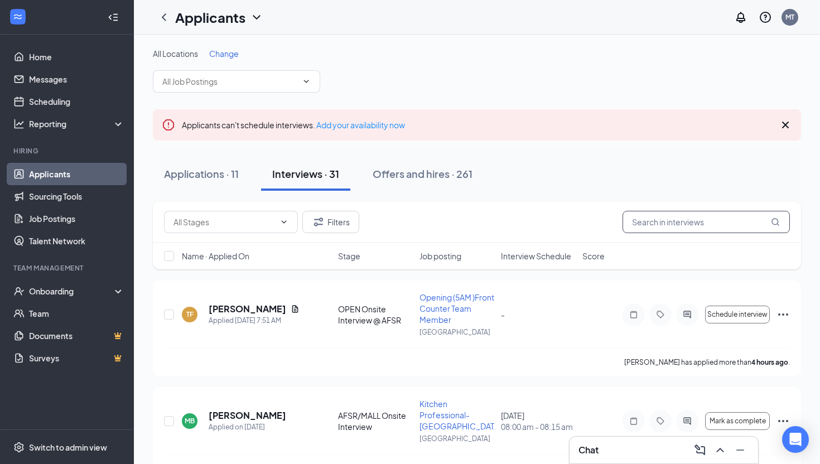
click at [720, 214] on input "text" at bounding box center [706, 222] width 167 height 22
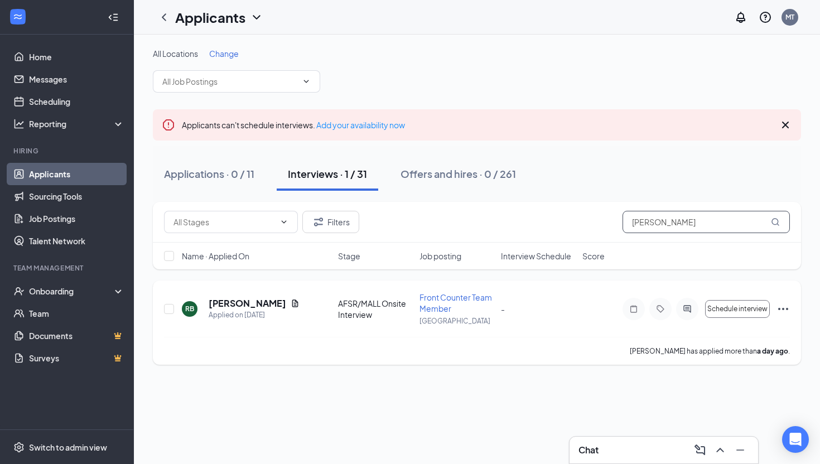
type input "[PERSON_NAME]"
click at [482, 319] on p "[GEOGRAPHIC_DATA]" at bounding box center [457, 320] width 75 height 9
click at [434, 304] on span "Front Counter Team Member" at bounding box center [456, 302] width 73 height 21
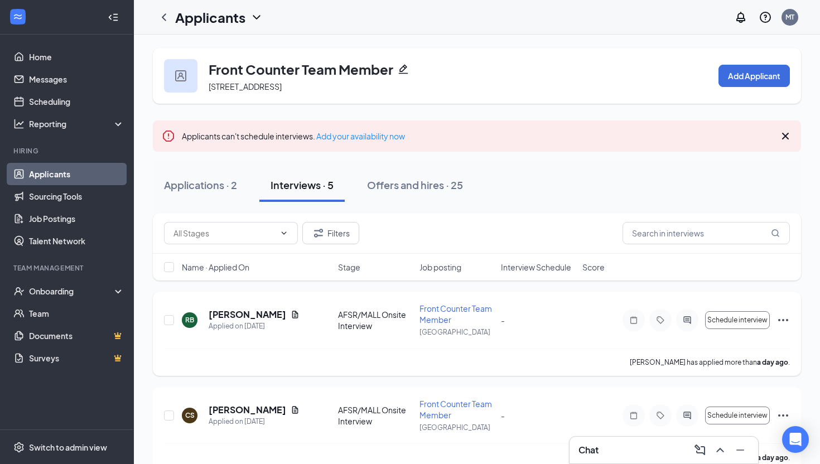
click at [781, 321] on icon "Ellipses" at bounding box center [783, 320] width 13 height 13
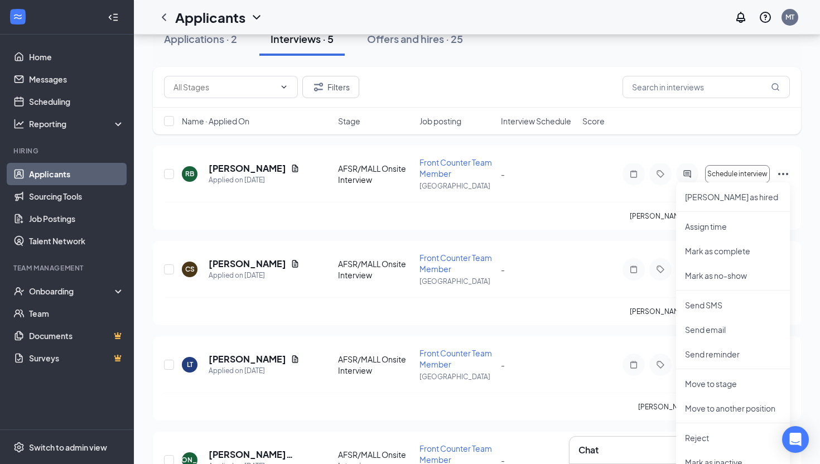
scroll to position [173, 0]
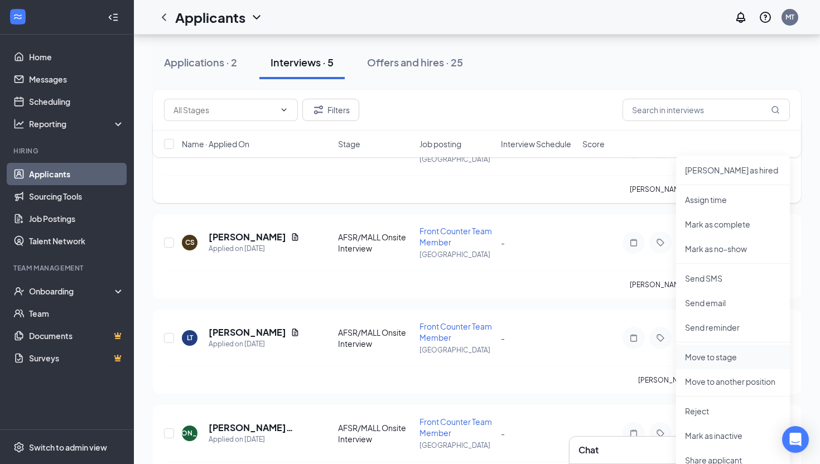
click at [736, 363] on li "Move to stage" at bounding box center [733, 357] width 114 height 25
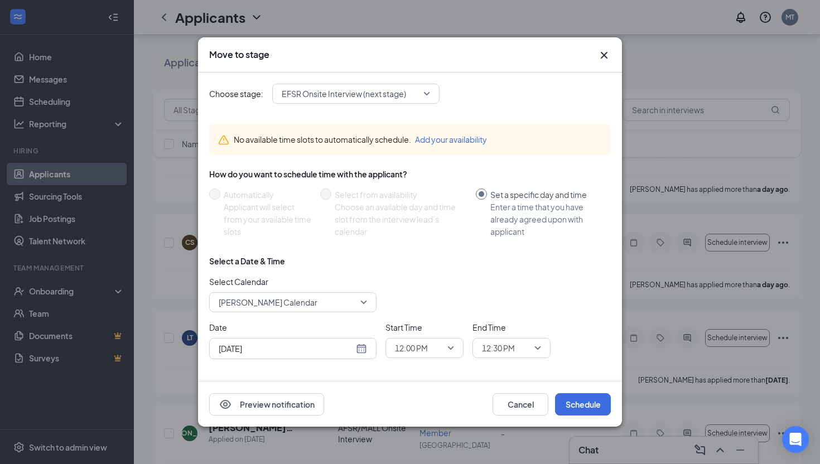
click at [403, 90] on span "EFSR Onsite Interview (next stage)" at bounding box center [344, 93] width 124 height 17
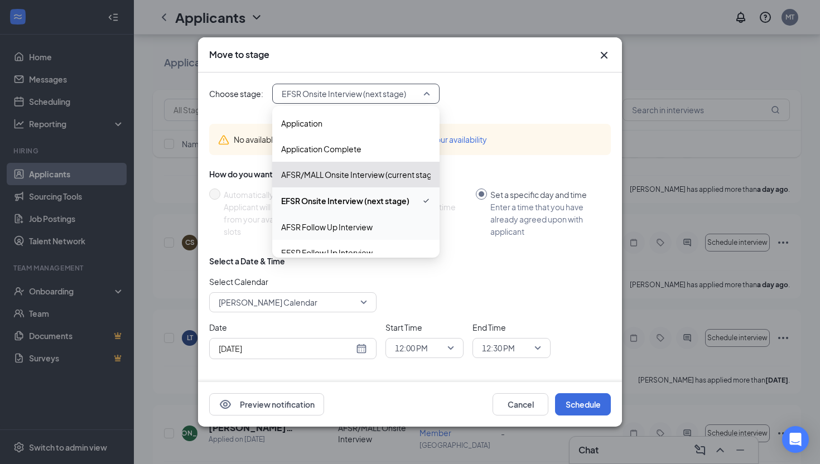
click at [354, 224] on span "AFSR Follow Up Interview" at bounding box center [326, 227] width 91 height 12
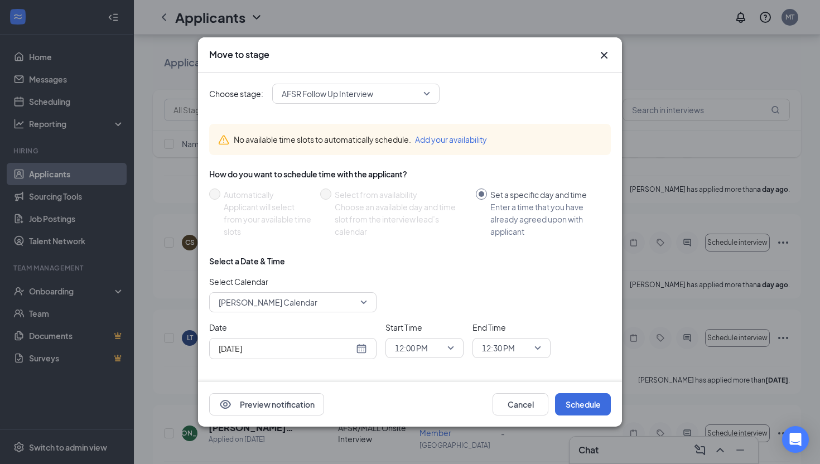
click at [605, 52] on icon "Cross" at bounding box center [603, 55] width 13 height 13
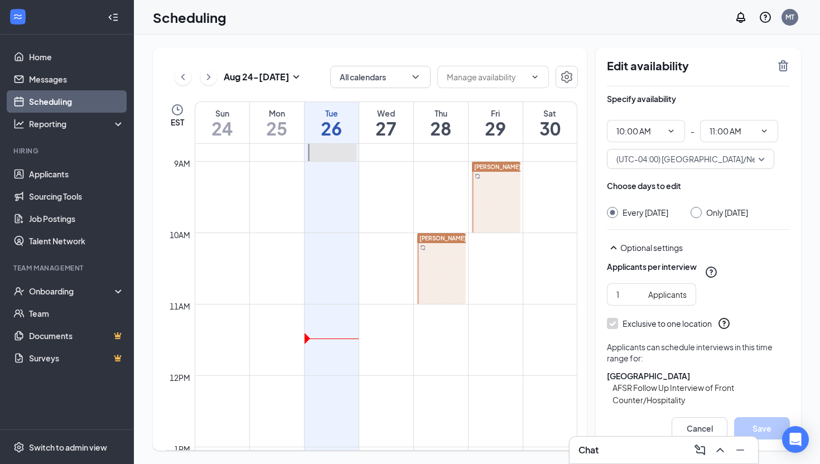
scroll to position [625, 0]
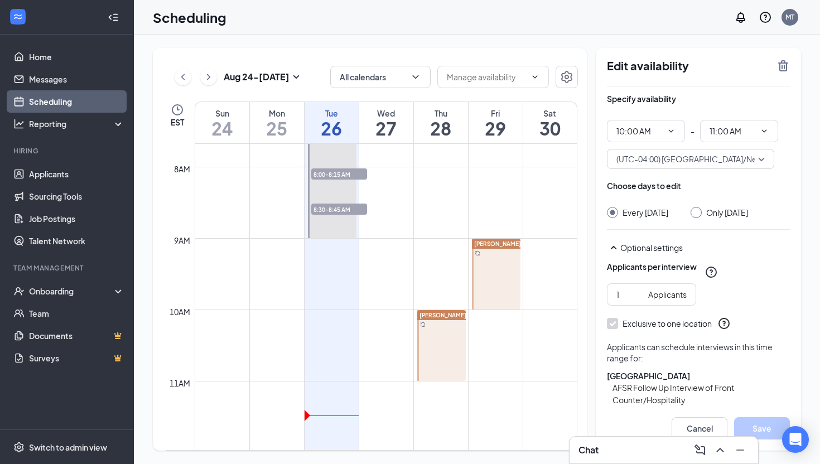
scroll to position [544, 0]
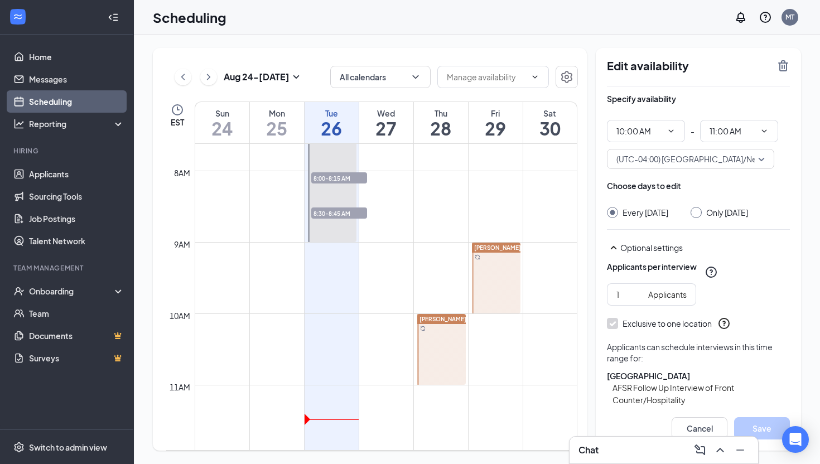
click at [437, 326] on div at bounding box center [441, 349] width 49 height 71
click at [783, 64] on icon "TrashOutline" at bounding box center [783, 65] width 13 height 13
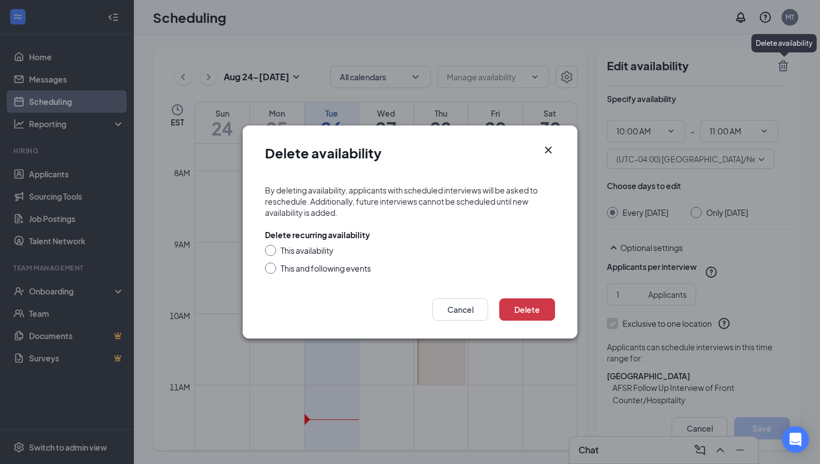
click at [319, 251] on div "This availability" at bounding box center [307, 250] width 53 height 11
click at [273, 251] on input "This availability" at bounding box center [269, 249] width 8 height 8
radio input "true"
click at [520, 308] on button "Delete" at bounding box center [527, 309] width 56 height 22
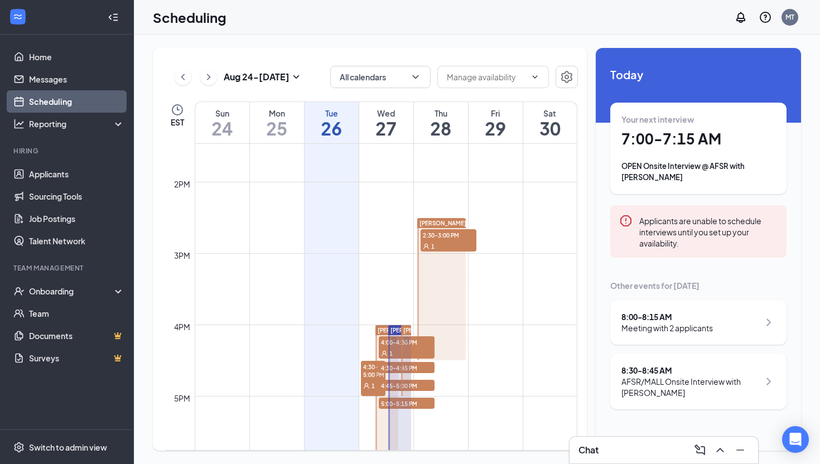
scroll to position [983, 0]
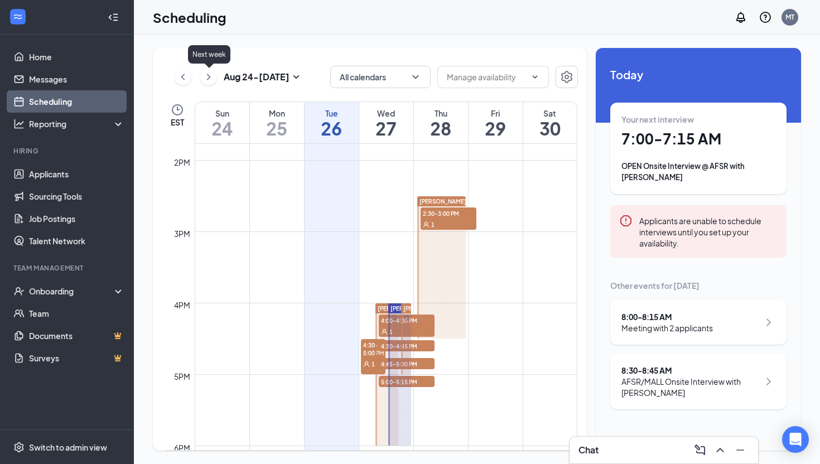
click at [205, 79] on icon "ChevronRight" at bounding box center [208, 76] width 11 height 13
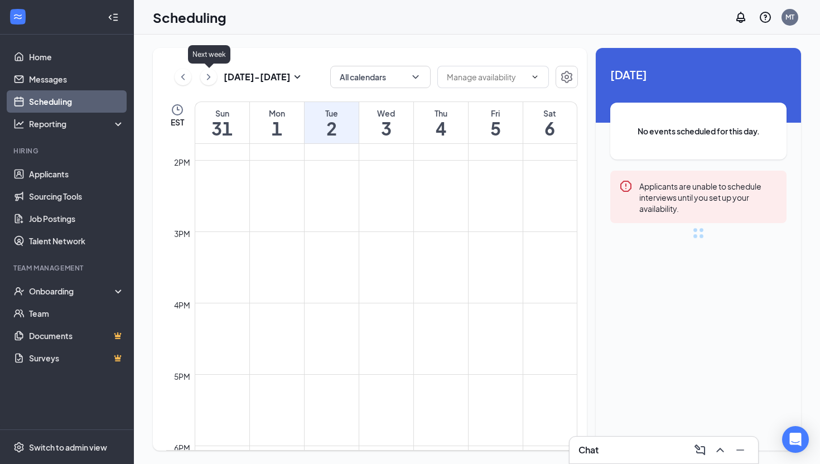
scroll to position [548, 0]
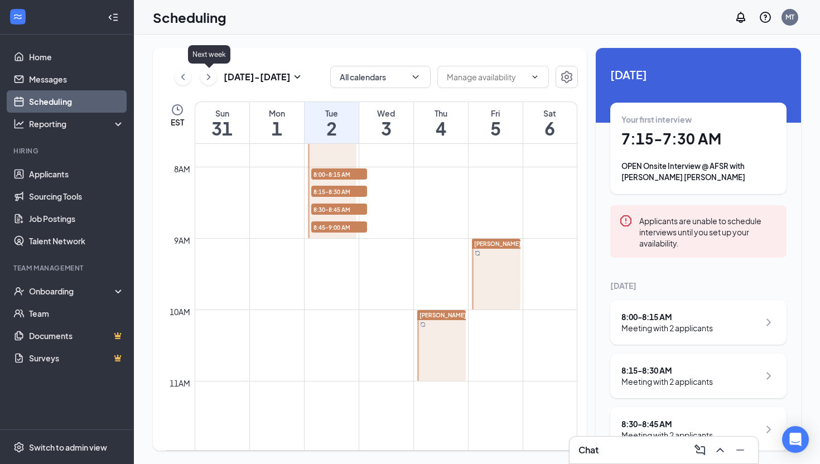
click at [205, 79] on icon "ChevronRight" at bounding box center [208, 76] width 11 height 13
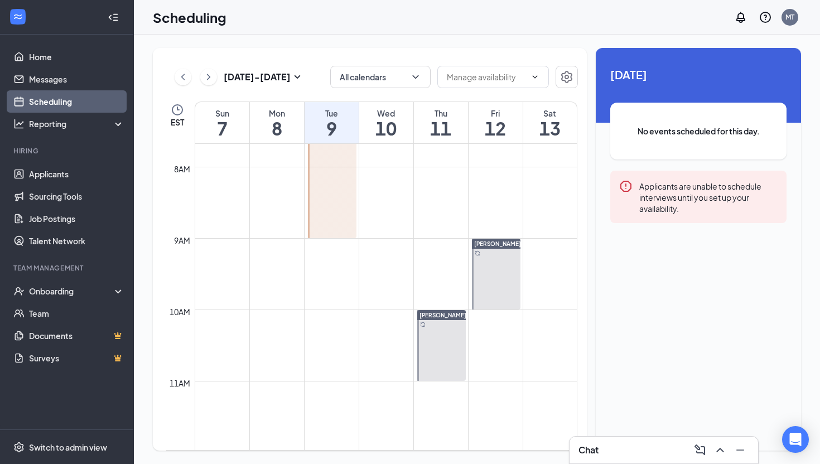
click at [183, 78] on icon "ChevronLeft" at bounding box center [182, 77] width 3 height 6
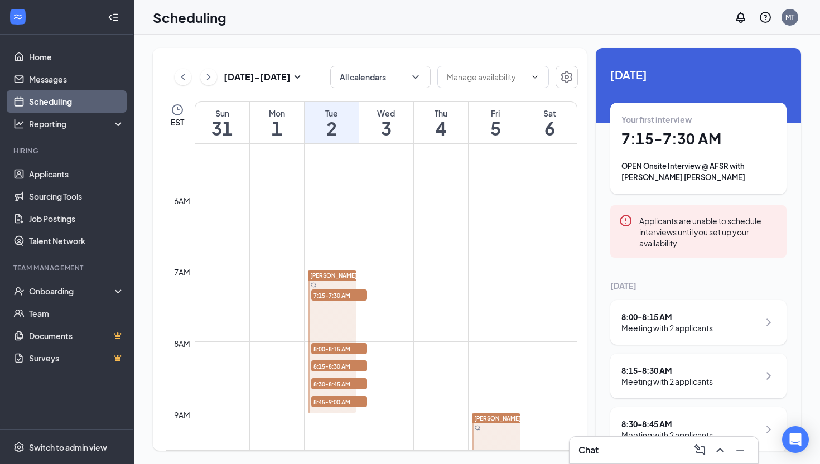
scroll to position [392, 0]
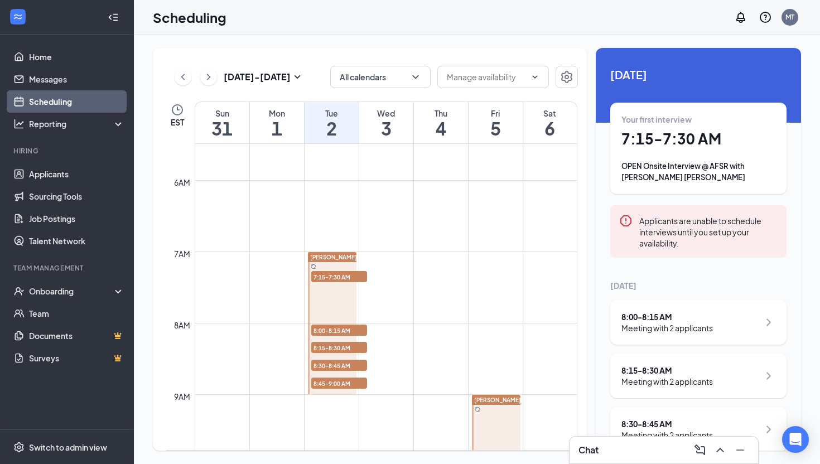
click at [396, 191] on td at bounding box center [386, 189] width 383 height 18
click at [380, 127] on h1 "3" at bounding box center [386, 128] width 54 height 19
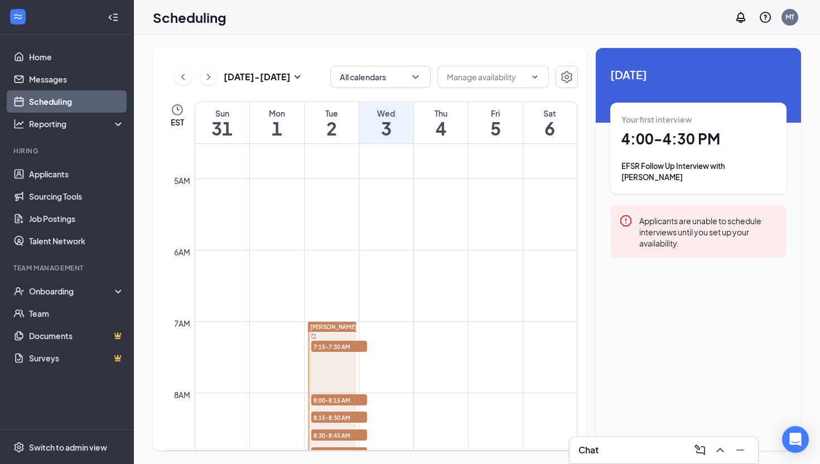
scroll to position [318, 0]
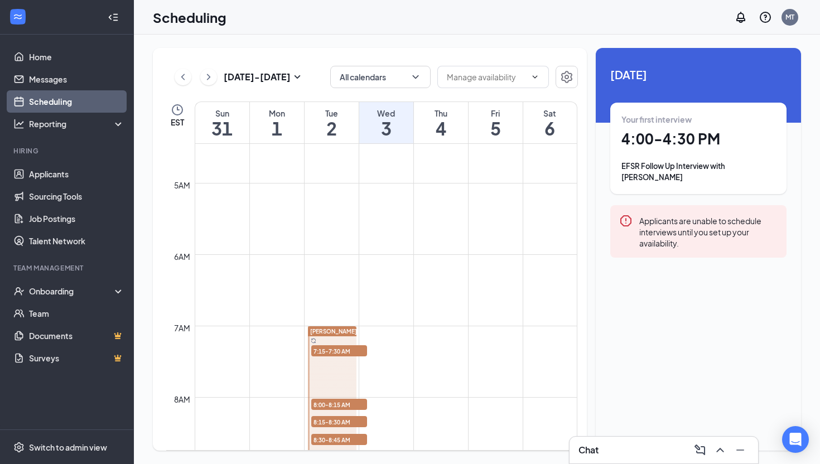
click at [440, 151] on td at bounding box center [386, 156] width 383 height 18
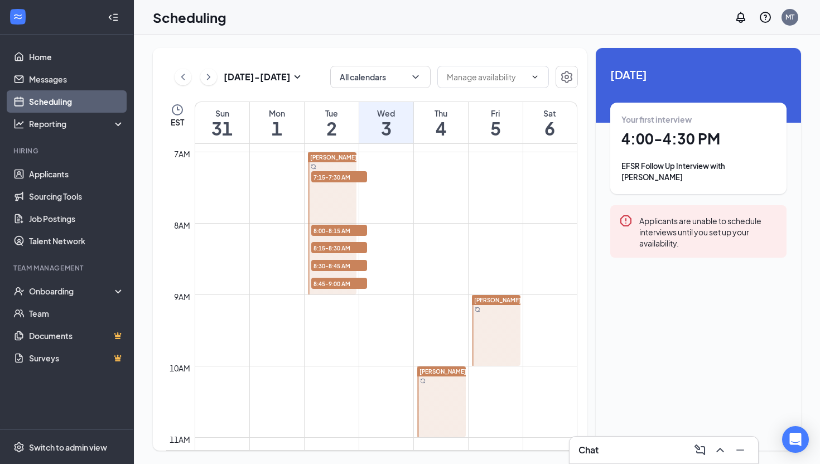
scroll to position [557, 0]
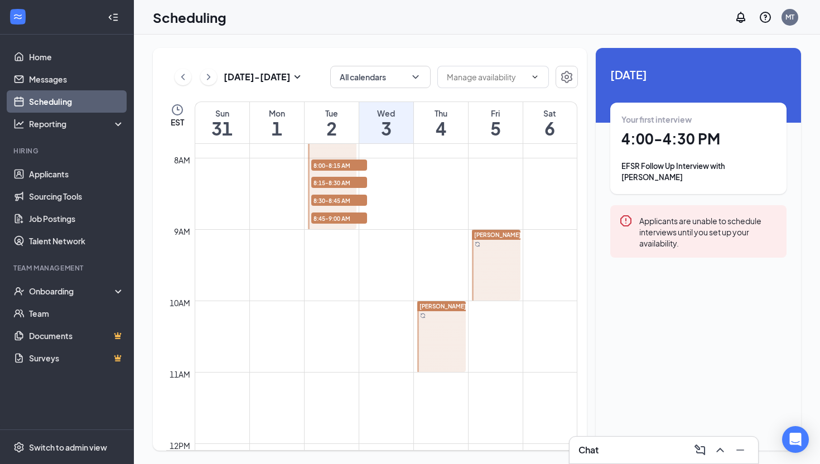
click at [441, 310] on span "[PERSON_NAME]" at bounding box center [443, 306] width 47 height 8
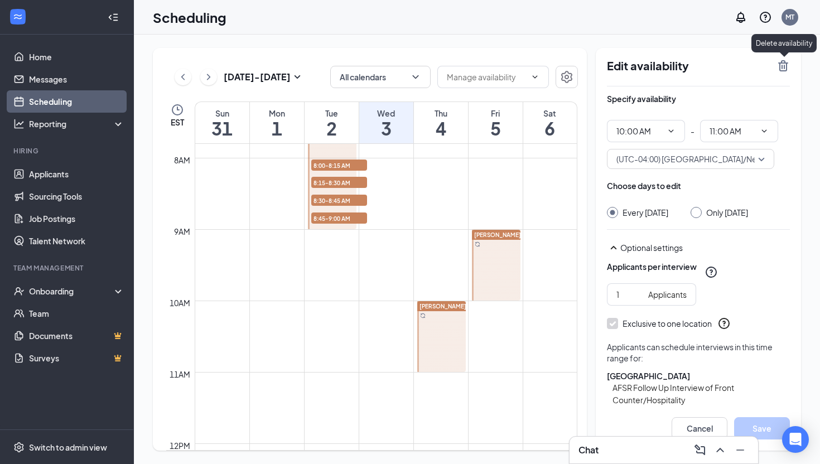
click at [783, 61] on icon "TrashOutline" at bounding box center [783, 65] width 13 height 13
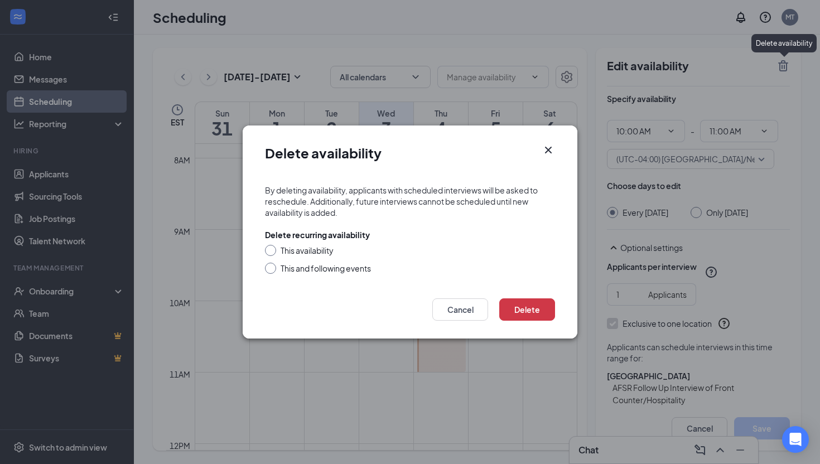
click at [322, 253] on div "This availability" at bounding box center [307, 250] width 53 height 11
click at [273, 253] on input "This availability" at bounding box center [269, 249] width 8 height 8
radio input "true"
click at [531, 314] on button "Delete" at bounding box center [527, 309] width 56 height 22
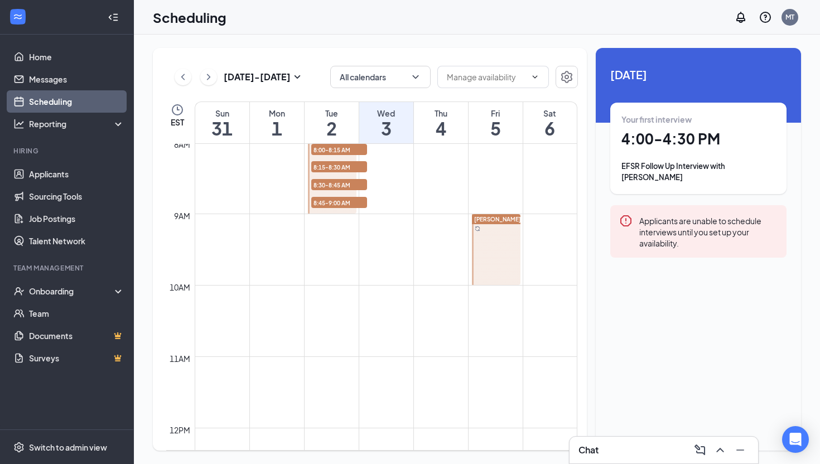
scroll to position [575, 0]
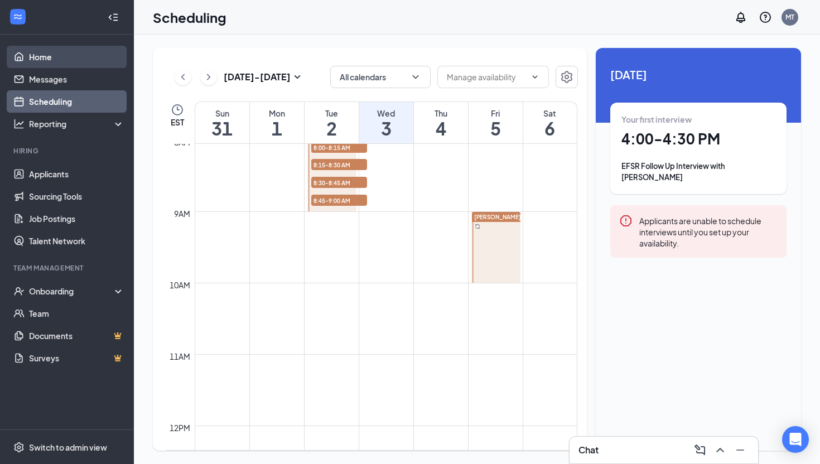
click at [42, 56] on link "Home" at bounding box center [76, 57] width 95 height 22
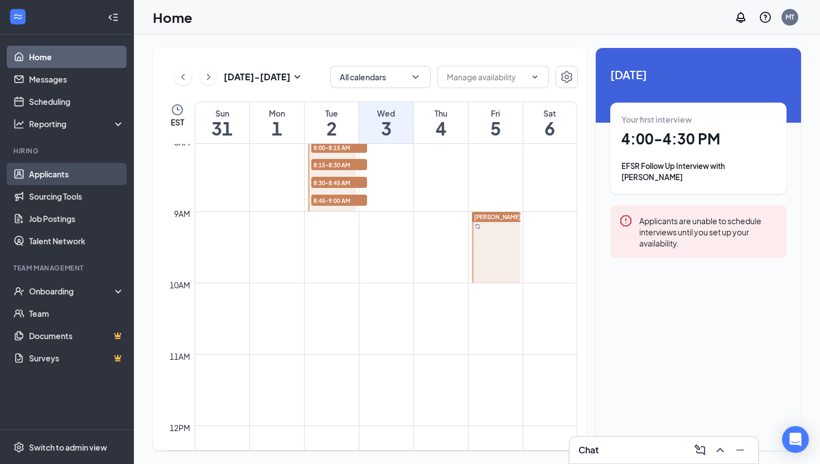
click at [76, 175] on link "Applicants" at bounding box center [76, 174] width 95 height 22
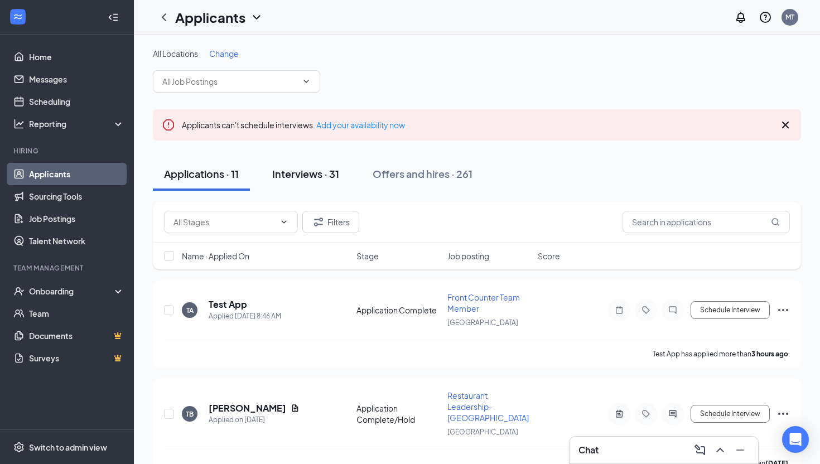
click at [322, 181] on button "Interviews · 31" at bounding box center [305, 173] width 89 height 33
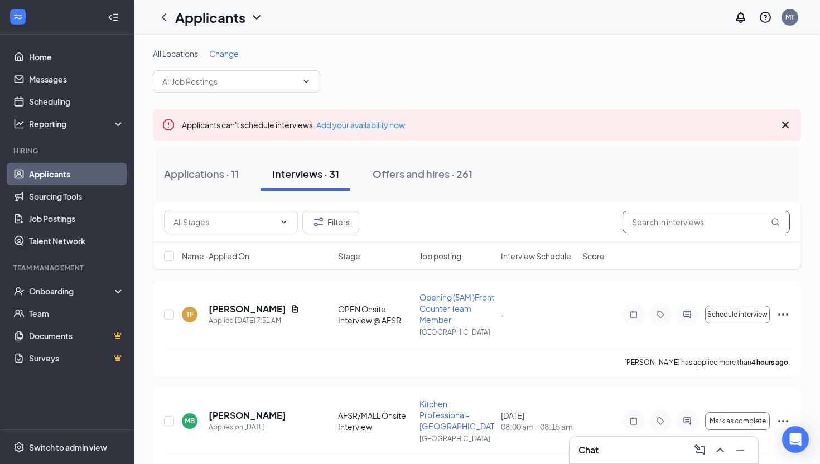
click at [698, 225] on input "text" at bounding box center [706, 222] width 167 height 22
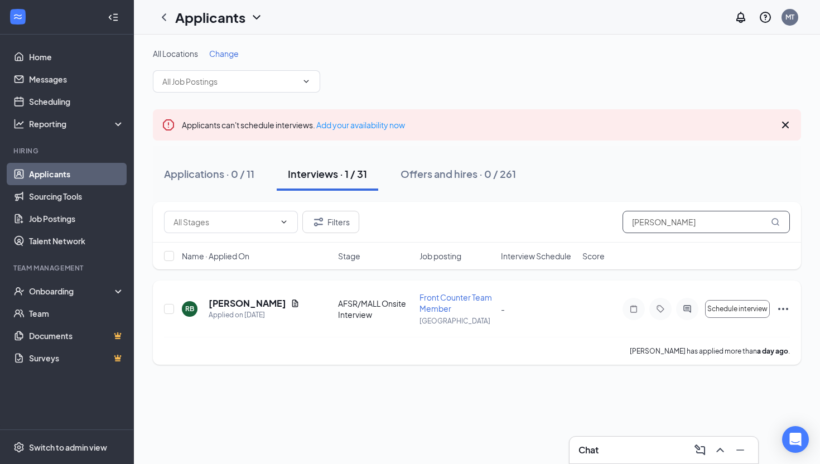
type input "[PERSON_NAME]"
click at [783, 308] on icon "Ellipses" at bounding box center [783, 309] width 10 height 2
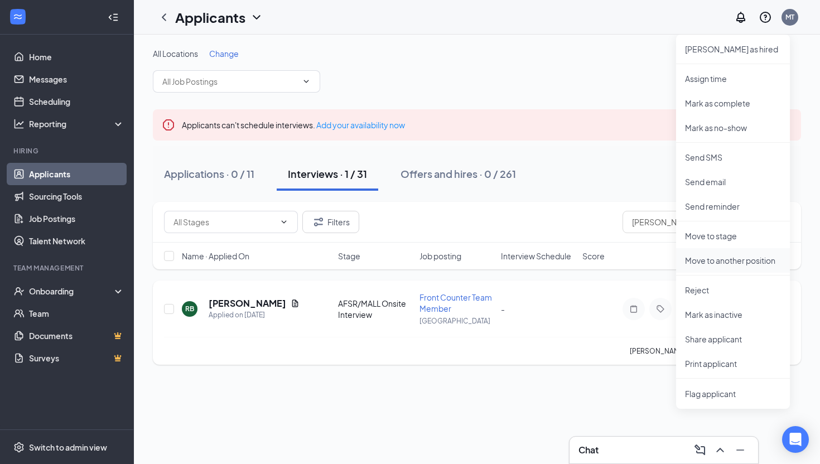
click at [751, 268] on li "Move to another position" at bounding box center [733, 260] width 114 height 25
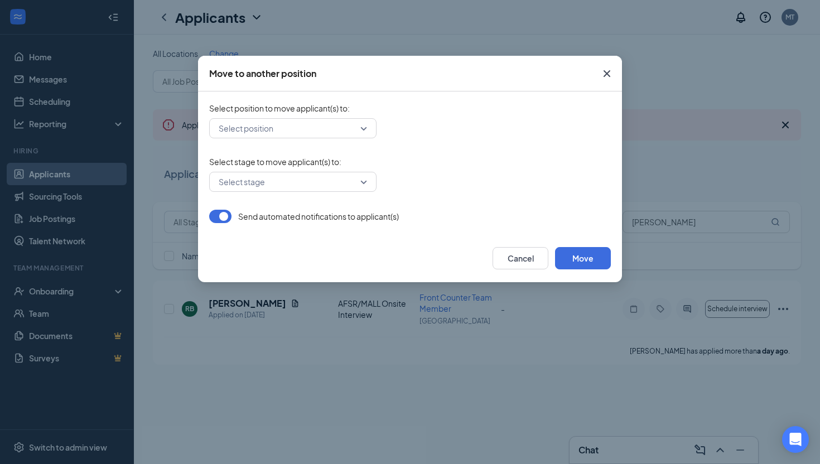
click at [603, 78] on icon "Cross" at bounding box center [606, 73] width 13 height 13
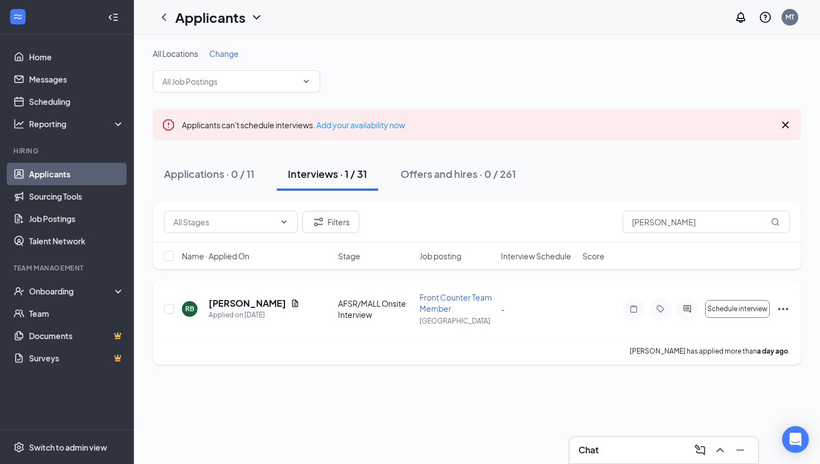
click at [781, 310] on icon "Ellipses" at bounding box center [783, 308] width 13 height 13
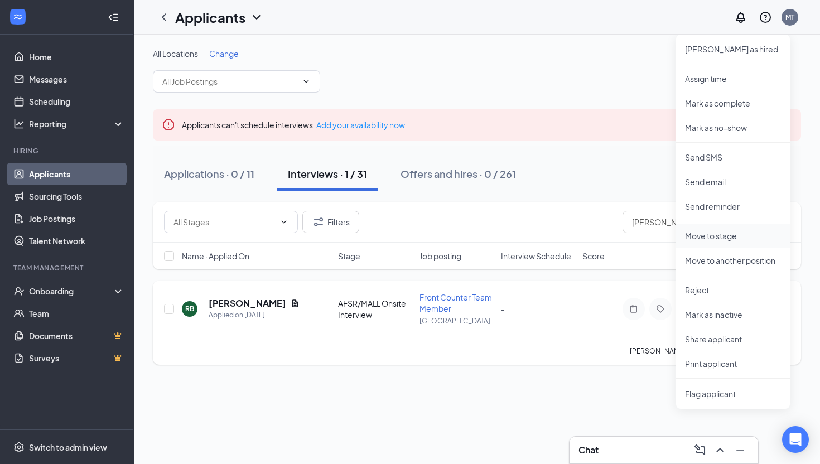
click at [729, 235] on p "Move to stage" at bounding box center [733, 235] width 96 height 11
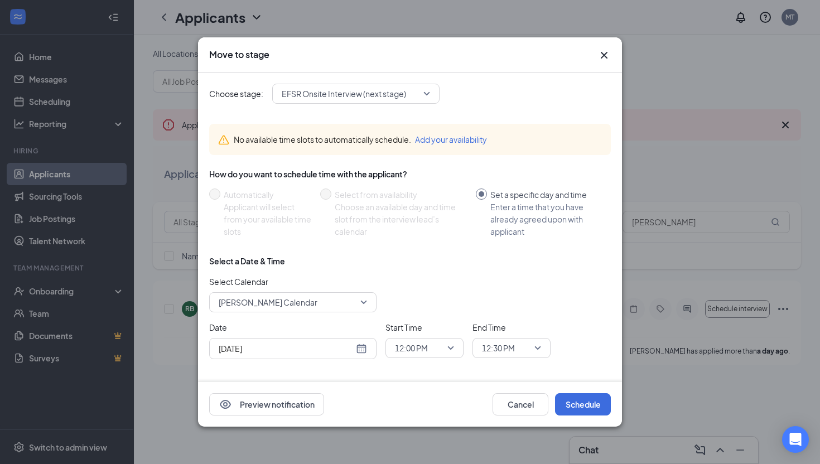
click at [352, 95] on span "EFSR Onsite Interview (next stage)" at bounding box center [344, 93] width 124 height 17
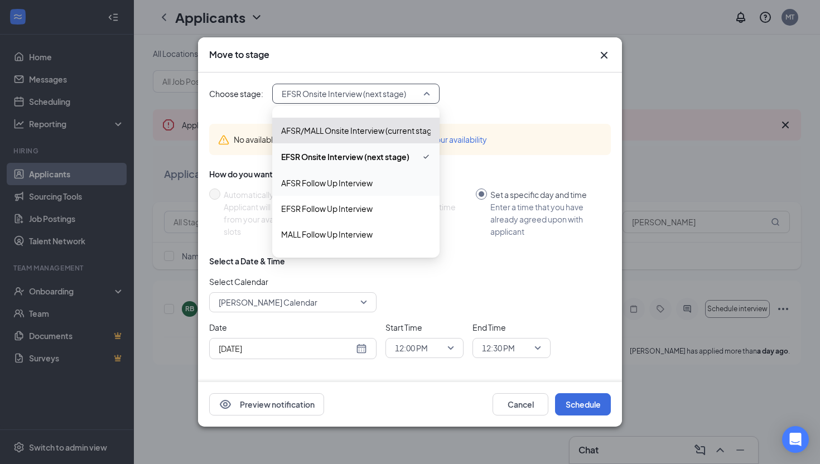
scroll to position [47, 0]
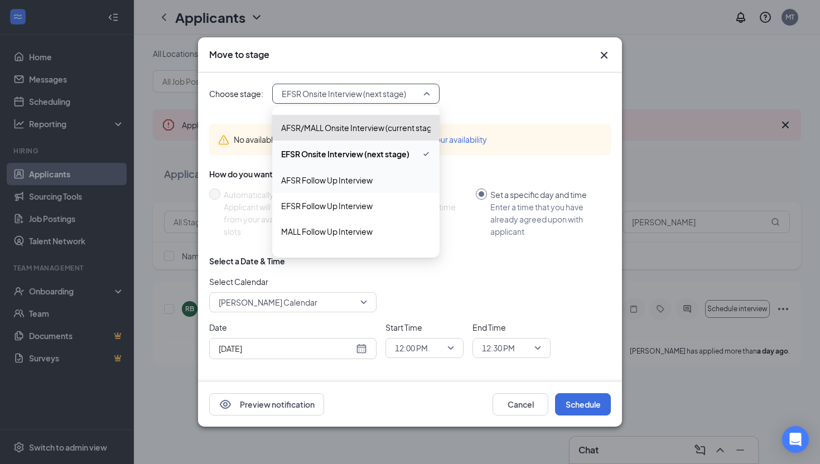
click at [349, 186] on div "AFSR Follow Up Interview" at bounding box center [355, 180] width 167 height 26
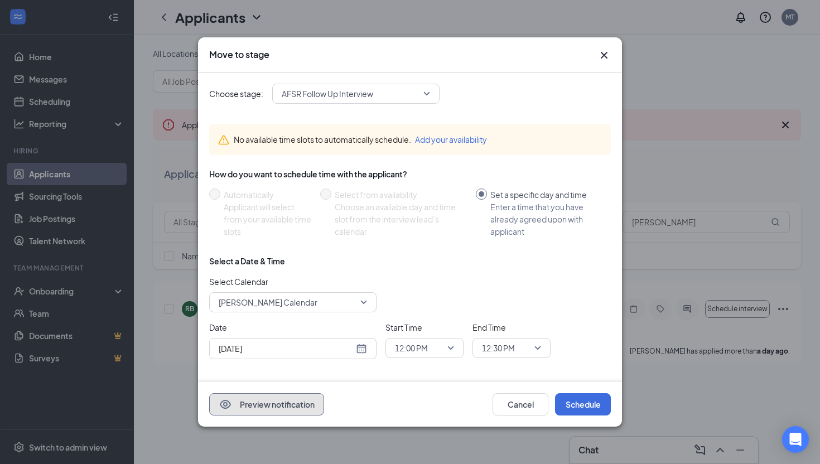
click at [281, 399] on button "Preview notification" at bounding box center [266, 404] width 115 height 22
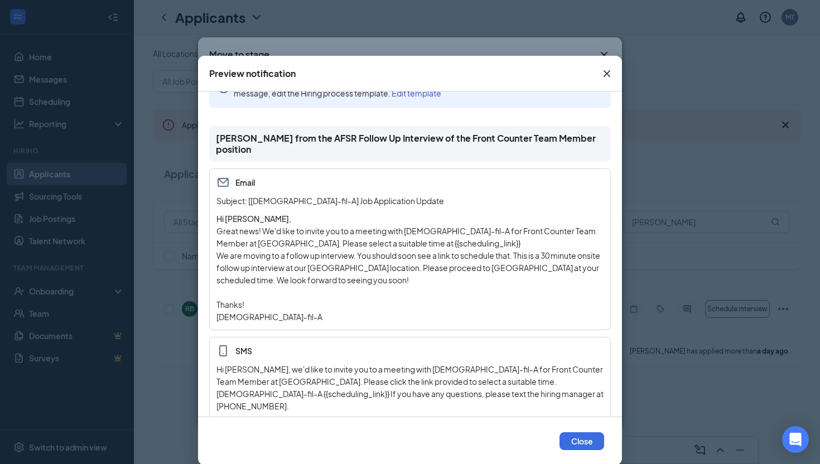
scroll to position [38, 0]
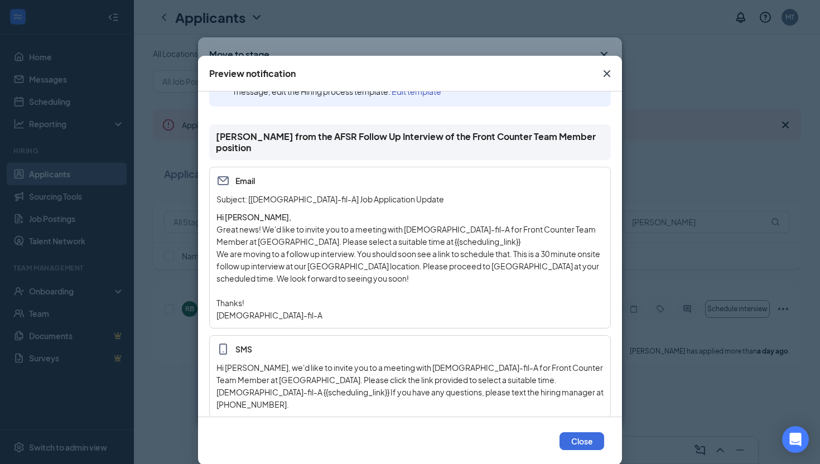
click at [610, 73] on icon "Cross" at bounding box center [606, 73] width 13 height 13
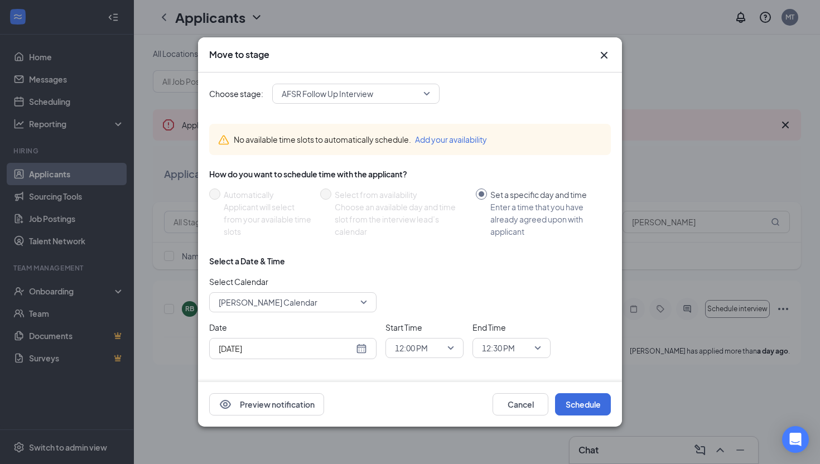
click at [607, 54] on icon "Cross" at bounding box center [603, 55] width 13 height 13
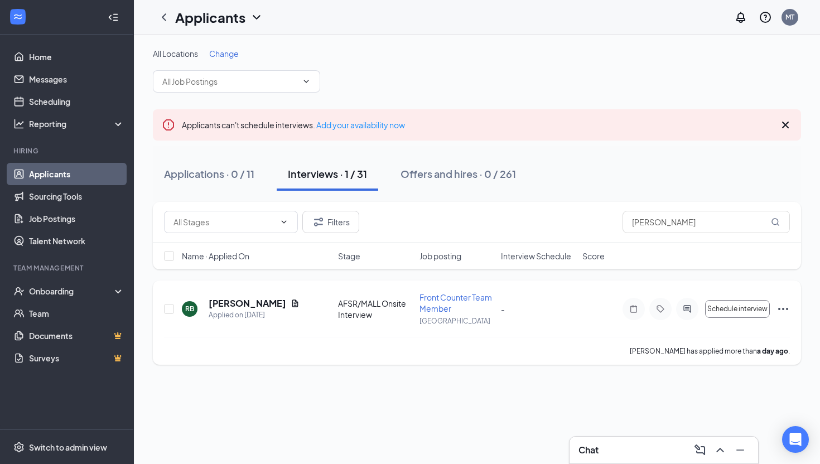
click at [435, 305] on span "Front Counter Team Member" at bounding box center [456, 302] width 73 height 21
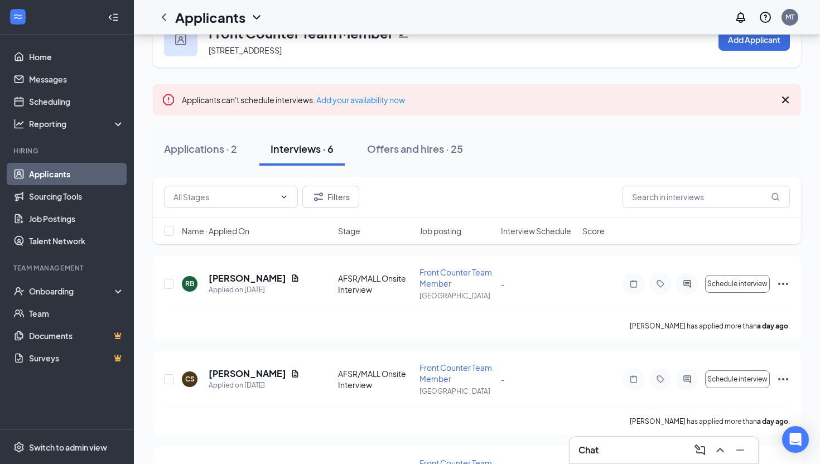
scroll to position [29, 0]
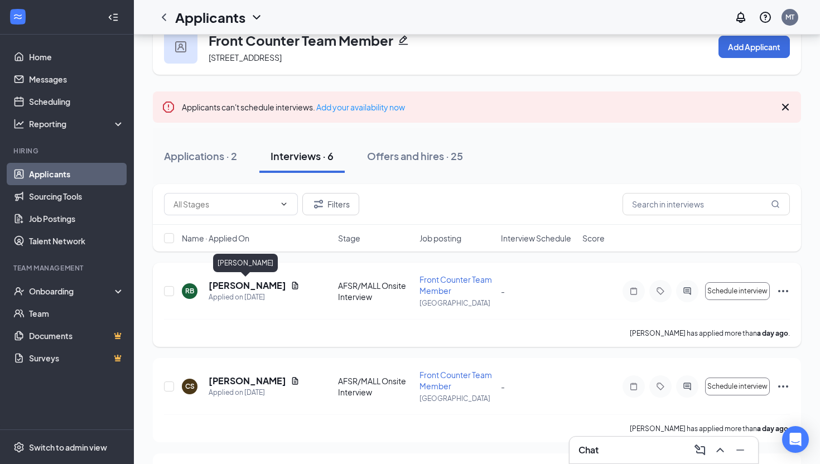
click at [216, 286] on h5 "[PERSON_NAME]" at bounding box center [248, 285] width 78 height 12
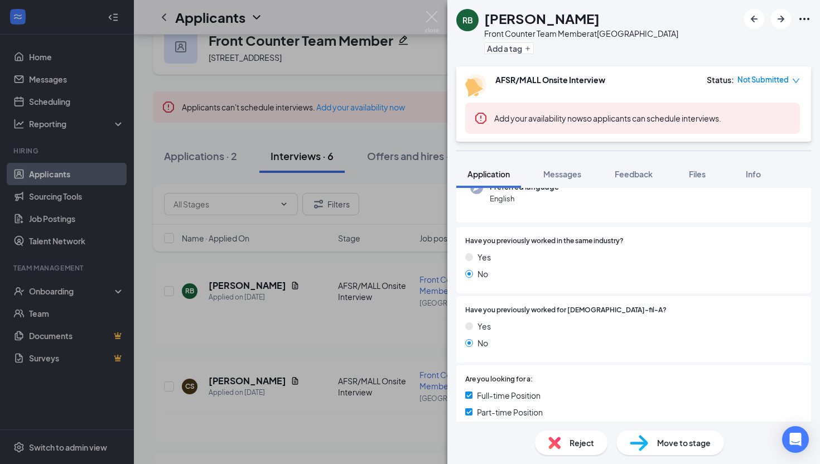
scroll to position [127, 0]
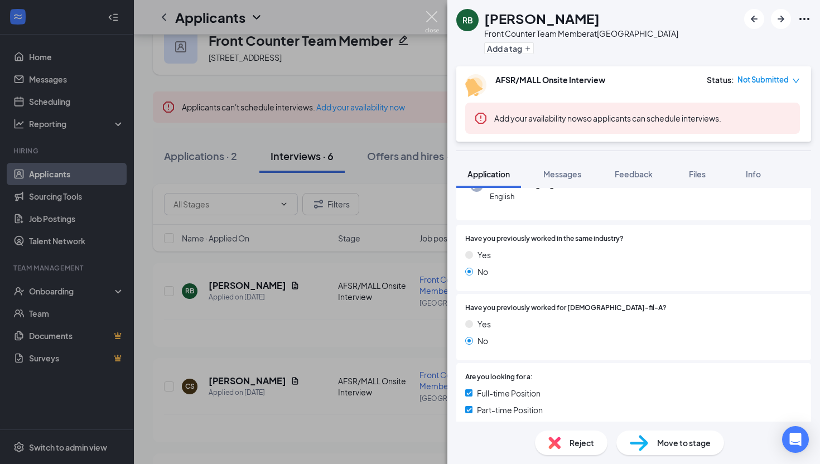
click at [428, 20] on img at bounding box center [432, 22] width 14 height 22
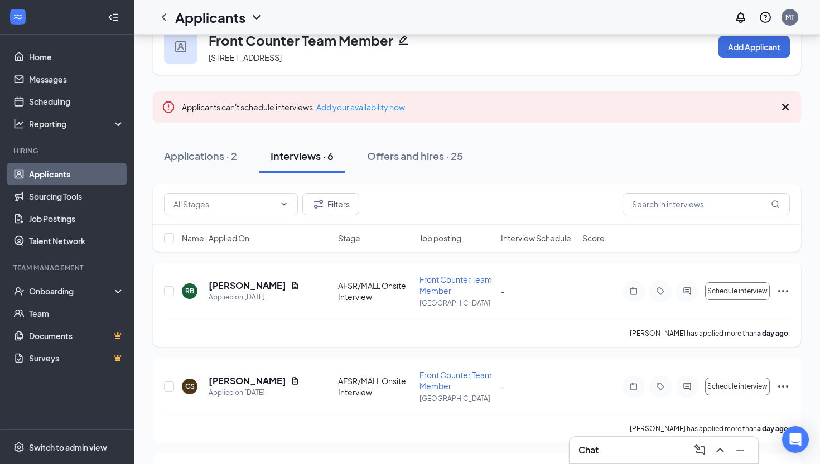
click at [775, 292] on div "Schedule interview" at bounding box center [706, 291] width 167 height 22
click at [780, 292] on icon "Ellipses" at bounding box center [783, 291] width 13 height 13
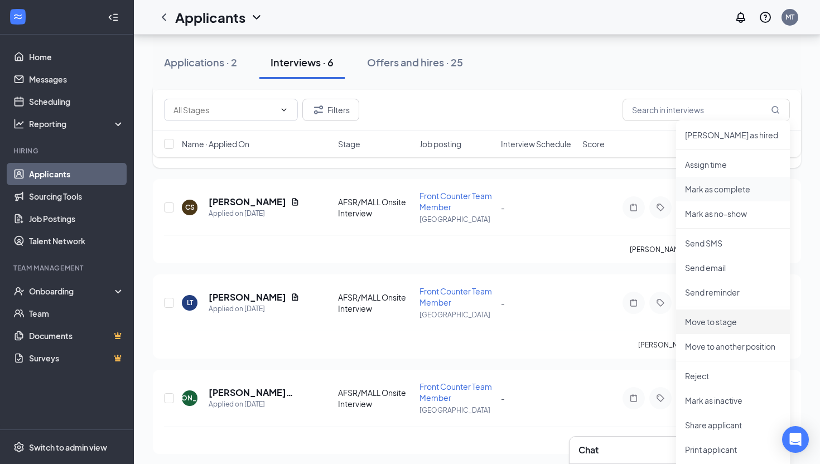
scroll to position [209, 0]
click at [727, 346] on p "Move to another position" at bounding box center [733, 345] width 96 height 11
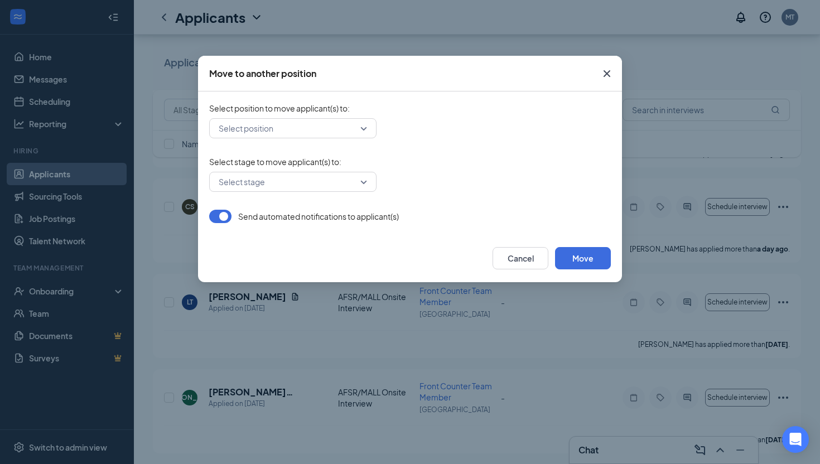
click at [320, 127] on input "search" at bounding box center [289, 128] width 146 height 19
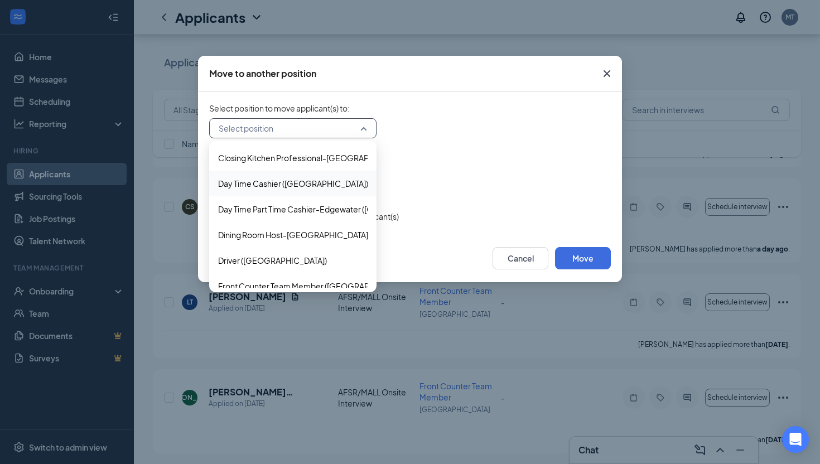
click at [451, 207] on form "Select position to move applicant(s) to : Select position 335492 450550 242225 …" at bounding box center [410, 163] width 402 height 120
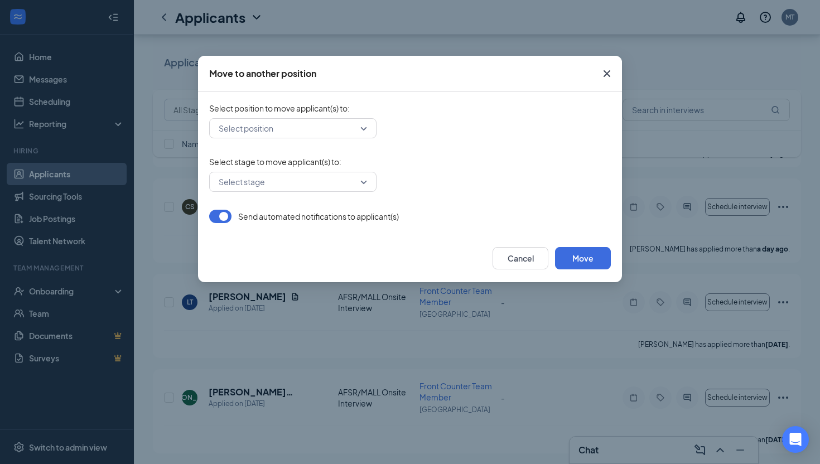
click at [227, 219] on button "button" at bounding box center [220, 216] width 22 height 13
click at [286, 134] on input "search" at bounding box center [289, 128] width 146 height 19
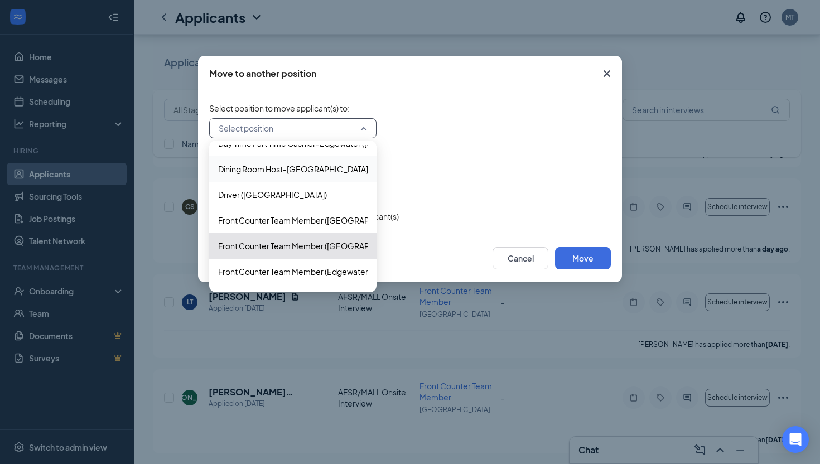
scroll to position [69, 0]
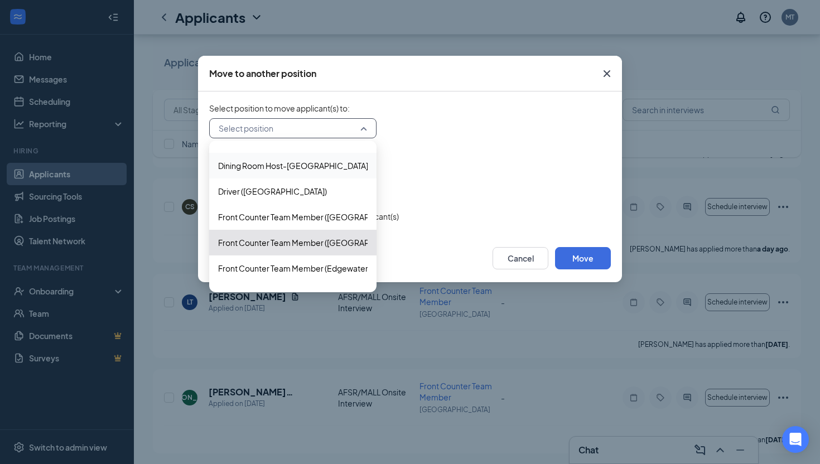
click at [307, 225] on div "Front Counter Team Member (Annapolis)" at bounding box center [292, 217] width 167 height 26
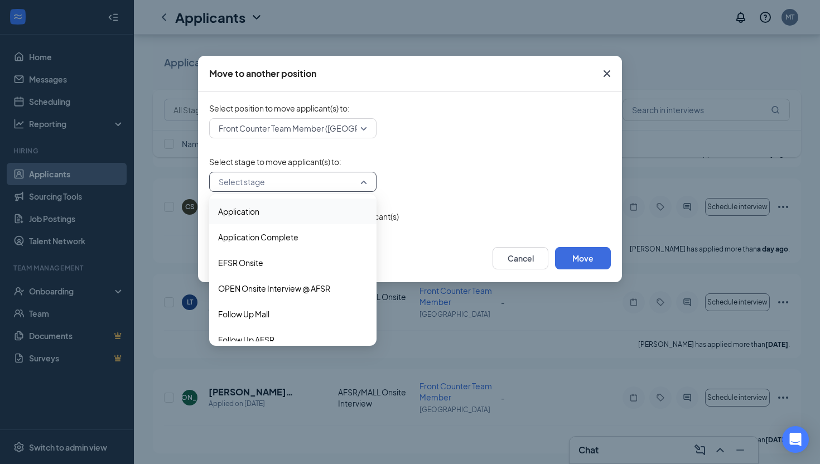
click at [307, 185] on input "search" at bounding box center [289, 181] width 146 height 19
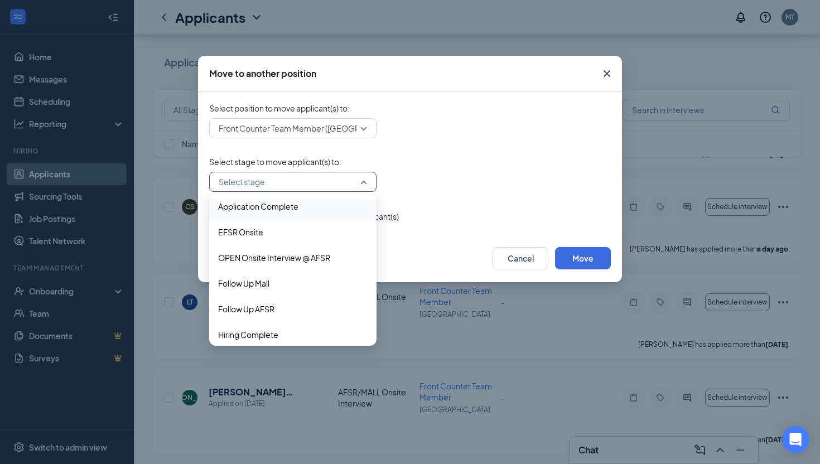
click at [325, 211] on span "Application Complete" at bounding box center [293, 206] width 150 height 12
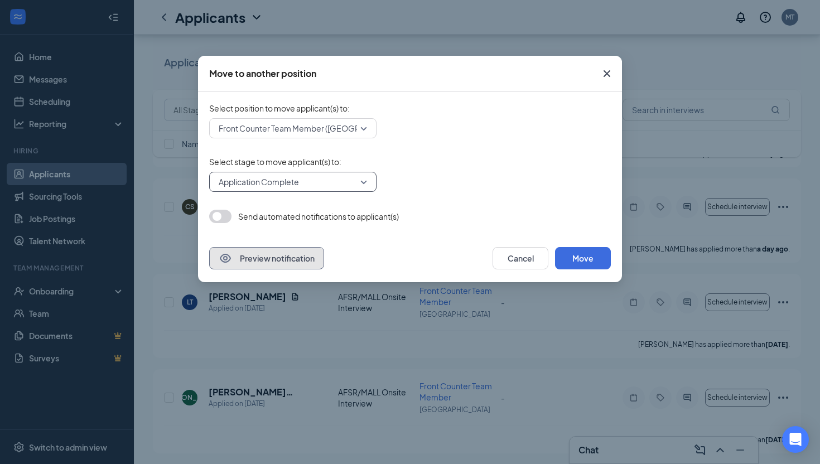
click at [303, 258] on button "Preview notification" at bounding box center [266, 258] width 115 height 22
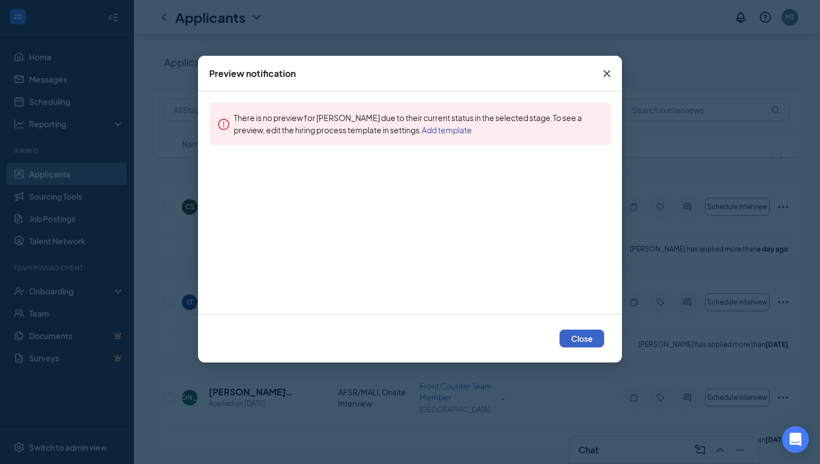
click at [591, 338] on button "Close" at bounding box center [582, 339] width 45 height 18
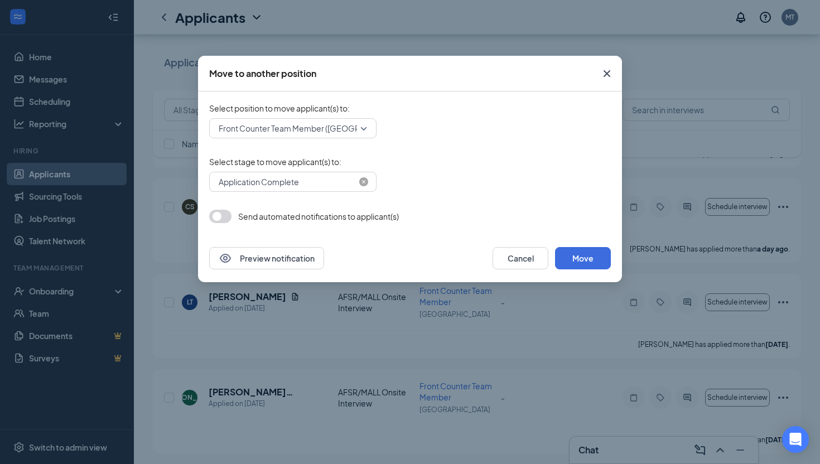
scroll to position [26, 0]
click at [287, 182] on span "Application Complete" at bounding box center [259, 181] width 80 height 17
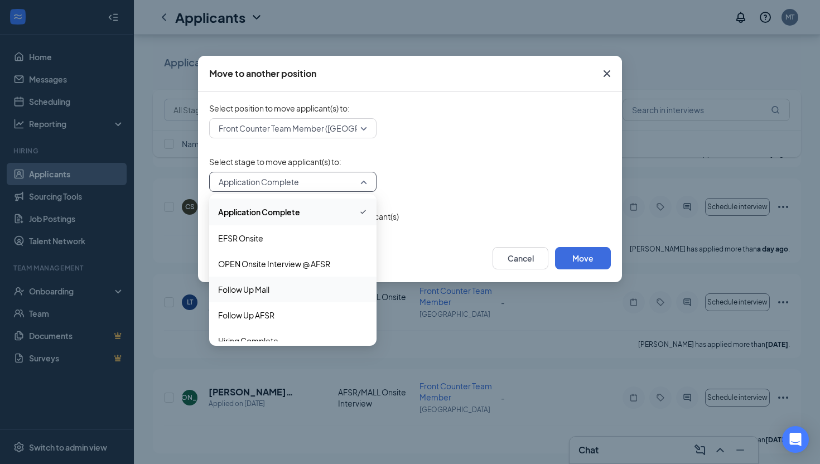
scroll to position [38, 0]
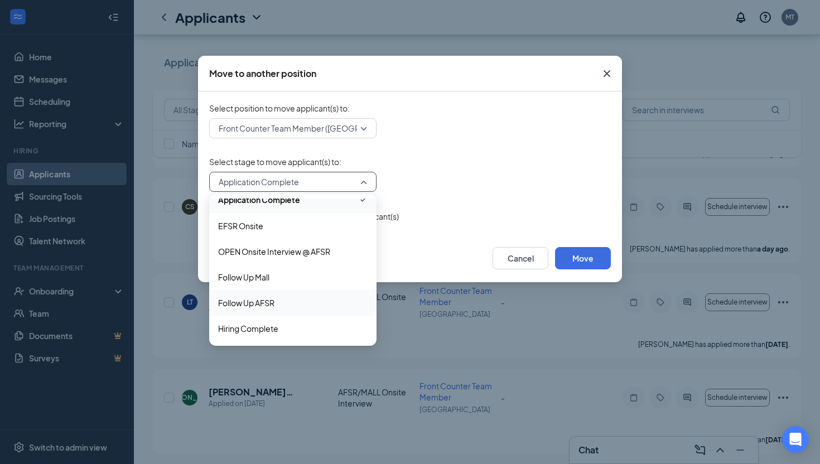
click at [280, 304] on span "Follow Up AFSR" at bounding box center [293, 303] width 150 height 12
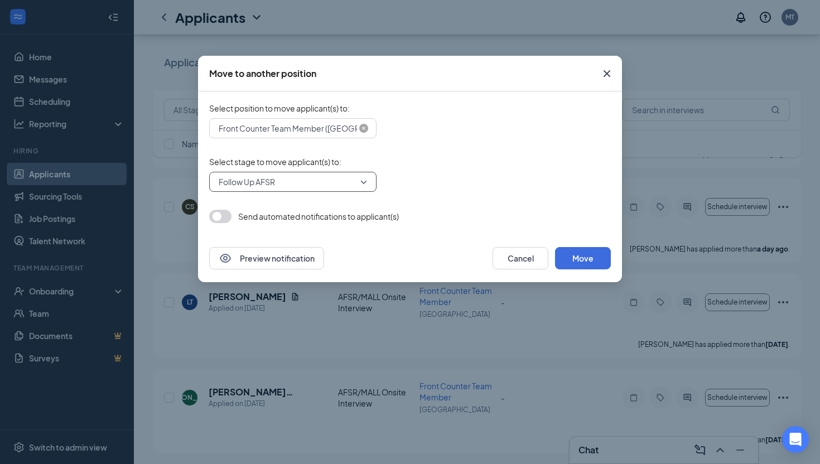
click at [301, 131] on span "Front Counter Team Member (Annapolis)" at bounding box center [315, 128] width 192 height 17
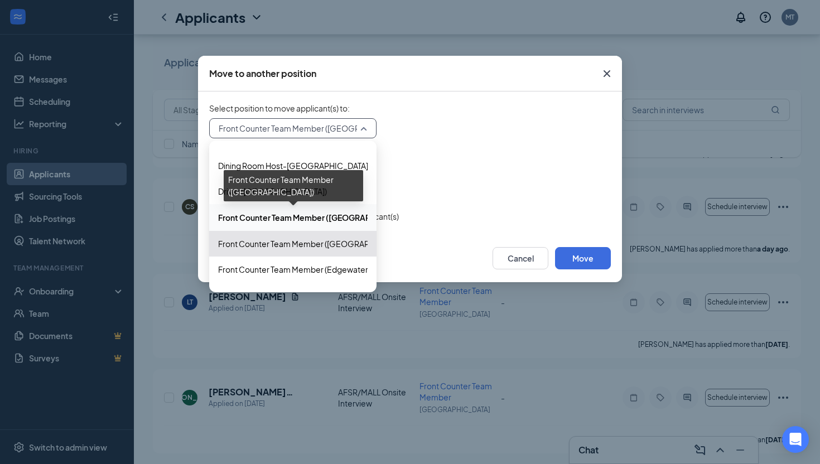
click at [311, 221] on span "Front Counter Team Member (Annapolis)" at bounding box center [316, 217] width 196 height 12
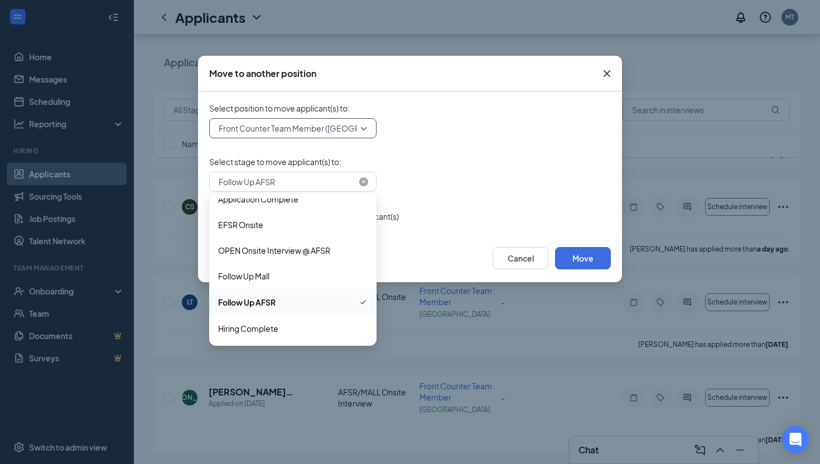
click at [250, 184] on span "Follow Up AFSR" at bounding box center [247, 181] width 56 height 17
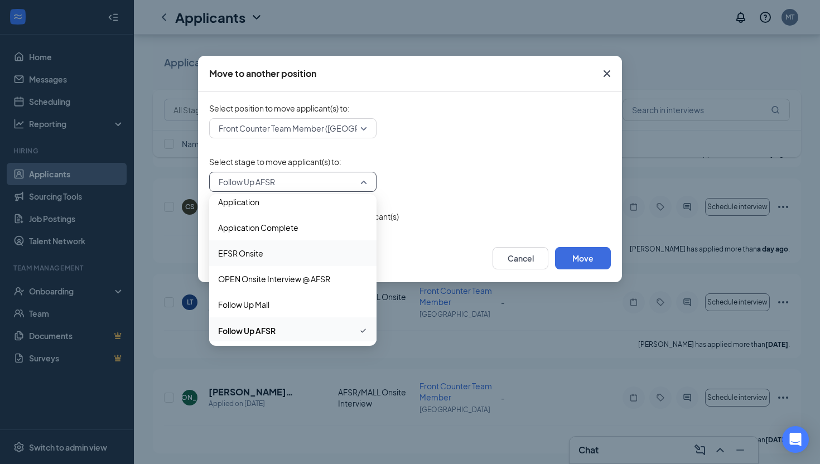
click at [260, 229] on span "Application Complete" at bounding box center [258, 227] width 80 height 12
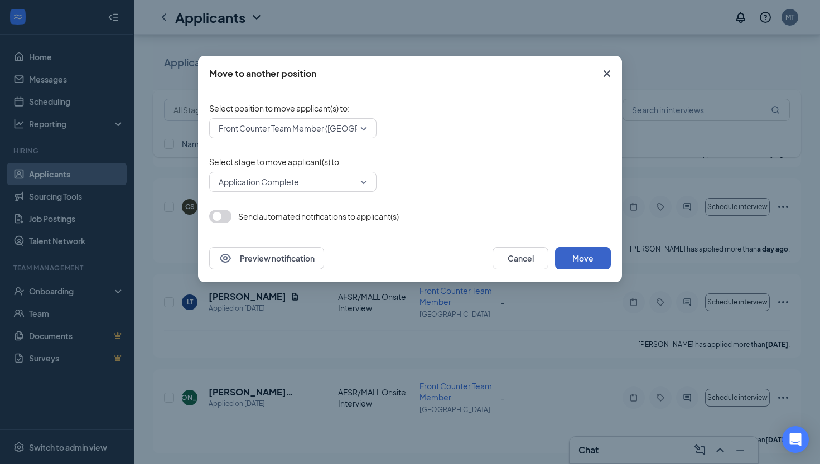
click at [585, 255] on button "Move" at bounding box center [583, 258] width 56 height 22
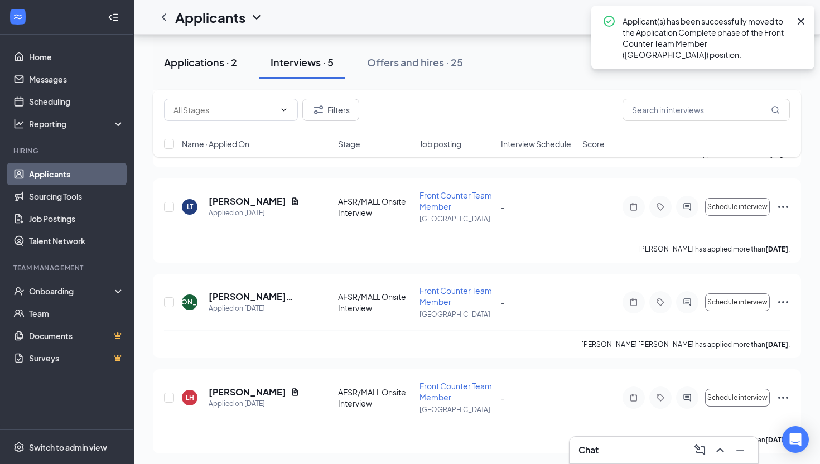
click at [222, 59] on div "Applications · 2" at bounding box center [200, 62] width 73 height 14
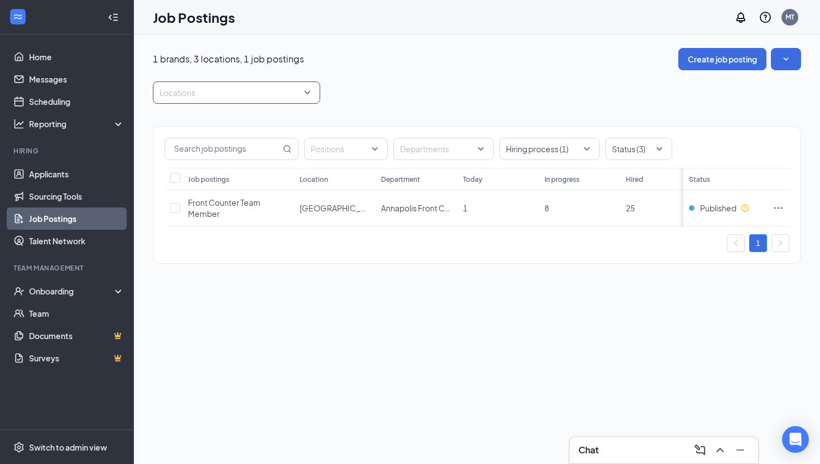
click at [278, 100] on div at bounding box center [231, 93] width 151 height 18
click at [212, 123] on div "All" at bounding box center [237, 123] width 150 height 12
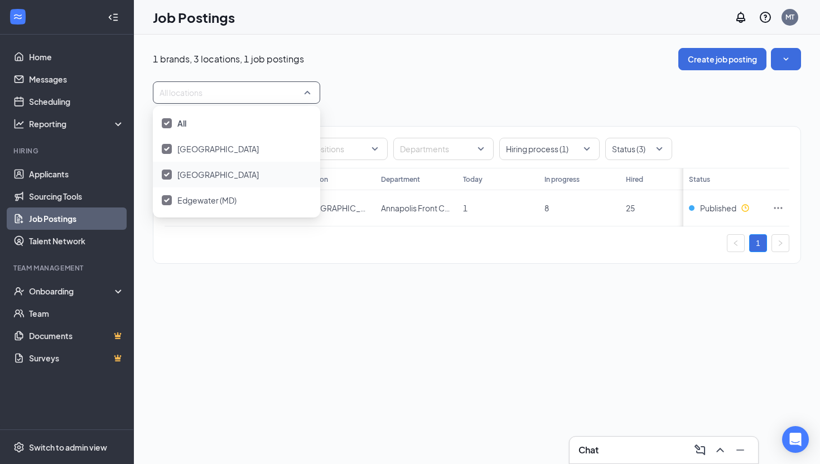
click at [384, 271] on div "Positions Departments Hiring process (1) Status (3) Job postings Location Depar…" at bounding box center [477, 189] width 648 height 171
click at [547, 211] on span "8" at bounding box center [546, 208] width 4 height 10
click at [302, 200] on td "[GEOGRAPHIC_DATA]" at bounding box center [334, 208] width 81 height 36
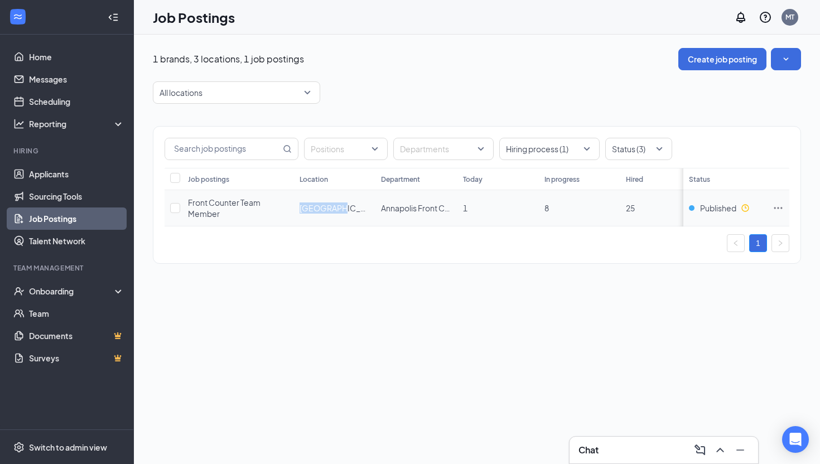
click at [302, 200] on td "[GEOGRAPHIC_DATA]" at bounding box center [334, 208] width 81 height 36
click at [777, 208] on icon "Ellipses" at bounding box center [778, 207] width 11 height 11
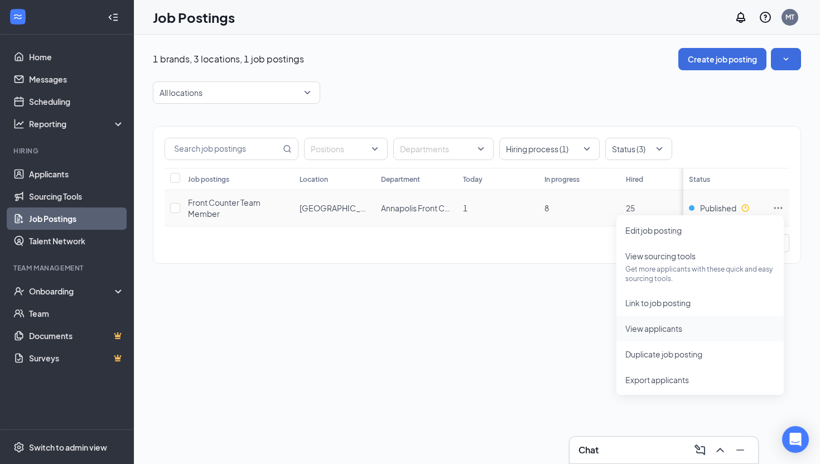
click at [682, 326] on span "View applicants" at bounding box center [653, 329] width 57 height 10
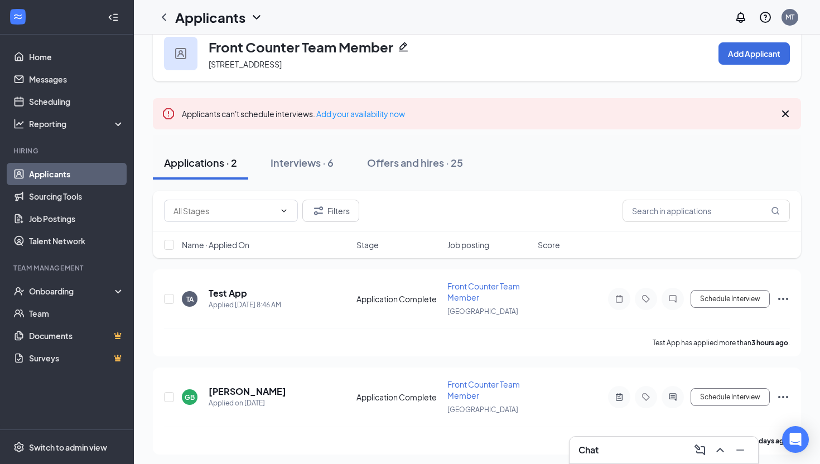
scroll to position [25, 0]
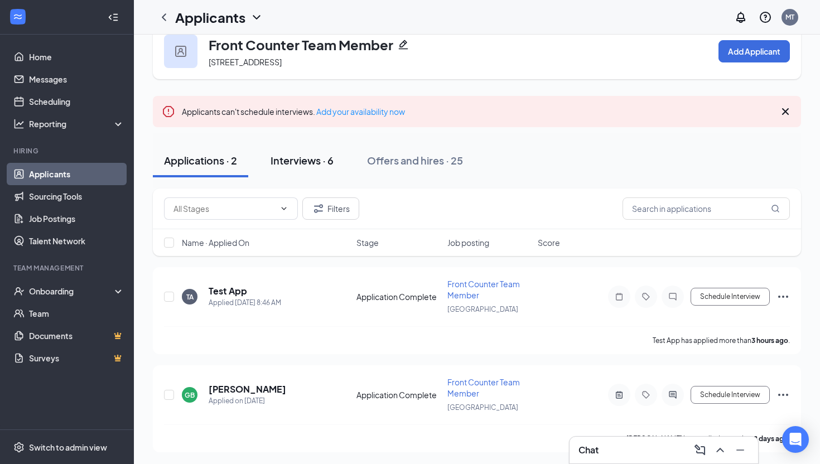
click at [290, 157] on div "Interviews · 6" at bounding box center [302, 160] width 63 height 14
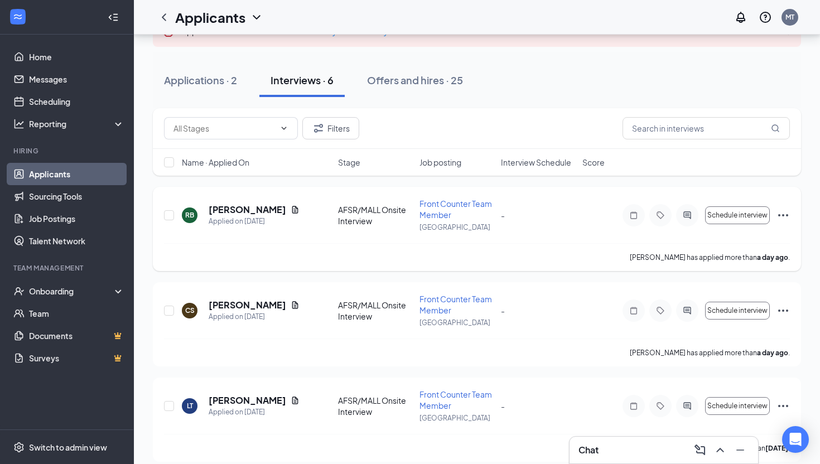
scroll to position [108, 0]
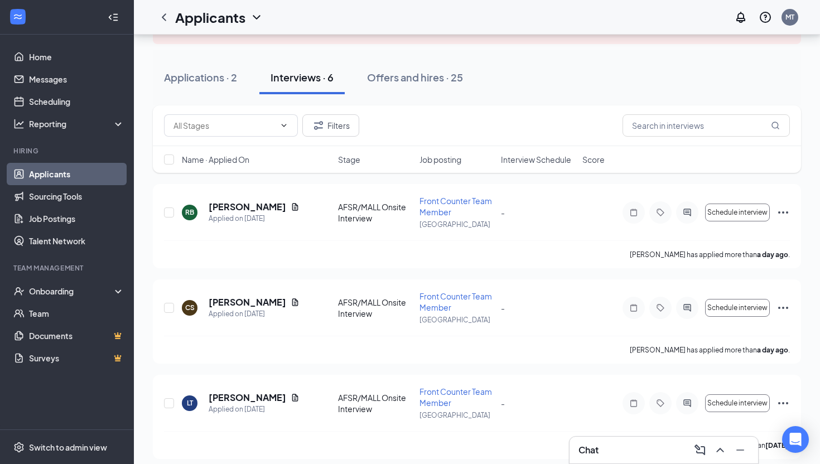
click at [84, 173] on link "Applicants" at bounding box center [76, 174] width 95 height 22
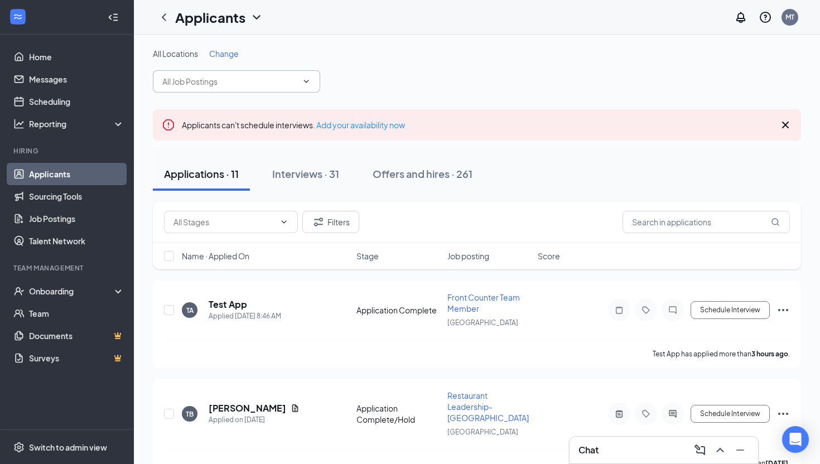
click at [244, 90] on span at bounding box center [236, 81] width 167 height 22
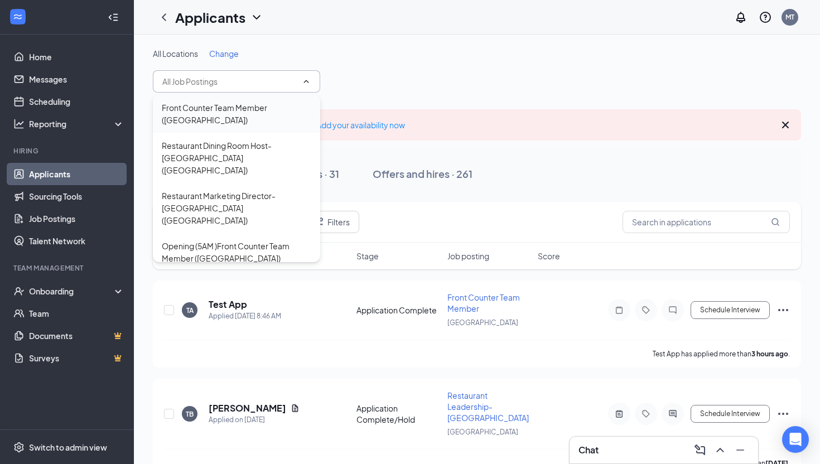
click at [240, 104] on div "Front Counter Team Member (Annapolis)" at bounding box center [237, 114] width 150 height 25
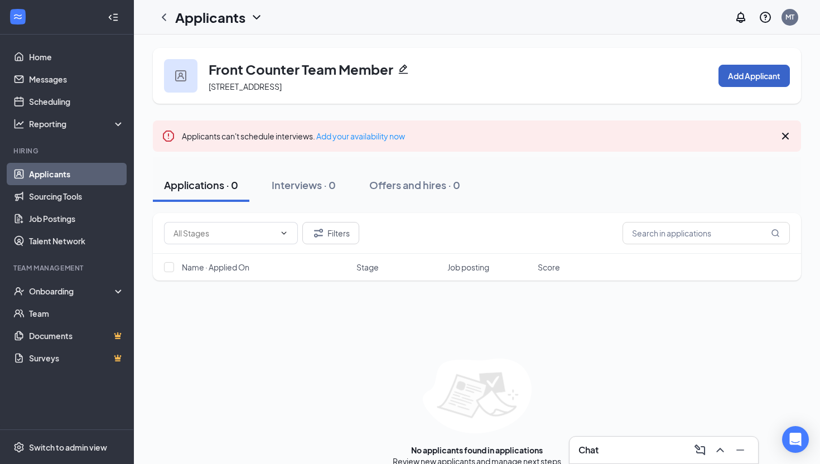
click at [737, 83] on button "Add Applicant" at bounding box center [754, 76] width 71 height 22
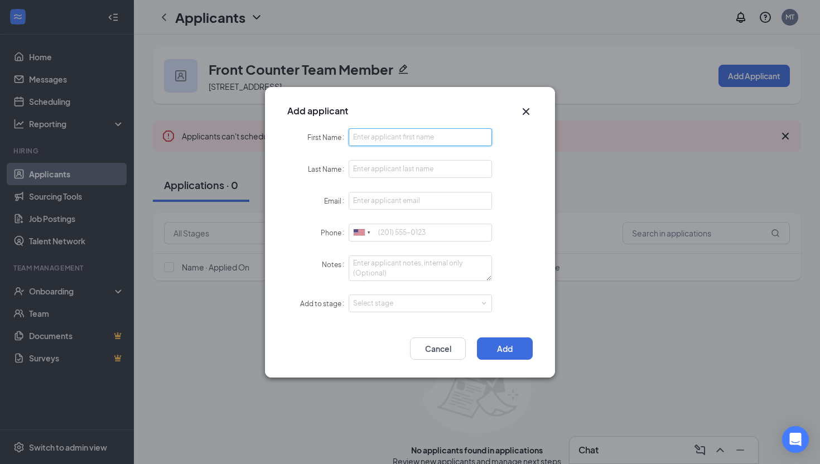
click at [441, 136] on input "First Name" at bounding box center [420, 137] width 143 height 18
type input "Eduadra"
click at [408, 202] on input "Email" at bounding box center [420, 201] width 143 height 18
type input "ed"
click at [386, 141] on input "Eduadra" at bounding box center [420, 137] width 143 height 18
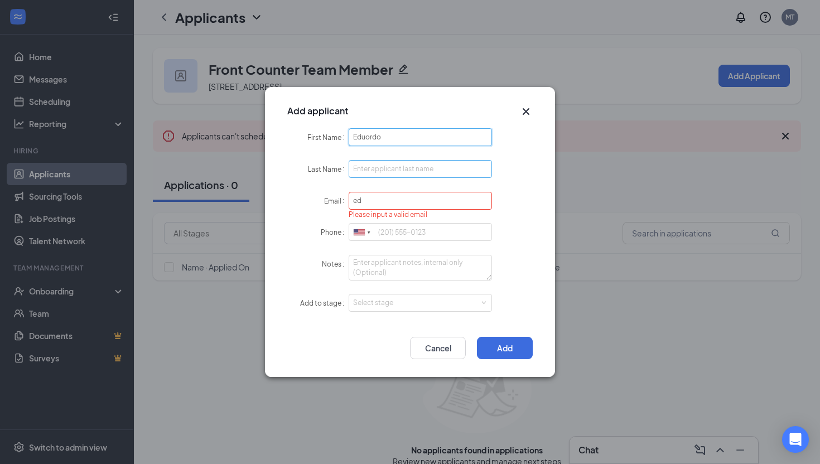
type input "Eduordo"
click at [372, 176] on input "Last Name" at bounding box center [420, 169] width 143 height 18
click at [369, 198] on input "ed" at bounding box center [420, 201] width 143 height 18
type input "e"
type input "Eduardo@gmail.com"
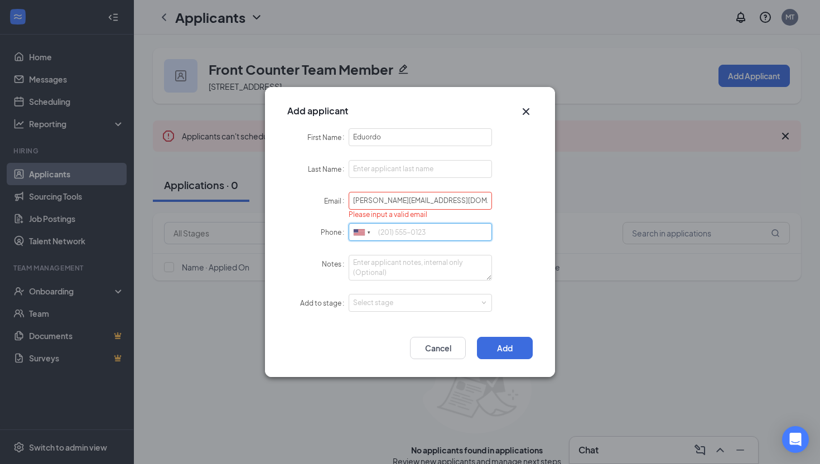
click at [396, 234] on input "Phone" at bounding box center [420, 232] width 143 height 18
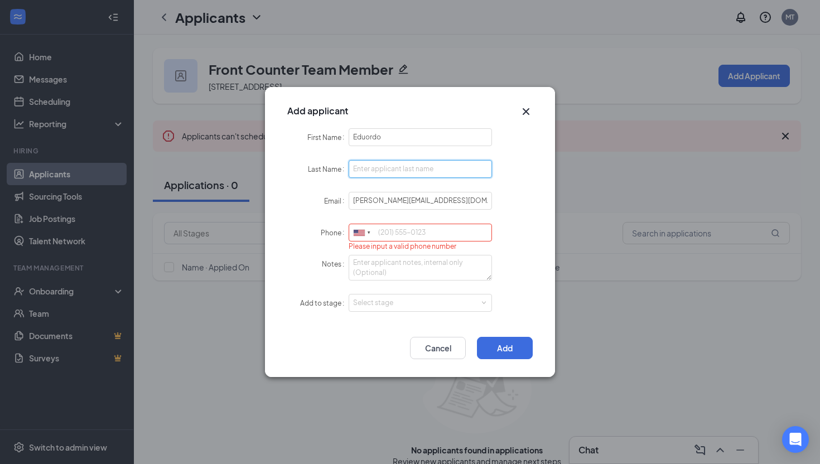
click at [401, 170] on input "Last Name" at bounding box center [420, 169] width 143 height 18
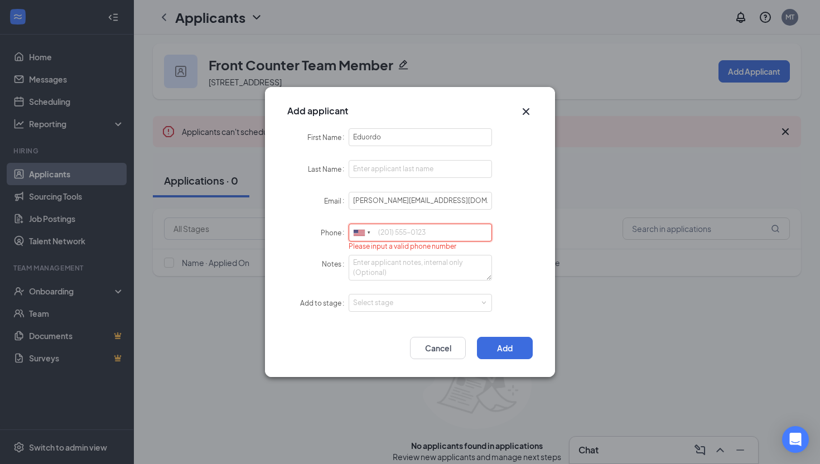
click at [388, 225] on input "Phone" at bounding box center [420, 233] width 143 height 18
paste input "443-994-6825"
type input "443-994-6825"
click at [502, 234] on div "Phone United States + 1 United Kingdom + 44 Afghanistan (‫افغانستان‬‎) + 93 Alb…" at bounding box center [409, 233] width 245 height 18
click at [399, 307] on div "Select stage" at bounding box center [417, 303] width 129 height 11
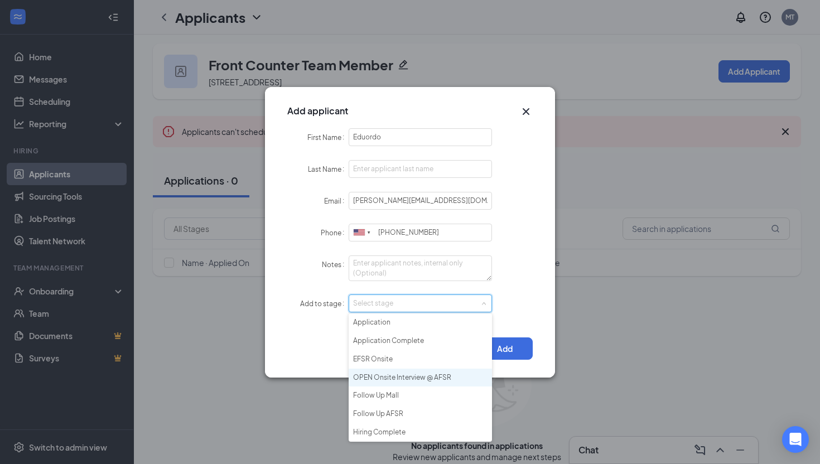
click at [410, 376] on li "OPEN Onsite Interview @ AFSR" at bounding box center [420, 378] width 143 height 18
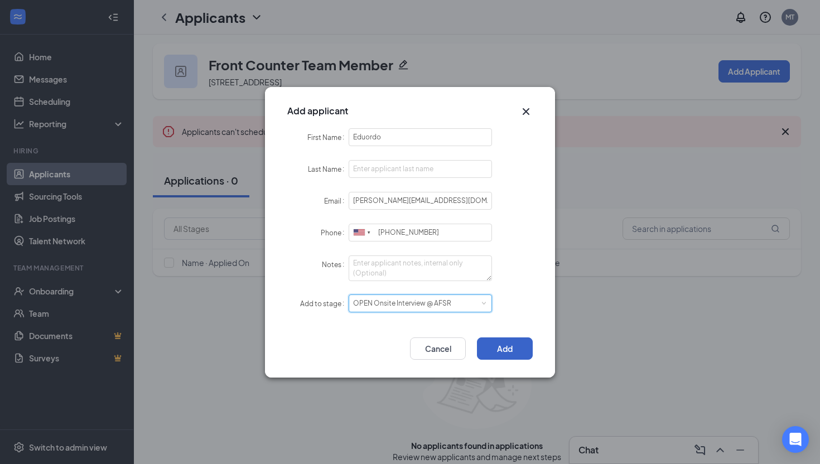
click at [498, 344] on button "Add" at bounding box center [505, 348] width 56 height 22
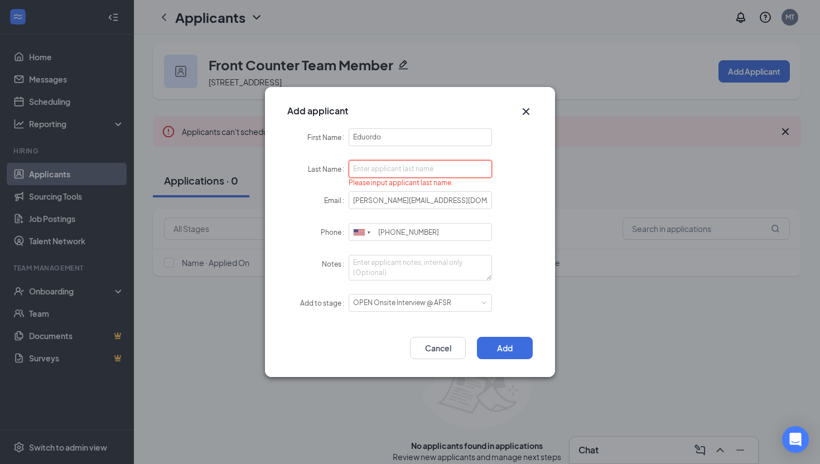
click at [409, 171] on input "Last Name" at bounding box center [420, 169] width 143 height 18
drag, startPoint x: 389, startPoint y: 131, endPoint x: 327, endPoint y: 131, distance: 62.5
click at [326, 131] on div "First Name Eduordo" at bounding box center [409, 137] width 245 height 18
drag, startPoint x: 392, startPoint y: 136, endPoint x: 311, endPoint y: 130, distance: 81.1
click at [311, 130] on div "First Name Eduordo" at bounding box center [409, 137] width 245 height 18
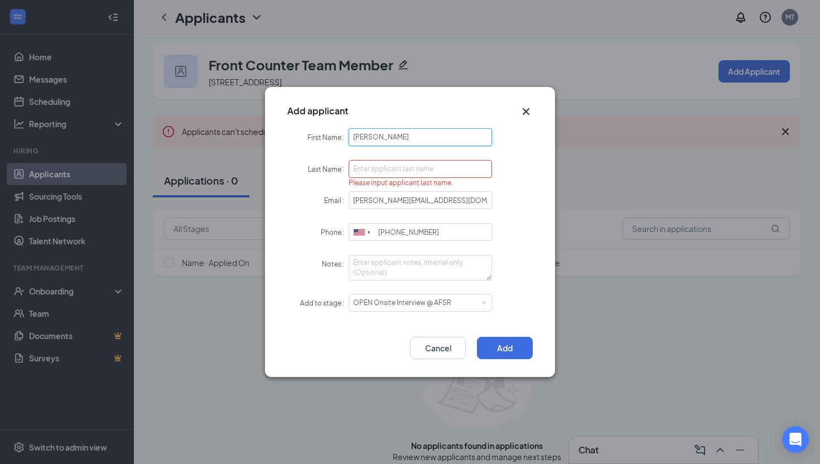
type input "Eduardo"
type input "NA"
click at [507, 348] on button "Add" at bounding box center [505, 348] width 56 height 22
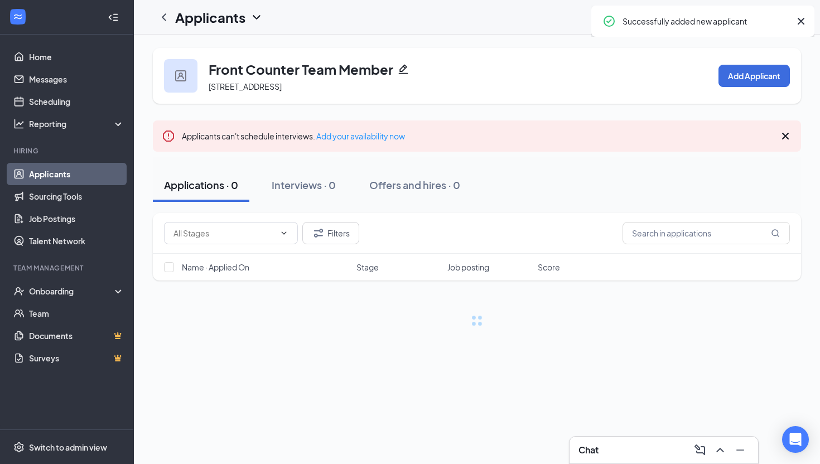
scroll to position [0, 0]
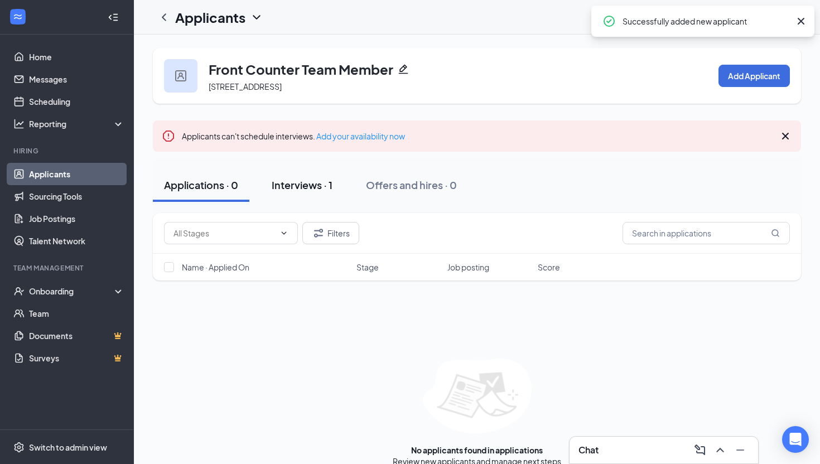
click at [290, 180] on div "Interviews · 1" at bounding box center [302, 185] width 61 height 14
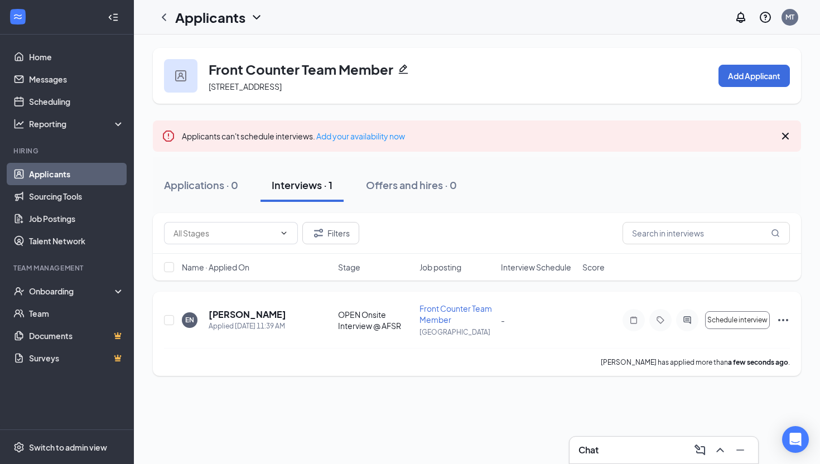
click at [783, 321] on icon "Ellipses" at bounding box center [783, 320] width 13 height 13
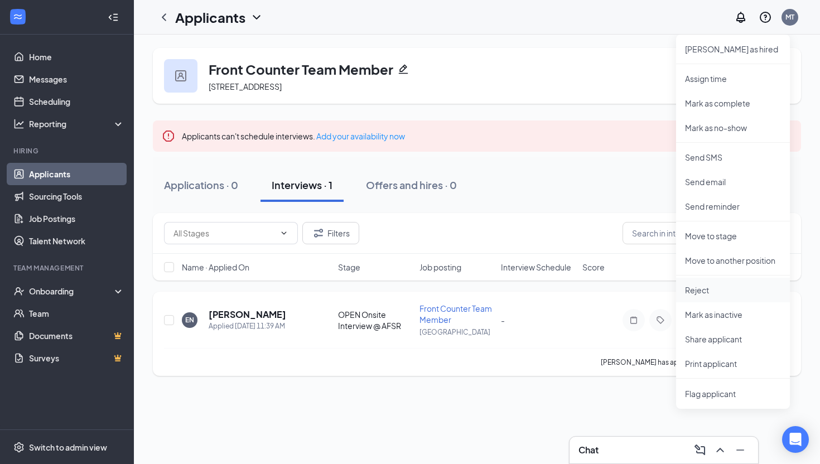
click at [708, 290] on p "Reject" at bounding box center [733, 290] width 96 height 11
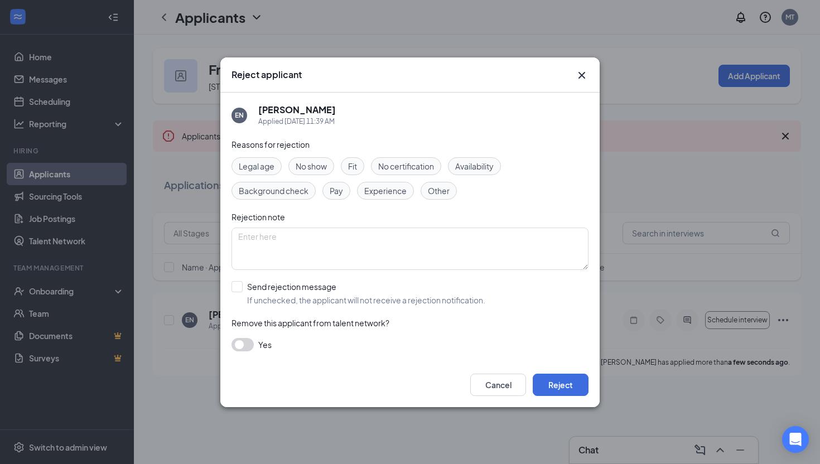
click at [576, 74] on icon "Cross" at bounding box center [581, 75] width 13 height 13
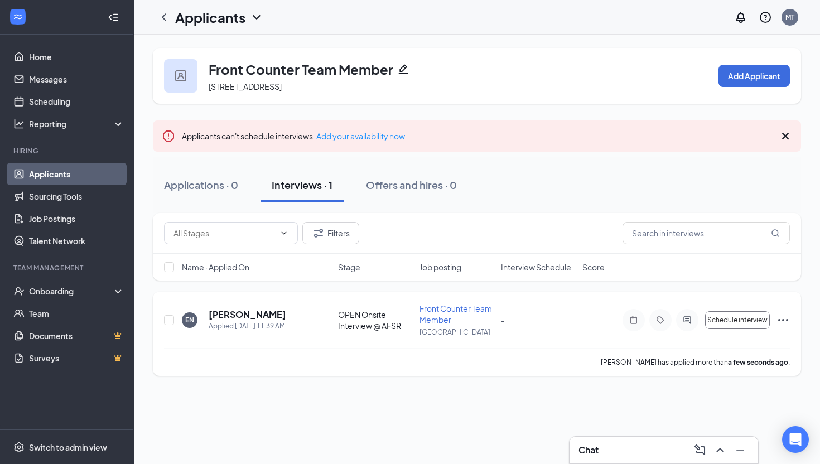
click at [778, 321] on icon "Ellipses" at bounding box center [783, 320] width 13 height 13
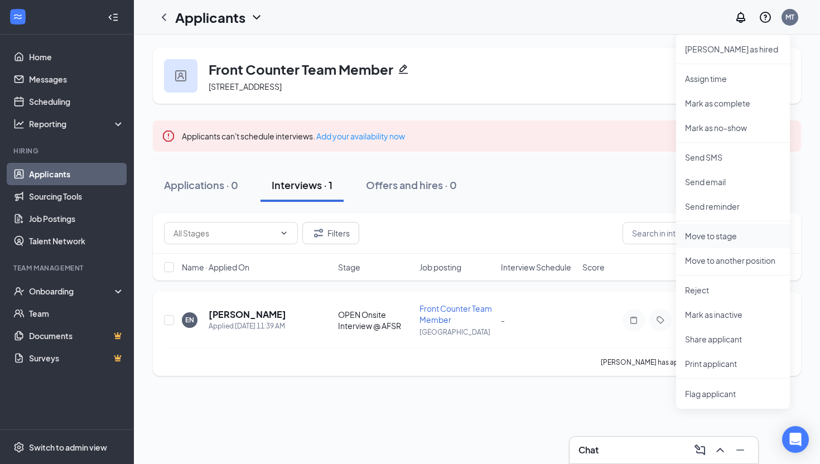
click at [720, 241] on p "Move to stage" at bounding box center [733, 235] width 96 height 11
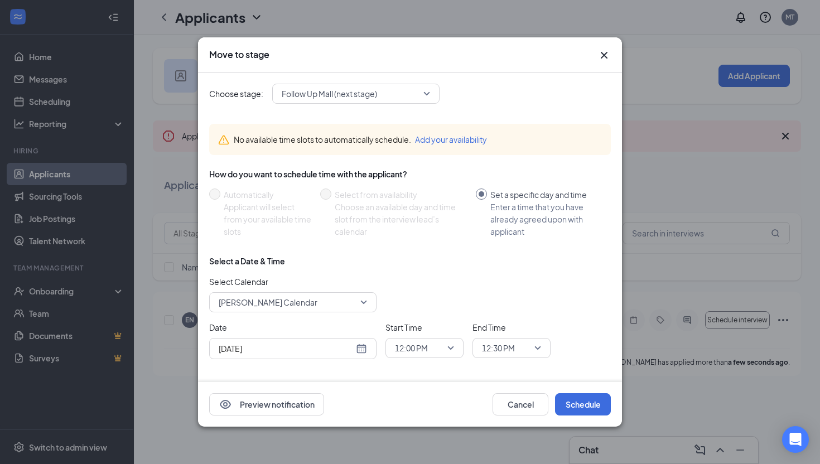
click at [604, 56] on icon "Cross" at bounding box center [603, 55] width 13 height 13
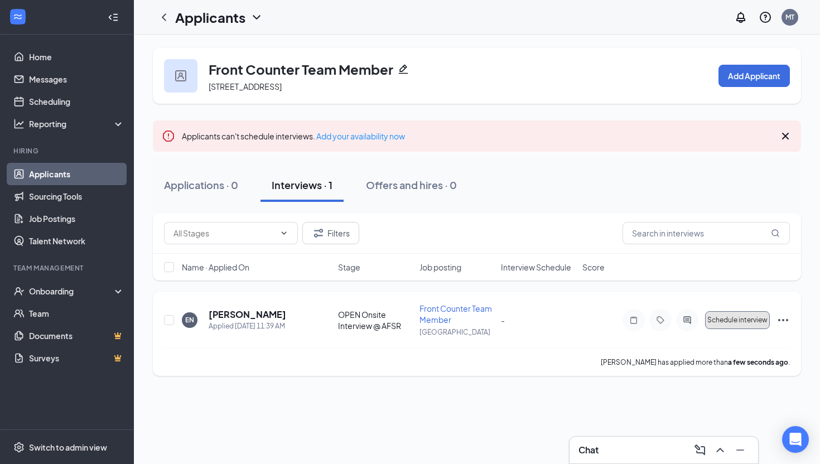
click at [719, 317] on span "Schedule interview" at bounding box center [737, 320] width 60 height 8
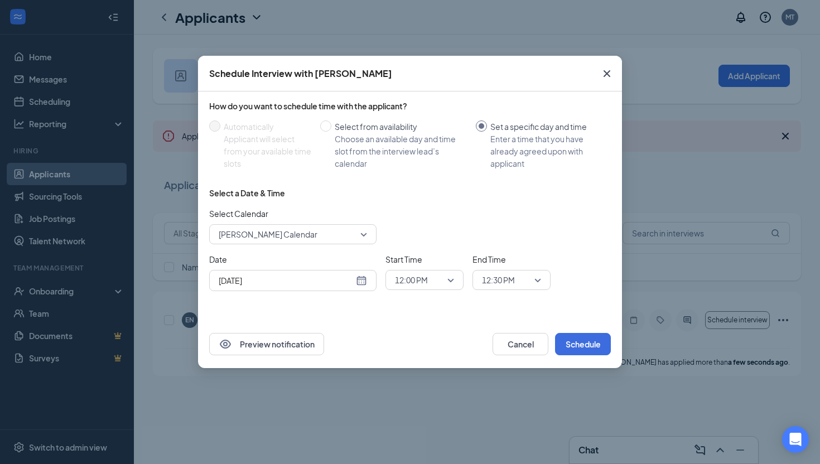
click at [601, 76] on icon "Cross" at bounding box center [606, 73] width 13 height 13
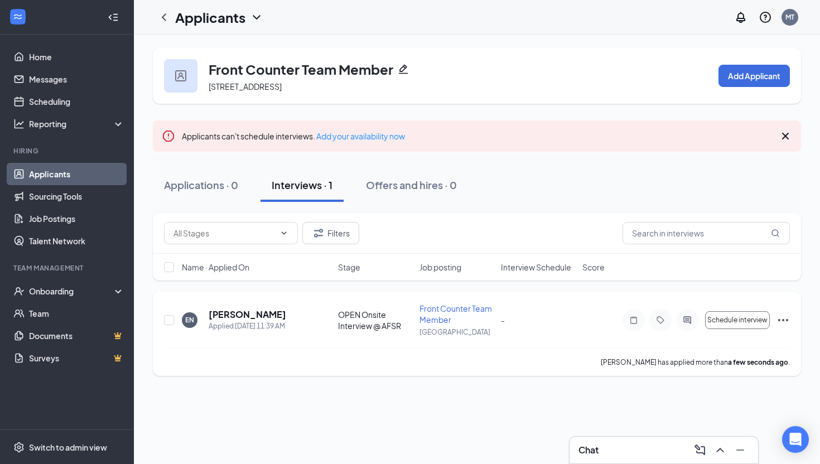
click at [783, 320] on icon "Ellipses" at bounding box center [783, 320] width 10 height 2
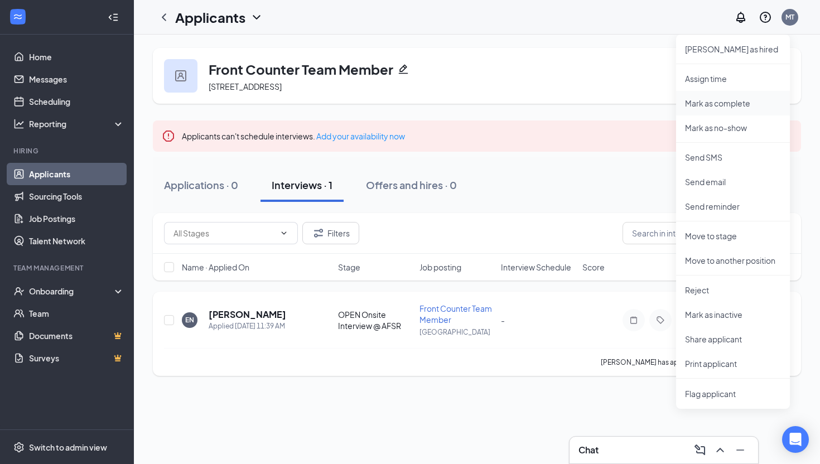
click at [736, 105] on p "Mark as complete" at bounding box center [733, 103] width 96 height 11
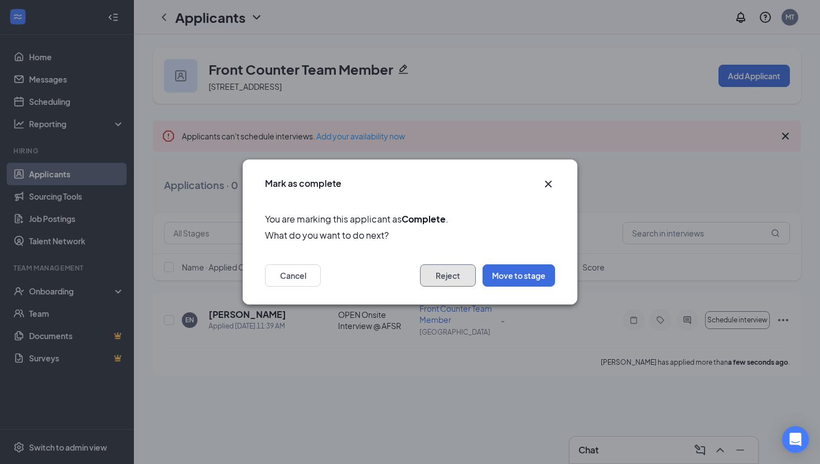
click at [461, 273] on button "Reject" at bounding box center [448, 275] width 56 height 22
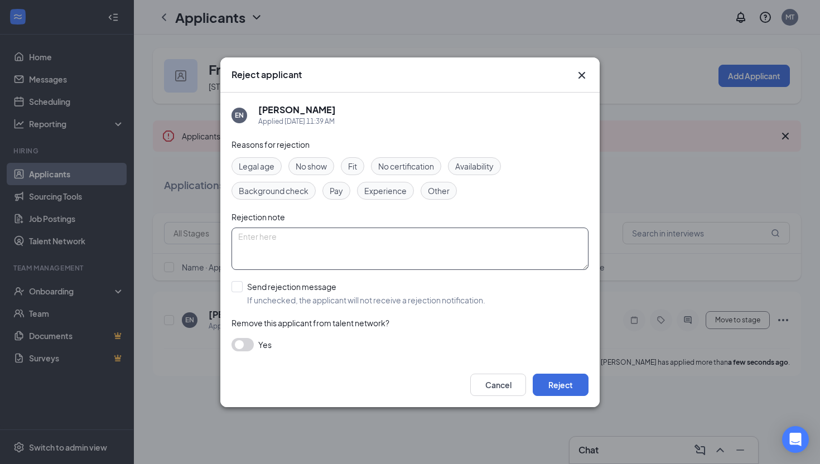
click at [338, 253] on textarea at bounding box center [410, 249] width 357 height 42
click at [326, 288] on input "Send rejection message If unchecked, the applicant will not receive a rejection…" at bounding box center [359, 293] width 254 height 25
checkbox input "true"
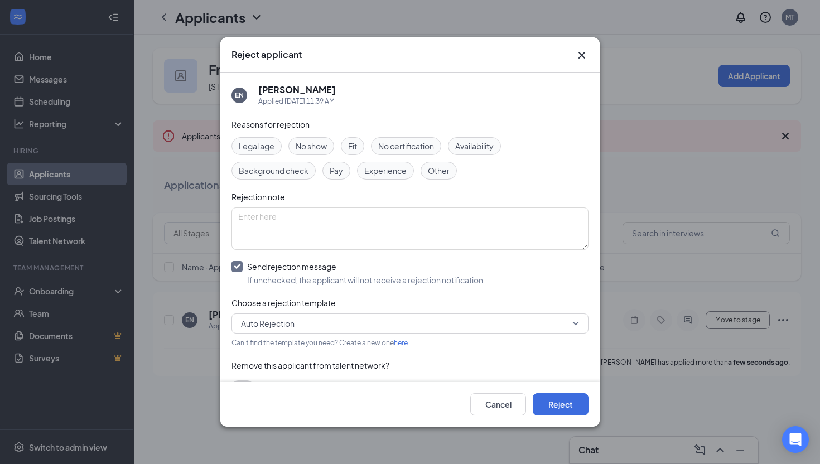
click at [311, 315] on span "Auto Rejection" at bounding box center [405, 323] width 328 height 17
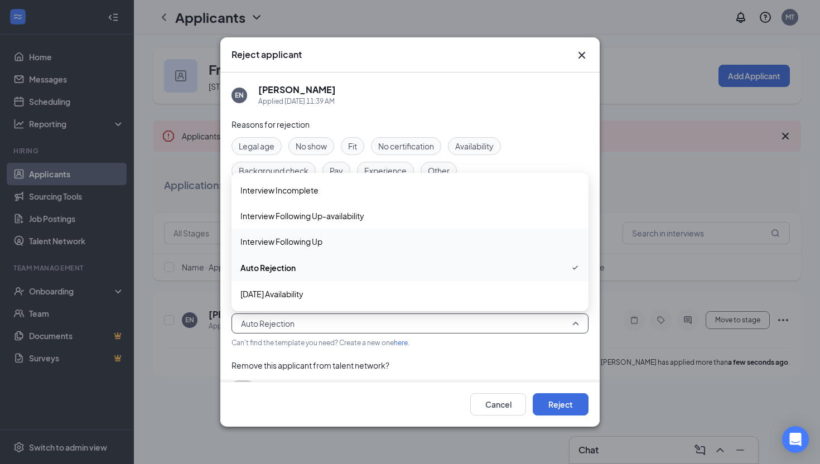
click at [314, 244] on span "Interview Following Up" at bounding box center [281, 241] width 82 height 12
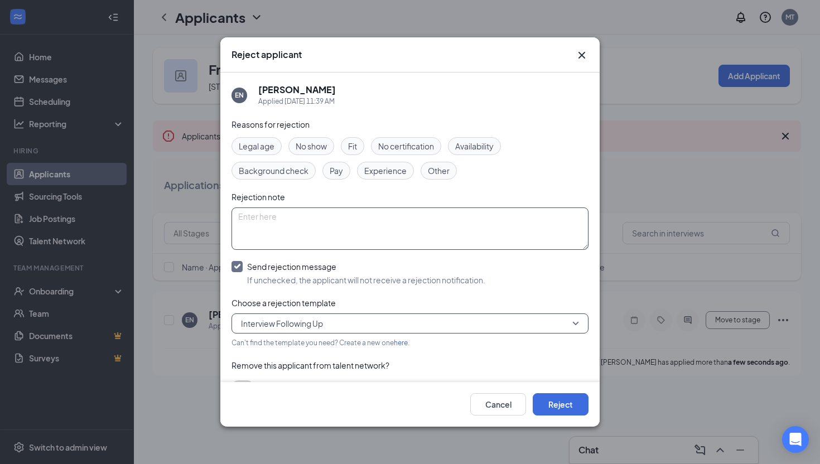
scroll to position [22, 0]
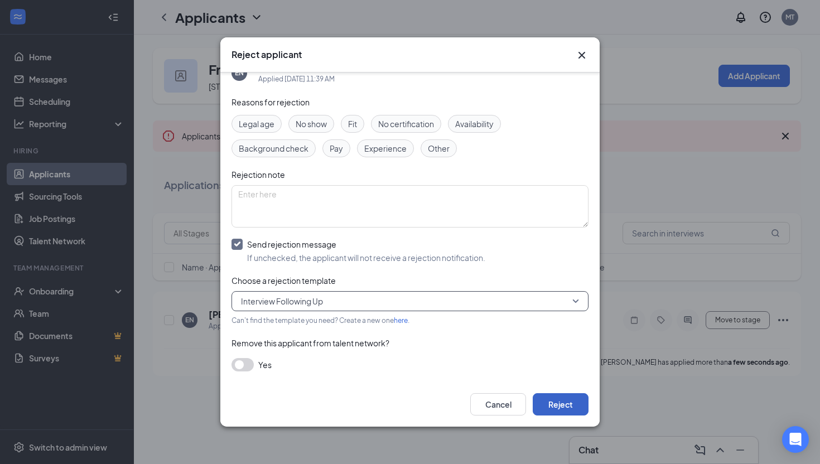
click at [556, 403] on button "Reject" at bounding box center [561, 404] width 56 height 22
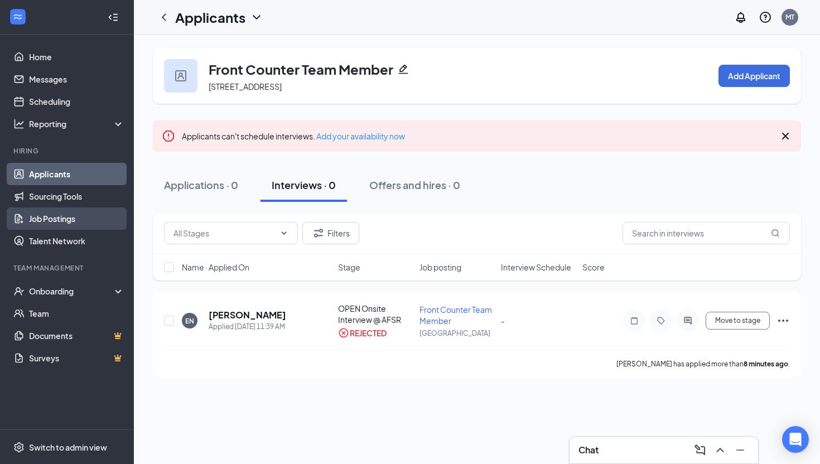
click at [61, 224] on link "Job Postings" at bounding box center [76, 219] width 95 height 22
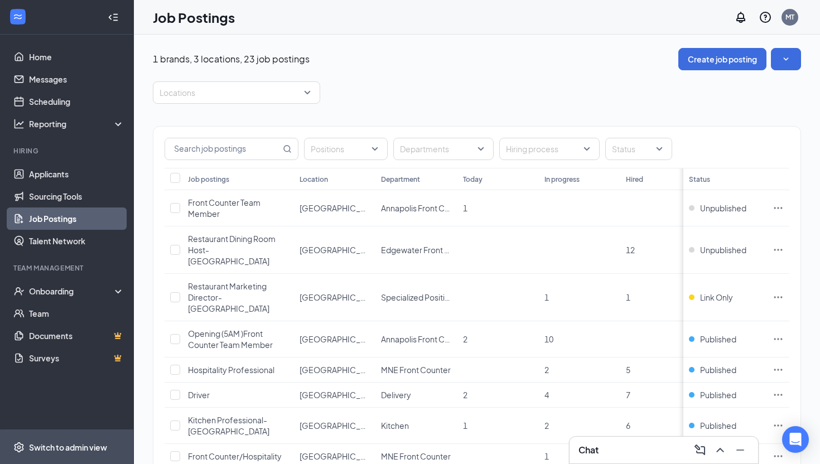
click at [64, 457] on span "Switch to admin view" at bounding box center [76, 447] width 95 height 34
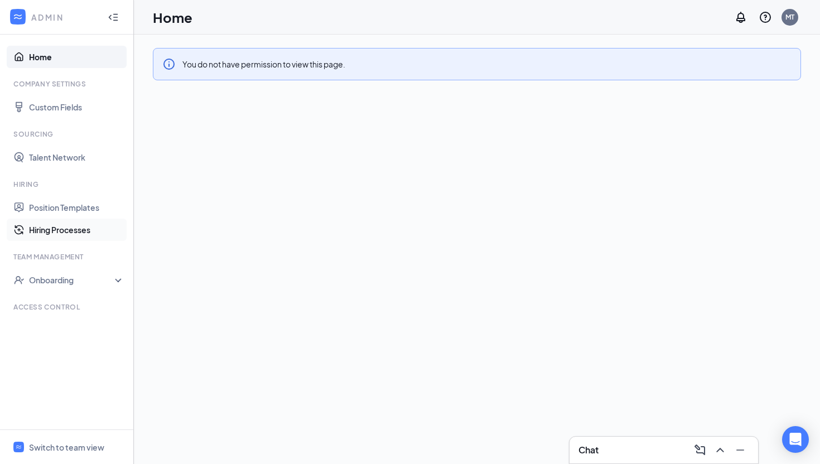
click at [87, 235] on link "Hiring Processes" at bounding box center [76, 230] width 95 height 22
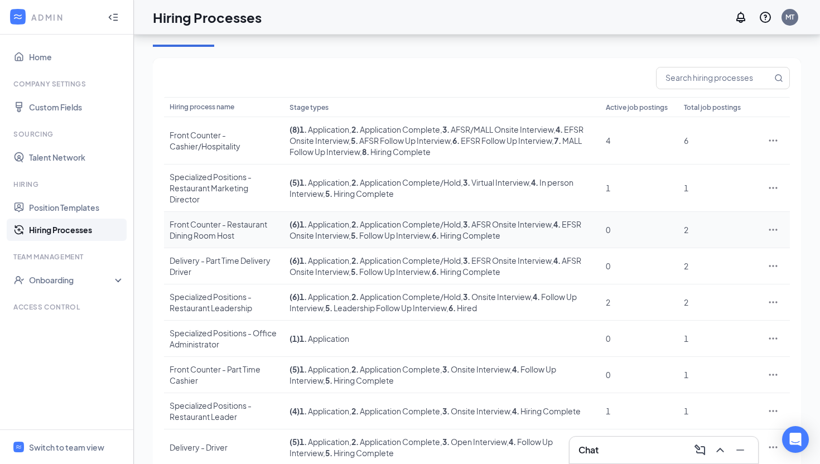
scroll to position [139, 0]
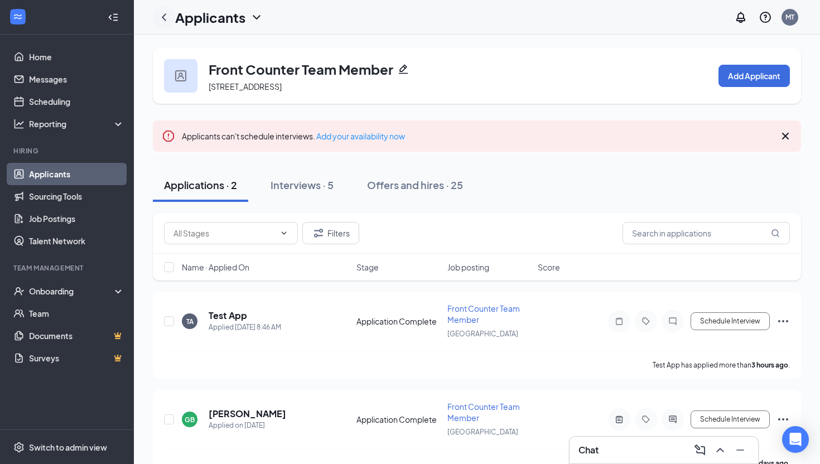
click at [165, 17] on icon "ChevronLeft" at bounding box center [163, 17] width 13 height 13
click at [168, 14] on icon "ChevronLeft" at bounding box center [163, 17] width 13 height 13
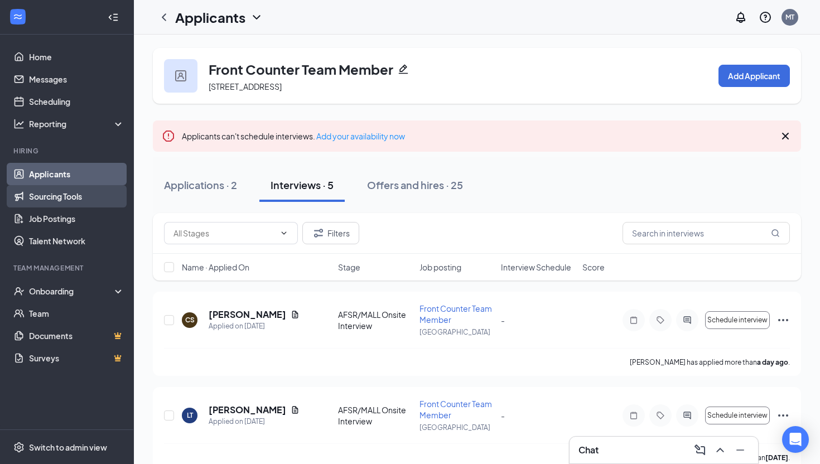
click at [70, 202] on link "Sourcing Tools" at bounding box center [76, 196] width 95 height 22
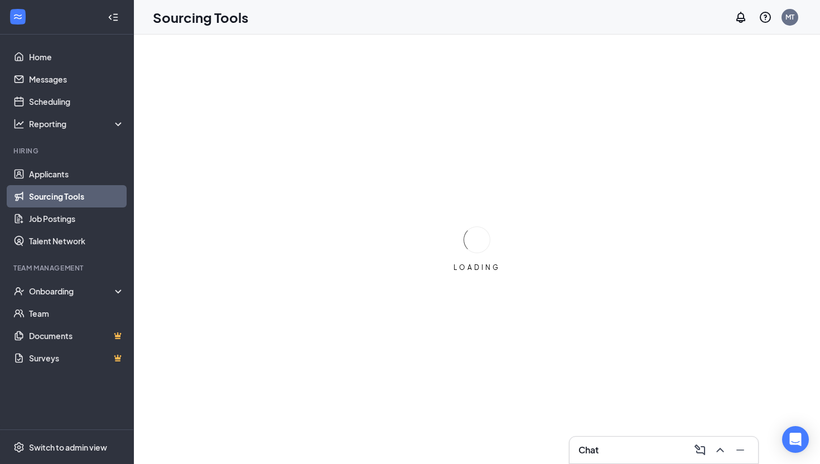
click at [67, 186] on link "Sourcing Tools" at bounding box center [76, 196] width 95 height 22
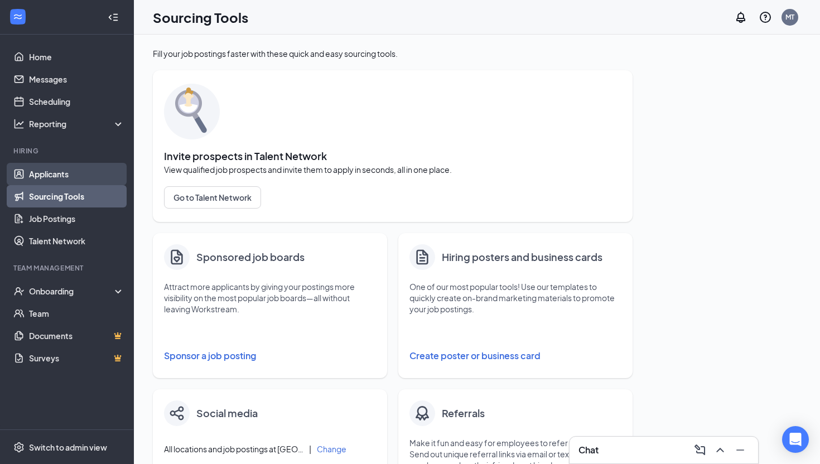
click at [67, 178] on link "Applicants" at bounding box center [76, 174] width 95 height 22
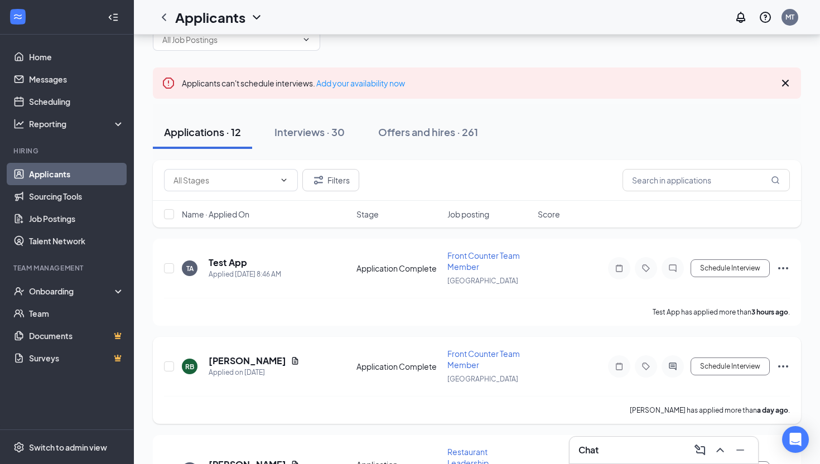
scroll to position [60, 0]
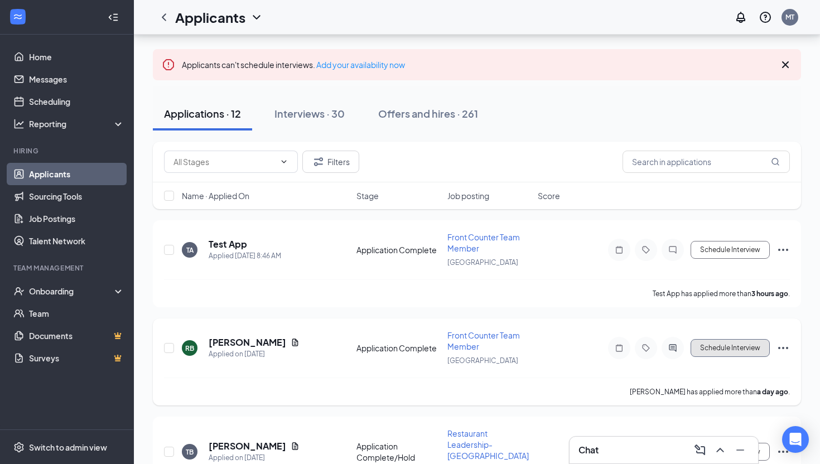
click at [756, 347] on button "Schedule Interview" at bounding box center [730, 348] width 79 height 18
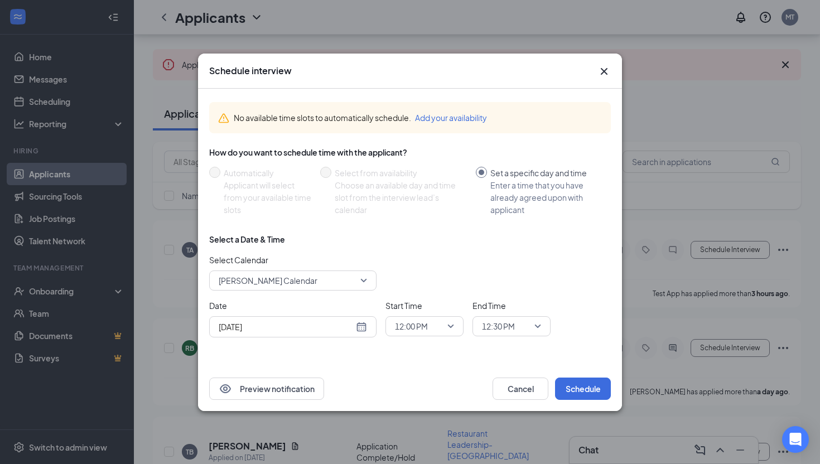
click at [606, 74] on icon "Cross" at bounding box center [604, 70] width 7 height 7
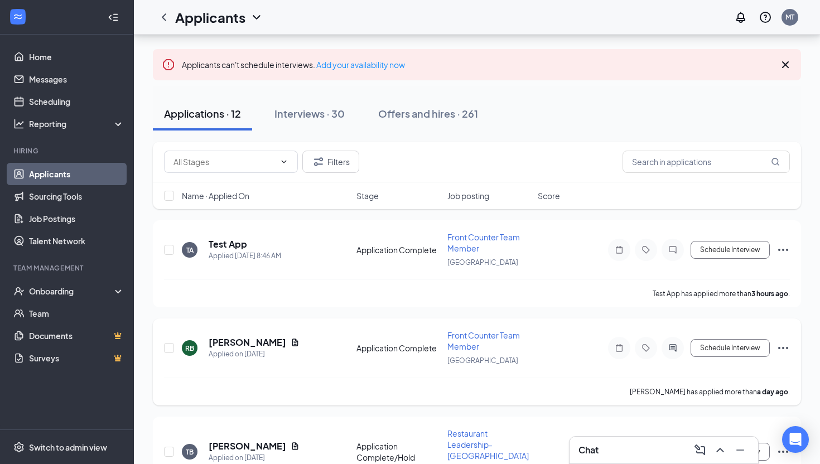
click at [780, 353] on icon "Ellipses" at bounding box center [783, 347] width 13 height 13
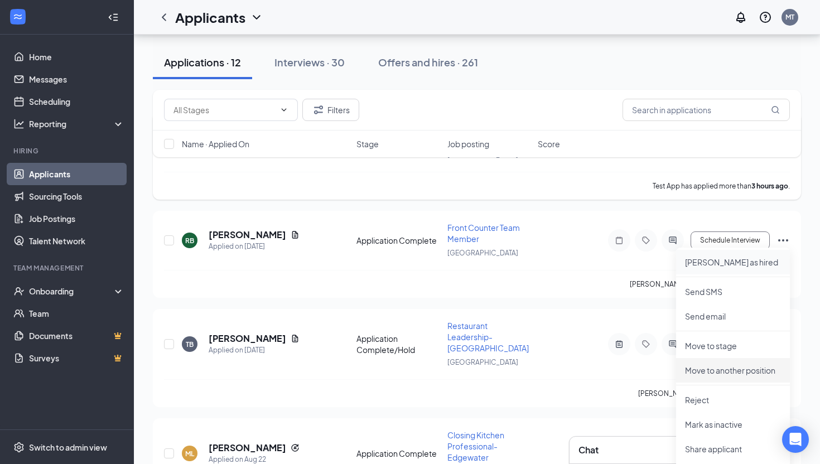
scroll to position [211, 0]
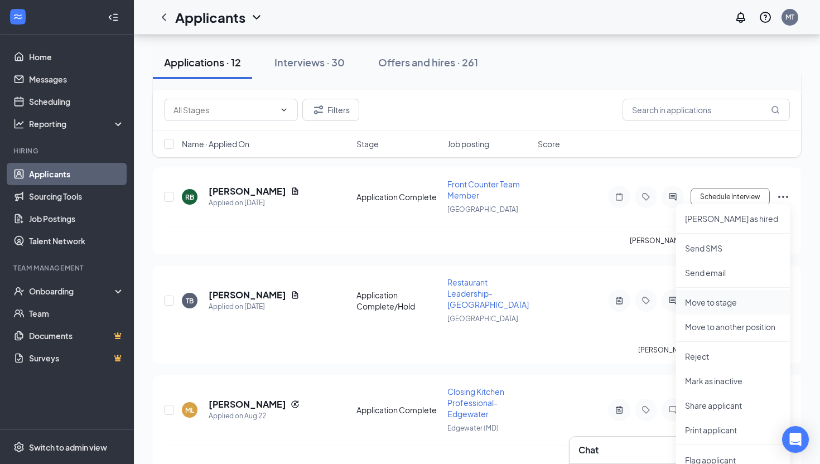
click at [726, 300] on p "Move to stage" at bounding box center [733, 302] width 96 height 11
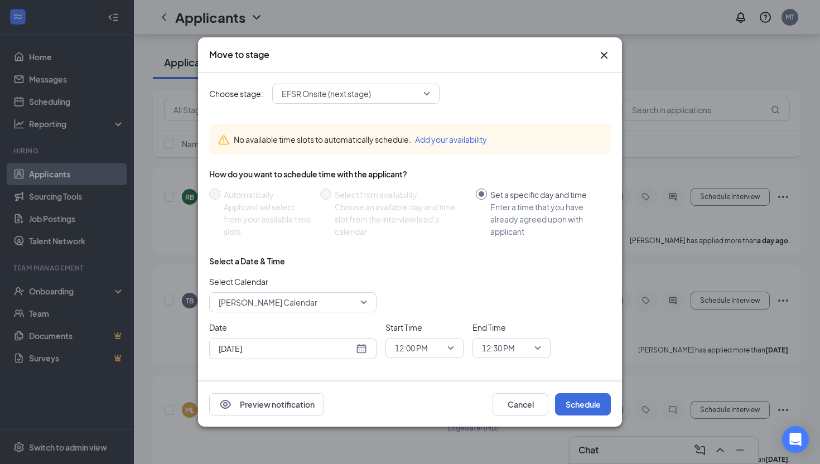
click at [338, 98] on span "EFSR Onsite (next stage)" at bounding box center [326, 93] width 89 height 17
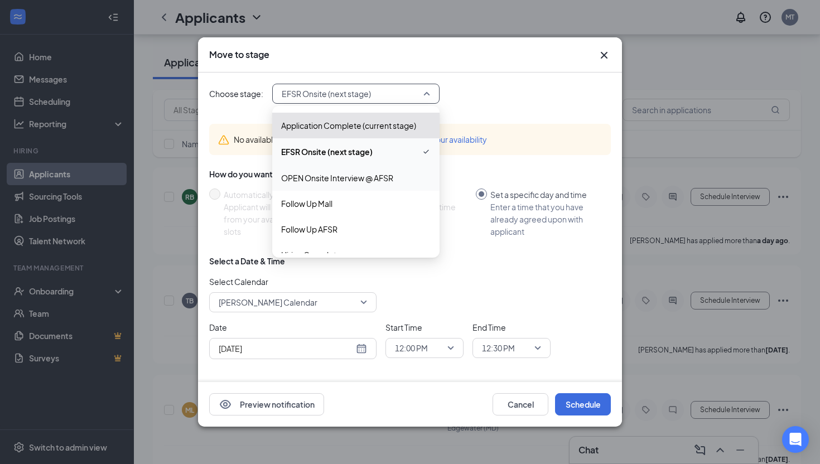
scroll to position [38, 0]
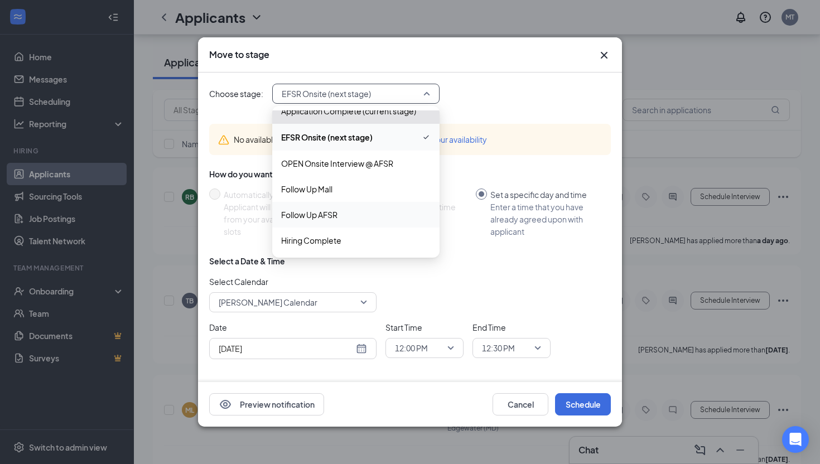
click at [345, 213] on span "Follow Up AFSR" at bounding box center [356, 215] width 150 height 12
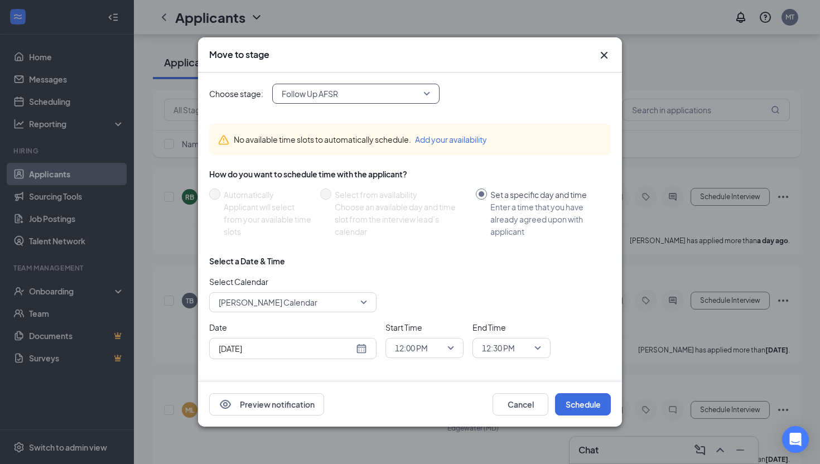
click at [605, 60] on icon "Cross" at bounding box center [603, 55] width 13 height 13
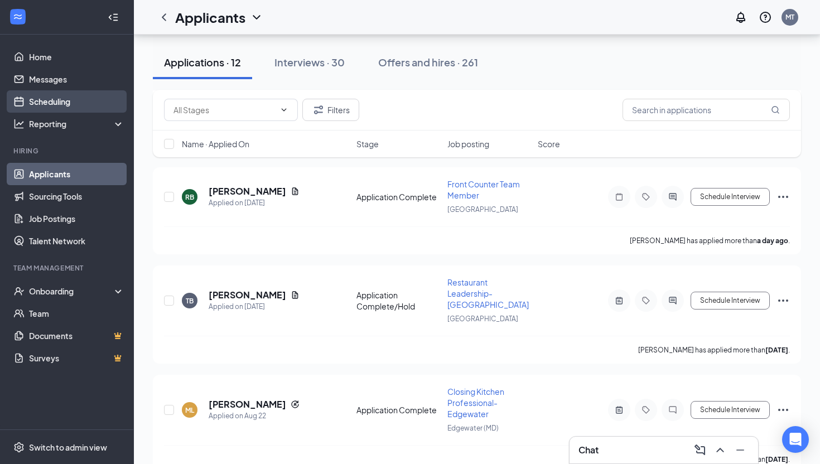
click at [59, 108] on link "Scheduling" at bounding box center [76, 101] width 95 height 22
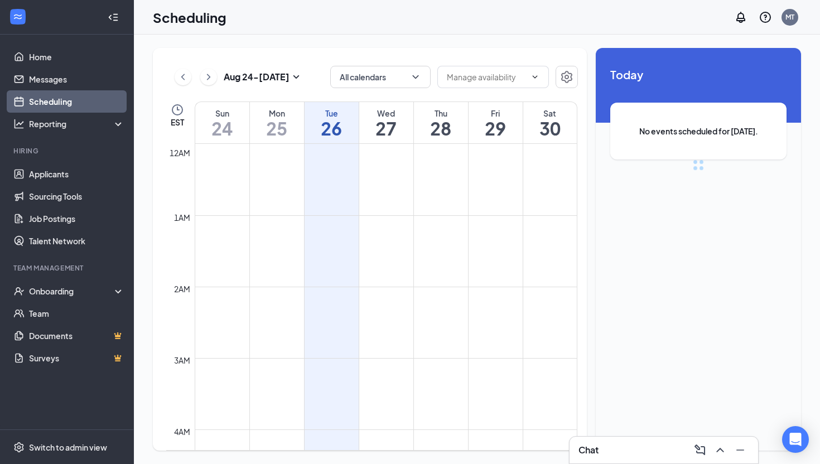
scroll to position [548, 0]
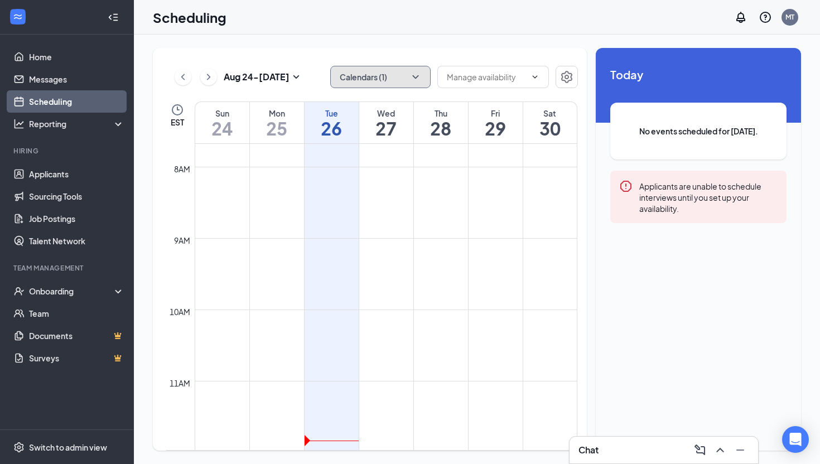
click at [339, 71] on button "Calendars (1)" at bounding box center [380, 77] width 100 height 22
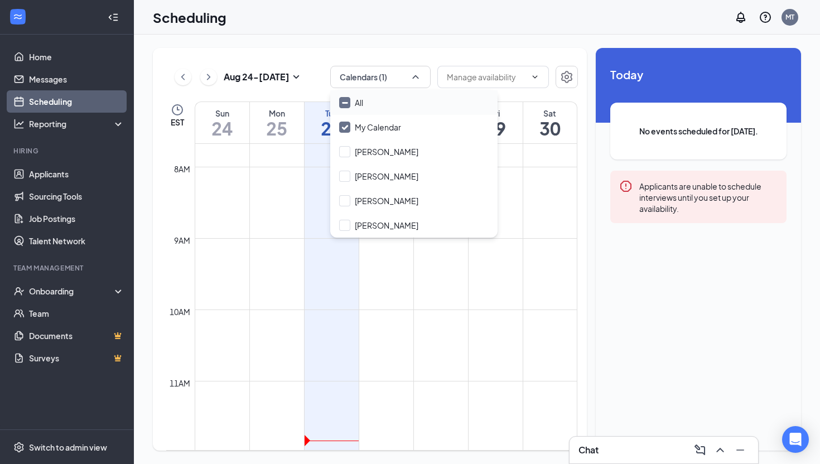
click at [359, 107] on input "All" at bounding box center [351, 102] width 24 height 11
checkbox input "true"
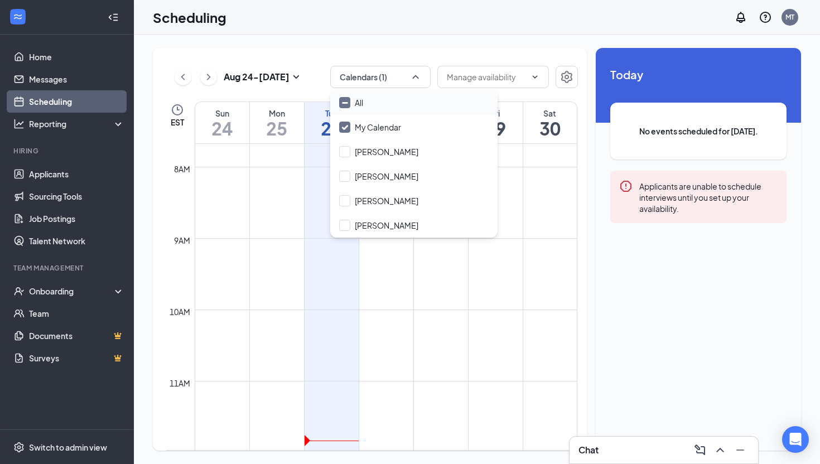
checkbox input "true"
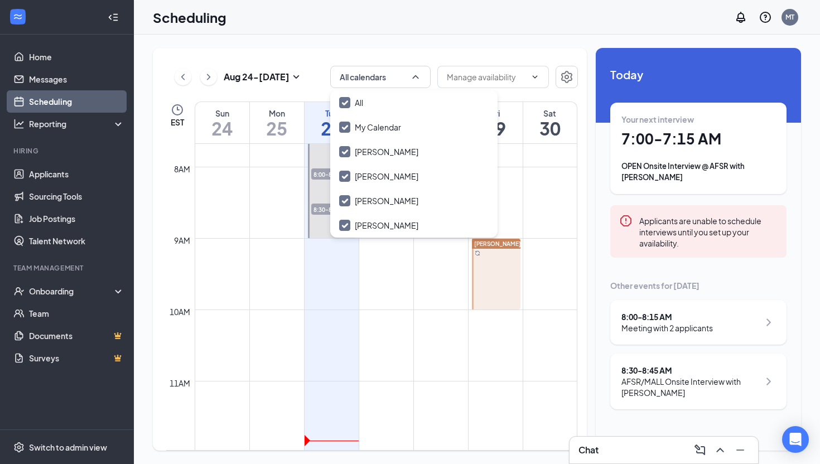
click at [591, 39] on div "[DATE] - [DATE] All calendars EST Sun 24 Mon 25 Tue 26 Wed 27 Thu 28 Fri 29 Sat…" at bounding box center [477, 250] width 686 height 430
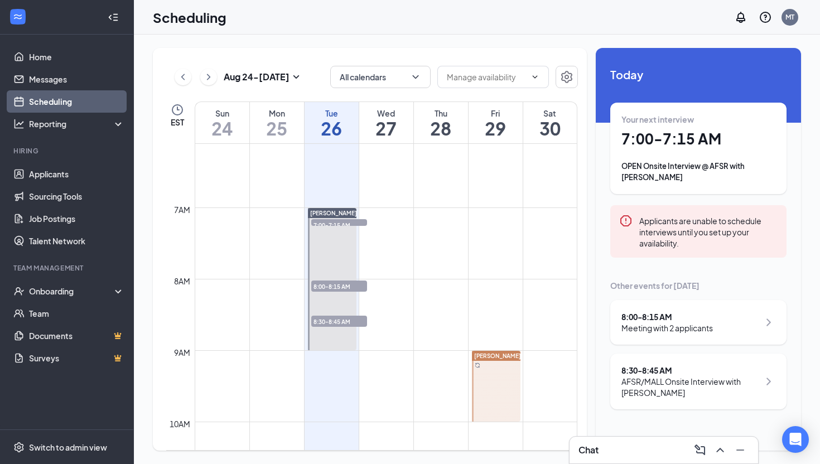
scroll to position [430, 0]
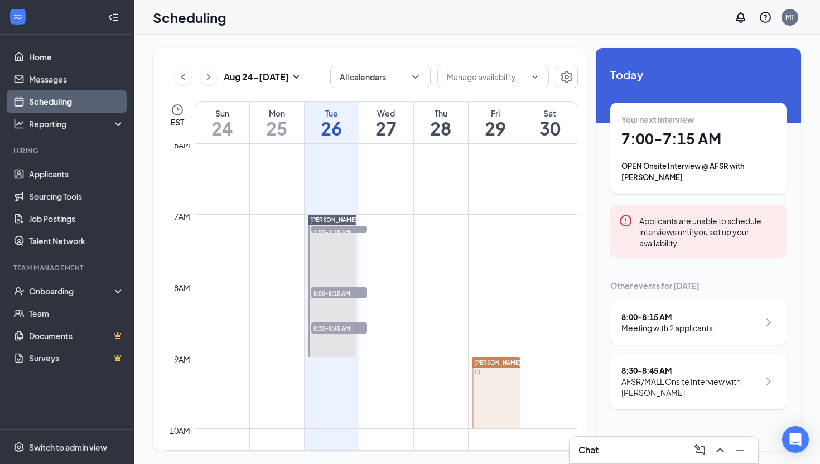
click at [309, 238] on div at bounding box center [332, 286] width 49 height 142
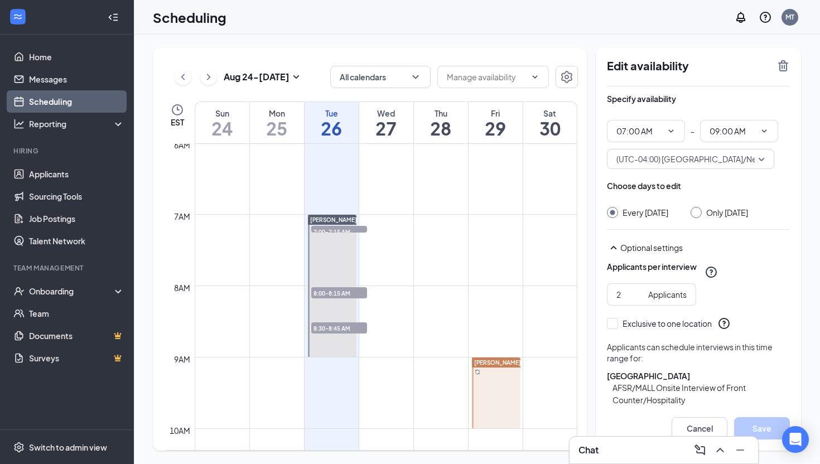
scroll to position [277, 0]
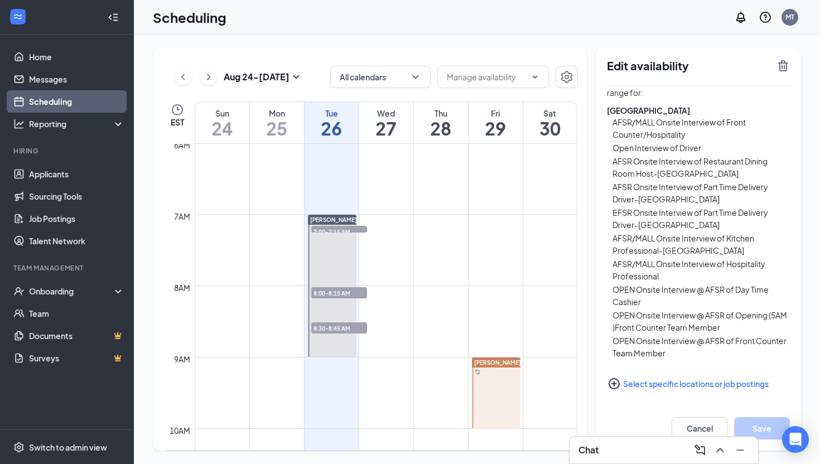
click at [702, 384] on button "Select specific locations or job postings" at bounding box center [698, 384] width 183 height 22
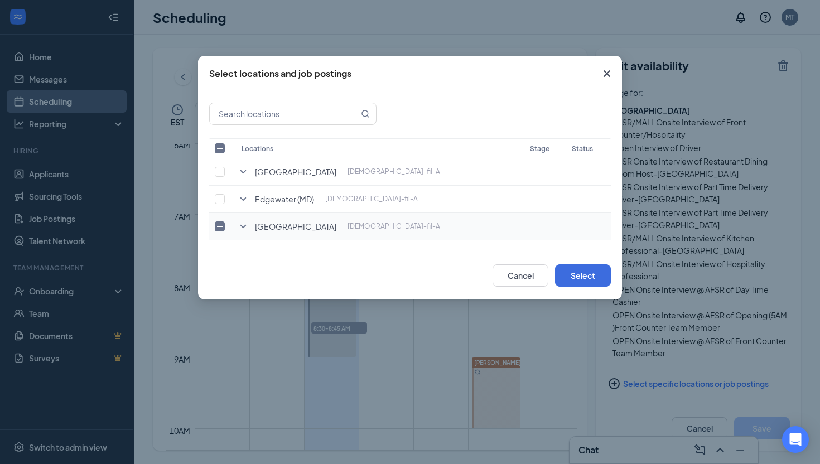
click at [243, 224] on icon "SmallChevronDown" at bounding box center [243, 226] width 13 height 13
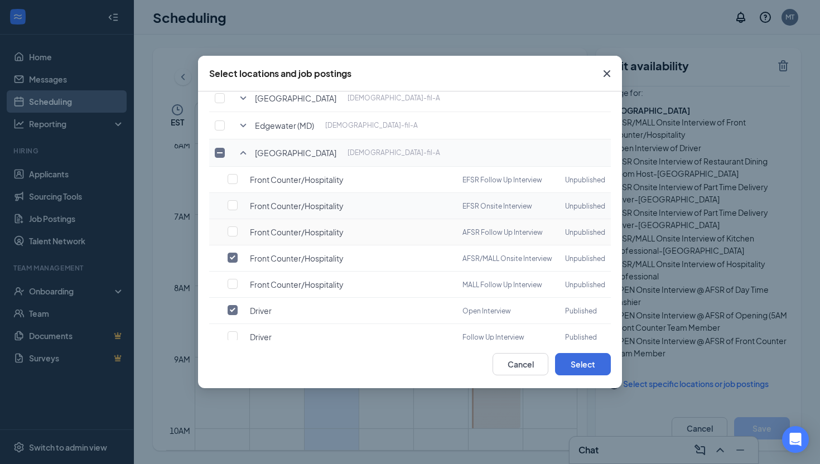
scroll to position [75, 0]
click at [604, 66] on span "Close" at bounding box center [607, 74] width 30 height 30
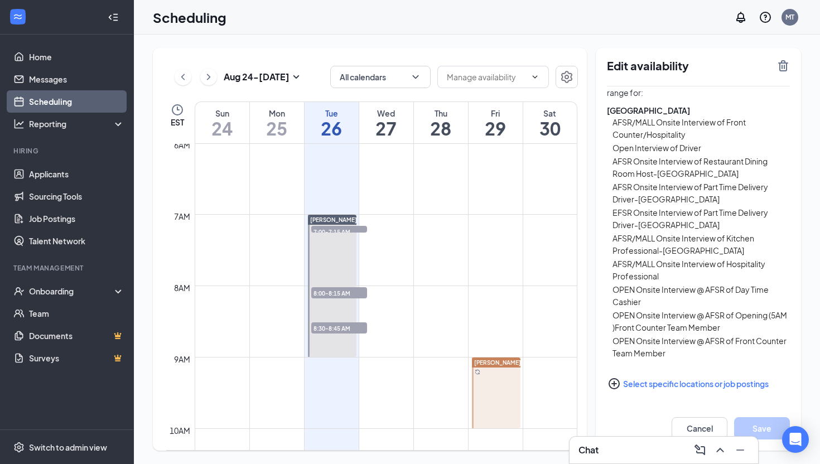
click at [344, 194] on td at bounding box center [386, 188] width 383 height 18
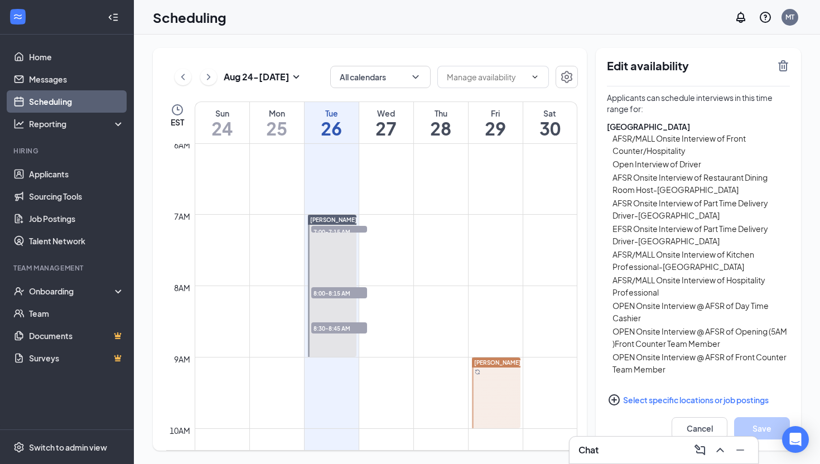
scroll to position [260, 0]
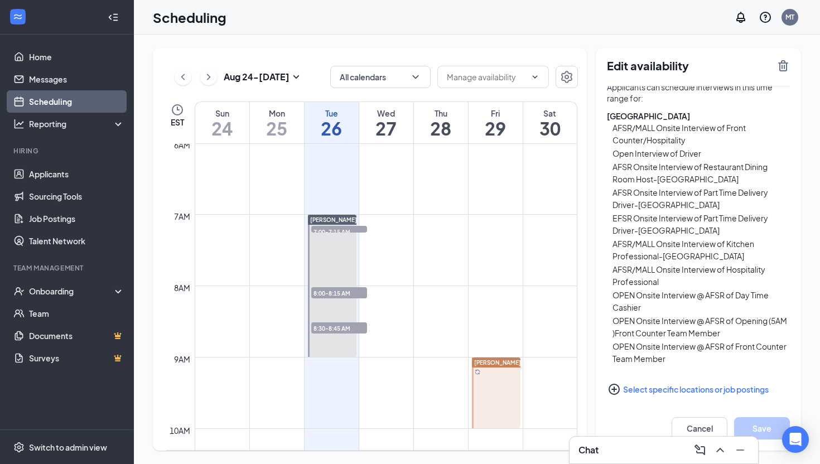
click at [657, 401] on button "Select specific locations or job postings" at bounding box center [698, 389] width 183 height 22
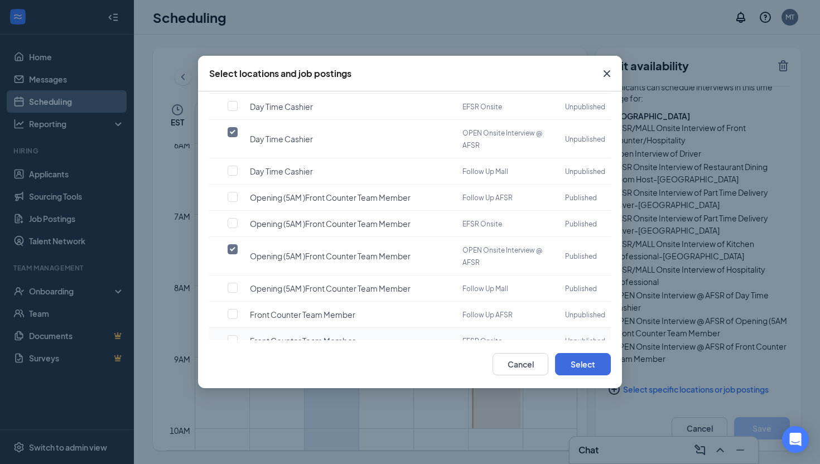
scroll to position [912, 0]
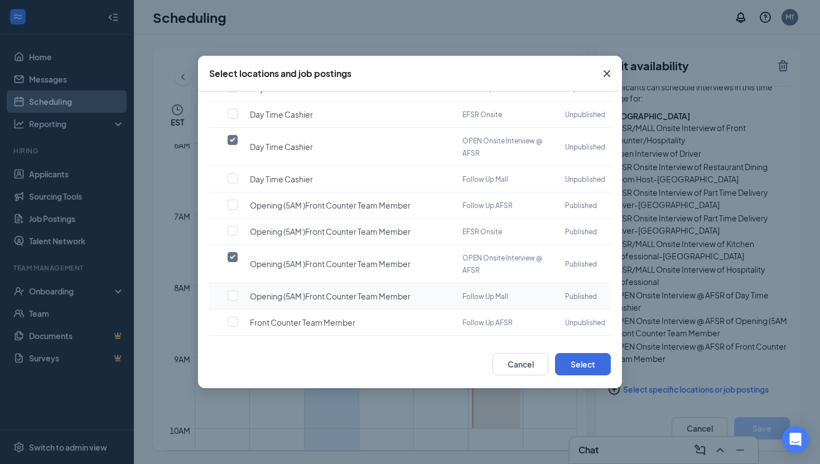
click at [345, 291] on span "Opening (5AM )Front Counter Team Member" at bounding box center [330, 296] width 161 height 11
click at [233, 291] on input "checkbox" at bounding box center [233, 296] width 10 height 10
checkbox input "false"
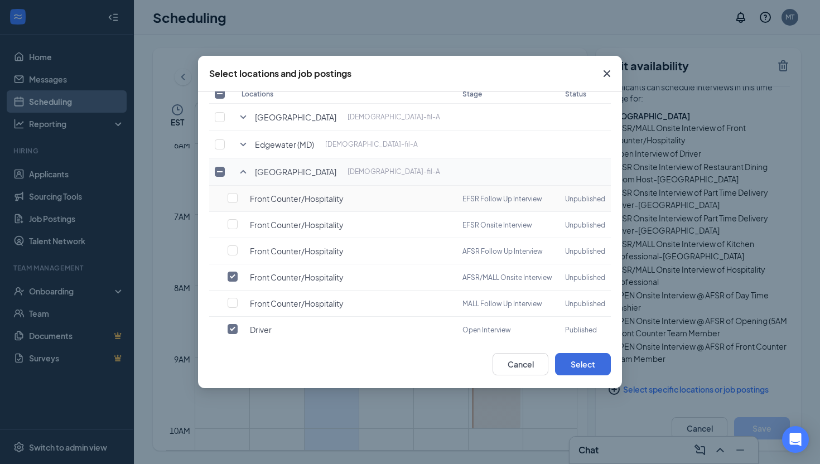
scroll to position [55, 0]
click at [532, 363] on button "Cancel" at bounding box center [521, 364] width 56 height 22
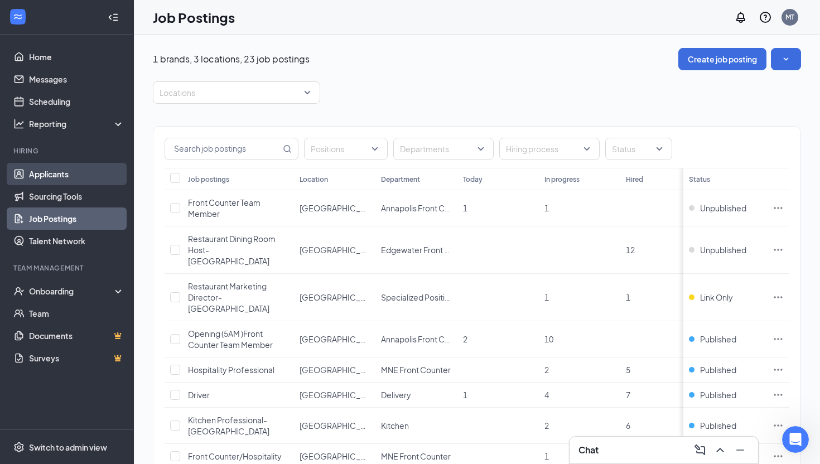
click at [47, 176] on link "Applicants" at bounding box center [76, 174] width 95 height 22
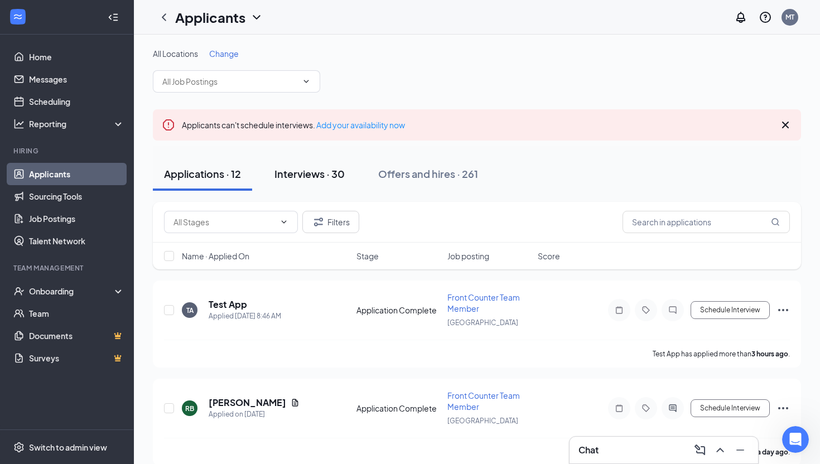
click at [300, 173] on div "Interviews · 30" at bounding box center [309, 174] width 70 height 14
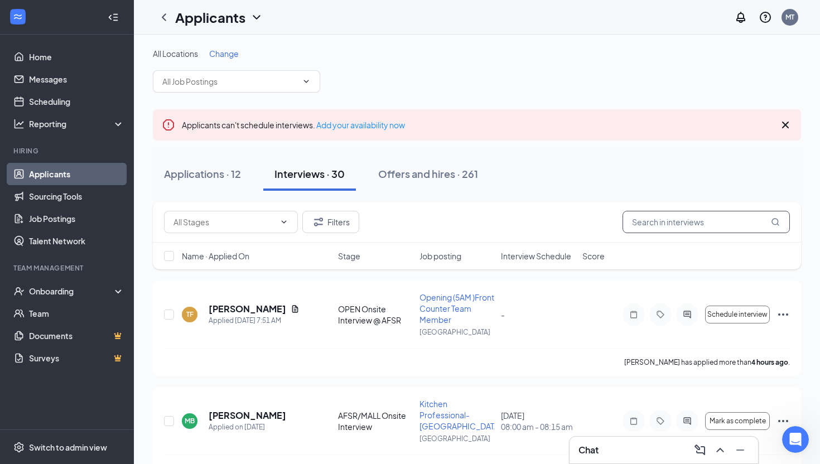
click at [648, 218] on input "text" at bounding box center [706, 222] width 167 height 22
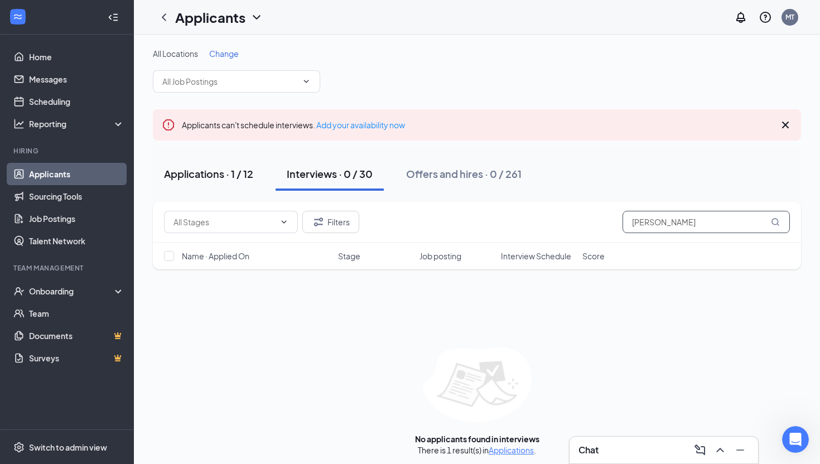
type input "[PERSON_NAME]"
click at [228, 176] on div "Applications · 1 / 12" at bounding box center [208, 174] width 89 height 14
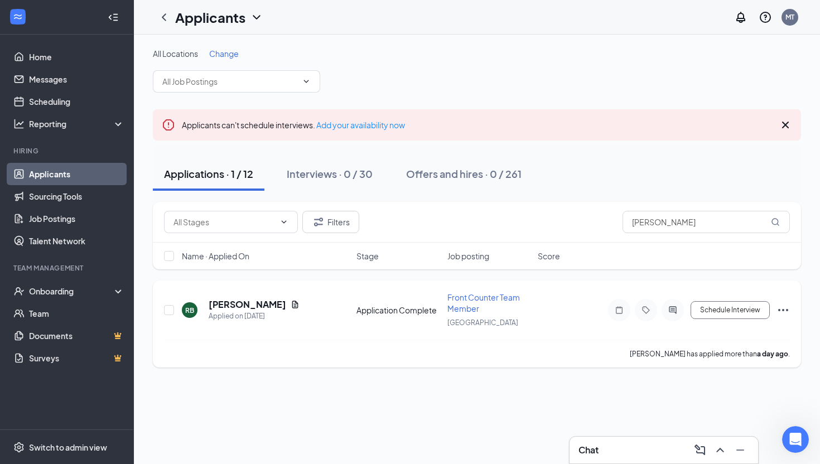
click at [783, 310] on icon "Ellipses" at bounding box center [783, 310] width 10 height 2
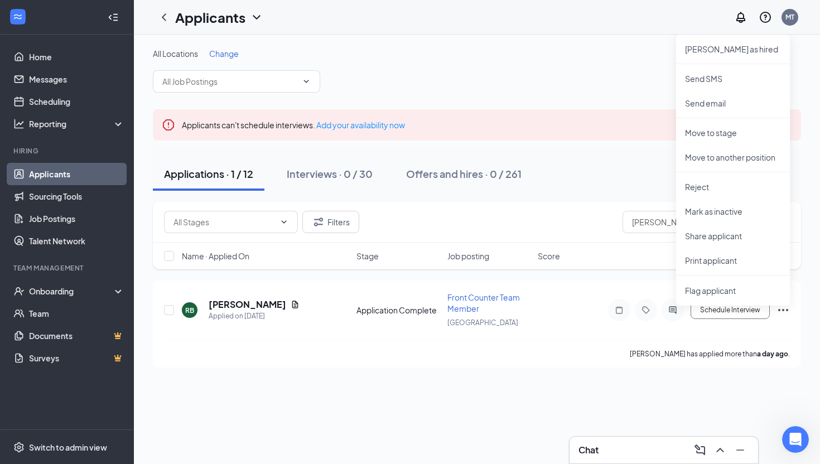
click at [425, 36] on div "All Locations Change Applicants can't schedule interviews. Add your availabilit…" at bounding box center [477, 208] width 686 height 346
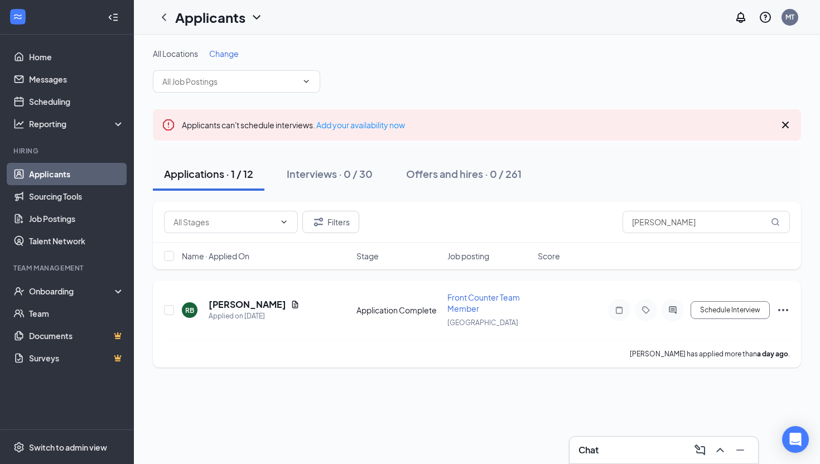
click at [783, 310] on icon "Ellipses" at bounding box center [783, 310] width 10 height 2
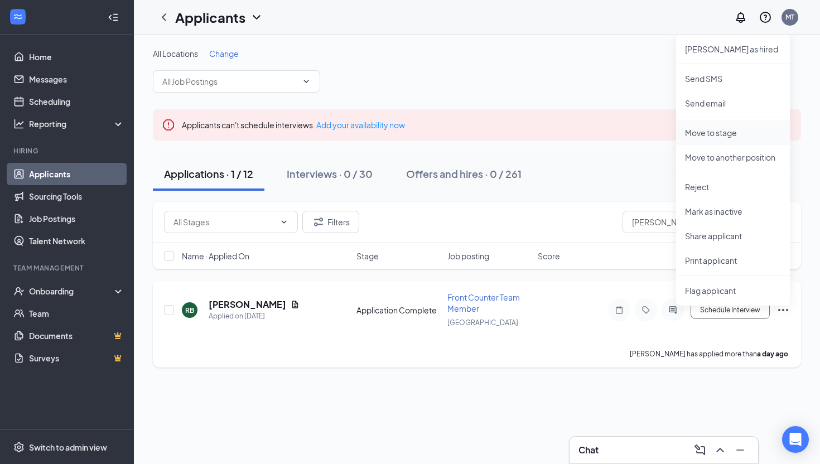
click at [730, 141] on li "Move to stage" at bounding box center [733, 132] width 114 height 25
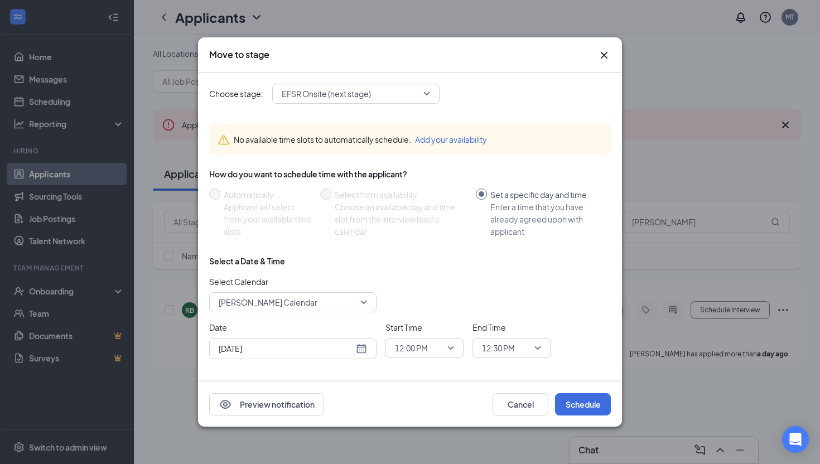
click at [358, 85] on input "search" at bounding box center [352, 93] width 146 height 19
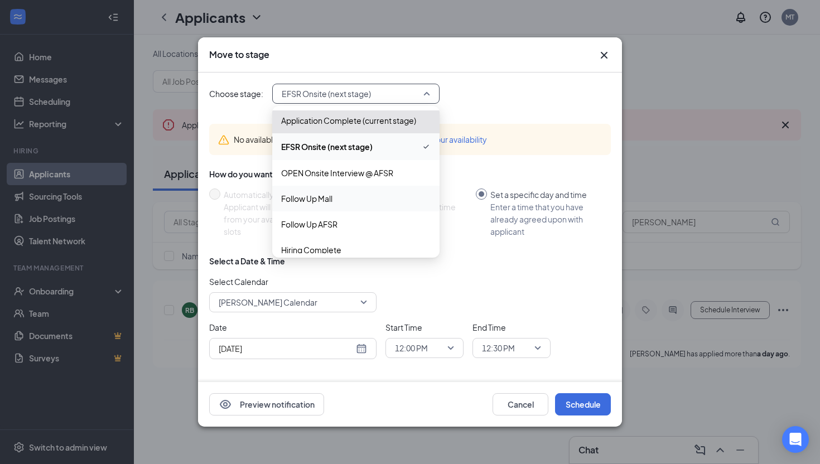
scroll to position [38, 0]
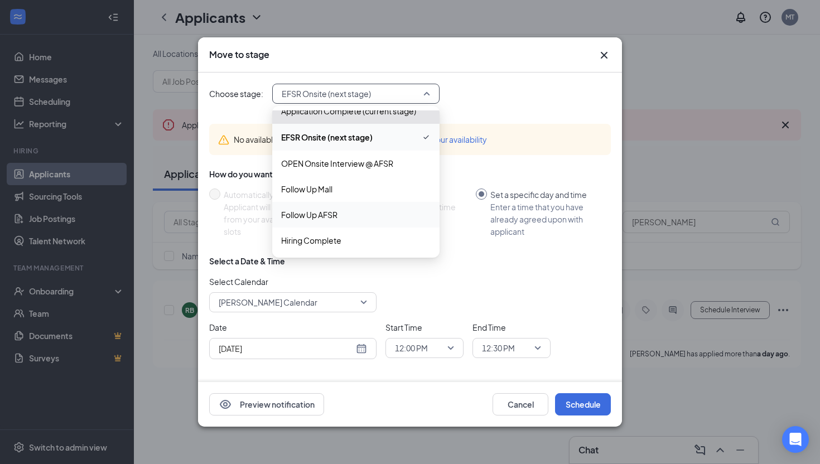
click at [363, 219] on span "Follow Up AFSR" at bounding box center [356, 215] width 150 height 12
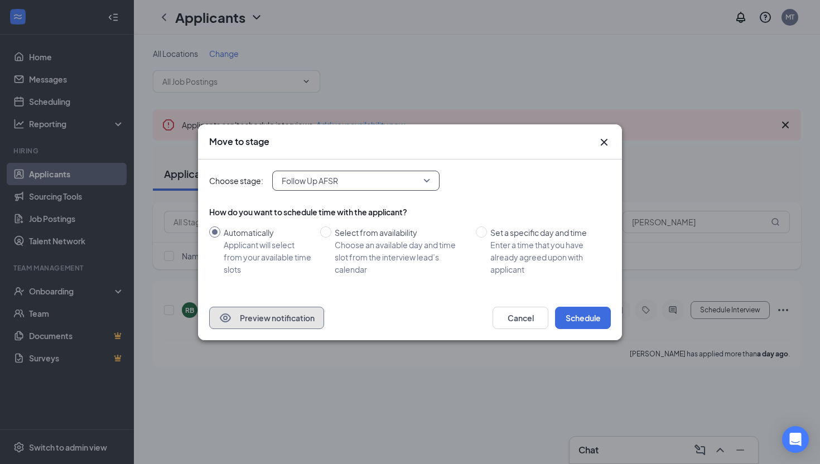
click at [294, 315] on button "Preview notification" at bounding box center [266, 318] width 115 height 22
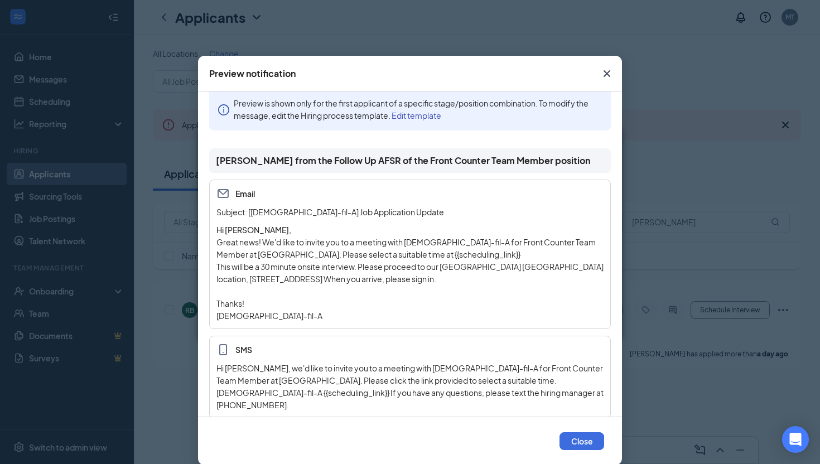
scroll to position [15, 0]
click at [609, 76] on icon "Cross" at bounding box center [607, 73] width 7 height 7
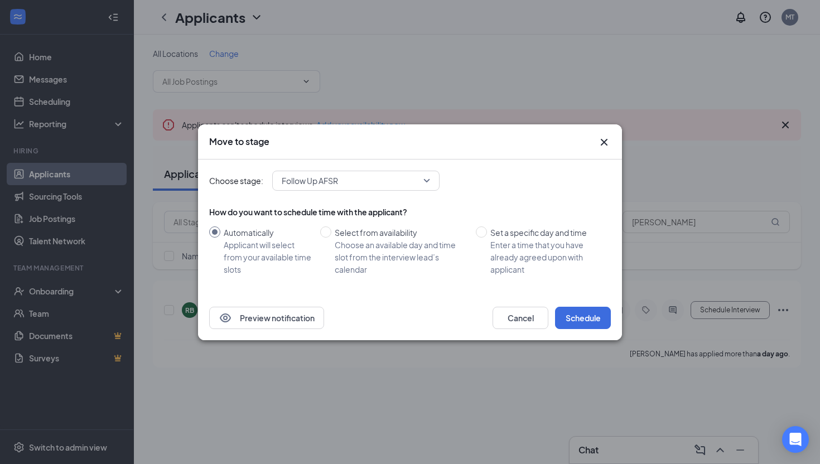
click at [604, 138] on icon "Cross" at bounding box center [603, 142] width 13 height 13
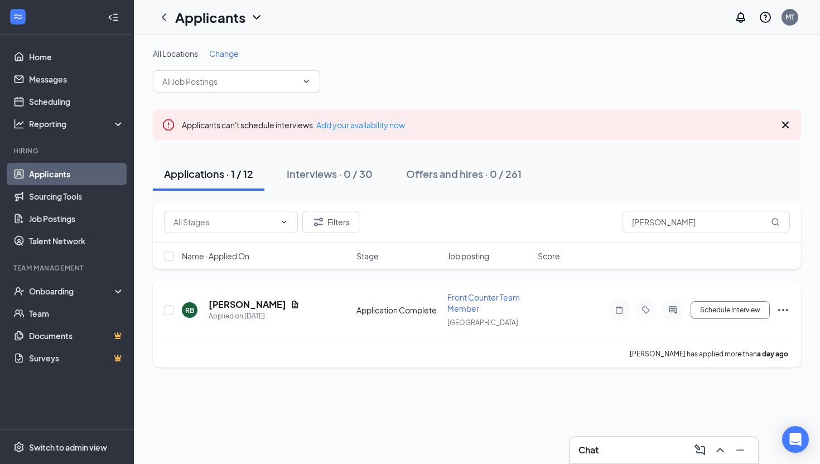
click at [549, 340] on div "Robert Barth II has applied more than a day ago ." at bounding box center [477, 354] width 626 height 28
click at [782, 315] on icon "Ellipses" at bounding box center [783, 309] width 13 height 13
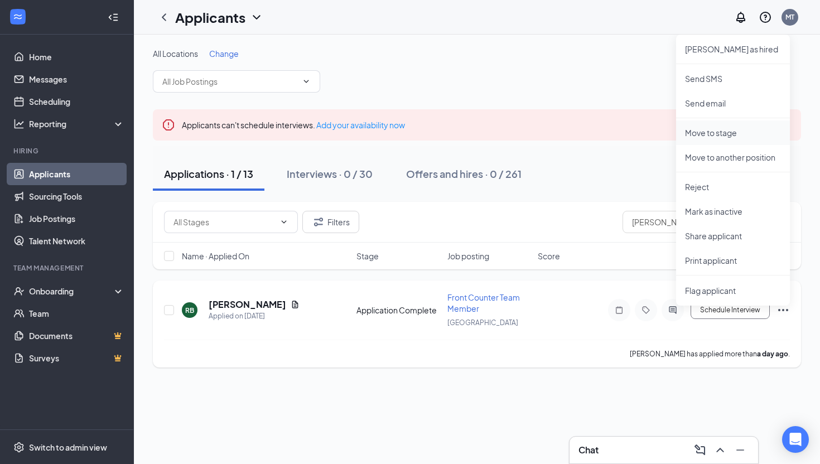
click at [721, 138] on li "Move to stage" at bounding box center [733, 132] width 114 height 25
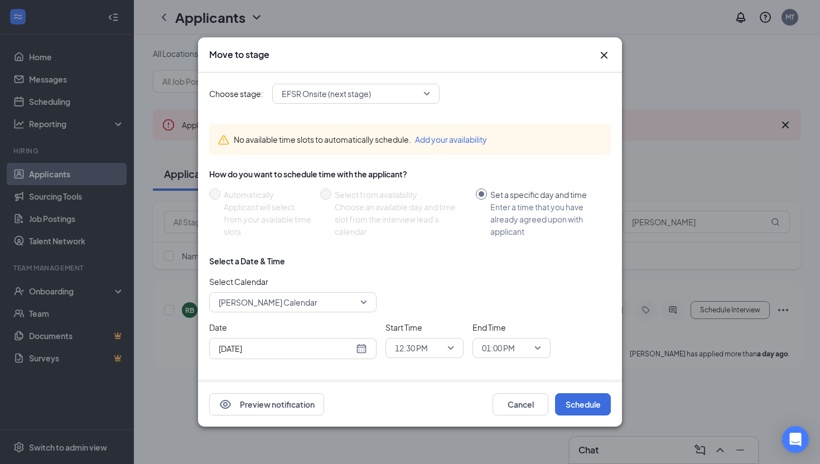
click at [367, 97] on span "EFSR Onsite (next stage)" at bounding box center [326, 93] width 89 height 17
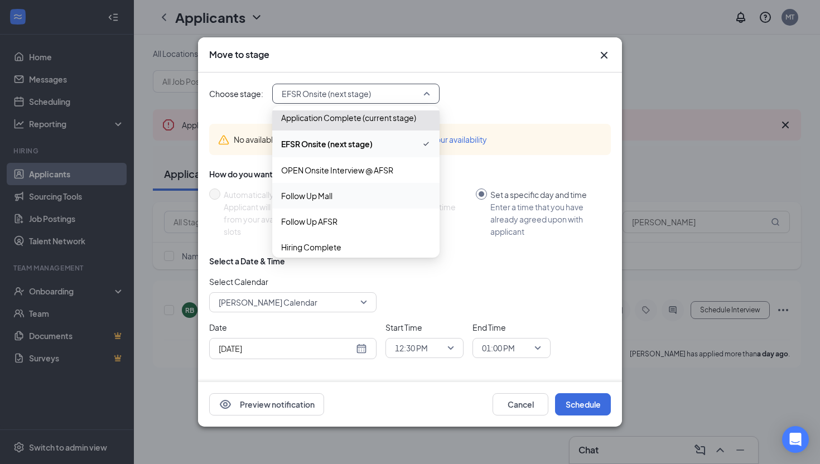
scroll to position [38, 0]
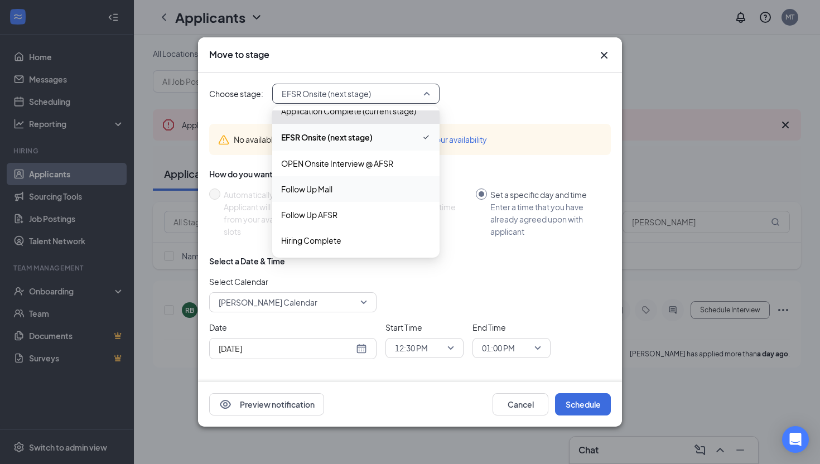
click at [349, 216] on span "Follow Up AFSR" at bounding box center [356, 215] width 150 height 12
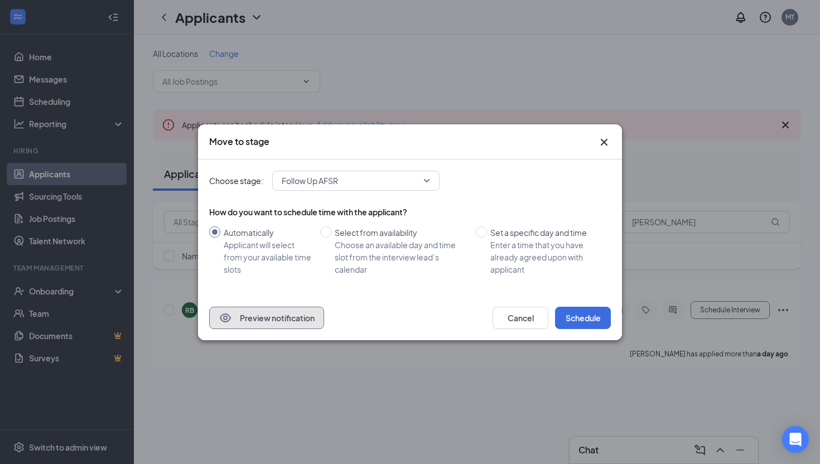
click at [279, 313] on button "Preview notification" at bounding box center [266, 318] width 115 height 22
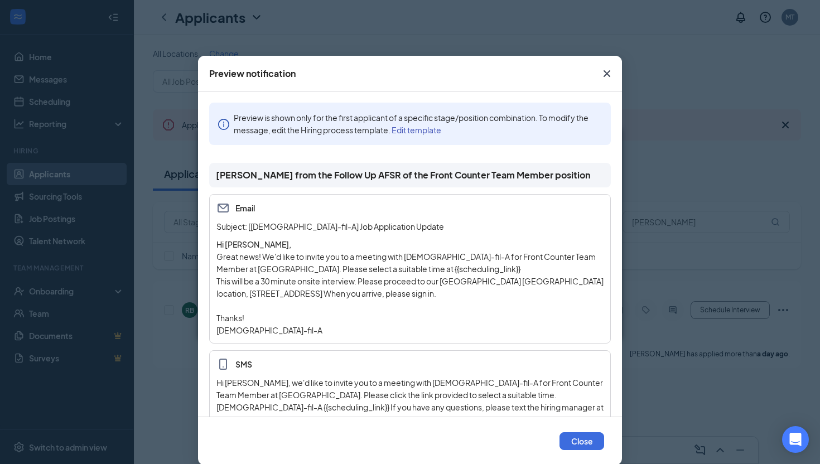
click at [422, 131] on link "Edit template" at bounding box center [417, 130] width 50 height 10
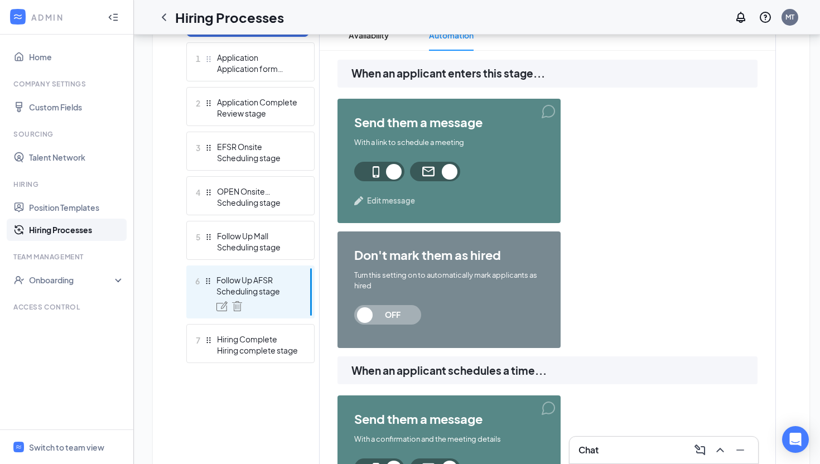
scroll to position [311, 0]
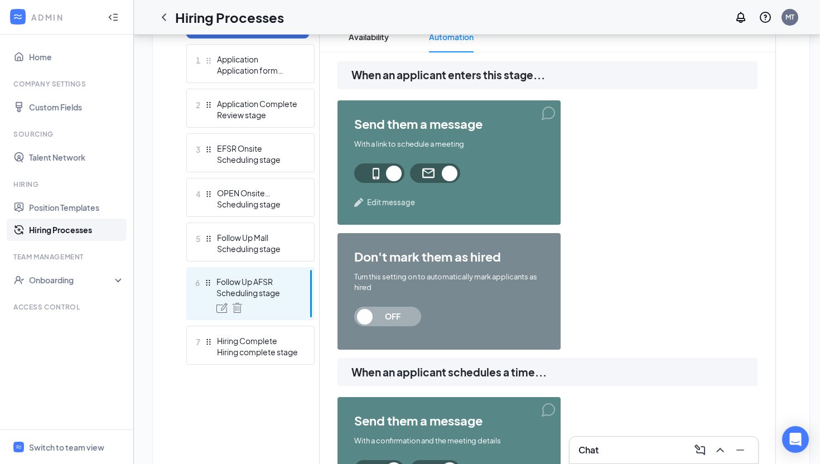
click at [383, 203] on span "Edit message" at bounding box center [391, 202] width 48 height 11
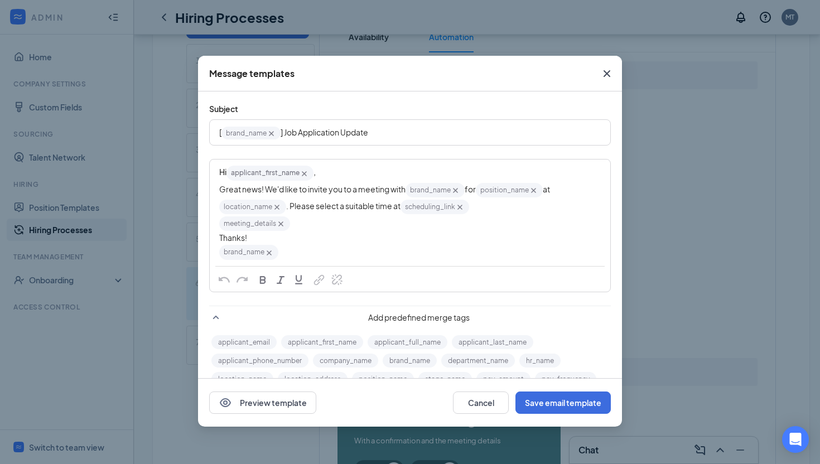
scroll to position [37, 0]
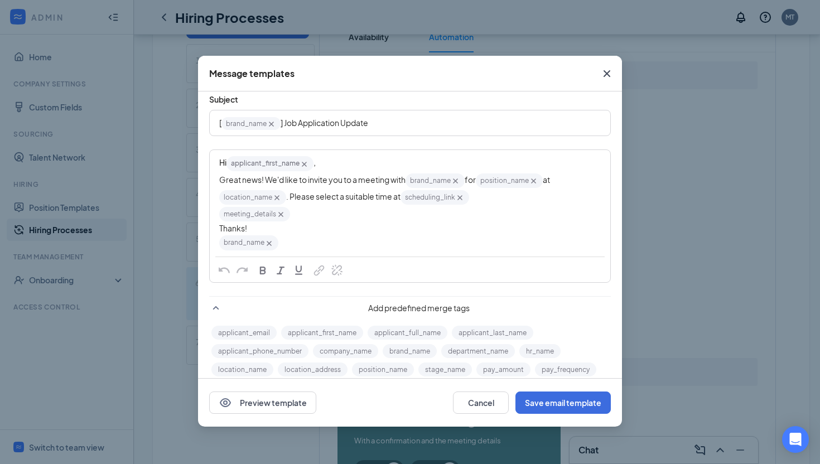
click at [264, 181] on span "Great news! We'd like to invite you to a meeting with" at bounding box center [312, 180] width 186 height 10
click at [218, 180] on div "Hi applicant_first_name‌‌‌‌ {{applicant_first_name}} , Great news! We'd like to…" at bounding box center [409, 203] width 399 height 105
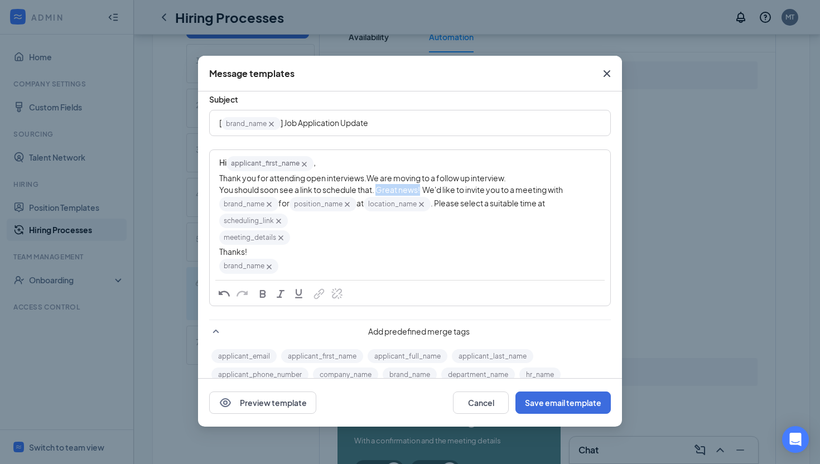
drag, startPoint x: 422, startPoint y: 190, endPoint x: 380, endPoint y: 192, distance: 42.4
click at [380, 192] on span ". Great news! We'd like to invite you to a meeting with" at bounding box center [467, 190] width 191 height 10
copy span "Great news!"
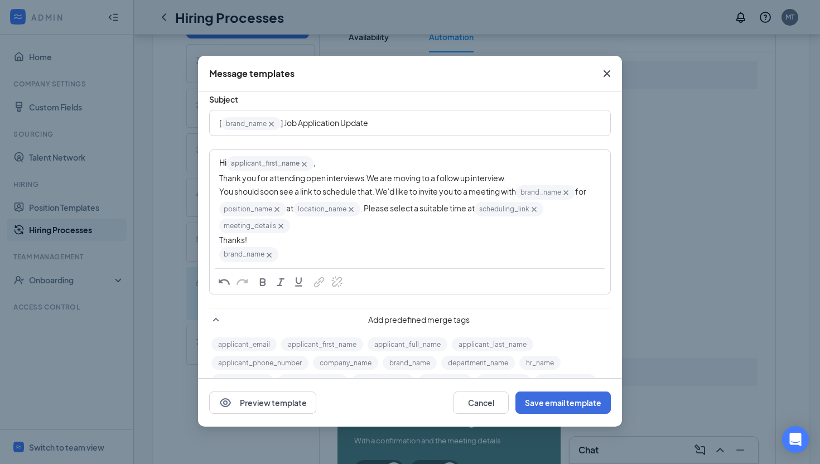
click at [369, 175] on span "We are moving to a follow up interview." at bounding box center [436, 178] width 139 height 10
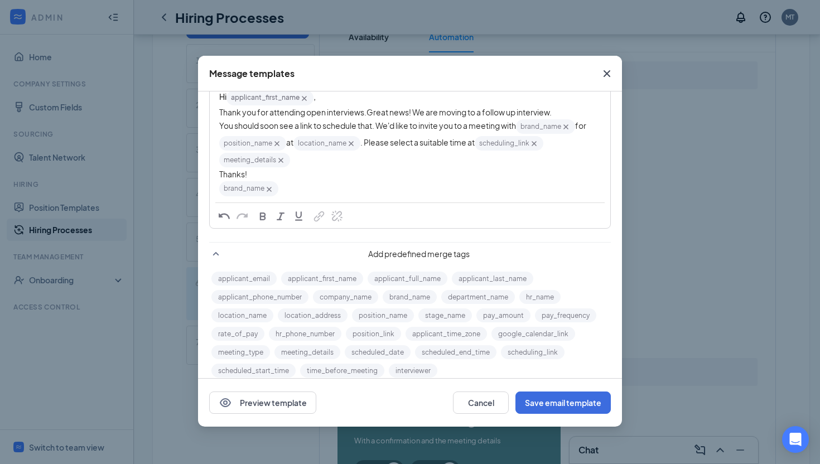
scroll to position [117, 0]
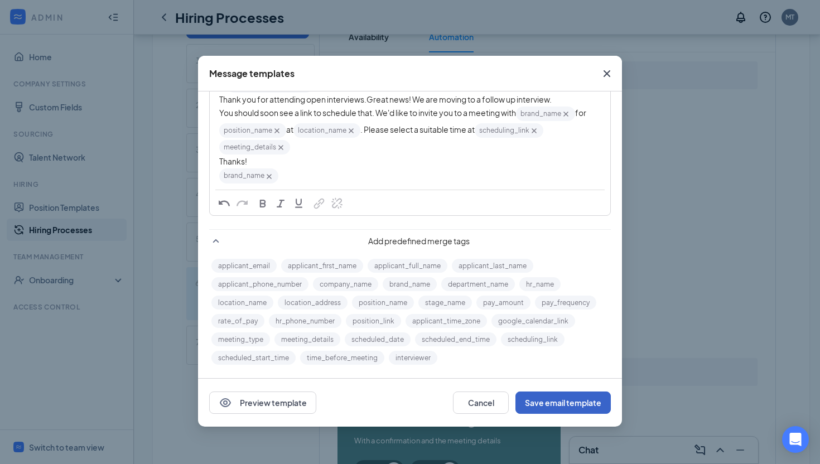
click at [544, 407] on button "Save email template" at bounding box center [562, 403] width 95 height 22
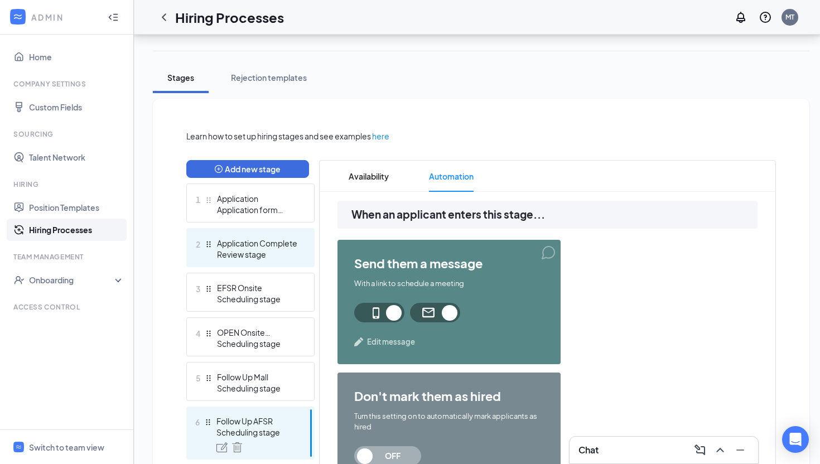
scroll to position [0, 0]
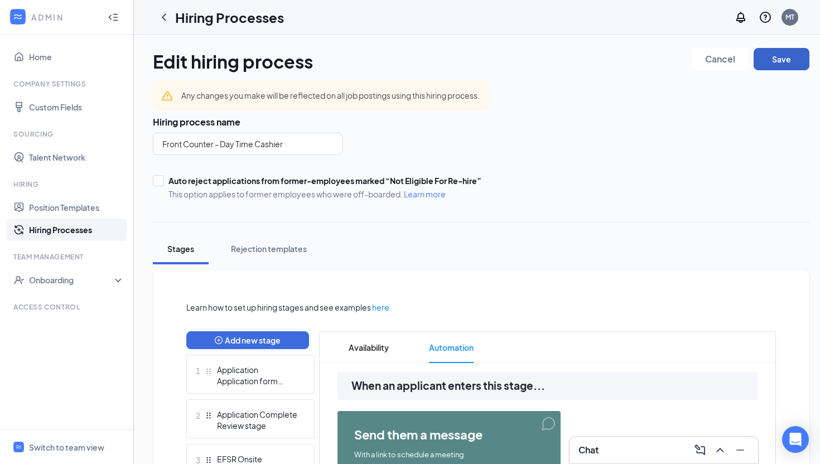
click at [787, 62] on button "Save" at bounding box center [782, 59] width 56 height 22
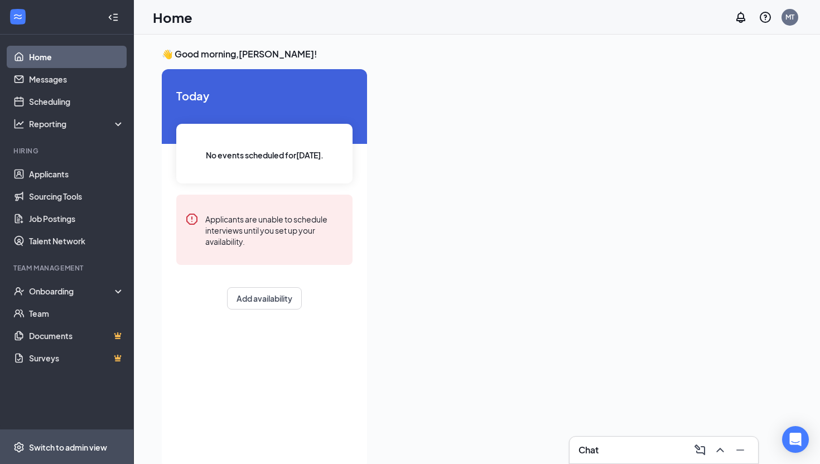
click at [105, 447] on div "Switch to admin view" at bounding box center [68, 447] width 78 height 11
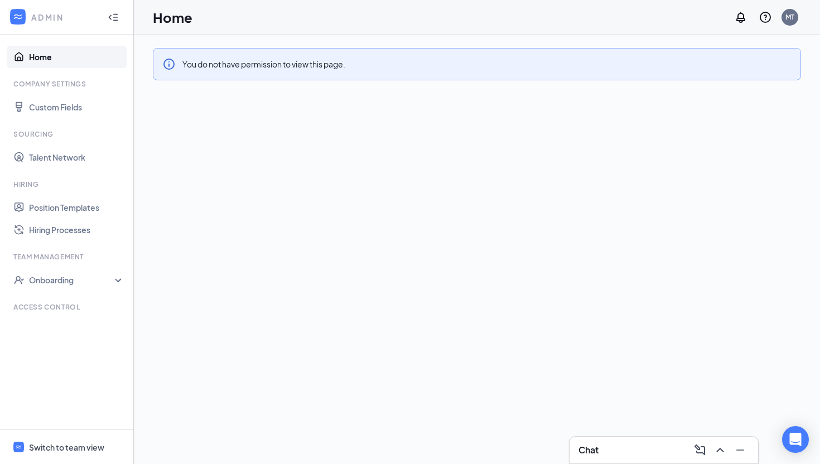
click at [86, 242] on ul "Home Company Settings Custom Fields Sourcing Talent Network Hiring Position Tem…" at bounding box center [66, 232] width 133 height 395
click at [86, 234] on link "Hiring Processes" at bounding box center [76, 230] width 95 height 22
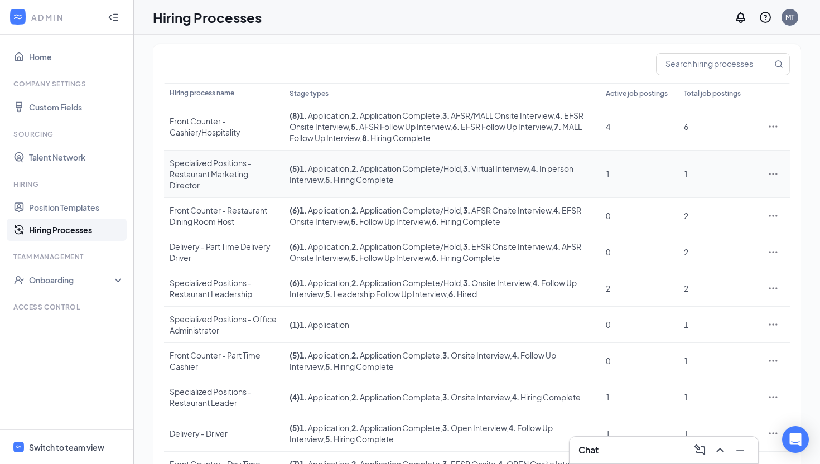
scroll to position [139, 0]
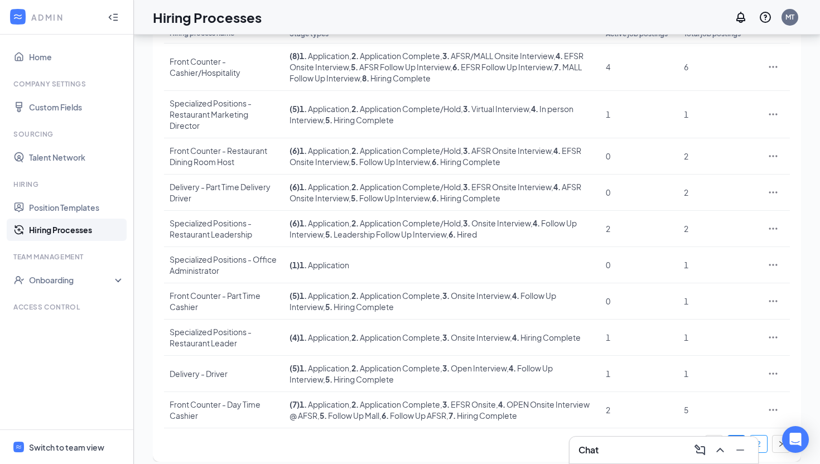
click at [751, 436] on link "2" at bounding box center [758, 444] width 17 height 17
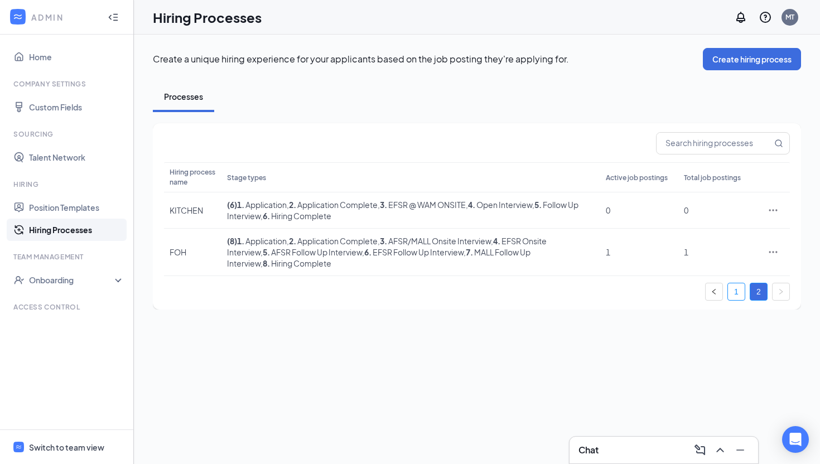
click at [738, 286] on link "1" at bounding box center [736, 291] width 17 height 17
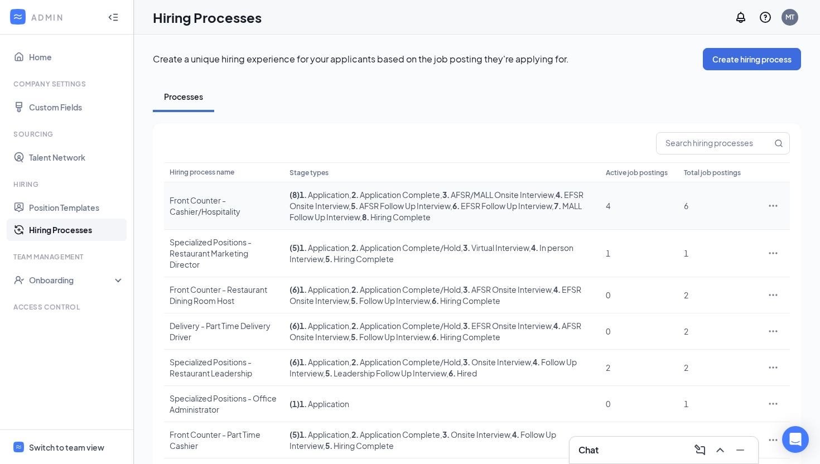
click at [688, 204] on div "6" at bounding box center [717, 205] width 67 height 11
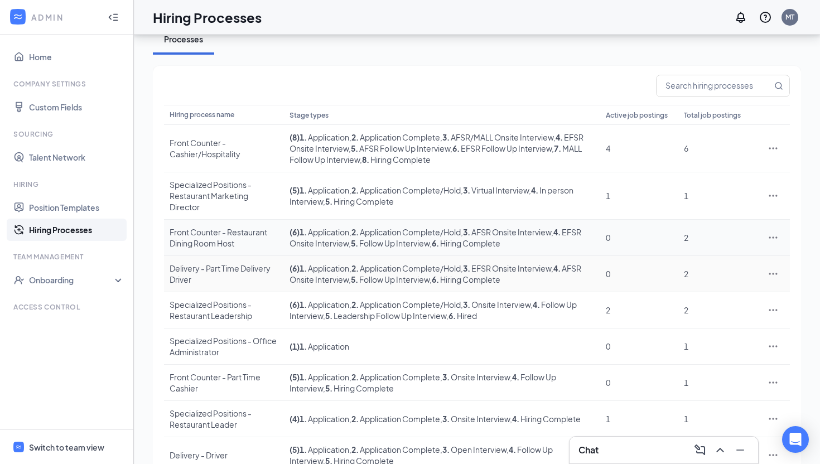
scroll to position [59, 0]
click at [689, 231] on div "2" at bounding box center [717, 236] width 67 height 11
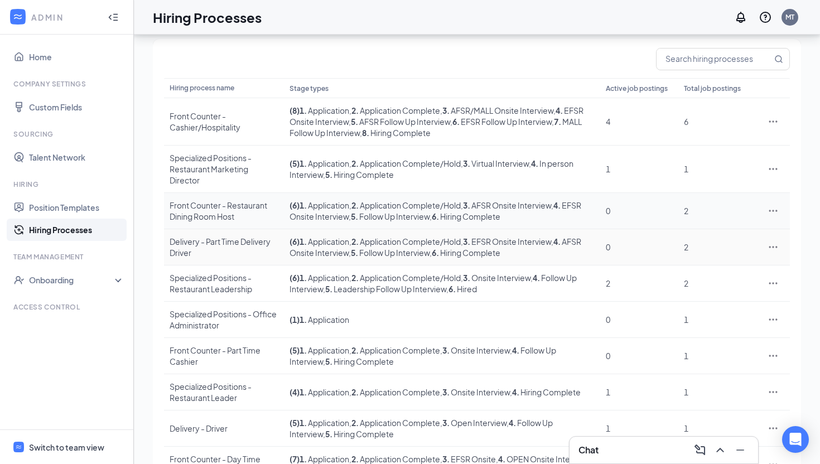
scroll to position [92, 0]
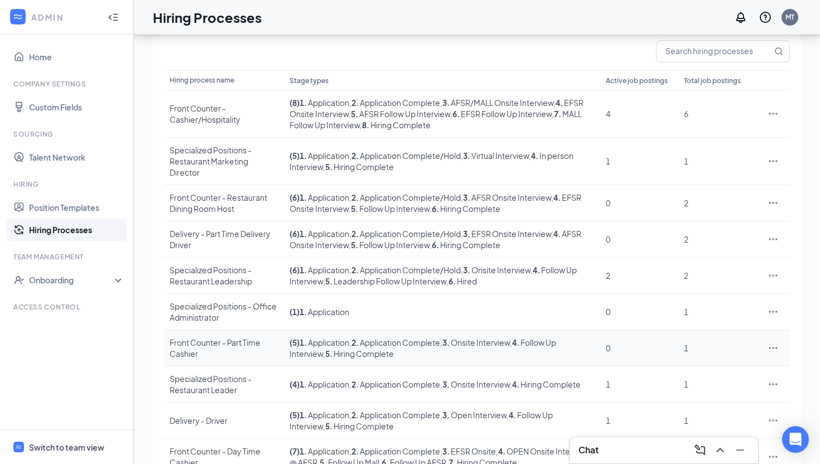
click at [686, 343] on div "1" at bounding box center [717, 348] width 67 height 11
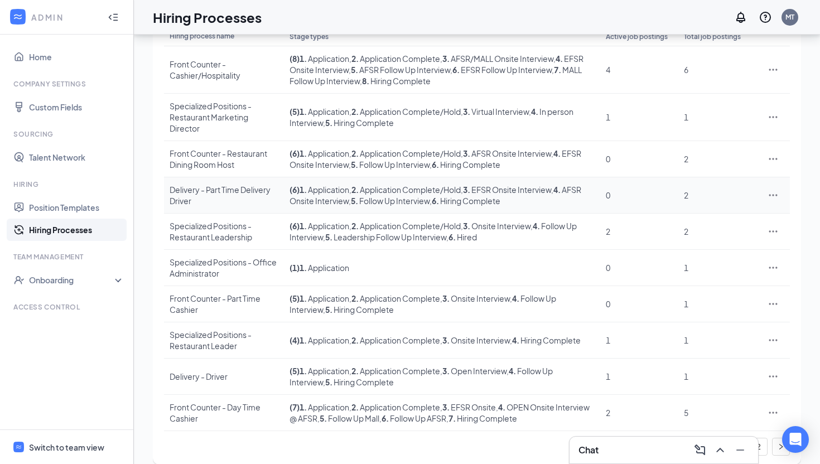
scroll to position [139, 0]
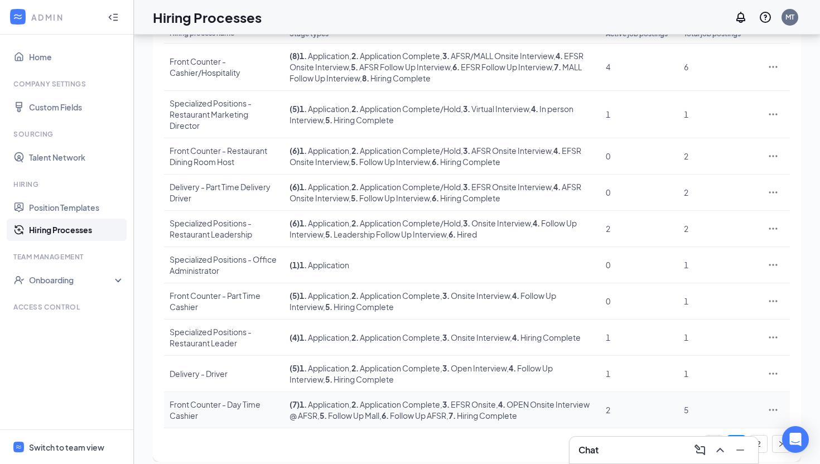
click at [687, 404] on div "5" at bounding box center [717, 409] width 67 height 11
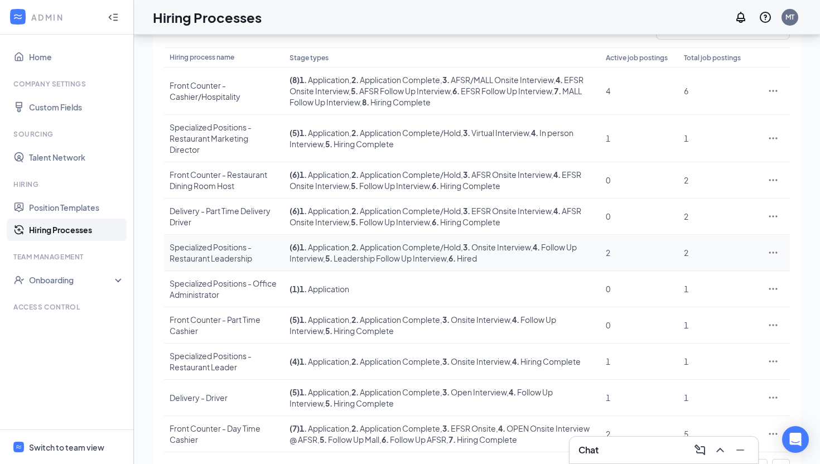
scroll to position [114, 0]
click at [609, 89] on span "4" at bounding box center [608, 91] width 4 height 10
click at [372, 326] on span ", 5 . Hiring Complete" at bounding box center [358, 331] width 71 height 10
click at [192, 315] on div "Front Counter - Part Time Cashier" at bounding box center [224, 326] width 109 height 22
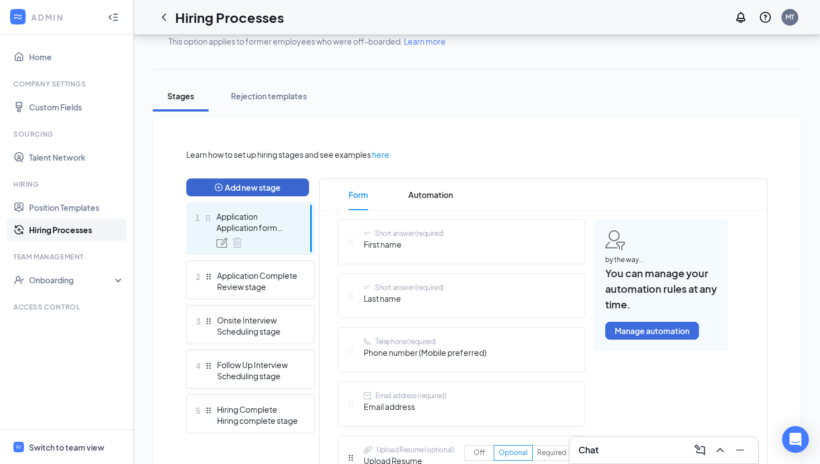
scroll to position [153, 0]
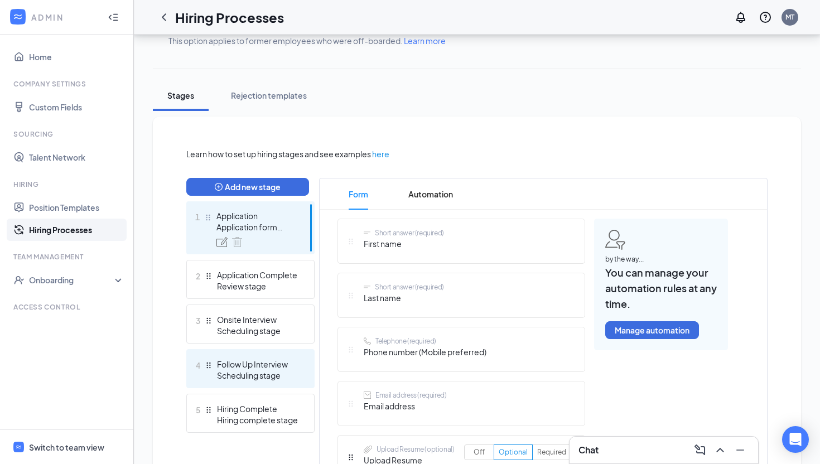
click at [255, 368] on div "Follow Up Interview" at bounding box center [257, 364] width 81 height 11
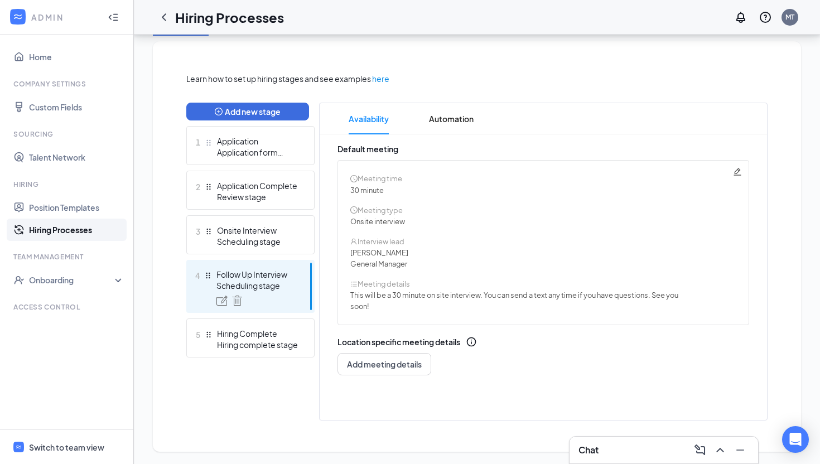
scroll to position [229, 0]
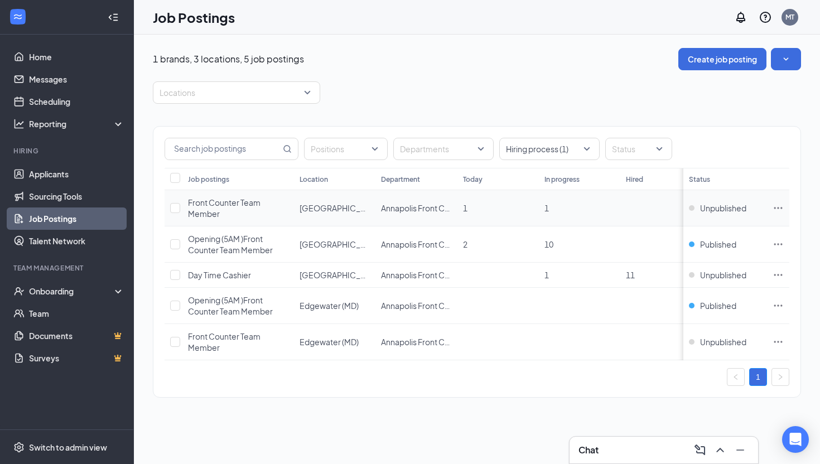
click at [547, 209] on span "1" at bounding box center [546, 208] width 4 height 10
click at [774, 209] on icon "Ellipses" at bounding box center [778, 207] width 11 height 11
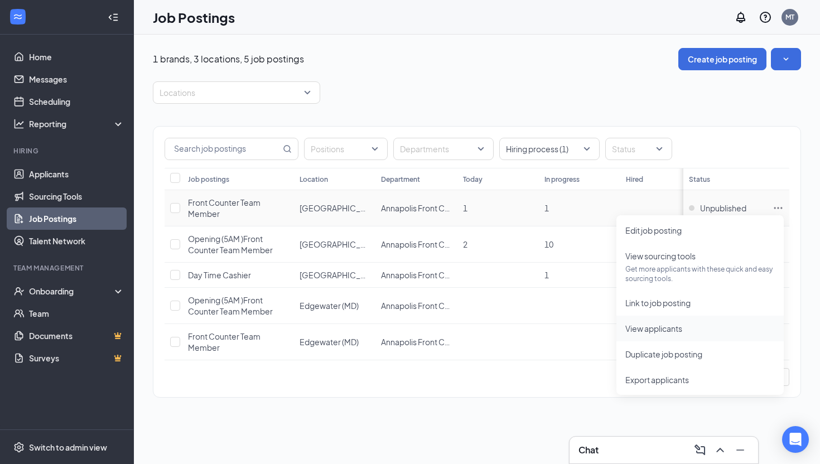
click at [682, 324] on span "View applicants" at bounding box center [653, 329] width 57 height 10
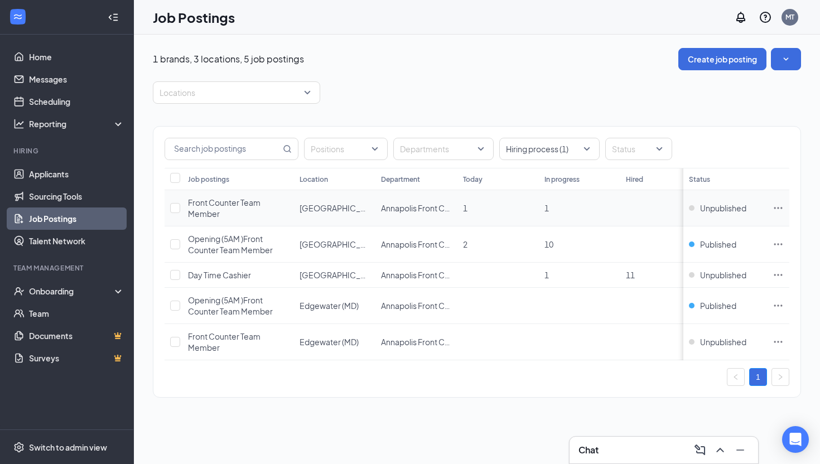
click at [340, 212] on td "[GEOGRAPHIC_DATA]" at bounding box center [334, 208] width 81 height 36
click at [387, 210] on span "Annapolis Front Counter" at bounding box center [425, 208] width 88 height 10
click at [201, 202] on span "Front Counter Team Member" at bounding box center [224, 207] width 73 height 21
click at [773, 208] on icon "Ellipses" at bounding box center [778, 207] width 11 height 11
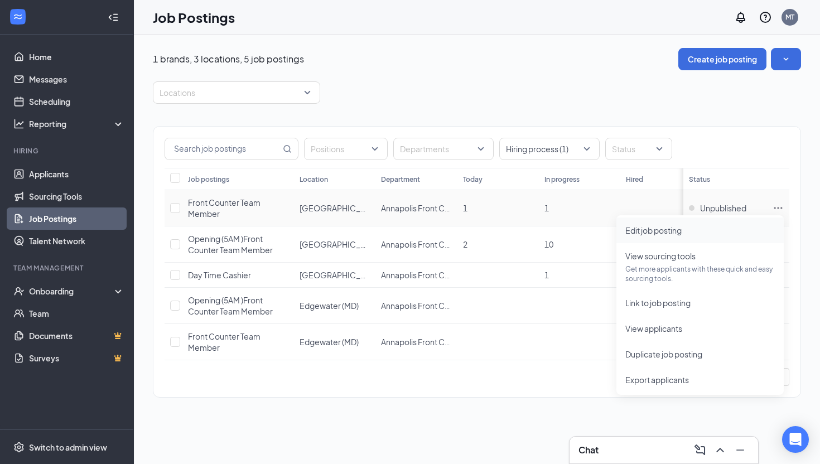
click at [678, 236] on span "Edit job posting" at bounding box center [700, 230] width 150 height 12
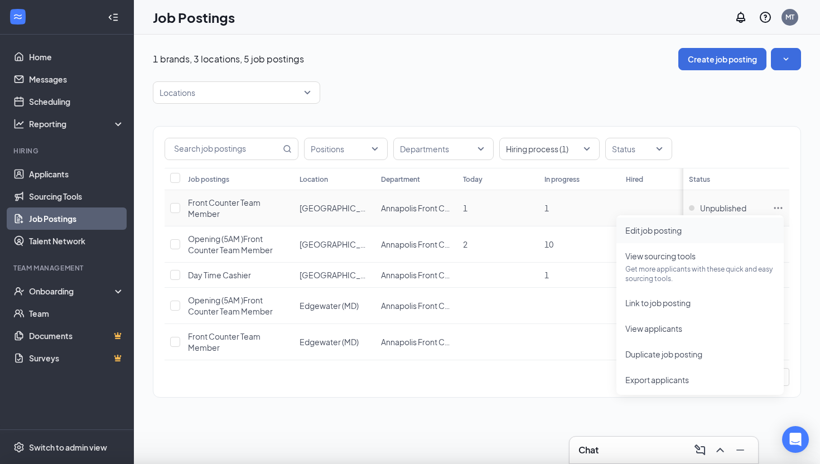
type input "Front Counter Team Member"
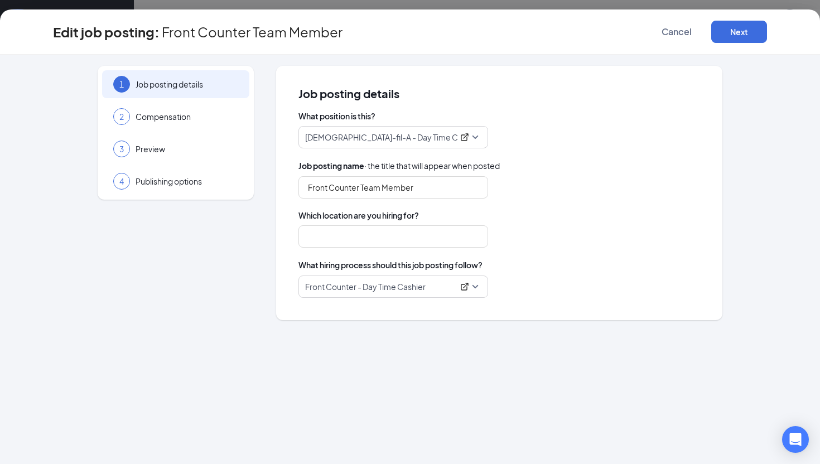
type input "[GEOGRAPHIC_DATA]"
click at [678, 38] on button "Cancel" at bounding box center [677, 32] width 56 height 22
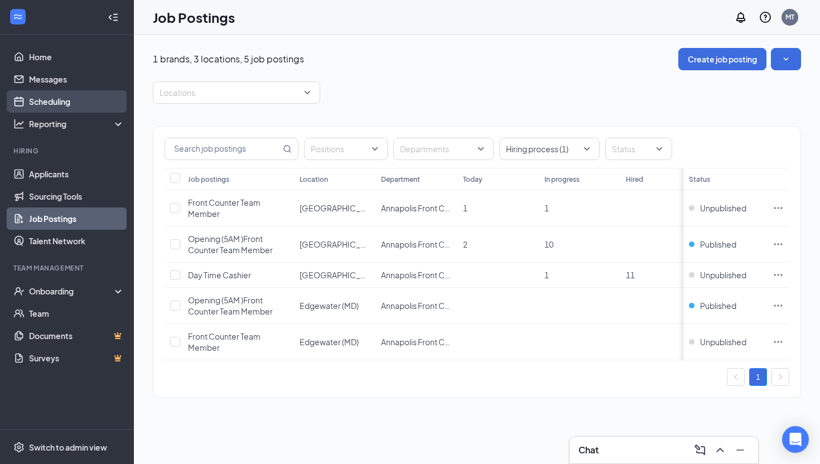
click at [43, 95] on link "Scheduling" at bounding box center [76, 101] width 95 height 22
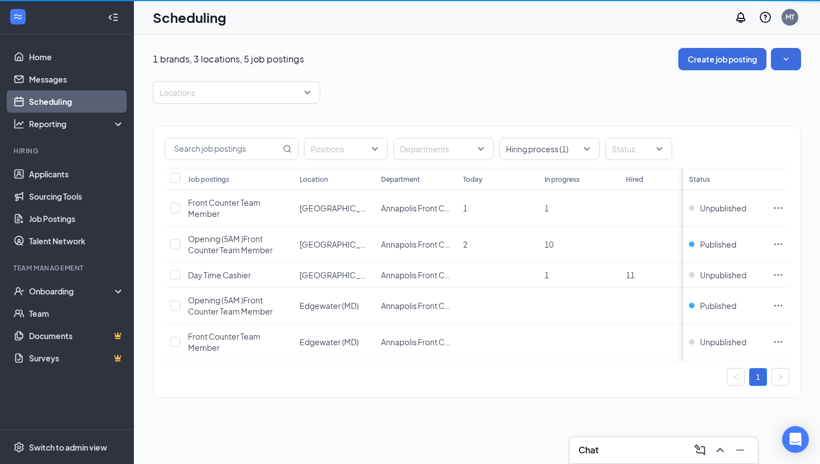
click at [43, 93] on link "Scheduling" at bounding box center [76, 101] width 95 height 22
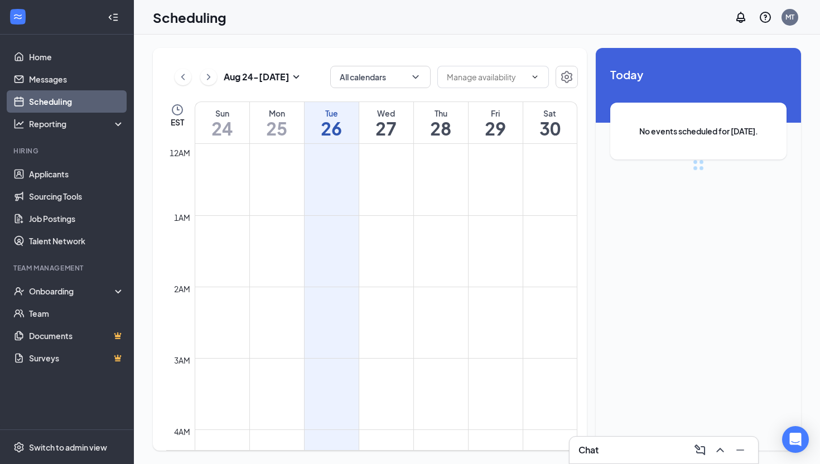
scroll to position [548, 0]
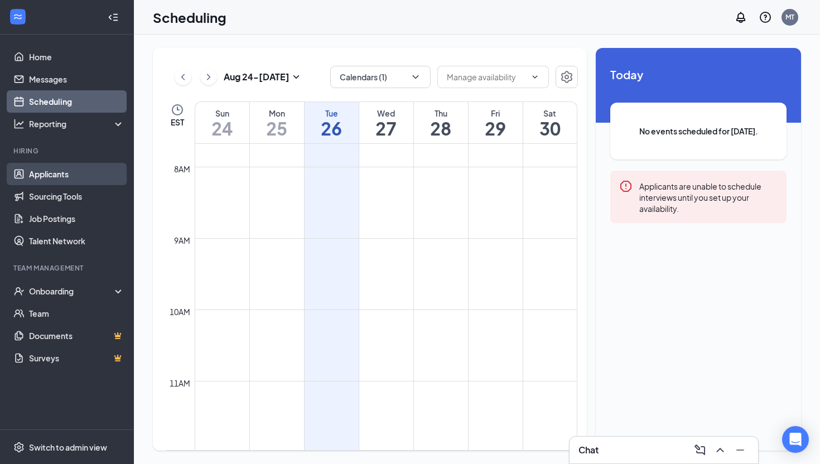
click at [40, 178] on link "Applicants" at bounding box center [76, 174] width 95 height 22
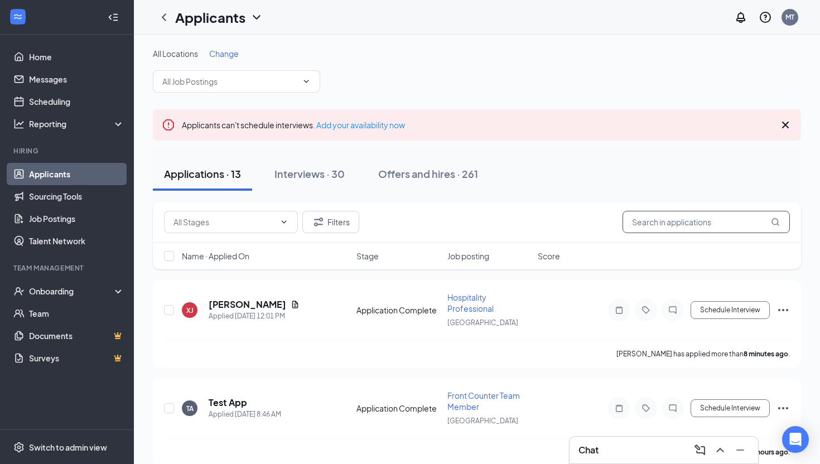
click at [695, 229] on input "text" at bounding box center [706, 222] width 167 height 22
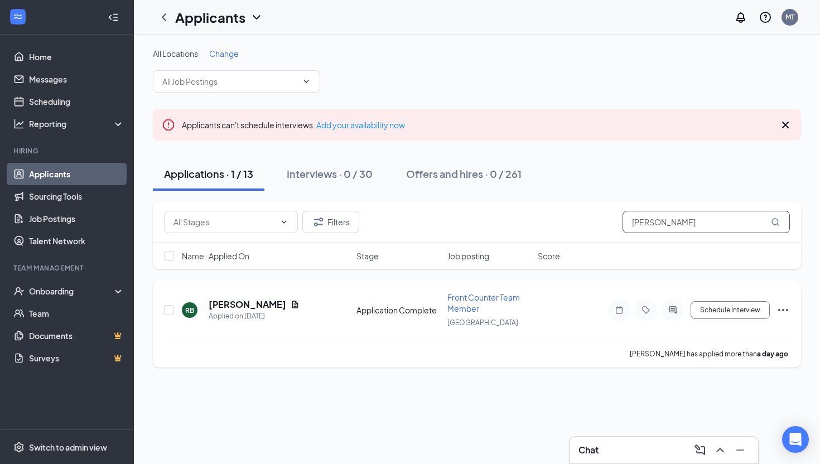
type input "robert barth"
click at [788, 310] on icon "Ellipses" at bounding box center [783, 310] width 10 height 2
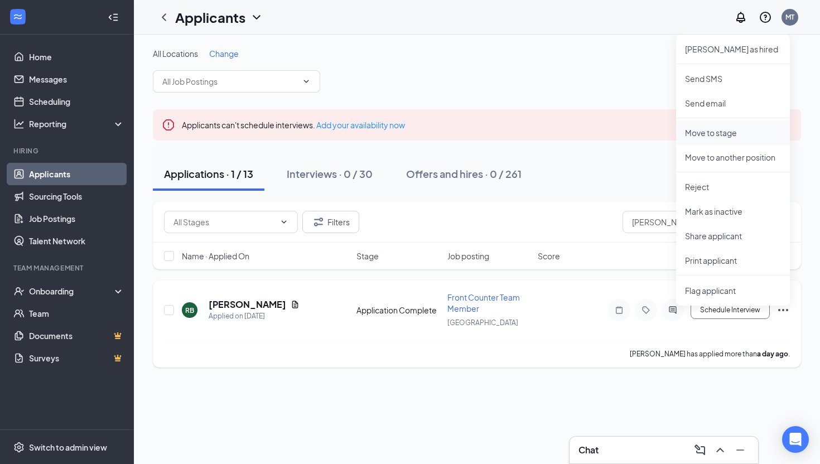
click at [746, 132] on p "Move to stage" at bounding box center [733, 132] width 96 height 11
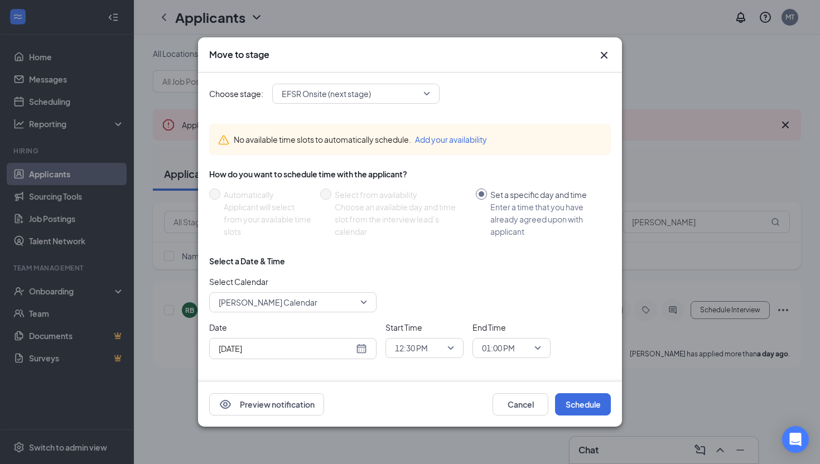
click at [320, 88] on span "EFSR Onsite (next stage)" at bounding box center [326, 93] width 89 height 17
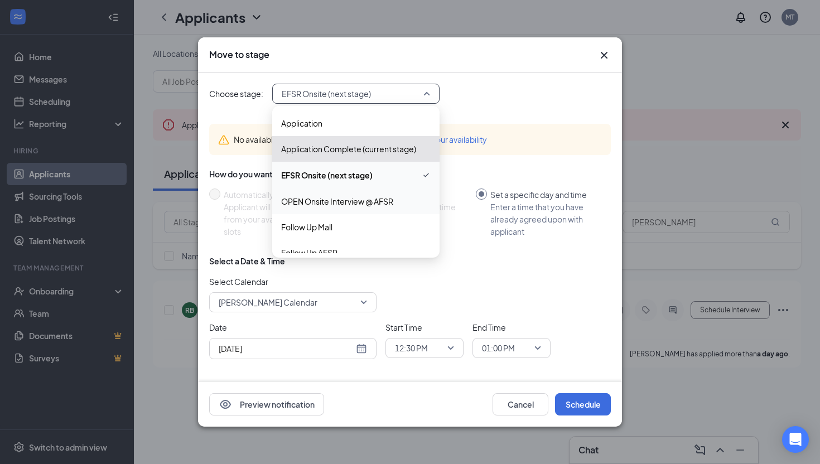
scroll to position [38, 0]
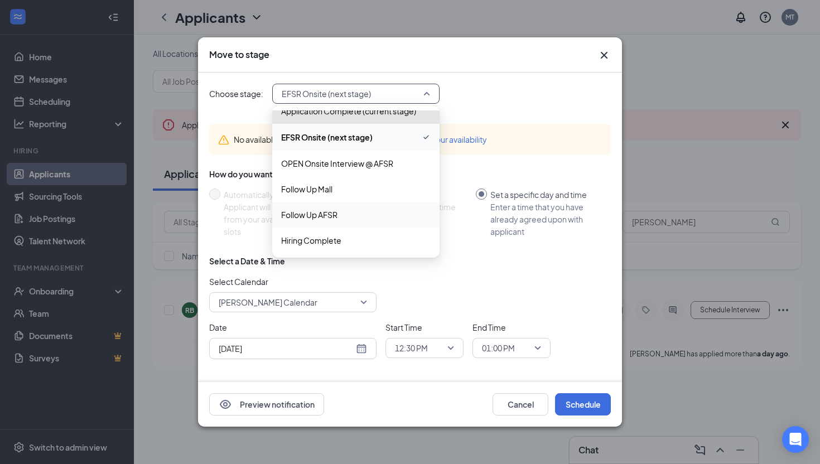
click at [334, 214] on span "Follow Up AFSR" at bounding box center [309, 215] width 56 height 12
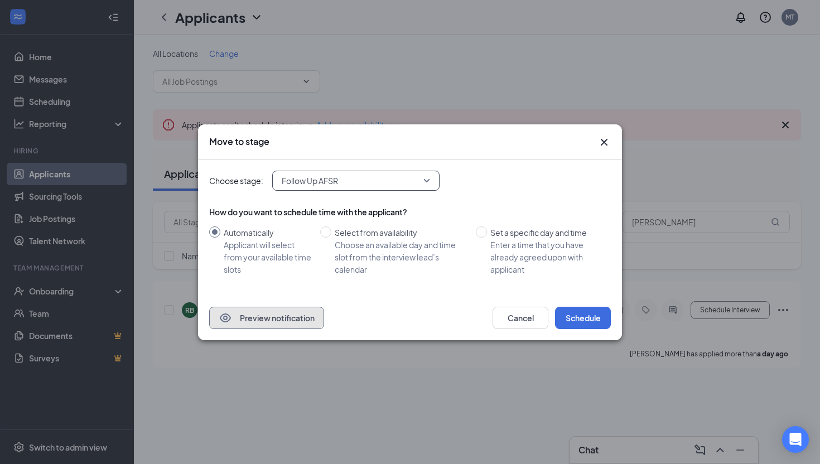
click at [275, 314] on button "Preview notification" at bounding box center [266, 318] width 115 height 22
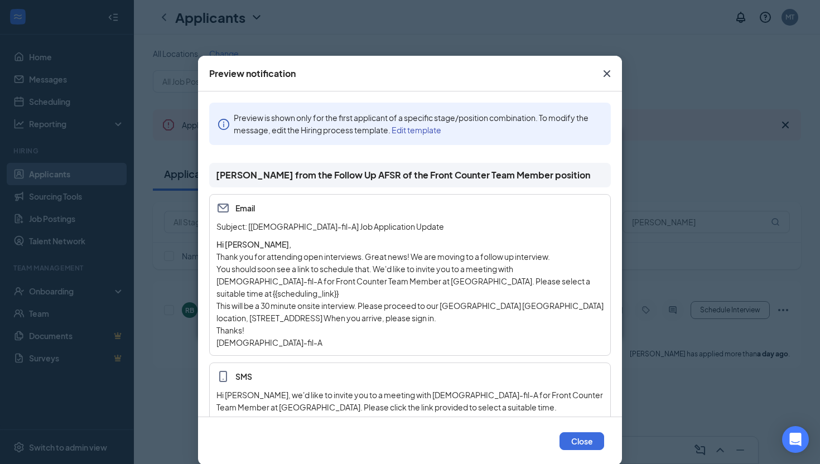
scroll to position [15, 0]
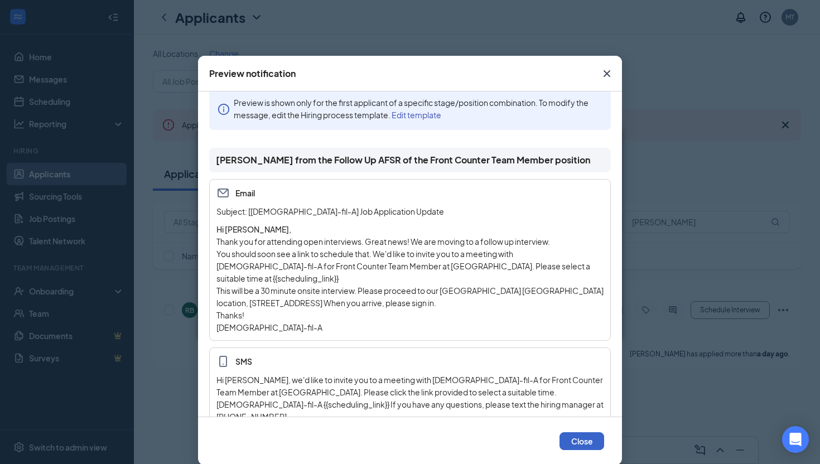
click at [567, 439] on button "Close" at bounding box center [582, 441] width 45 height 18
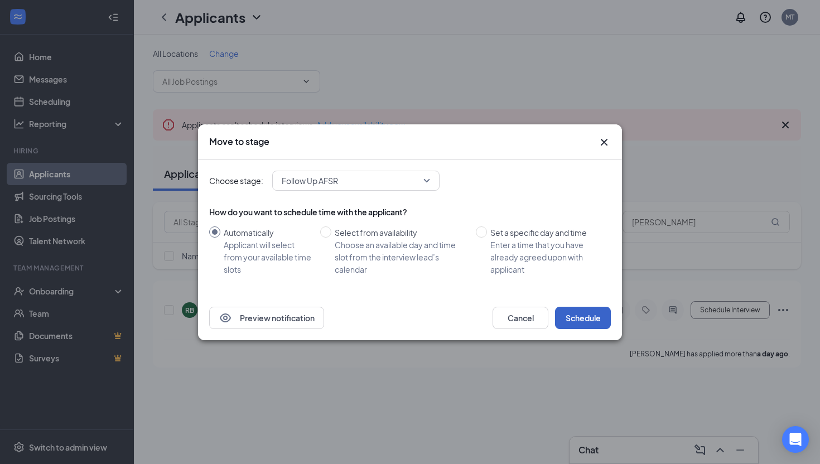
click at [585, 315] on button "Schedule" at bounding box center [583, 318] width 56 height 22
